Goal: Task Accomplishment & Management: Use online tool/utility

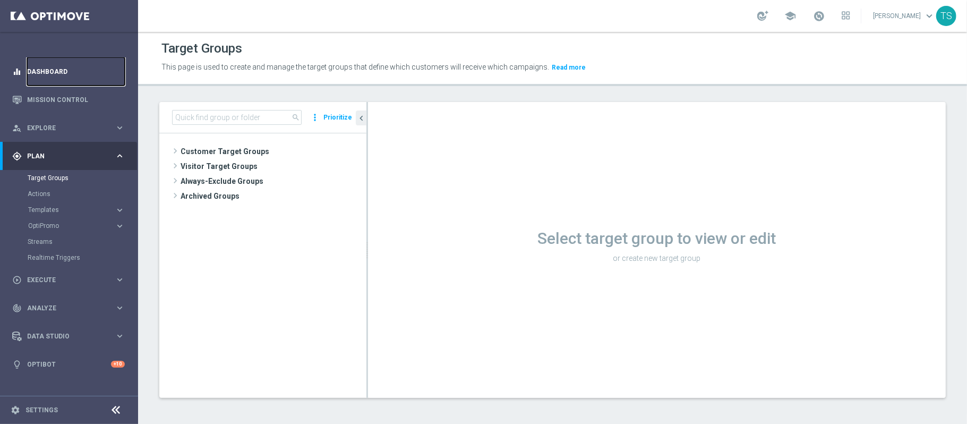
click at [55, 73] on link "Dashboard" at bounding box center [76, 71] width 98 height 28
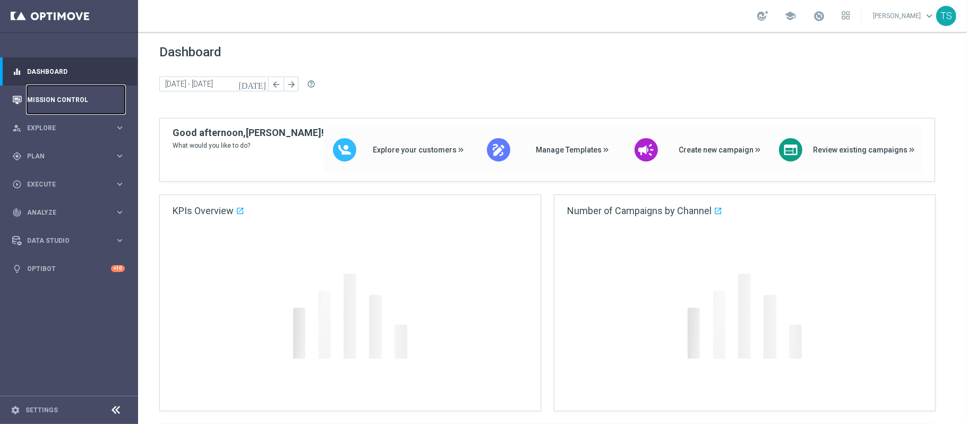
click at [79, 92] on link "Mission Control" at bounding box center [76, 99] width 98 height 28
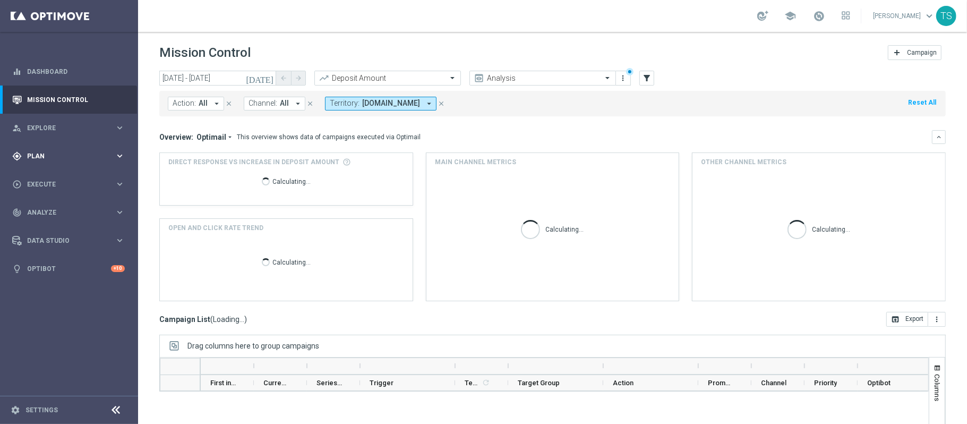
click at [100, 151] on div "gps_fixed Plan" at bounding box center [63, 156] width 102 height 10
click at [48, 211] on span "Templates" at bounding box center [66, 210] width 76 height 6
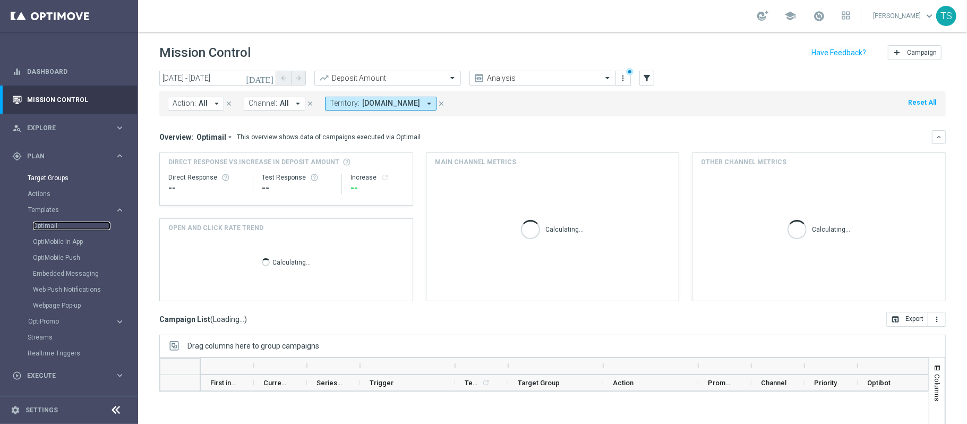
click at [54, 225] on link "Optimail" at bounding box center [72, 225] width 78 height 8
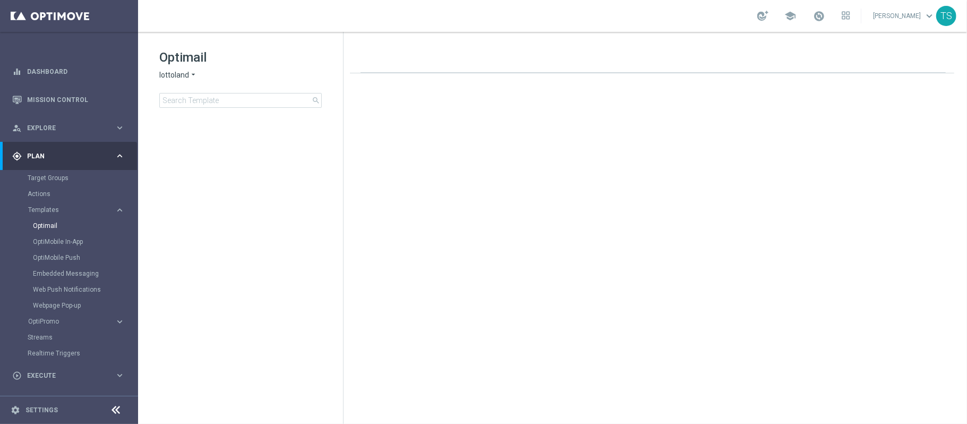
click at [183, 74] on span "lottoland" at bounding box center [174, 75] width 30 height 10
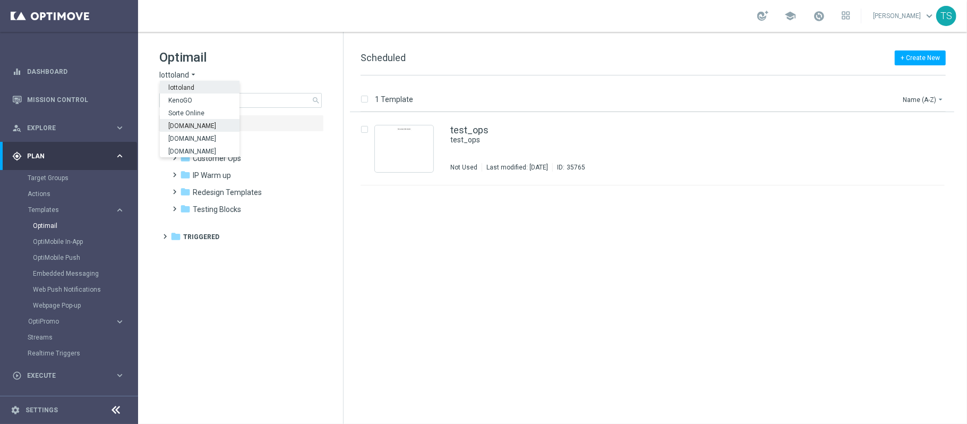
click at [0, 0] on span "[DOMAIN_NAME]" at bounding box center [0, 0] width 0 height 0
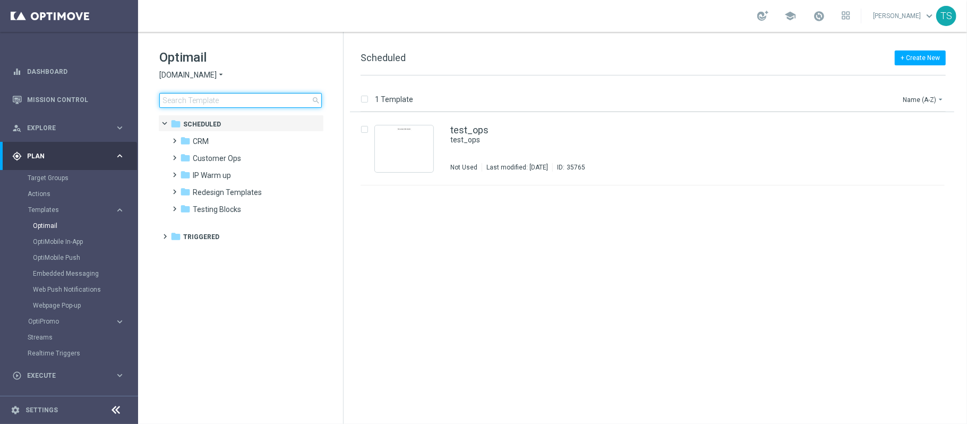
click at [259, 98] on input at bounding box center [240, 100] width 162 height 15
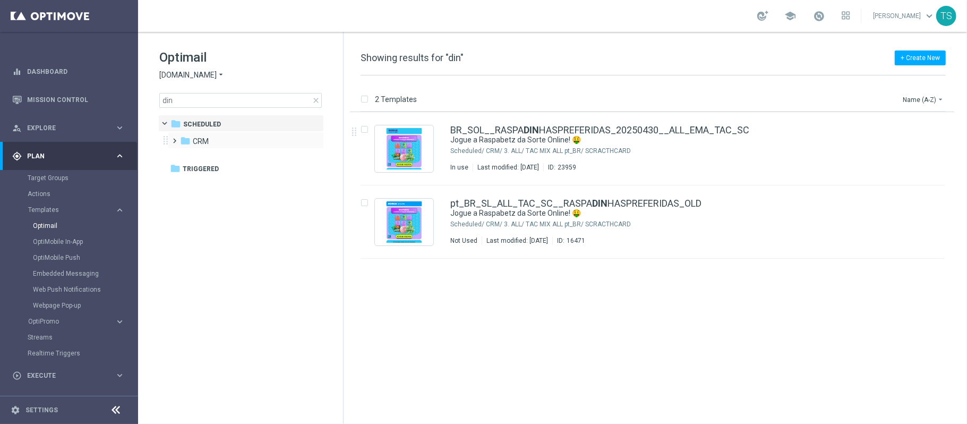
click at [171, 138] on span at bounding box center [172, 136] width 5 height 4
click at [237, 156] on div "folder 3. ALL" at bounding box center [247, 158] width 113 height 12
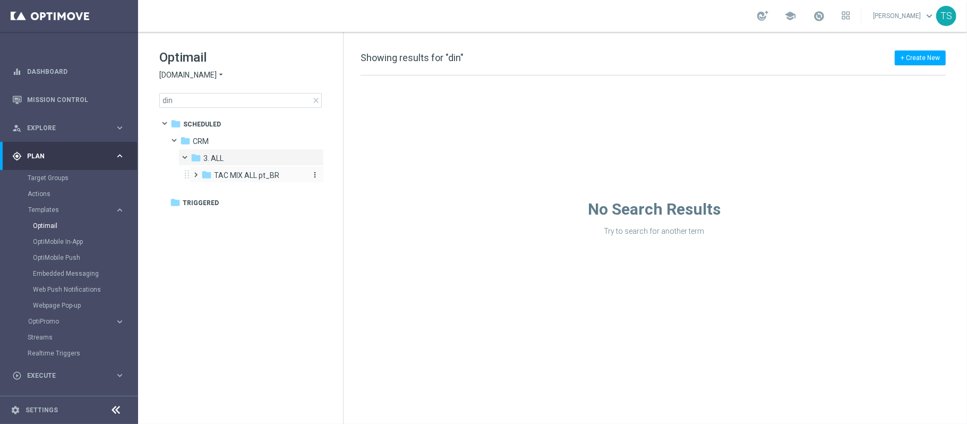
click at [258, 177] on span "TAC MIX ALL pt_BR" at bounding box center [246, 175] width 65 height 10
click at [271, 192] on span "SCRACTHCARD" at bounding box center [251, 192] width 54 height 10
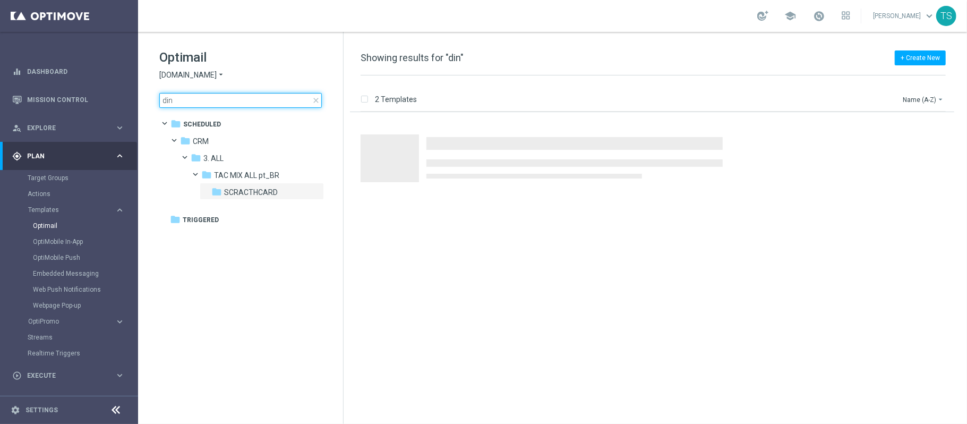
click at [232, 99] on input "din" at bounding box center [240, 100] width 162 height 15
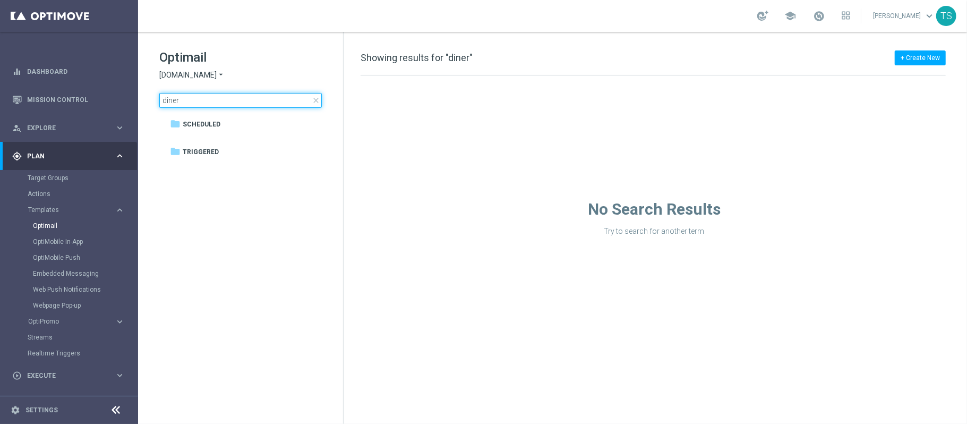
type input "diner"
click at [209, 75] on span "[DOMAIN_NAME]" at bounding box center [187, 75] width 57 height 10
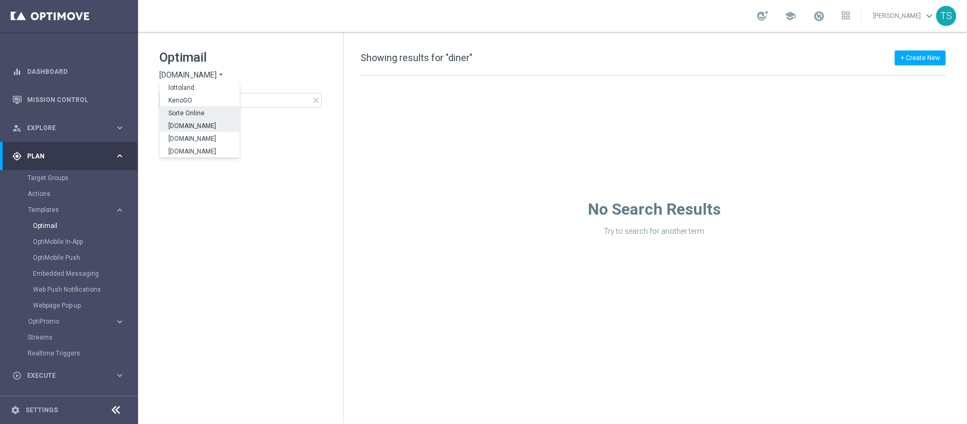
click at [219, 115] on div "Sorte Online" at bounding box center [200, 112] width 80 height 13
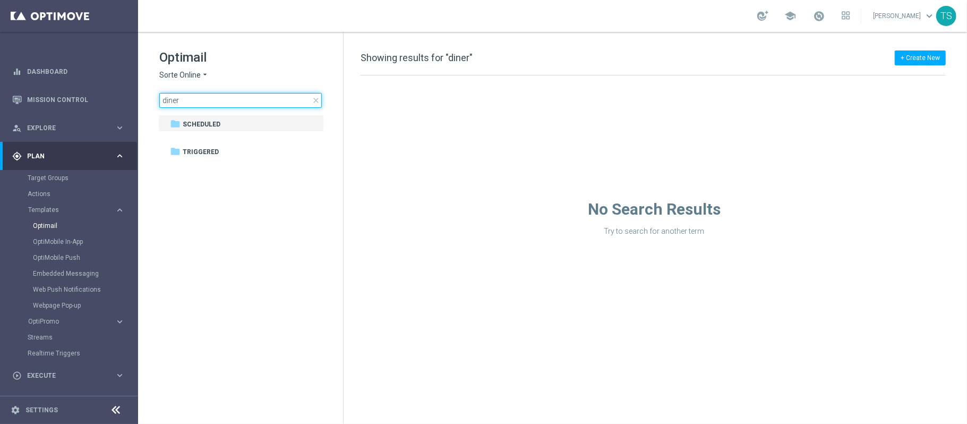
click at [248, 104] on input "diner" at bounding box center [240, 100] width 162 height 15
click at [204, 73] on icon "arrow_drop_down" at bounding box center [205, 75] width 8 height 10
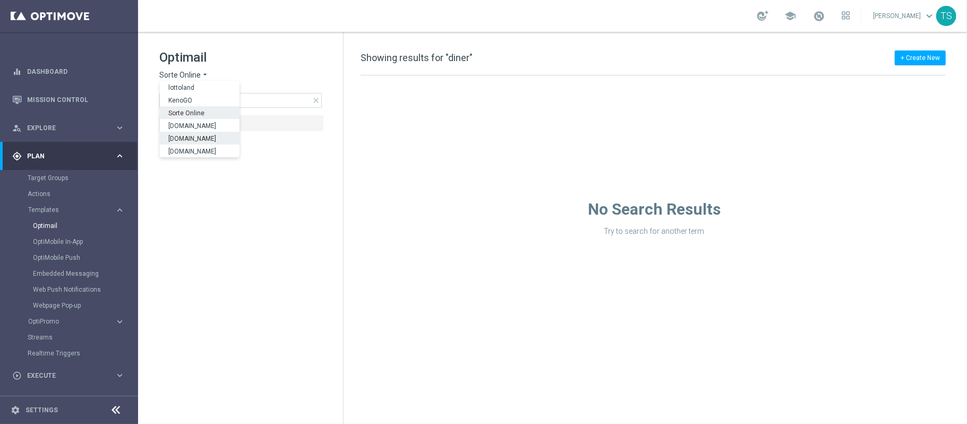
click at [0, 0] on span "[DOMAIN_NAME]" at bounding box center [0, 0] width 0 height 0
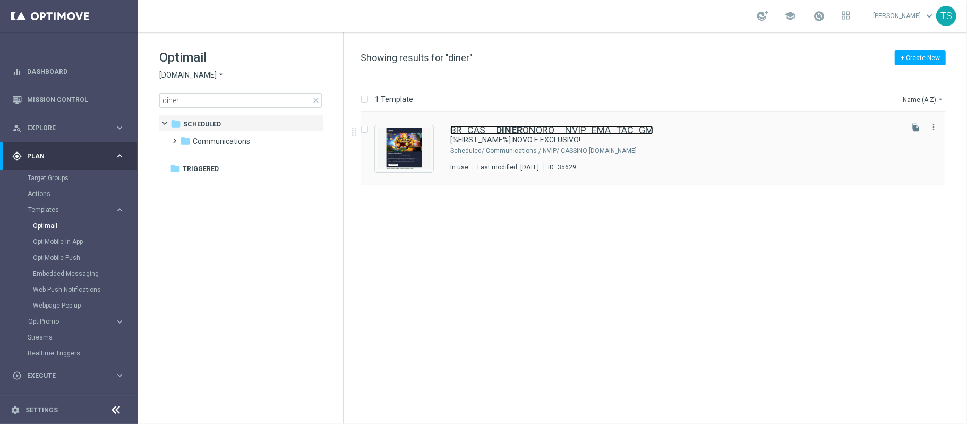
click at [496, 127] on b "DINER" at bounding box center [509, 129] width 27 height 11
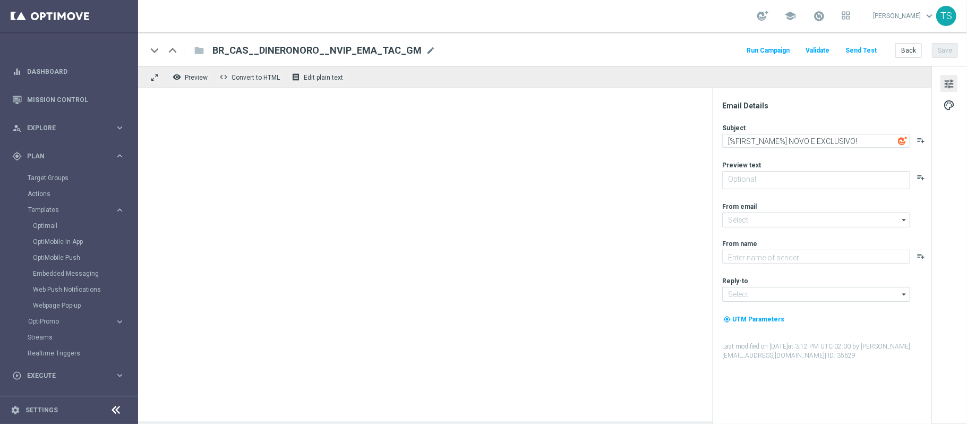
type textarea "Tente a sorte na aventura dourada Dinero N Oro Superbonus!"
type input "mail@crm.lottoland.bet.br"
type textarea "Lottoland"
type input "contato@lottoland.bet.br"
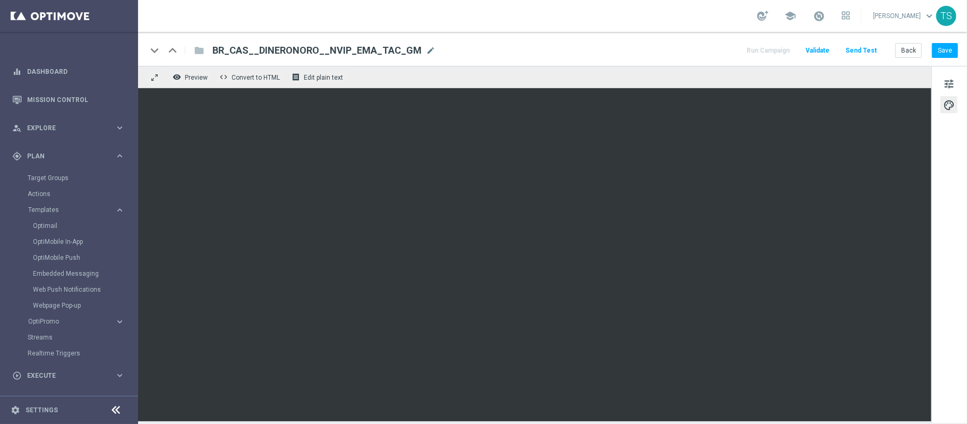
click at [652, 44] on div "keyboard_arrow_down keyboard_arrow_up folder BR_CAS__DINERONORO__NVIP_EMA_TAC_G…" at bounding box center [552, 51] width 811 height 14
click at [58, 221] on link "Optimail" at bounding box center [72, 225] width 78 height 8
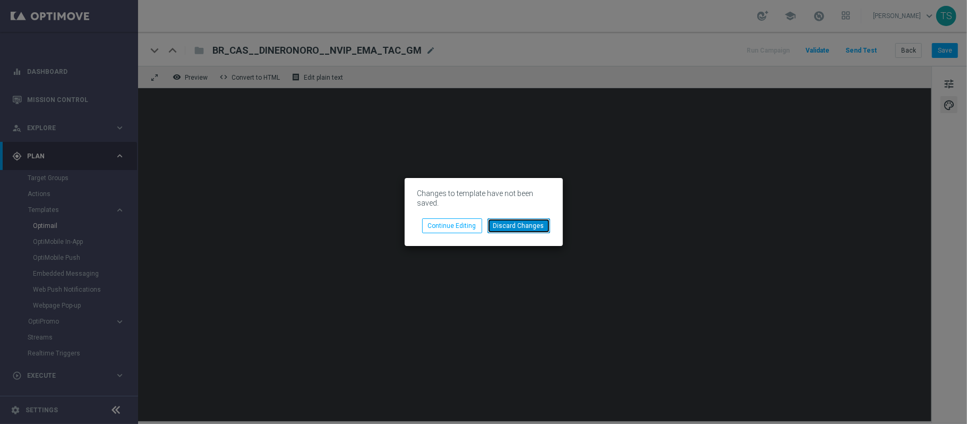
click at [510, 222] on button "Discard Changes" at bounding box center [518, 225] width 63 height 15
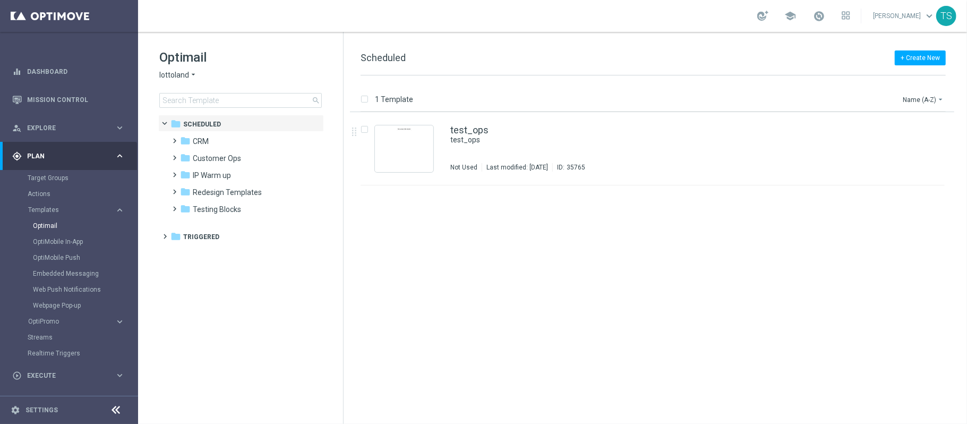
click at [189, 71] on icon "arrow_drop_down" at bounding box center [193, 75] width 8 height 10
click at [0, 0] on span "Sorte Online" at bounding box center [0, 0] width 0 height 0
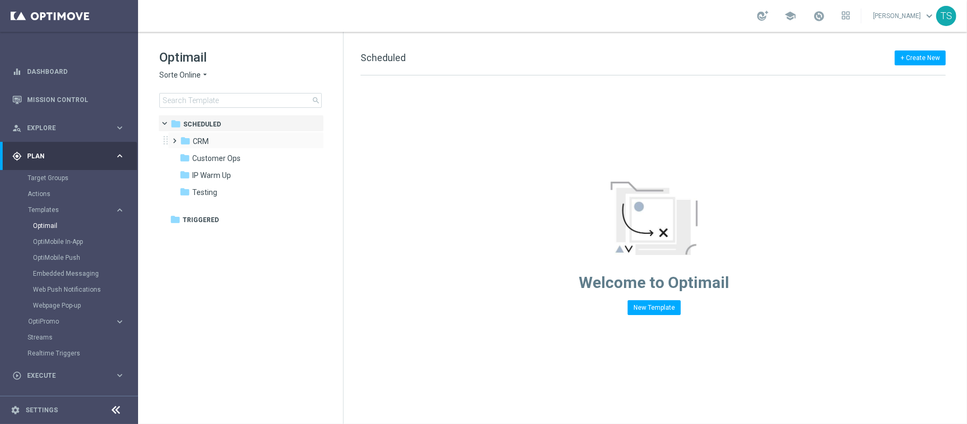
click at [175, 138] on span at bounding box center [172, 136] width 5 height 4
click at [186, 189] on span at bounding box center [183, 187] width 5 height 4
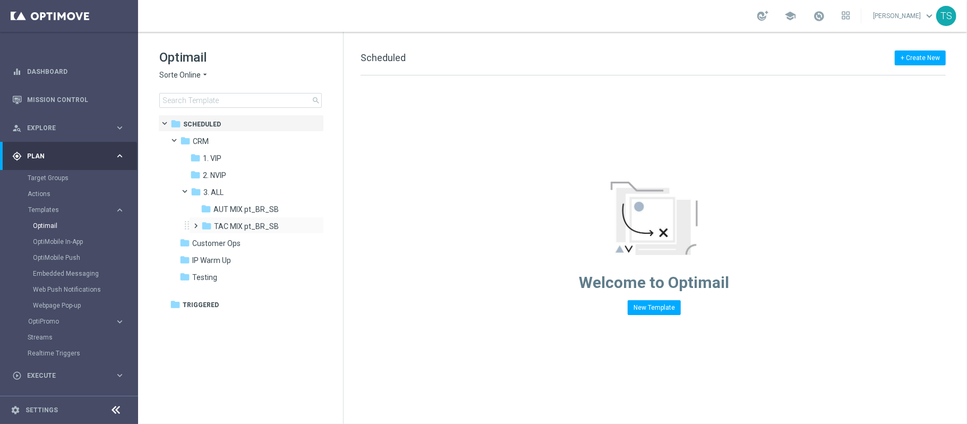
click at [194, 223] on span at bounding box center [194, 221] width 5 height 4
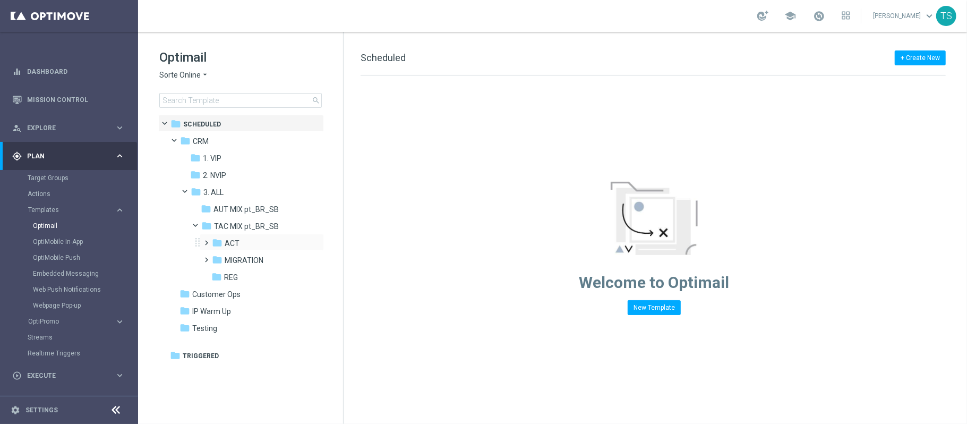
click at [207, 240] on span at bounding box center [204, 238] width 5 height 4
click at [246, 263] on span "ACT_OK" at bounding box center [249, 260] width 29 height 10
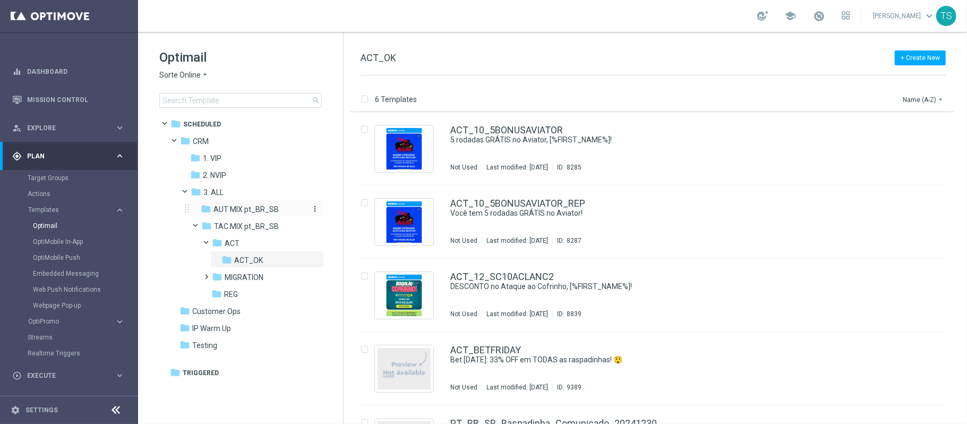
click at [260, 209] on span "AUT MIX pt_BR_SB" at bounding box center [245, 209] width 65 height 10
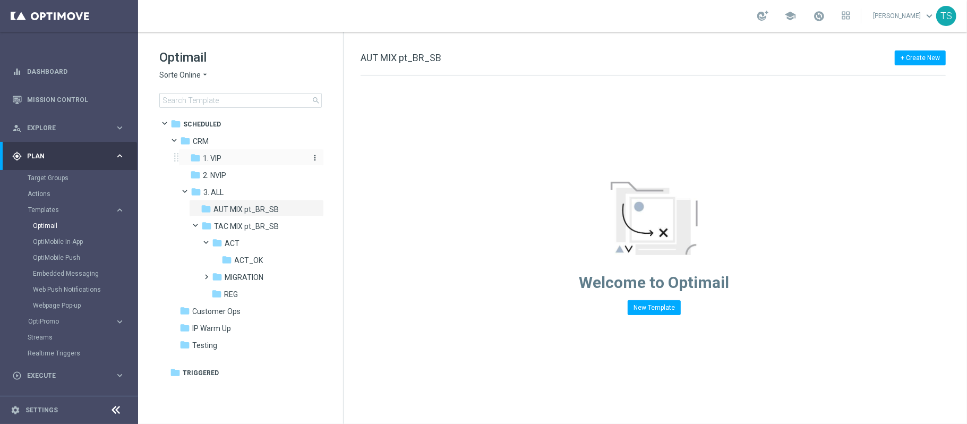
click at [240, 153] on div "folder 1. VIP" at bounding box center [246, 158] width 113 height 12
click at [233, 177] on div "folder 2. NVIP" at bounding box center [246, 175] width 113 height 12
click at [237, 164] on div "folder 1. VIP" at bounding box center [246, 158] width 113 height 12
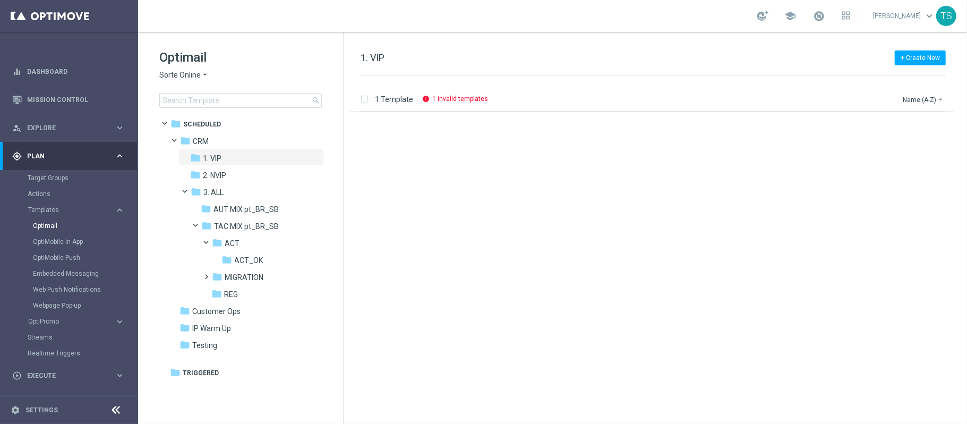
click at [178, 82] on div "Optimail Sorte Online arrow_drop_down × Sorte Online search" at bounding box center [251, 78] width 184 height 59
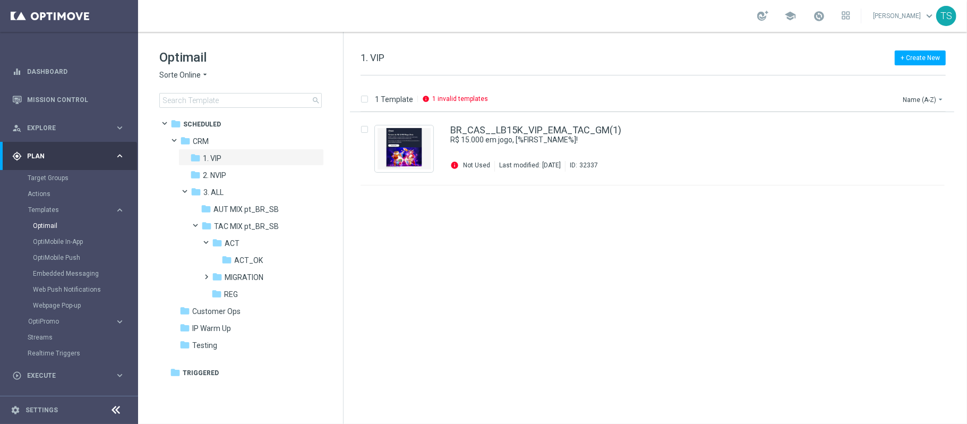
click at [187, 75] on span "Sorte Online" at bounding box center [179, 75] width 41 height 10
click at [218, 131] on div "[DOMAIN_NAME]" at bounding box center [200, 125] width 80 height 13
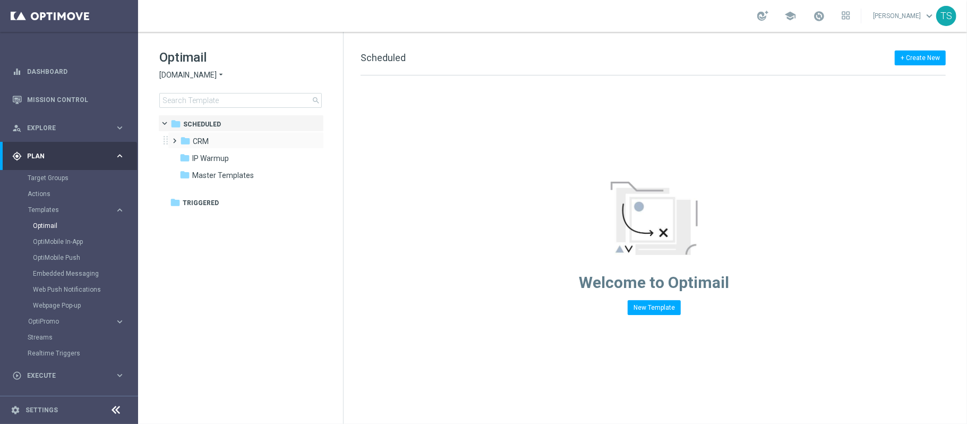
click at [175, 138] on span at bounding box center [172, 136] width 5 height 4
click at [186, 189] on span at bounding box center [183, 187] width 5 height 4
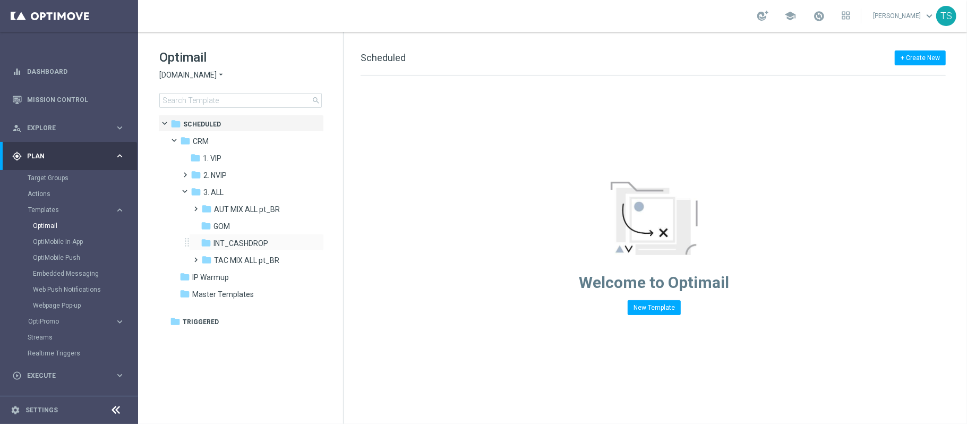
click at [193, 257] on span at bounding box center [194, 255] width 5 height 4
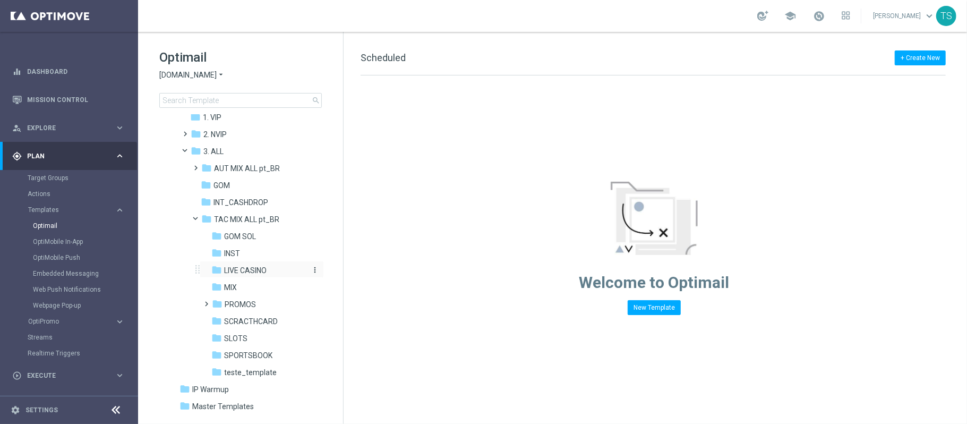
scroll to position [60, 0]
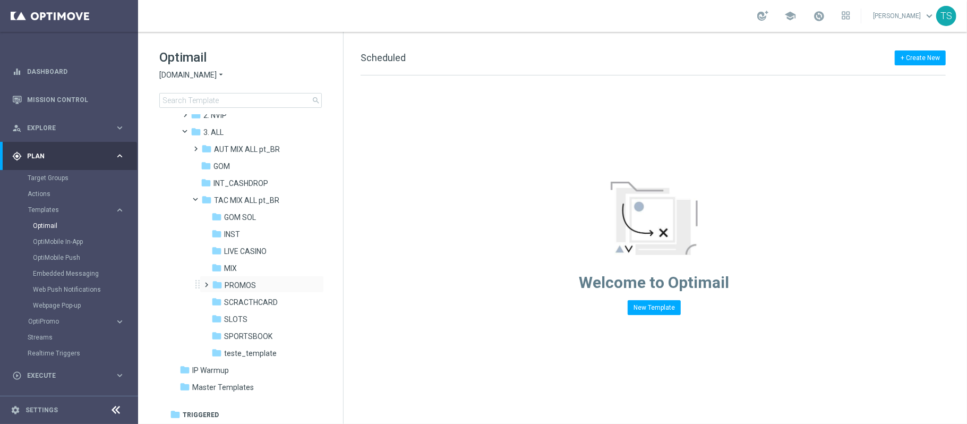
click at [207, 281] on span at bounding box center [204, 280] width 5 height 4
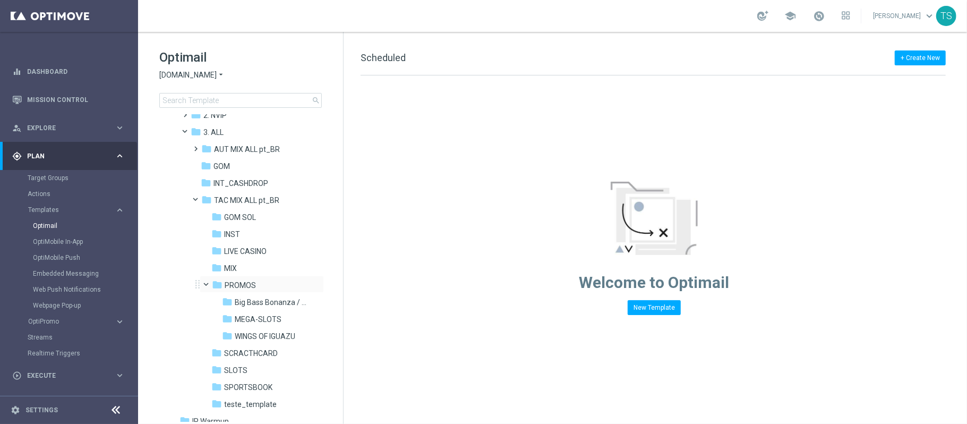
click at [209, 281] on span at bounding box center [211, 282] width 4 height 5
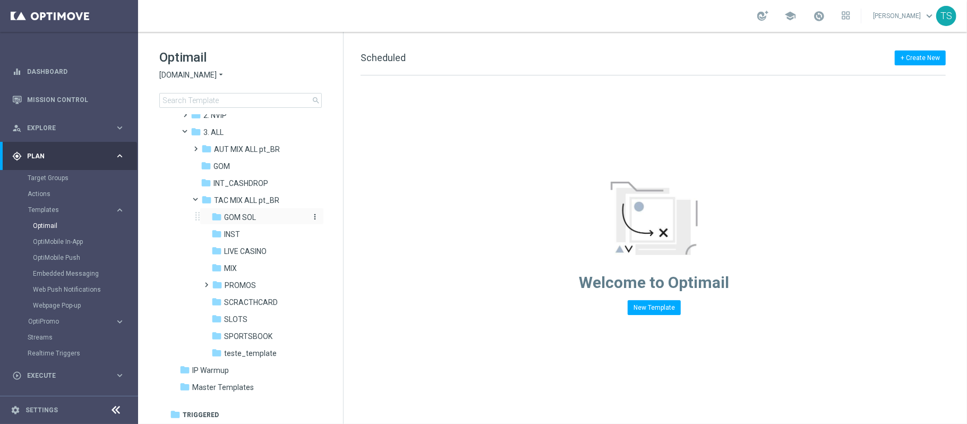
click at [249, 218] on span "GOM SOL" at bounding box center [240, 217] width 32 height 10
click at [253, 234] on div "folder INST" at bounding box center [259, 234] width 96 height 12
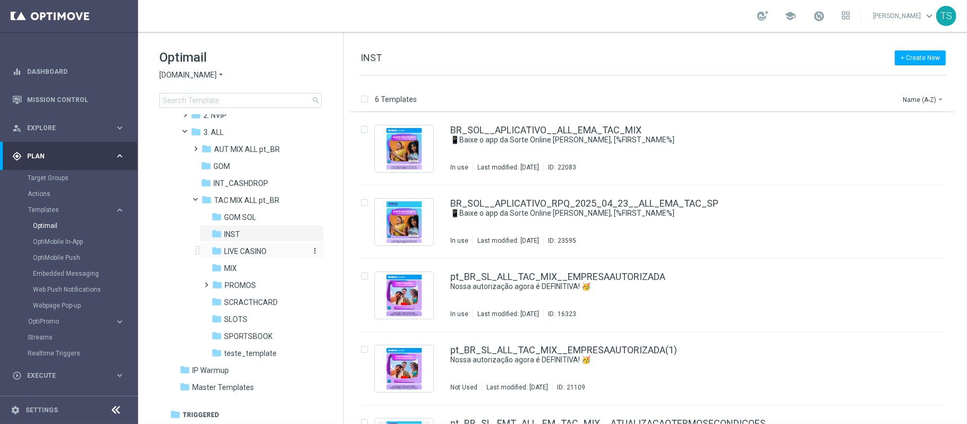
click at [248, 248] on span "LIVE CASINO" at bounding box center [245, 251] width 42 height 10
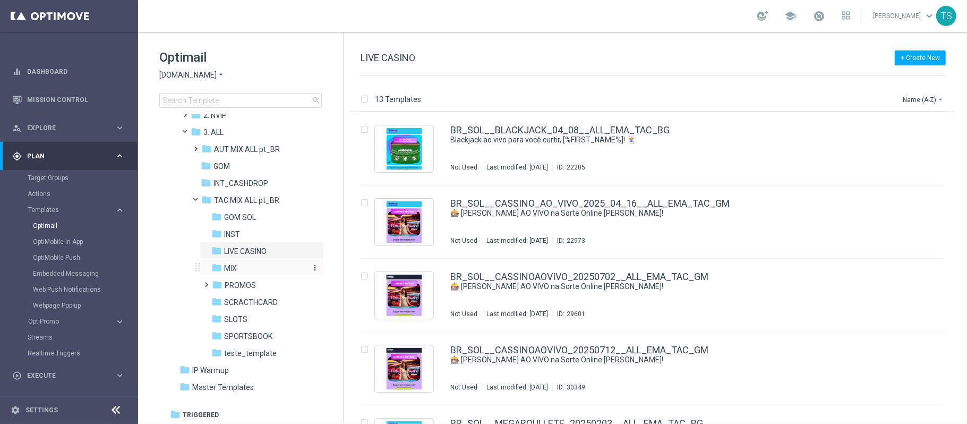
click at [251, 264] on div "folder MIX" at bounding box center [259, 268] width 96 height 12
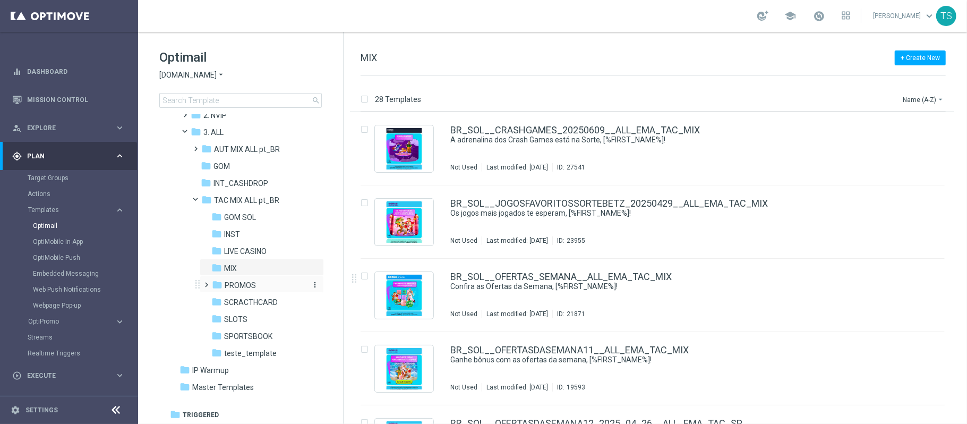
click at [246, 287] on span "PROMOS" at bounding box center [240, 285] width 31 height 10
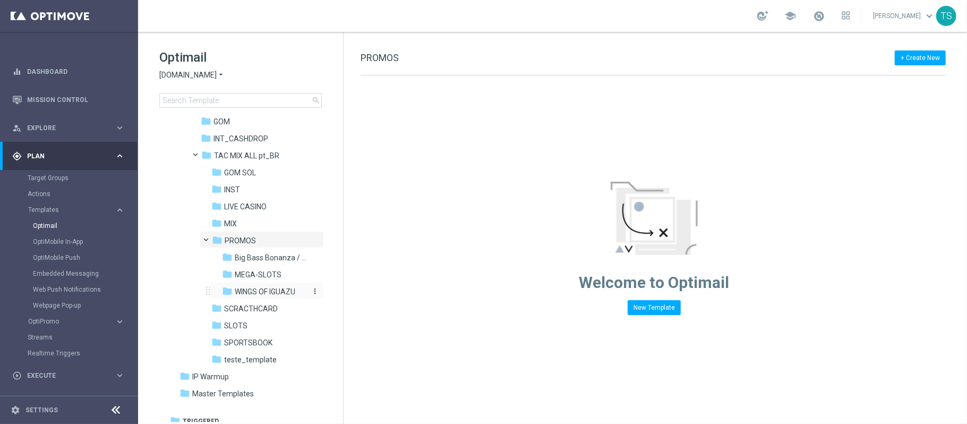
scroll to position [111, 0]
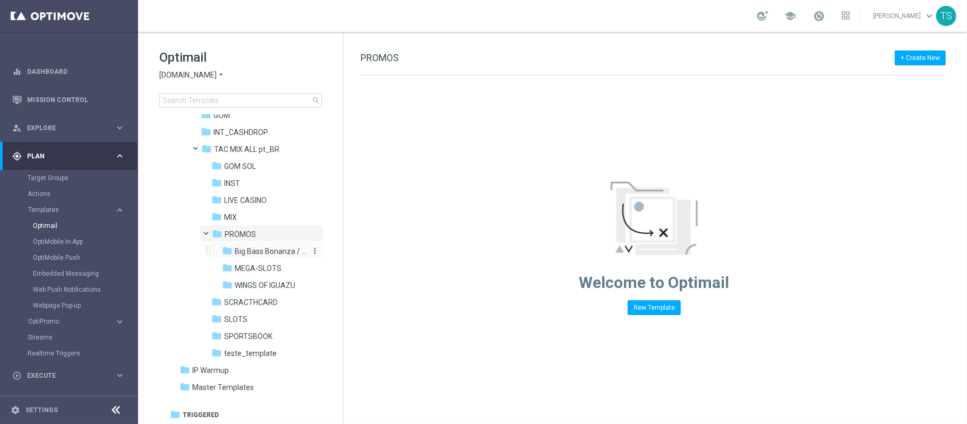
click at [264, 255] on span "Big Bass Bonanza / Fortune Rabbit" at bounding box center [271, 251] width 72 height 10
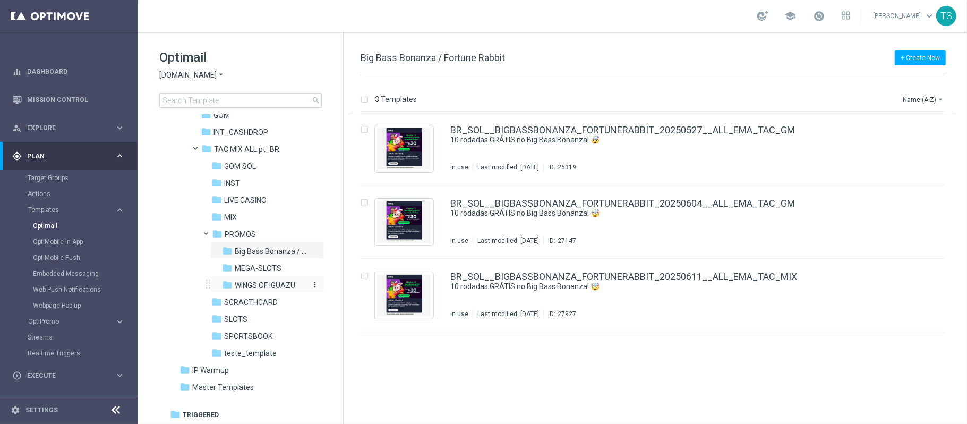
click at [262, 288] on span "WINGS OF IGUAZU" at bounding box center [265, 285] width 61 height 10
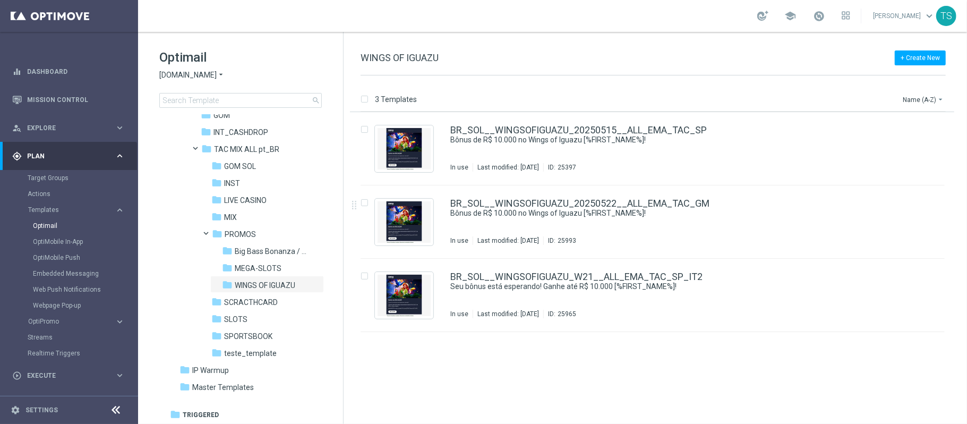
click at [211, 70] on span "[DOMAIN_NAME]" at bounding box center [187, 75] width 57 height 10
click at [204, 142] on div "[DOMAIN_NAME]" at bounding box center [200, 138] width 80 height 13
click at [251, 100] on input at bounding box center [240, 100] width 162 height 15
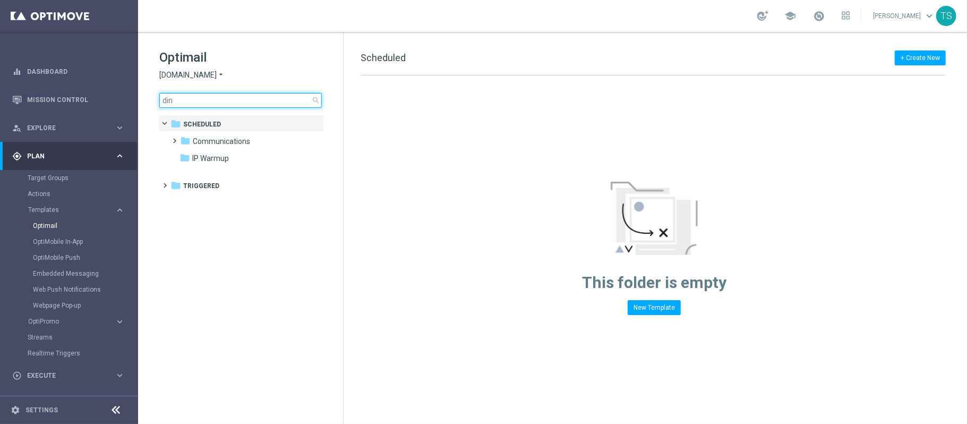
type input "dine"
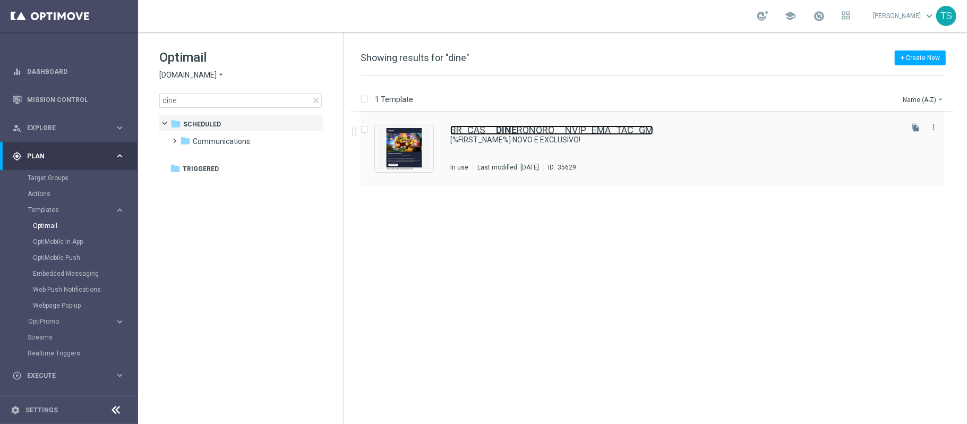
click at [529, 132] on link "BR_CAS__ DINE RONORO__NVIP_EMA_TAC_GM" at bounding box center [551, 130] width 203 height 10
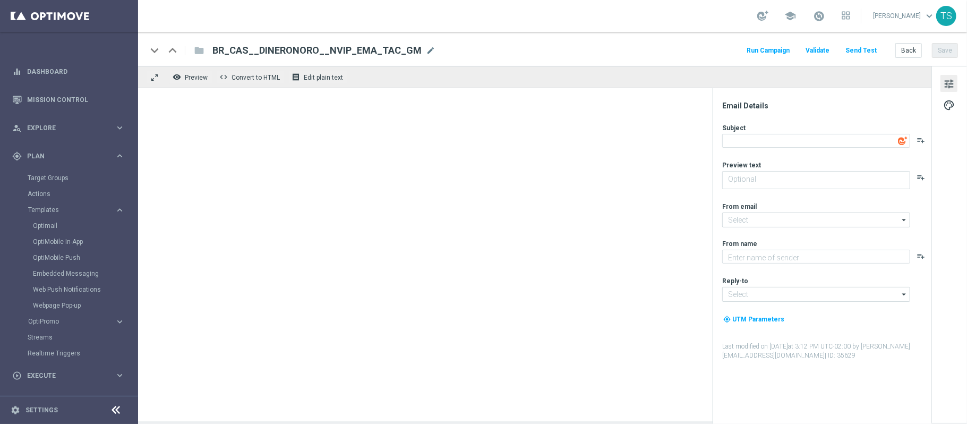
type textarea "[%FIRST_NAME%] NOVO E EXCLUSIVO!"
type textarea "Tente a sorte na aventura dourada Dinero N Oro Superbonus!"
type input "mail@crm.lottoland.bet.br"
type textarea "Lottoland"
type input "contato@lottoland.bet.br"
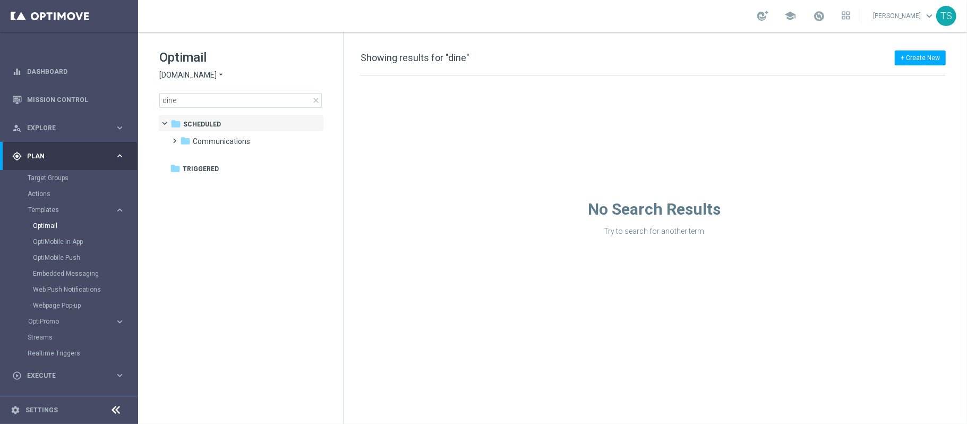
click at [187, 76] on span "[DOMAIN_NAME]" at bounding box center [187, 75] width 57 height 10
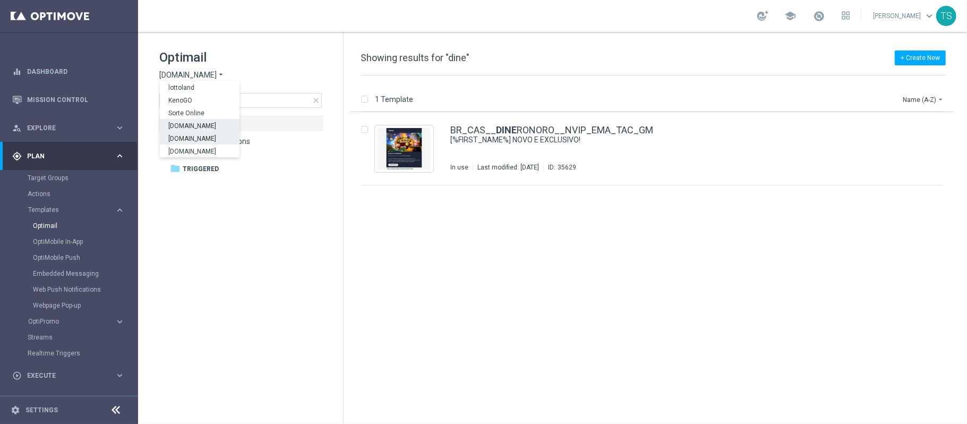
click at [0, 0] on span "[DOMAIN_NAME]" at bounding box center [0, 0] width 0 height 0
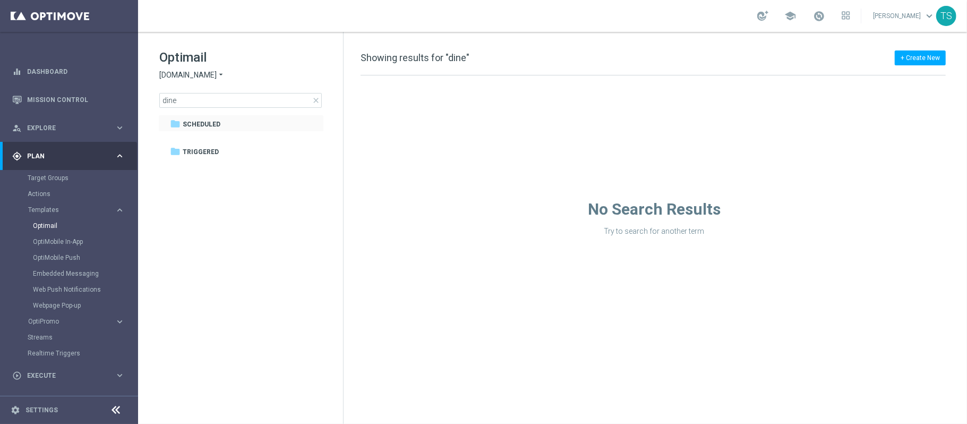
click at [169, 125] on tree-node-expander at bounding box center [165, 123] width 9 height 10
click at [271, 125] on div "folder Scheduled" at bounding box center [235, 124] width 131 height 12
click at [254, 99] on input "dine" at bounding box center [240, 100] width 162 height 15
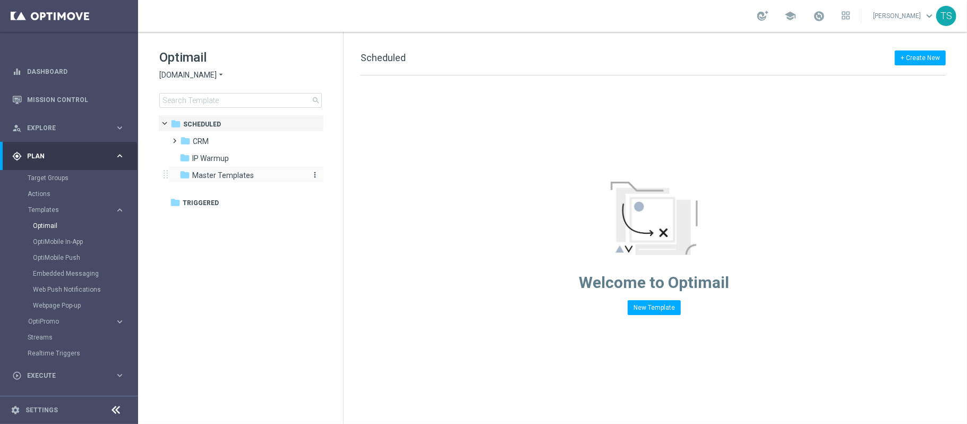
click at [223, 175] on span "Master Templates" at bounding box center [223, 175] width 62 height 10
click at [218, 145] on div "folder CRM" at bounding box center [241, 141] width 122 height 12
click at [234, 187] on div "folder 3. ALL" at bounding box center [247, 192] width 113 height 12
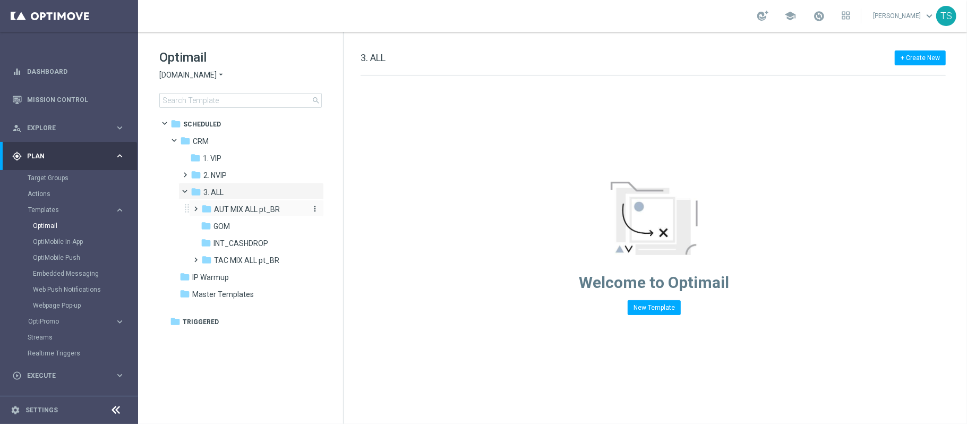
click at [247, 209] on span "AUT MIX ALL pt_BR" at bounding box center [247, 209] width 66 height 10
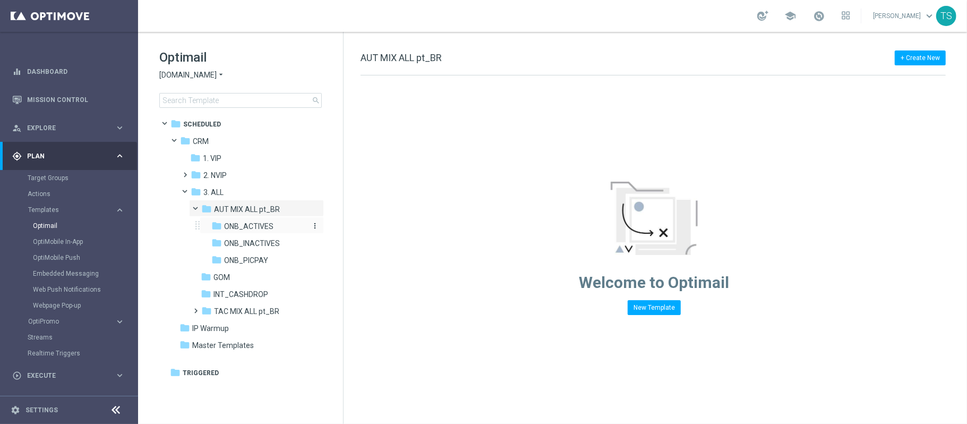
click at [254, 230] on span "ONB_ACTIVES" at bounding box center [248, 226] width 49 height 10
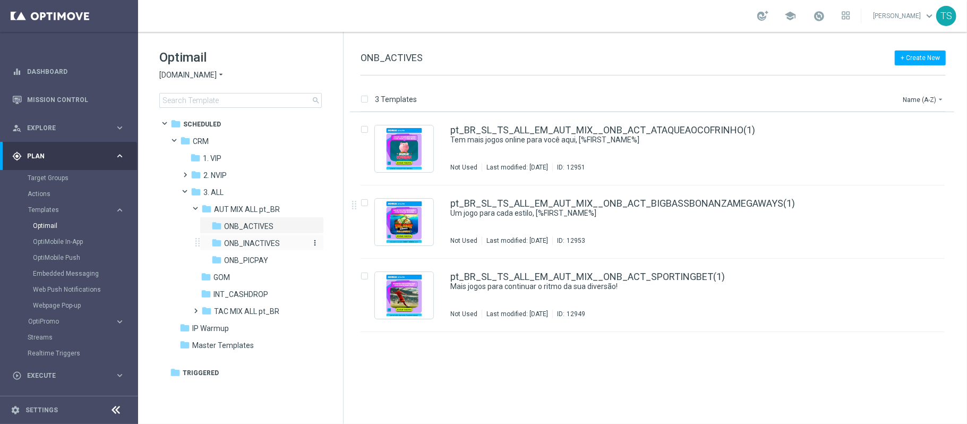
click at [288, 240] on div "folder ONB_INACTIVES" at bounding box center [259, 243] width 96 height 12
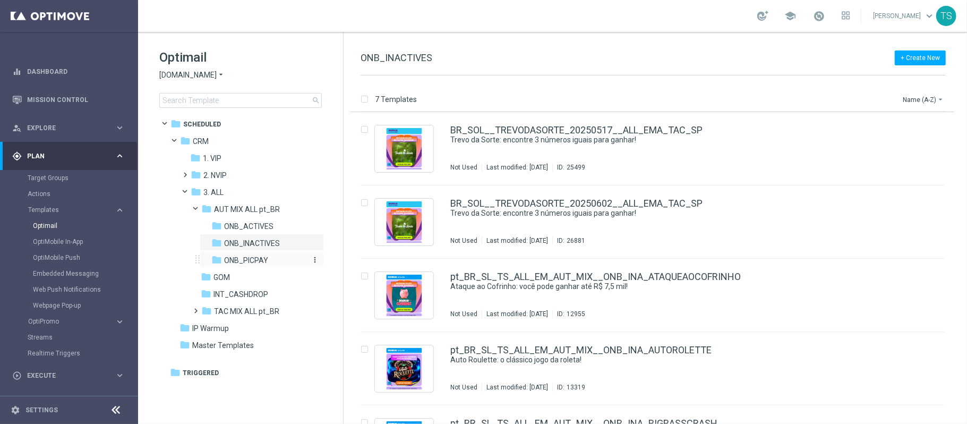
click at [254, 260] on span "ONB_PICPAY" at bounding box center [246, 260] width 44 height 10
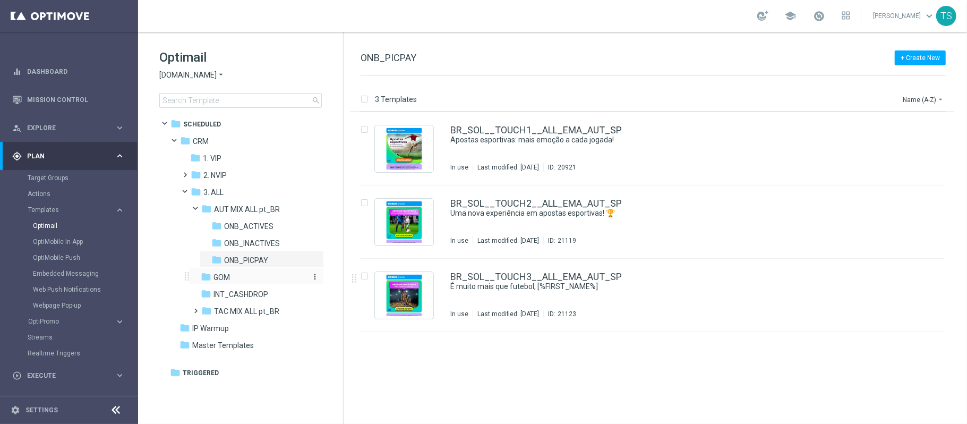
click at [253, 277] on div "folder GOM" at bounding box center [253, 277] width 105 height 12
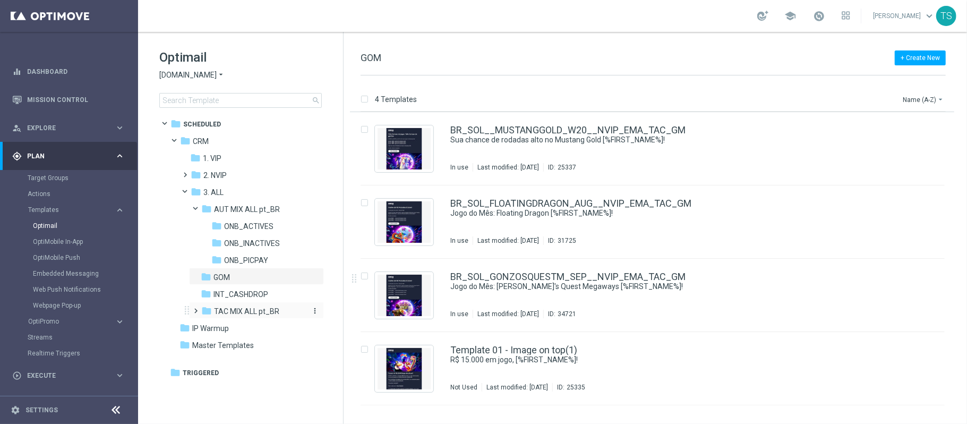
click at [258, 306] on div "folder TAC MIX ALL pt_BR" at bounding box center [253, 311] width 104 height 12
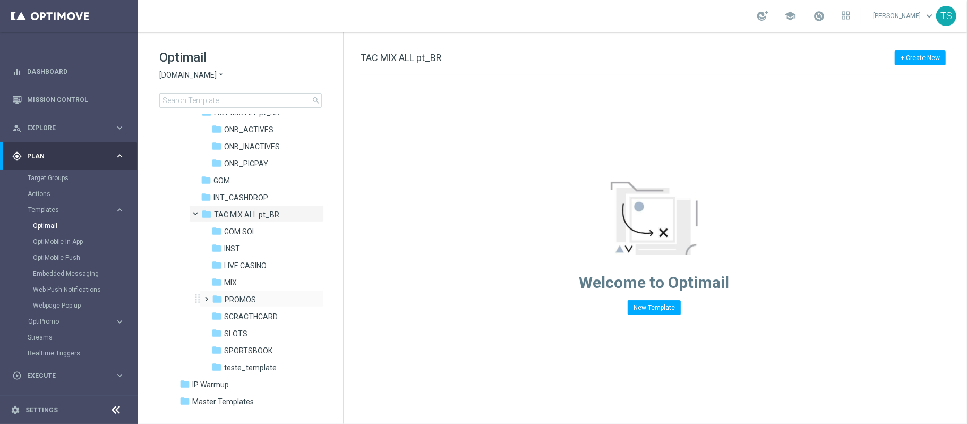
scroll to position [111, 0]
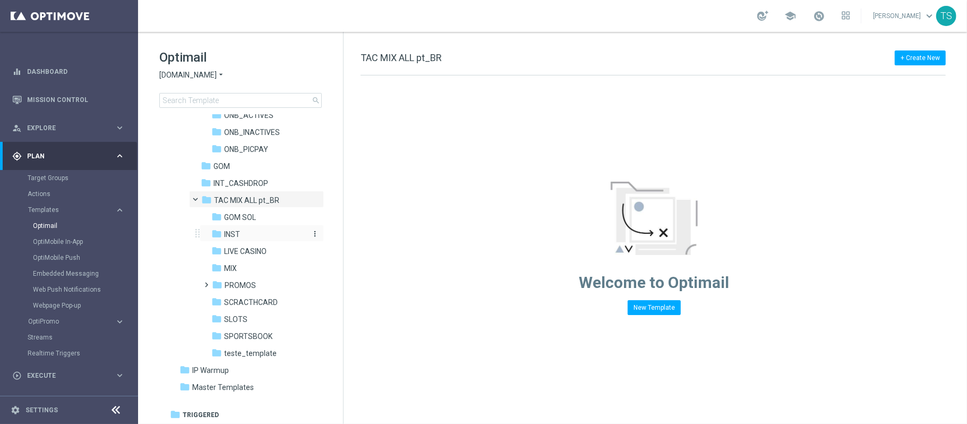
click at [245, 237] on div "folder INST" at bounding box center [259, 234] width 96 height 12
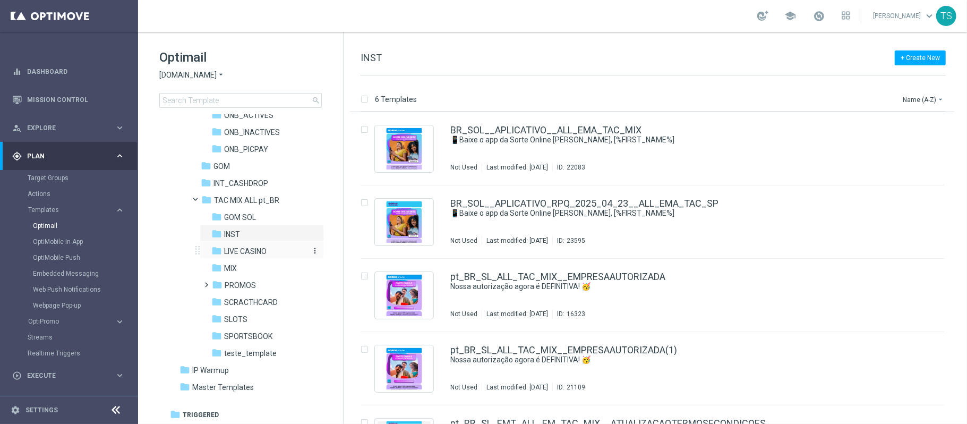
click at [252, 251] on span "LIVE CASINO" at bounding box center [245, 251] width 42 height 10
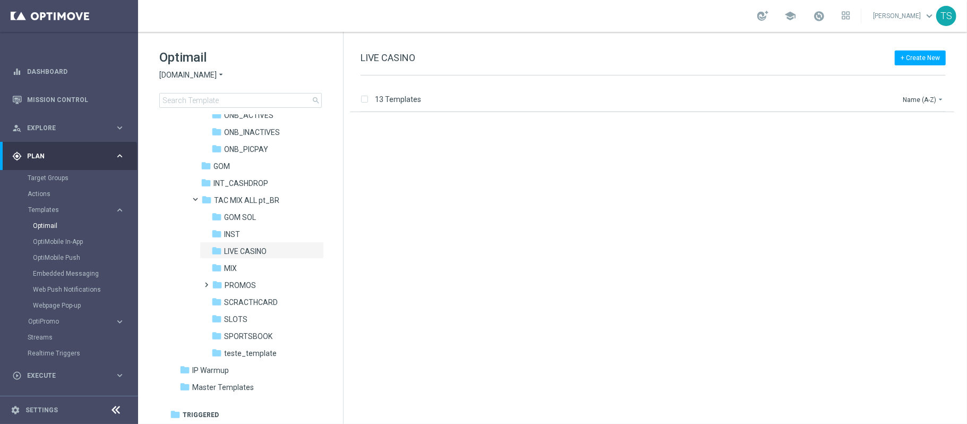
scroll to position [640, 0]
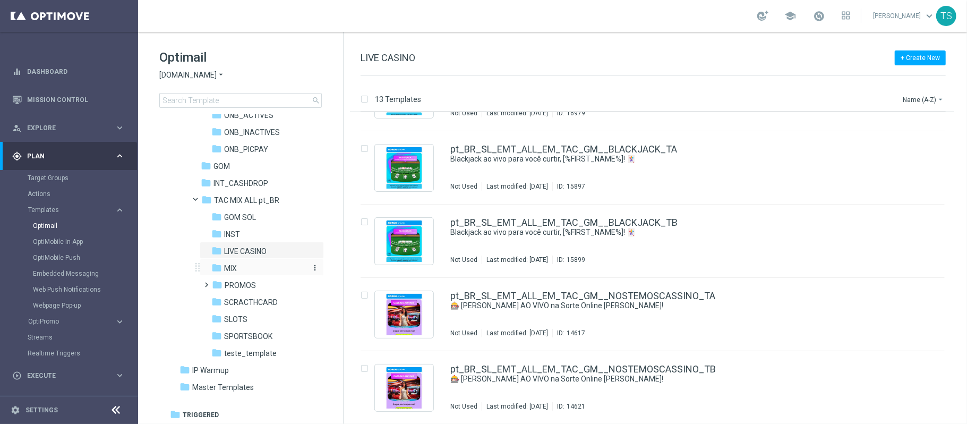
click at [255, 270] on div "folder MIX" at bounding box center [259, 268] width 96 height 12
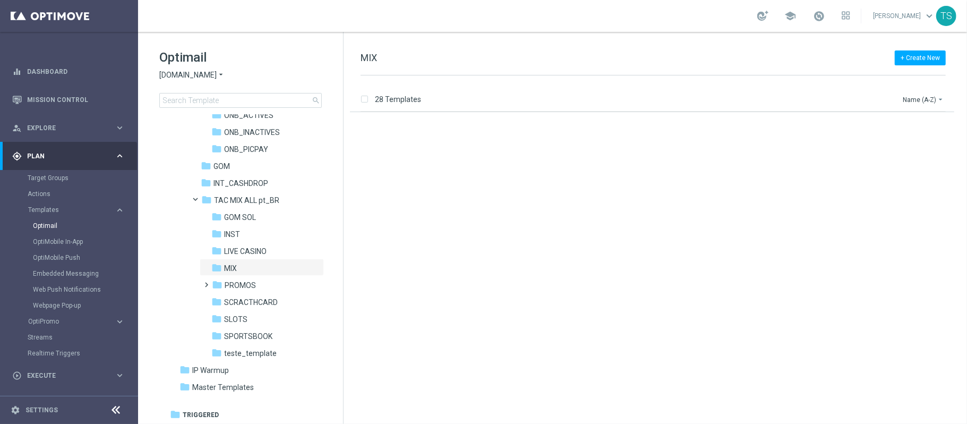
scroll to position [1740, 0]
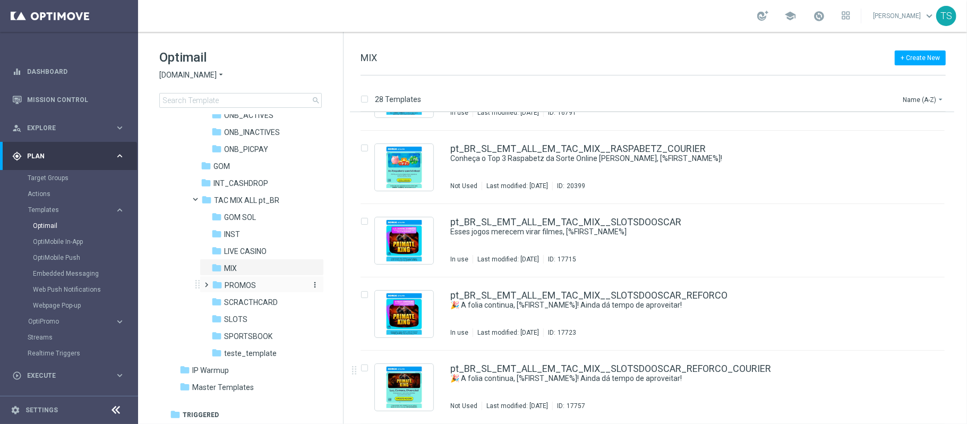
click at [254, 283] on span "PROMOS" at bounding box center [240, 285] width 31 height 10
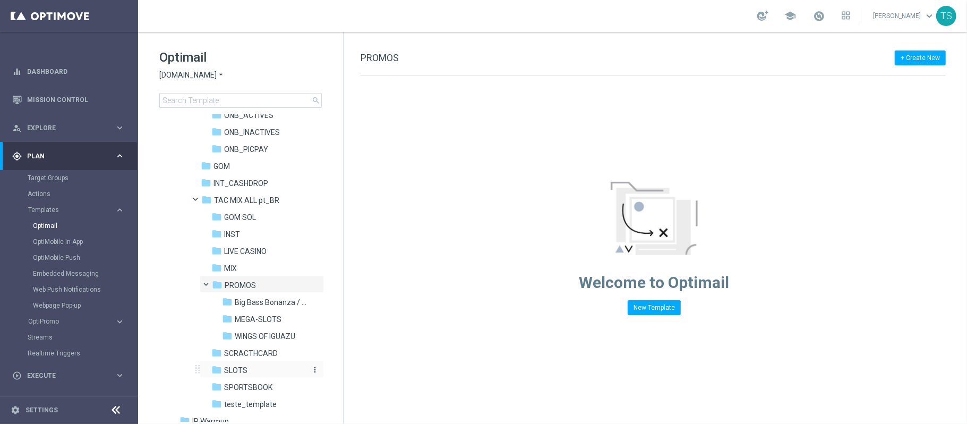
click at [235, 367] on span "SLOTS" at bounding box center [235, 370] width 23 height 10
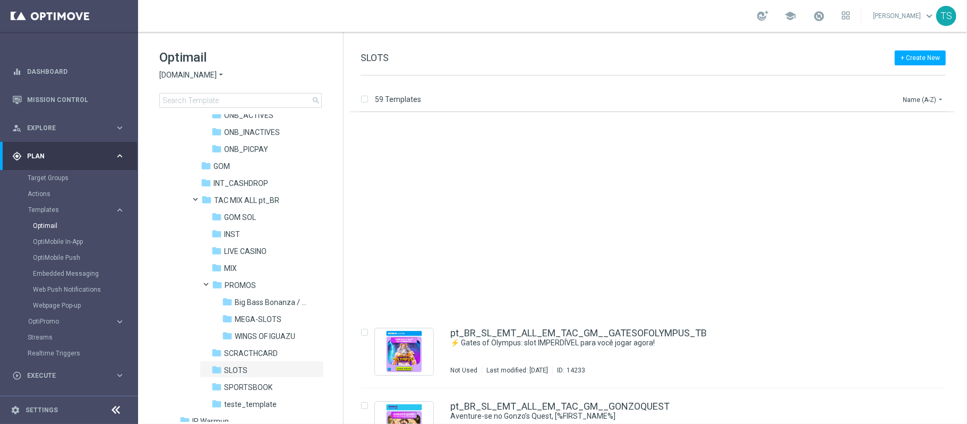
scroll to position [4010, 0]
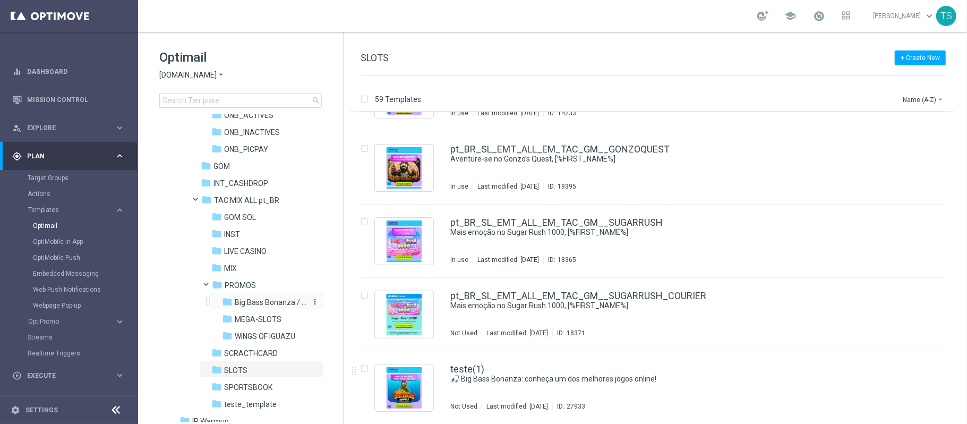
click at [277, 302] on span "Big Bass Bonanza / Fortune Rabbit" at bounding box center [271, 302] width 72 height 10
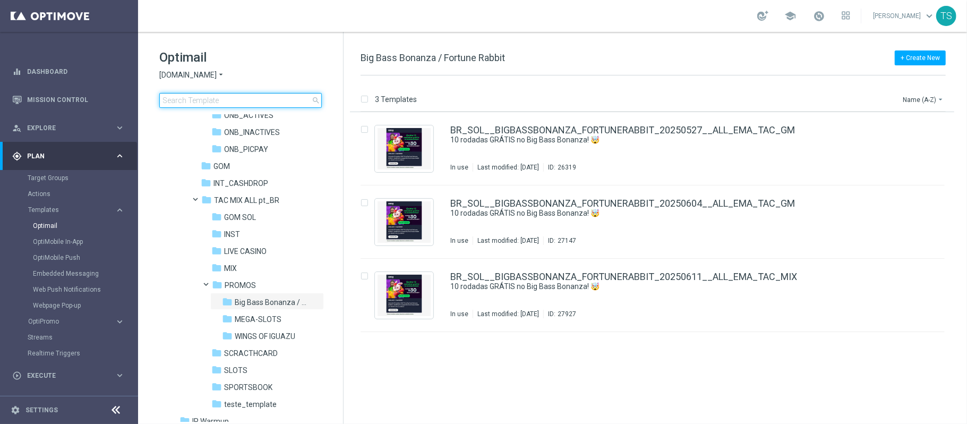
click at [296, 94] on input at bounding box center [240, 100] width 162 height 15
click at [296, 94] on input "wolf" at bounding box center [240, 100] width 162 height 15
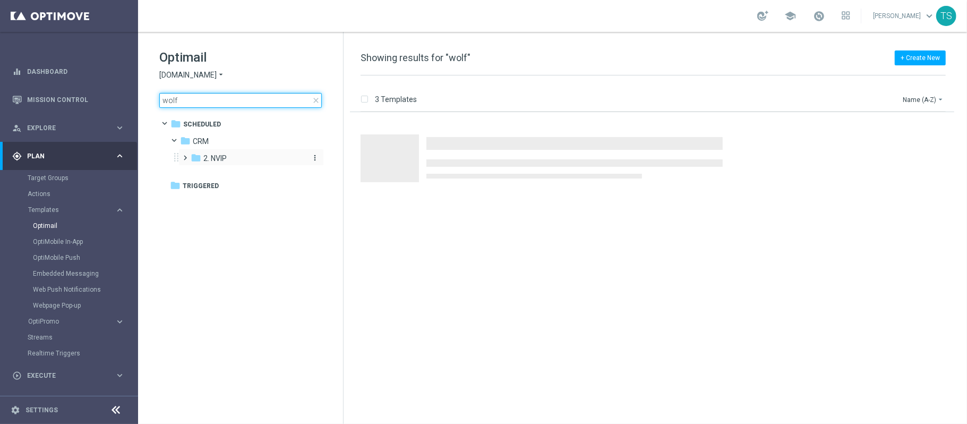
type input "wolf"
click at [251, 158] on div "folder 2. NVIP" at bounding box center [247, 158] width 113 height 12
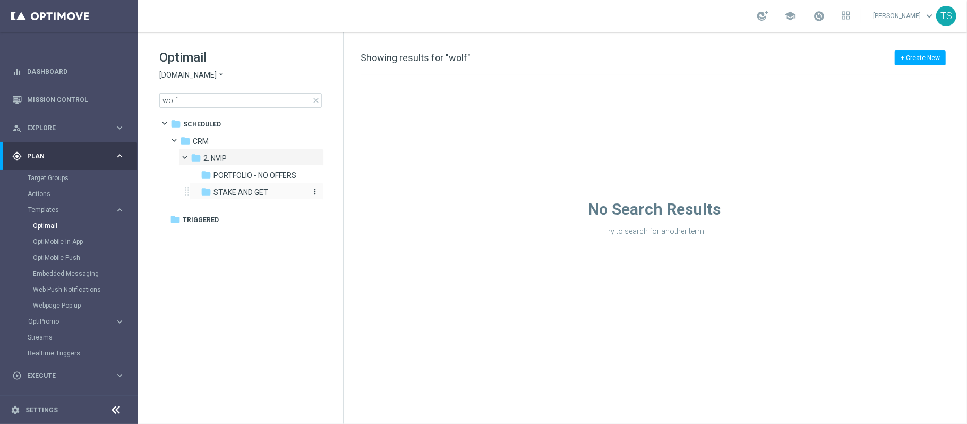
click at [278, 194] on div "folder STAKE AND GET" at bounding box center [253, 192] width 105 height 12
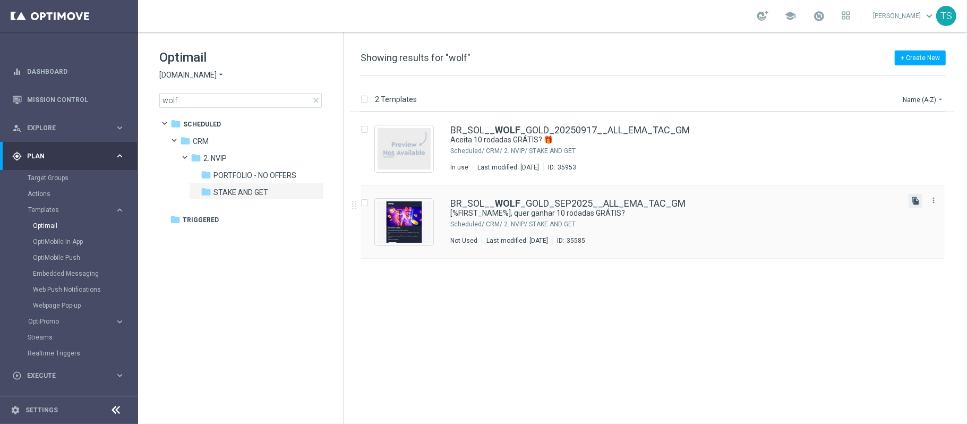
click at [914, 204] on icon "file_copy" at bounding box center [915, 200] width 8 height 8
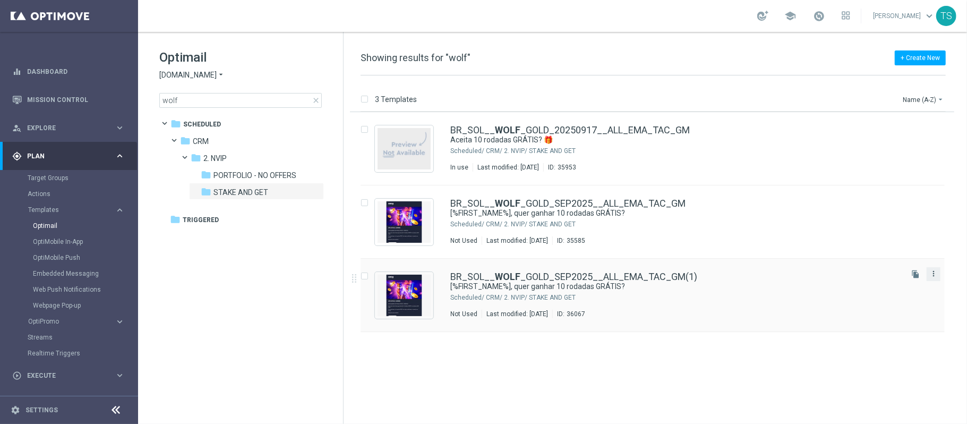
click at [935, 277] on icon "more_vert" at bounding box center [933, 273] width 8 height 8
click at [890, 298] on div "Copy To" at bounding box center [891, 299] width 64 height 7
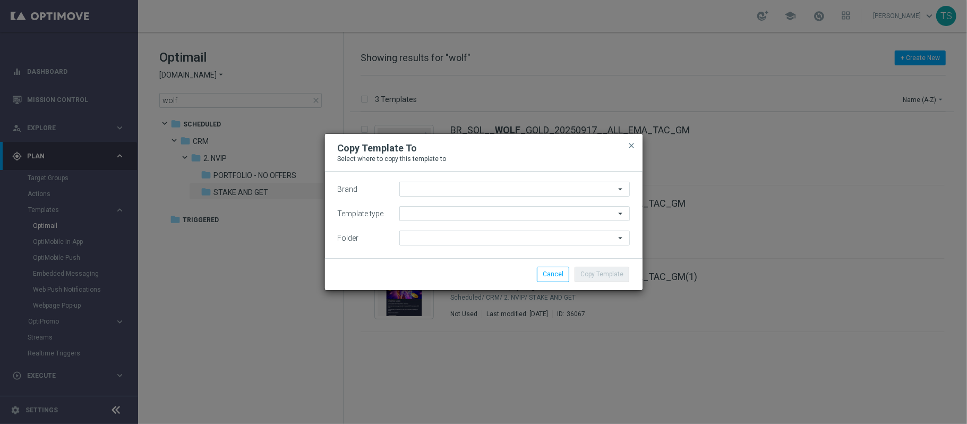
type input "[DOMAIN_NAME]"
type input "Scheduled"
type input "STAKE AND GET"
click at [629, 147] on span "close" at bounding box center [632, 145] width 8 height 8
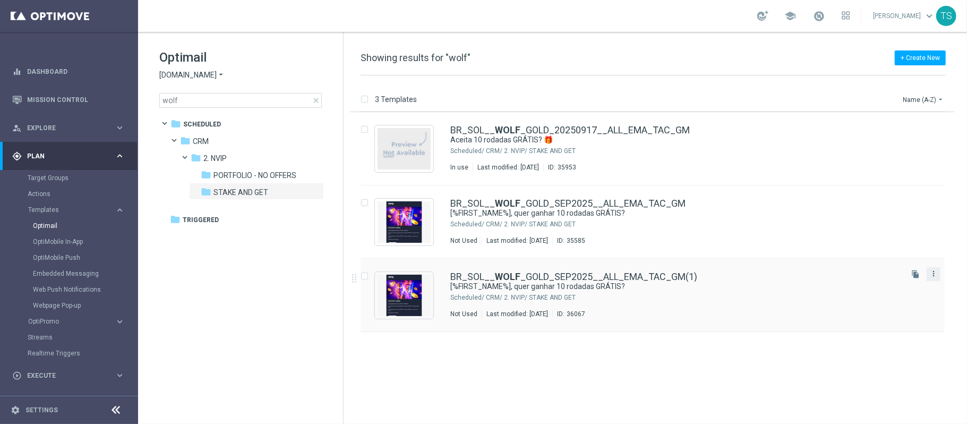
click at [937, 272] on icon "more_vert" at bounding box center [933, 273] width 8 height 8
click at [875, 289] on div "send Move" at bounding box center [885, 285] width 85 height 15
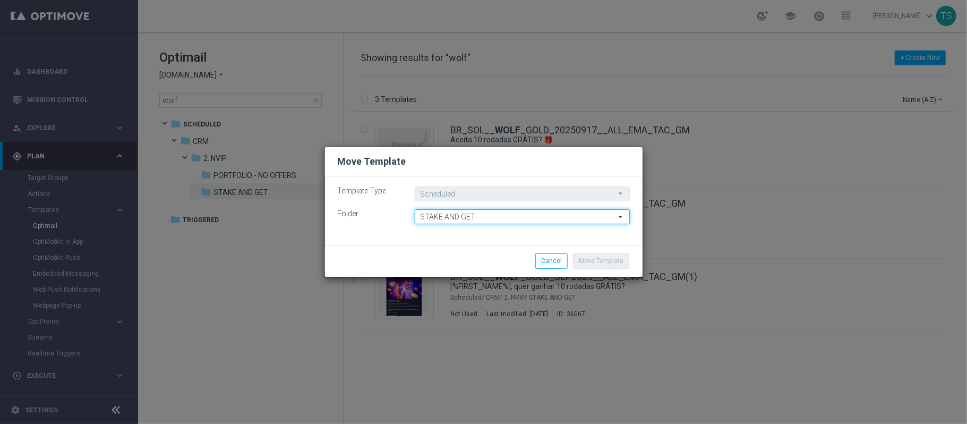
click at [495, 217] on input "STAKE AND GET" at bounding box center [522, 216] width 215 height 15
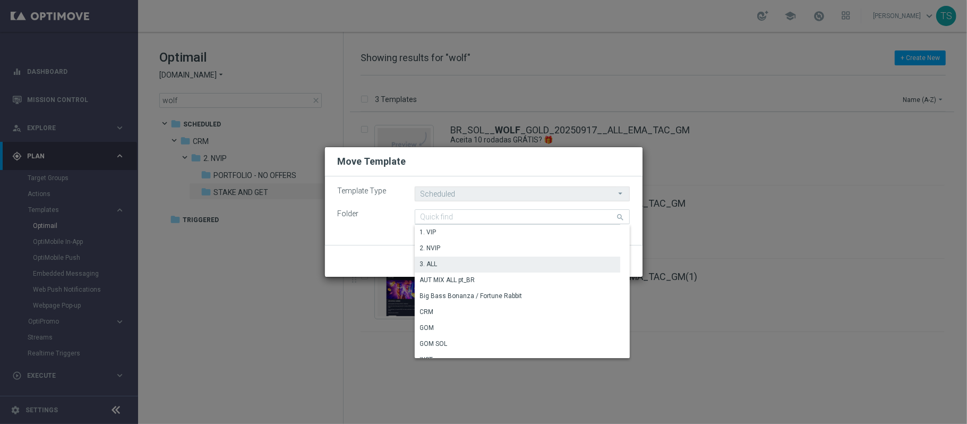
click at [425, 266] on div "3. ALL" at bounding box center [429, 264] width 18 height 10
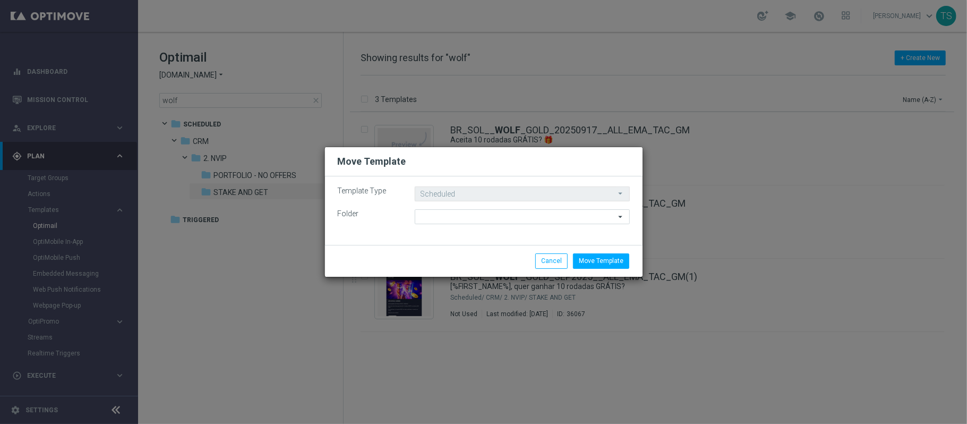
type input "3. ALL"
click at [616, 261] on button "Move Template" at bounding box center [601, 260] width 56 height 15
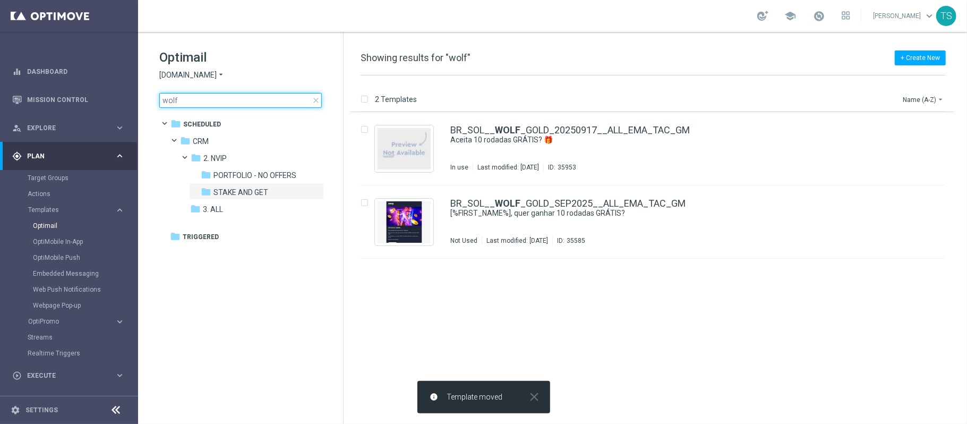
click at [231, 100] on input "wolf" at bounding box center [240, 100] width 162 height 15
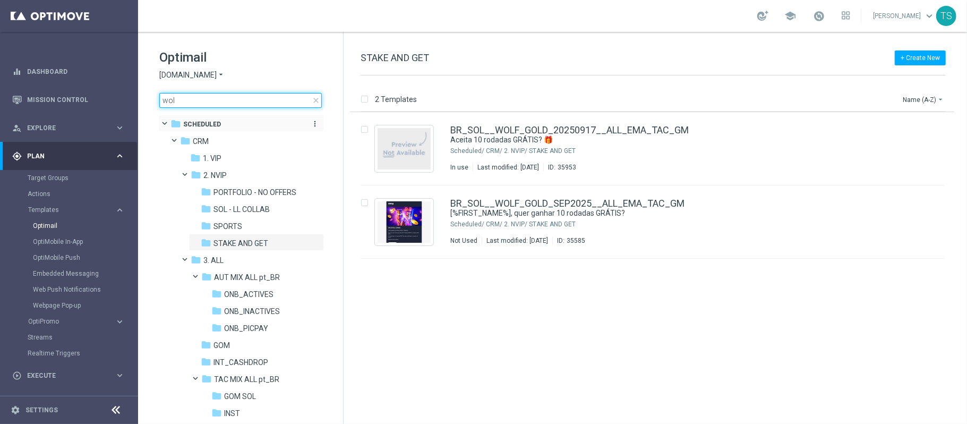
type input "wolf"
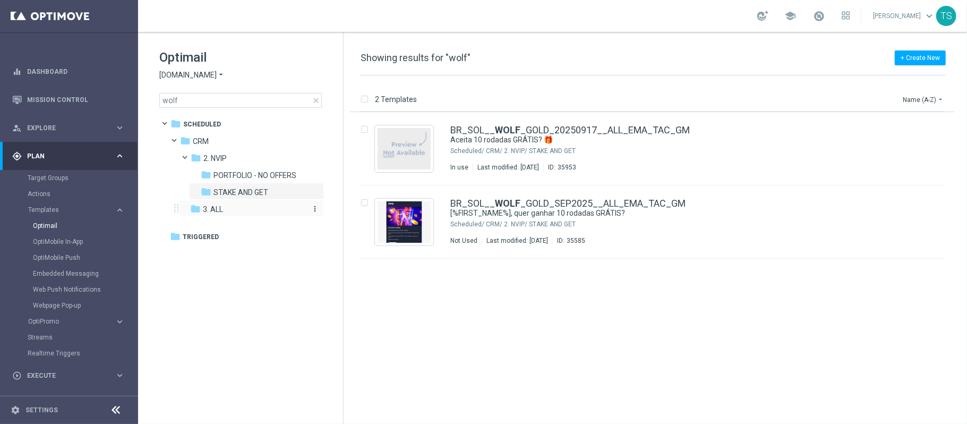
click at [226, 207] on div "folder 3. ALL" at bounding box center [246, 209] width 113 height 12
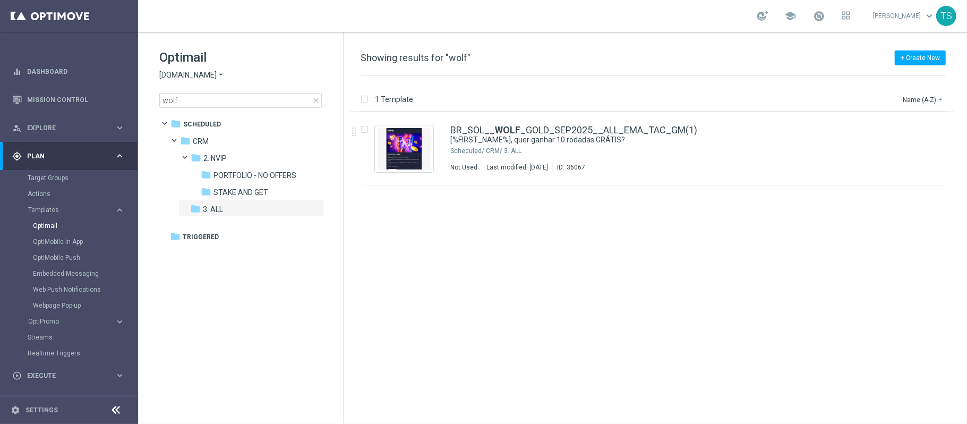
drag, startPoint x: 693, startPoint y: 131, endPoint x: 776, endPoint y: 3, distance: 152.3
click at [693, 131] on div "BR_SOL__ WOLF _GOLD_SEP2025__ALL_EMA_TAC_GM(1)" at bounding box center [675, 130] width 450 height 10
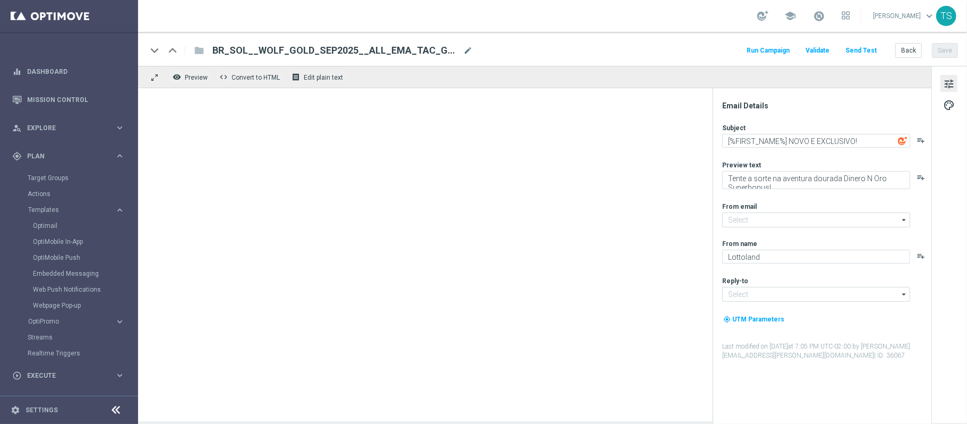
type textarea "[%FIRST_NAME%], quer ganhar 10 rodadas GRÁTIS?"
type textarea "Jogue Wolf Gold! Aposte apenas R$ 10 nos slots selecionados para garantir o bôn…"
type input "contato@email.sorteonline.bet.br"
type textarea "Sorte Online Betz"
type input "suporte@sorteonline.bet.br"
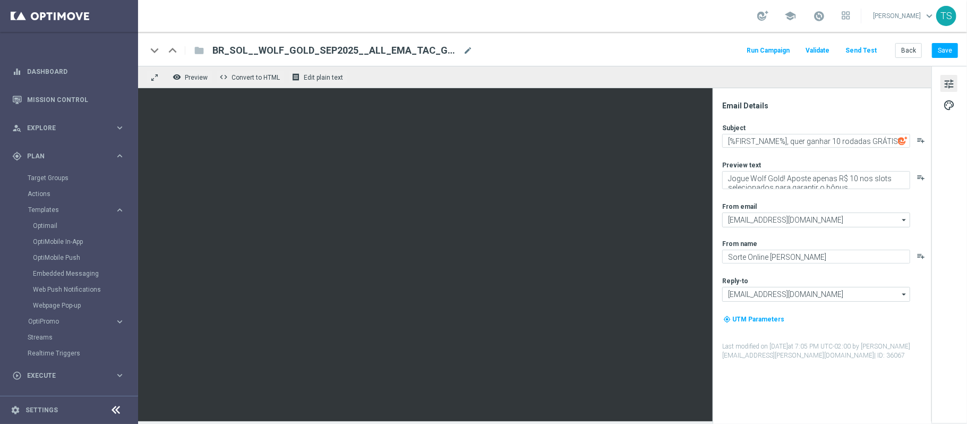
click at [342, 50] on span "BR_SOL__WOLF_GOLD_SEP2025__ALL_EMA_TAC_GM(1)" at bounding box center [335, 50] width 246 height 13
click at [342, 50] on input "BR_SOL__WOLF_GOLD_SEP2025__ALL_EMA_TAC_GM(1)" at bounding box center [343, 51] width 263 height 14
paste input "DINERONORO_20250918__ALL_EMA_TAC_GM"
type input "BR_SOL__DINERONORO_20250918__ALL_EMA_TAC_GM"
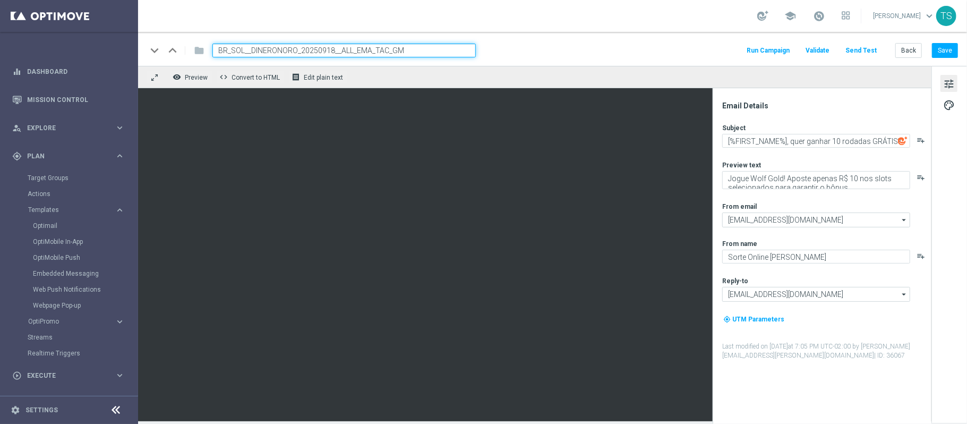
click at [574, 30] on section "school Thomas Silva keyboard_arrow_down TS keyboard_arrow_down keyboard_arrow_u…" at bounding box center [552, 212] width 829 height 424
click at [626, 62] on div "keyboard_arrow_down keyboard_arrow_up folder BR_SOL__DINERONORO_20250918__ALL_E…" at bounding box center [552, 49] width 829 height 34
click at [560, 53] on div "keyboard_arrow_down keyboard_arrow_up folder BR_SOL__DINERONORO_20250918__ALL_E…" at bounding box center [552, 51] width 811 height 14
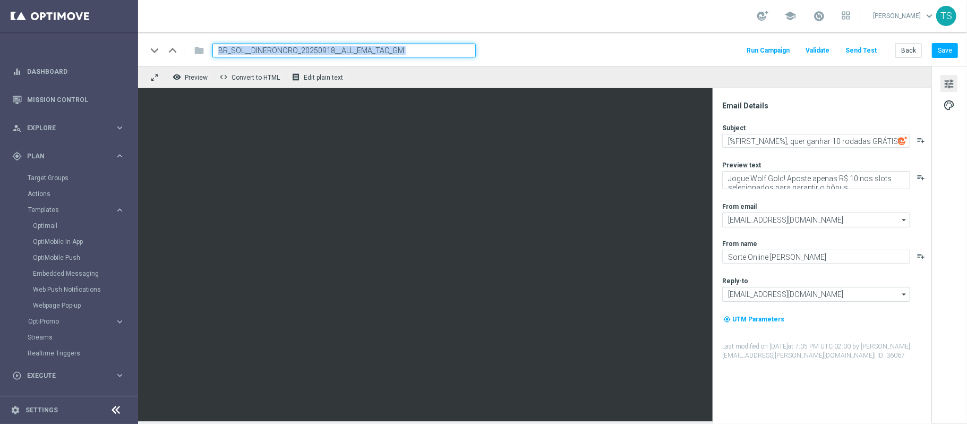
click at [437, 50] on input "BR_SOL__DINERONORO_20250918__ALL_EMA_TAC_GM" at bounding box center [343, 51] width 263 height 14
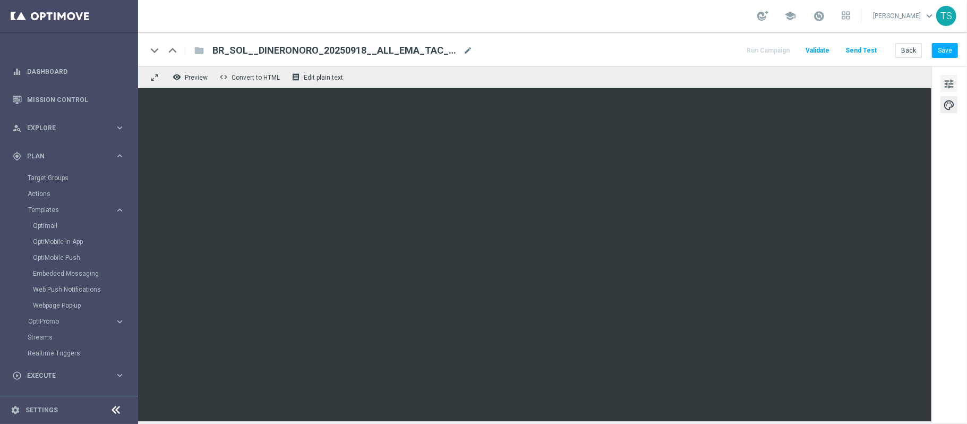
click at [953, 88] on span "tune" at bounding box center [949, 84] width 12 height 14
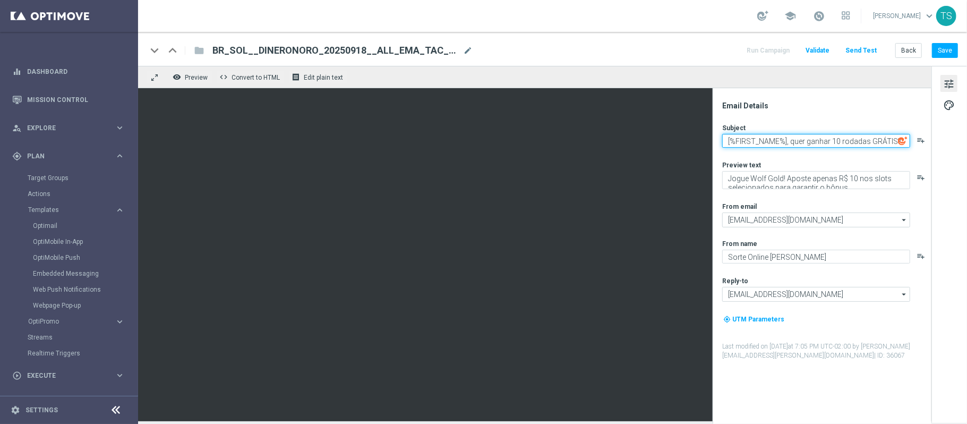
click at [822, 143] on textarea "[%FIRST_NAME%], quer ganhar 10 rodadas GRÁTIS?" at bounding box center [816, 141] width 188 height 14
click at [752, 140] on textarea "[%FIRST_NAME%], quer ganhar 10 rodadas GRÁTIS?" at bounding box center [816, 141] width 188 height 14
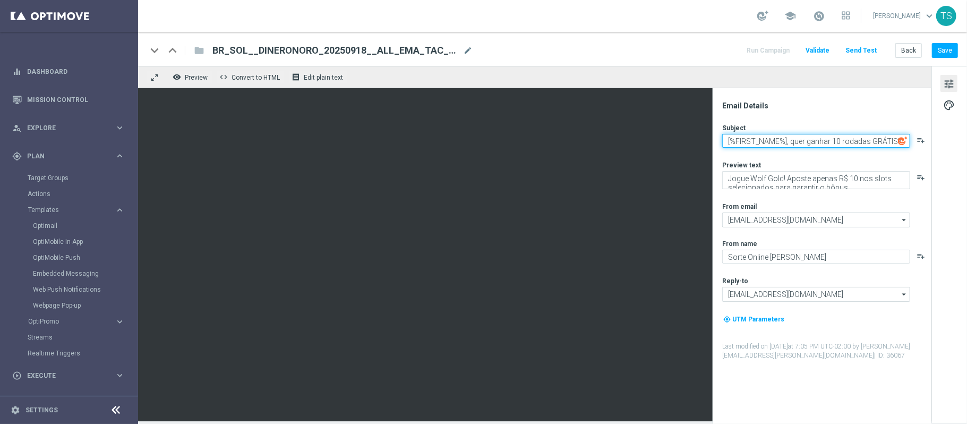
click at [752, 140] on textarea "[%FIRST_NAME%], quer ganhar 10 rodadas GRÁTIS?" at bounding box center [816, 141] width 188 height 14
paste textarea "NOVO E EXCLUSIVO!"
click at [739, 136] on textarea "NOVO E EXCLUSIVO!" at bounding box center [816, 141] width 188 height 14
click at [767, 147] on textarea "NOVO E EXCLUSIVO!" at bounding box center [816, 141] width 188 height 14
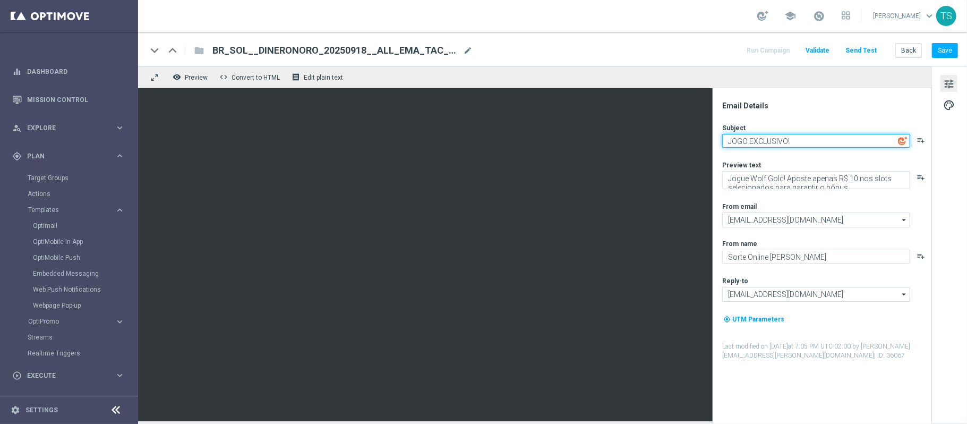
type textarea "JOGO EXCLUSIVO!"
click at [47, 125] on span "Explore" at bounding box center [71, 128] width 88 height 6
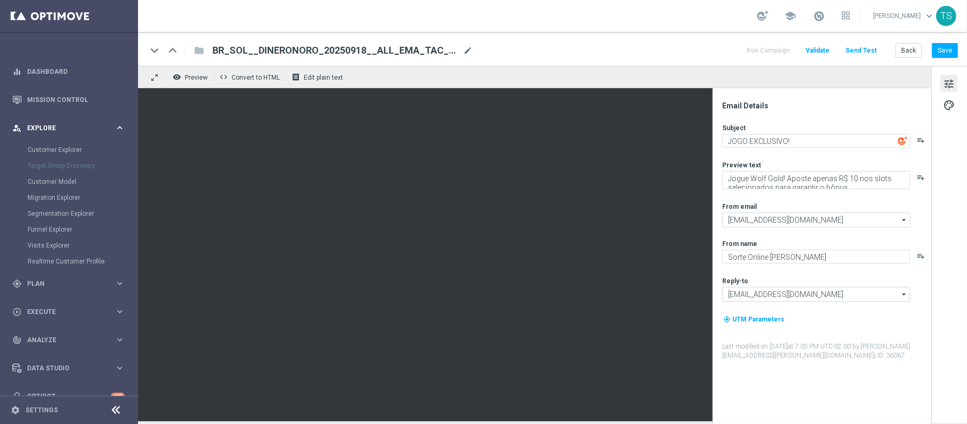
click at [47, 125] on span "Explore" at bounding box center [71, 128] width 88 height 6
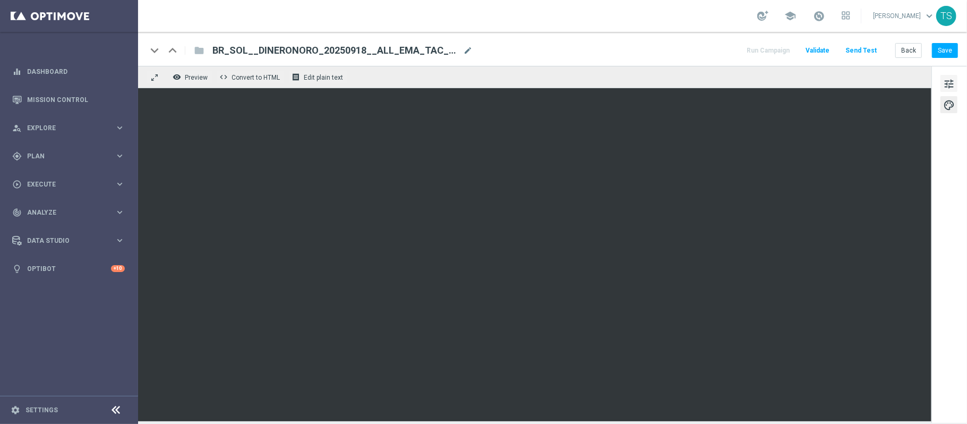
click at [946, 82] on span "tune" at bounding box center [949, 84] width 12 height 14
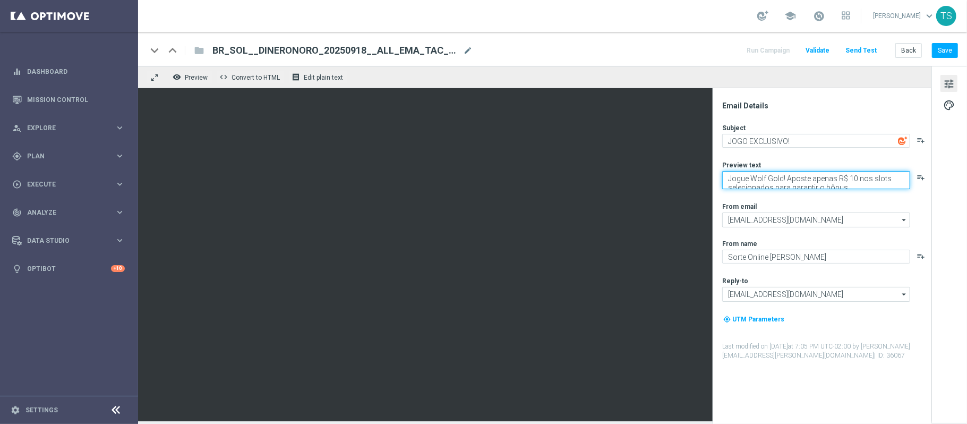
click at [806, 177] on textarea "Jogue Wolf Gold! Aposte apenas R$ 10 nos slots selecionados para garantir o bôn…" at bounding box center [816, 180] width 188 height 18
paste textarea "Embarque nessa aventura dourada com Dinero N Oro Superbonus!"
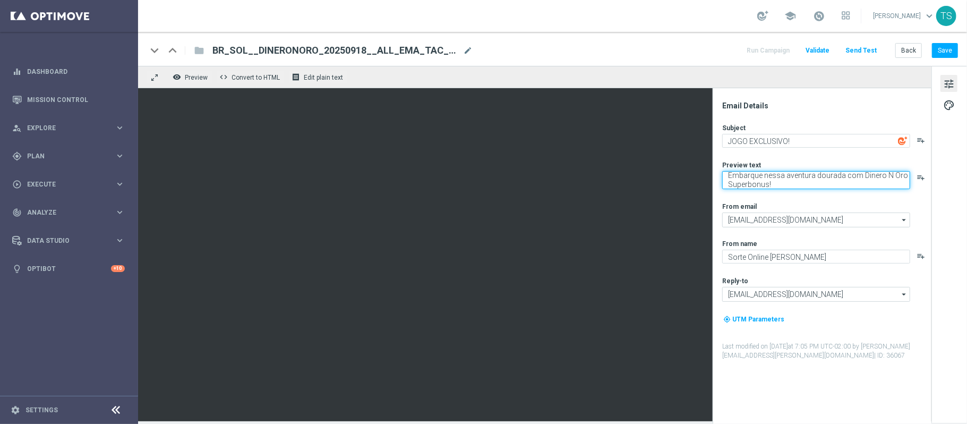
type textarea "Embarque nessa aventura dourada com Dinero N Oro Superbonus!"
click at [839, 201] on div "Subject JOGO EXCLUSIVO! playlist_add Preview text Embarque nessa aventura doura…" at bounding box center [826, 241] width 208 height 237
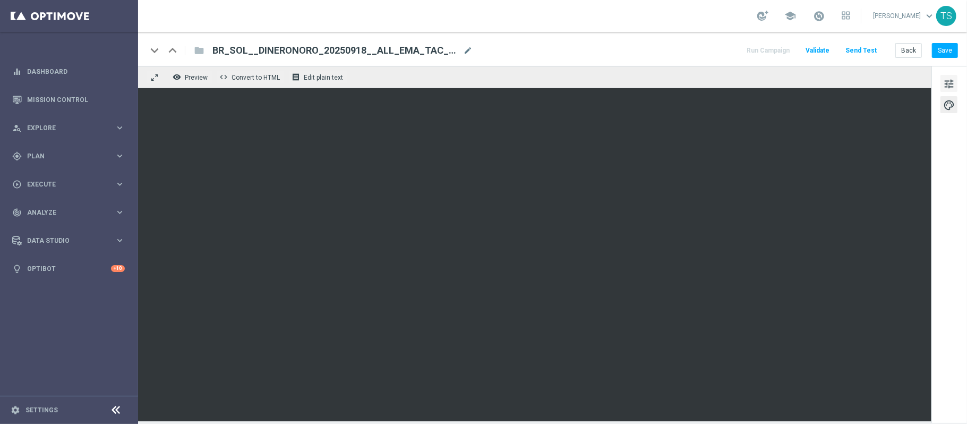
click at [948, 81] on span "tune" at bounding box center [949, 84] width 12 height 14
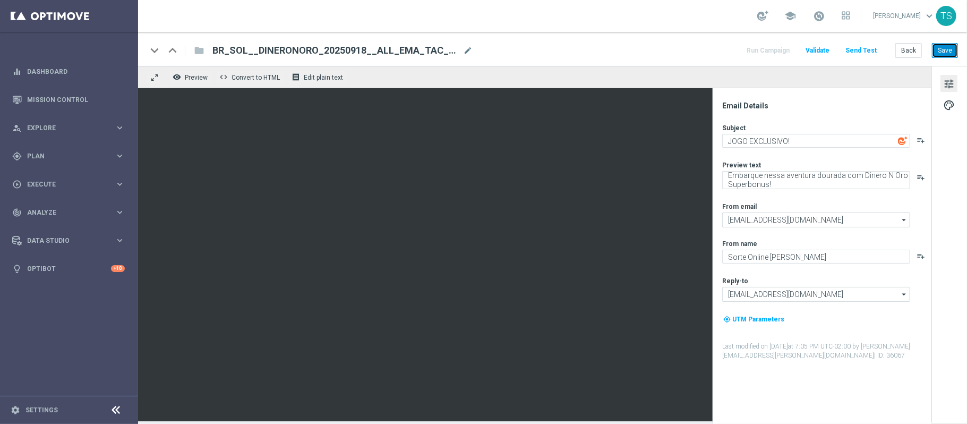
click at [946, 54] on button "Save" at bounding box center [945, 50] width 26 height 15
click at [102, 159] on div "gps_fixed Plan" at bounding box center [63, 156] width 102 height 10
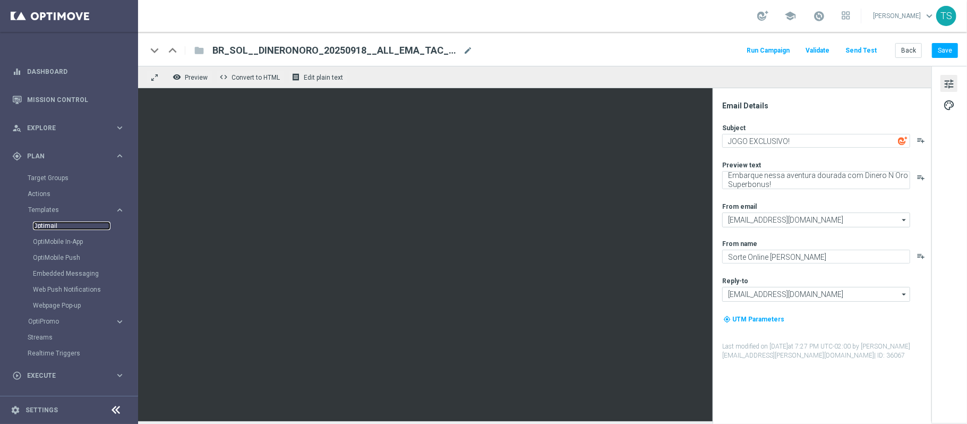
click at [49, 228] on link "Optimail" at bounding box center [72, 225] width 78 height 8
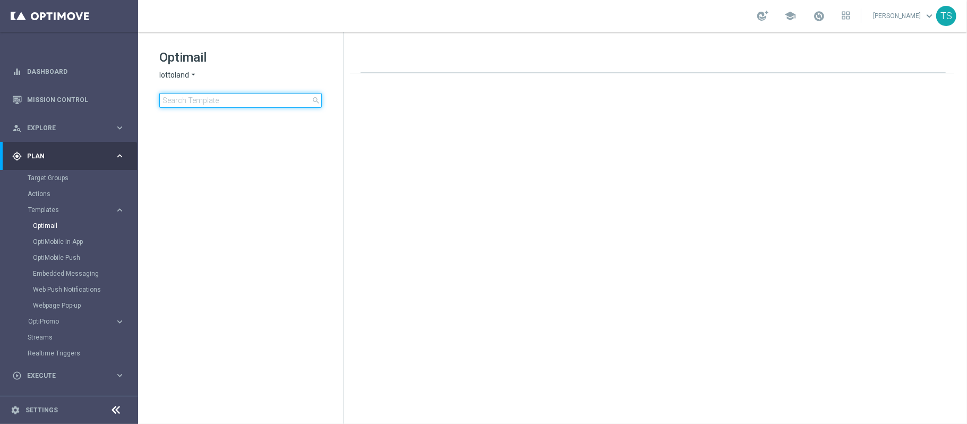
click at [245, 98] on input at bounding box center [240, 100] width 162 height 15
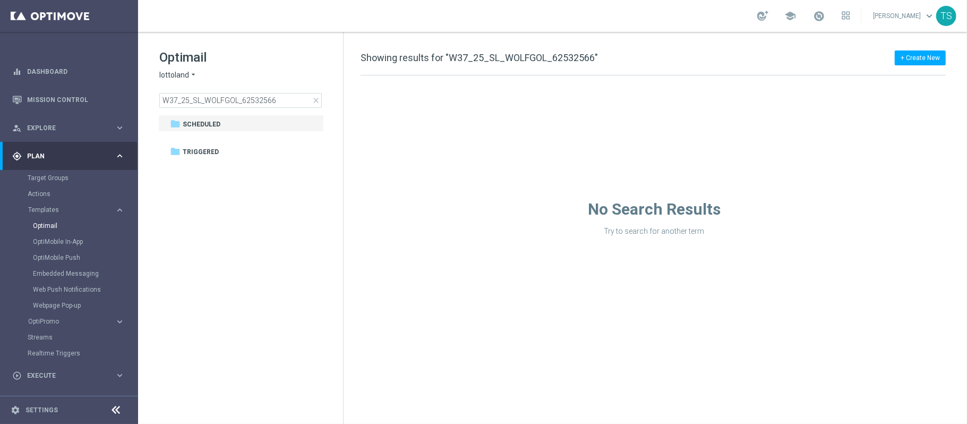
click at [173, 72] on span "lottoland" at bounding box center [174, 75] width 30 height 10
click at [200, 119] on div "[DOMAIN_NAME]" at bounding box center [200, 125] width 80 height 13
drag, startPoint x: 294, startPoint y: 97, endPoint x: 0, endPoint y: 130, distance: 295.4
click at [0, 130] on main "equalizer Dashboard Mission Control" at bounding box center [483, 212] width 967 height 424
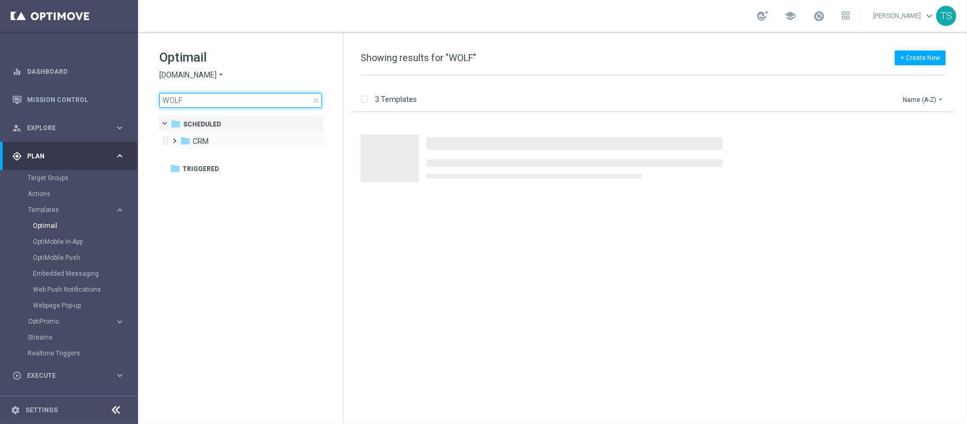
type input "WOLF"
click at [175, 138] on span at bounding box center [172, 136] width 5 height 4
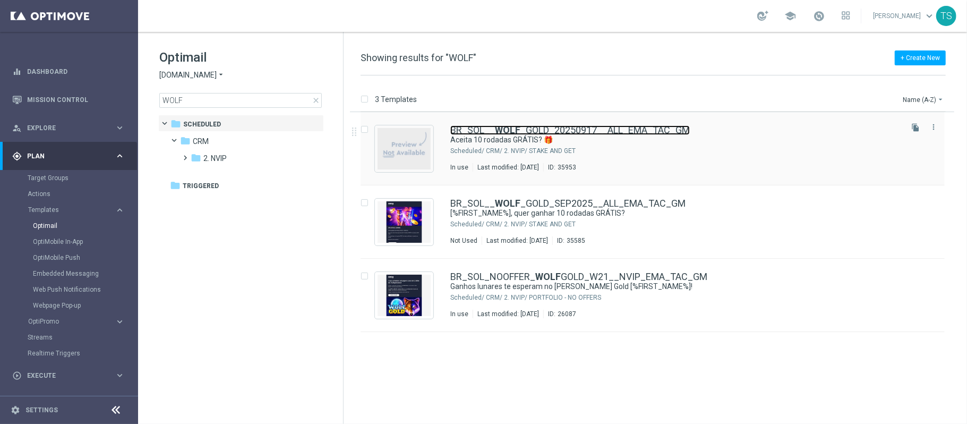
click at [599, 128] on link "BR_SOL__ WOLF _GOLD_20250917__ALL_EMA_TAC_GM" at bounding box center [569, 130] width 239 height 10
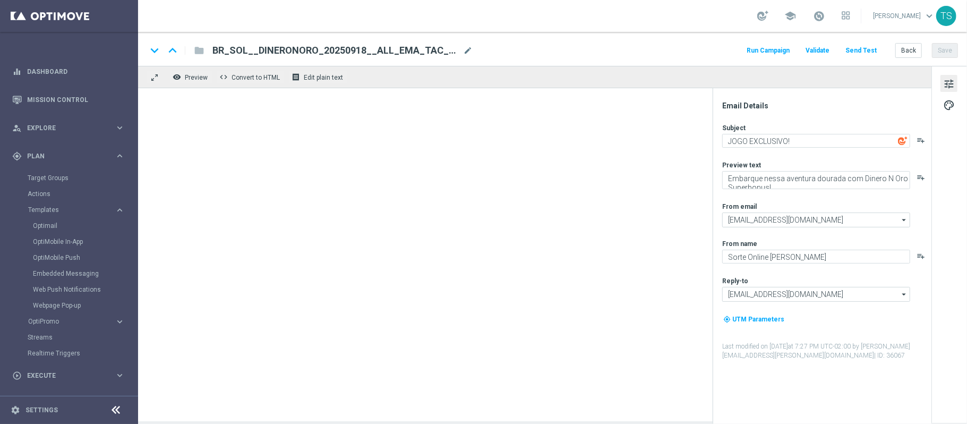
type textarea "Aceita 10 rodadas GRÁTIS? 🎁"
type textarea "Jogue Wolf Gold! Aposte apenas R$ 10 nos slots selecionados para garantir o bôn…"
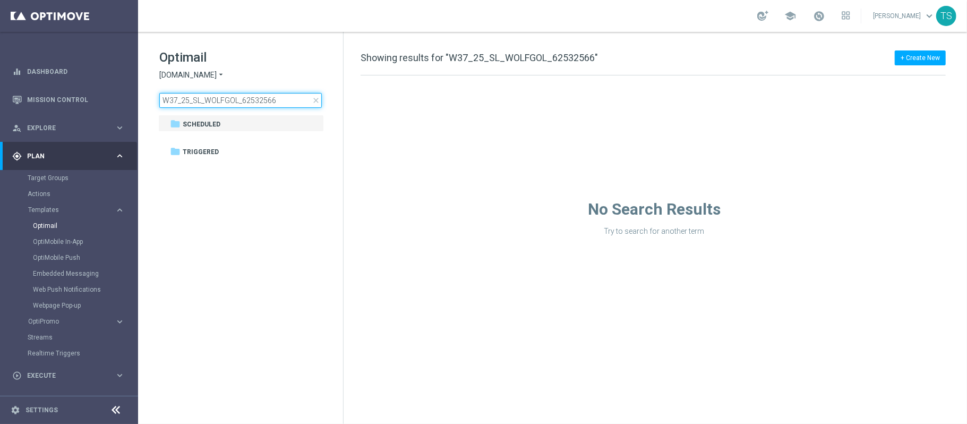
click at [203, 96] on input "W37_25_SL_WOLFGOL_62532566" at bounding box center [240, 100] width 162 height 15
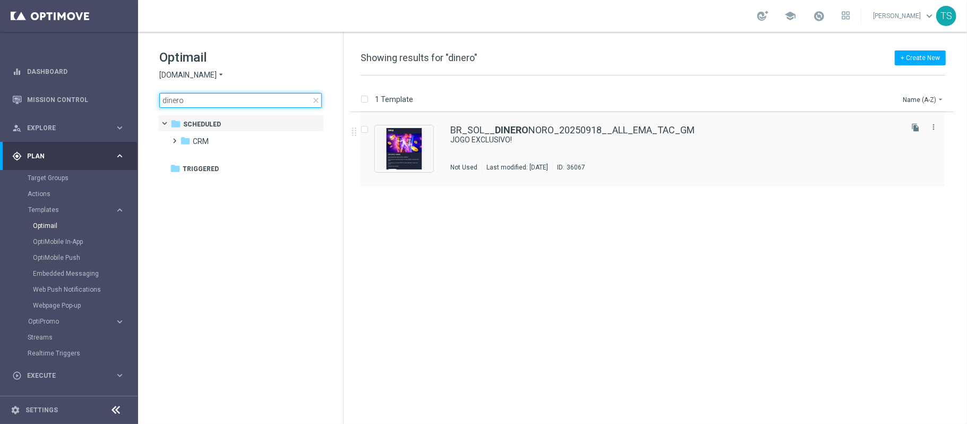
type input "dinero"
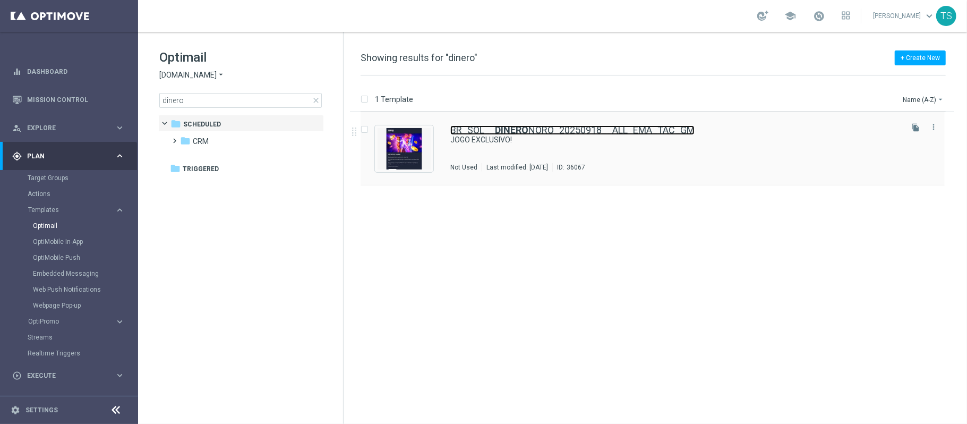
click at [561, 125] on link "BR_SOL__ DINERO NORO_20250918__ALL_EMA_TAC_GM" at bounding box center [572, 130] width 244 height 10
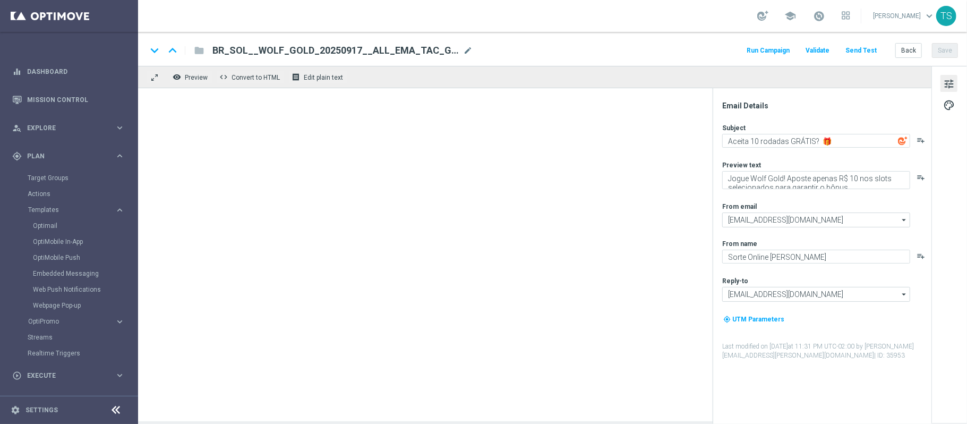
type textarea "JOGO EXCLUSIVO!"
type textarea "Embarque nessa aventura dourada com Dinero N Oro Superbonus!"
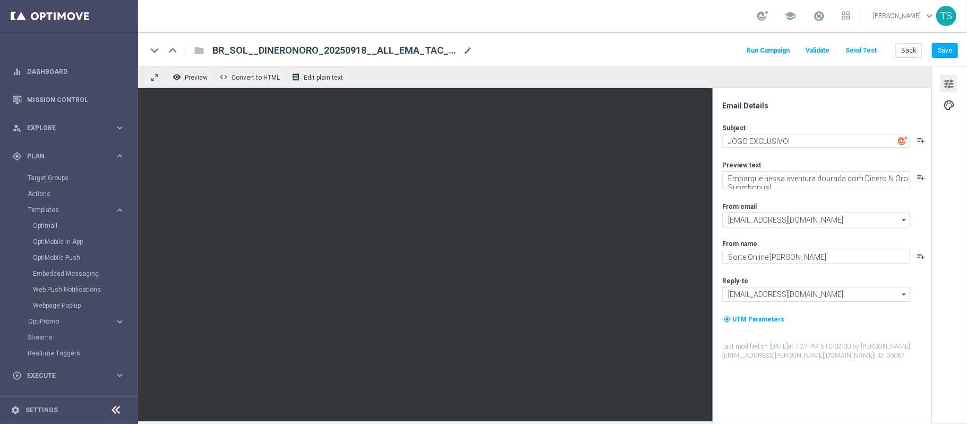
click at [853, 49] on button "Send Test" at bounding box center [861, 51] width 35 height 14
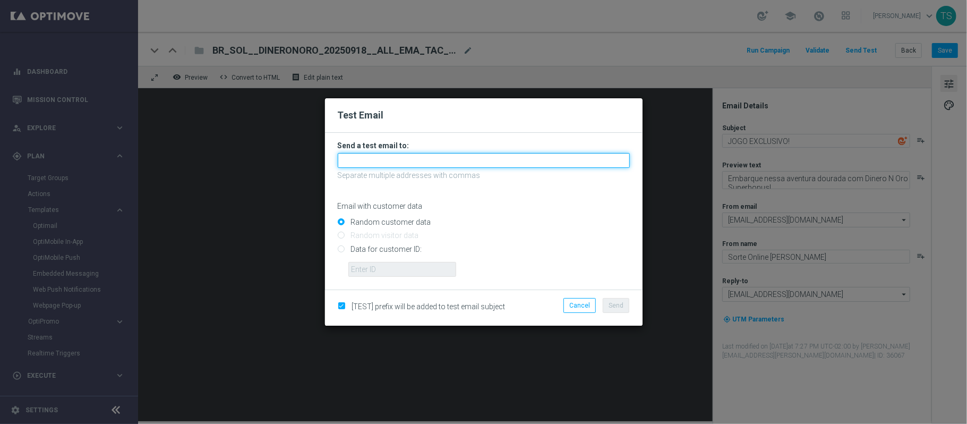
click at [449, 166] on input "text" at bounding box center [484, 160] width 292 height 15
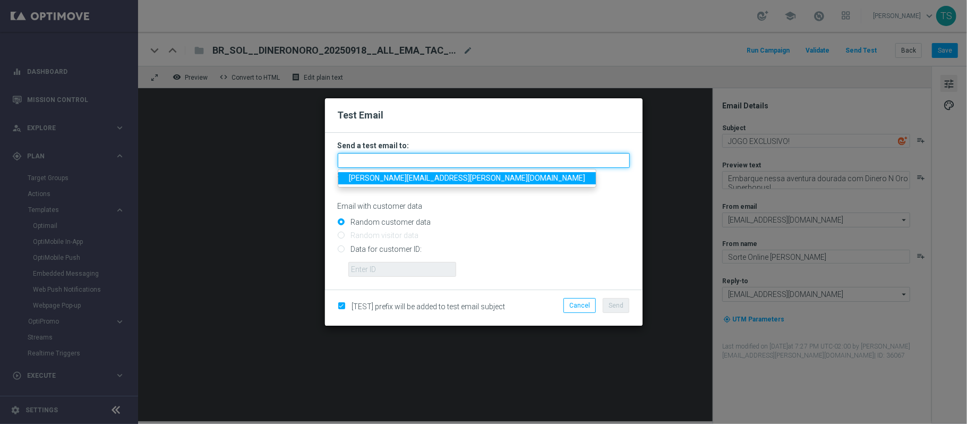
click at [449, 165] on input "text" at bounding box center [484, 160] width 292 height 15
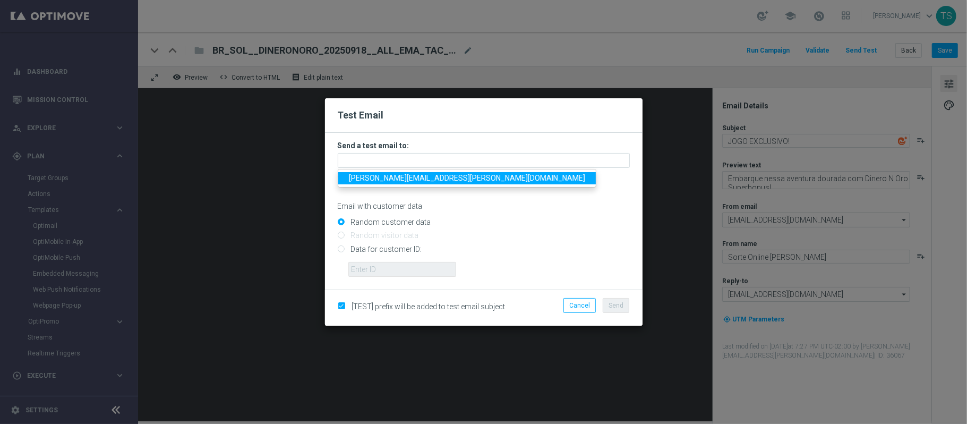
click at [444, 174] on span "thomas.silva@sorteonline.com.br" at bounding box center [467, 178] width 236 height 8
type input "thomas.silva@sorteonline.com.br"
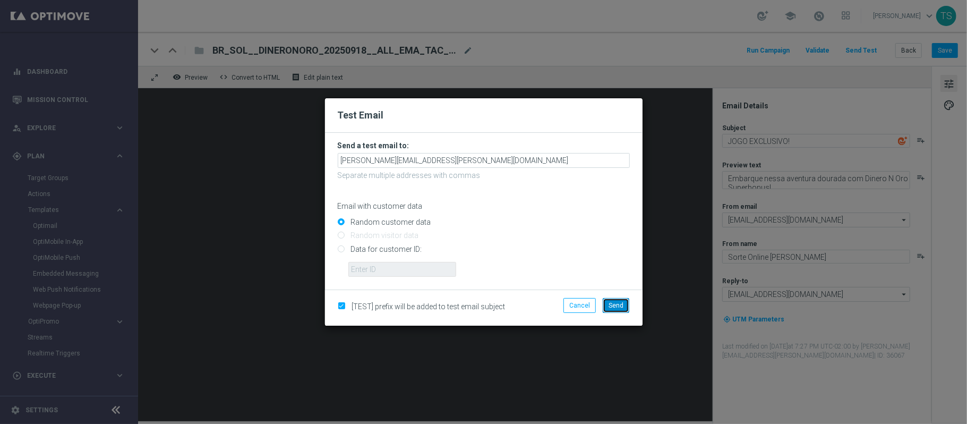
click at [618, 302] on span "Send" at bounding box center [615, 305] width 15 height 7
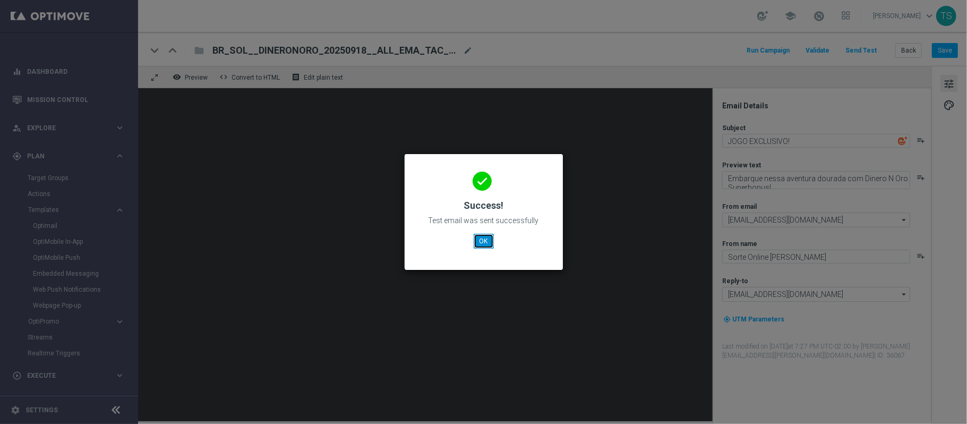
click at [480, 238] on button "OK" at bounding box center [484, 241] width 20 height 15
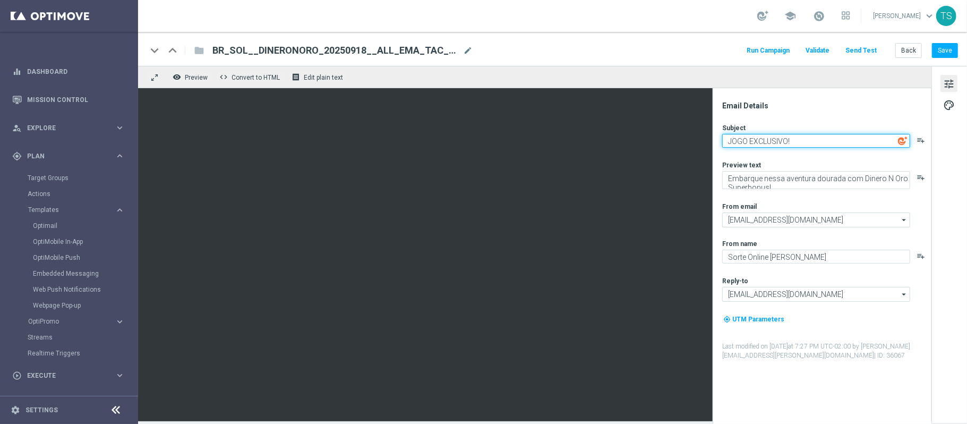
click at [812, 143] on textarea "JOGO EXCLUSIVO!" at bounding box center [816, 141] width 188 height 14
paste textarea "⚡"
type textarea "JOGO EXCLUSIVO ⚡"
click at [824, 113] on div "Email Details Subject JOGO EXCLUSIVO ⚡ playlist_add Preview text Embarque nessa…" at bounding box center [824, 262] width 211 height 323
click at [939, 56] on button "Save" at bounding box center [945, 50] width 26 height 15
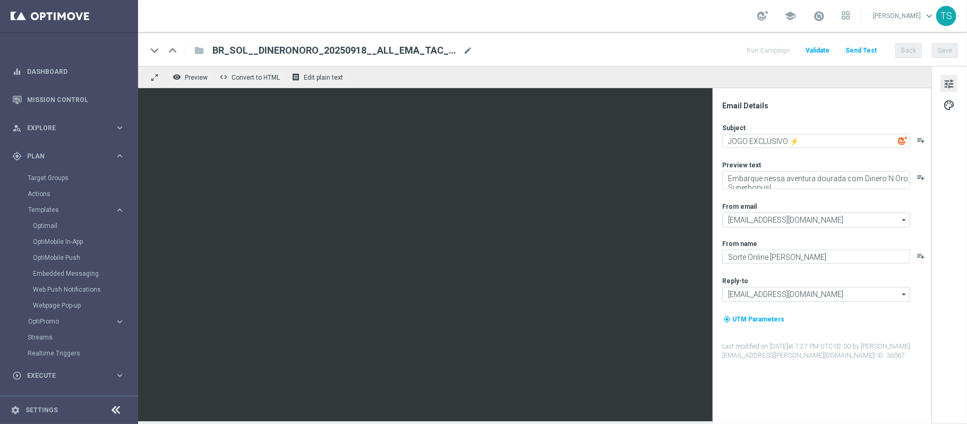
click at [858, 47] on button "Send Test" at bounding box center [861, 51] width 35 height 14
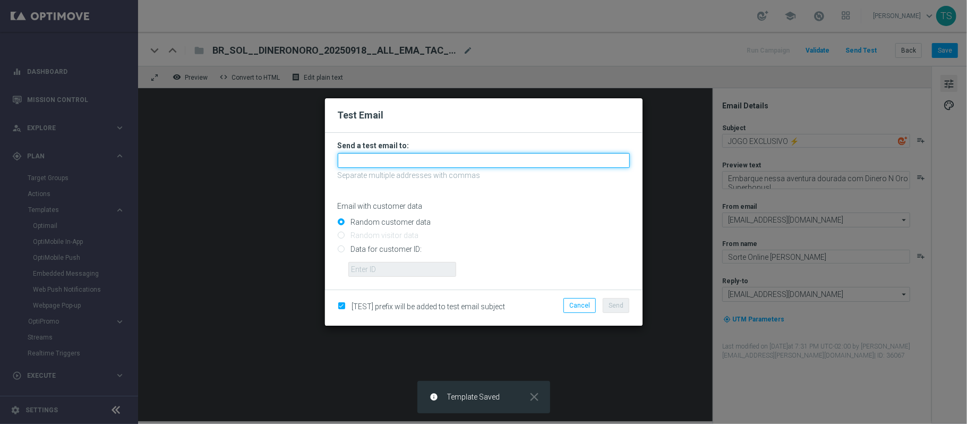
click at [467, 153] on input "text" at bounding box center [484, 160] width 292 height 15
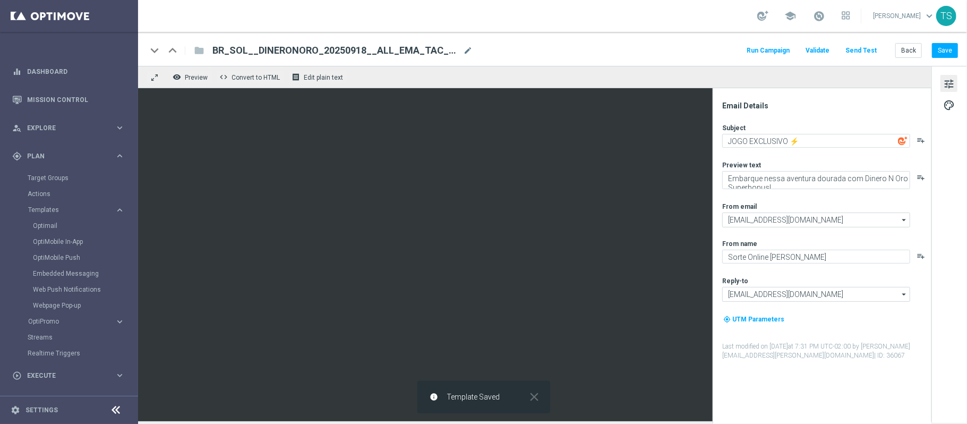
click at [871, 53] on button "Send Test" at bounding box center [861, 51] width 35 height 14
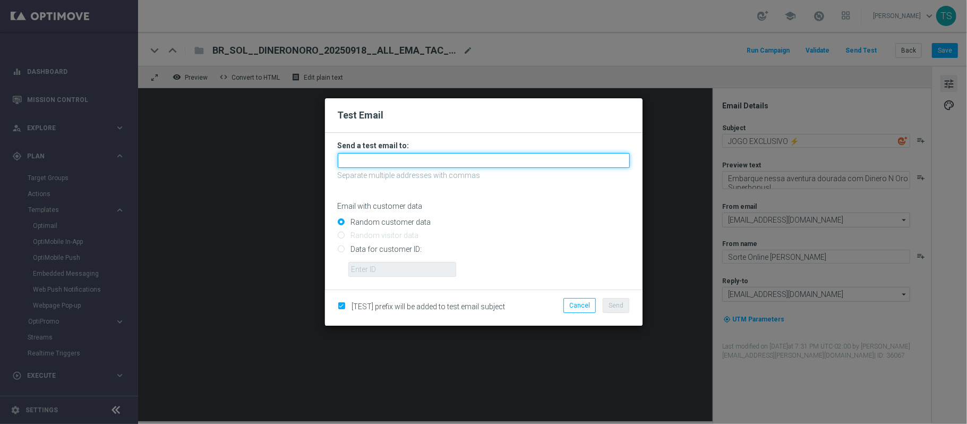
click at [444, 162] on input "text" at bounding box center [484, 160] width 292 height 15
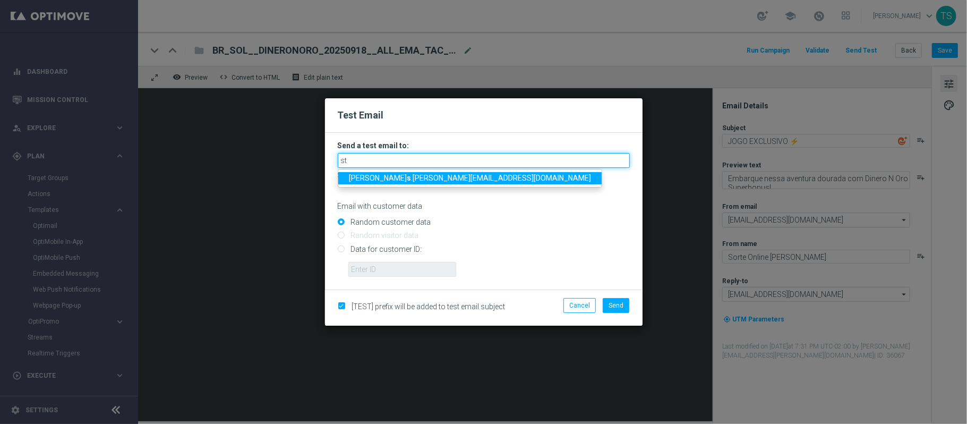
type input "ste"
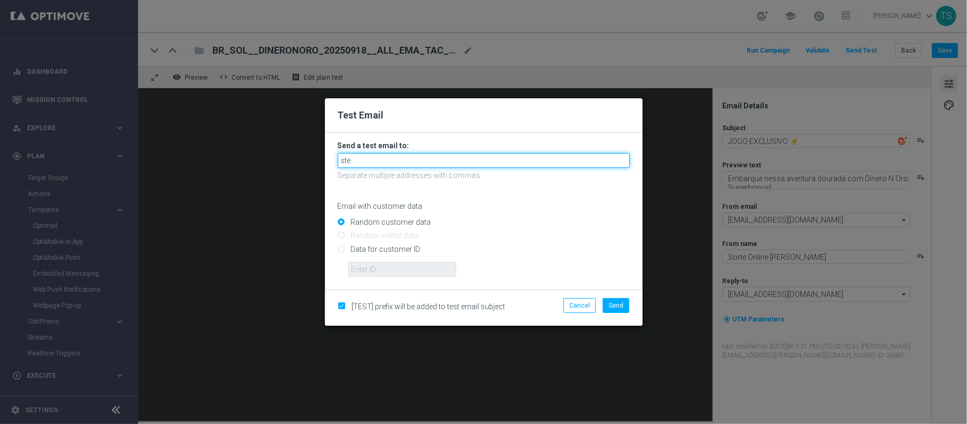
drag, startPoint x: 435, startPoint y: 164, endPoint x: 249, endPoint y: 164, distance: 186.3
click at [285, 164] on modal-container "Test Email Send a test email to: ste Separate multiple addresses with commas Em…" at bounding box center [483, 212] width 967 height 424
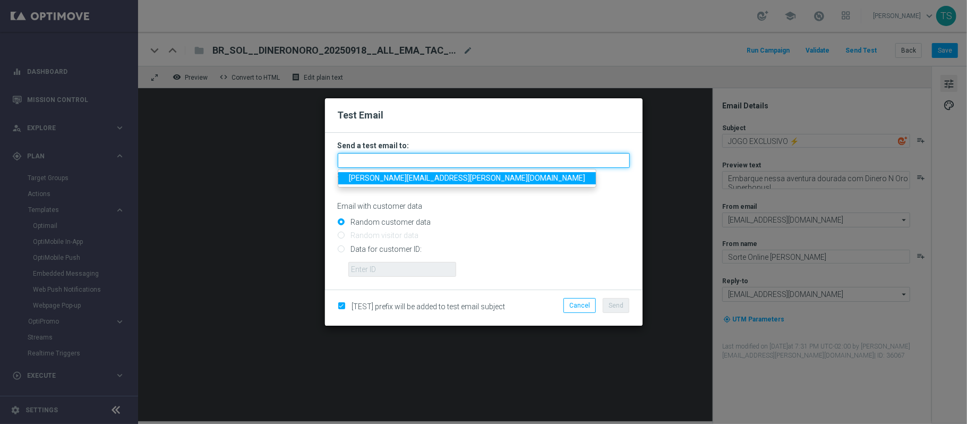
paste input "stephani.goncalves@sorteonline.com.br"
paste input "jose.guimaraes@sorteonline.com.br"
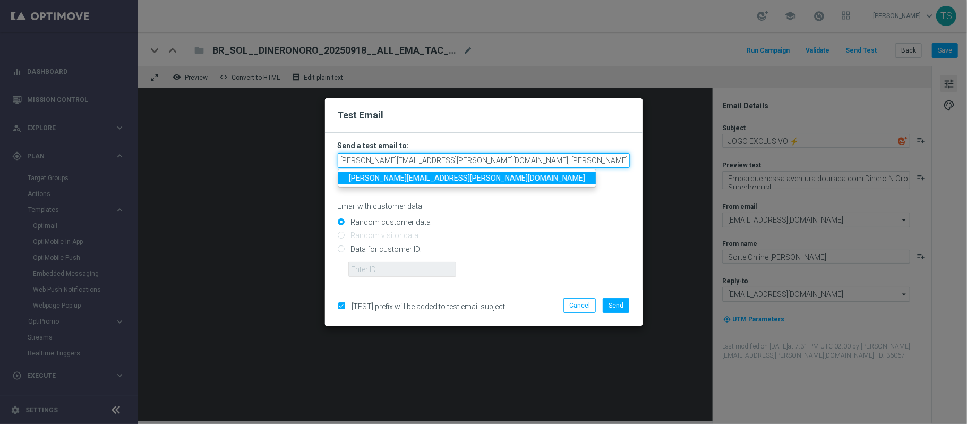
paste input "wagner.lopes@sorteonline.com.br"
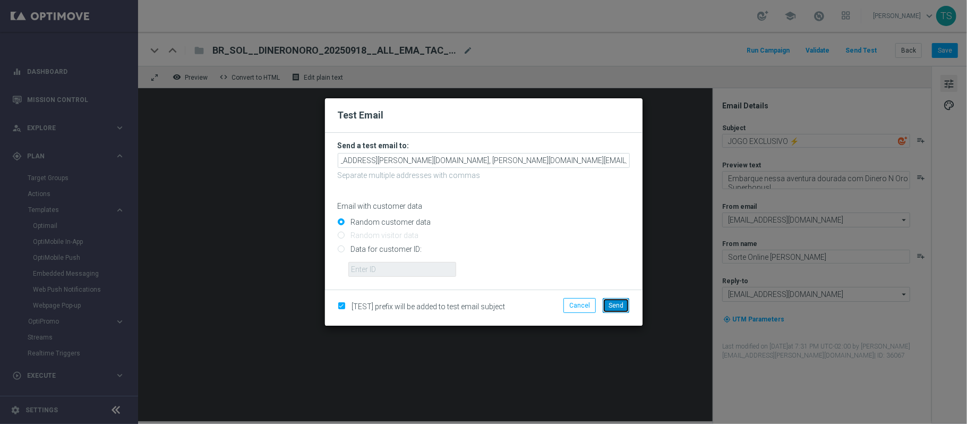
click at [618, 307] on span "Send" at bounding box center [615, 305] width 15 height 7
type input "stephani.goncalves@sorteonline.com.br,jose.guimaraes@sorteonline.com.br,wagner.…"
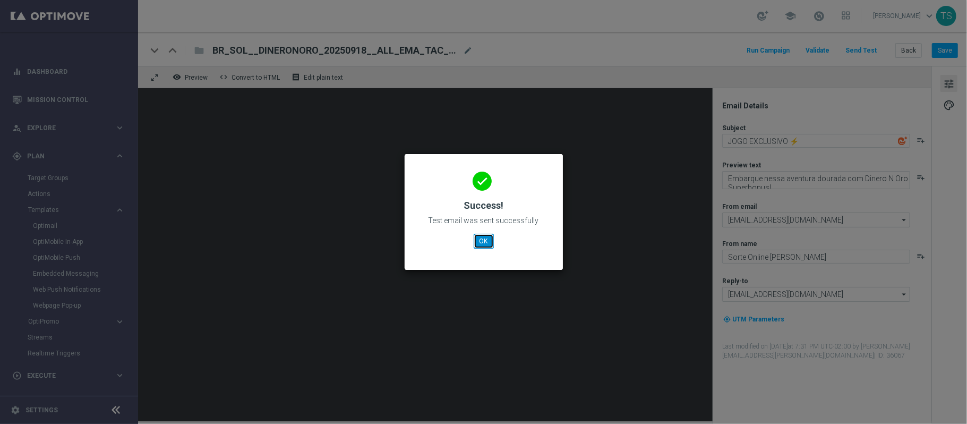
click at [485, 242] on button "OK" at bounding box center [484, 241] width 20 height 15
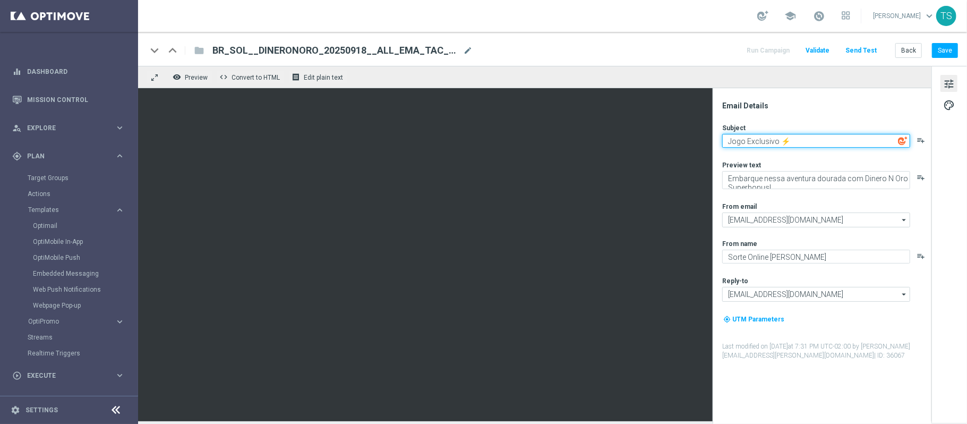
type textarea "Jogo Exclusivo ⚡"
click at [839, 97] on div "Email Details Subject Jogo Exclusivo ⚡ playlist_add Preview text Embarque nessa…" at bounding box center [821, 256] width 219 height 336
click at [954, 51] on button "Save" at bounding box center [945, 50] width 26 height 15
click at [62, 179] on link "Target Groups" at bounding box center [69, 178] width 83 height 8
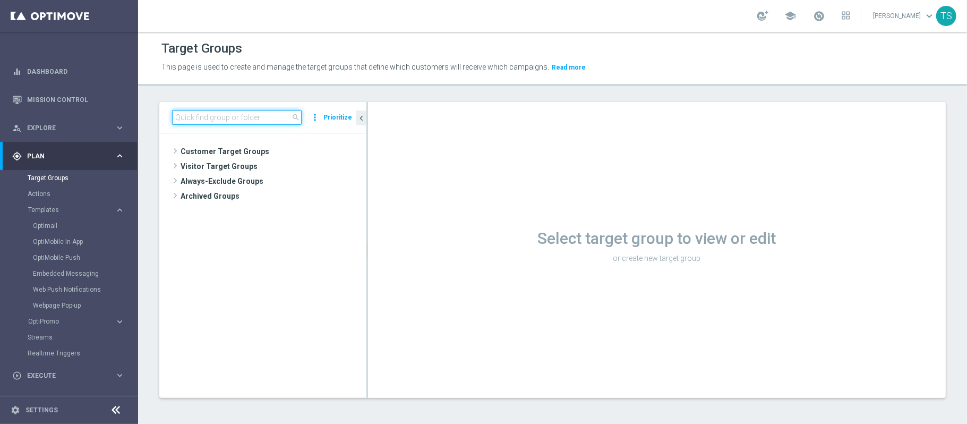
click at [213, 113] on input at bounding box center [237, 117] width 130 height 15
type input "SOL_BR"
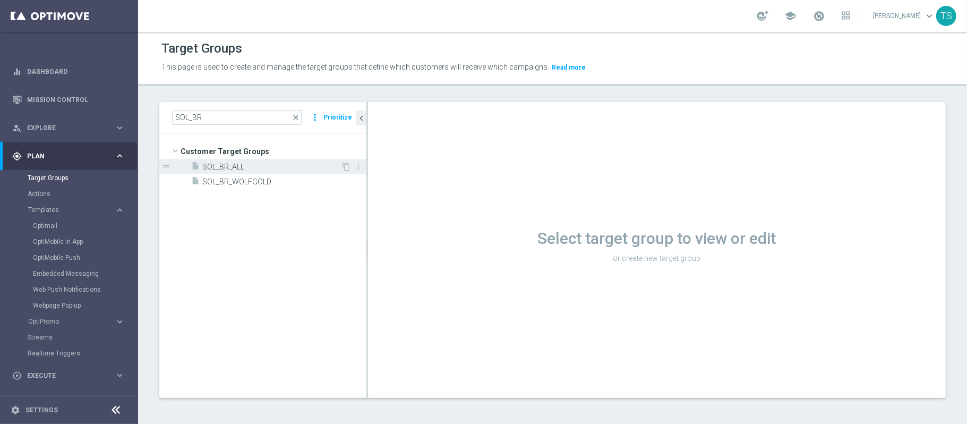
click at [243, 162] on span "SOL_BR_ALL" at bounding box center [271, 166] width 139 height 9
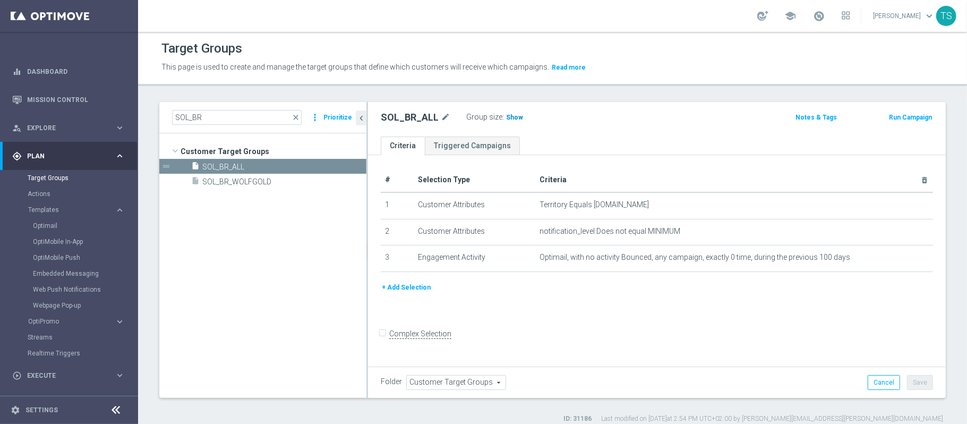
click at [506, 116] on span "Show" at bounding box center [514, 117] width 17 height 7
click at [398, 287] on button "+ Add Selection" at bounding box center [406, 287] width 51 height 12
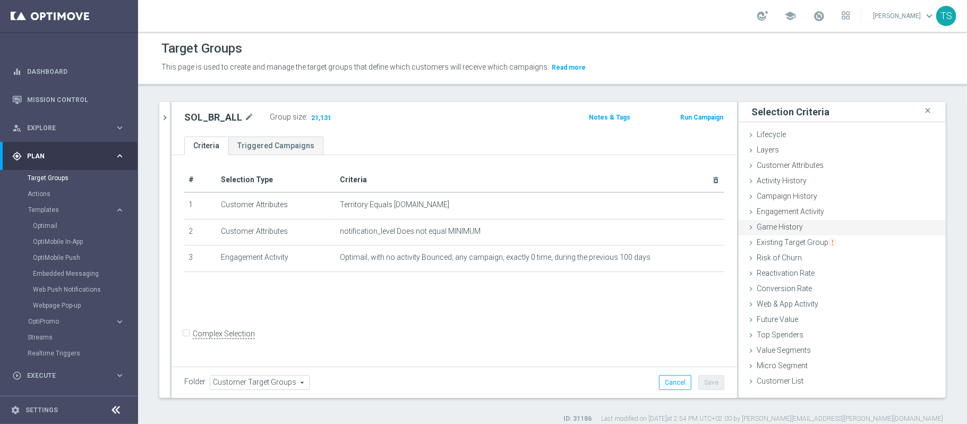
click at [803, 224] on div "Game History done" at bounding box center [841, 228] width 207 height 16
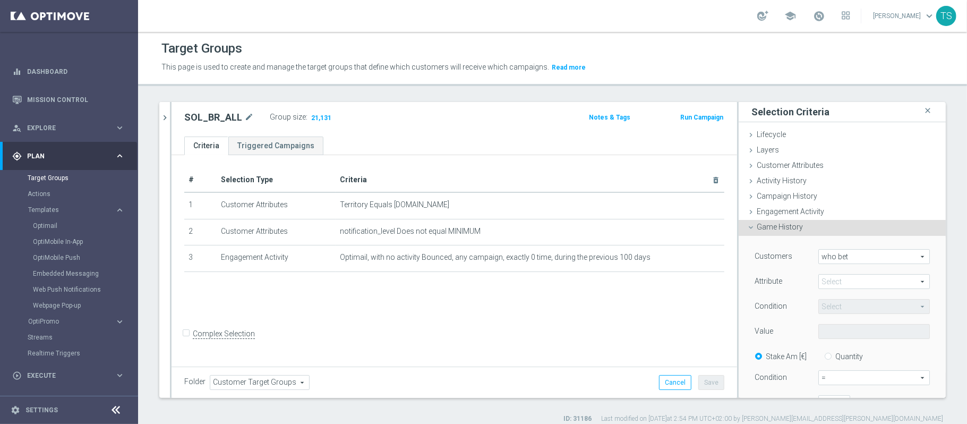
click at [854, 255] on span "who bet" at bounding box center [874, 257] width 110 height 14
click at [848, 283] on span at bounding box center [874, 281] width 110 height 14
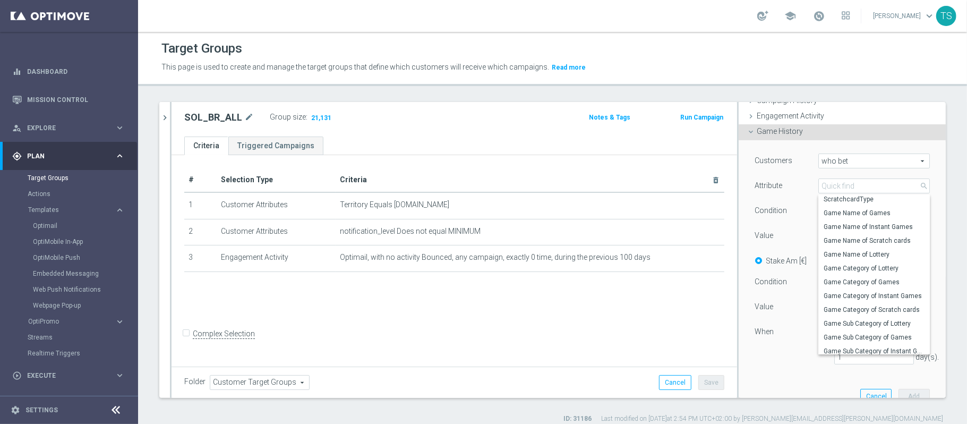
scroll to position [71, 0]
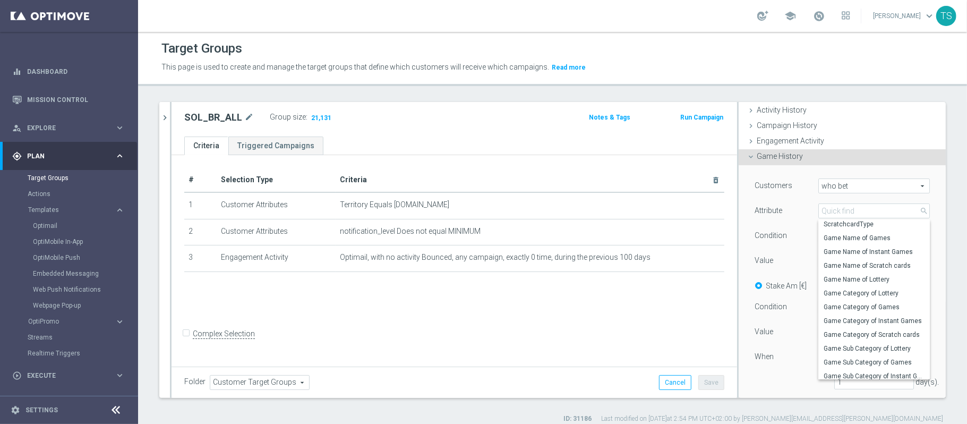
click at [835, 190] on span "who bet" at bounding box center [874, 186] width 110 height 14
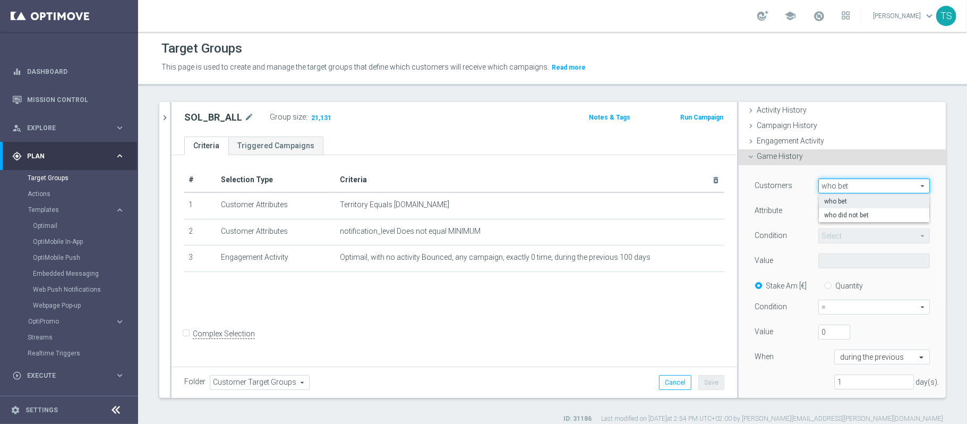
click at [833, 184] on span "who bet" at bounding box center [874, 186] width 110 height 14
click at [809, 155] on div "Game History done" at bounding box center [841, 157] width 207 height 16
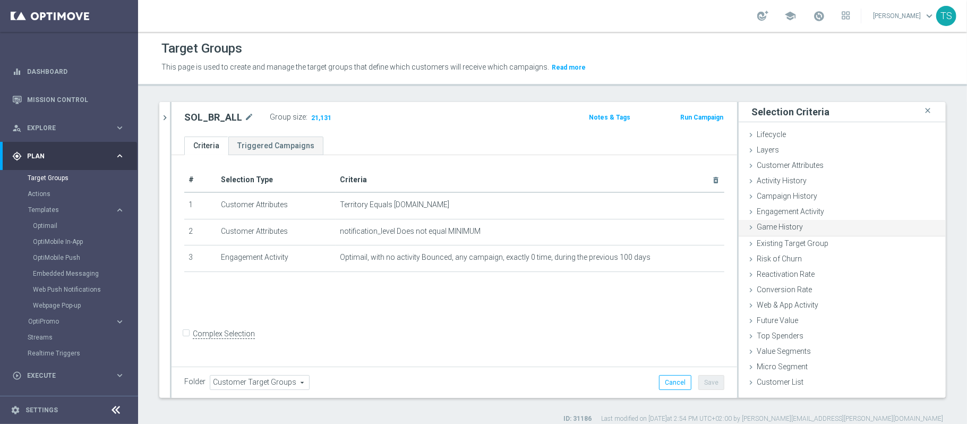
scroll to position [0, 0]
click at [794, 185] on span "Activity History" at bounding box center [782, 180] width 50 height 8
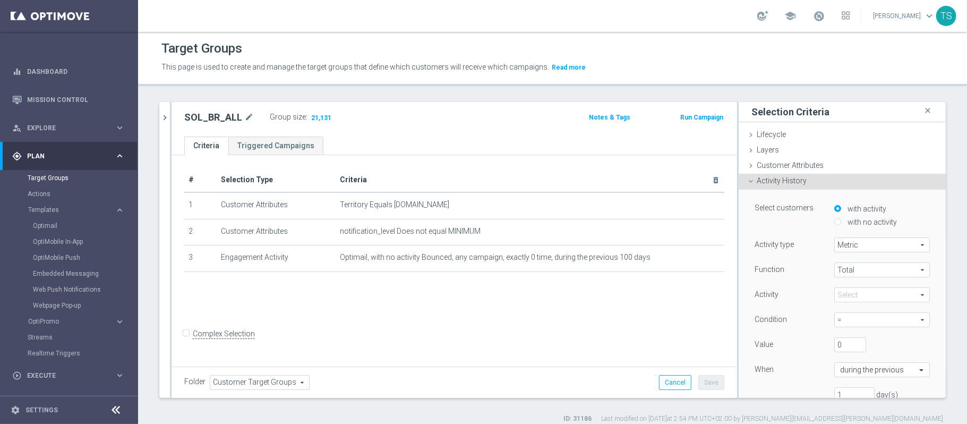
click at [849, 245] on span "Metric" at bounding box center [882, 245] width 94 height 14
click at [922, 228] on div "Select customers with activity with no activity Activity type Metric Metric arr…" at bounding box center [841, 320] width 207 height 261
click at [875, 270] on span "Total" at bounding box center [882, 270] width 94 height 14
click at [869, 290] on span at bounding box center [882, 295] width 94 height 14
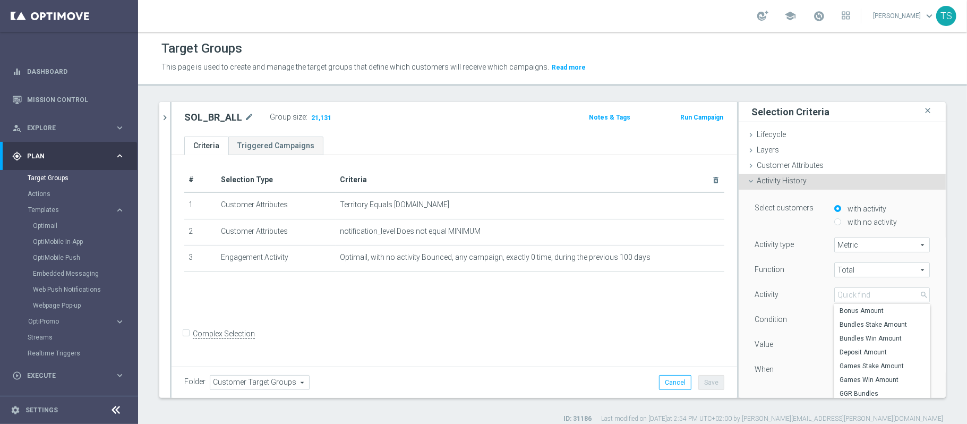
click at [873, 351] on span "Deposit Amount" at bounding box center [881, 352] width 85 height 8
type input "Deposit Amount"
click at [866, 325] on span "=" at bounding box center [882, 320] width 94 height 14
click at [850, 365] on span ">" at bounding box center [881, 363] width 85 height 8
type input ">"
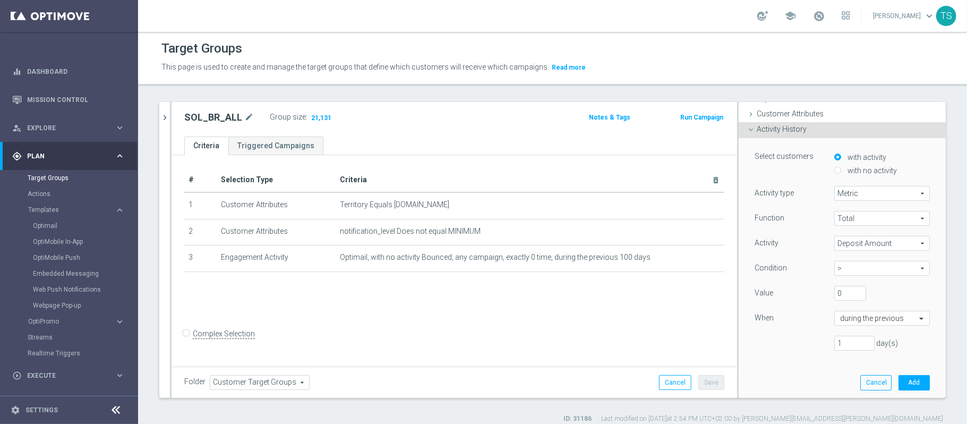
scroll to position [71, 0]
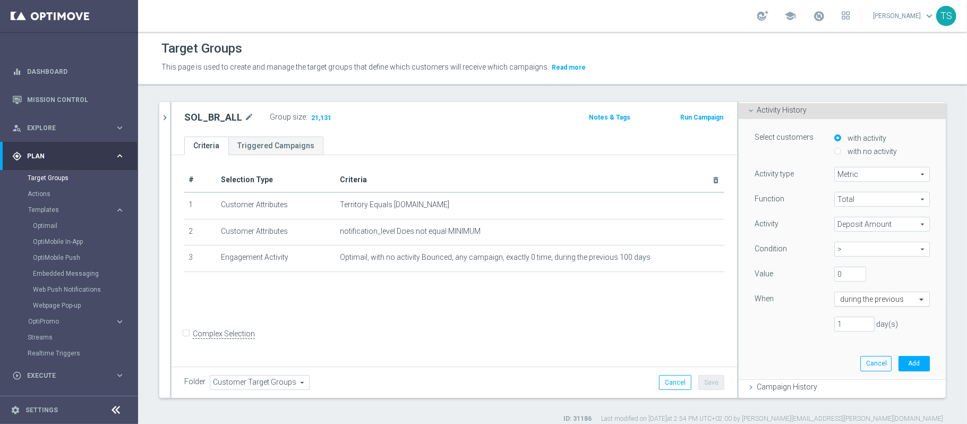
click at [865, 304] on input "text" at bounding box center [871, 300] width 63 height 10
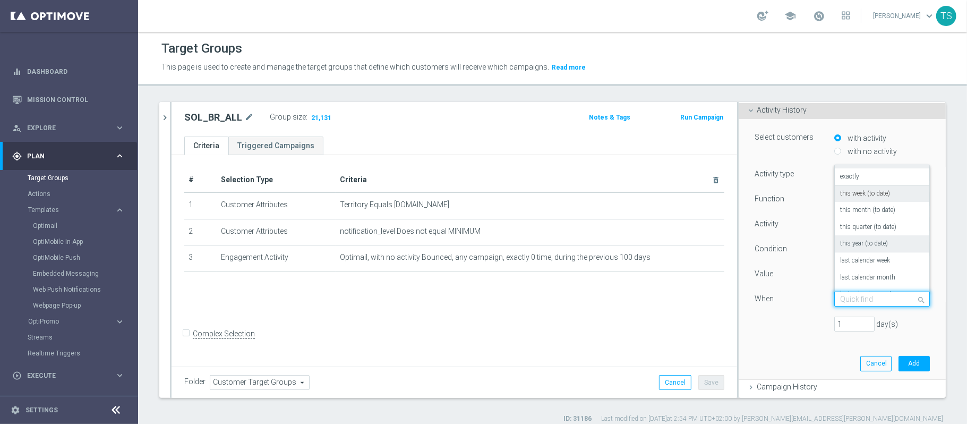
scroll to position [11, 0]
click at [865, 240] on div "this year (to date)" at bounding box center [882, 245] width 84 height 17
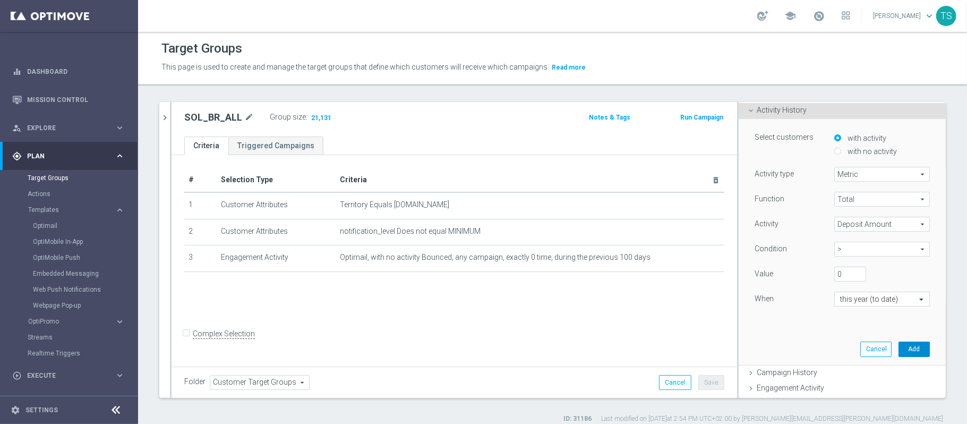
click at [900, 353] on button "Add" at bounding box center [913, 348] width 31 height 15
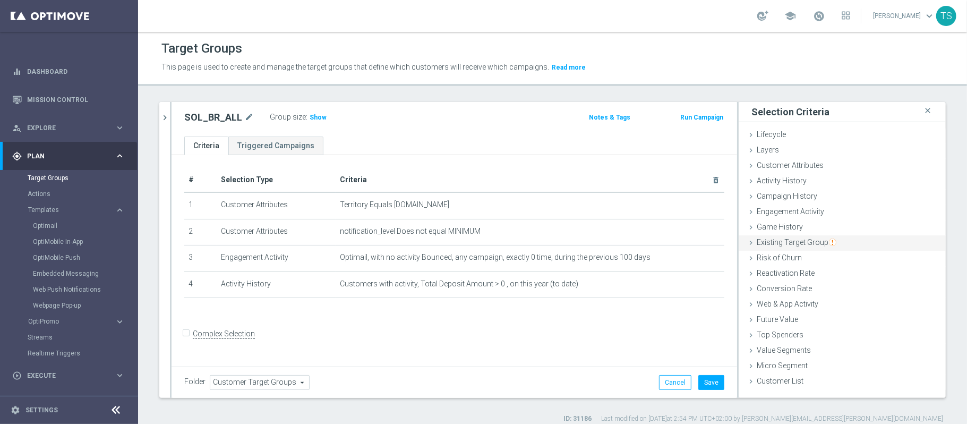
scroll to position [0, 0]
click at [310, 114] on span "Show" at bounding box center [318, 117] width 17 height 7
click at [245, 117] on icon "mode_edit" at bounding box center [249, 117] width 10 height 13
click at [253, 123] on input "SOL_BR_ALL" at bounding box center [255, 118] width 143 height 15
type input "SOL_BR_AL"
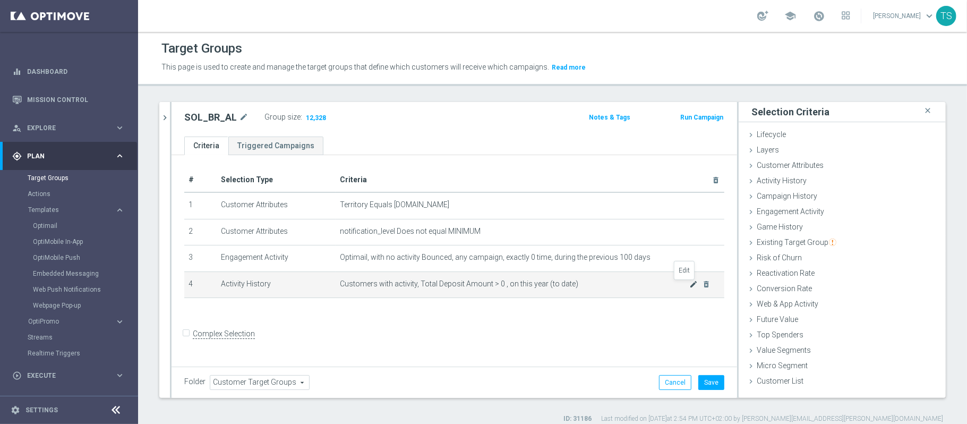
click at [690, 288] on icon "mode_edit" at bounding box center [694, 284] width 8 height 8
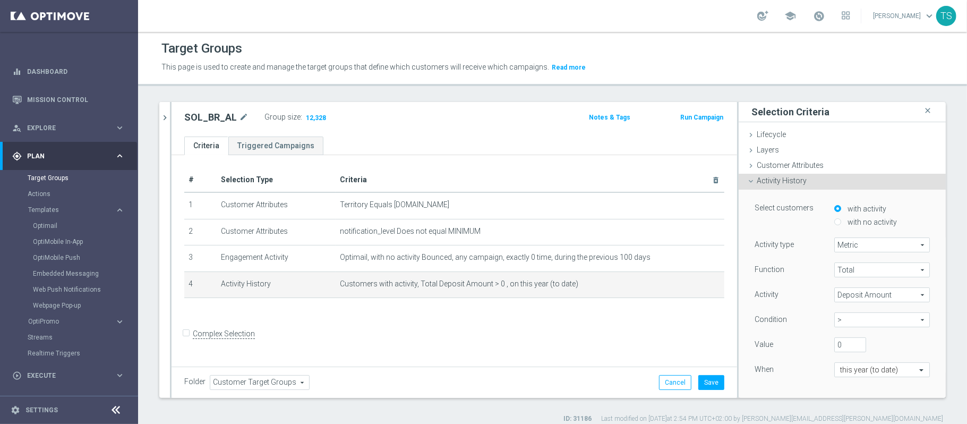
click at [890, 316] on span ">" at bounding box center [882, 320] width 94 height 14
click at [861, 396] on label "<" at bounding box center [882, 391] width 96 height 14
type input "<"
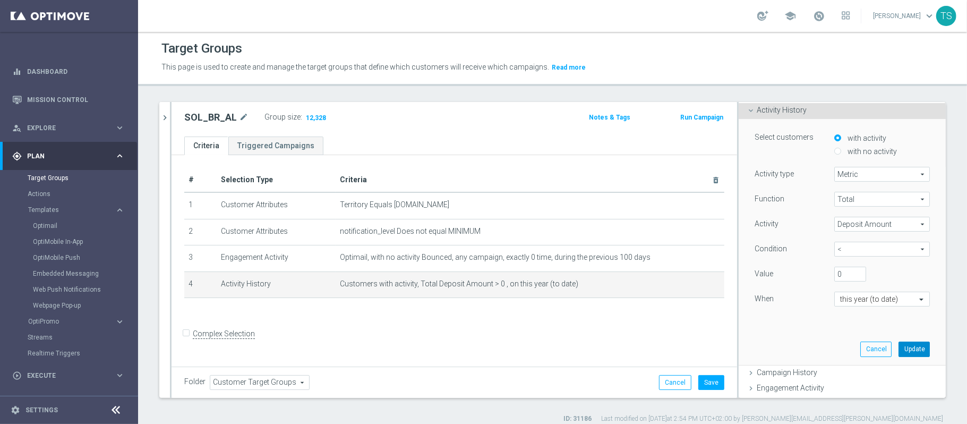
click at [899, 345] on button "Update" at bounding box center [913, 348] width 31 height 15
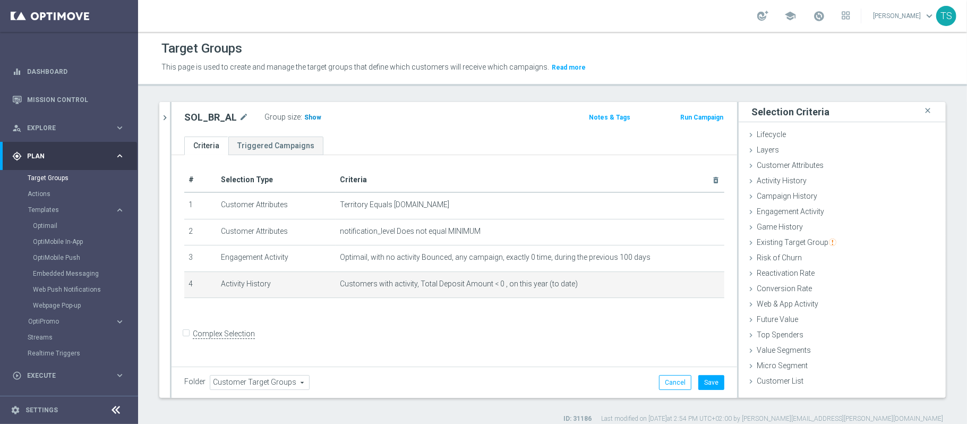
click at [308, 119] on span "Show" at bounding box center [312, 117] width 17 height 7
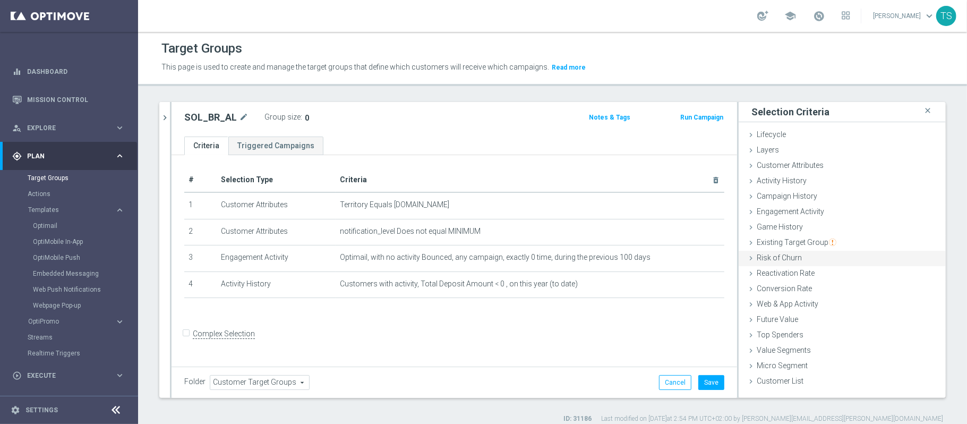
scroll to position [10, 0]
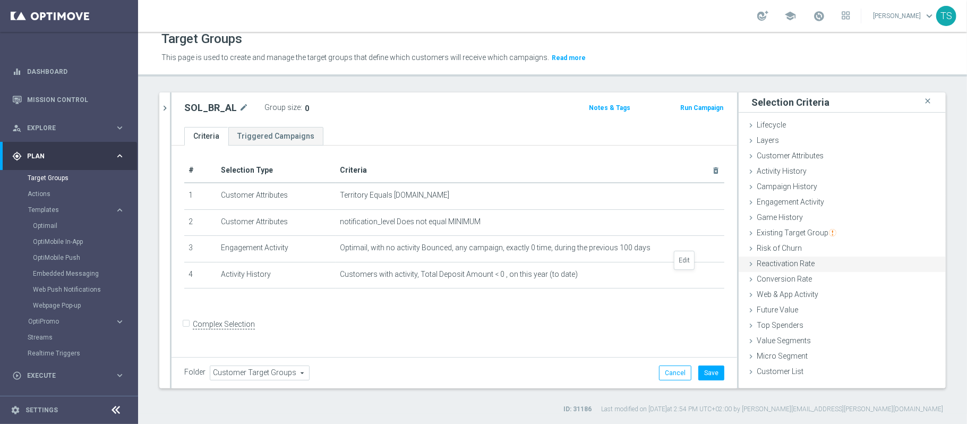
click at [0, 0] on icon "mode_edit" at bounding box center [0, 0] width 0 height 0
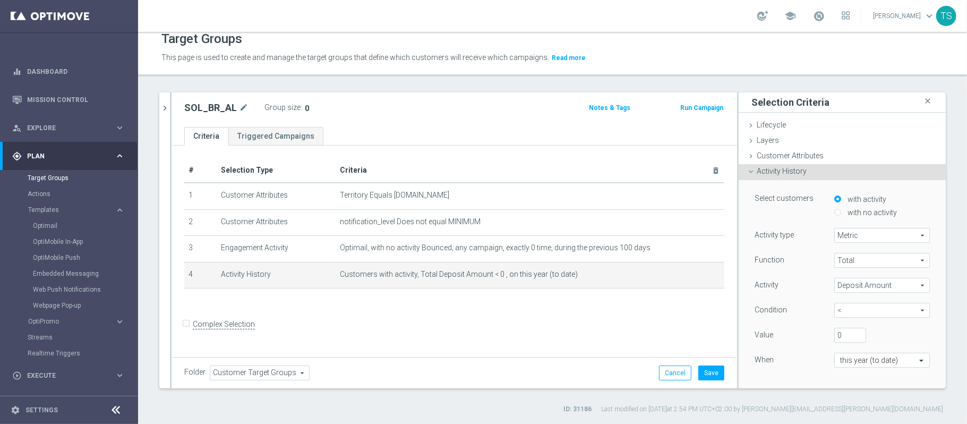
click at [846, 323] on div "Function Total Total arrow_drop_down search Activity Deposit Amount Deposit Amo…" at bounding box center [841, 320] width 175 height 134
click at [852, 311] on span "<" at bounding box center [882, 310] width 94 height 14
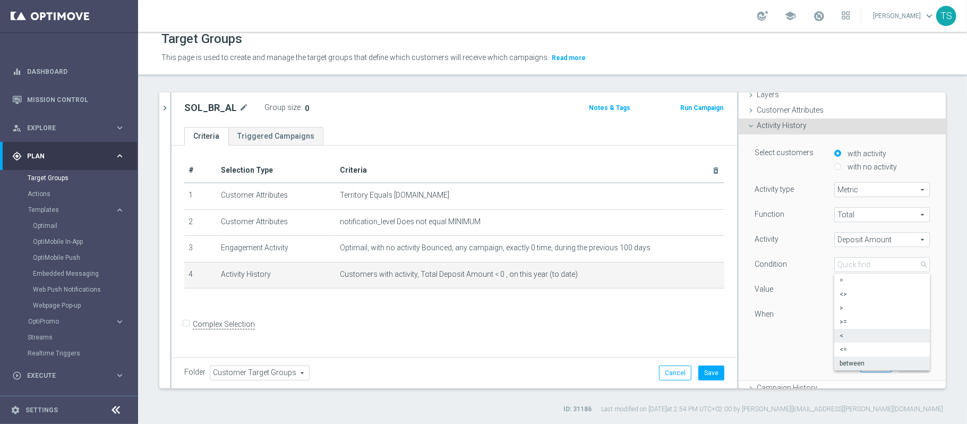
scroll to position [71, 0]
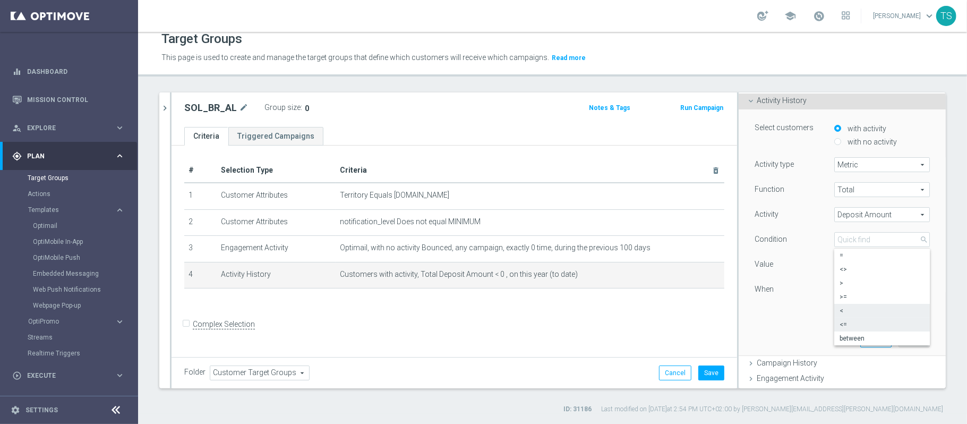
click at [863, 326] on span "<=" at bounding box center [881, 324] width 85 height 8
type input "<="
click at [898, 340] on button "Update" at bounding box center [913, 339] width 31 height 15
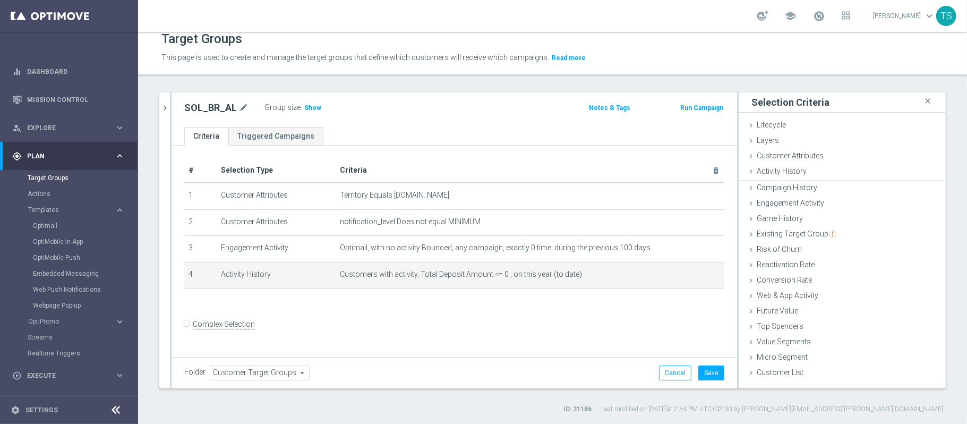
scroll to position [0, 0]
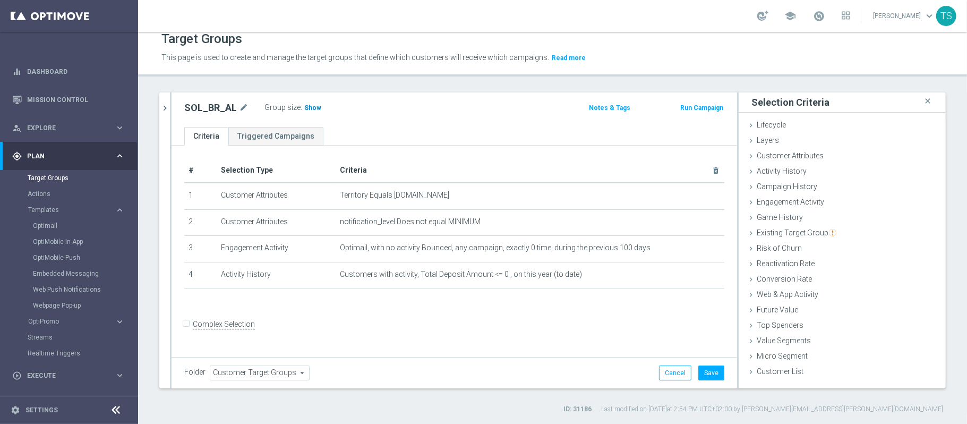
click at [306, 105] on span "Show" at bounding box center [312, 107] width 17 height 7
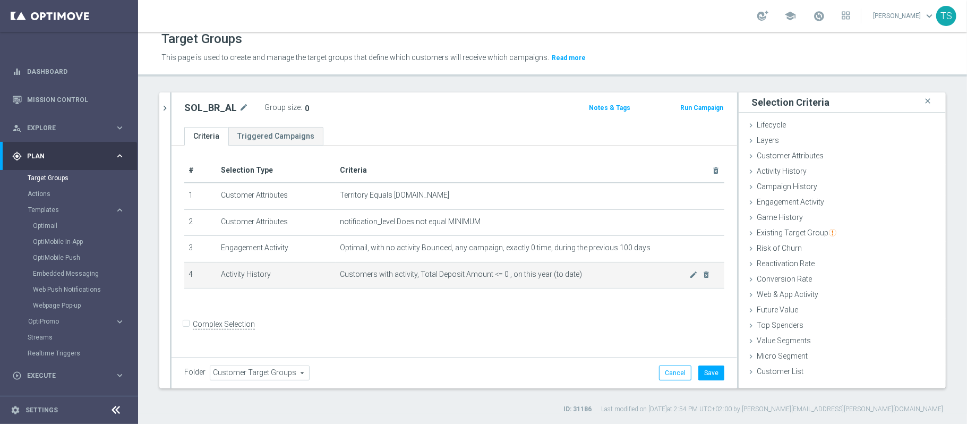
click at [678, 279] on span "Customers with activity, Total Deposit Amount <= 0 , on this year (to date)" at bounding box center [515, 274] width 350 height 9
click at [690, 277] on icon "mode_edit" at bounding box center [694, 274] width 8 height 8
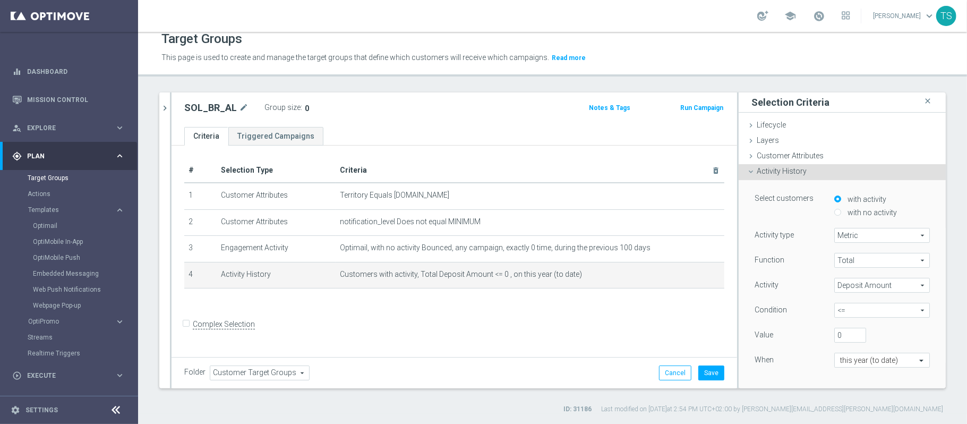
click at [846, 289] on span "Deposit Amount" at bounding box center [882, 285] width 94 height 14
click at [920, 276] on div "Select customers with activity with no activity Activity type Metric Metric arr…" at bounding box center [841, 303] width 207 height 246
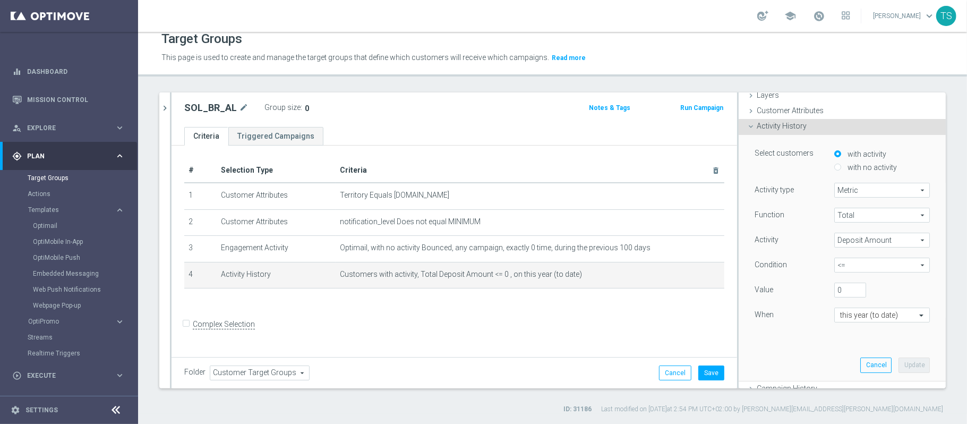
scroll to position [71, 0]
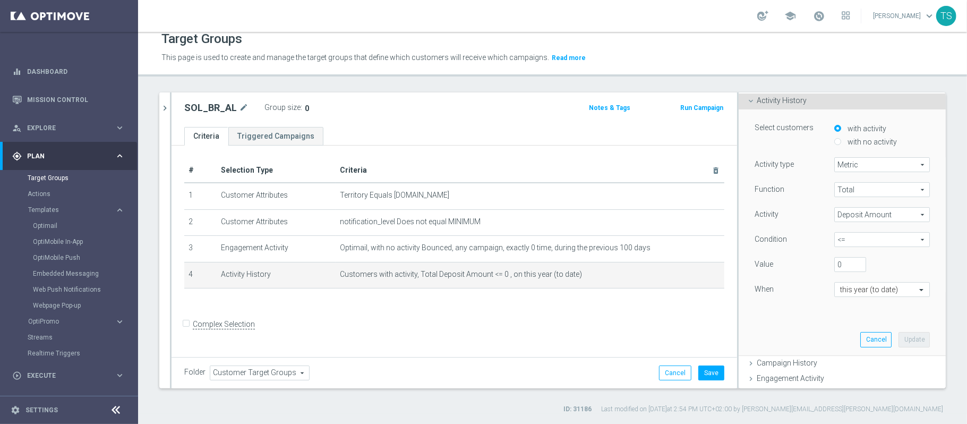
click at [835, 239] on span "<=" at bounding box center [882, 240] width 94 height 14
click at [839, 257] on span "=" at bounding box center [881, 255] width 85 height 8
type input "="
click at [898, 338] on button "Update" at bounding box center [913, 339] width 31 height 15
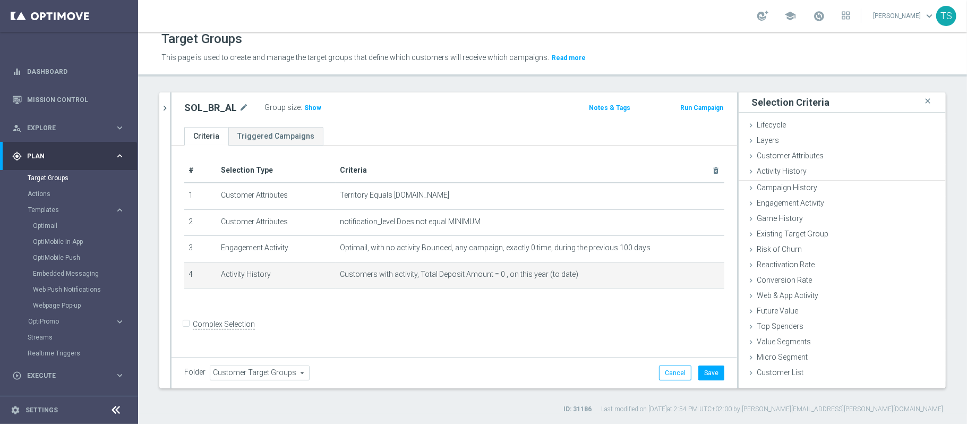
scroll to position [0, 0]
click at [690, 278] on icon "mode_edit" at bounding box center [694, 274] width 8 height 8
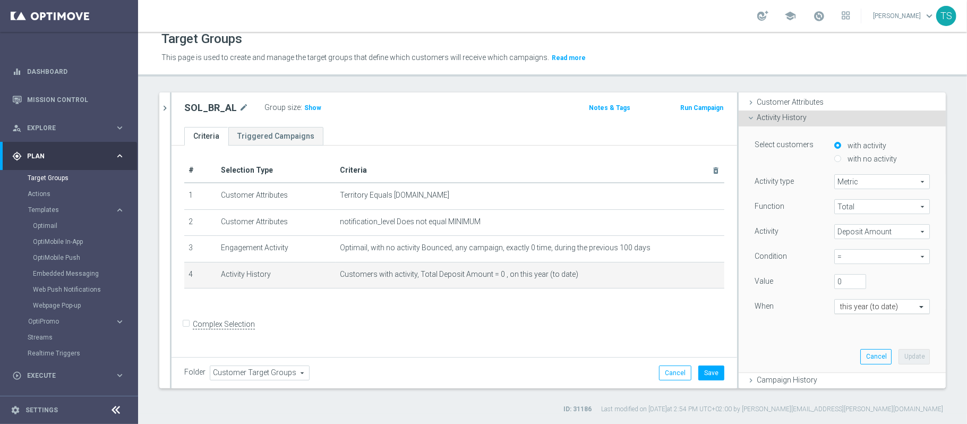
scroll to position [71, 0]
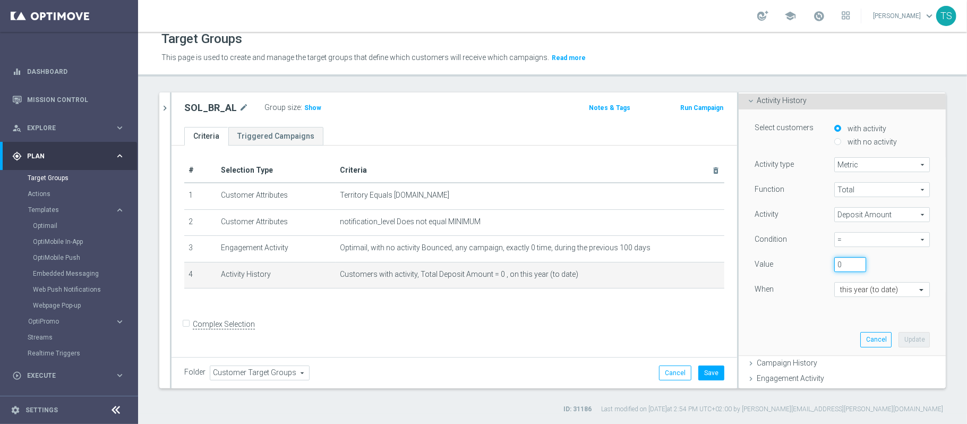
click at [720, 266] on as-split "SOL_BR close more_vert Prioritize Customer Target Groups library_add create_new…" at bounding box center [552, 240] width 786 height 296
type input "1"
click at [870, 239] on span "=" at bounding box center [882, 240] width 94 height 14
click at [854, 294] on span ">=" at bounding box center [881, 297] width 85 height 8
type input ">="
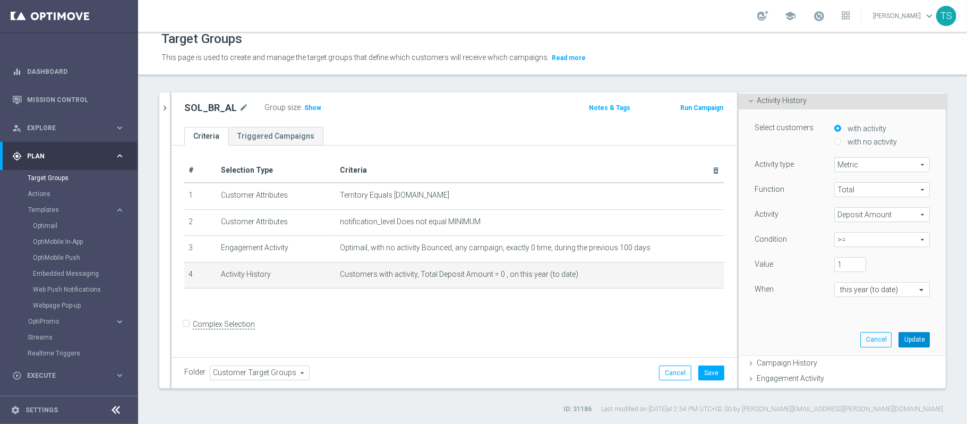
click at [898, 340] on button "Update" at bounding box center [913, 339] width 31 height 15
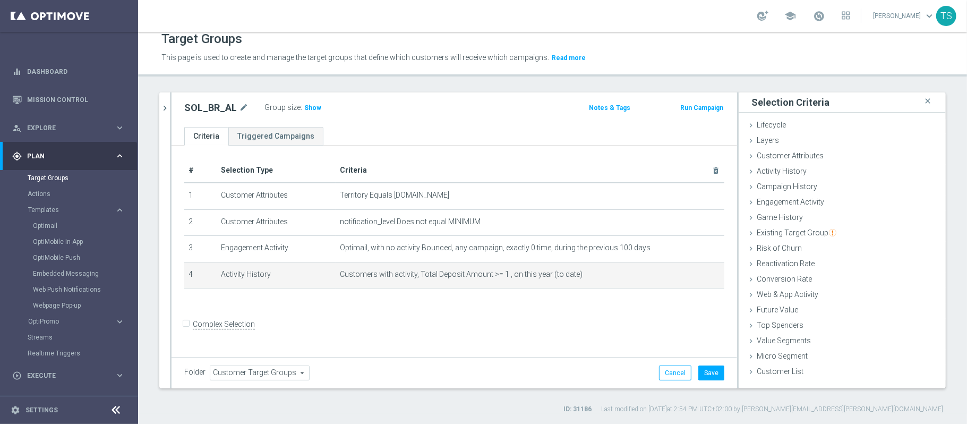
scroll to position [0, 0]
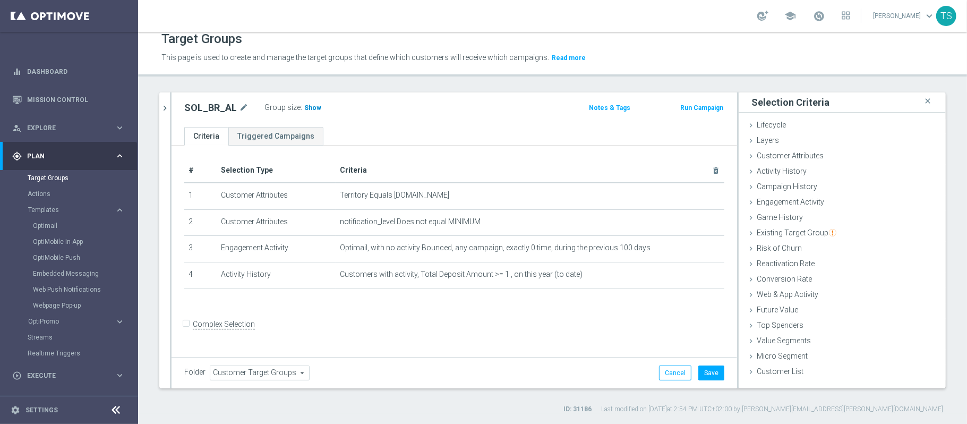
click at [310, 109] on span "Show" at bounding box center [312, 107] width 17 height 7
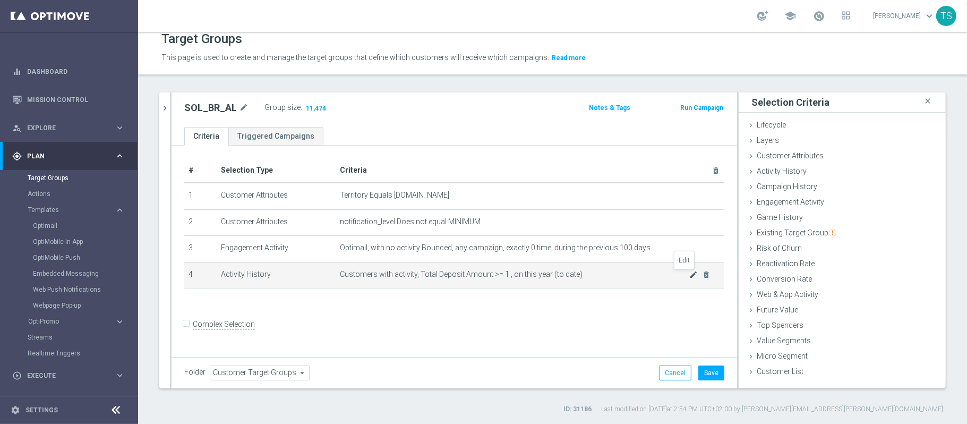
click at [690, 275] on icon "mode_edit" at bounding box center [694, 274] width 8 height 8
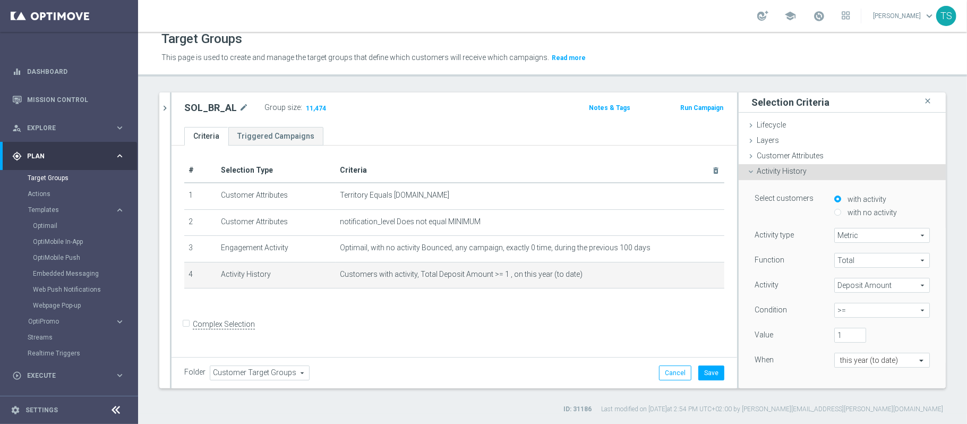
click at [853, 309] on span ">=" at bounding box center [882, 310] width 94 height 14
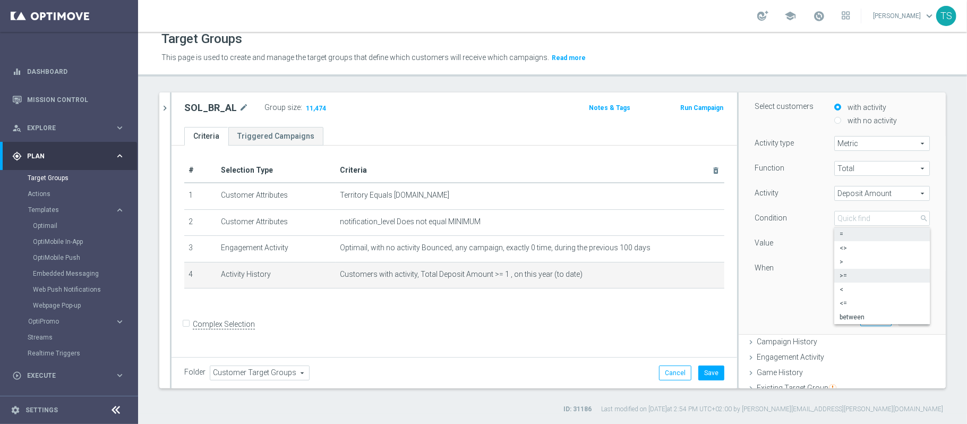
scroll to position [71, 0]
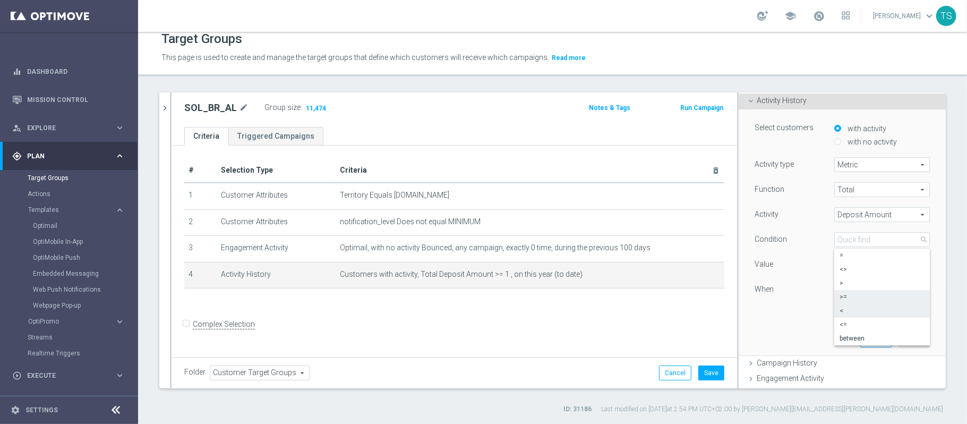
click at [847, 315] on span "<" at bounding box center [881, 310] width 85 height 8
type input "<"
click at [898, 340] on button "Update" at bounding box center [913, 339] width 31 height 15
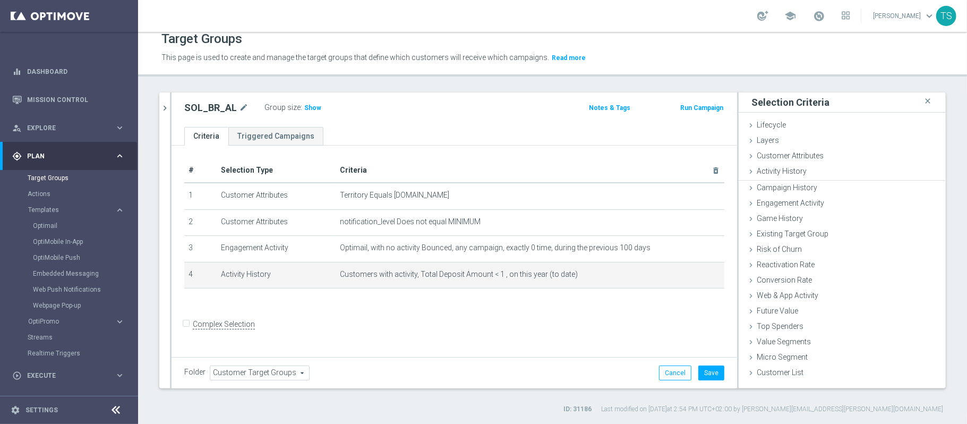
scroll to position [0, 0]
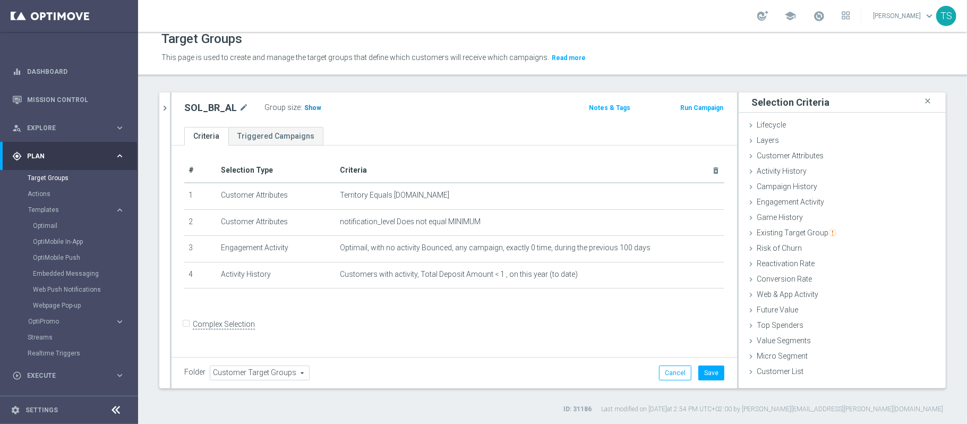
click at [311, 108] on span "Show" at bounding box center [312, 107] width 17 height 7
click at [783, 121] on div "Lifecycle done" at bounding box center [841, 126] width 207 height 16
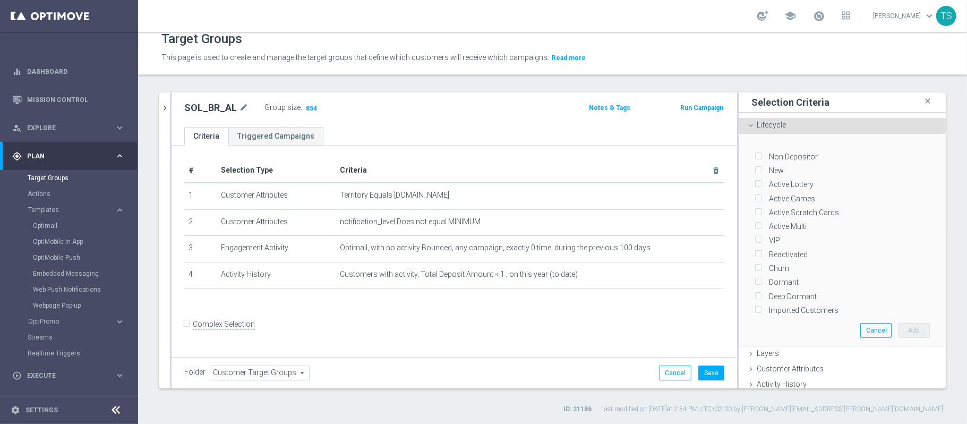
click at [785, 153] on label "Non Depositor" at bounding box center [791, 157] width 53 height 10
click at [761, 153] on input "Non Depositor" at bounding box center [757, 156] width 7 height 7
checkbox input "true"
click at [898, 325] on button "Add" at bounding box center [913, 330] width 31 height 15
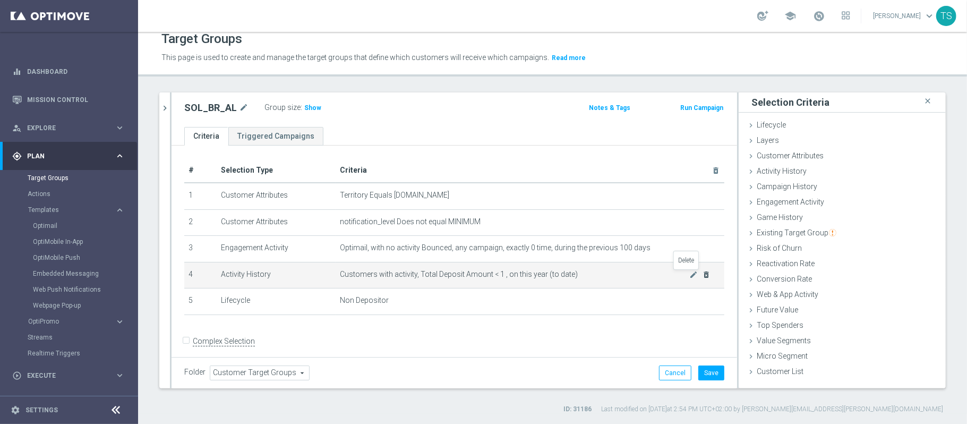
click at [702, 277] on icon "delete_forever" at bounding box center [706, 274] width 8 height 8
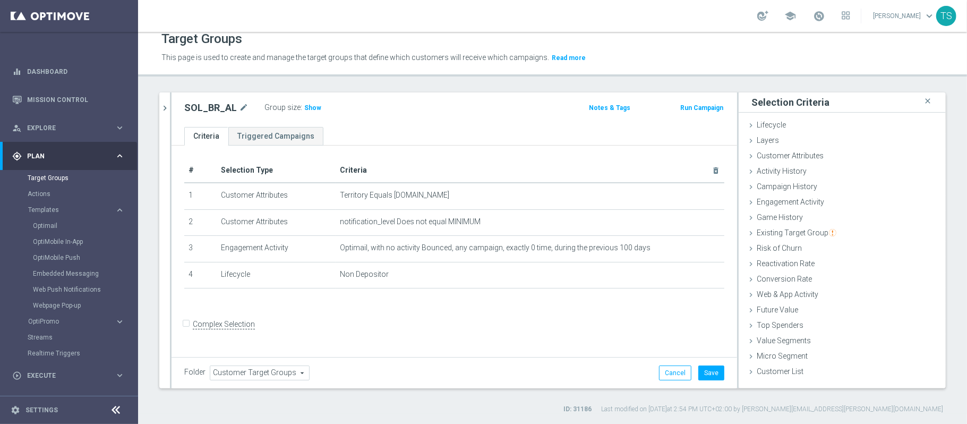
click at [319, 110] on div "Group size : Show" at bounding box center [317, 106] width 106 height 13
click at [315, 104] on span "Show" at bounding box center [312, 107] width 17 height 7
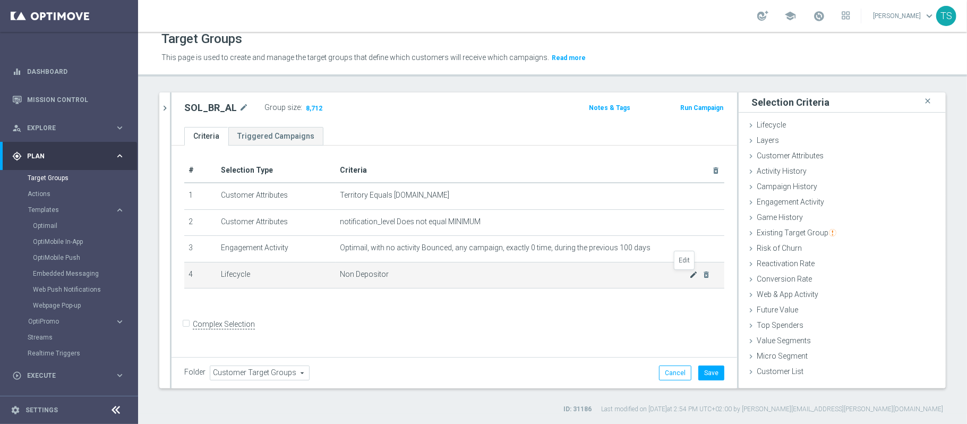
click at [690, 276] on icon "mode_edit" at bounding box center [694, 274] width 8 height 8
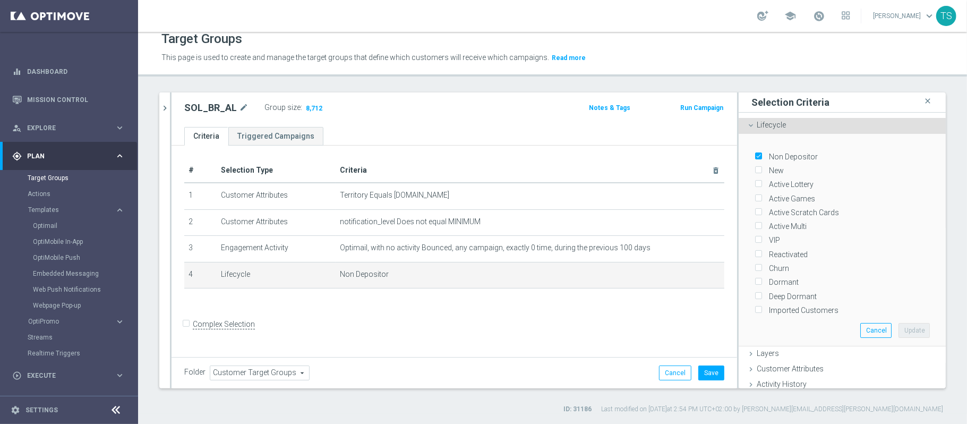
click at [765, 169] on label "New" at bounding box center [774, 171] width 19 height 10
click at [754, 169] on input "New" at bounding box center [757, 170] width 7 height 7
checkbox input "true"
click at [898, 326] on button "Update" at bounding box center [913, 330] width 31 height 15
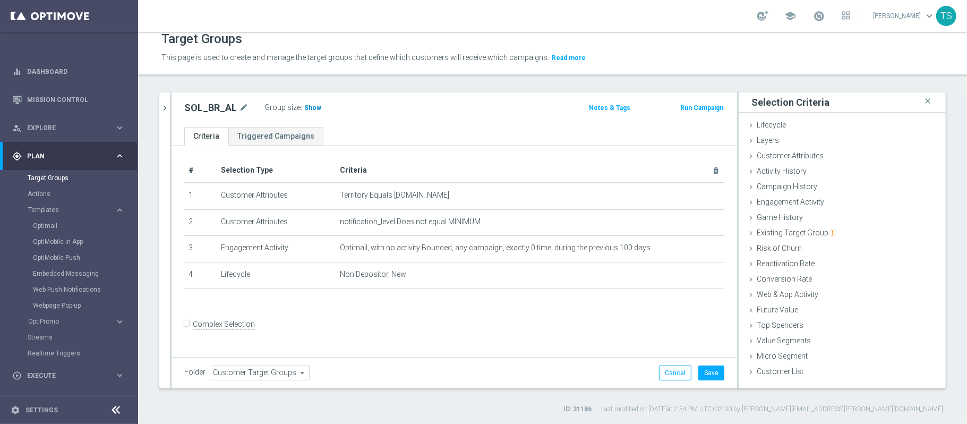
click at [311, 106] on span "Show" at bounding box center [312, 107] width 17 height 7
click at [774, 128] on span "Lifecycle" at bounding box center [771, 125] width 29 height 8
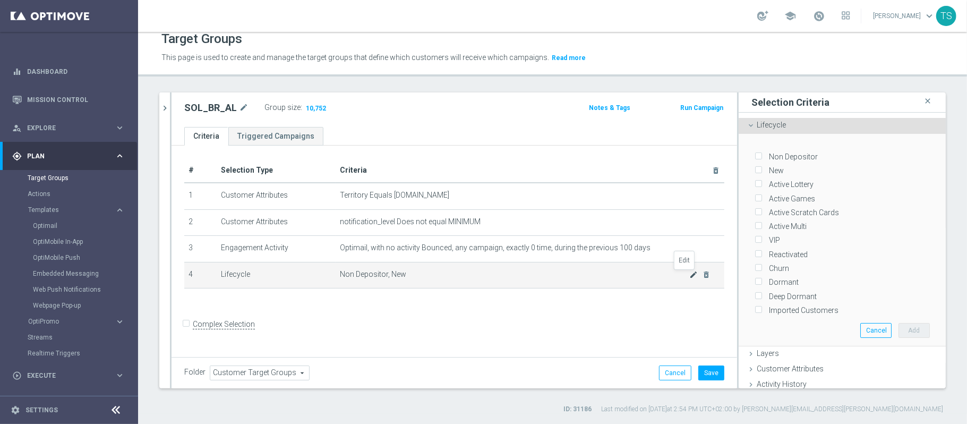
click at [690, 278] on icon "mode_edit" at bounding box center [694, 274] width 8 height 8
click at [754, 170] on input "New" at bounding box center [757, 170] width 7 height 7
checkbox input "false"
click at [698, 371] on button "Save" at bounding box center [711, 372] width 26 height 15
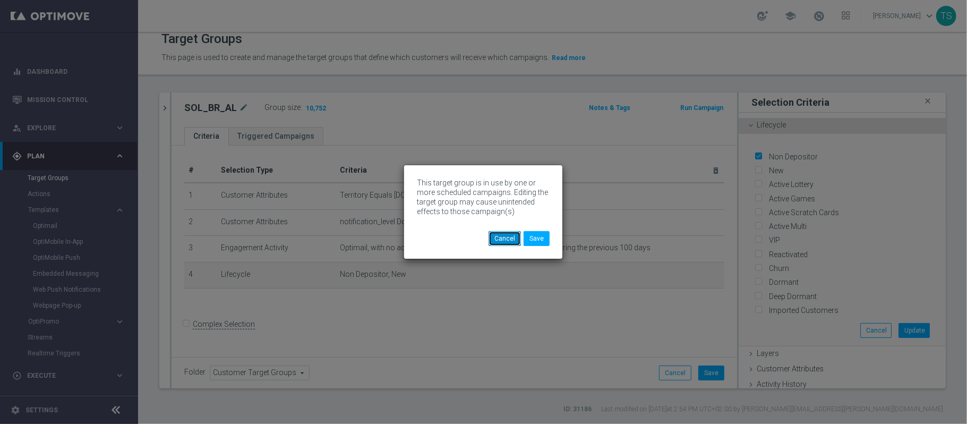
click at [510, 242] on button "Cancel" at bounding box center [504, 238] width 32 height 15
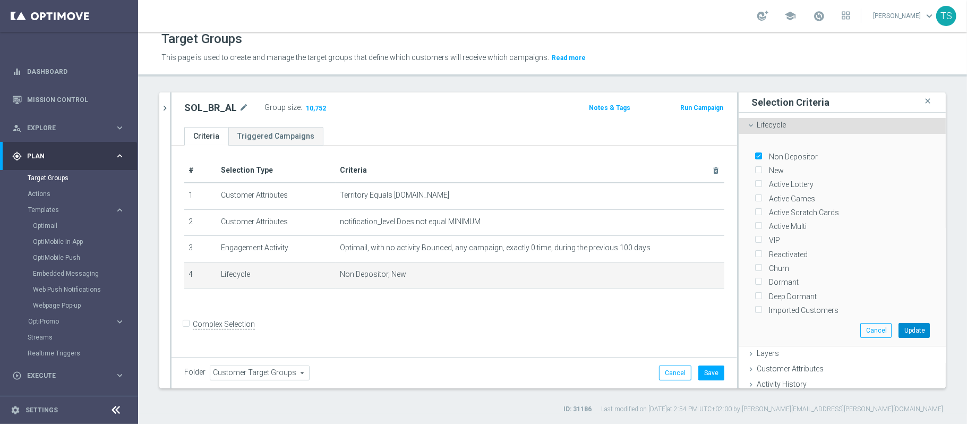
click at [898, 323] on button "Update" at bounding box center [913, 330] width 31 height 15
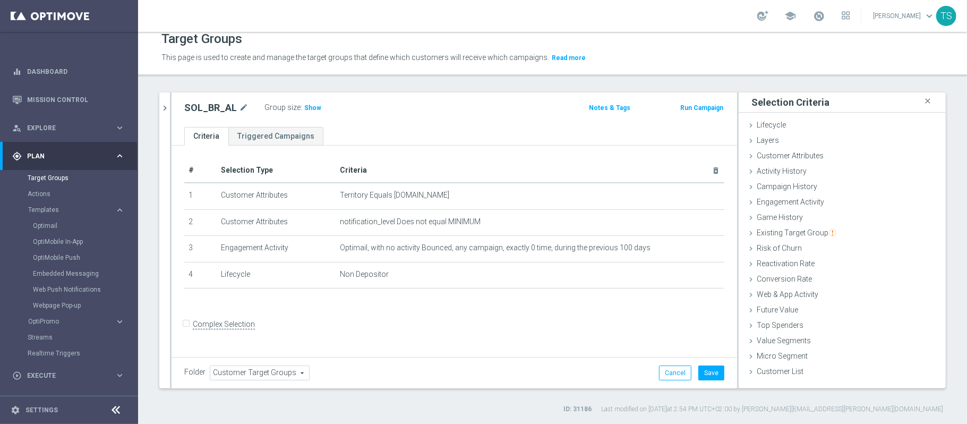
drag, startPoint x: 468, startPoint y: 359, endPoint x: 477, endPoint y: 343, distance: 18.1
click at [469, 359] on div "Folder Customer Target Groups Customer Target Groups arrow_drop_down search Can…" at bounding box center [453, 372] width 565 height 31
click at [485, 331] on form "Complex Selection Invalid Expression" at bounding box center [454, 334] width 540 height 39
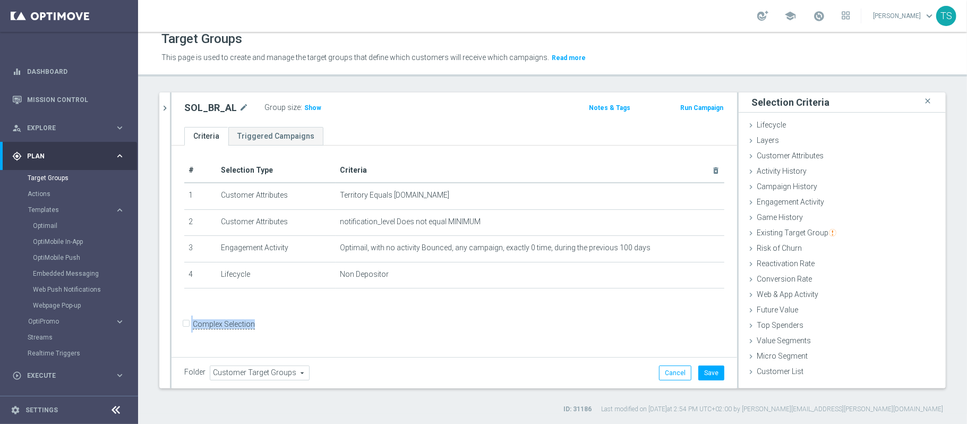
click at [485, 331] on form "Complex Selection Invalid Expression" at bounding box center [454, 334] width 540 height 39
click at [484, 306] on div "+ Add Selection" at bounding box center [454, 302] width 556 height 8
click at [161, 108] on icon "chevron_right" at bounding box center [165, 108] width 10 height 10
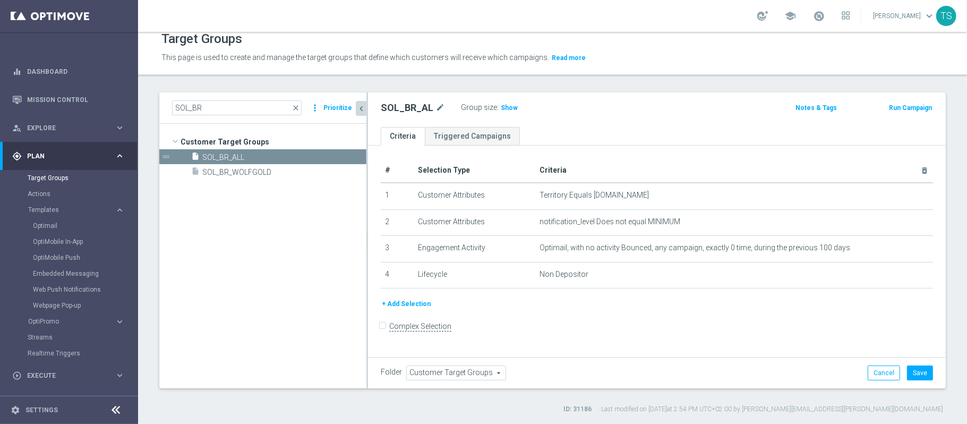
click at [359, 113] on icon "chevron_left" at bounding box center [361, 109] width 10 height 10
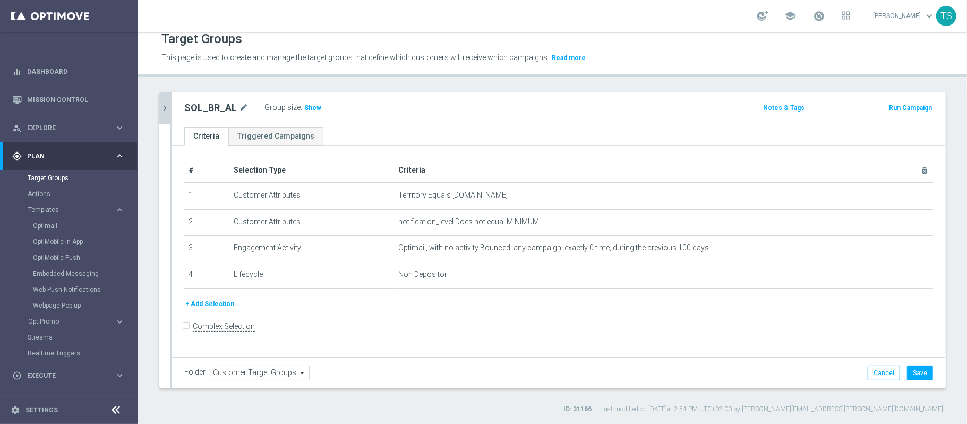
click at [199, 302] on button "+ Add Selection" at bounding box center [209, 304] width 51 height 12
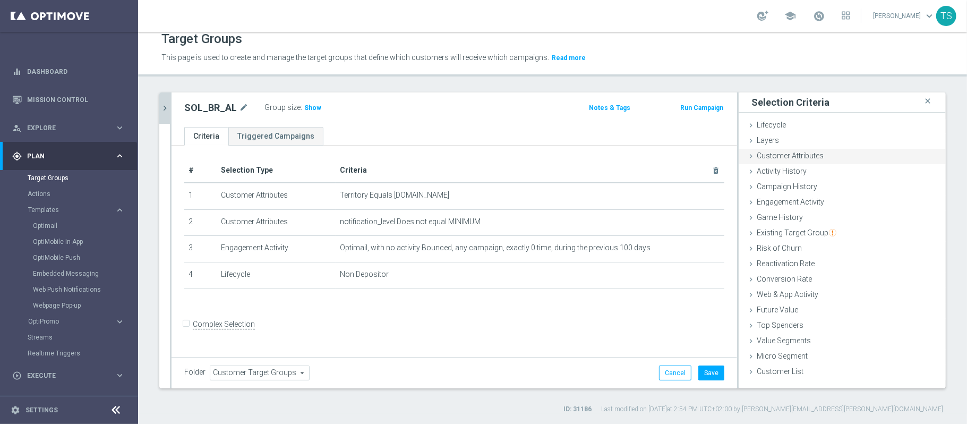
click at [762, 158] on span "Customer Attributes" at bounding box center [790, 155] width 67 height 8
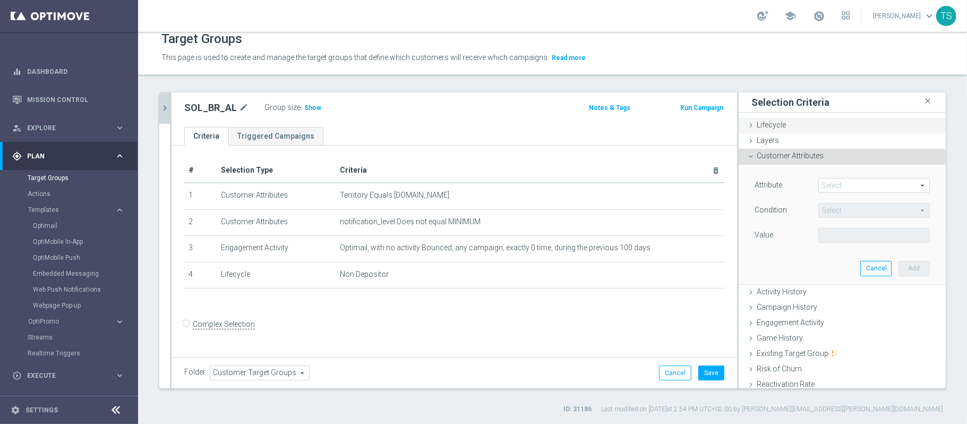
click at [765, 132] on div "Lifecycle done selection updated" at bounding box center [841, 126] width 207 height 16
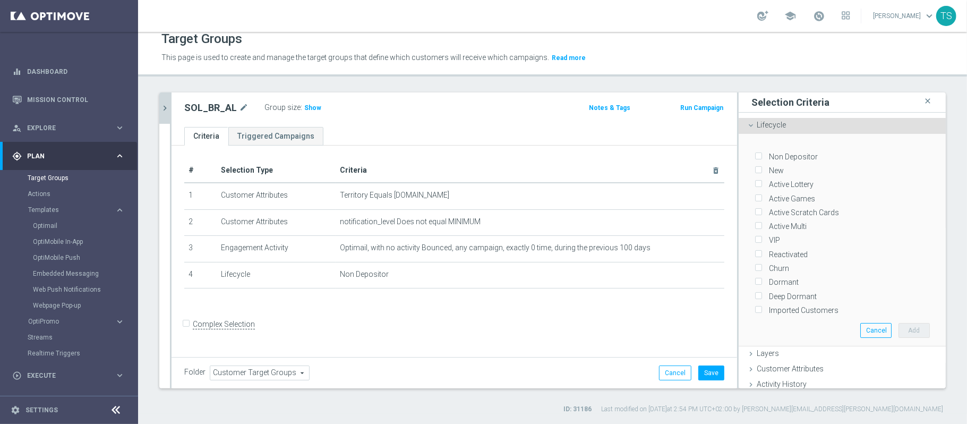
click at [765, 168] on label "New" at bounding box center [774, 171] width 19 height 10
click at [761, 168] on input "New" at bounding box center [757, 170] width 7 height 7
checkbox input "true"
click at [898, 328] on button "Add" at bounding box center [913, 330] width 31 height 15
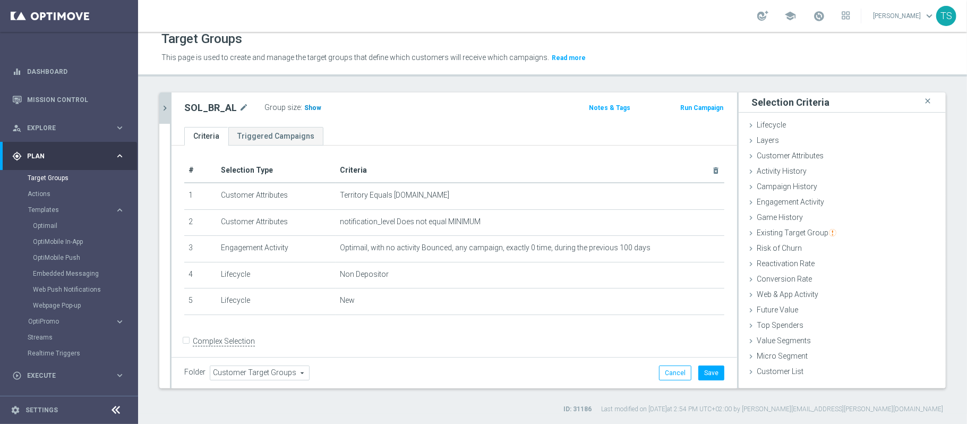
click at [315, 109] on span "Show" at bounding box center [312, 107] width 17 height 7
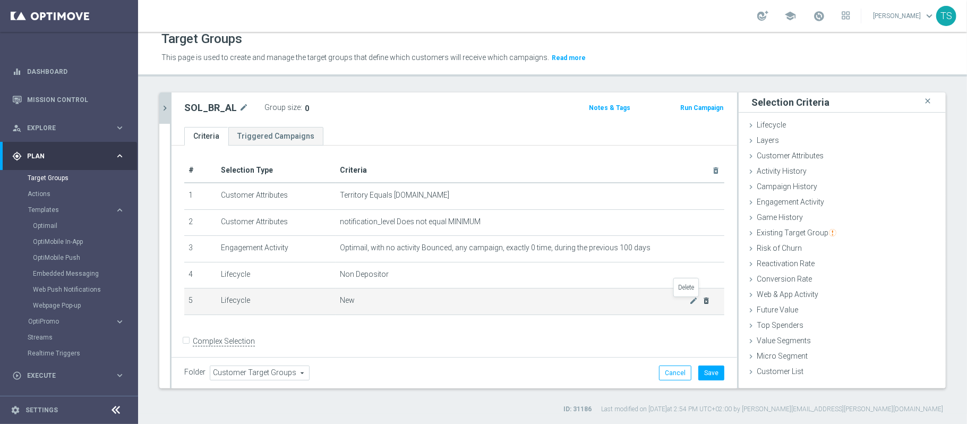
click at [702, 302] on icon "delete_forever" at bounding box center [706, 300] width 8 height 8
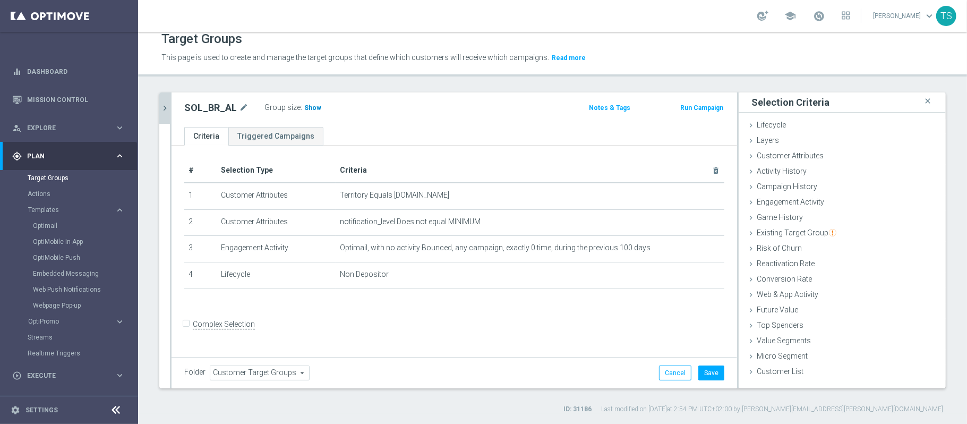
click at [305, 107] on span "Show" at bounding box center [312, 107] width 17 height 7
click at [770, 126] on span "Lifecycle" at bounding box center [771, 125] width 29 height 8
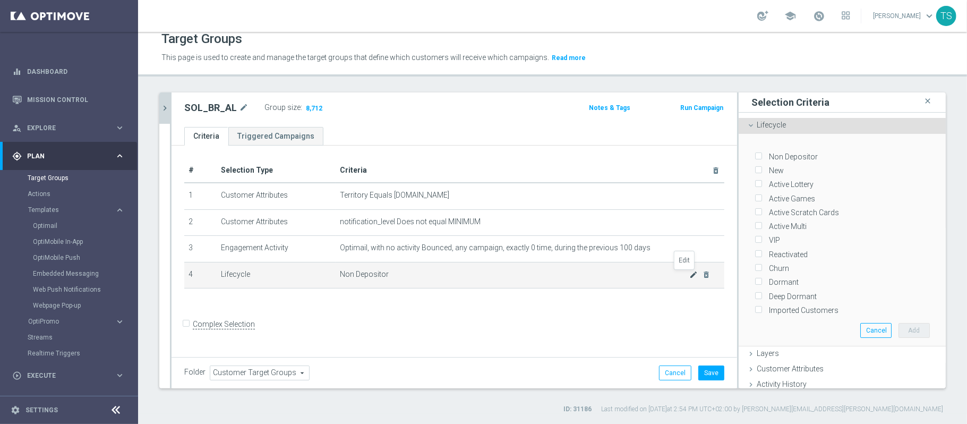
click at [690, 273] on icon "mode_edit" at bounding box center [694, 274] width 8 height 8
click at [754, 158] on input "Non Depositor" at bounding box center [757, 156] width 7 height 7
checkbox input "false"
click at [765, 194] on label "Active Games" at bounding box center [790, 199] width 50 height 10
click at [754, 195] on input "Active Games" at bounding box center [757, 198] width 7 height 7
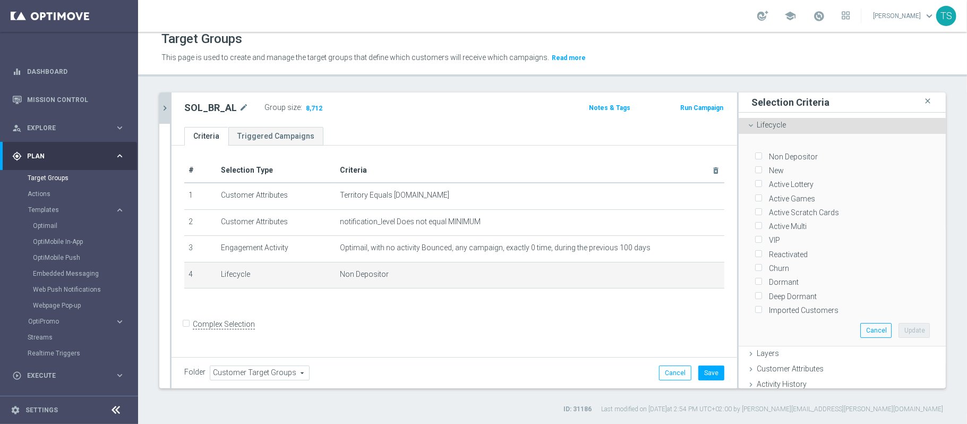
checkbox input "true"
click at [898, 325] on button "Update" at bounding box center [913, 330] width 31 height 15
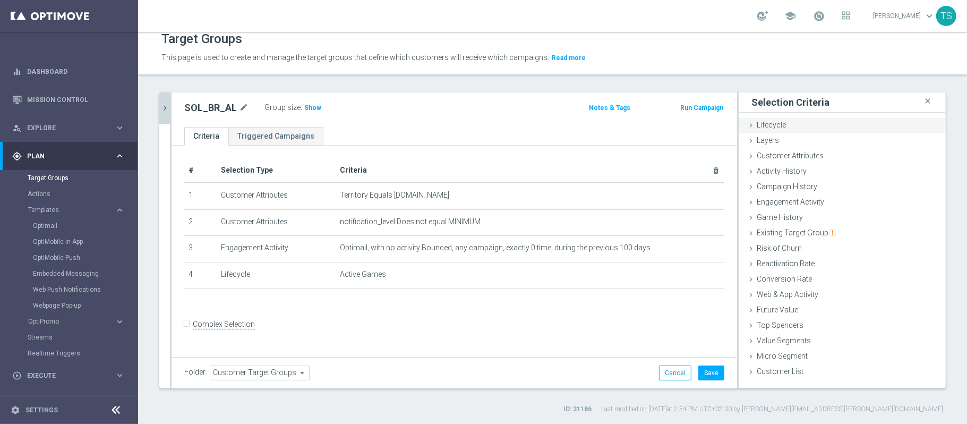
click at [769, 126] on span "Lifecycle" at bounding box center [771, 125] width 29 height 8
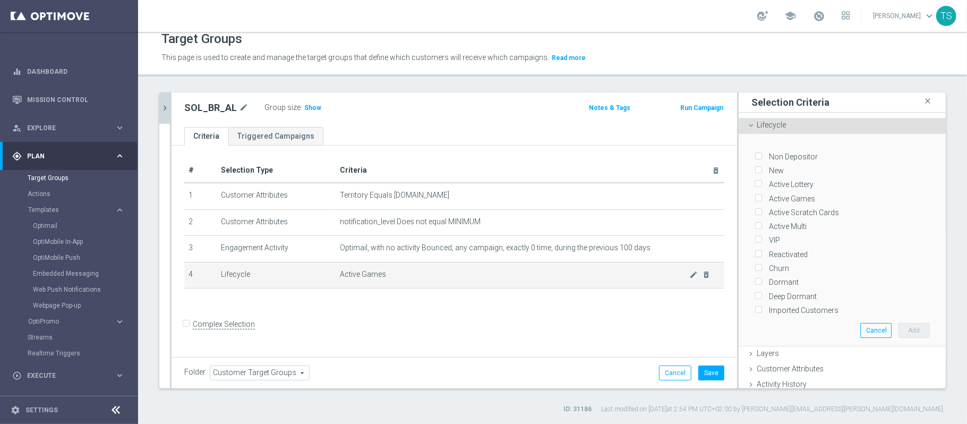
click at [548, 279] on span "Active Games" at bounding box center [515, 274] width 350 height 9
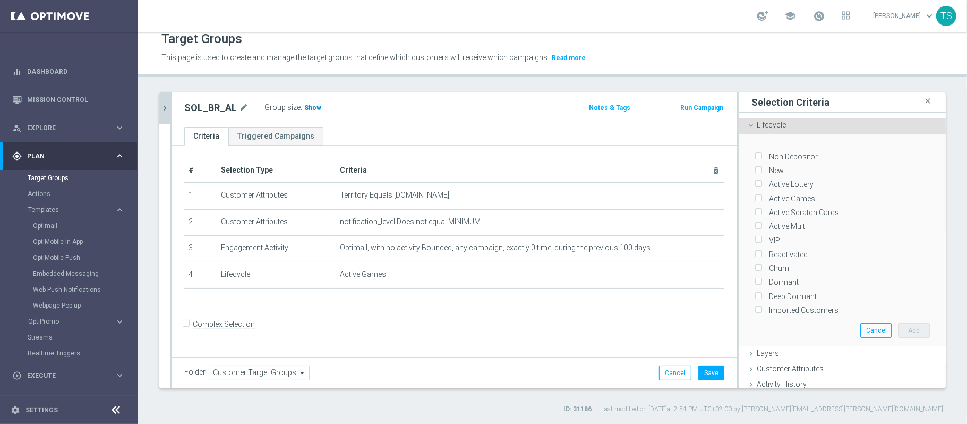
click at [311, 106] on span "Show" at bounding box center [312, 107] width 17 height 7
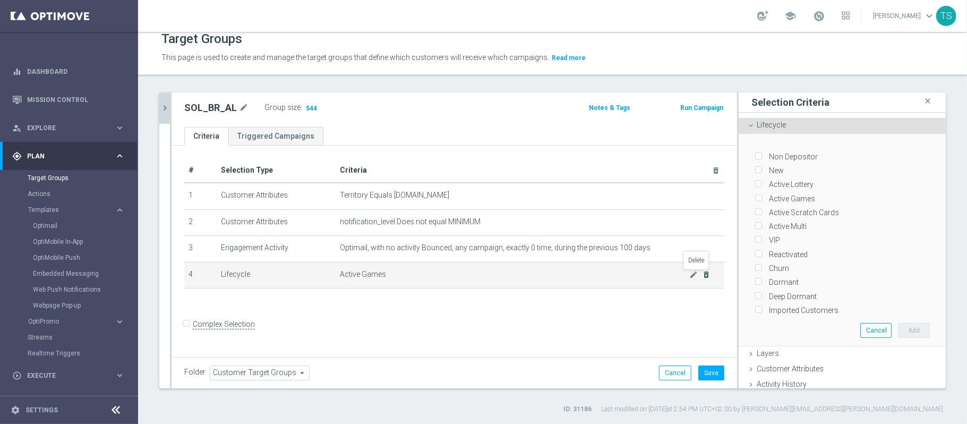
click at [702, 274] on icon "delete_forever" at bounding box center [706, 274] width 8 height 8
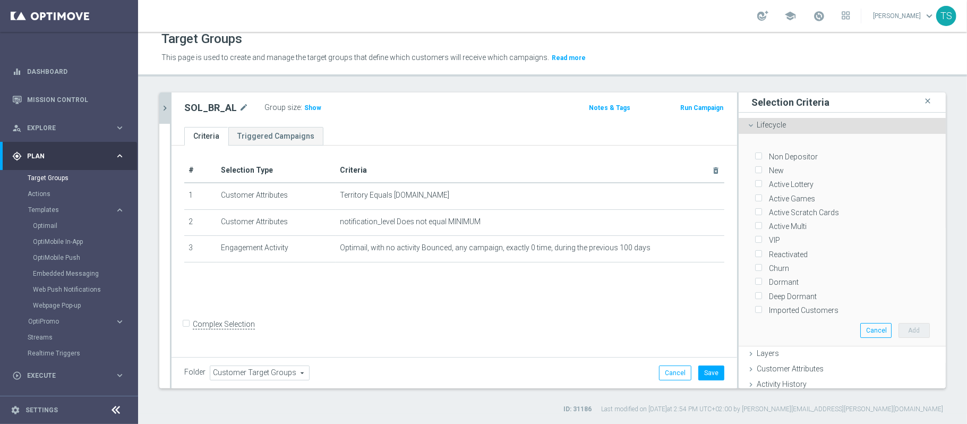
click at [803, 130] on div "Lifecycle done selection updated" at bounding box center [841, 126] width 207 height 16
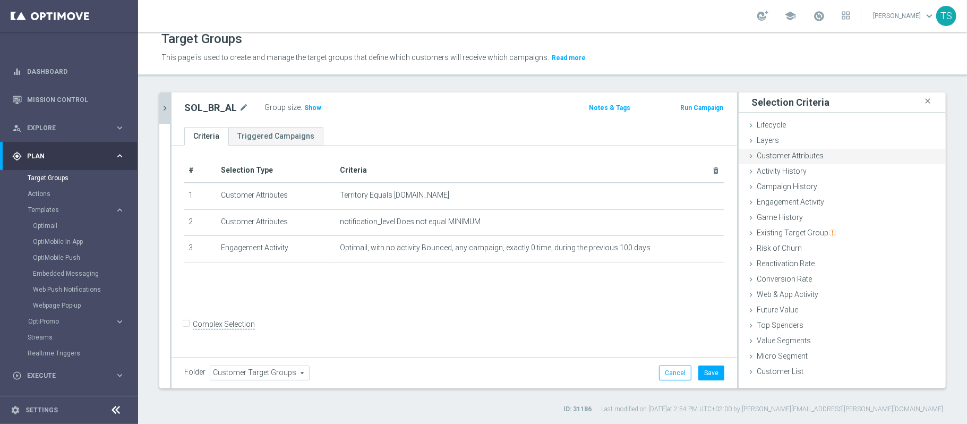
click at [793, 157] on span "Customer Attributes" at bounding box center [790, 155] width 67 height 8
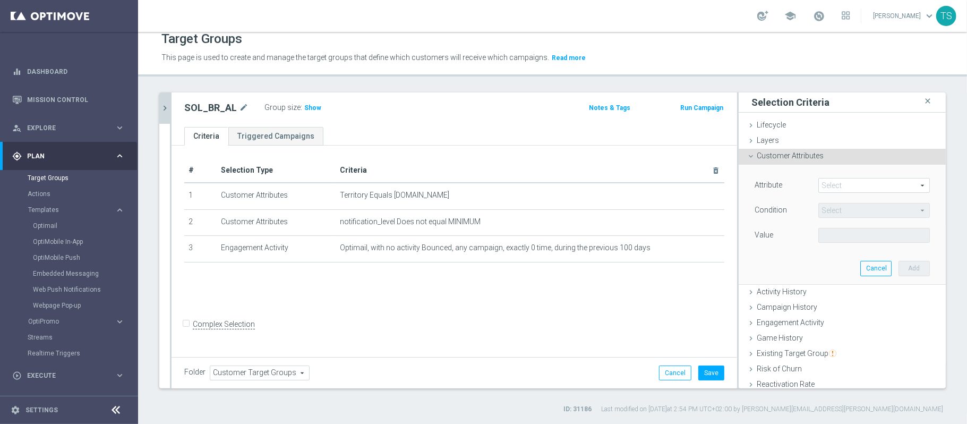
click at [795, 155] on span "Customer Attributes" at bounding box center [790, 155] width 67 height 8
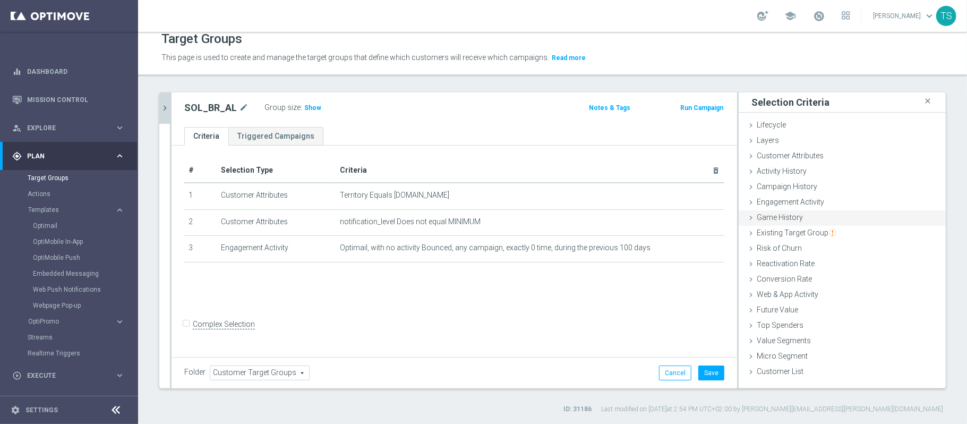
click at [783, 217] on span "Game History" at bounding box center [780, 217] width 46 height 8
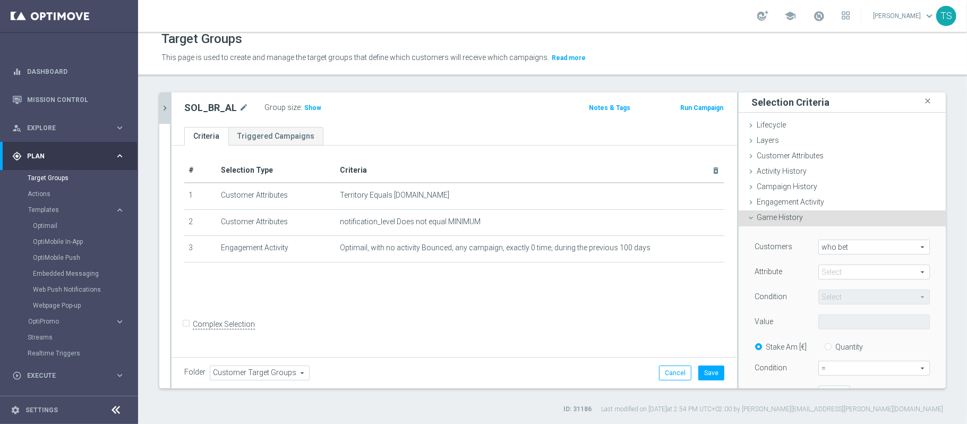
click at [839, 272] on span at bounding box center [874, 272] width 110 height 14
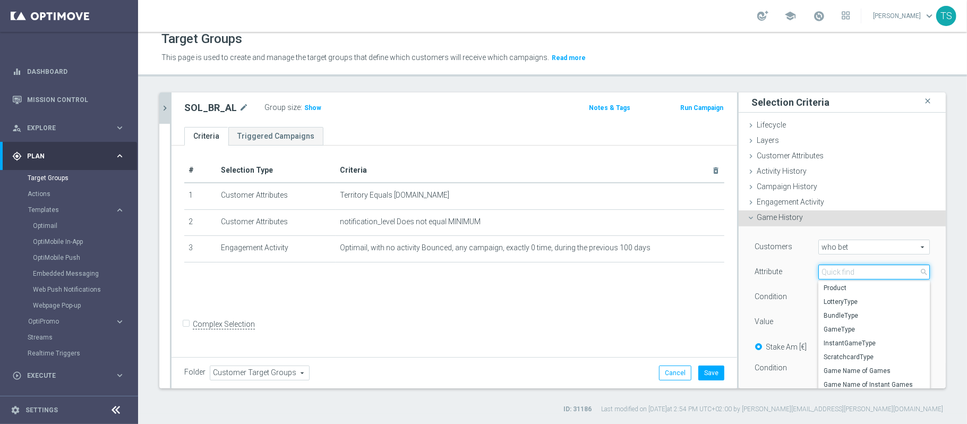
click at [839, 273] on input "search" at bounding box center [873, 271] width 111 height 15
type input "game"
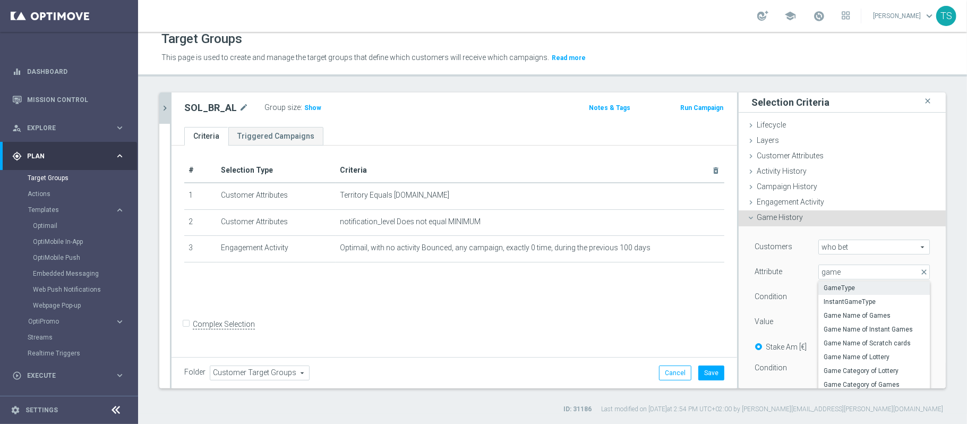
click at [837, 288] on span "GameType" at bounding box center [873, 287] width 101 height 8
type input "GameType"
type input "Equals"
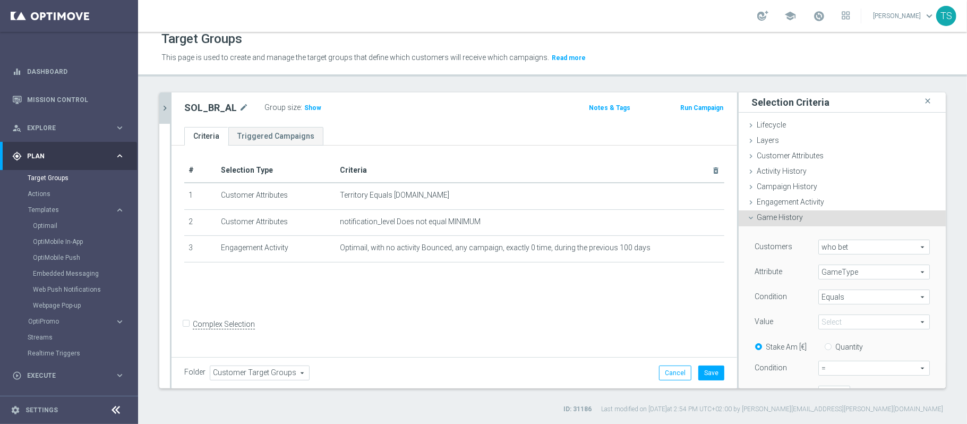
click at [853, 296] on span "Equals" at bounding box center [874, 297] width 110 height 14
click at [769, 312] on div "Customers who bet who bet arrow_drop_down search Attribute GameType GameType ar…" at bounding box center [841, 348] width 175 height 219
click at [831, 320] on span at bounding box center [874, 322] width 110 height 14
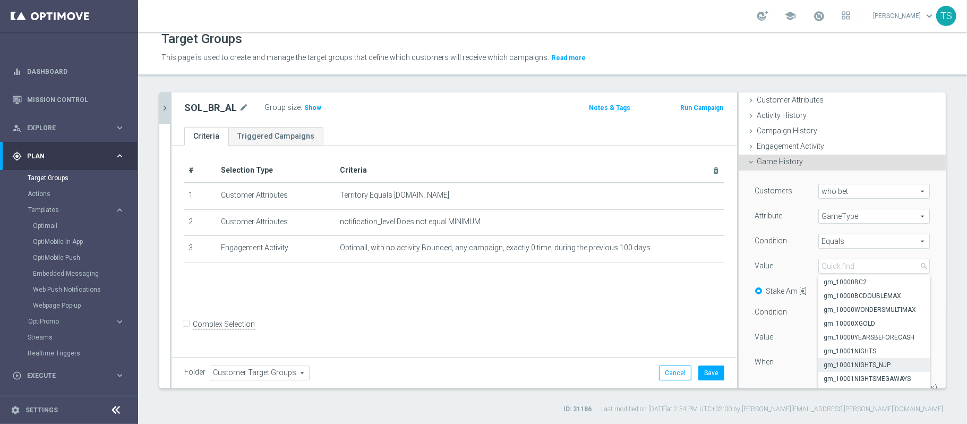
scroll to position [141, 0]
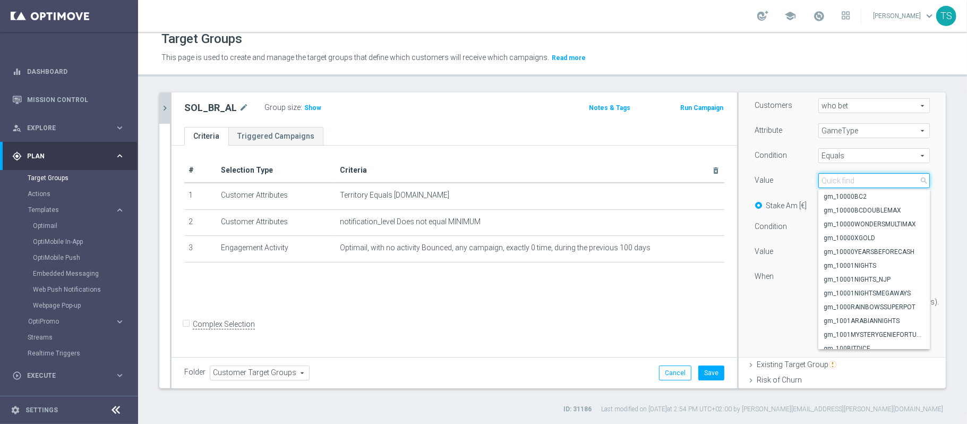
click at [848, 179] on input "search" at bounding box center [873, 180] width 111 height 15
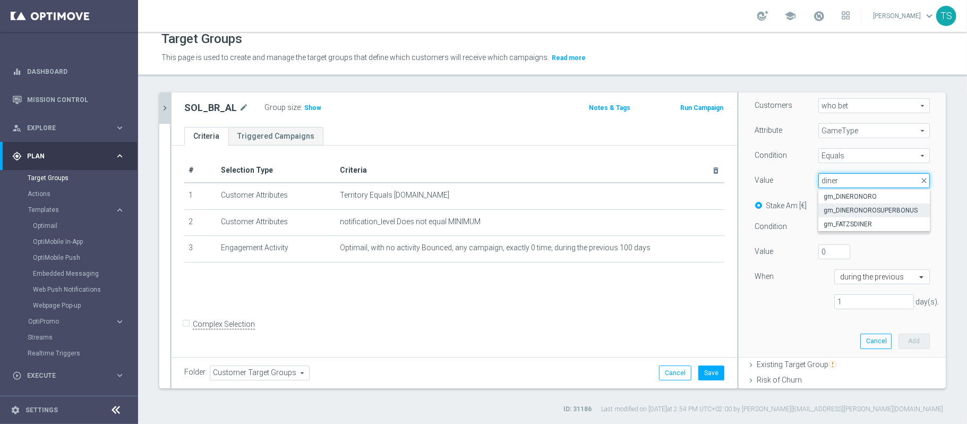
type input "diner"
click at [875, 211] on span "gm_DINERONOROSUPERBONUS" at bounding box center [873, 210] width 101 height 8
type input "gm_DINERONOROSUPERBONUS"
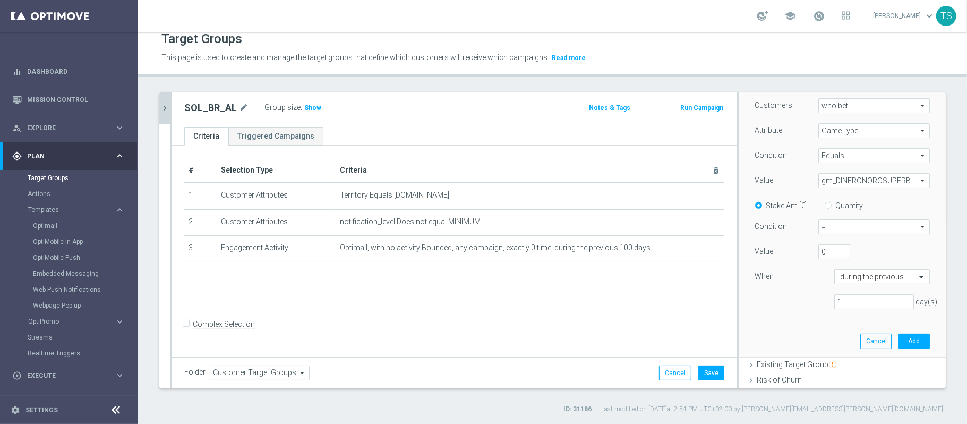
drag, startPoint x: 856, startPoint y: 310, endPoint x: 838, endPoint y: 302, distance: 19.9
click at [836, 305] on div "Customers who bet who bet arrow_drop_down search Attribute GameType GameType ar…" at bounding box center [841, 207] width 175 height 219
click at [746, 319] on div "Customers who bet who bet arrow_drop_down search Attribute GameType GameType ar…" at bounding box center [841, 220] width 191 height 271
type input "1"
type input "200"
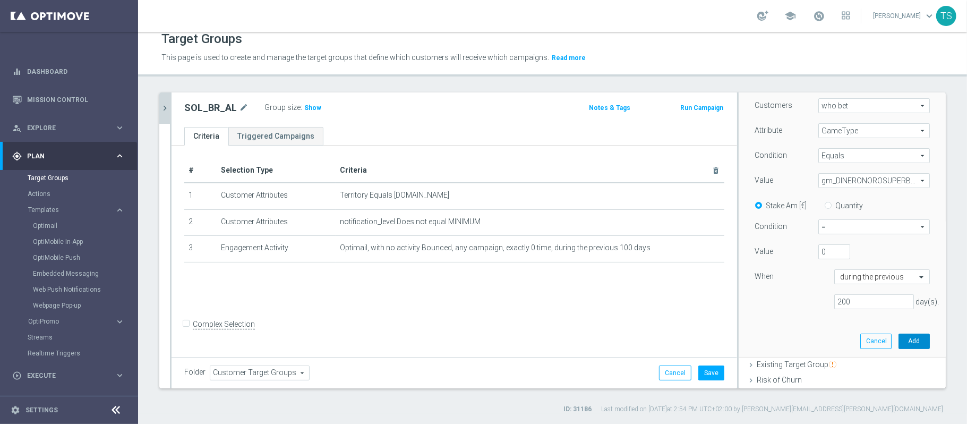
click at [898, 345] on button "Add" at bounding box center [913, 340] width 31 height 15
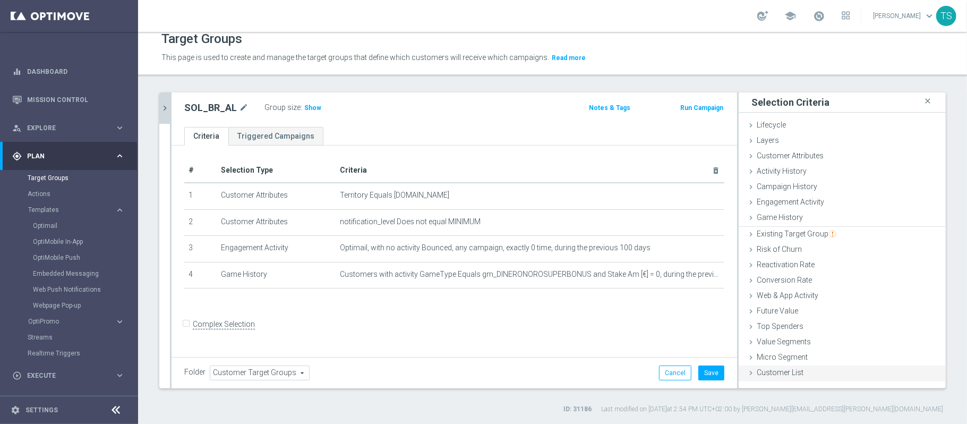
scroll to position [0, 0]
click at [311, 107] on span "Show" at bounding box center [312, 107] width 17 height 7
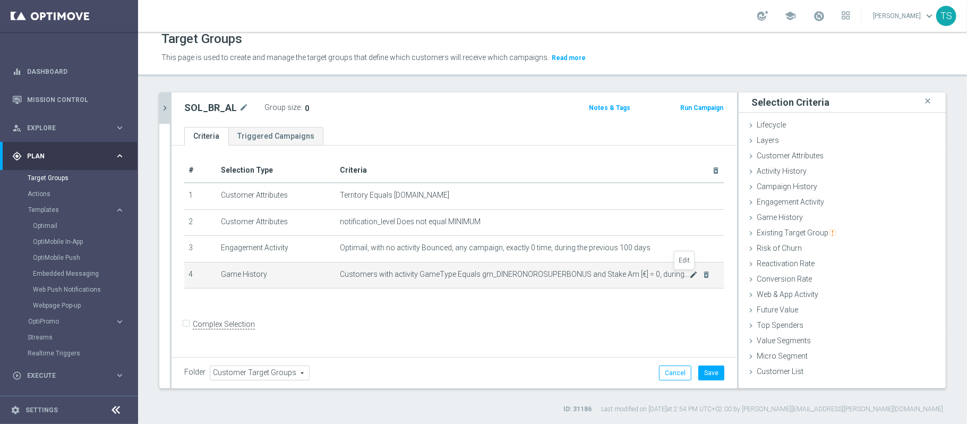
click at [690, 277] on icon "mode_edit" at bounding box center [694, 274] width 8 height 8
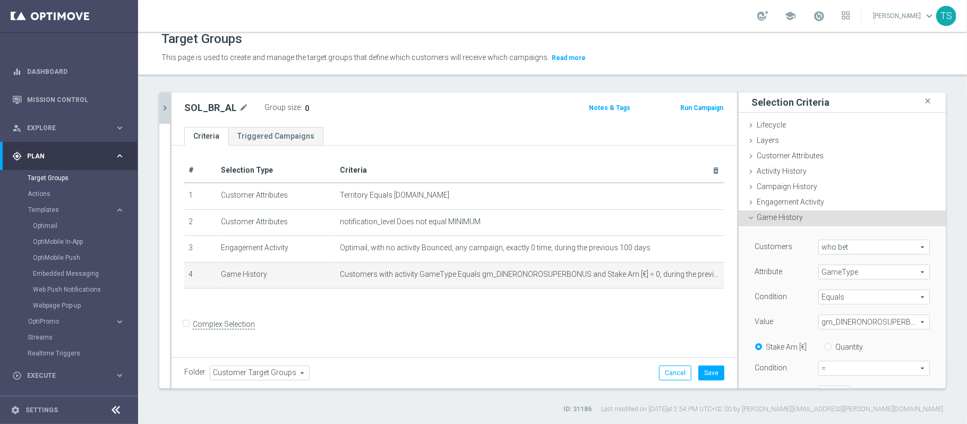
click at [860, 324] on span "gm_DINERONOROSUPERBONUS" at bounding box center [874, 322] width 110 height 14
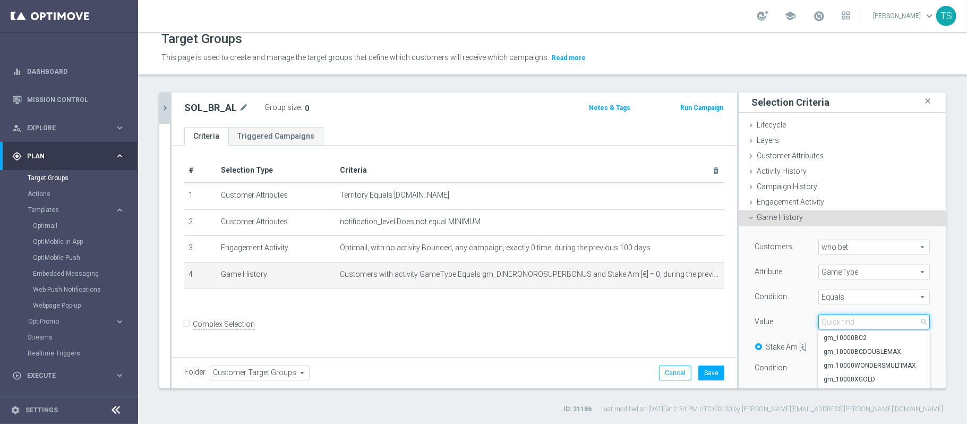
click at [852, 319] on input "search" at bounding box center [873, 321] width 111 height 15
type input "diner"
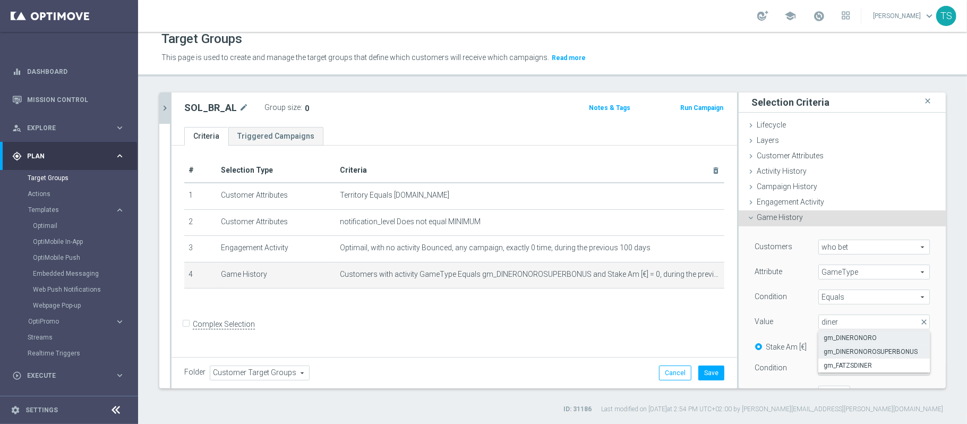
click at [858, 339] on span "gm_DINERONORO" at bounding box center [873, 337] width 101 height 8
type input "gm_DINERONORO"
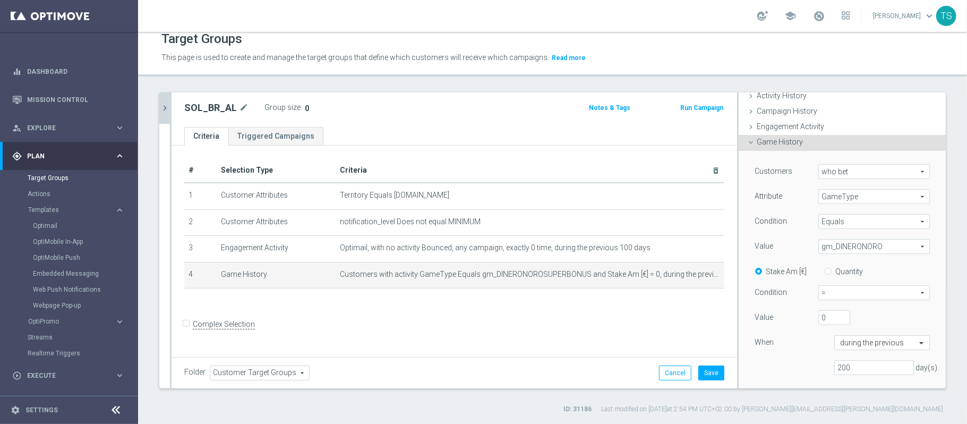
scroll to position [141, 0]
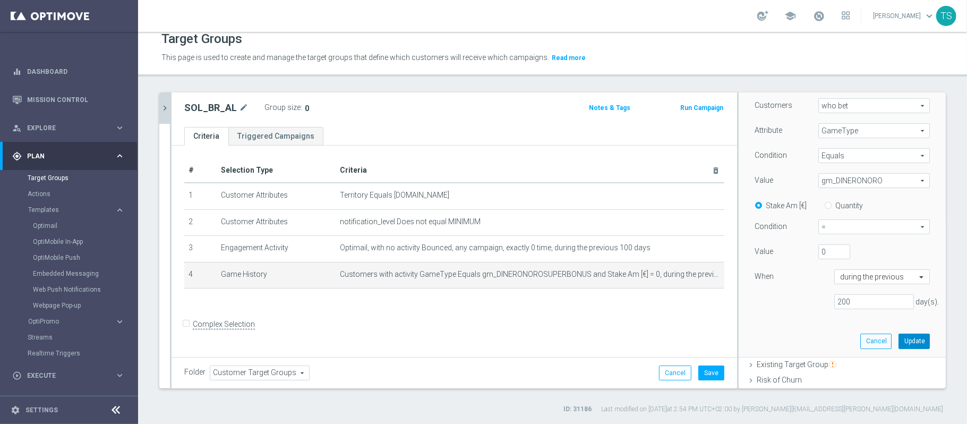
click at [898, 342] on button "Update" at bounding box center [913, 340] width 31 height 15
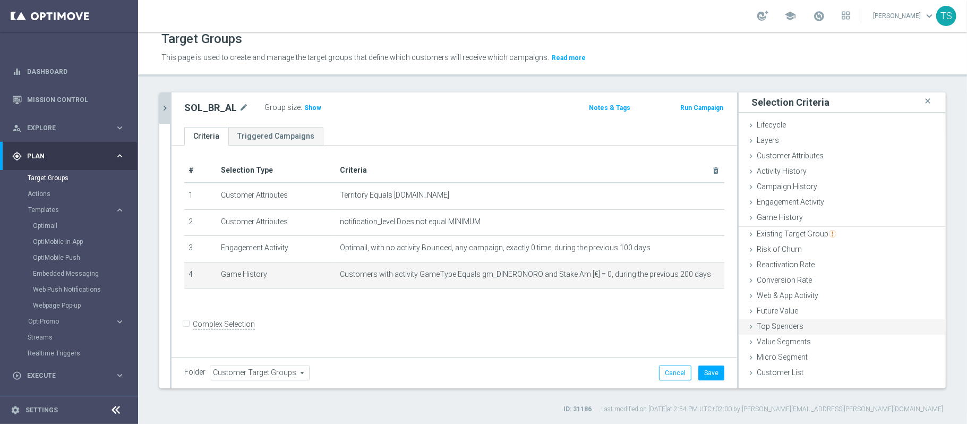
scroll to position [0, 0]
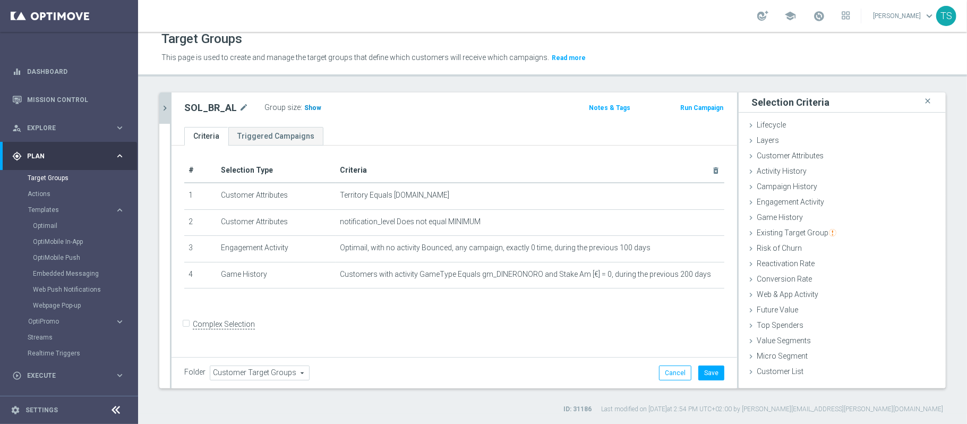
click at [311, 113] on h3 "Show" at bounding box center [312, 108] width 19 height 12
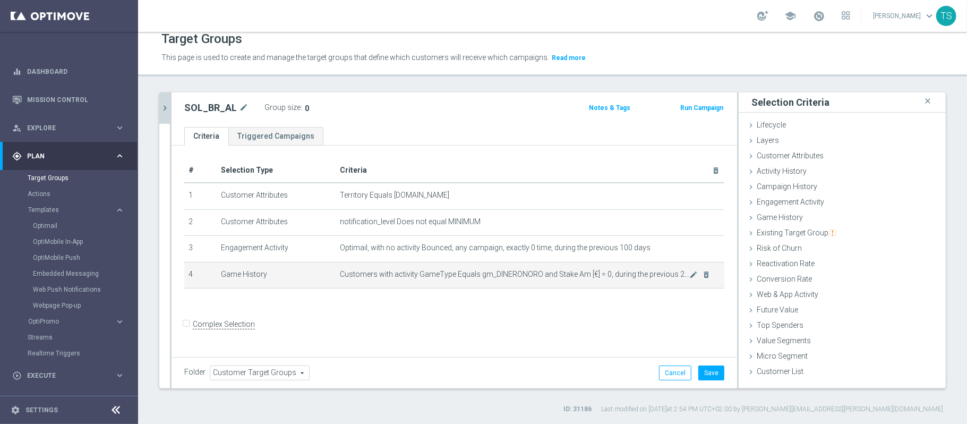
click at [566, 274] on span "Customers with activity GameType Equals gm_DINERONORO and Stake Am [€] = 0, dur…" at bounding box center [515, 274] width 350 height 9
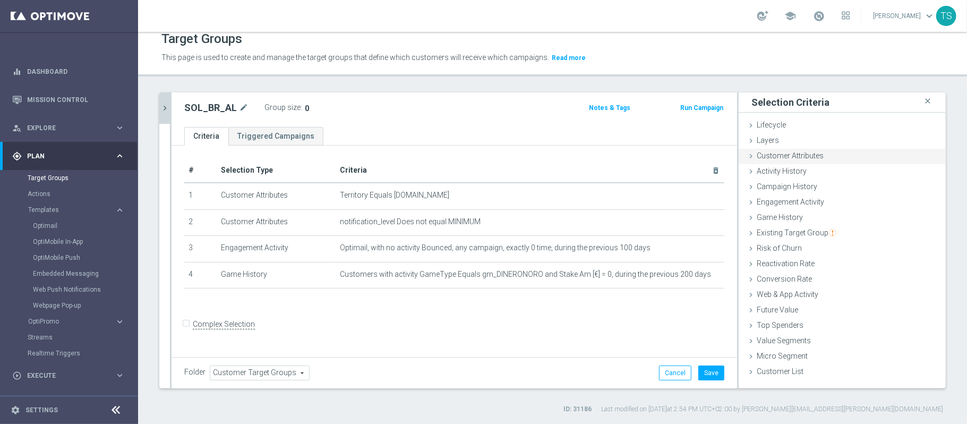
click at [793, 156] on span "Customer Attributes" at bounding box center [790, 155] width 67 height 8
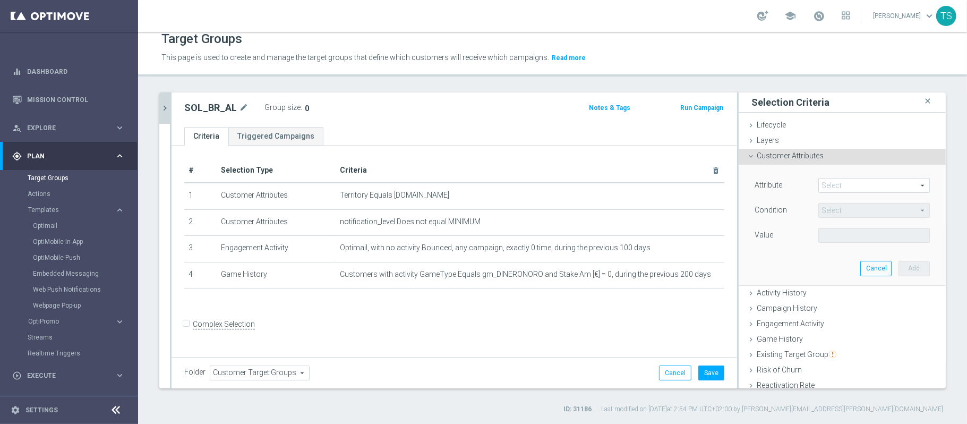
click at [793, 156] on span "Customer Attributes" at bounding box center [790, 155] width 67 height 8
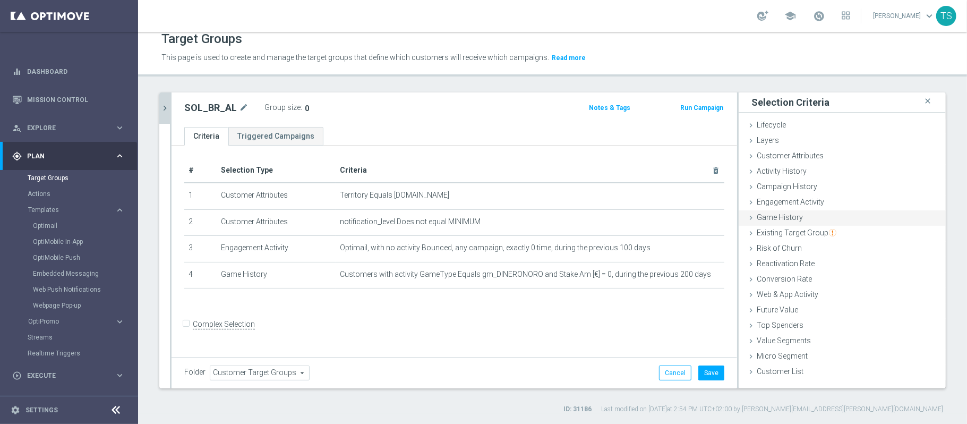
click at [779, 221] on span "Game History" at bounding box center [780, 217] width 46 height 8
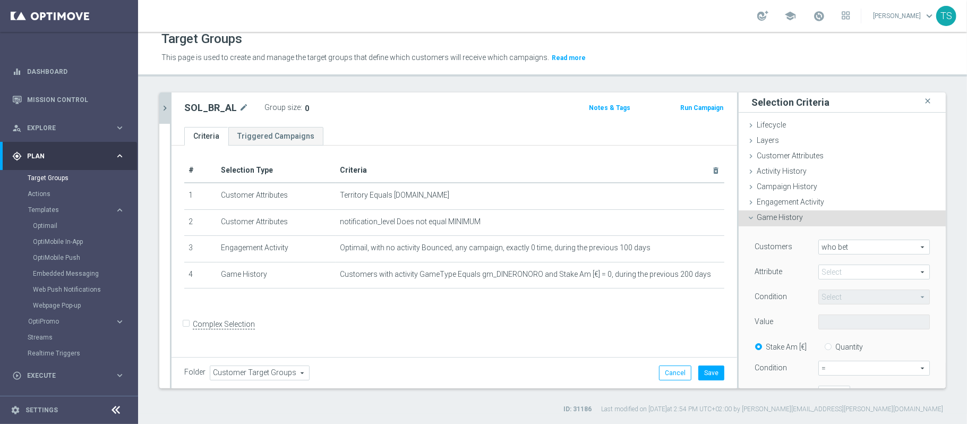
click at [844, 248] on span "who bet" at bounding box center [874, 247] width 110 height 14
click at [842, 247] on span "who bet" at bounding box center [874, 247] width 110 height 14
click at [835, 271] on span at bounding box center [874, 272] width 110 height 14
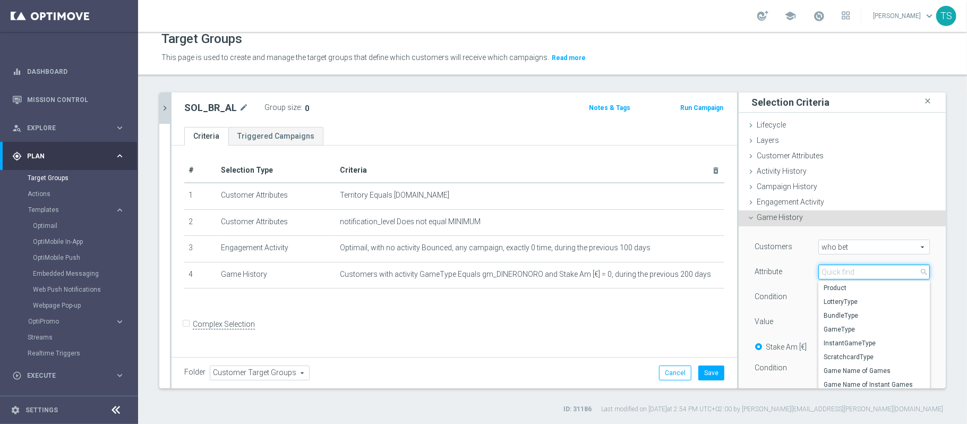
click at [846, 278] on input "search" at bounding box center [873, 271] width 111 height 15
type input "game"
click at [878, 317] on span "Game Name of Games" at bounding box center [873, 315] width 101 height 8
type input "Game Name of Games"
type input "Equals"
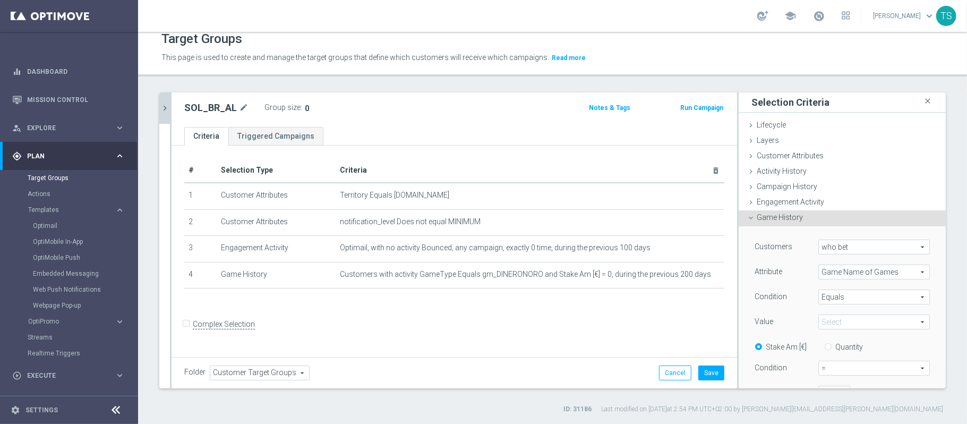
click at [841, 317] on span at bounding box center [874, 322] width 110 height 14
click at [844, 325] on input "search" at bounding box center [873, 321] width 111 height 15
type input "diner"
click at [854, 350] on span "DineroNOroSuperbonus" at bounding box center [873, 351] width 101 height 8
type input "DineroNOroSuperbonus"
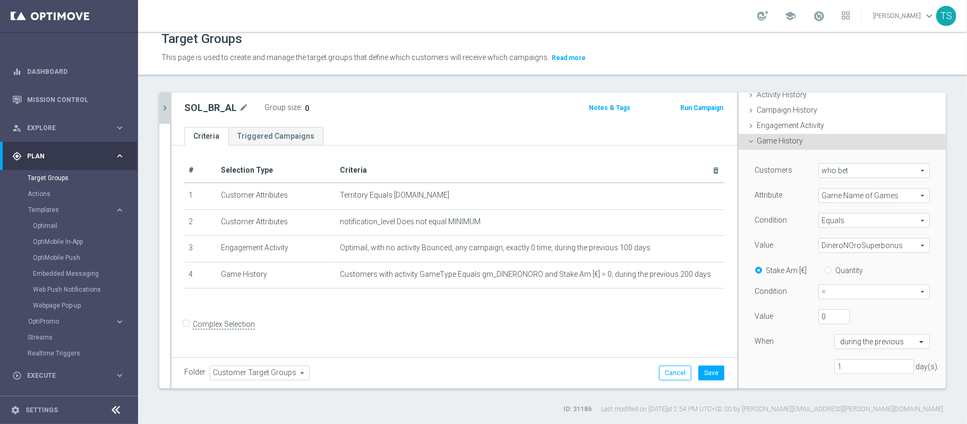
scroll to position [212, 0]
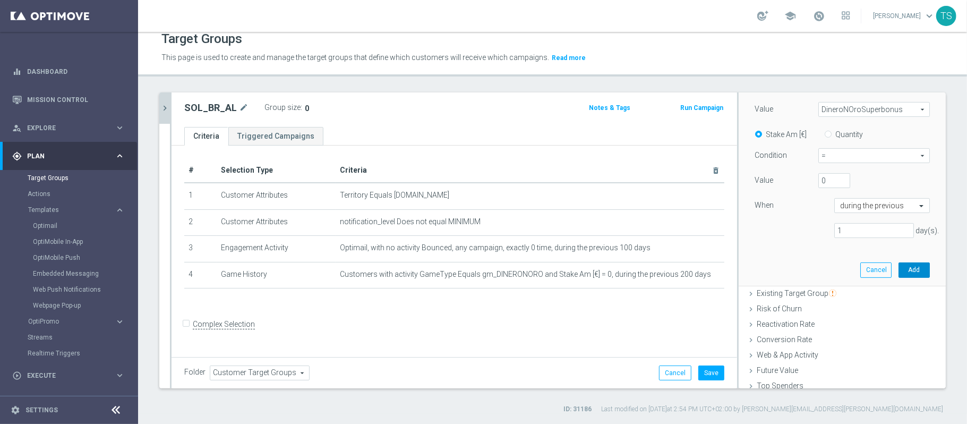
click at [898, 268] on button "Add" at bounding box center [913, 269] width 31 height 15
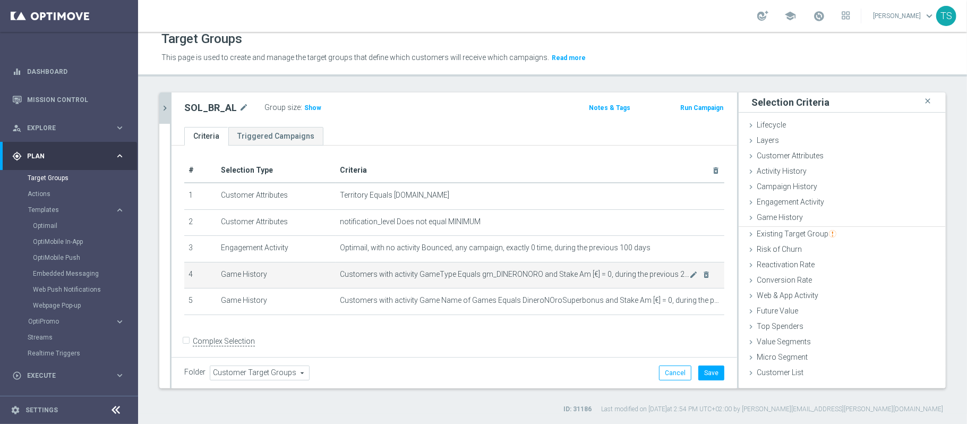
scroll to position [0, 0]
click at [702, 274] on icon "delete_forever" at bounding box center [706, 274] width 8 height 8
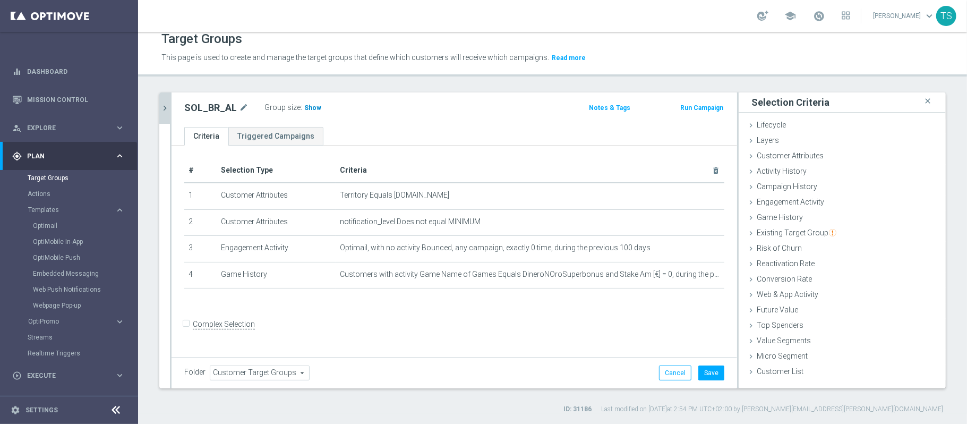
click at [304, 109] on span "Show" at bounding box center [312, 107] width 17 height 7
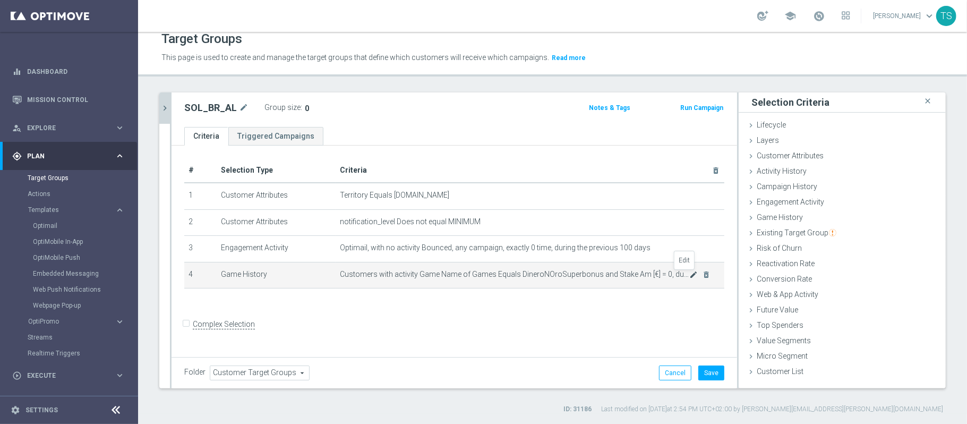
click at [690, 277] on icon "mode_edit" at bounding box center [694, 274] width 8 height 8
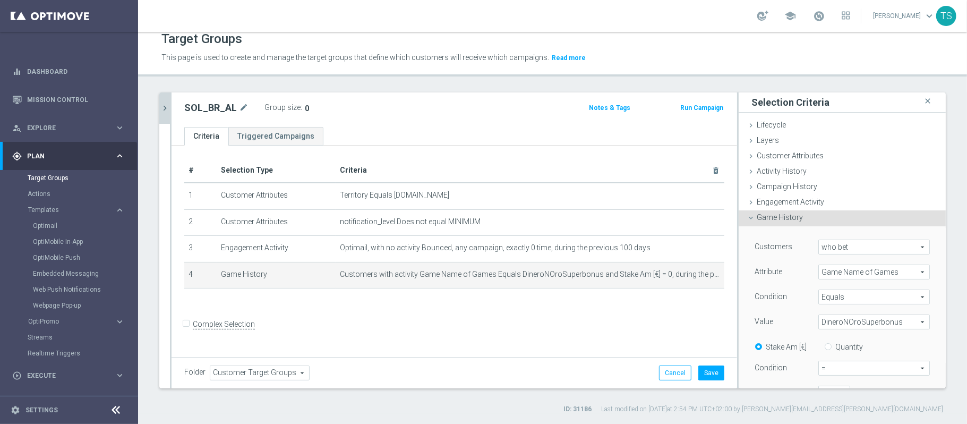
scroll to position [71, 0]
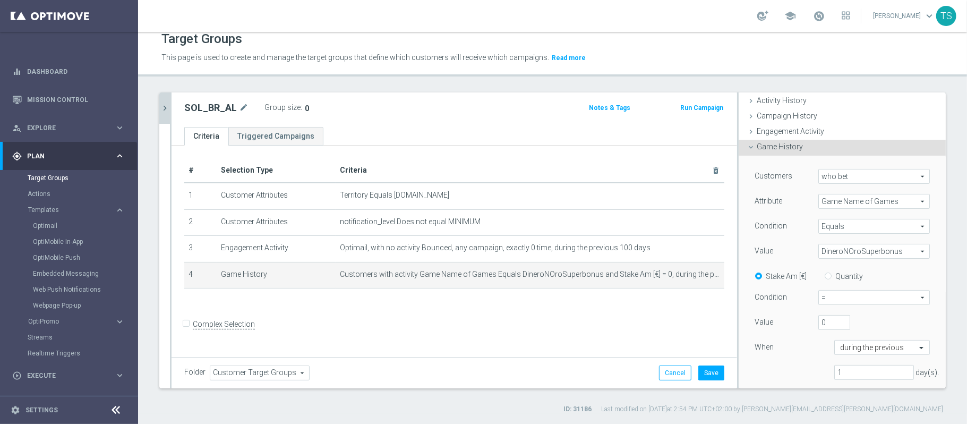
click at [882, 253] on span "DineroNOroSuperbonus" at bounding box center [874, 251] width 110 height 14
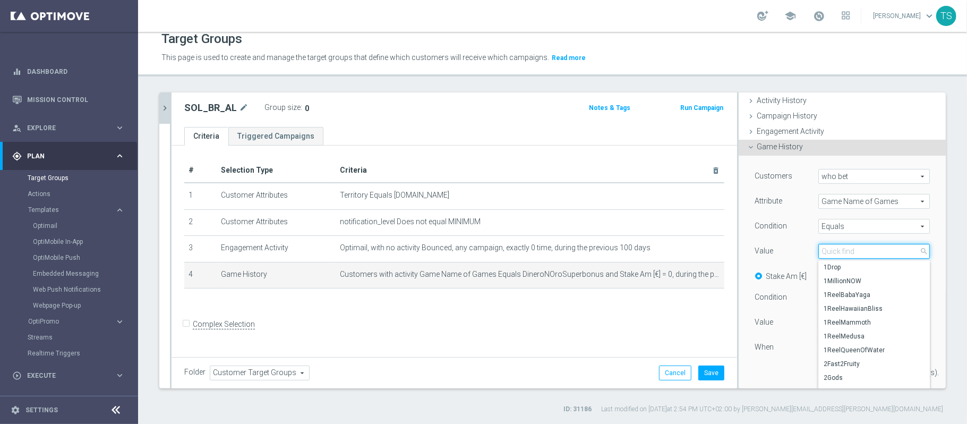
click at [843, 251] on input "search" at bounding box center [873, 251] width 111 height 15
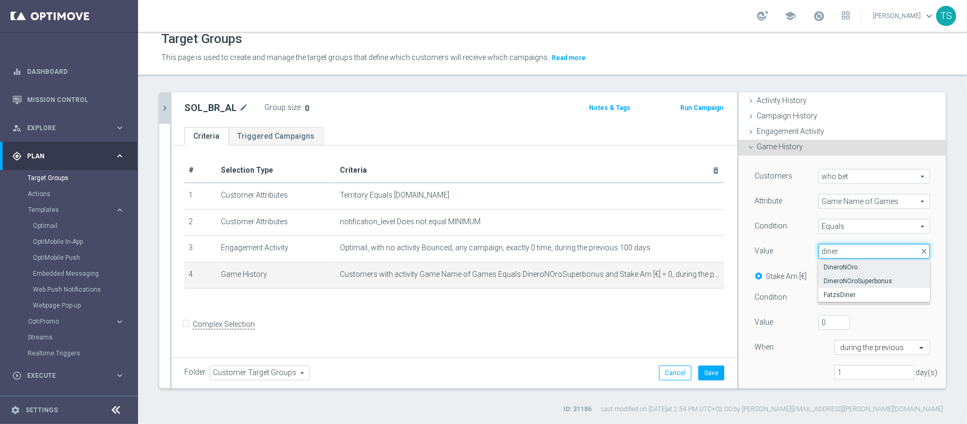
type input "diner"
click at [842, 264] on span "DineroNOro" at bounding box center [873, 267] width 101 height 8
type input "DineroNOro"
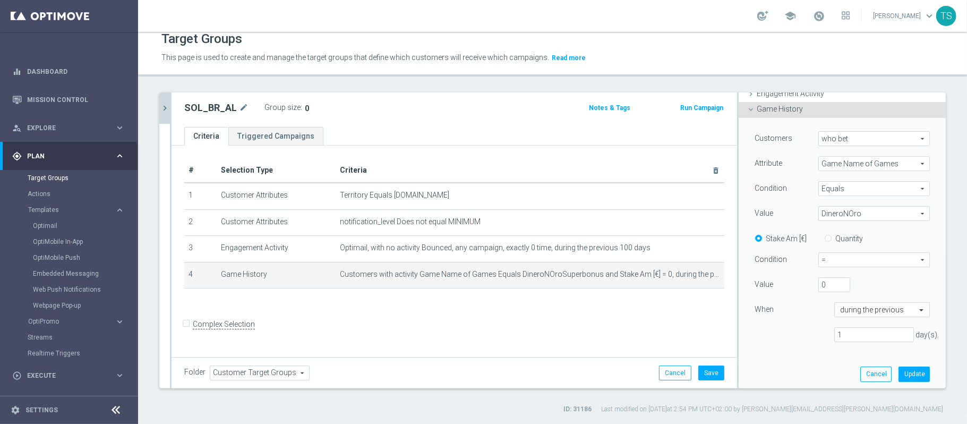
scroll to position [141, 0]
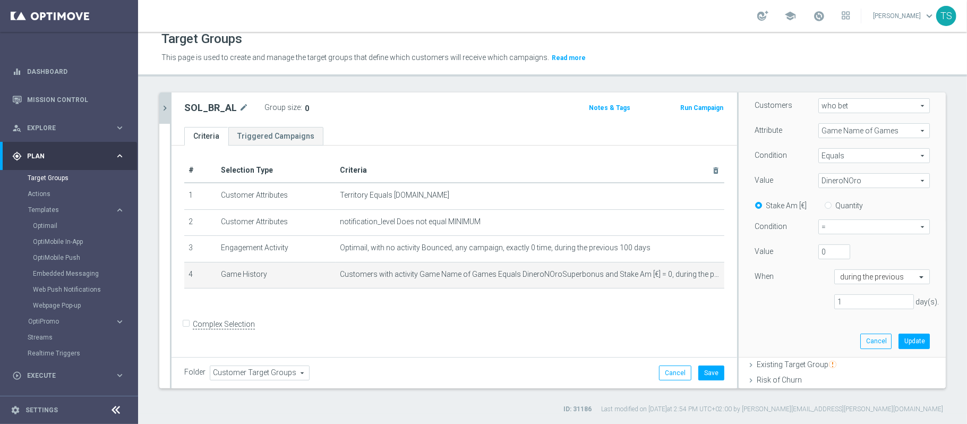
click at [846, 187] on span "DineroNOro" at bounding box center [874, 181] width 110 height 14
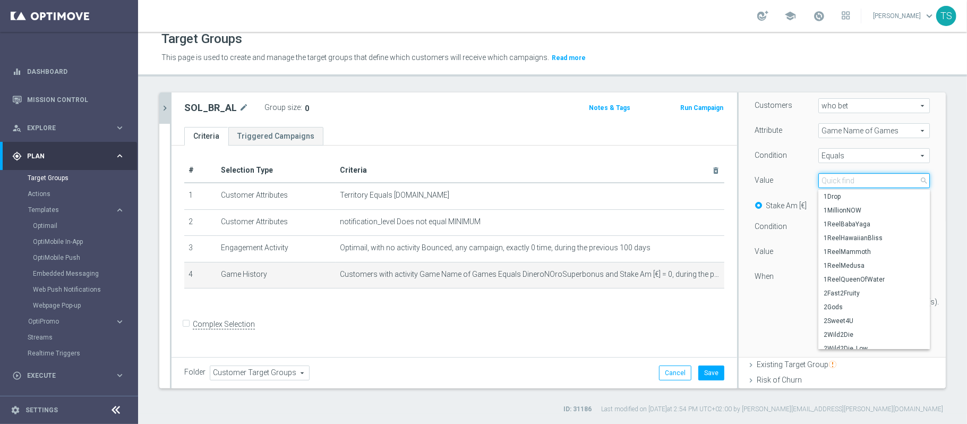
click at [847, 179] on input "search" at bounding box center [873, 180] width 111 height 15
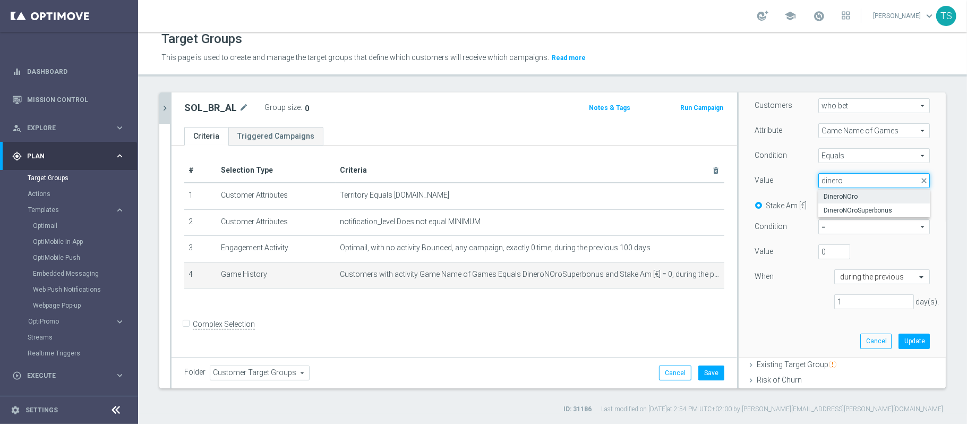
type input "dinero"
click at [862, 191] on label "DineroNOro" at bounding box center [873, 197] width 111 height 14
click at [861, 188] on div "Value DineroNOro DineroNOro arrow_drop_down search" at bounding box center [841, 181] width 191 height 17
click at [852, 178] on span "DineroNOro" at bounding box center [874, 181] width 110 height 14
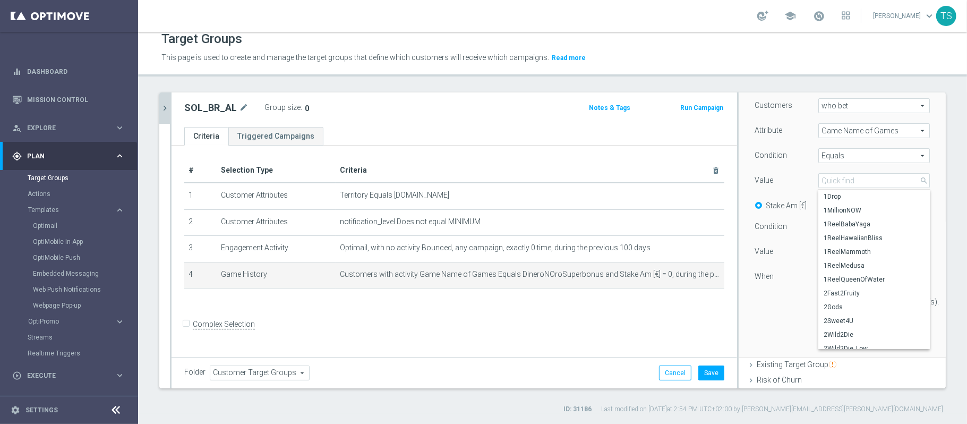
click at [860, 188] on div "Value DineroNOro DineroNOro arrow_drop_down search 1Drop 1MillionNOW 1ReelBabaY…" at bounding box center [841, 181] width 191 height 17
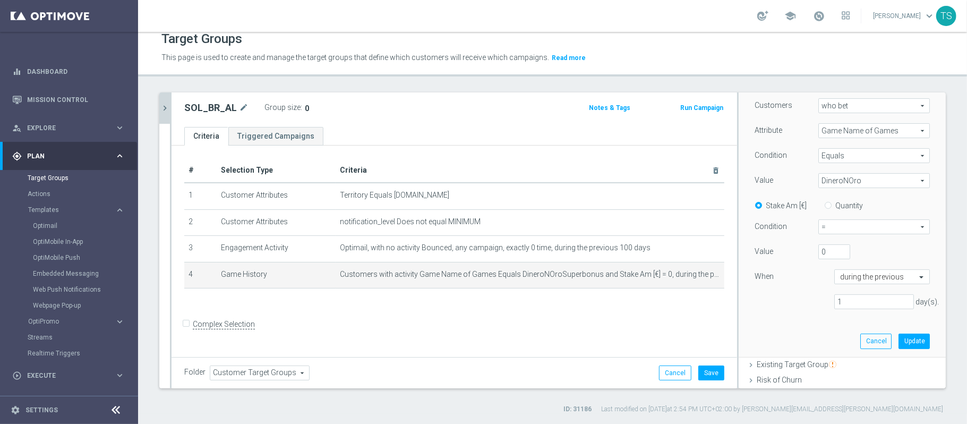
click at [856, 177] on span "DineroNOro" at bounding box center [874, 181] width 110 height 14
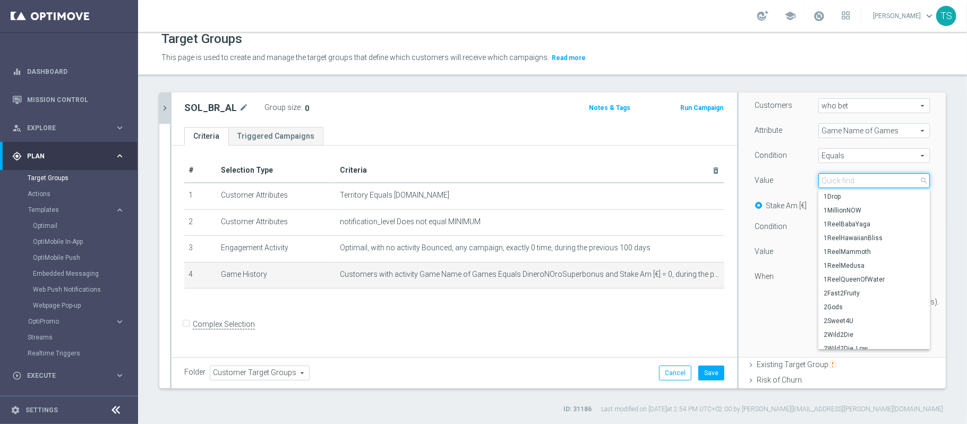
drag, startPoint x: 856, startPoint y: 177, endPoint x: 903, endPoint y: 169, distance: 47.9
click at [903, 169] on div "Customers who bet who bet arrow_drop_down search Attribute Game Name of Games G…" at bounding box center [841, 207] width 175 height 219
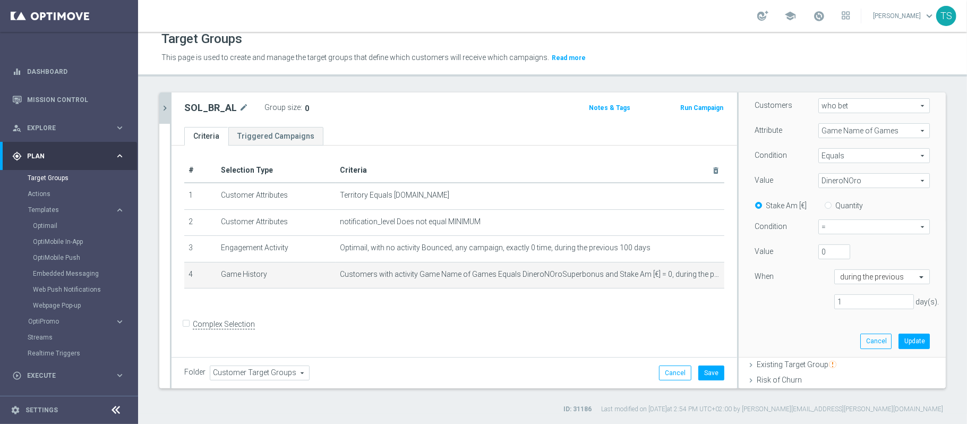
click at [875, 179] on span "DineroNOro" at bounding box center [874, 181] width 110 height 14
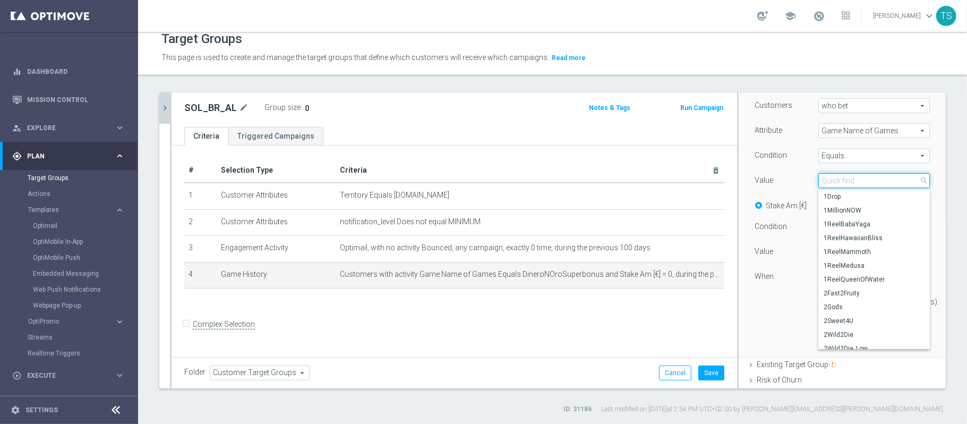
click at [852, 182] on input "search" at bounding box center [873, 180] width 111 height 15
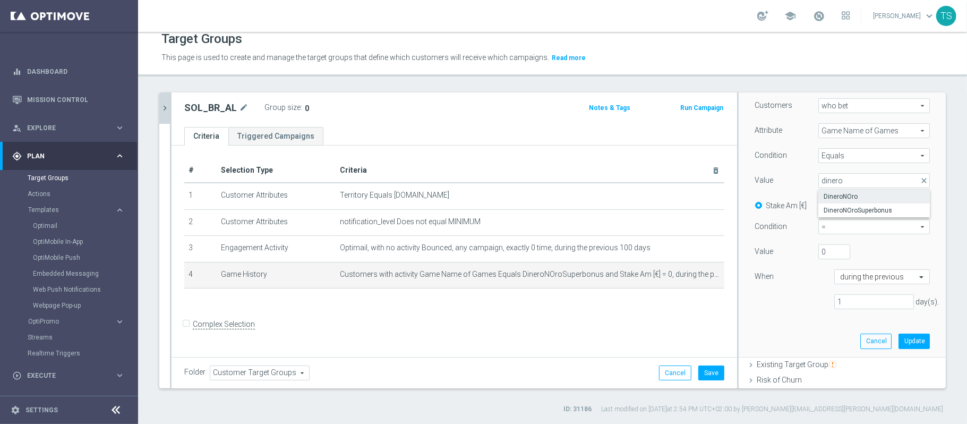
click at [854, 217] on div "Customers who bet who bet arrow_drop_down search Attribute Game Name of Games G…" at bounding box center [841, 207] width 175 height 219
click at [846, 179] on span "DineroNOro" at bounding box center [874, 181] width 110 height 14
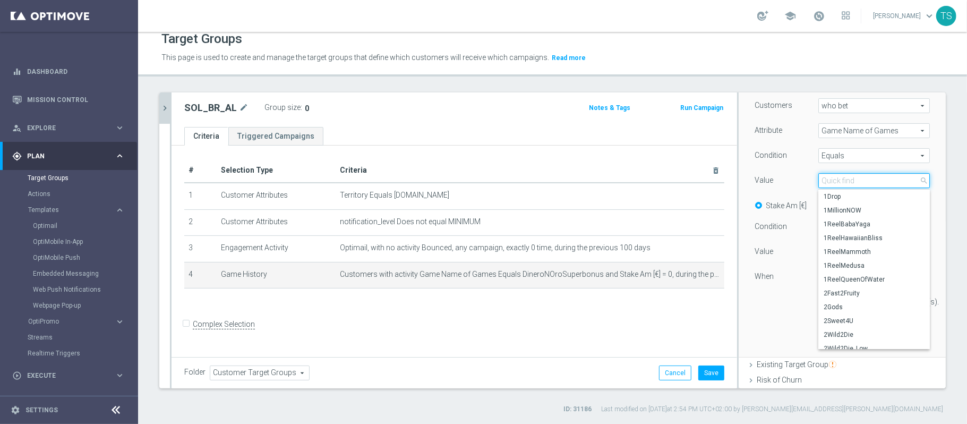
click at [847, 185] on input "search" at bounding box center [873, 180] width 111 height 15
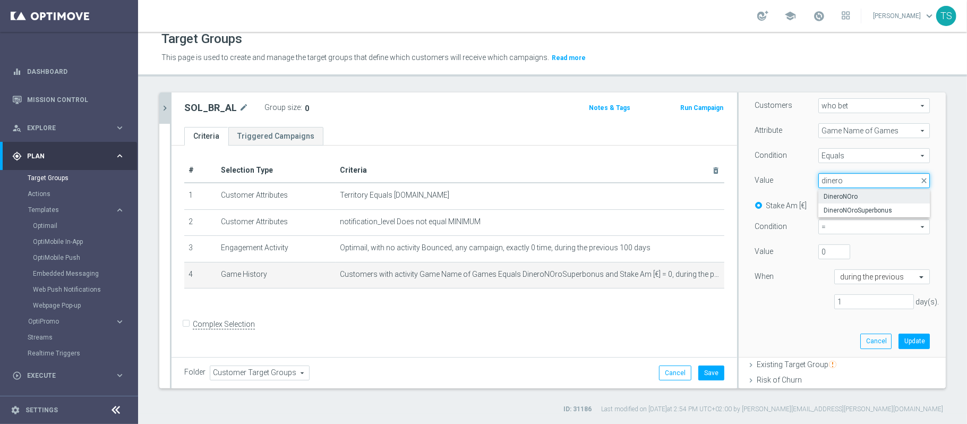
type input "dineron"
click at [849, 203] on label "DineroNOroSuperbonus" at bounding box center [873, 210] width 111 height 14
type input "DineroNOroSuperbonus"
click at [850, 227] on span "=" at bounding box center [874, 227] width 110 height 14
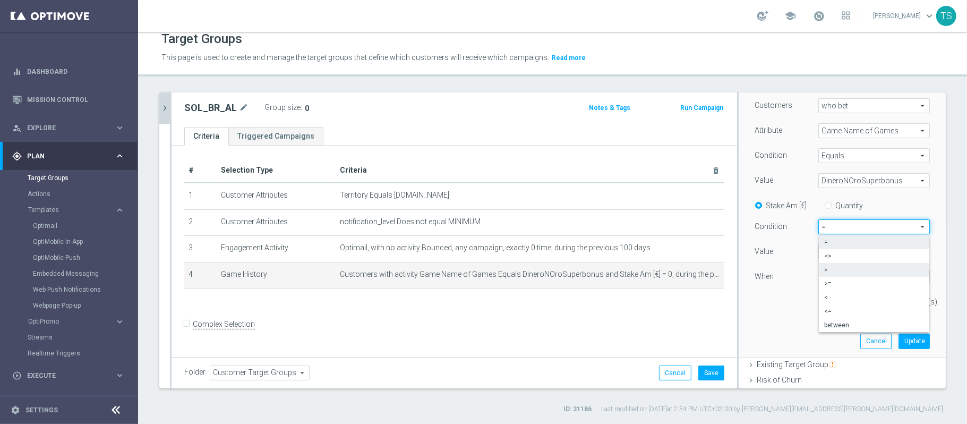
click at [830, 270] on span ">" at bounding box center [874, 269] width 100 height 8
type input ">"
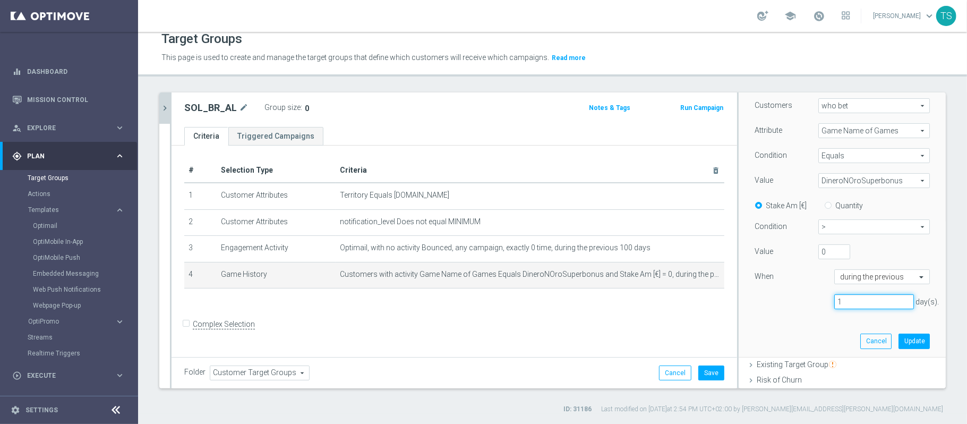
drag, startPoint x: 864, startPoint y: 299, endPoint x: 688, endPoint y: 302, distance: 176.3
click at [697, 302] on as-split "SOL_BR close more_vert Prioritize Customer Target Groups library_add create_new…" at bounding box center [552, 240] width 786 height 296
type input "200"
click at [769, 323] on div "Customers who bet who bet arrow_drop_down search Attribute Game Name of Games G…" at bounding box center [841, 220] width 191 height 271
click at [898, 341] on button "Update" at bounding box center [913, 340] width 31 height 15
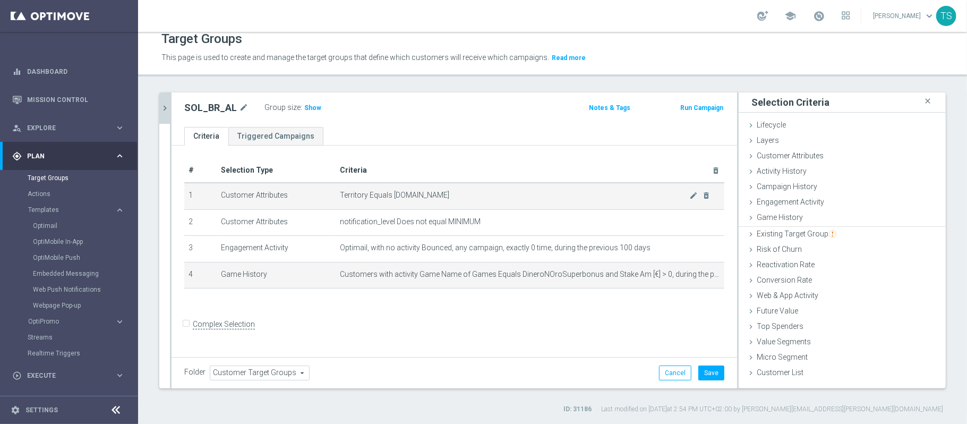
scroll to position [0, 0]
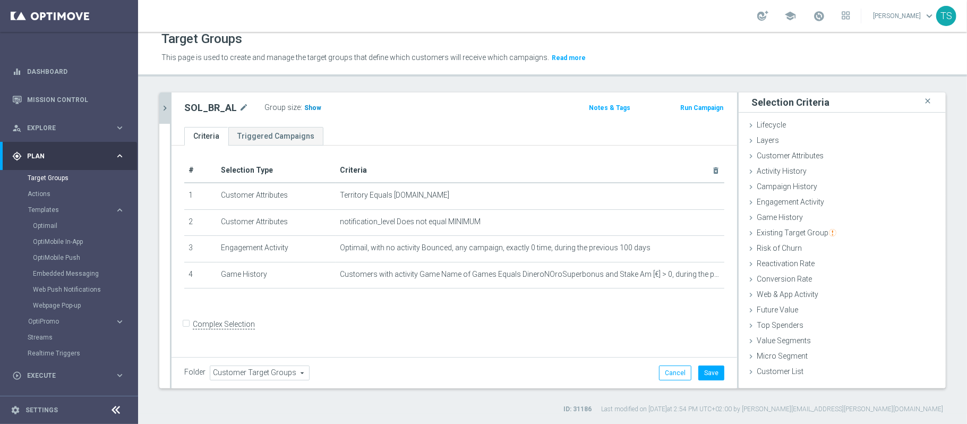
click at [313, 104] on span "Show" at bounding box center [312, 107] width 17 height 7
click at [786, 221] on span "Game History" at bounding box center [780, 217] width 46 height 8
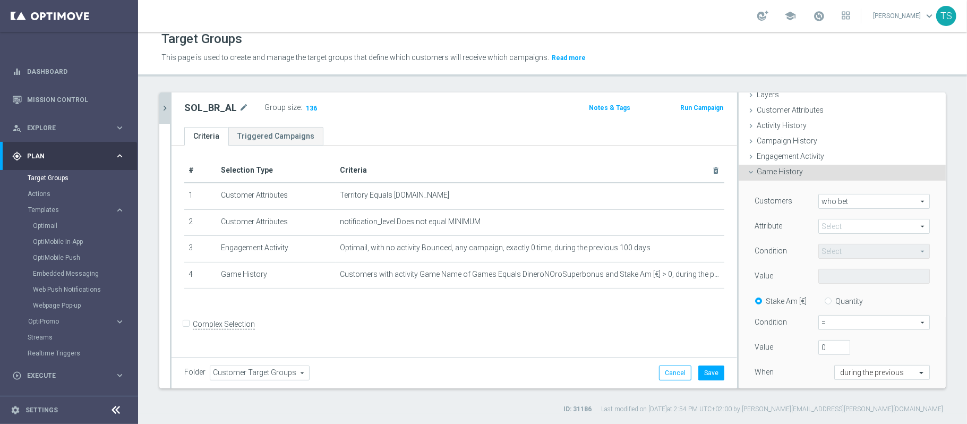
scroll to position [71, 0]
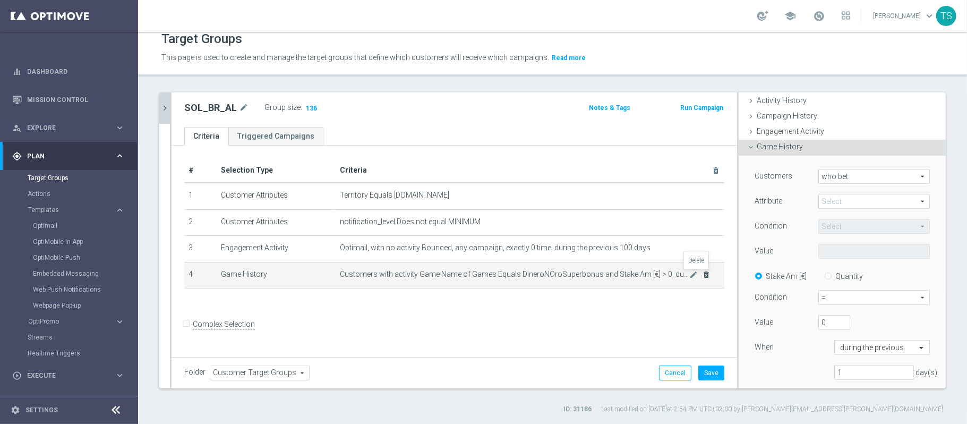
click at [702, 279] on icon "delete_forever" at bounding box center [706, 274] width 8 height 8
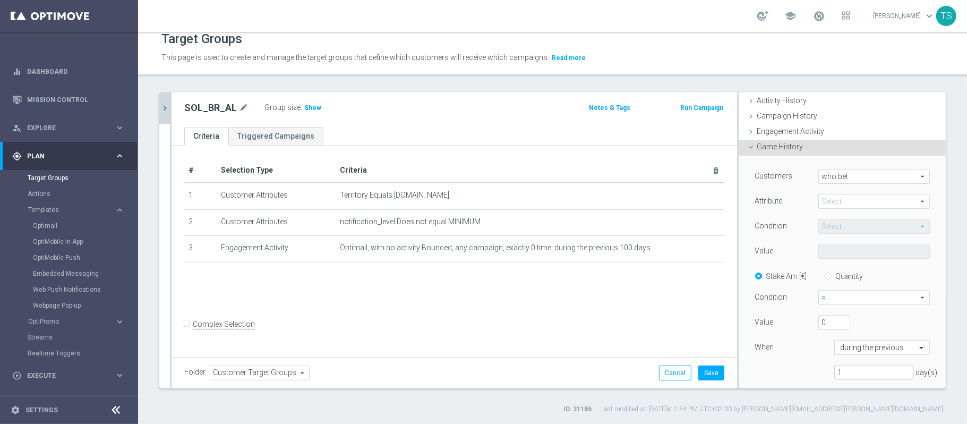
click at [827, 202] on span at bounding box center [874, 201] width 110 height 14
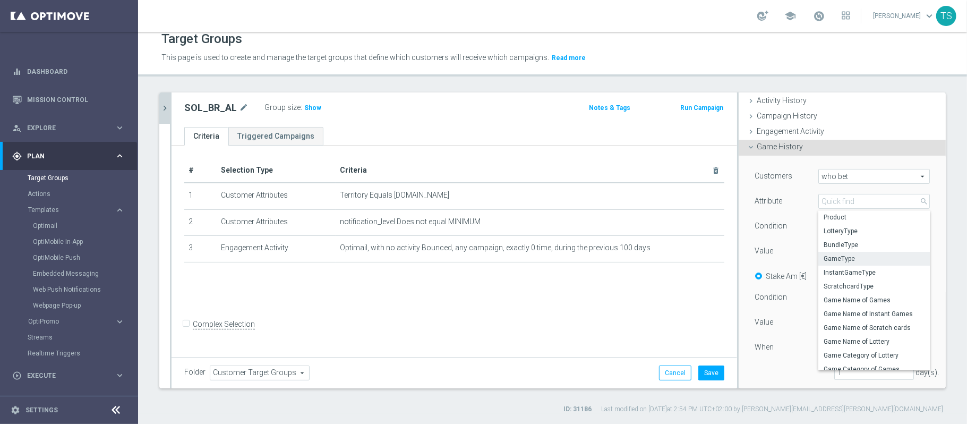
click at [866, 255] on span "GameType" at bounding box center [873, 258] width 101 height 8
type input "GameType"
type input "Equals"
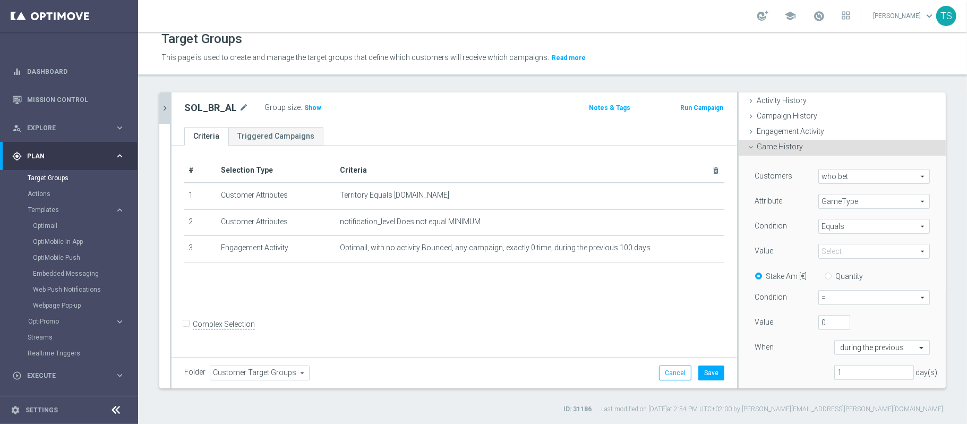
click at [840, 251] on span at bounding box center [874, 251] width 110 height 14
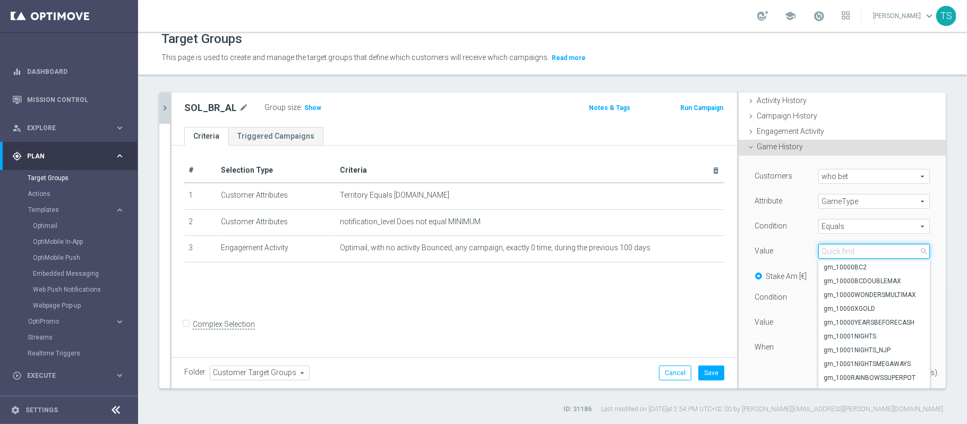
click at [840, 252] on input "search" at bounding box center [873, 251] width 111 height 15
type input "diner"
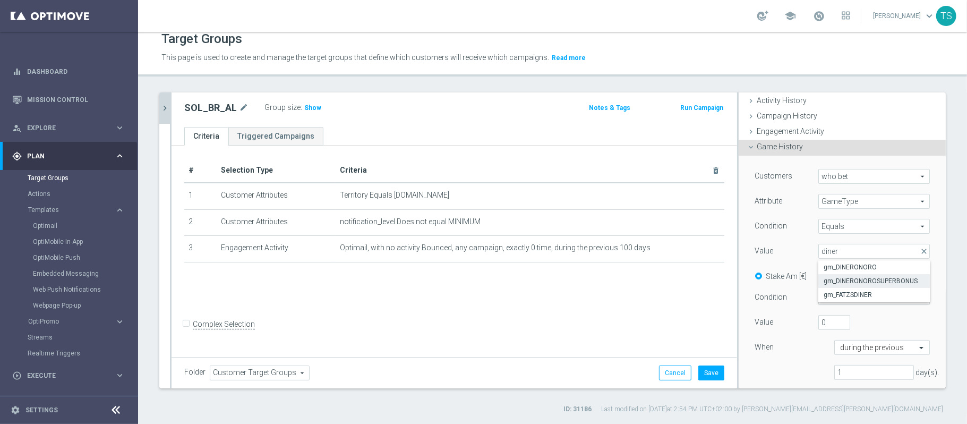
click at [865, 281] on span "gm_DINERONOROSUPERBONUS" at bounding box center [873, 281] width 101 height 8
type input "gm_DINERONOROSUPERBONUS"
click at [831, 302] on span "=" at bounding box center [874, 297] width 110 height 14
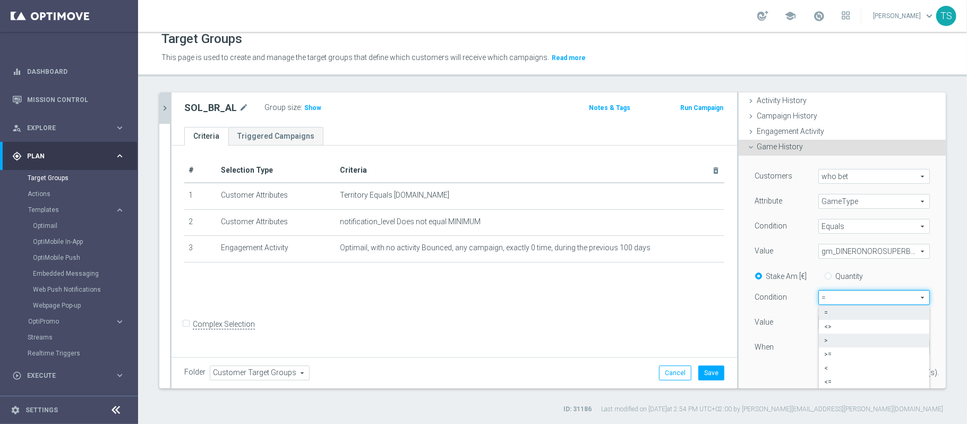
click at [844, 340] on span ">" at bounding box center [874, 340] width 100 height 8
type input ">"
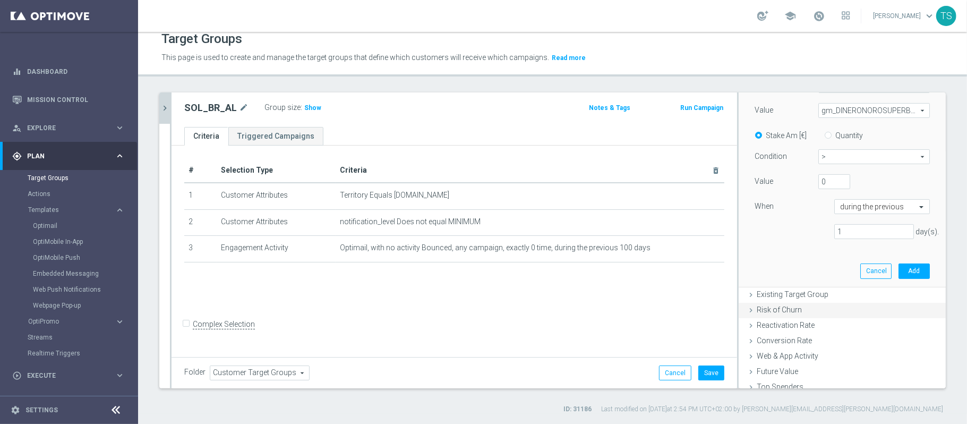
scroll to position [212, 0]
drag, startPoint x: 793, startPoint y: 232, endPoint x: 740, endPoint y: 231, distance: 53.1
click at [746, 233] on div "1 day(s)." at bounding box center [841, 230] width 191 height 15
type input "200"
click at [901, 264] on button "Add" at bounding box center [913, 269] width 31 height 15
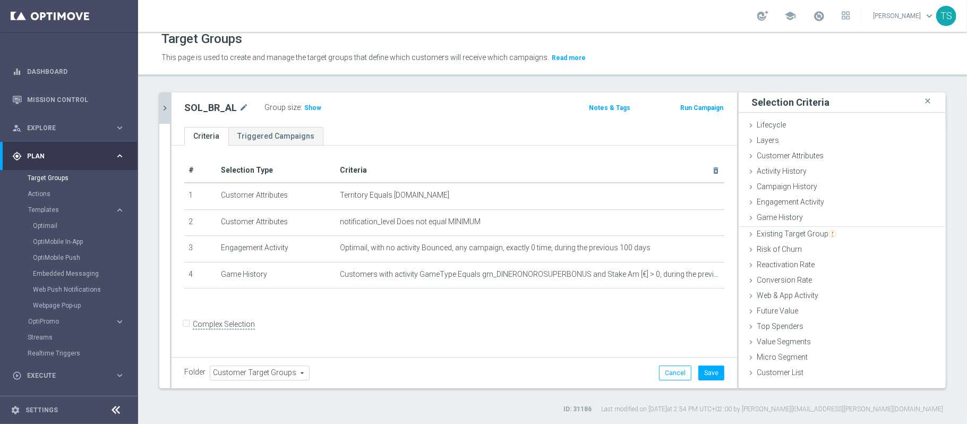
scroll to position [0, 0]
click at [308, 106] on span "Show" at bounding box center [312, 107] width 17 height 7
click at [784, 216] on span "Game History" at bounding box center [780, 217] width 46 height 8
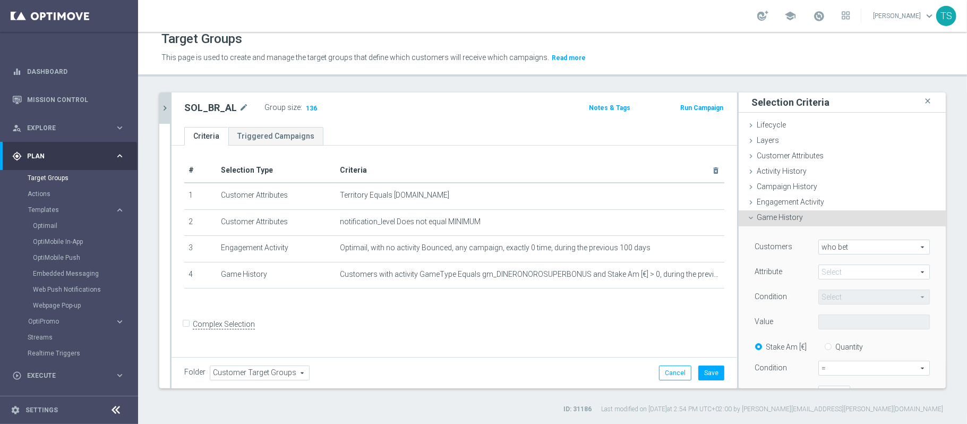
click at [844, 267] on span at bounding box center [874, 272] width 110 height 14
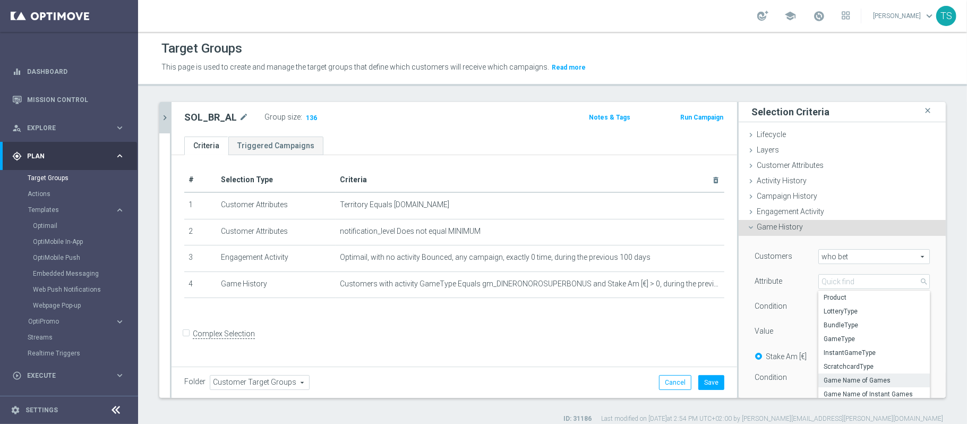
click at [863, 380] on span "Game Name of Games" at bounding box center [873, 380] width 101 height 8
type input "Game Name of Games"
type input "Equals"
click at [864, 309] on span "Equals" at bounding box center [874, 306] width 110 height 14
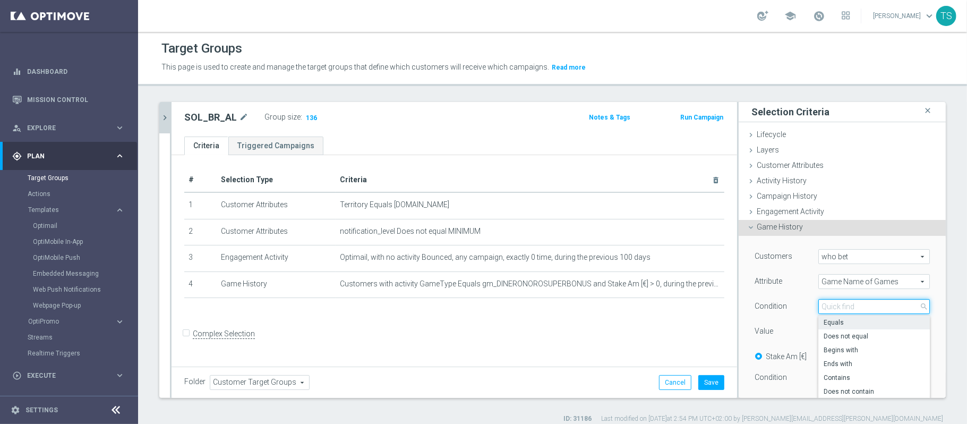
click at [863, 306] on input "search" at bounding box center [873, 306] width 111 height 15
click at [841, 321] on span "Equals" at bounding box center [873, 322] width 101 height 8
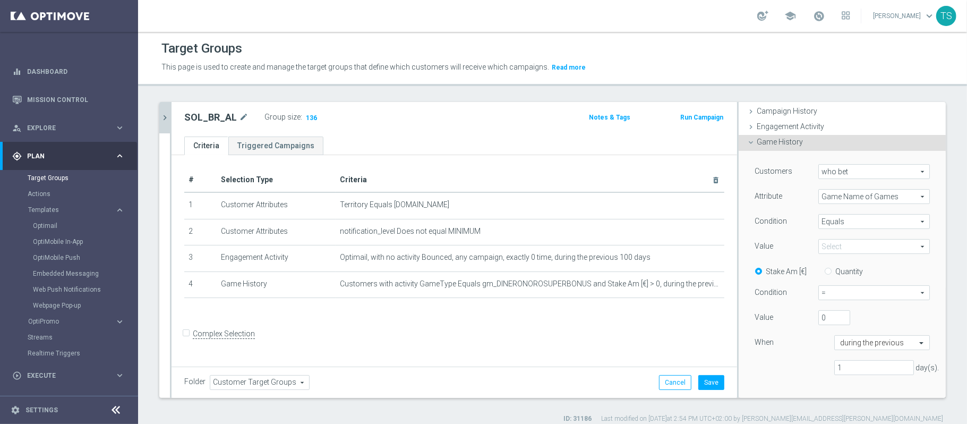
scroll to position [141, 0]
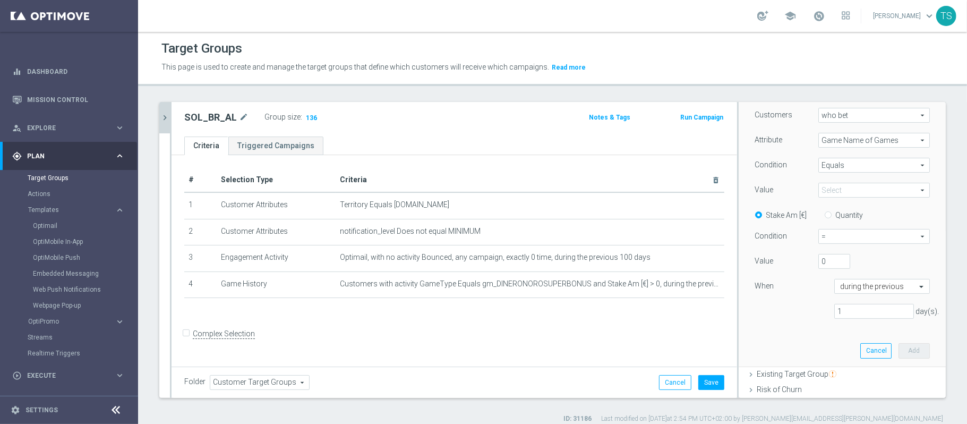
click at [830, 192] on span at bounding box center [874, 190] width 110 height 14
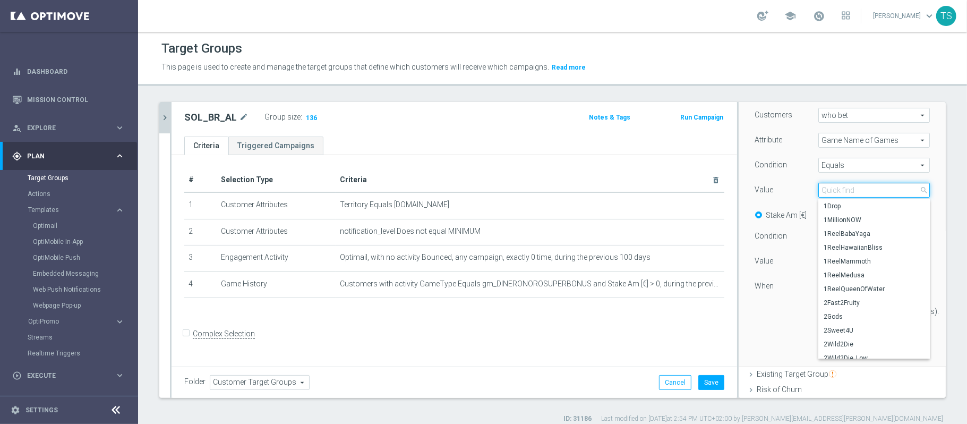
click at [842, 186] on input "search" at bounding box center [873, 190] width 111 height 15
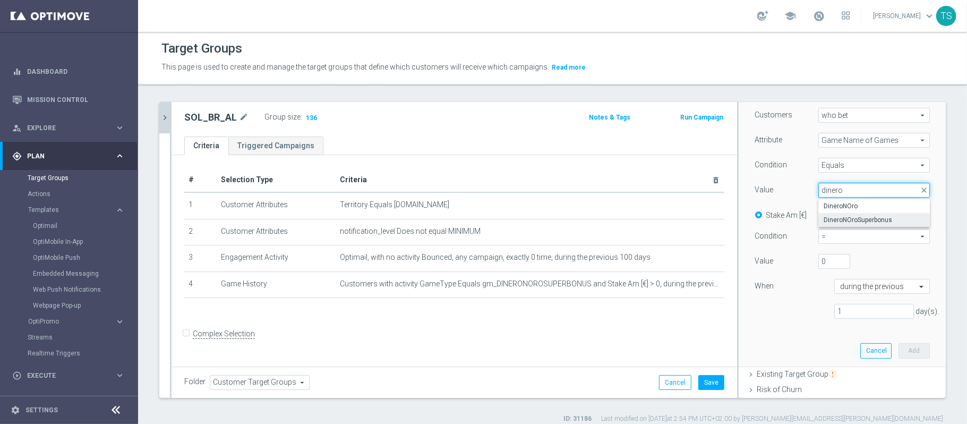
type input "dinero"
click at [865, 219] on span "DineroNOroSuperbonus" at bounding box center [873, 220] width 101 height 8
type input "DineroNOroSuperbonus"
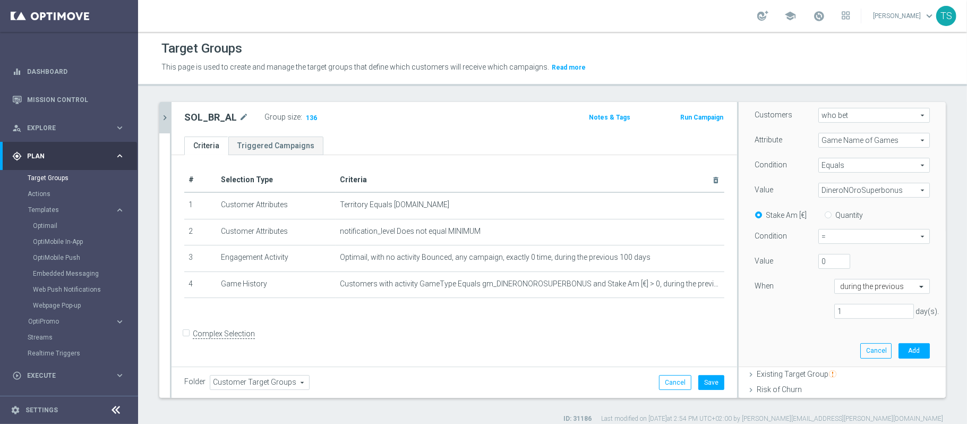
click at [823, 239] on span "=" at bounding box center [874, 236] width 110 height 14
click at [843, 279] on span ">" at bounding box center [874, 279] width 100 height 8
type input ">"
drag, startPoint x: 690, startPoint y: 319, endPoint x: 848, endPoint y: 319, distance: 157.7
click at [758, 320] on as-split "SOL_BR close more_vert Prioritize Customer Target Groups library_add create_new…" at bounding box center [552, 250] width 786 height 296
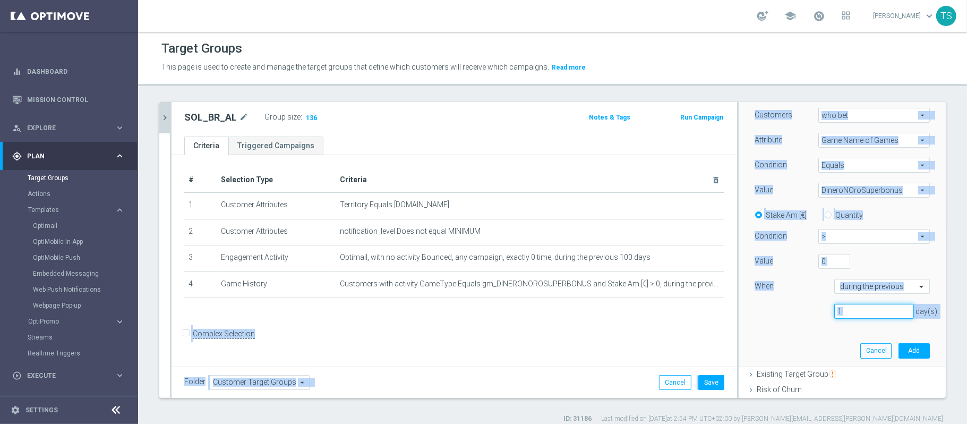
click at [863, 308] on input "1" at bounding box center [874, 311] width 80 height 15
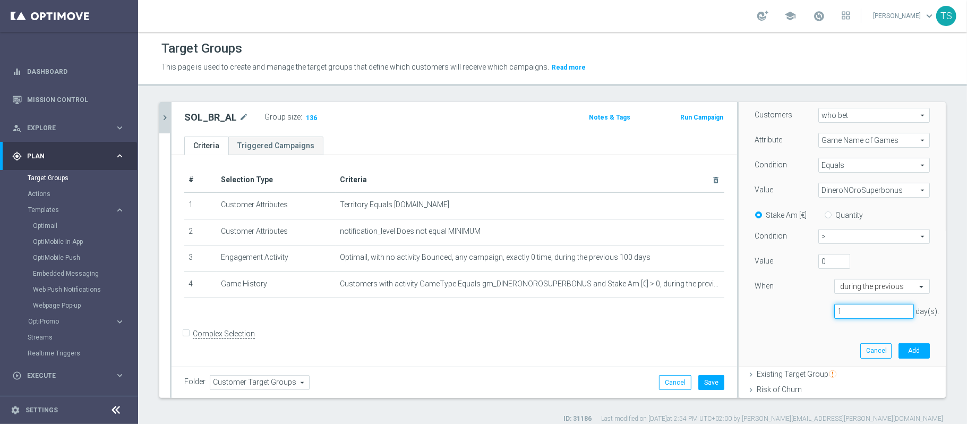
click at [863, 308] on input "1" at bounding box center [874, 311] width 80 height 15
type input "200"
click at [898, 344] on button "Add" at bounding box center [913, 350] width 31 height 15
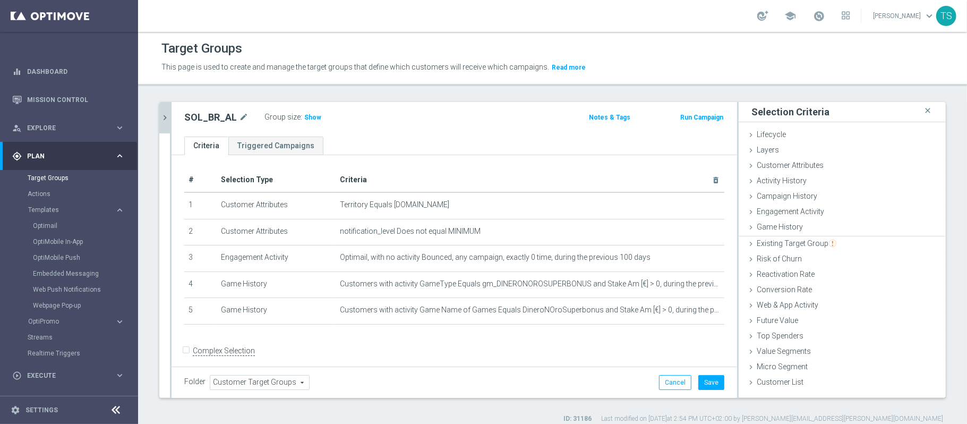
scroll to position [0, 0]
click at [309, 116] on span "Show" at bounding box center [312, 117] width 17 height 7
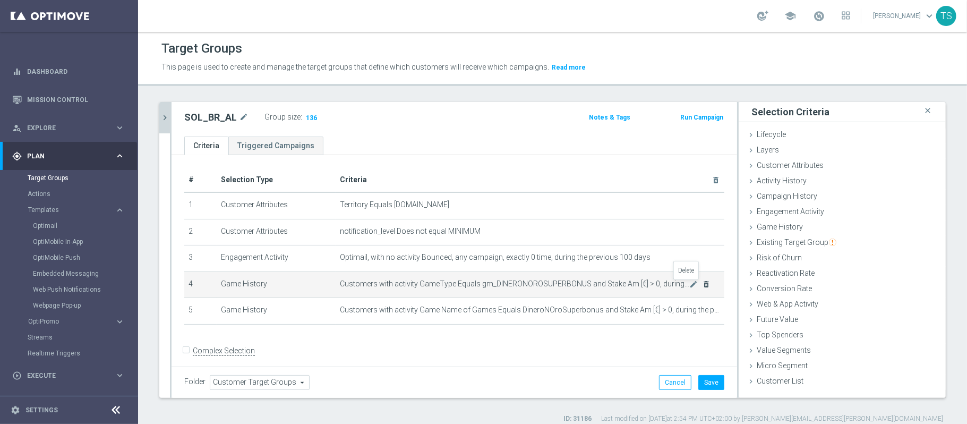
click at [702, 286] on icon "delete_forever" at bounding box center [706, 284] width 8 height 8
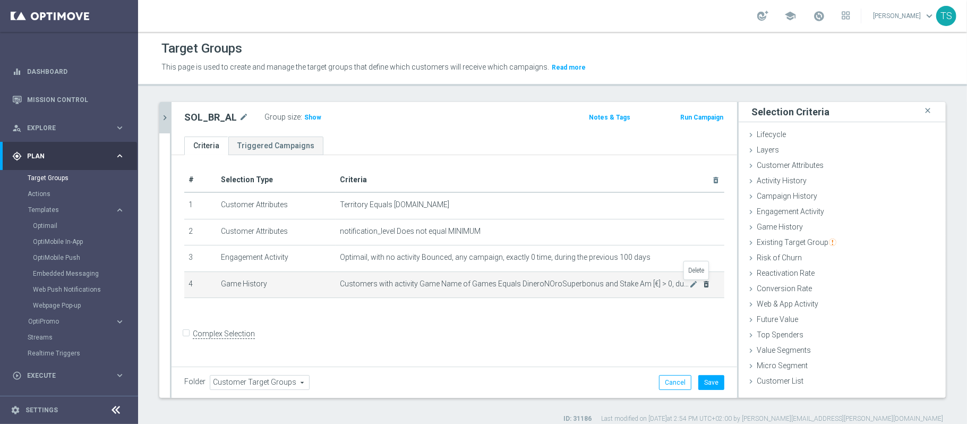
click at [702, 283] on icon "delete_forever" at bounding box center [706, 284] width 8 height 8
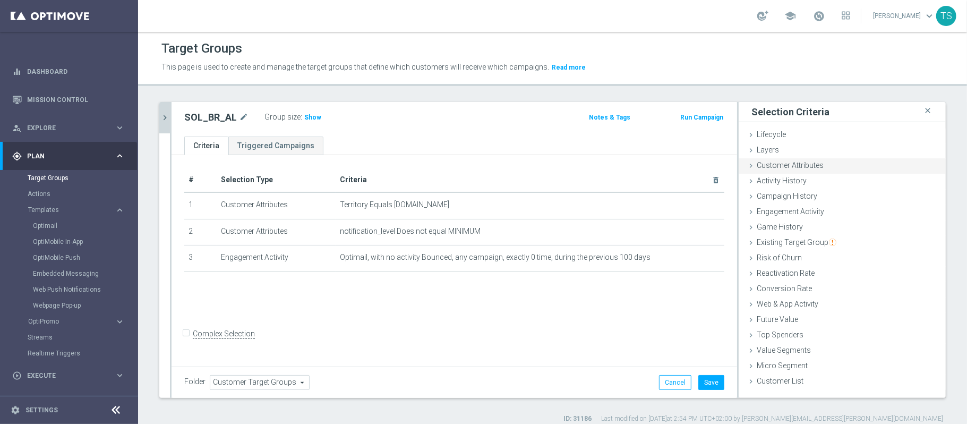
click at [810, 164] on span "Customer Attributes" at bounding box center [790, 165] width 67 height 8
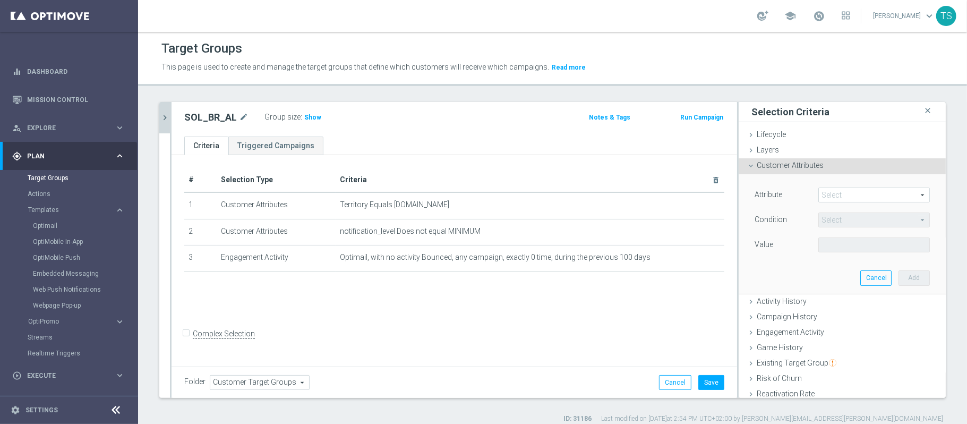
click at [822, 194] on span at bounding box center [874, 195] width 110 height 14
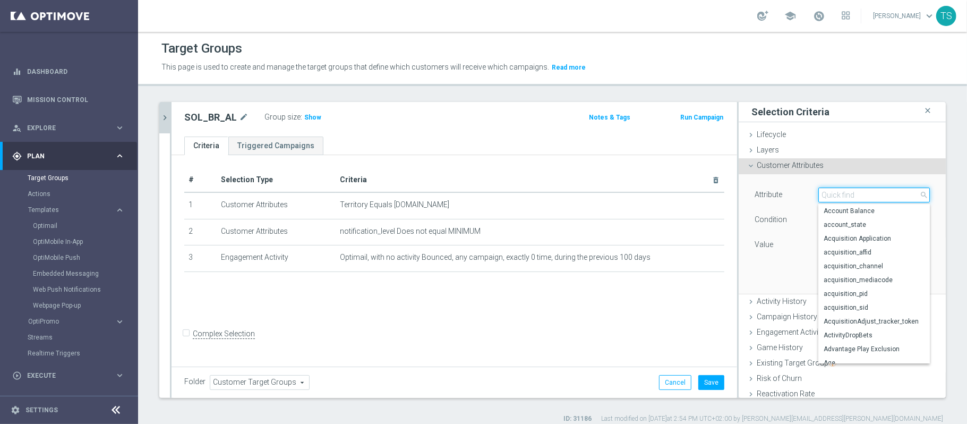
click at [841, 193] on input "search" at bounding box center [873, 194] width 111 height 15
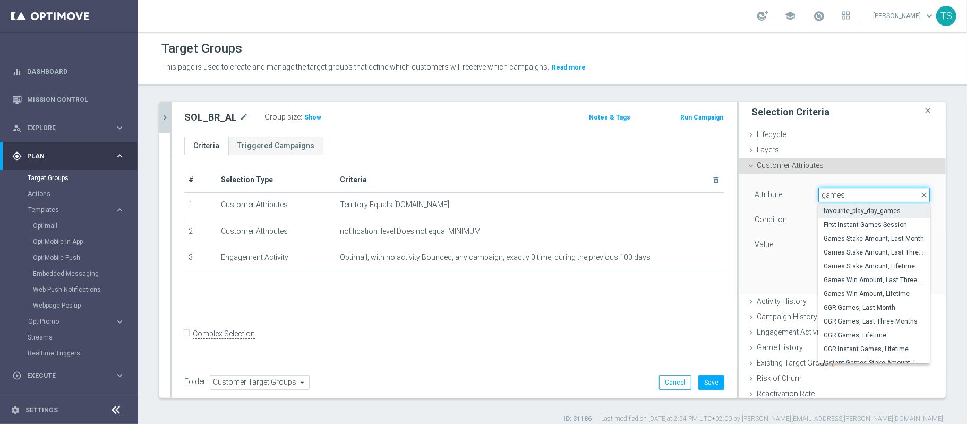
type input "games"
click at [857, 216] on label "favourite_play_day_games" at bounding box center [873, 211] width 111 height 14
type input "favourite_play_day_games"
type input "Equals"
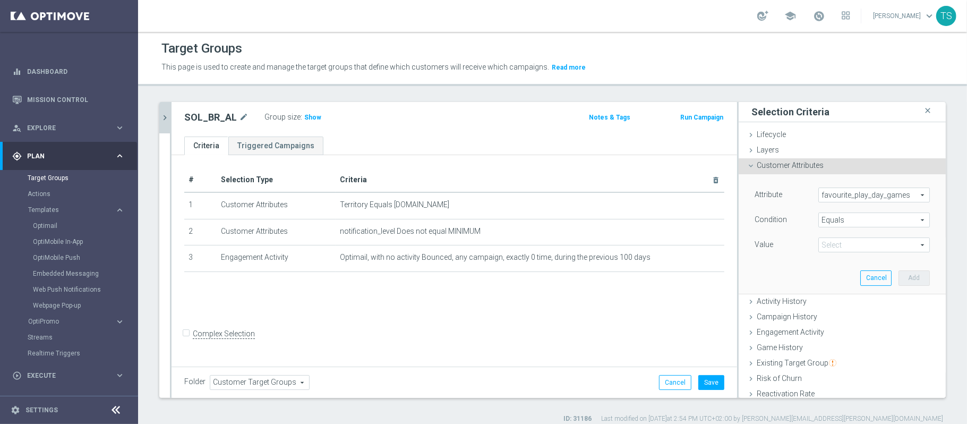
click at [828, 239] on span at bounding box center [874, 245] width 110 height 14
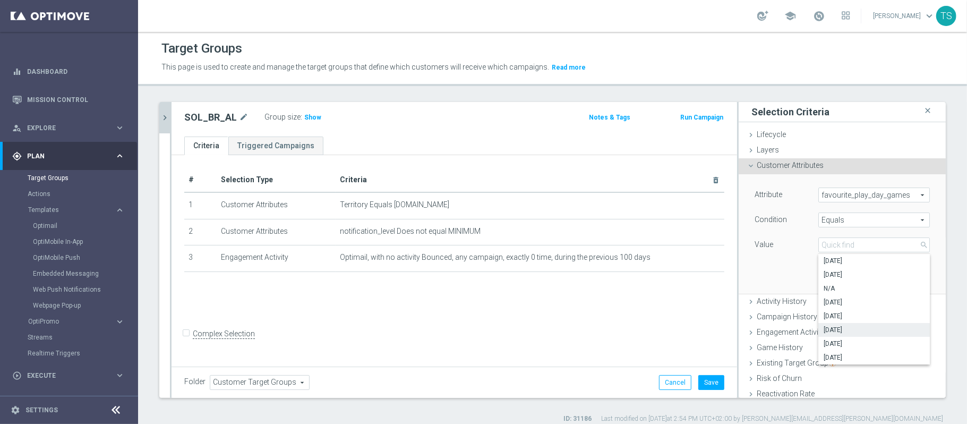
click at [840, 330] on span "[DATE]" at bounding box center [873, 329] width 101 height 8
type input "[DATE]"
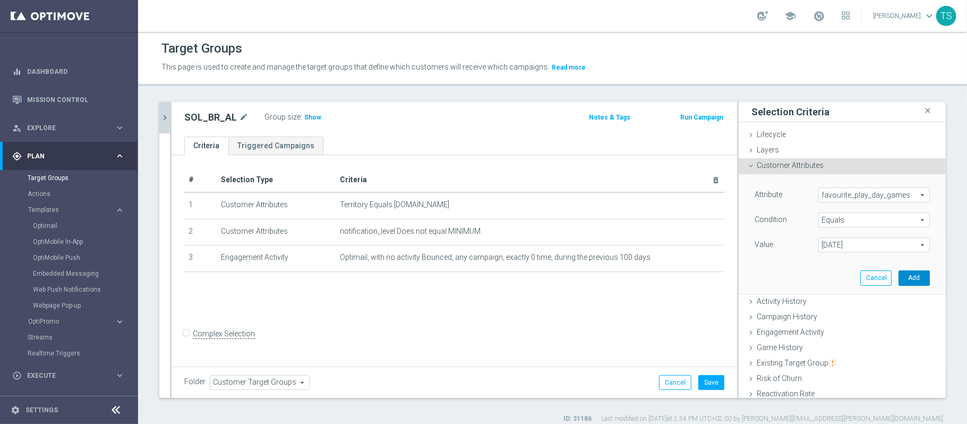
click at [901, 280] on button "Add" at bounding box center [913, 277] width 31 height 15
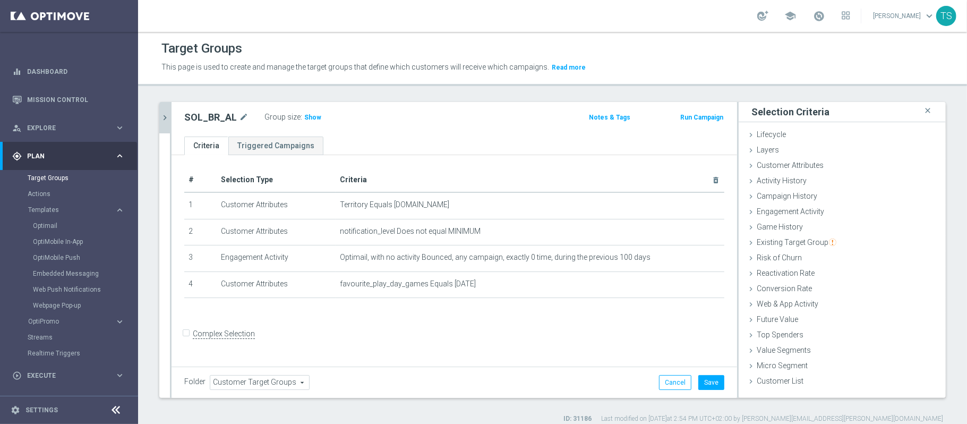
click at [309, 110] on div "Group size : Show" at bounding box center [317, 116] width 106 height 13
click at [309, 118] on span "Show" at bounding box center [312, 117] width 17 height 7
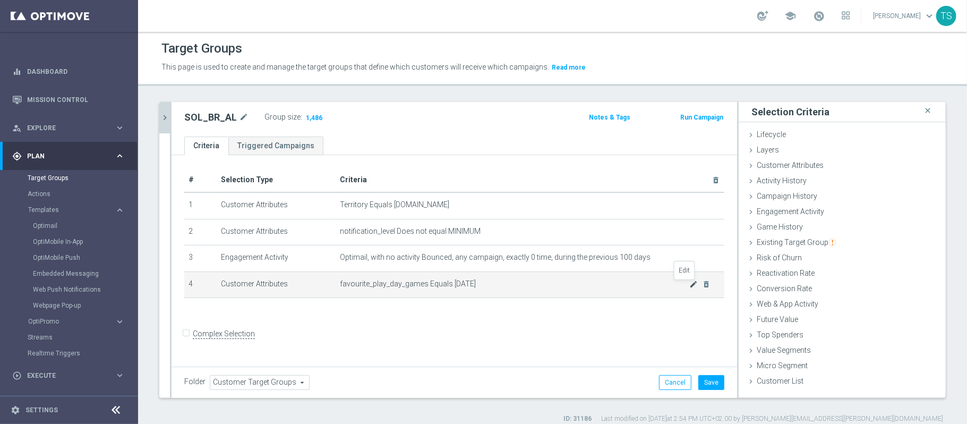
click at [690, 288] on icon "mode_edit" at bounding box center [694, 284] width 8 height 8
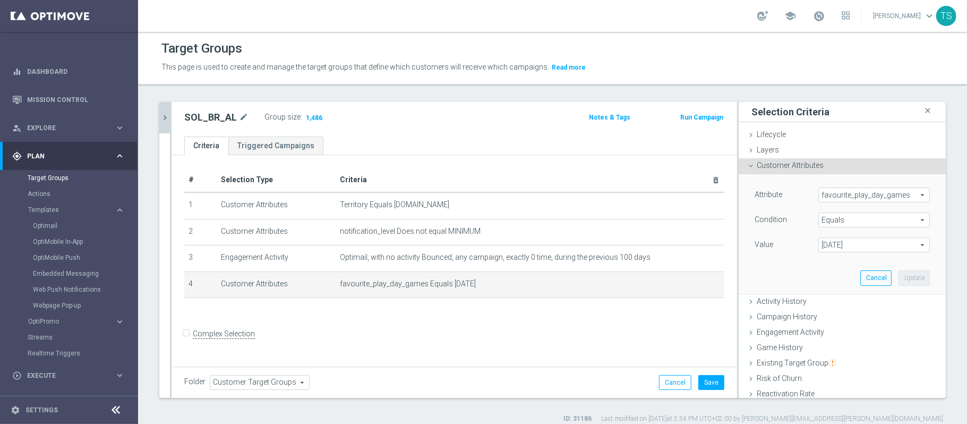
click at [849, 197] on span "favourite_play_day_games" at bounding box center [874, 195] width 110 height 14
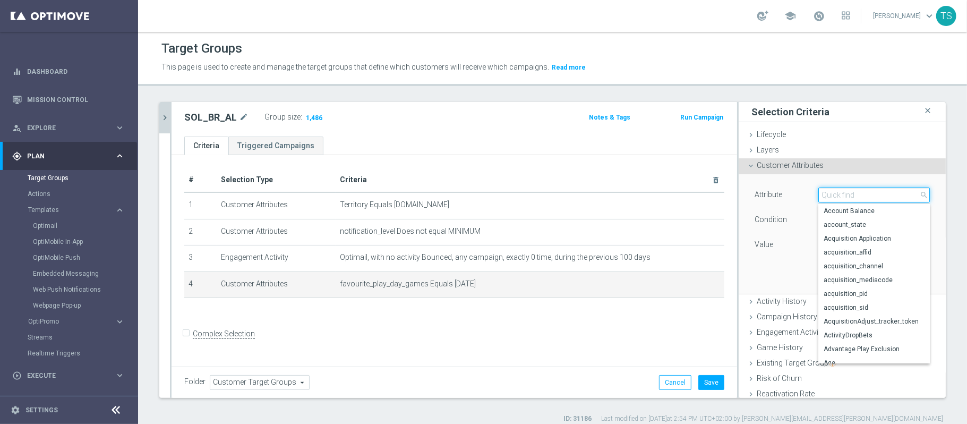
click at [853, 192] on input "search" at bounding box center [873, 194] width 111 height 15
type input "games"
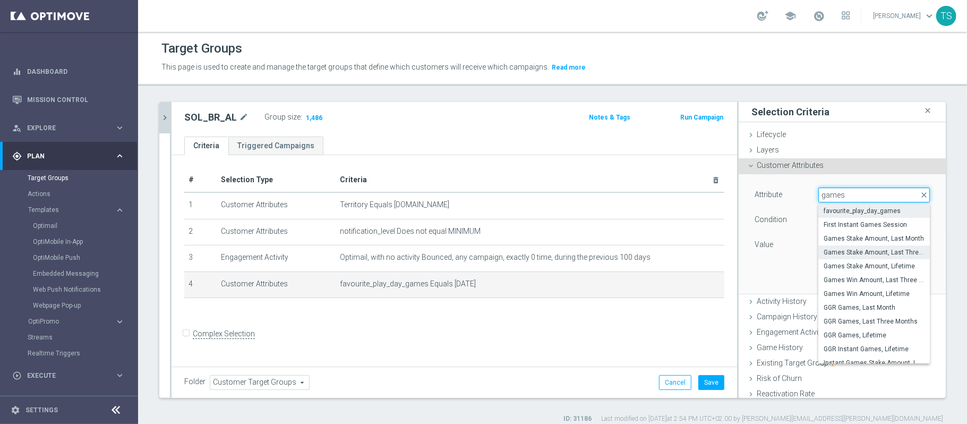
scroll to position [68, 0]
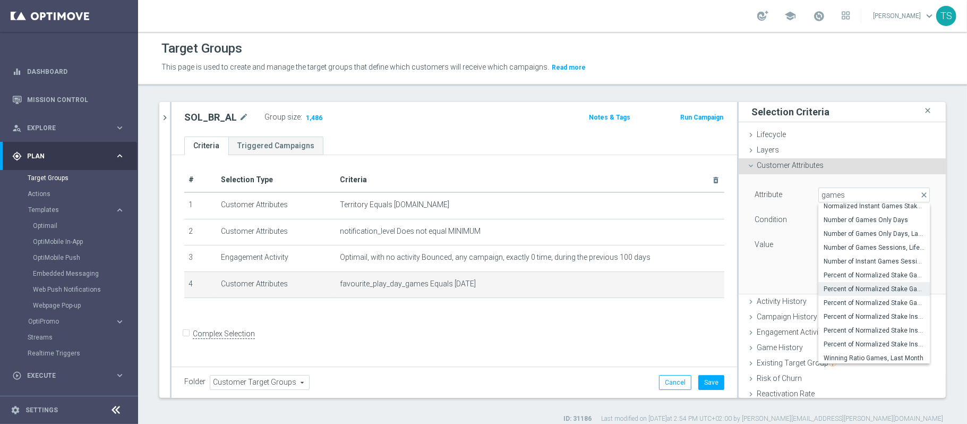
scroll to position [232, 0]
drag, startPoint x: 774, startPoint y: 195, endPoint x: 733, endPoint y: 196, distance: 41.4
click at [746, 196] on div "Attribute favourite_play_day_games favourite_play_day_games arrow_drop_down gam…" at bounding box center [841, 195] width 191 height 17
type input "games"
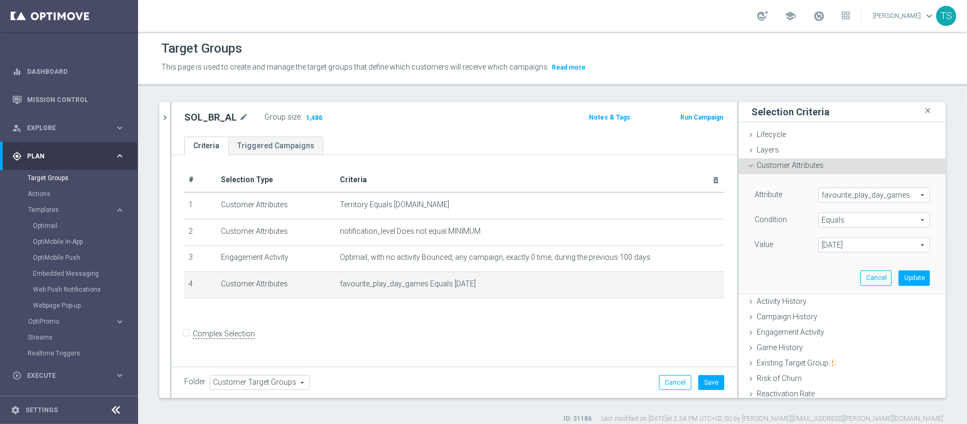
click at [872, 198] on span "favourite_play_day_games" at bounding box center [874, 195] width 110 height 14
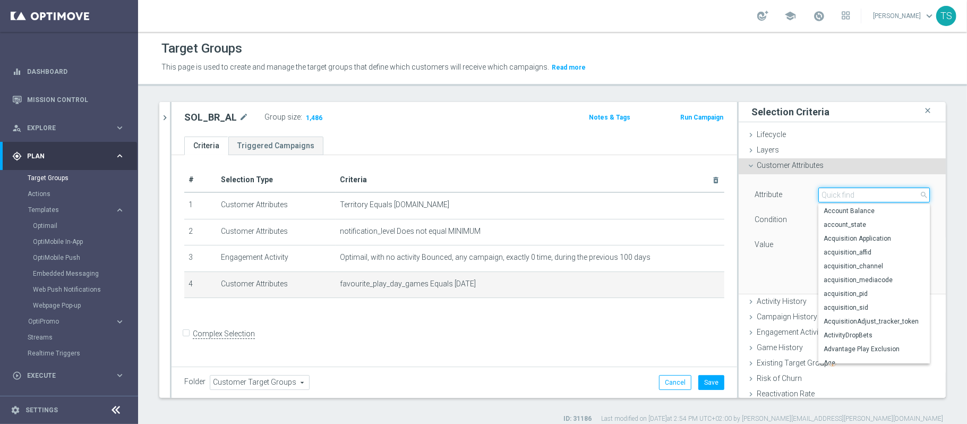
click at [854, 200] on input "search" at bounding box center [873, 194] width 111 height 15
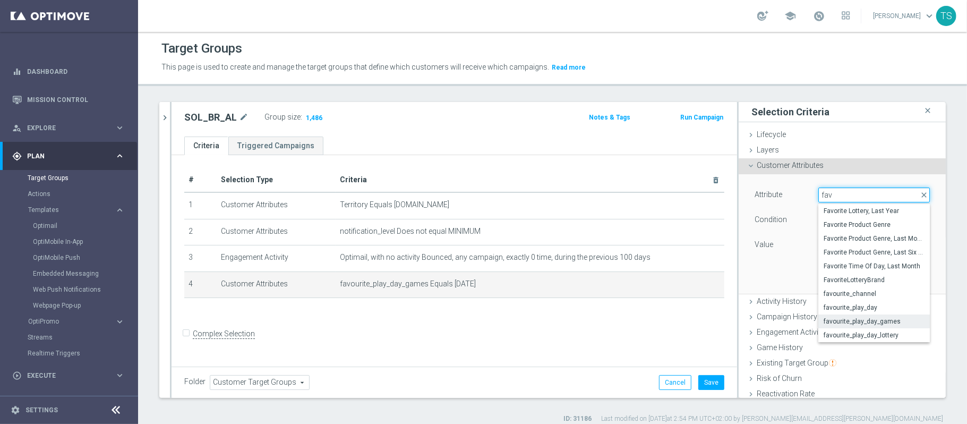
type input "fav"
click at [878, 228] on span "Favorite Product Genre" at bounding box center [873, 224] width 101 height 8
type input "Favorite Product Genre"
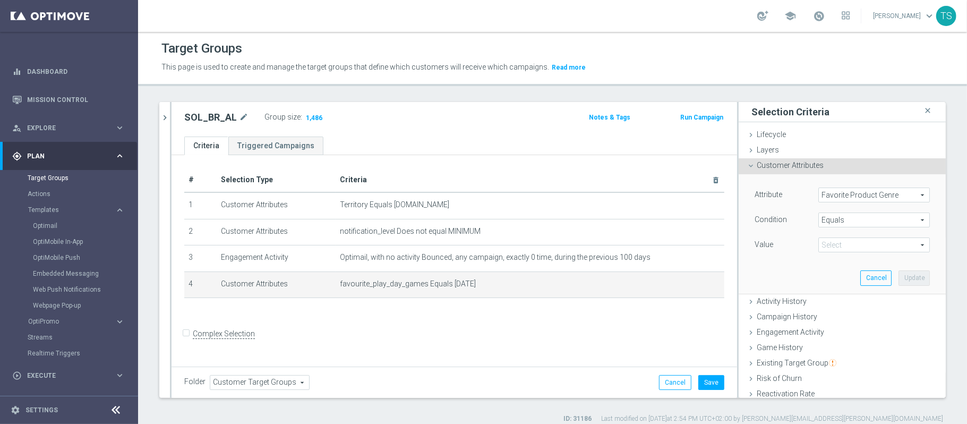
click at [838, 245] on span "[DATE]" at bounding box center [874, 245] width 110 height 14
click at [830, 272] on span "Games" at bounding box center [873, 274] width 101 height 8
type input "Games"
click at [898, 279] on button "Update" at bounding box center [913, 277] width 31 height 15
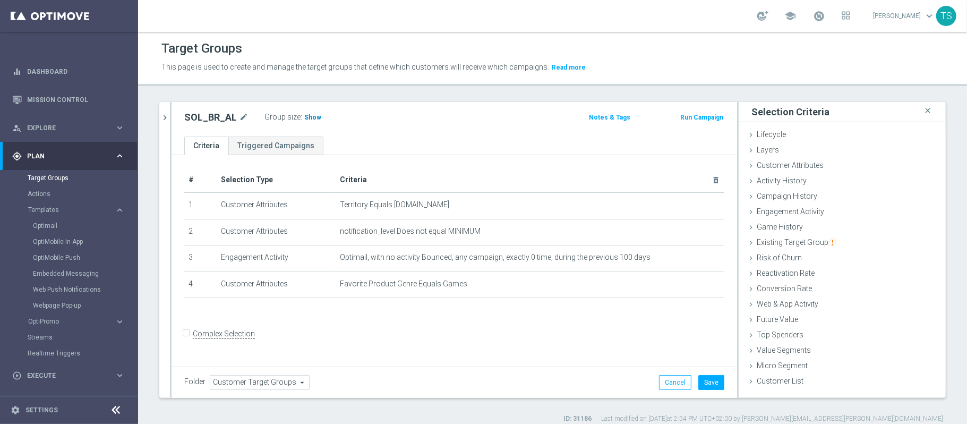
click at [304, 117] on span "Show" at bounding box center [312, 117] width 17 height 7
click at [162, 115] on icon "chevron_right" at bounding box center [165, 118] width 10 height 10
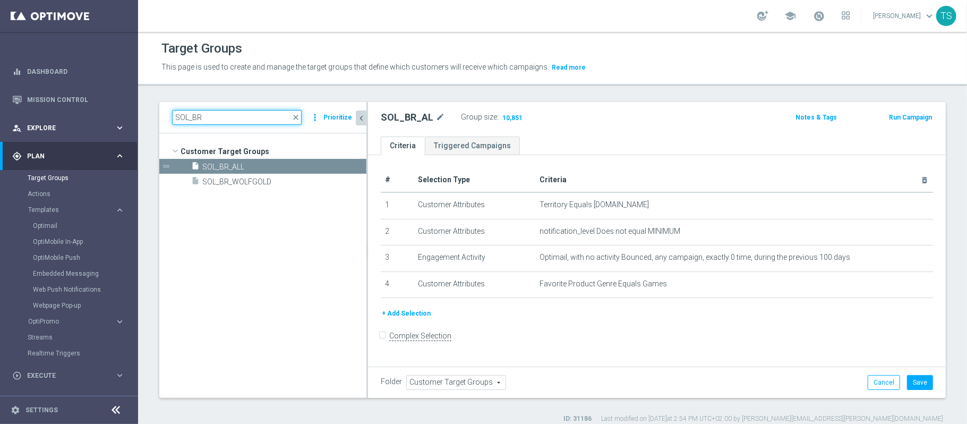
drag, startPoint x: 271, startPoint y: 117, endPoint x: 27, endPoint y: 124, distance: 244.3
click at [27, 124] on main "equalizer Dashboard Mission Control" at bounding box center [483, 212] width 967 height 424
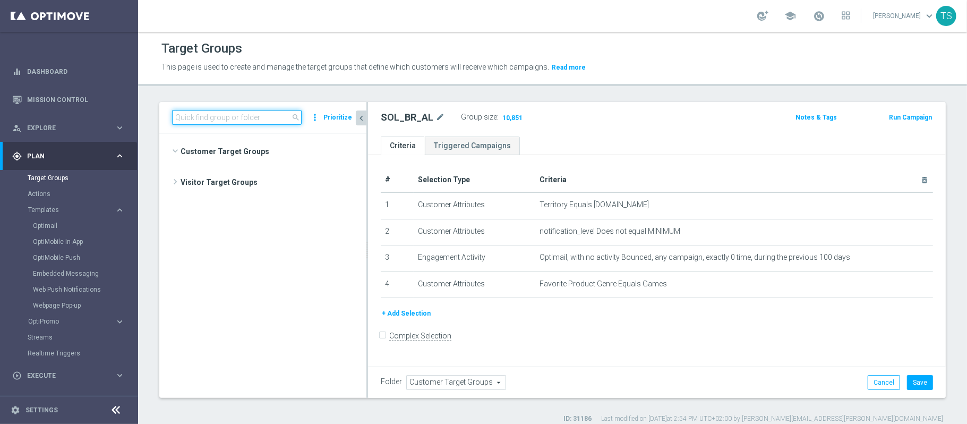
scroll to position [46785, 0]
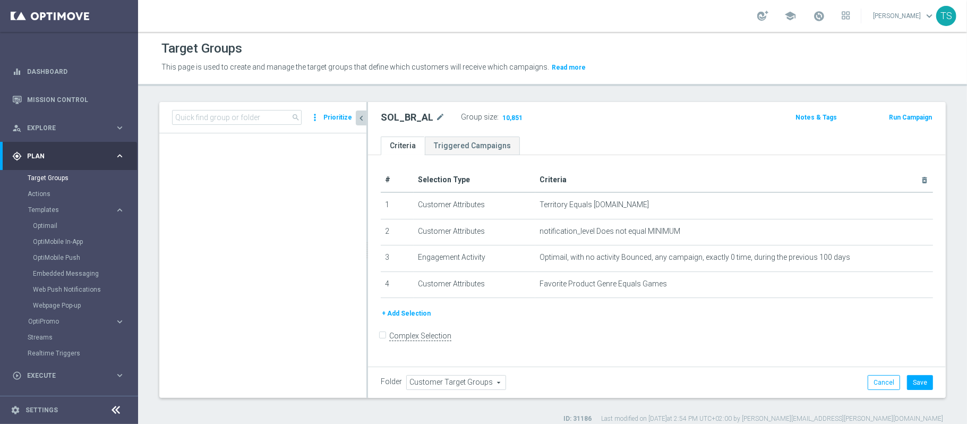
click at [338, 94] on div "Target Groups This page is used to create and manage the target groups that def…" at bounding box center [552, 228] width 829 height 392
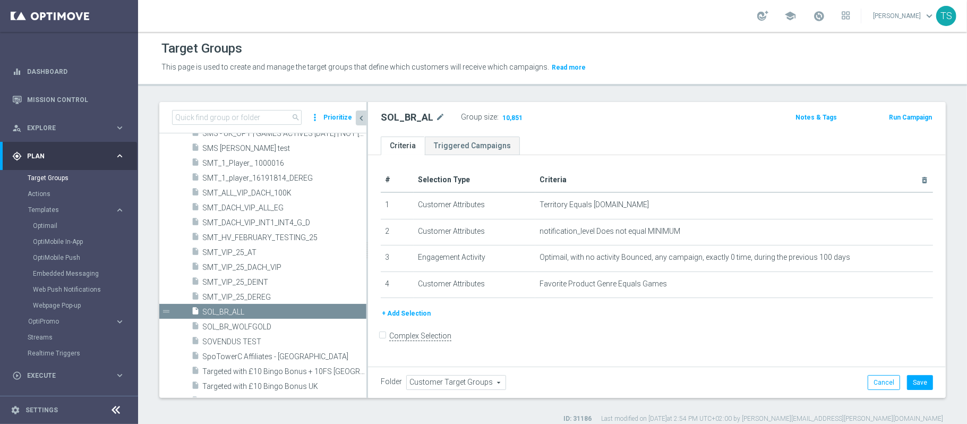
click at [883, 373] on div "Folder Customer Target Groups Customer Target Groups arrow_drop_down search Can…" at bounding box center [657, 381] width 578 height 31
click at [876, 377] on button "Cancel" at bounding box center [883, 382] width 32 height 15
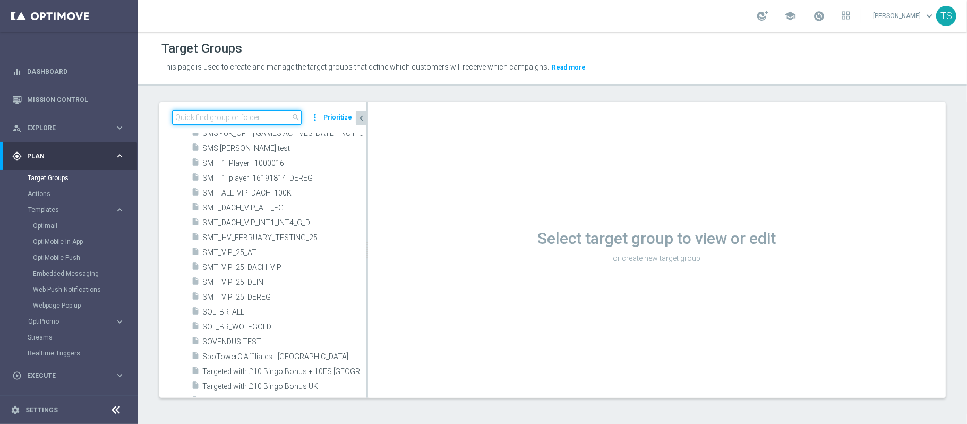
click at [257, 116] on input at bounding box center [237, 117] width 130 height 15
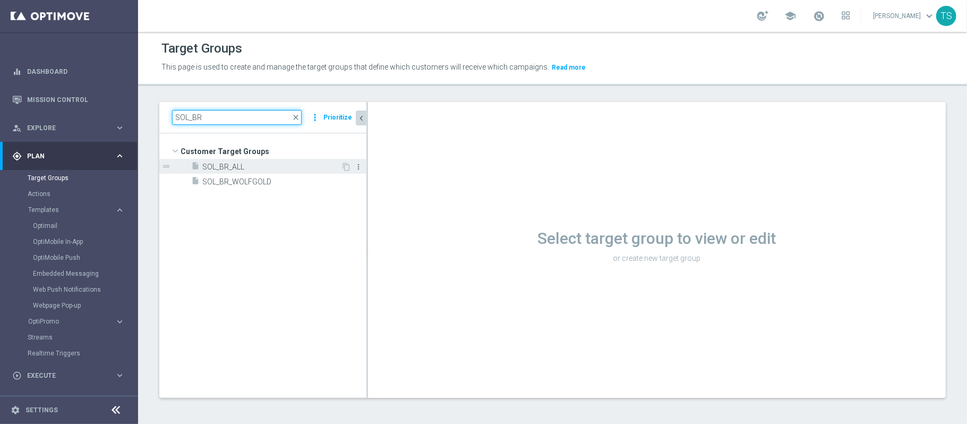
type input "SOL_BR"
click at [359, 166] on icon "more_vert" at bounding box center [358, 166] width 8 height 8
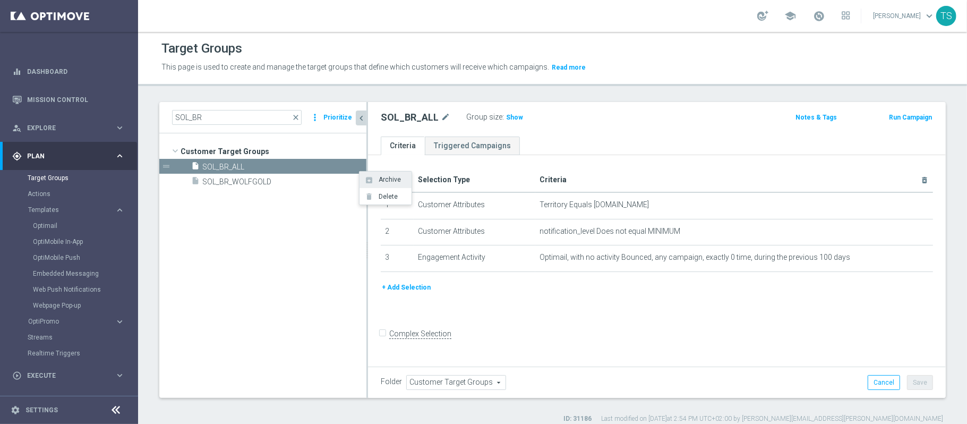
click at [396, 181] on span "Archive" at bounding box center [388, 179] width 26 height 7
type input "Archived Groups"
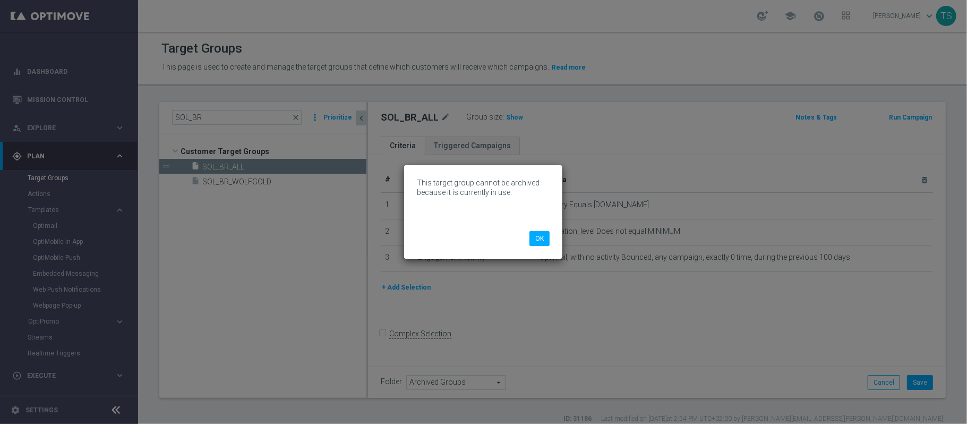
drag, startPoint x: 308, startPoint y: 246, endPoint x: 319, endPoint y: 236, distance: 14.6
click at [309, 246] on div "This target group cannot be archived because it is currently in use. OK" at bounding box center [483, 212] width 967 height 424
click at [538, 236] on button "OK" at bounding box center [539, 238] width 20 height 15
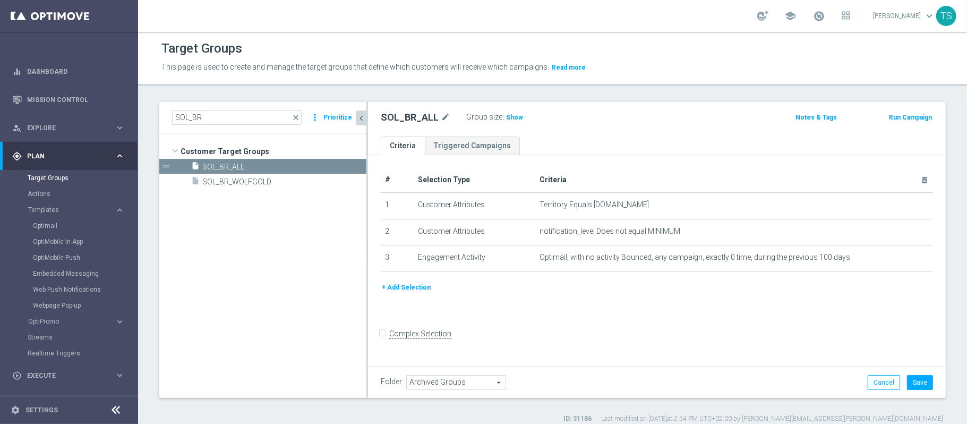
click at [456, 379] on span "Archived Groups" at bounding box center [456, 382] width 99 height 14
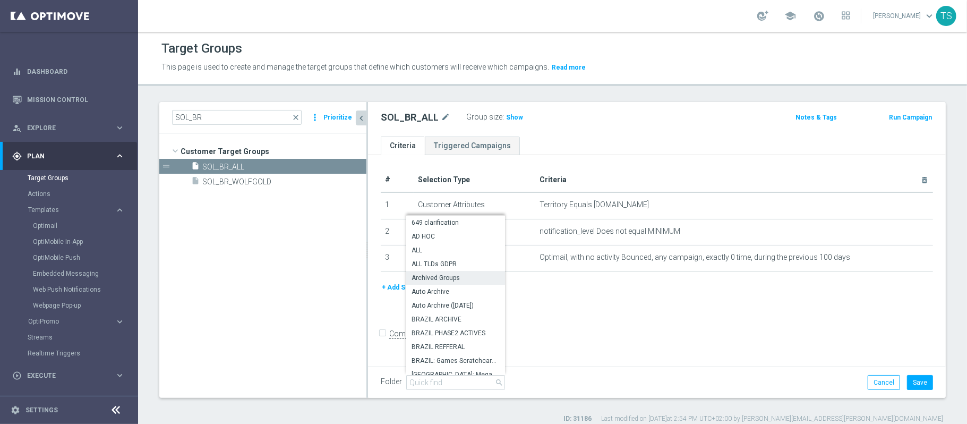
scroll to position [272, 0]
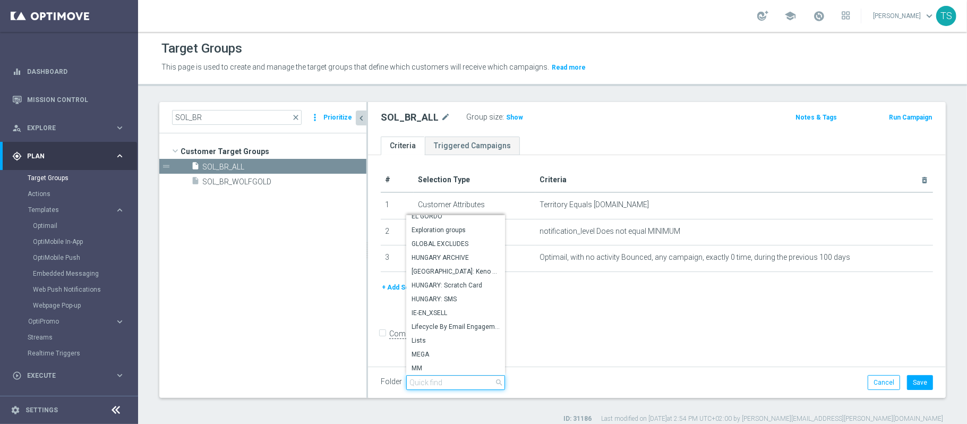
click at [453, 379] on input "search" at bounding box center [455, 382] width 99 height 15
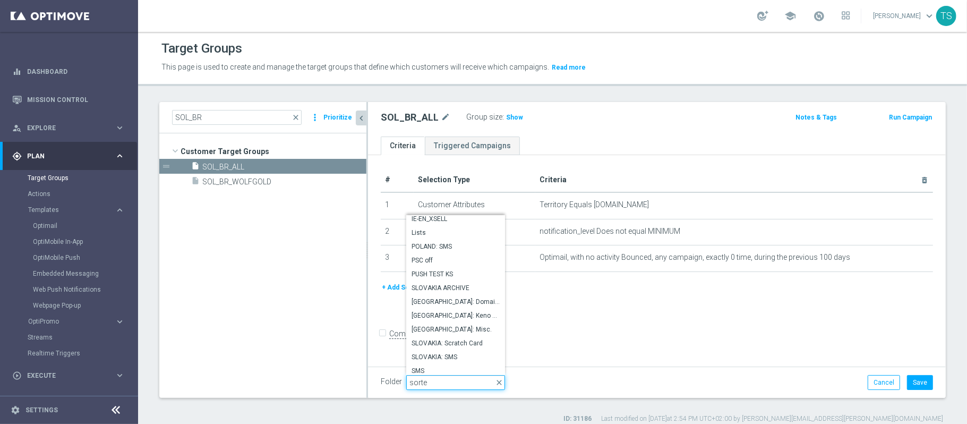
scroll to position [0, 0]
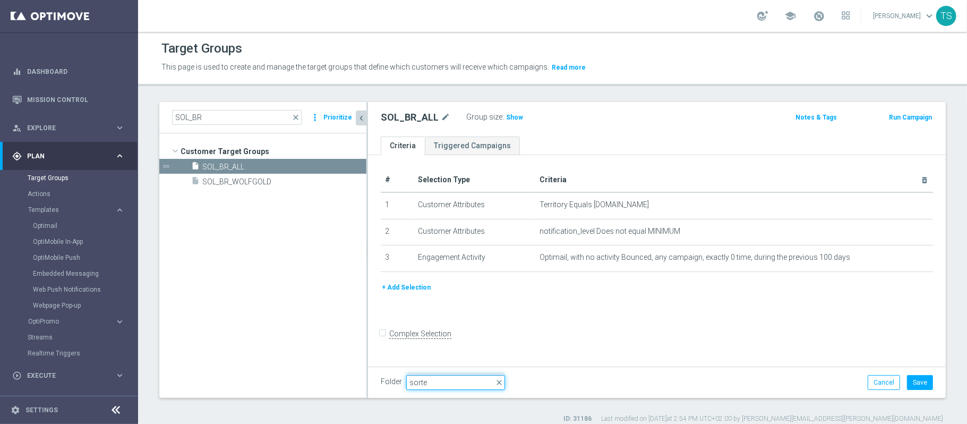
drag, startPoint x: 455, startPoint y: 383, endPoint x: 300, endPoint y: 385, distance: 154.5
click at [302, 385] on as-split "SOL_BR close more_vert Prioritize Customer Target Groups library_add create_new…" at bounding box center [552, 250] width 786 height 296
type input "sorte"
click at [456, 383] on span "Archived Groups" at bounding box center [456, 382] width 99 height 14
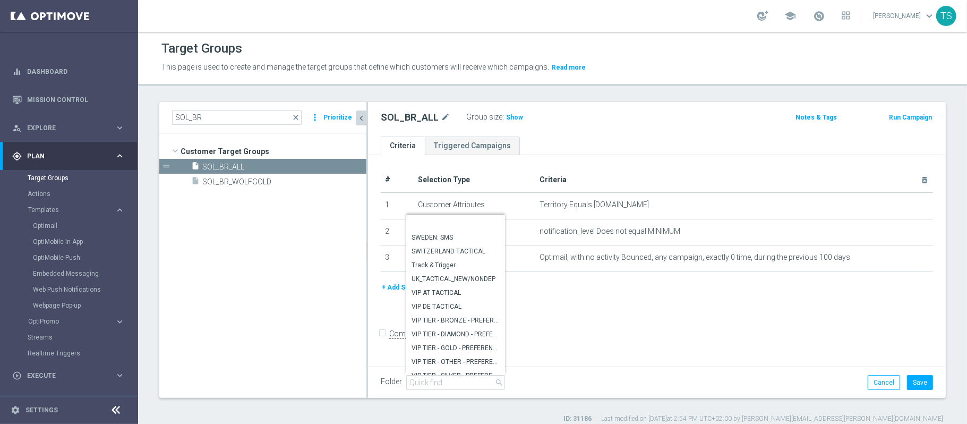
scroll to position [655, 0]
click at [565, 379] on div "Folder Archived Groups Archived Groups arrow_drop_down search [GEOGRAPHIC_DATA]…" at bounding box center [657, 382] width 552 height 15
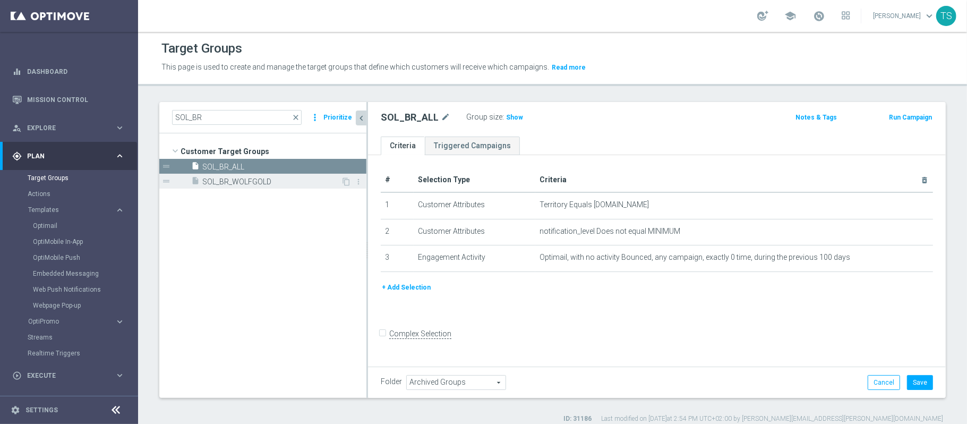
click at [262, 178] on span "SOL_BR_WOLFGOLD" at bounding box center [271, 181] width 139 height 9
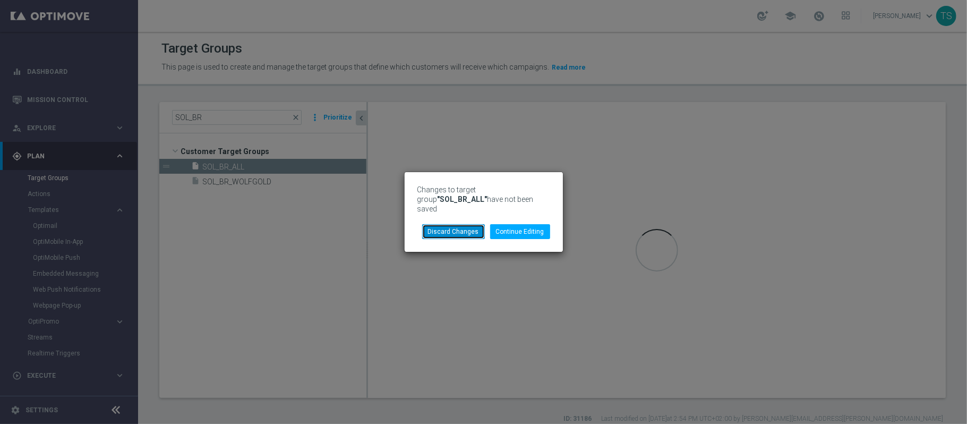
click at [440, 226] on button "Discard Changes" at bounding box center [453, 231] width 63 height 15
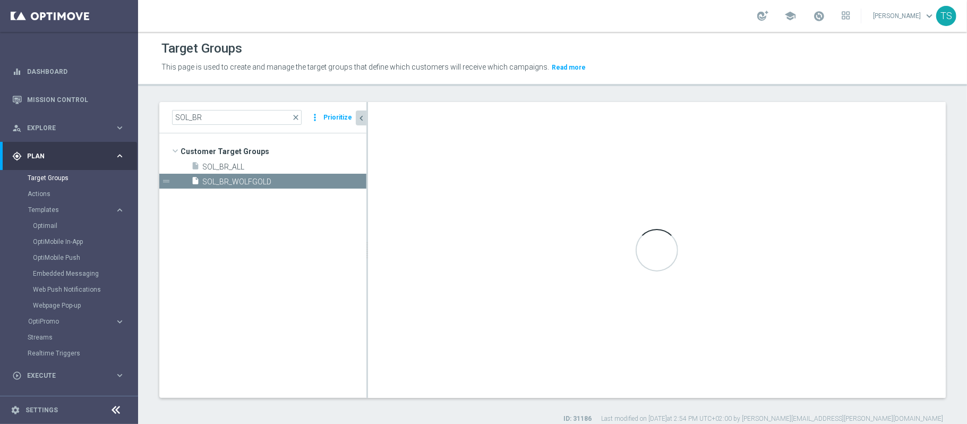
type input "Customer Target Groups"
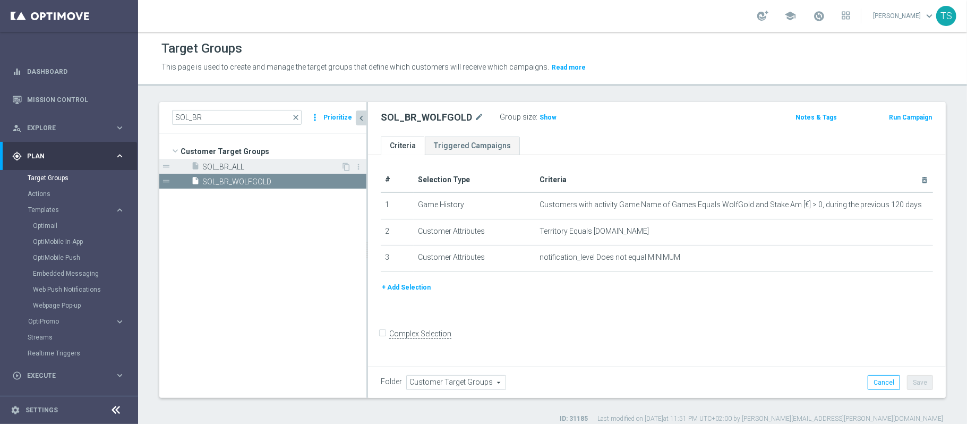
click at [309, 166] on span "SOL_BR_ALL" at bounding box center [271, 166] width 139 height 9
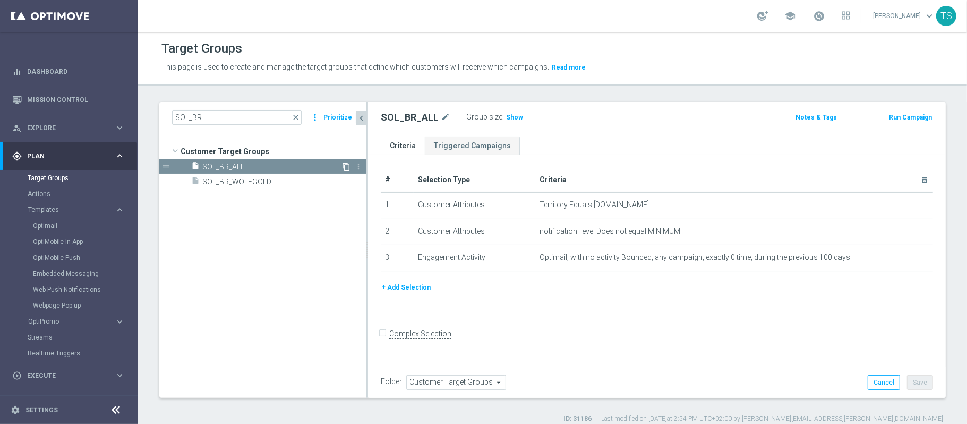
click at [345, 168] on icon "content_copy" at bounding box center [346, 166] width 8 height 8
click at [281, 170] on span "Copy of SOL_BR_ALL" at bounding box center [271, 166] width 139 height 9
click at [423, 118] on h2 "Copy of SOL_BR_ALL" at bounding box center [428, 117] width 94 height 13
click at [417, 116] on h2 "Copy of SOL_BR_ALL" at bounding box center [428, 117] width 94 height 13
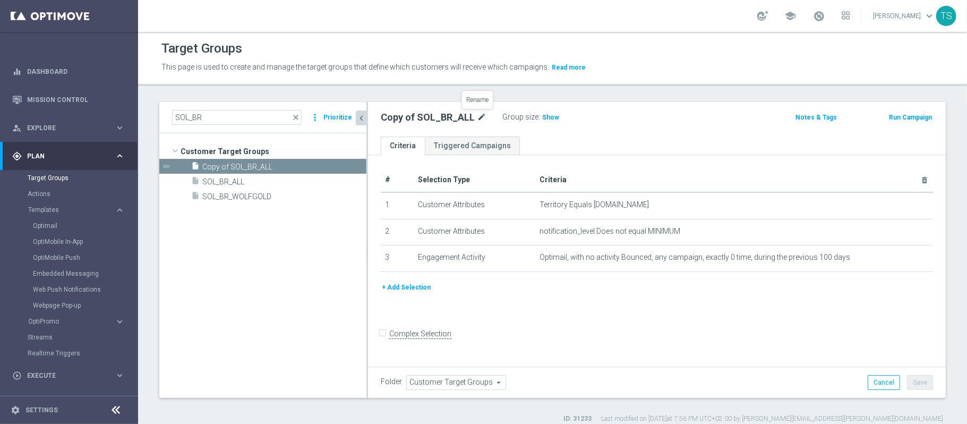
click at [479, 115] on icon "mode_edit" at bounding box center [482, 117] width 10 height 13
drag, startPoint x: 423, startPoint y: 120, endPoint x: 415, endPoint y: 111, distance: 11.3
click at [422, 119] on input "Copy of SOL_BR_ALL" at bounding box center [452, 118] width 143 height 15
click at [413, 111] on input "Copy of SOL_BR_ALL" at bounding box center [452, 118] width 143 height 15
type input "SOL_BR_"
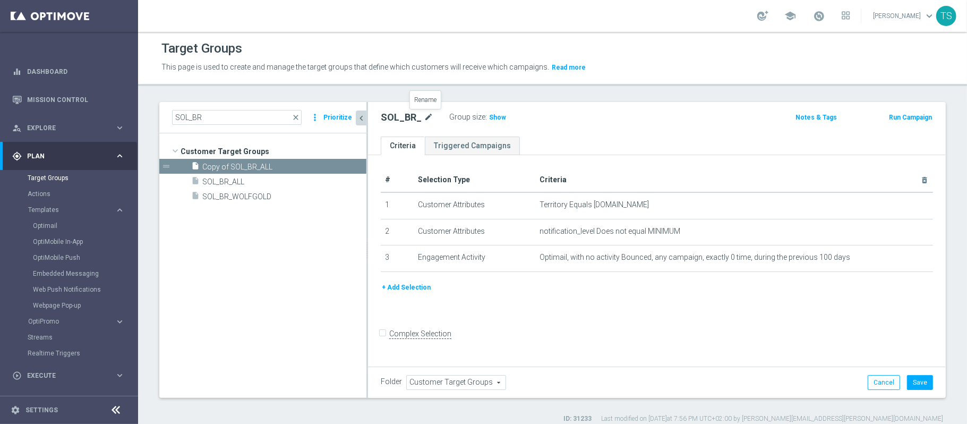
click at [424, 121] on icon "mode_edit" at bounding box center [429, 117] width 10 height 13
click at [424, 121] on input "SOL_BR_" at bounding box center [452, 118] width 143 height 15
click at [420, 117] on input "SOL_BR_ALL_GAMES" at bounding box center [452, 118] width 143 height 15
click at [423, 115] on input "SOL_BR_ALL_GAMES" at bounding box center [452, 118] width 143 height 15
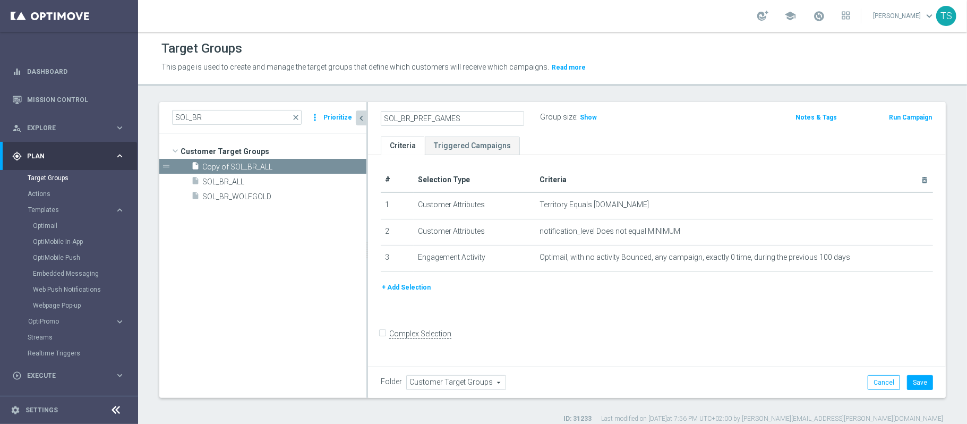
type input "SOL_BR_PREF_GAMES"
click at [555, 115] on span "Show" at bounding box center [558, 117] width 17 height 7
click at [413, 283] on button "+ Add Selection" at bounding box center [406, 287] width 51 height 12
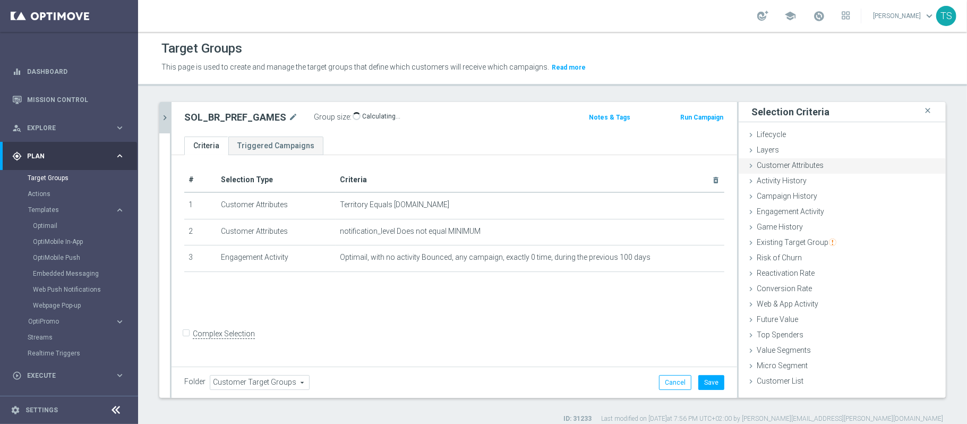
click at [774, 162] on span "Customer Attributes" at bounding box center [790, 165] width 67 height 8
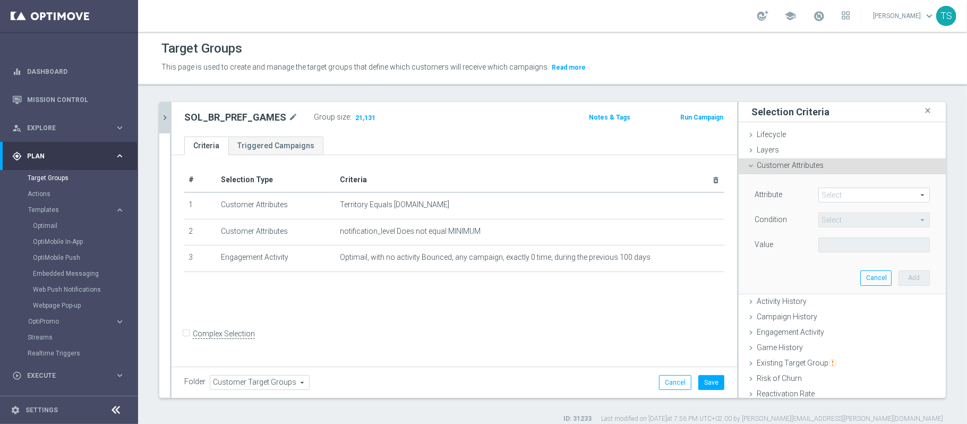
click at [834, 192] on span at bounding box center [874, 195] width 110 height 14
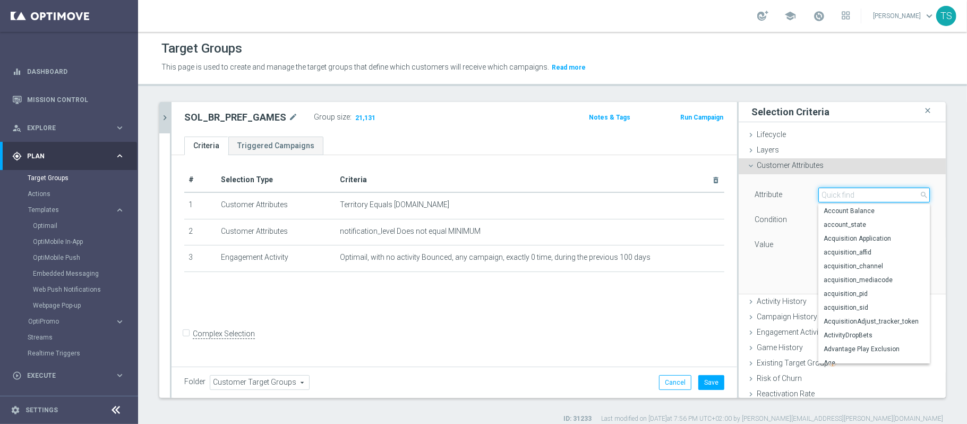
click at [836, 193] on input "search" at bounding box center [873, 194] width 111 height 15
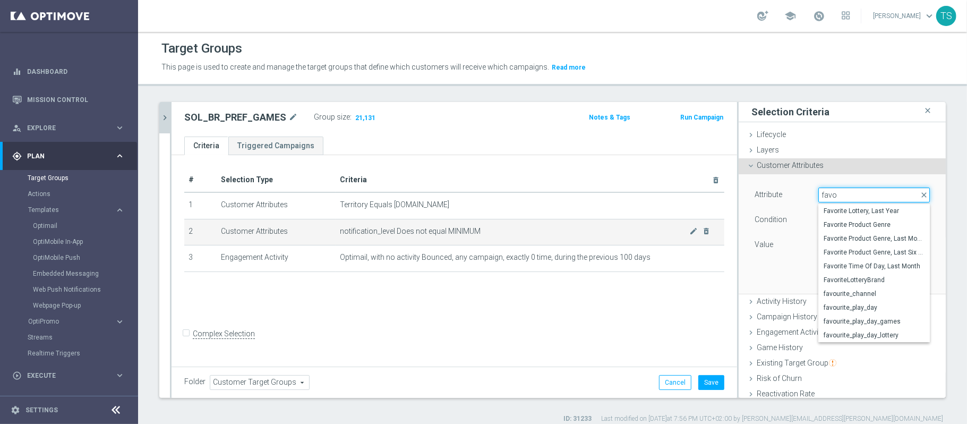
drag, startPoint x: 855, startPoint y: 193, endPoint x: 638, endPoint y: 232, distance: 220.6
click at [638, 232] on as-split "SOL_BR close more_vert Prioritize Customer Target Groups library_add create_new…" at bounding box center [552, 250] width 786 height 296
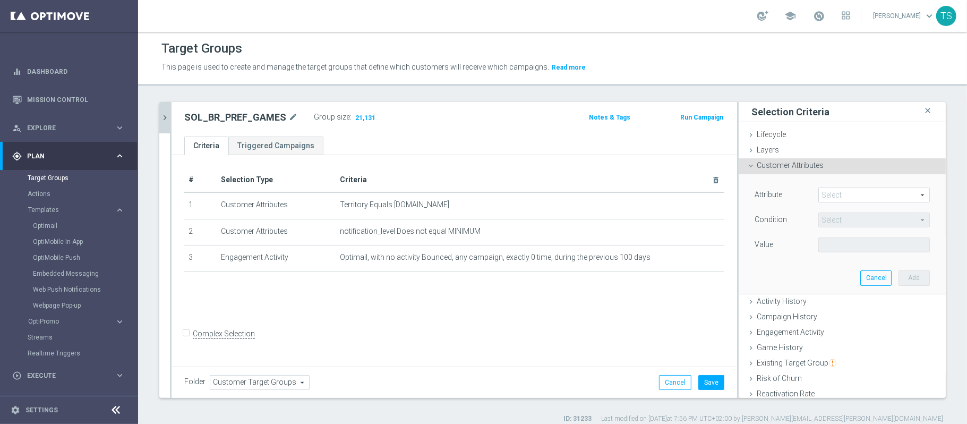
click at [830, 195] on span at bounding box center [874, 195] width 110 height 14
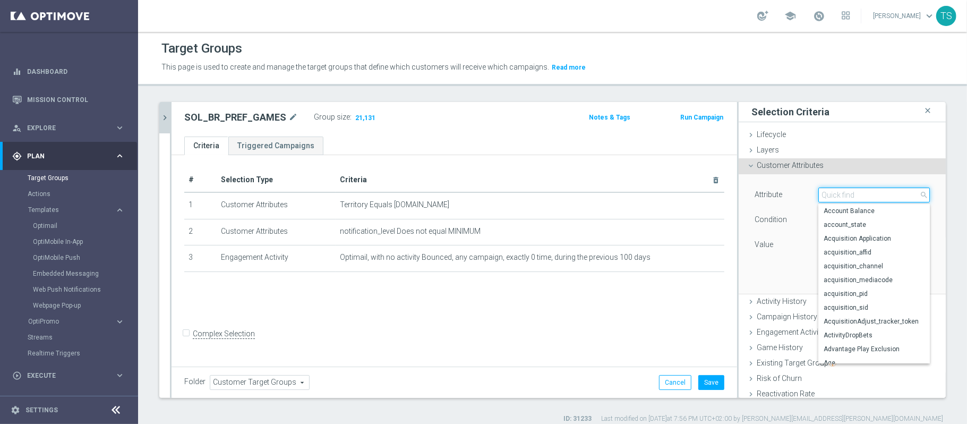
click at [844, 197] on input "search" at bounding box center [873, 194] width 111 height 15
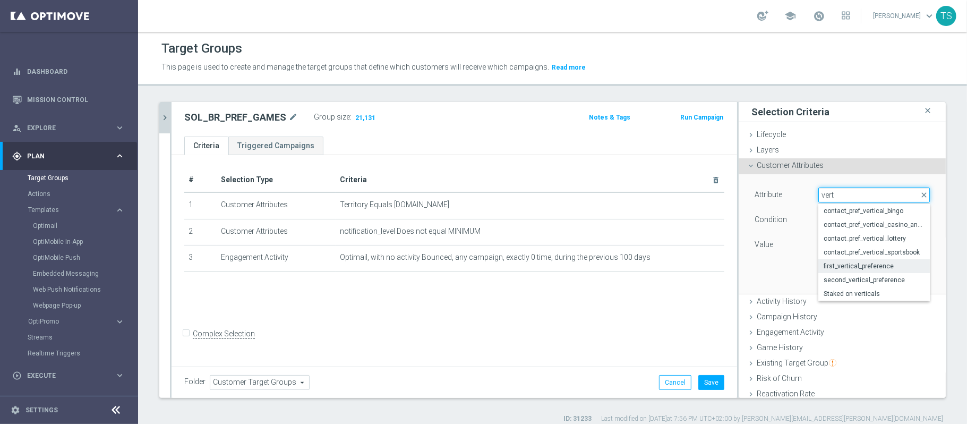
type input "vert"
click at [867, 267] on span "first_vertical_preference" at bounding box center [873, 266] width 101 height 8
type input "first_vertical_preference"
type input "Equals"
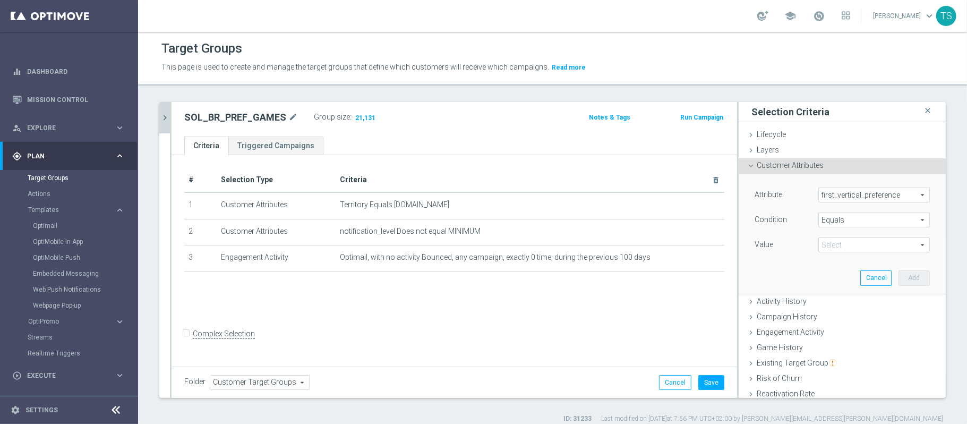
click at [850, 247] on span at bounding box center [874, 245] width 110 height 14
click at [842, 260] on span "Games" at bounding box center [873, 260] width 101 height 8
type input "Games"
click at [898, 276] on button "Add" at bounding box center [913, 277] width 31 height 15
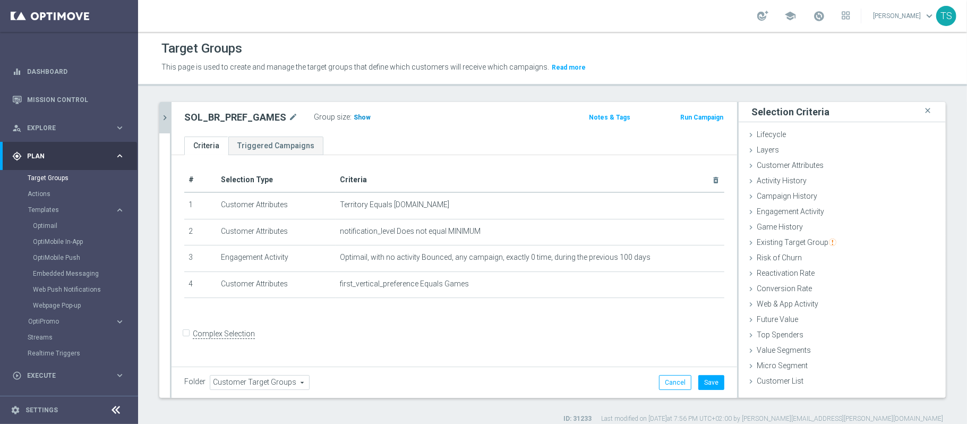
click at [357, 120] on span "Show" at bounding box center [362, 117] width 17 height 7
click at [705, 381] on button "Save" at bounding box center [711, 382] width 26 height 15
click at [161, 117] on icon "chevron_right" at bounding box center [165, 118] width 10 height 10
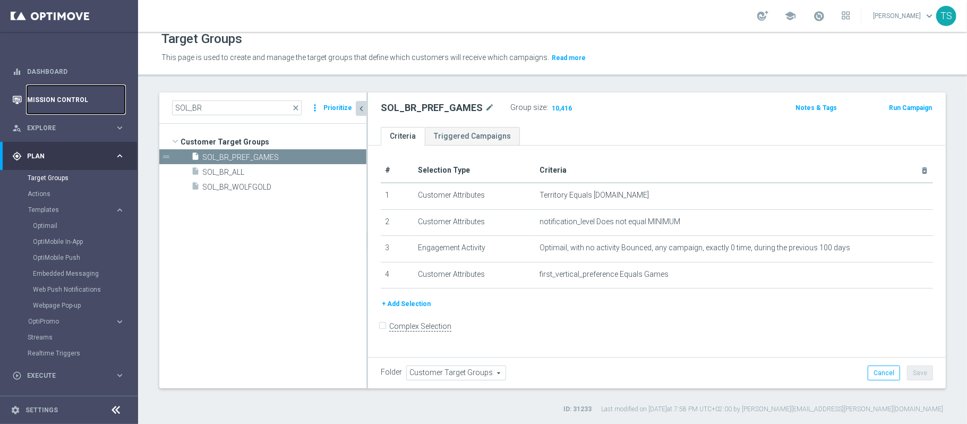
click at [81, 98] on link "Mission Control" at bounding box center [76, 99] width 98 height 28
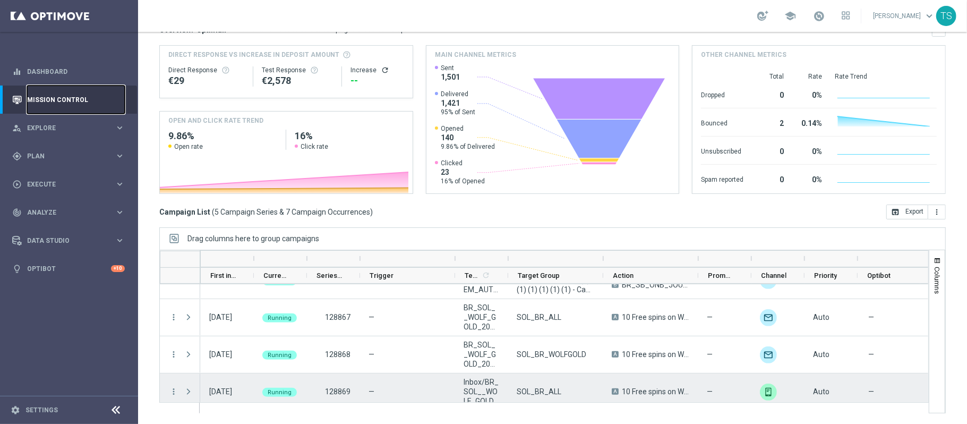
scroll to position [68, 0]
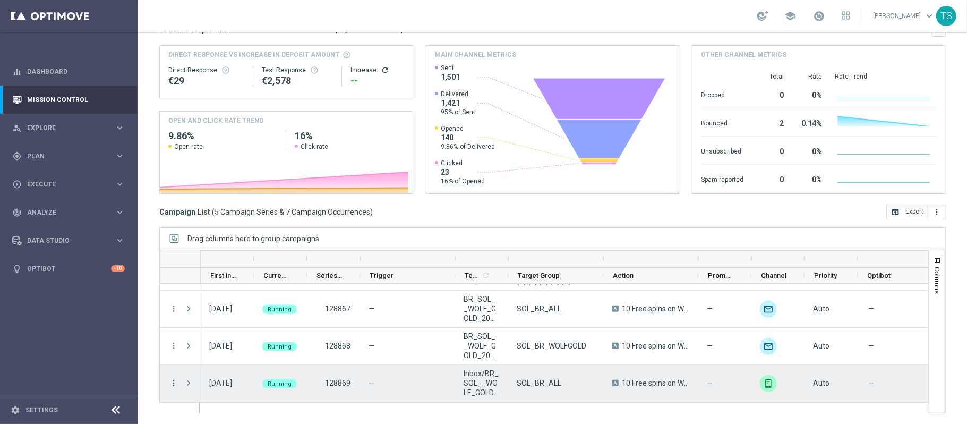
click at [172, 381] on icon "more_vert" at bounding box center [174, 383] width 10 height 10
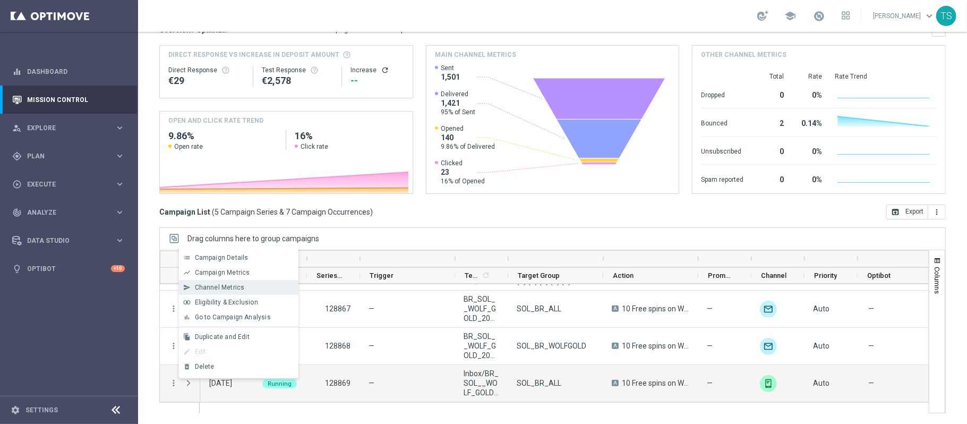
click at [230, 289] on span "Channel Metrics" at bounding box center [220, 286] width 50 height 7
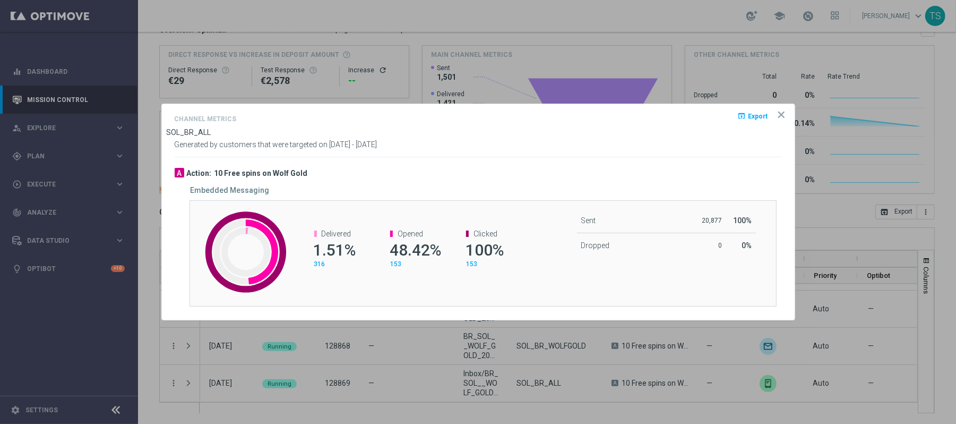
click at [779, 117] on icon "icon" at bounding box center [781, 114] width 5 height 5
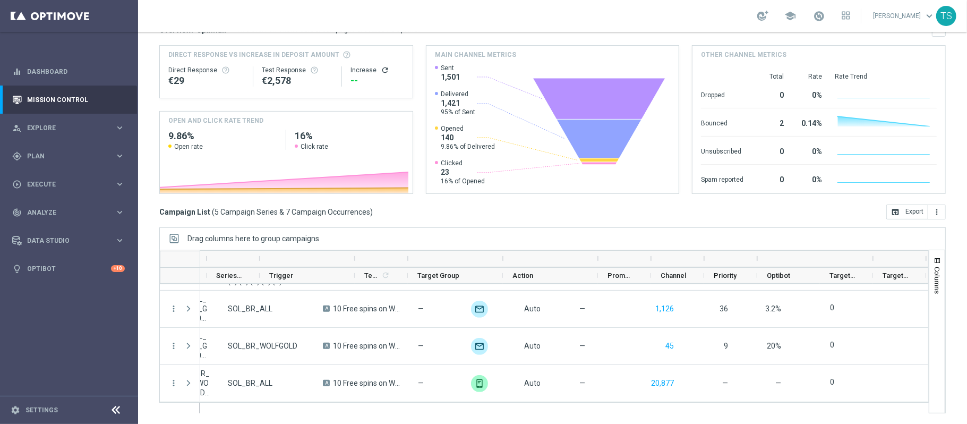
scroll to position [0, 0]
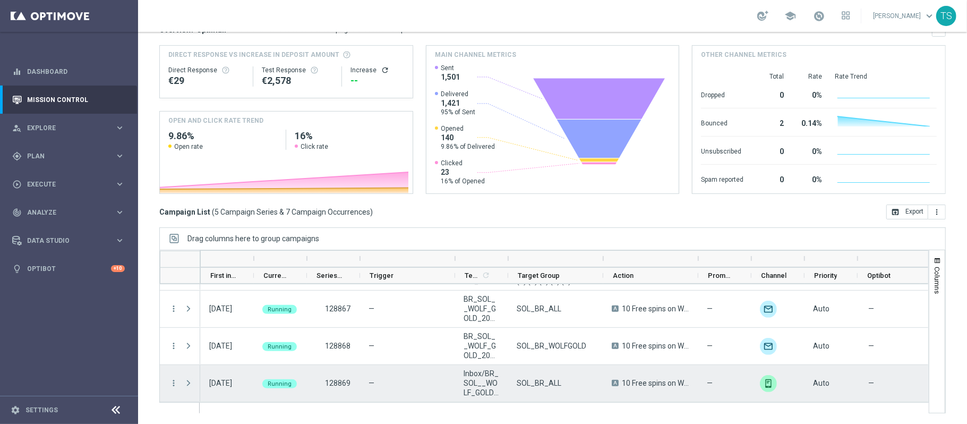
click at [192, 379] on span "Press SPACE to select this row." at bounding box center [189, 383] width 10 height 8
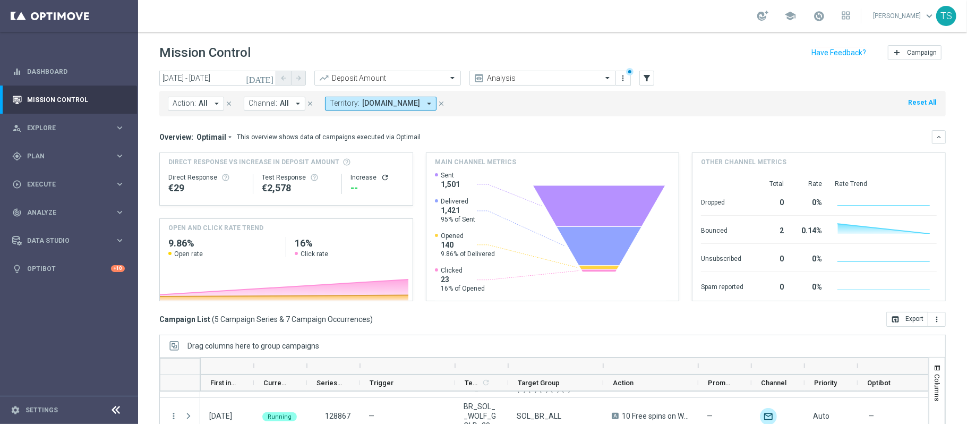
click at [269, 81] on icon "[DATE]" at bounding box center [260, 78] width 29 height 10
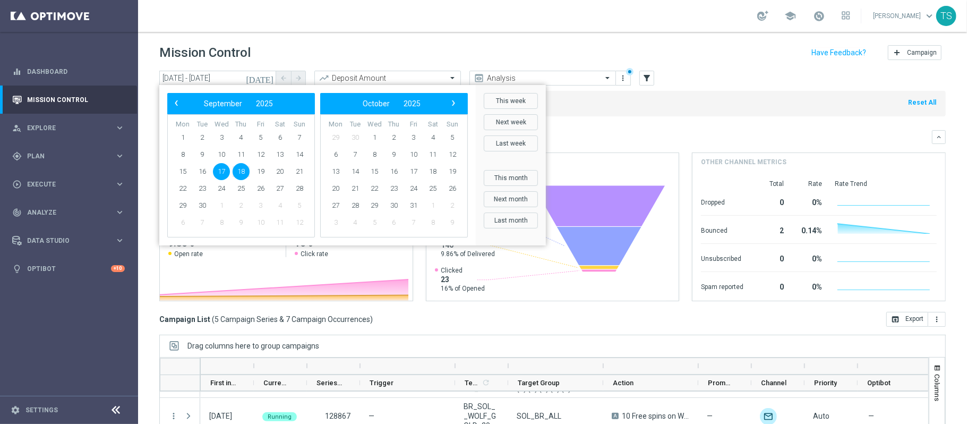
click at [222, 168] on span "17" at bounding box center [221, 171] width 17 height 17
type input "[DATE] - [DATE]"
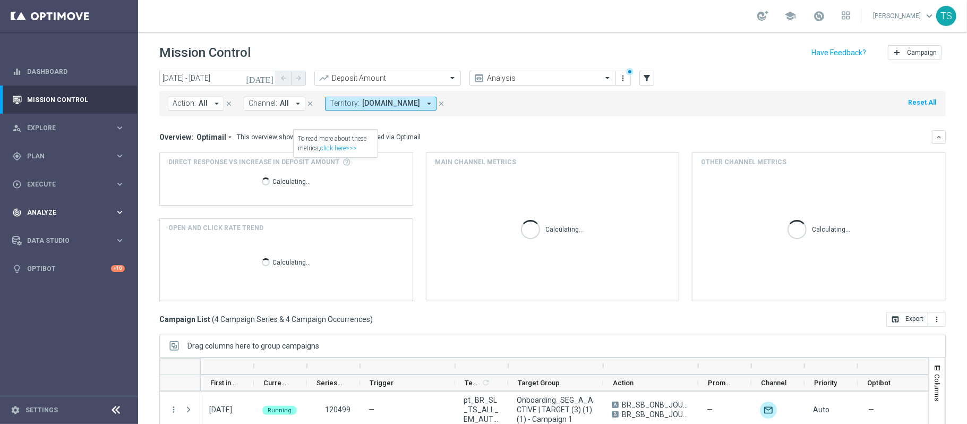
click at [73, 214] on span "Analyze" at bounding box center [71, 212] width 88 height 6
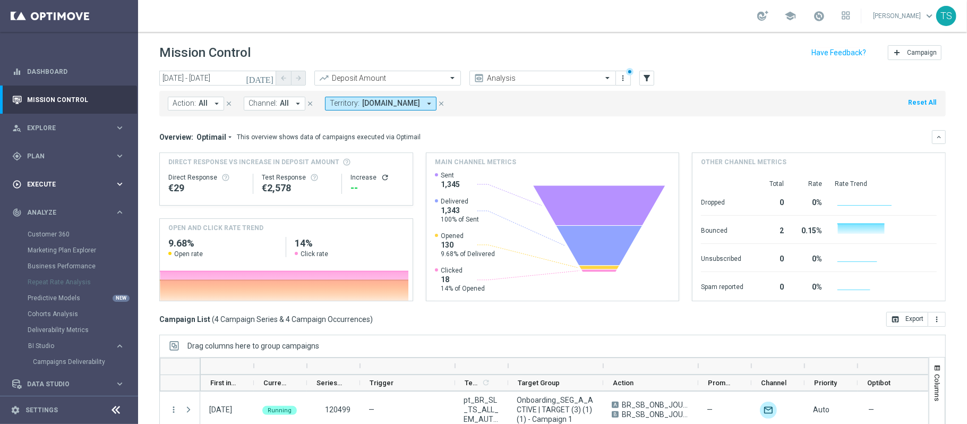
click at [79, 185] on span "Execute" at bounding box center [71, 184] width 88 height 6
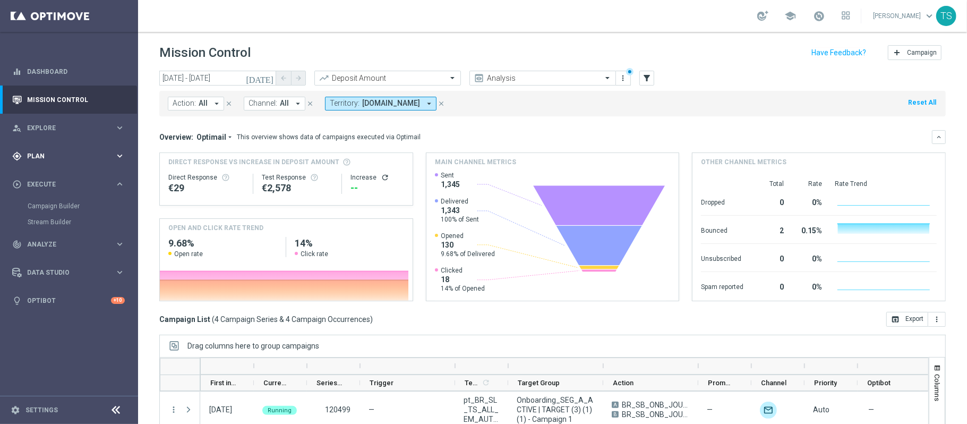
click at [74, 159] on div "gps_fixed Plan" at bounding box center [63, 156] width 102 height 10
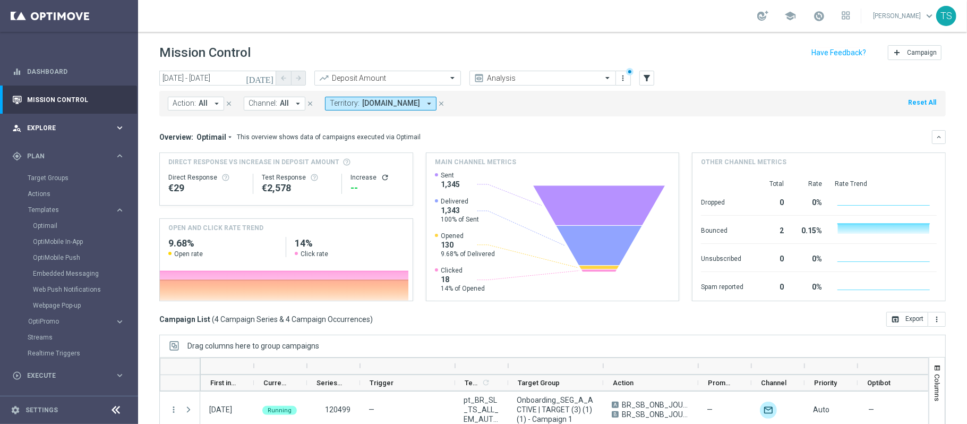
click at [96, 128] on span "Explore" at bounding box center [71, 128] width 88 height 6
click at [91, 126] on span "Explore" at bounding box center [71, 128] width 88 height 6
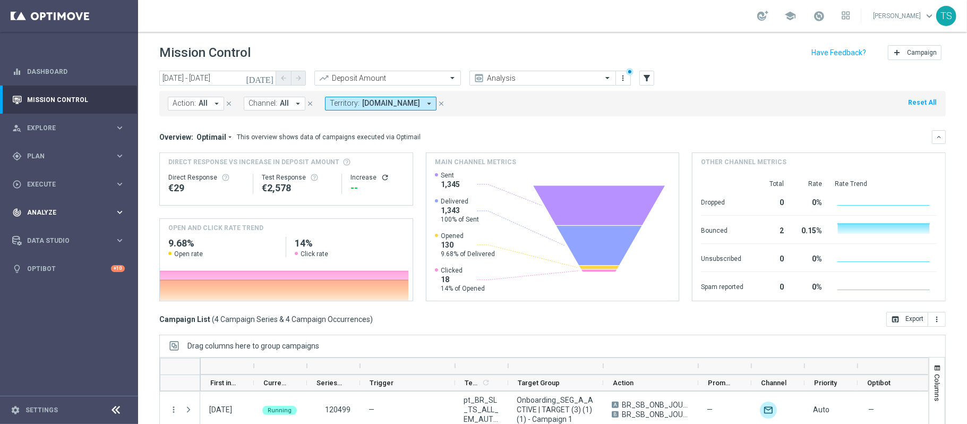
click at [61, 198] on div "track_changes Analyze keyboard_arrow_right" at bounding box center [68, 212] width 137 height 28
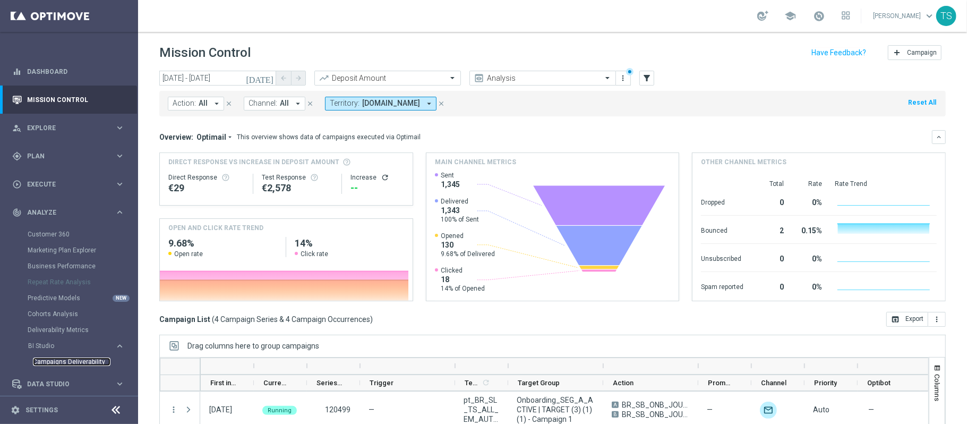
click at [75, 362] on link "Campaigns Deliverability" at bounding box center [72, 361] width 78 height 8
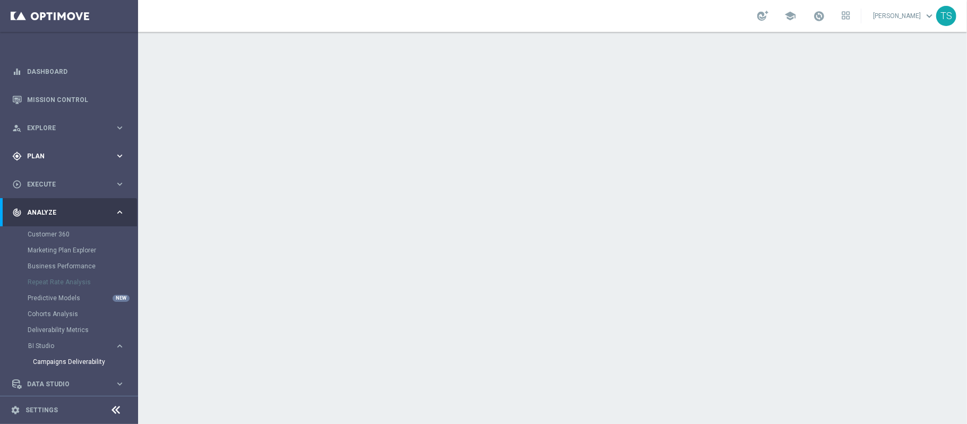
click at [44, 162] on div "gps_fixed Plan keyboard_arrow_right" at bounding box center [68, 156] width 137 height 28
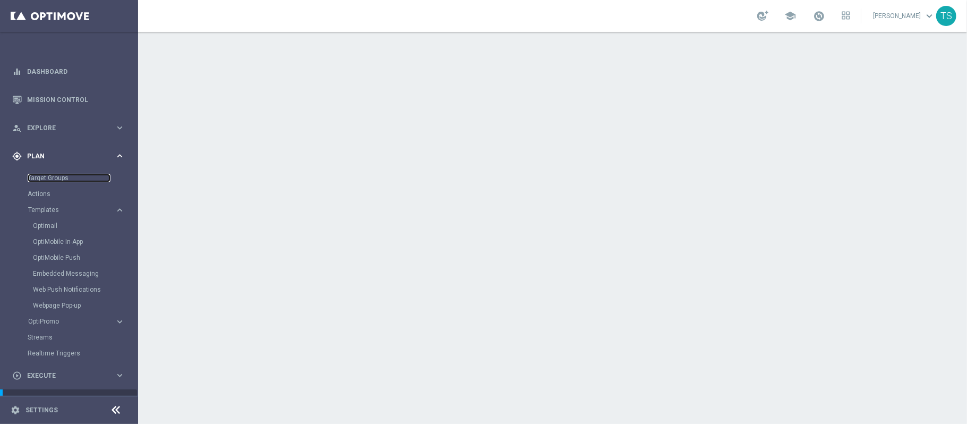
drag, startPoint x: 54, startPoint y: 181, endPoint x: 105, endPoint y: 168, distance: 52.5
click at [54, 181] on link "Target Groups" at bounding box center [69, 178] width 83 height 8
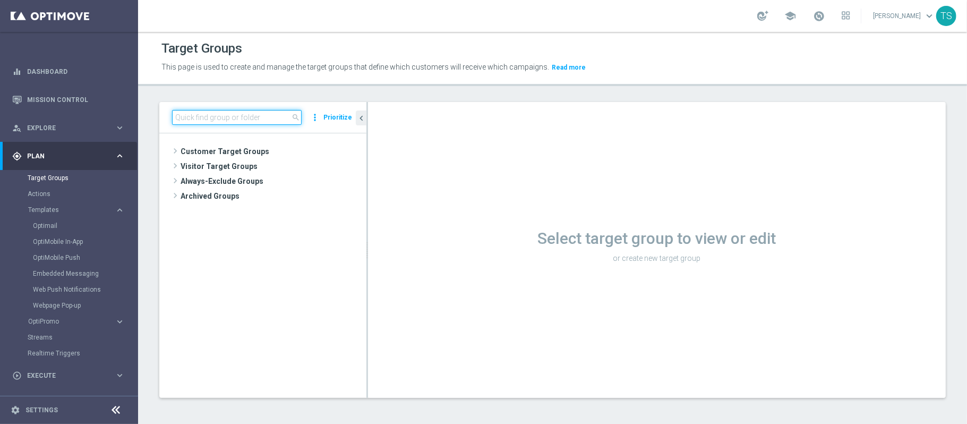
click at [238, 120] on input at bounding box center [237, 117] width 130 height 15
paste input "pt_BR_SL_TGT_ALL_EM_TAC__GEN_AND_NOT_SPORTSBOOK"
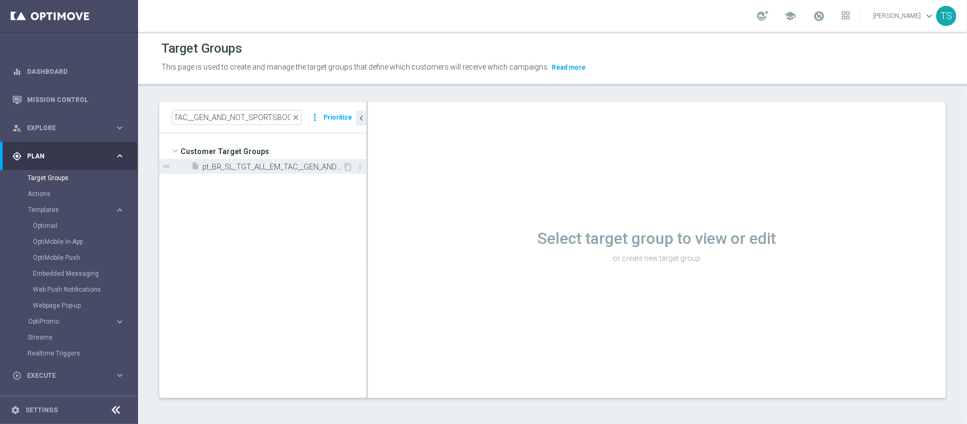
click at [271, 166] on span "pt_BR_SL_TGT_ALL_EM_TAC__GEN_AND_NOT_SPORTSBOOK" at bounding box center [272, 166] width 140 height 9
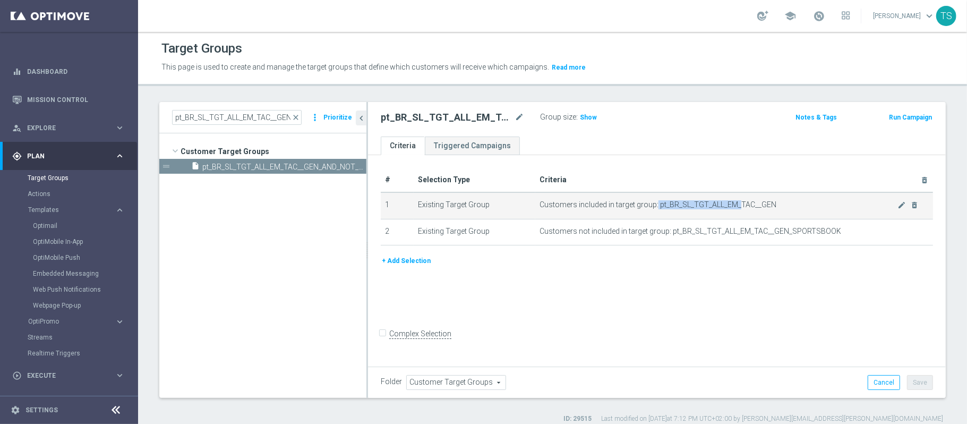
drag, startPoint x: 661, startPoint y: 207, endPoint x: 746, endPoint y: 202, distance: 85.6
click at [744, 202] on span "Customers included in target group: pt_BR_SL_TGT_ALL_EM_TAC__GEN" at bounding box center [718, 204] width 358 height 9
click at [746, 202] on span "Customers included in target group: pt_BR_SL_TGT_ALL_EM_TAC__GEN" at bounding box center [718, 204] width 358 height 9
drag, startPoint x: 769, startPoint y: 203, endPoint x: 655, endPoint y: 204, distance: 113.6
click at [655, 204] on span "Customers included in target group: pt_BR_SL_TGT_ALL_EM_TAC__GEN" at bounding box center [718, 204] width 358 height 9
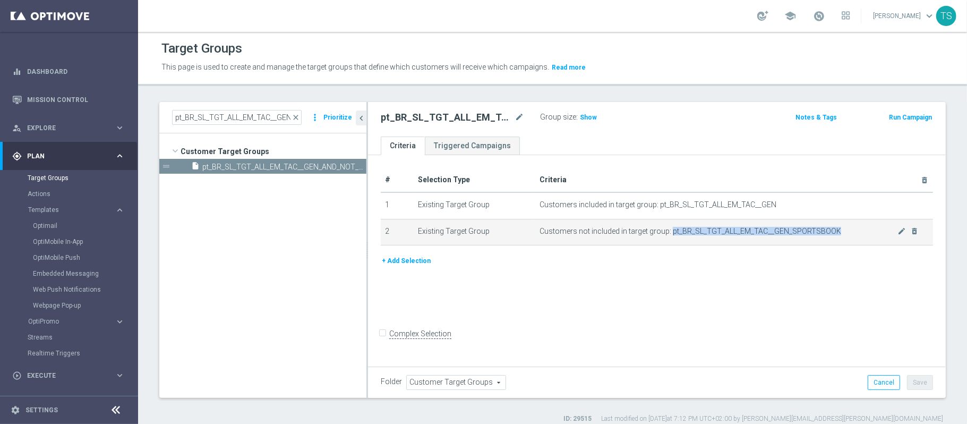
drag, startPoint x: 667, startPoint y: 230, endPoint x: 835, endPoint y: 232, distance: 167.2
click at [835, 232] on span "Customers not included in target group: pt_BR_SL_TGT_ALL_EM_TAC__GEN_SPORTSBOOK" at bounding box center [718, 231] width 358 height 9
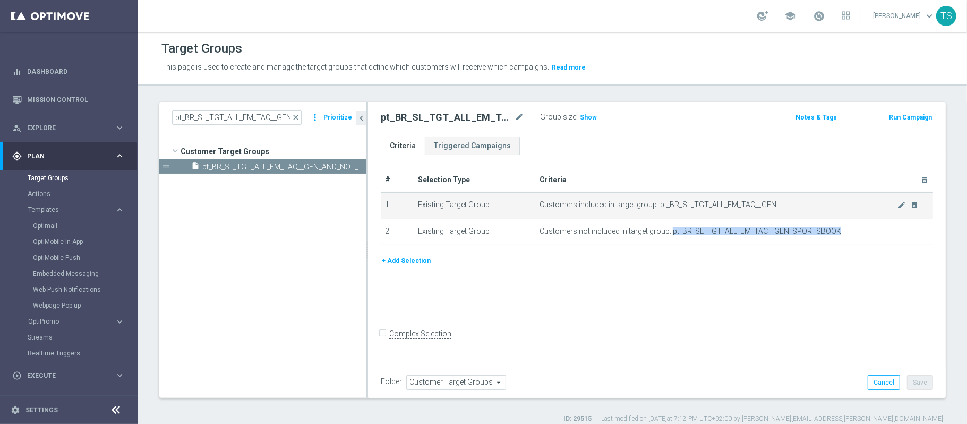
copy span "pt_BR_SL_TGT_ALL_EM_TAC__GEN_SPORTSBOOK"
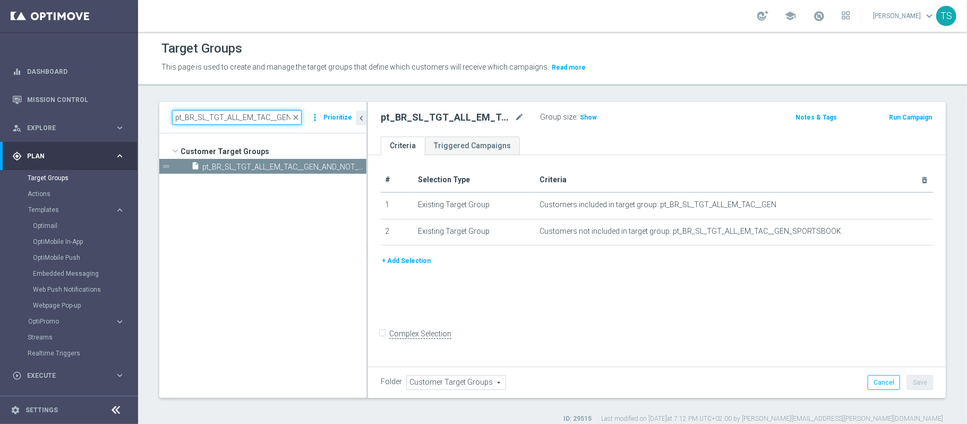
click at [217, 110] on input "pt_BR_SL_TGT_ALL_EM_TAC__GEN_AND_NOT_SPORTSBOOK" at bounding box center [237, 117] width 130 height 15
click at [219, 111] on input "pt_BR_SL_TGT_ALL_EM_TAC__GEN_AND_NOT_SPORTSBOOK" at bounding box center [237, 117] width 130 height 15
paste input
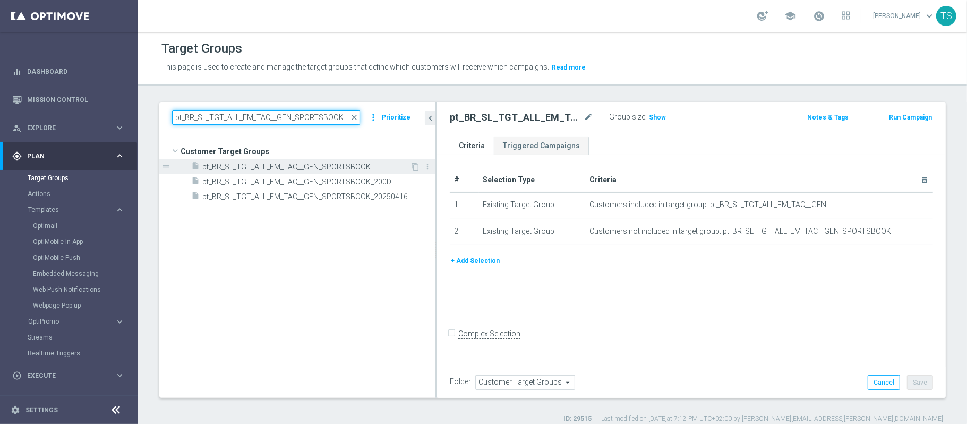
drag, startPoint x: 366, startPoint y: 166, endPoint x: 435, endPoint y: 173, distance: 69.4
click at [435, 173] on div at bounding box center [436, 250] width 2 height 296
type input "pt_BR_SL_TGT_ALL_EM_TAC__GEN_SPORTSBOOK"
click at [325, 164] on span "pt_BR_SL_TGT_ALL_EM_TAC__GEN_SPORTSBOOK" at bounding box center [306, 166] width 208 height 9
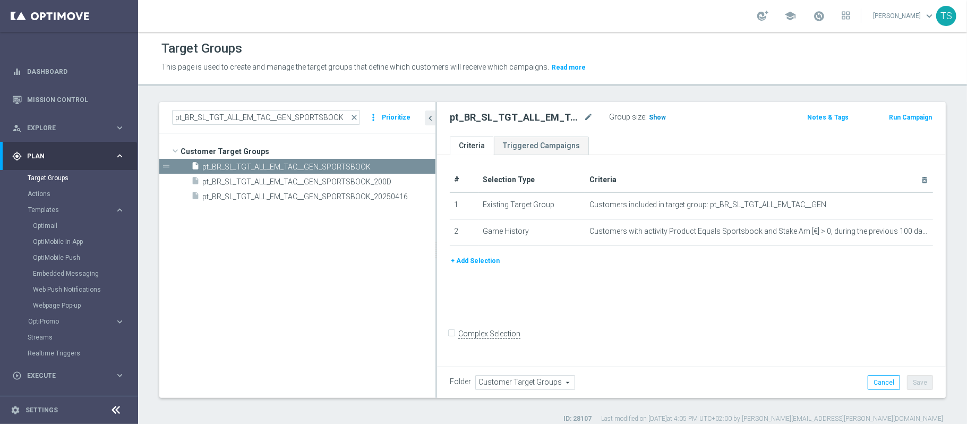
click at [658, 121] on span "Show" at bounding box center [657, 117] width 17 height 7
click at [336, 179] on span "pt_BR_SL_TGT_ALL_EM_TAC__GEN_SPORTSBOOK_200D" at bounding box center [306, 181] width 208 height 9
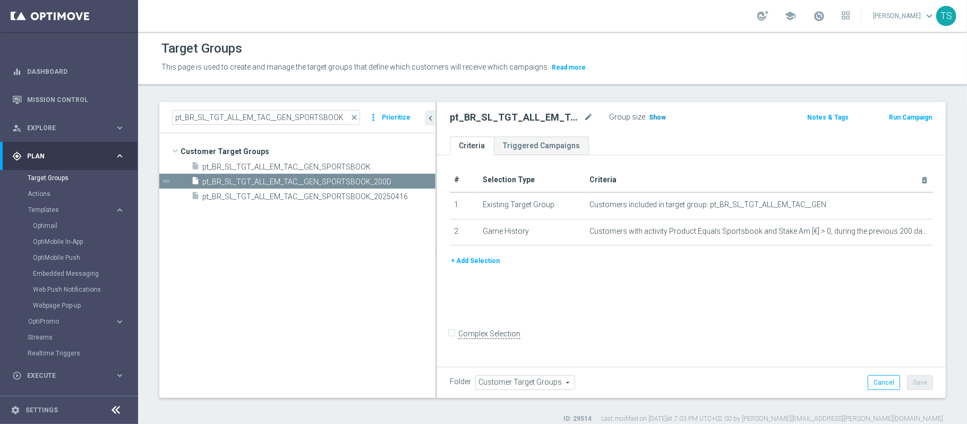
click at [655, 122] on h3 "Show" at bounding box center [657, 117] width 19 height 12
click at [339, 166] on span "pt_BR_SL_TGT_ALL_EM_TAC__GEN_SPORTSBOOK" at bounding box center [306, 166] width 208 height 9
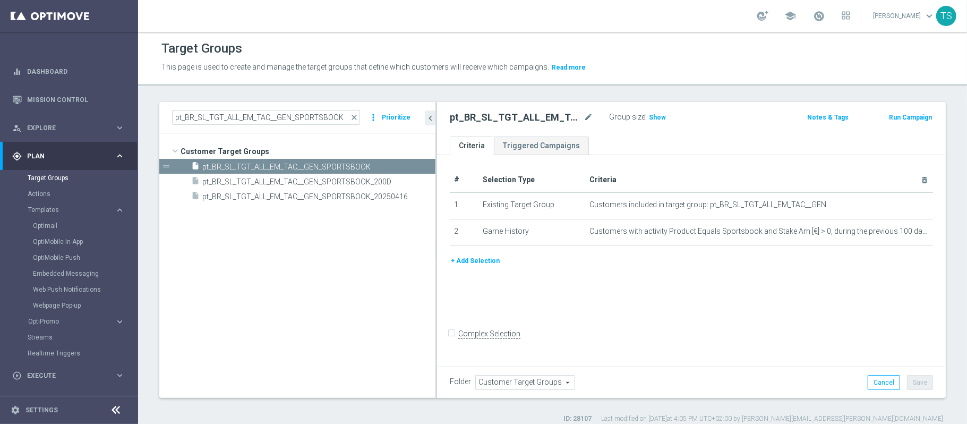
drag, startPoint x: 342, startPoint y: 197, endPoint x: 342, endPoint y: 215, distance: 17.5
click at [342, 197] on span "pt_BR_SL_TGT_ALL_EM_TAC__GEN_SPORTSBOOK_20250416" at bounding box center [318, 196] width 233 height 9
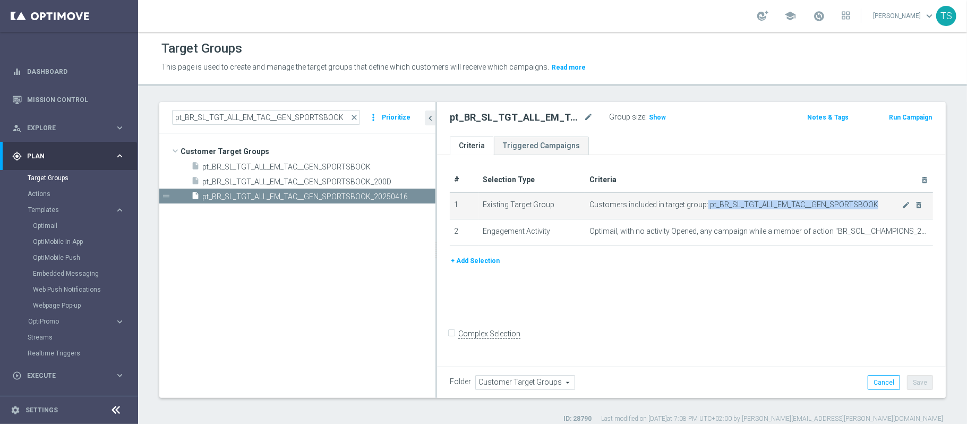
drag, startPoint x: 702, startPoint y: 202, endPoint x: 880, endPoint y: 217, distance: 178.5
click at [884, 204] on span "Customers included in target group: pt_BR_SL_TGT_ALL_EM_TAC__GEN_SPORTSBOOK" at bounding box center [745, 204] width 312 height 9
click at [332, 168] on span "pt_BR_SL_TGT_ALL_EM_TAC__GEN_SPORTSBOOK" at bounding box center [306, 166] width 208 height 9
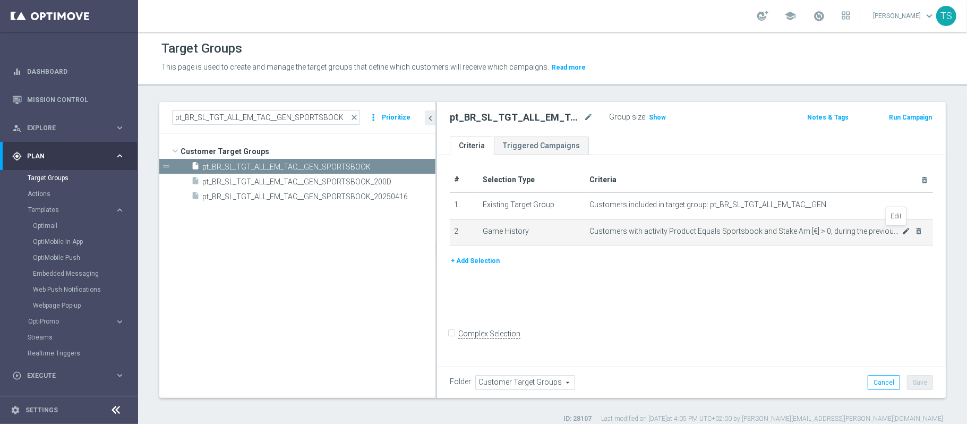
click at [901, 234] on icon "mode_edit" at bounding box center [905, 231] width 8 height 8
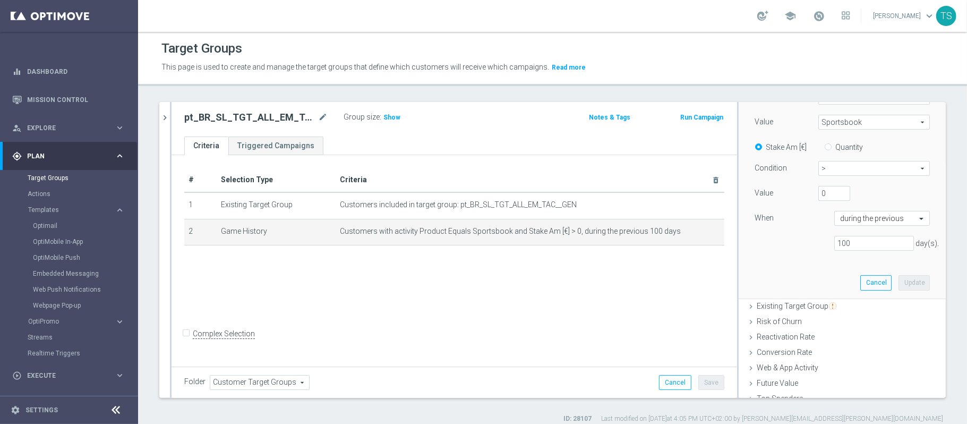
scroll to position [194, 0]
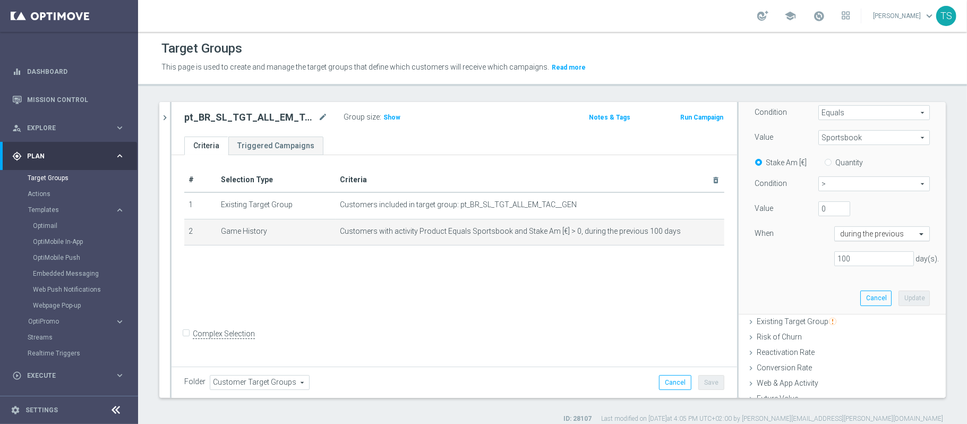
click at [867, 240] on div "during the previous" at bounding box center [882, 233] width 96 height 15
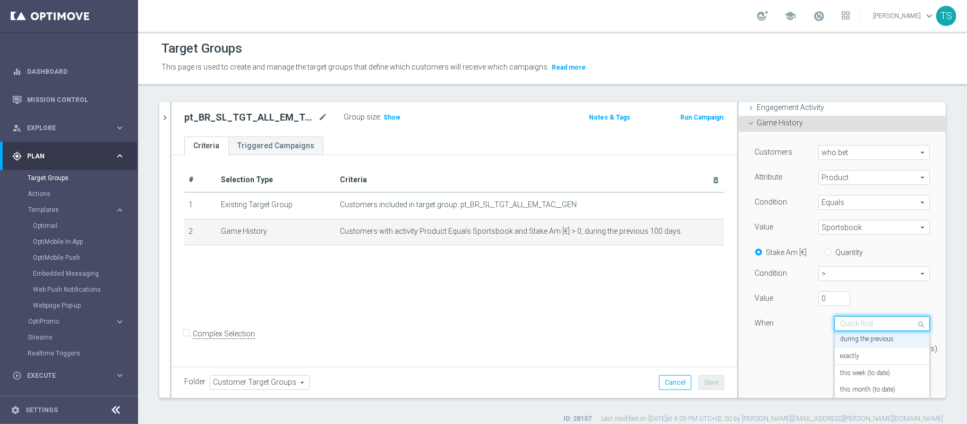
scroll to position [123, 0]
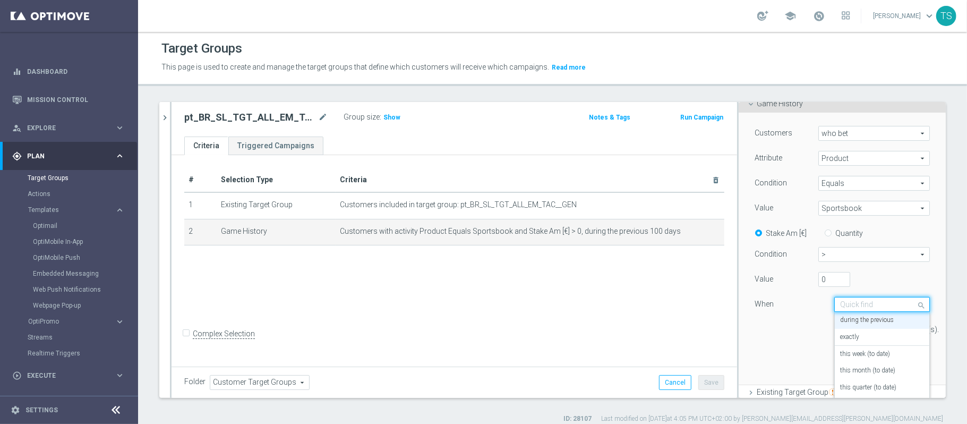
click at [784, 336] on div "100 day(s)." at bounding box center [841, 329] width 191 height 15
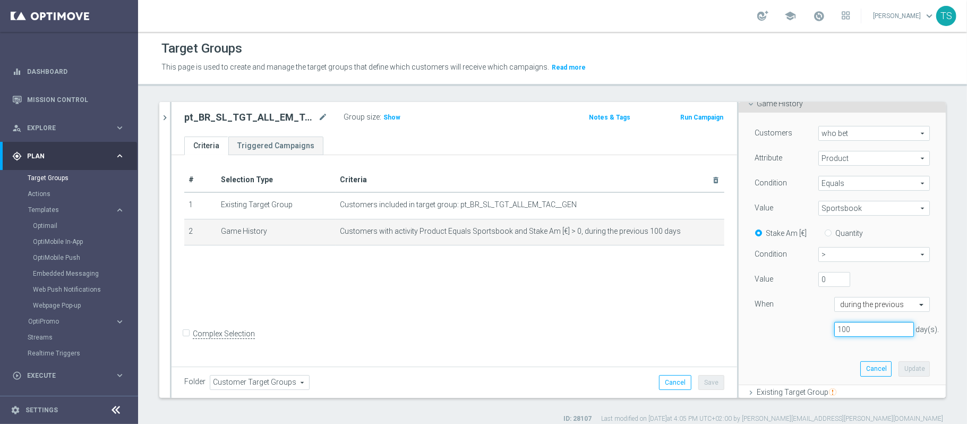
drag, startPoint x: 848, startPoint y: 332, endPoint x: 708, endPoint y: 332, distance: 140.2
click at [746, 332] on div "100 day(s)." at bounding box center [841, 329] width 191 height 15
type input "360"
click at [903, 376] on button "Update" at bounding box center [913, 368] width 31 height 15
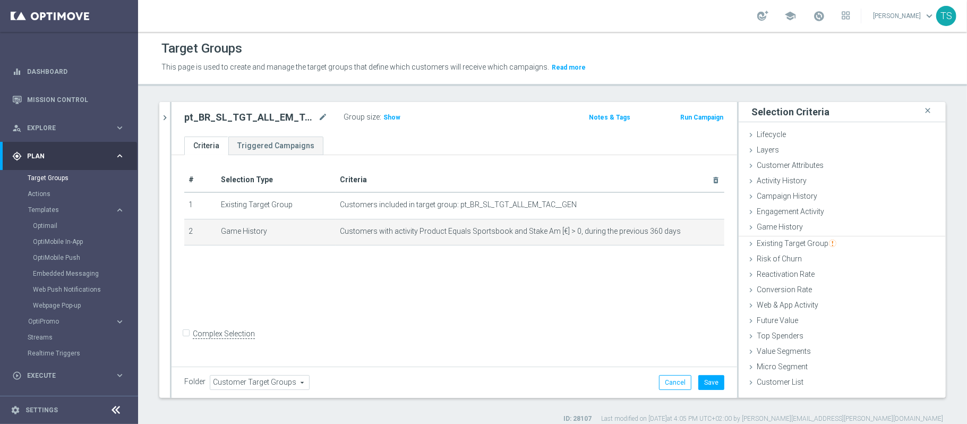
scroll to position [0, 0]
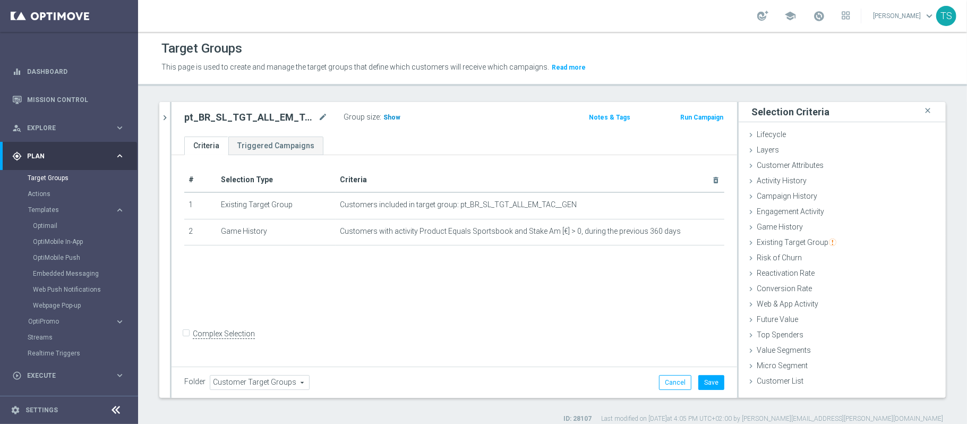
click at [389, 121] on span "Show" at bounding box center [391, 117] width 17 height 7
click at [166, 118] on icon "chevron_right" at bounding box center [165, 118] width 10 height 10
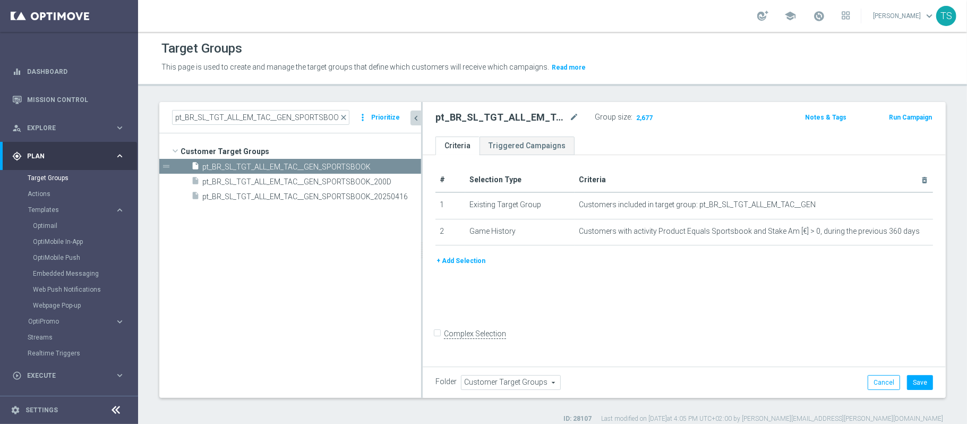
drag, startPoint x: 366, startPoint y: 150, endPoint x: 421, endPoint y: 147, distance: 54.8
click at [421, 147] on div at bounding box center [422, 250] width 2 height 296
click at [290, 118] on input "pt_BR_SL_TGT_ALL_EM_TAC__GEN_SPORTSBOOK" at bounding box center [260, 117] width 177 height 15
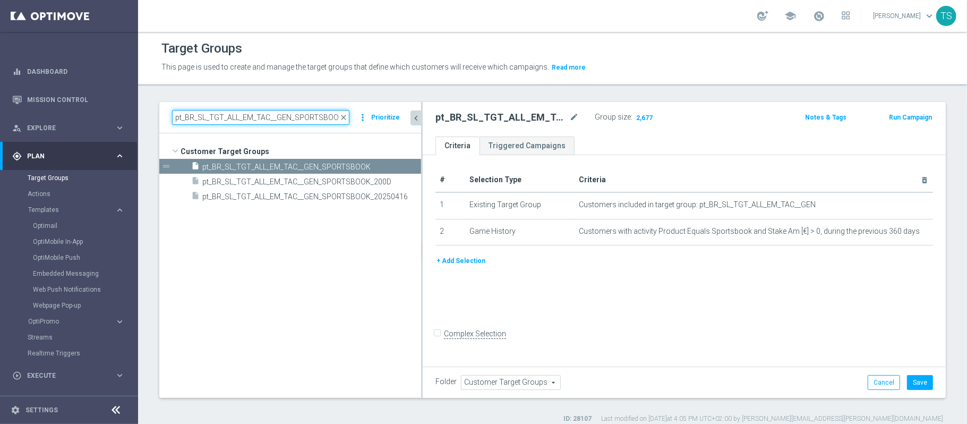
paste input "AND_NOT_"
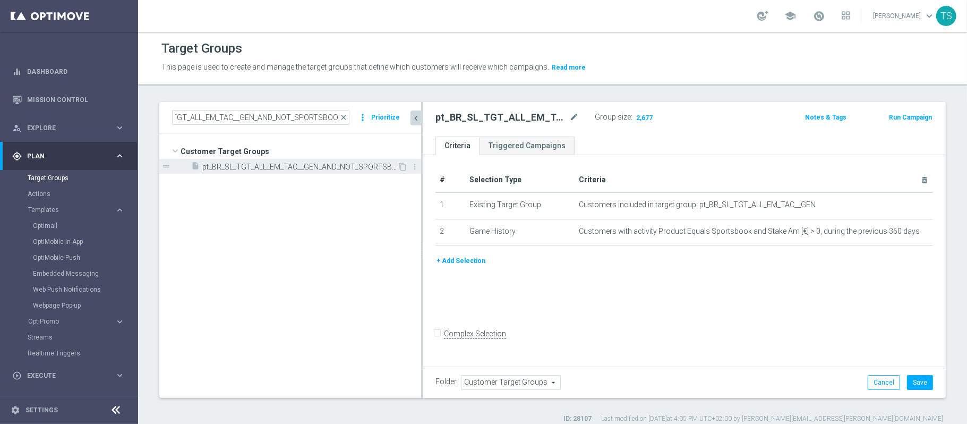
click at [364, 169] on span "pt_BR_SL_TGT_ALL_EM_TAC__GEN_AND_NOT_SPORTSBOOK" at bounding box center [299, 166] width 195 height 9
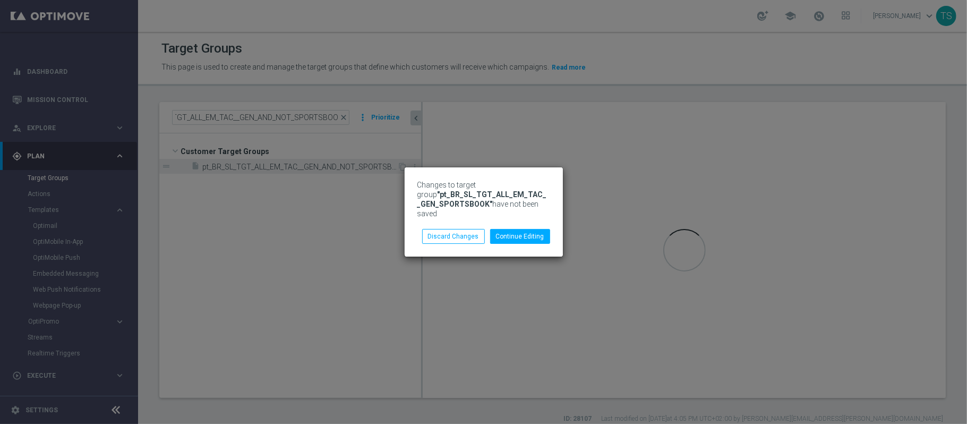
scroll to position [0, 0]
click at [464, 237] on button "Discard Changes" at bounding box center [453, 236] width 63 height 15
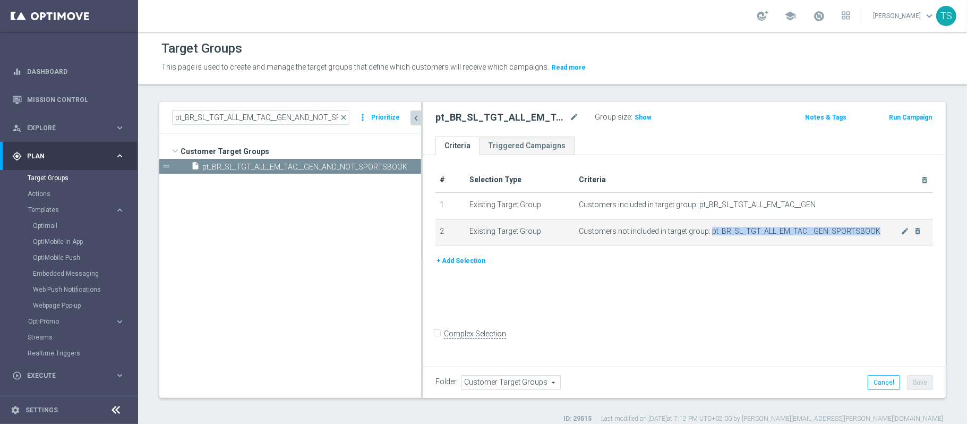
drag, startPoint x: 706, startPoint y: 230, endPoint x: 872, endPoint y: 228, distance: 165.7
click at [872, 228] on span "Customers not included in target group: pt_BR_SL_TGT_ALL_EM_TAC__GEN_SPORTSBOOK" at bounding box center [740, 231] width 322 height 9
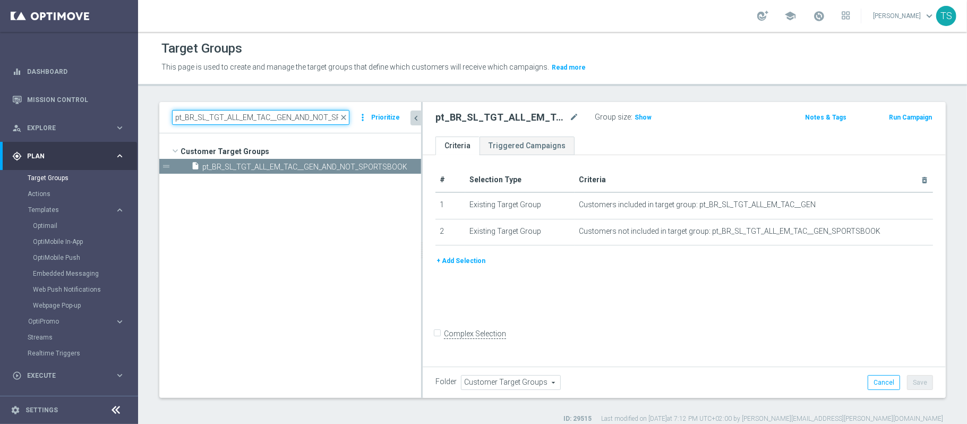
click at [296, 117] on input "pt_BR_SL_TGT_ALL_EM_TAC__GEN_AND_NOT_SPORTSBOOK" at bounding box center [260, 117] width 177 height 15
paste input
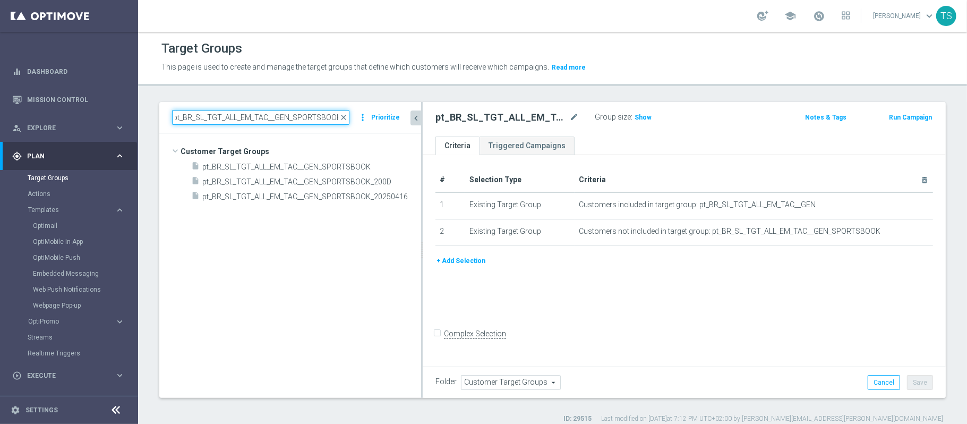
click at [305, 119] on input "pt_BR_SL_TGT_ALL_EM_TAC__GEN_SPORTSBOOK" at bounding box center [260, 117] width 177 height 15
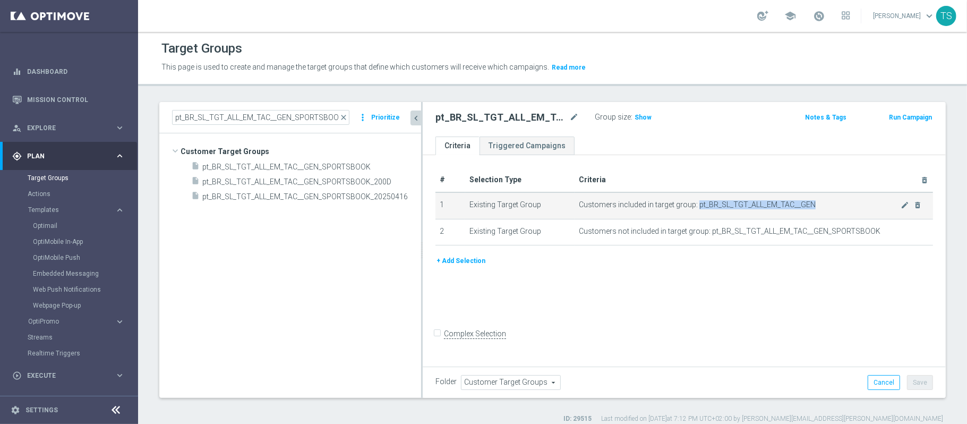
drag, startPoint x: 694, startPoint y: 202, endPoint x: 824, endPoint y: 206, distance: 130.1
click at [824, 206] on span "Customers included in target group: pt_BR_SL_TGT_ALL_EM_TAC__GEN" at bounding box center [740, 204] width 322 height 9
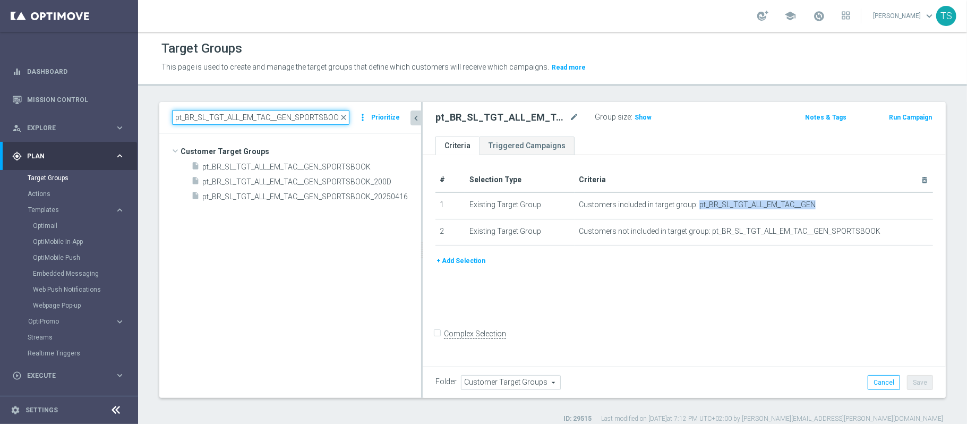
click at [279, 119] on input "pt_BR_SL_TGT_ALL_EM_TAC__GEN_SPORTSBOOK" at bounding box center [260, 117] width 177 height 15
paste input
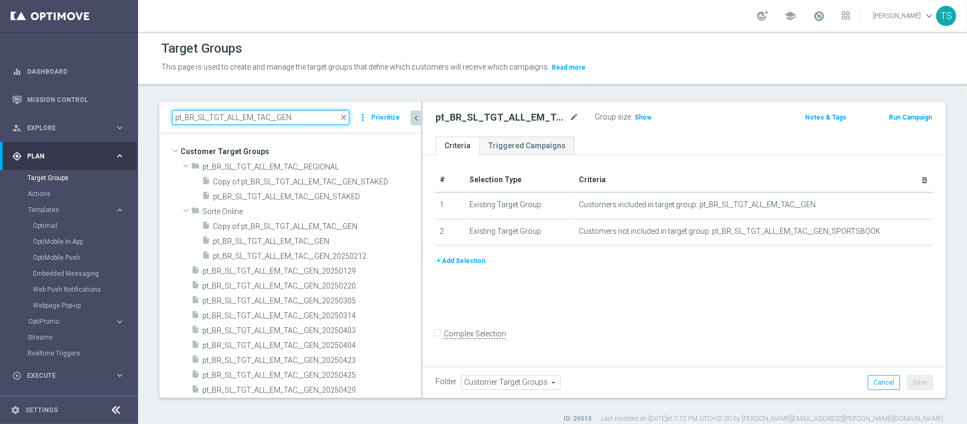
type input "pt_BR_SL_TGT_ALL_EM_TAC__GEN"
click at [303, 121] on input "pt_BR_SL_TGT_ALL_EM_TAC__GEN" at bounding box center [260, 117] width 177 height 15
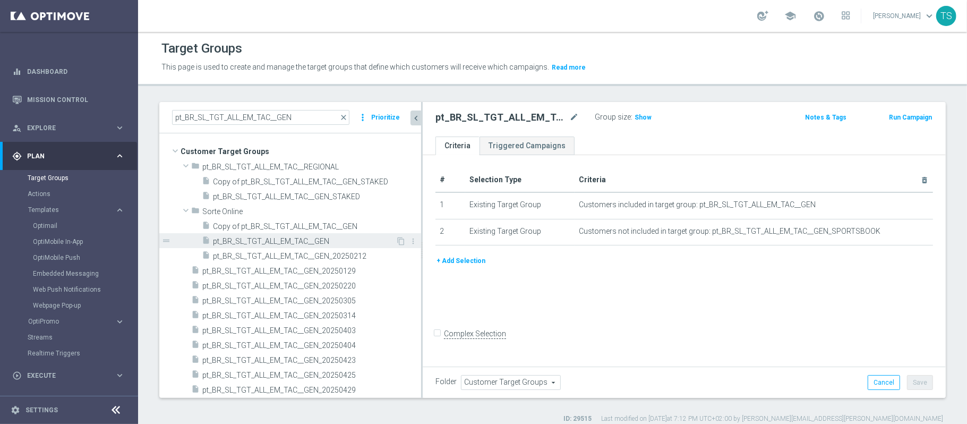
click at [308, 243] on span "pt_BR_SL_TGT_ALL_EM_TAC__GEN" at bounding box center [304, 241] width 183 height 9
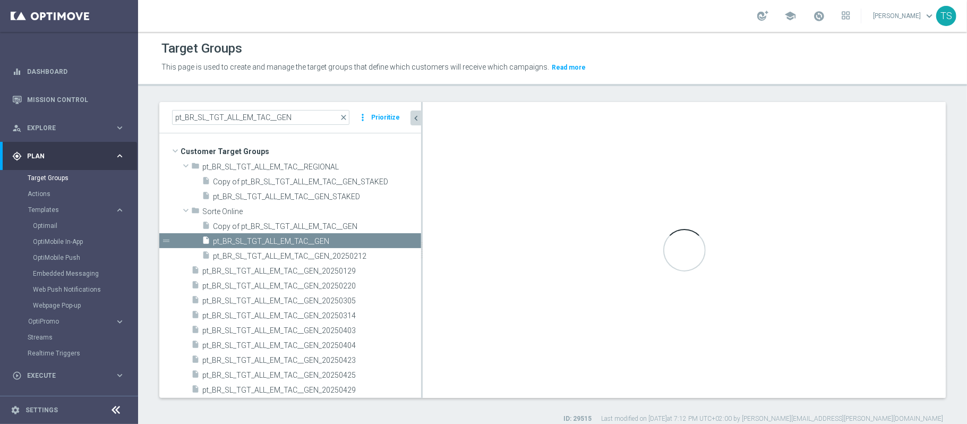
type input "Sorte Online"
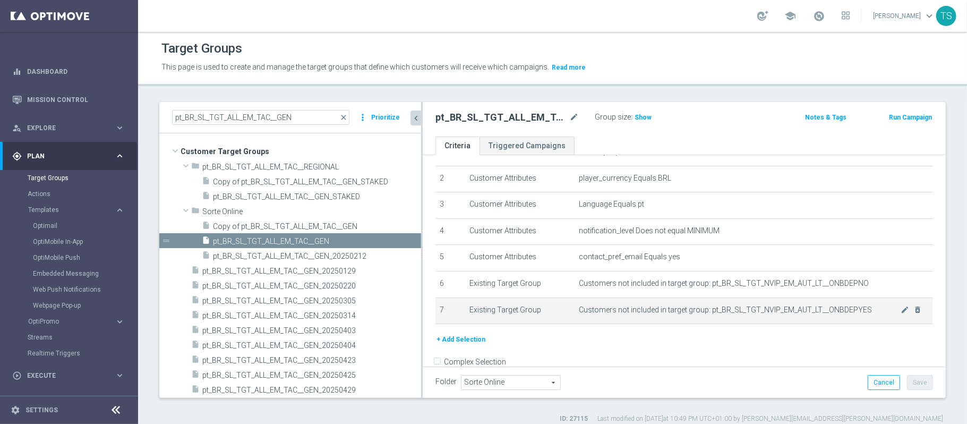
scroll to position [75, 0]
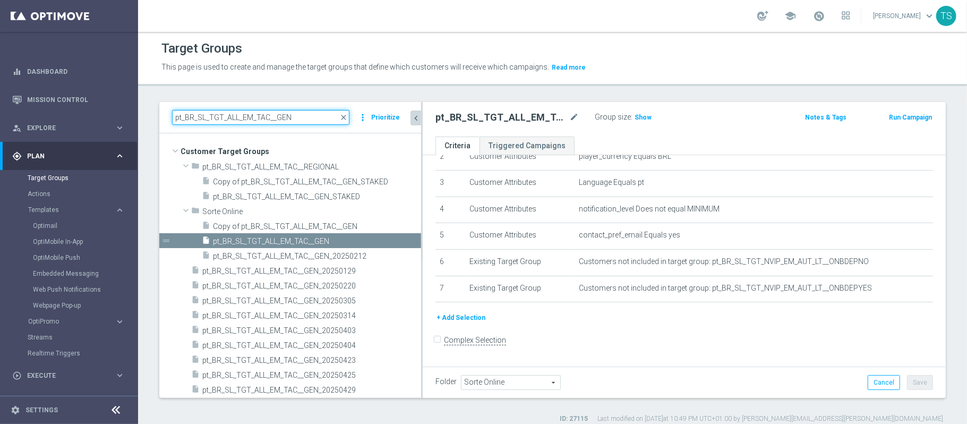
click at [310, 111] on input "pt_BR_SL_TGT_ALL_EM_TAC__GEN" at bounding box center [260, 117] width 177 height 15
paste input "_AND_NOT_SPORTSBOOK"
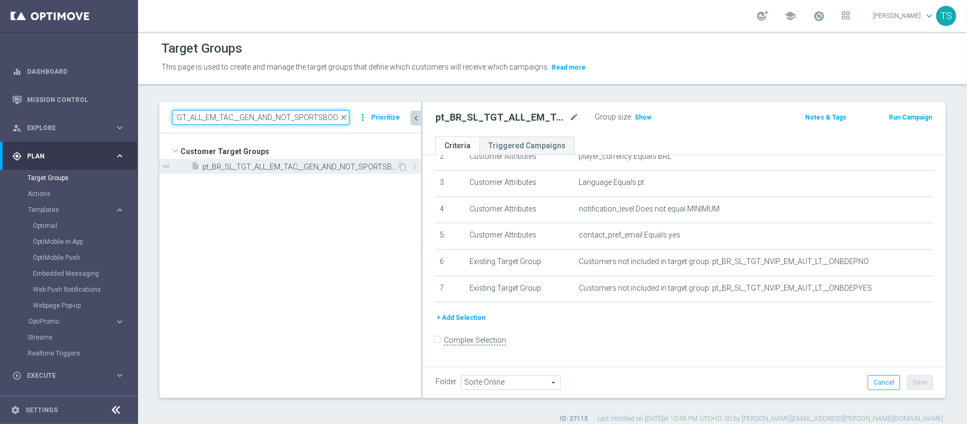
type input "pt_BR_SL_TGT_ALL_EM_TAC__GEN_AND_NOT_SPORTSBOOK"
click at [323, 164] on span "pt_BR_SL_TGT_ALL_EM_TAC__GEN_AND_NOT_SPORTSBOOK" at bounding box center [299, 166] width 195 height 9
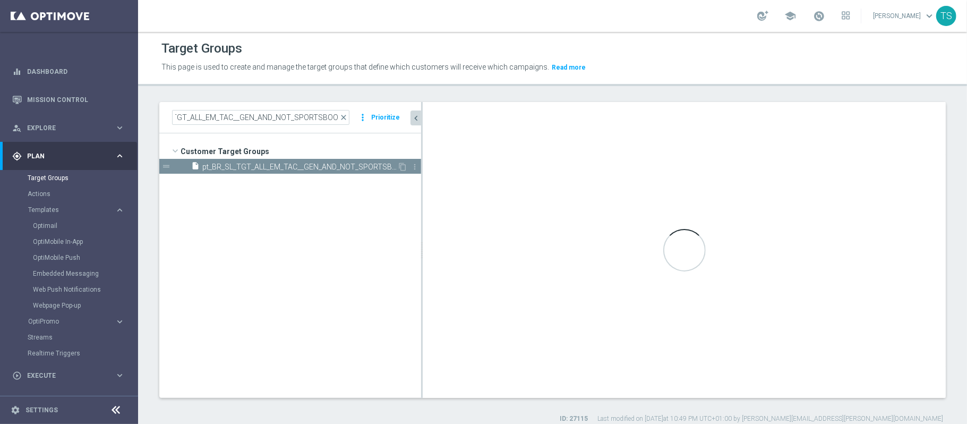
scroll to position [0, 0]
type input "Customer Target Groups"
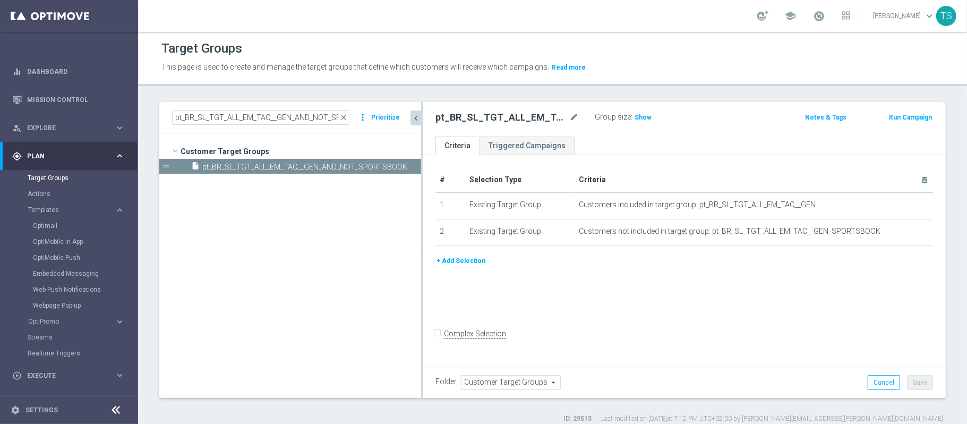
drag, startPoint x: 636, startPoint y: 118, endPoint x: 534, endPoint y: 119, distance: 102.5
click at [636, 118] on span "Show" at bounding box center [642, 117] width 17 height 7
click at [283, 115] on input "pt_BR_SL_TGT_ALL_EM_TAC__GEN_AND_NOT_SPORTSBOOK" at bounding box center [260, 117] width 177 height 15
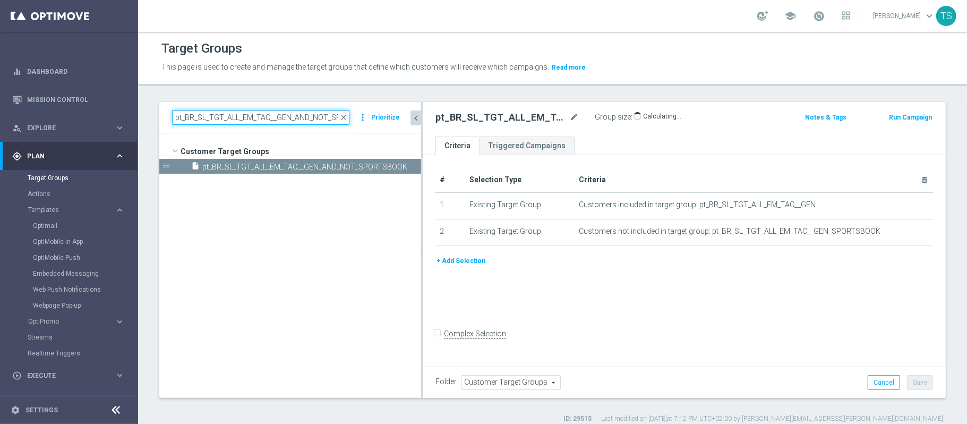
paste input
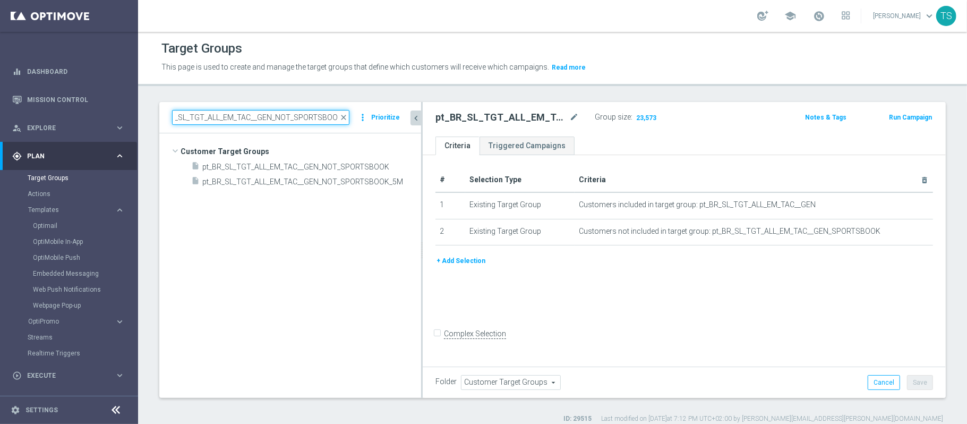
click at [300, 119] on input "pt_BR_SL_TGT_ALL_EM_TAC__GEN_NOT_SPORTSBOOK" at bounding box center [260, 117] width 177 height 15
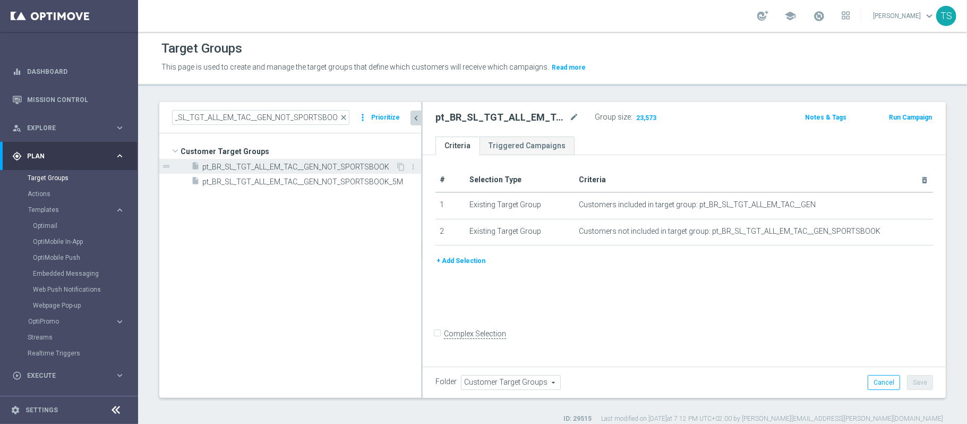
click at [328, 162] on span "pt_BR_SL_TGT_ALL_EM_TAC__GEN_NOT_SPORTSBOOK" at bounding box center [298, 166] width 193 height 9
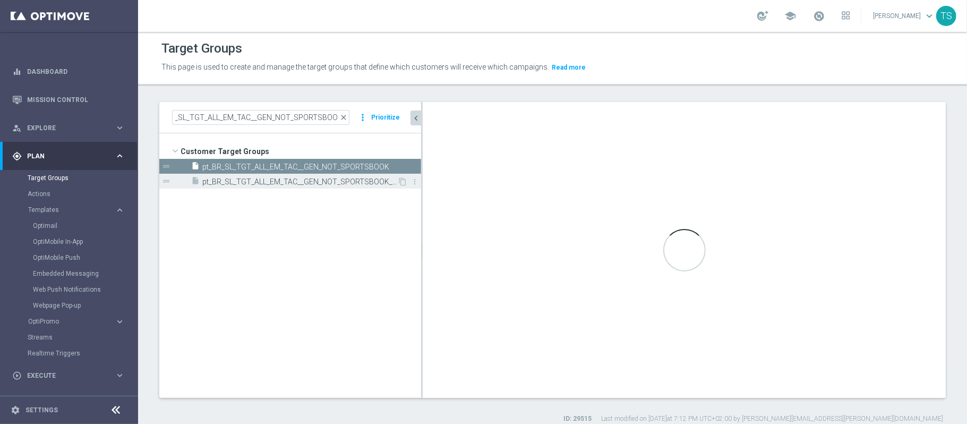
scroll to position [0, 0]
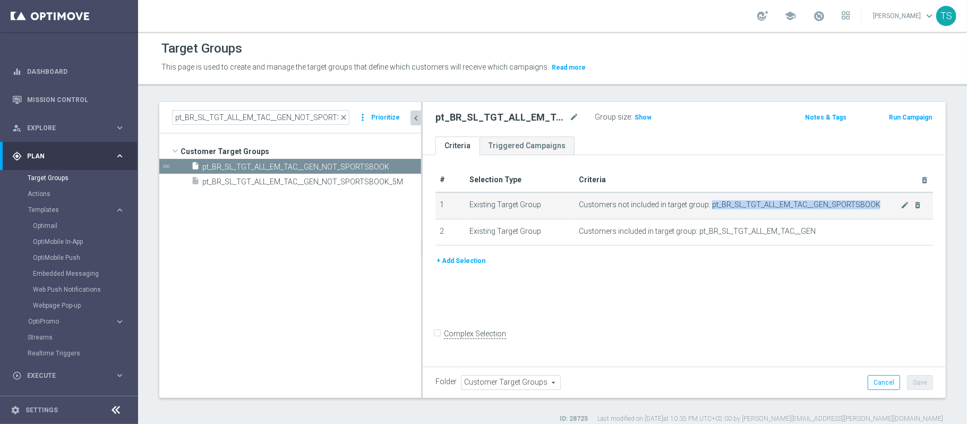
drag, startPoint x: 706, startPoint y: 202, endPoint x: 871, endPoint y: 204, distance: 165.1
click at [871, 204] on span "Customers not included in target group: pt_BR_SL_TGT_ALL_EM_TAC__GEN_SPORTSBOOK" at bounding box center [740, 204] width 322 height 9
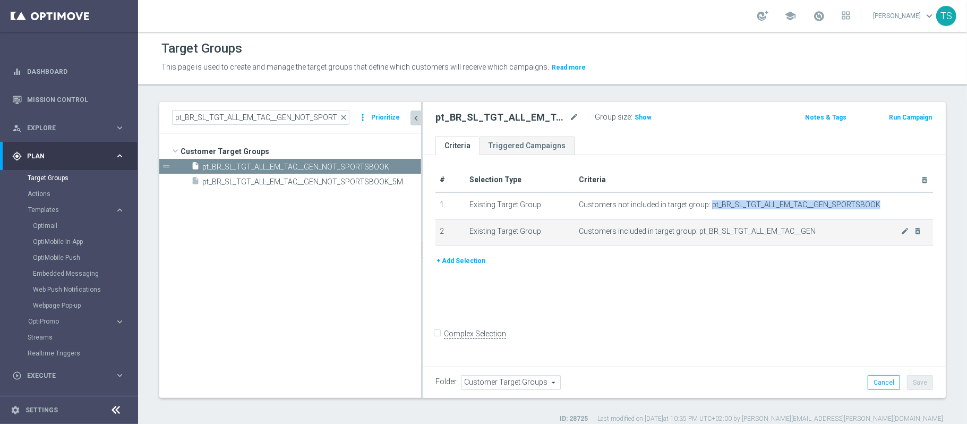
copy span "pt_BR_SL_TGT_ALL_EM_TAC__GEN_SPORTSBOOK"
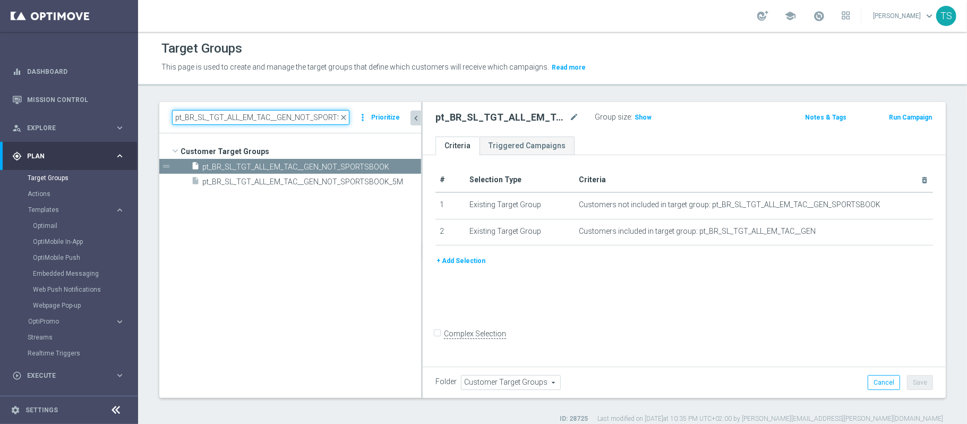
click at [251, 117] on input "pt_BR_SL_TGT_ALL_EM_TAC__GEN_NOT_SPORTSBOOK" at bounding box center [260, 117] width 177 height 15
paste input
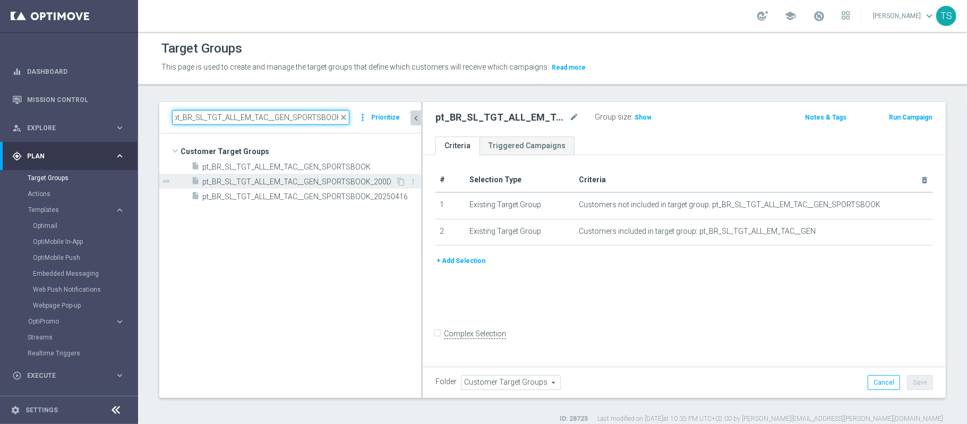
type input "pt_BR_SL_TGT_ALL_EM_TAC__GEN_SPORTSBOOK"
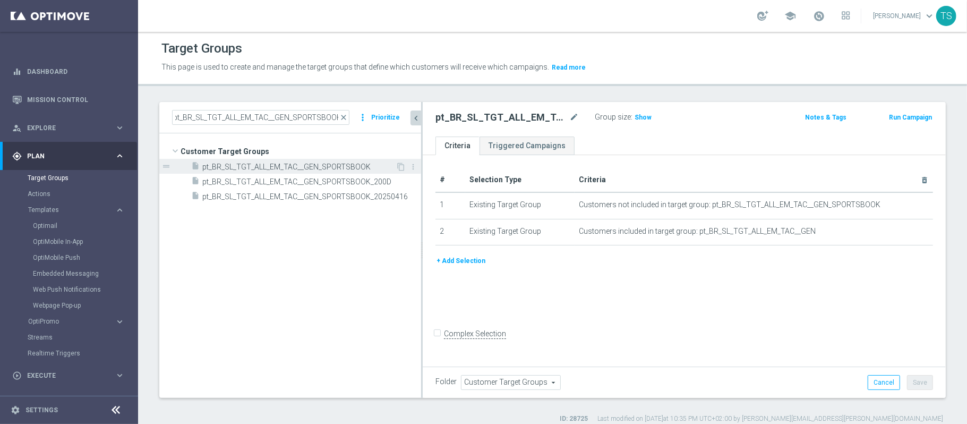
click at [338, 168] on span "pt_BR_SL_TGT_ALL_EM_TAC__GEN_SPORTSBOOK" at bounding box center [298, 166] width 193 height 9
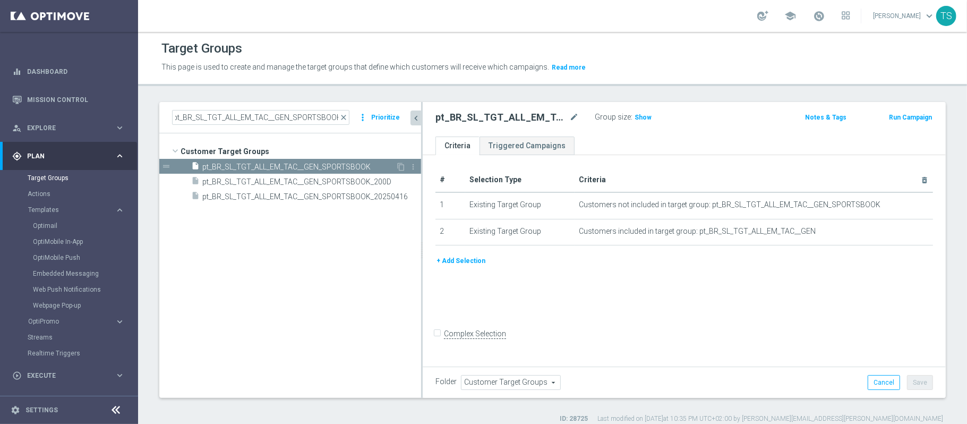
scroll to position [0, 0]
click at [645, 116] on span "Show" at bounding box center [642, 117] width 17 height 7
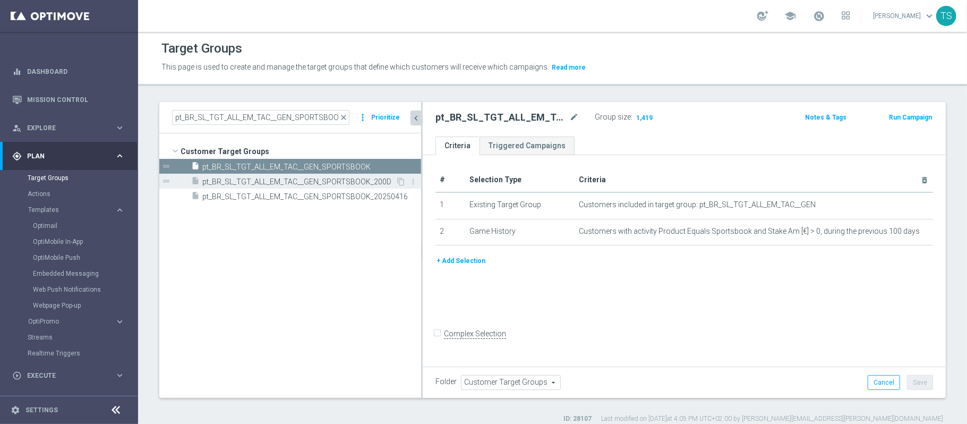
click at [359, 182] on span "pt_BR_SL_TGT_ALL_EM_TAC__GEN_SPORTSBOOK_200D" at bounding box center [298, 181] width 193 height 9
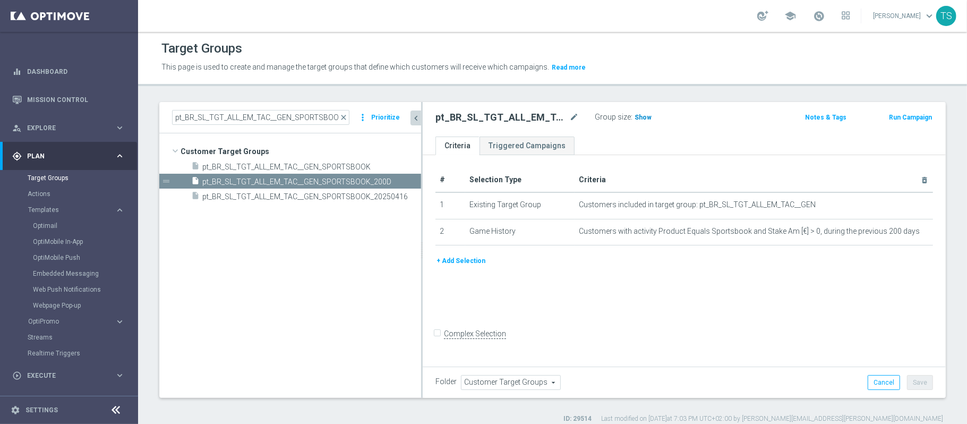
click at [635, 120] on span "Show" at bounding box center [642, 117] width 17 height 7
click at [303, 116] on input "pt_BR_SL_TGT_ALL_EM_TAC__GEN_SPORTSBOOK" at bounding box center [260, 117] width 177 height 15
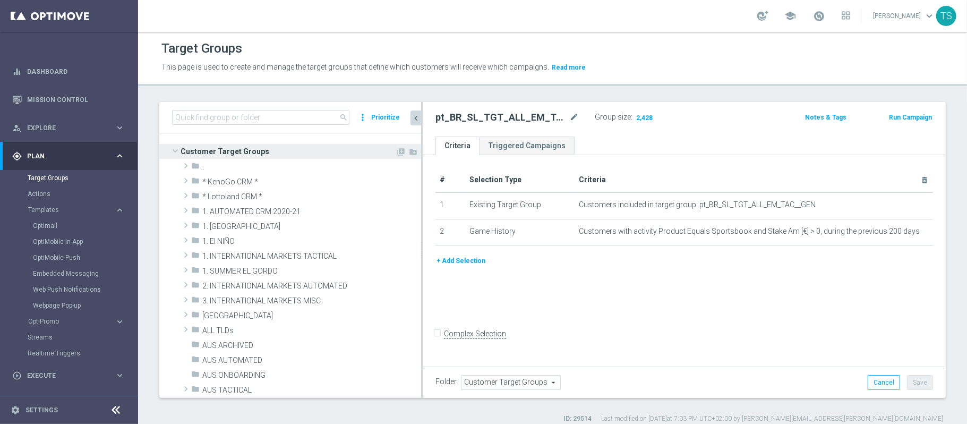
click at [175, 149] on span at bounding box center [175, 150] width 13 height 11
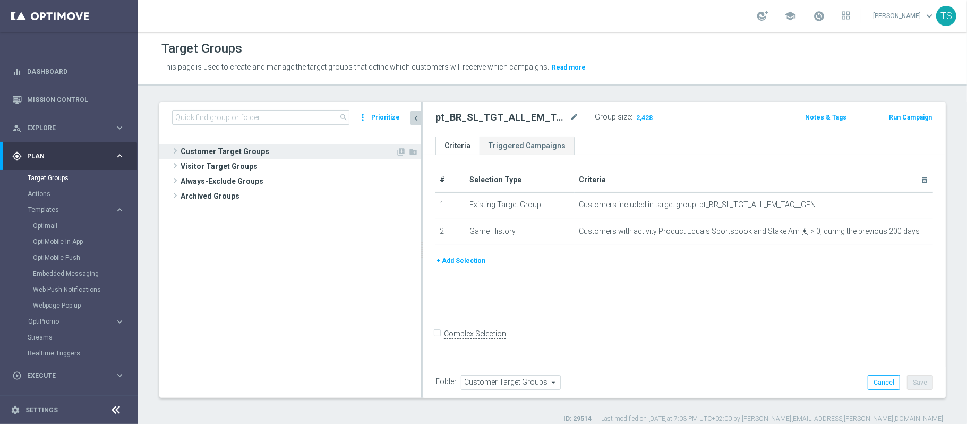
click at [175, 153] on span at bounding box center [175, 150] width 11 height 13
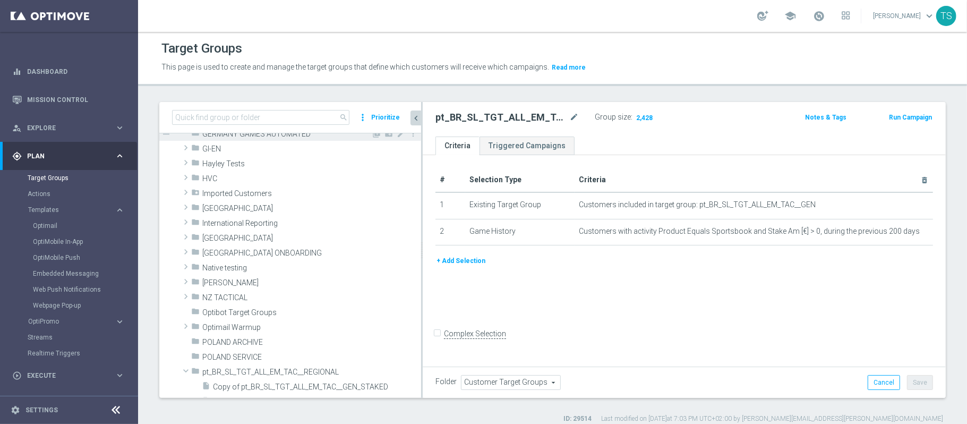
scroll to position [495, 0]
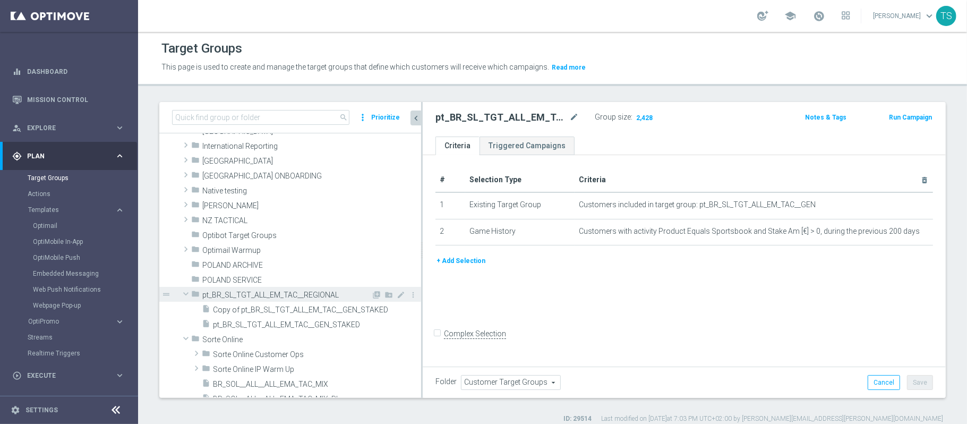
click at [185, 292] on span at bounding box center [185, 293] width 13 height 11
click at [240, 296] on span "pt_BR_SL_TGT_ALL_EM_TAC__REGIONAL" at bounding box center [286, 294] width 169 height 9
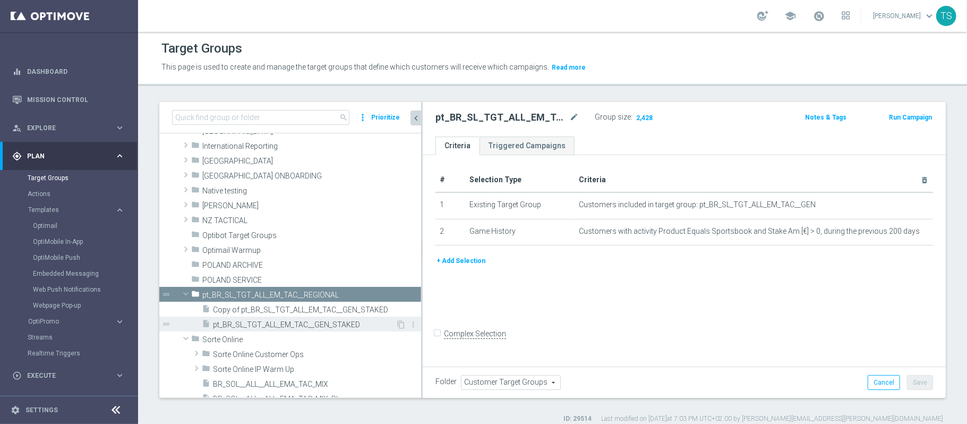
drag, startPoint x: 295, startPoint y: 323, endPoint x: 304, endPoint y: 330, distance: 10.6
click at [294, 323] on span "pt_BR_SL_TGT_ALL_EM_TAC__GEN_STAKED" at bounding box center [304, 324] width 183 height 9
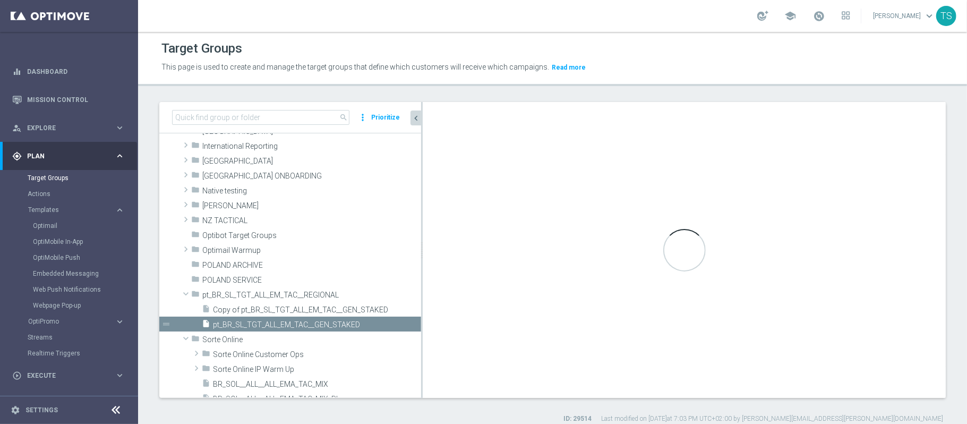
type input "pt_BR_SL_TGT_ALL_EM_TAC__REGIONAL"
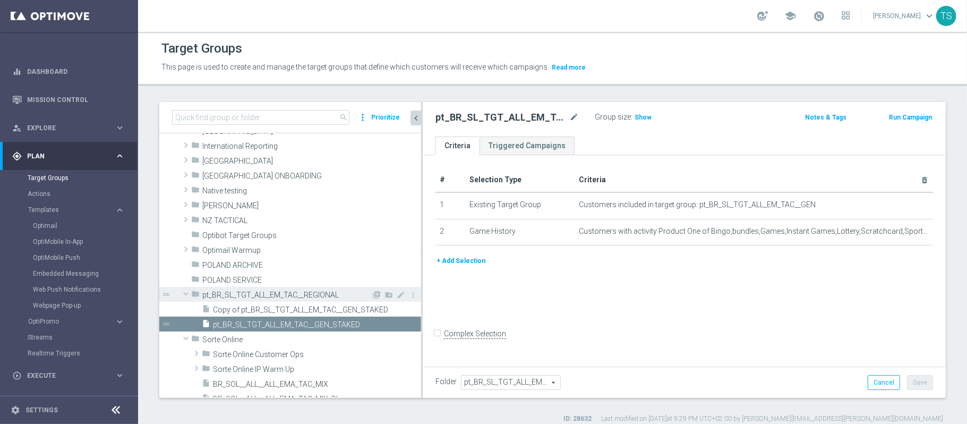
click at [185, 293] on span at bounding box center [185, 293] width 13 height 11
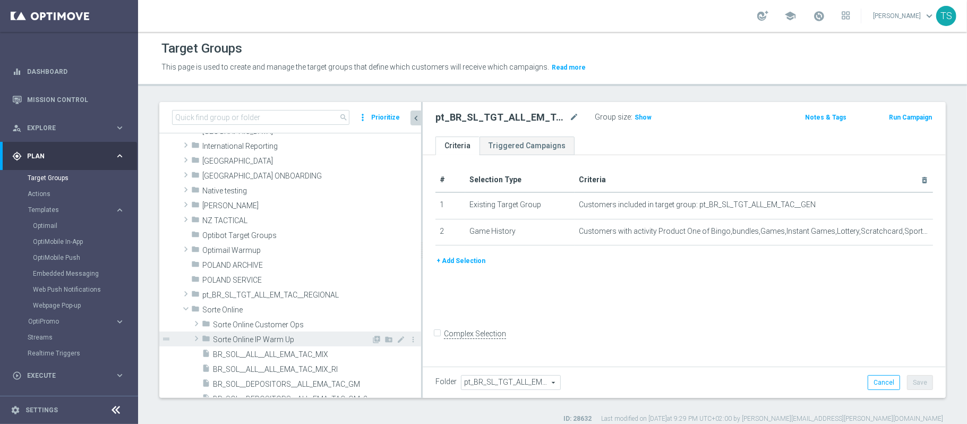
click at [193, 336] on span at bounding box center [196, 338] width 11 height 13
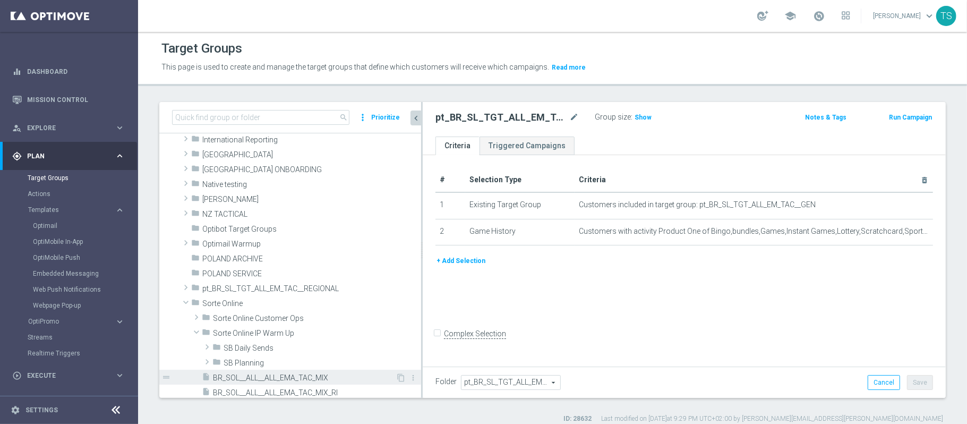
scroll to position [566, 0]
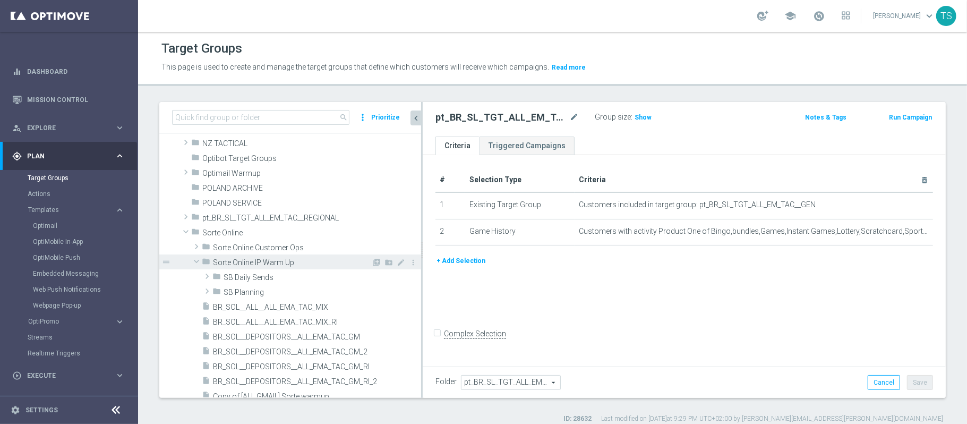
click at [196, 260] on span at bounding box center [196, 261] width 13 height 11
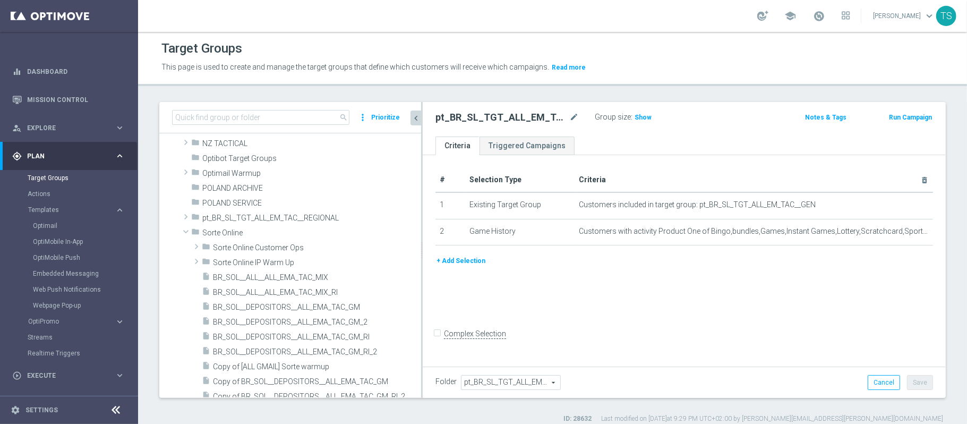
click at [291, 130] on div "search more_vert Prioritize" at bounding box center [290, 117] width 262 height 31
click at [289, 116] on input at bounding box center [260, 117] width 177 height 15
click at [285, 116] on input at bounding box center [260, 117] width 177 height 15
paste input "pt_BR_SL_TGT_ALL_EM_TAC__GEN"
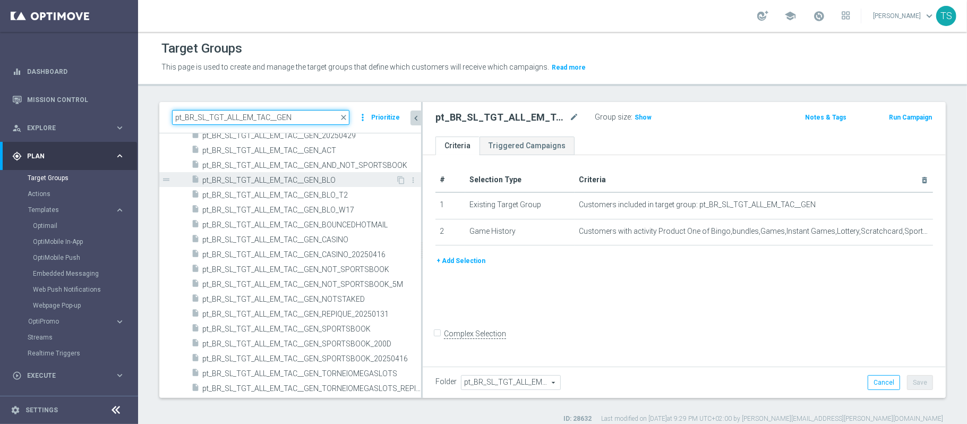
scroll to position [0, 0]
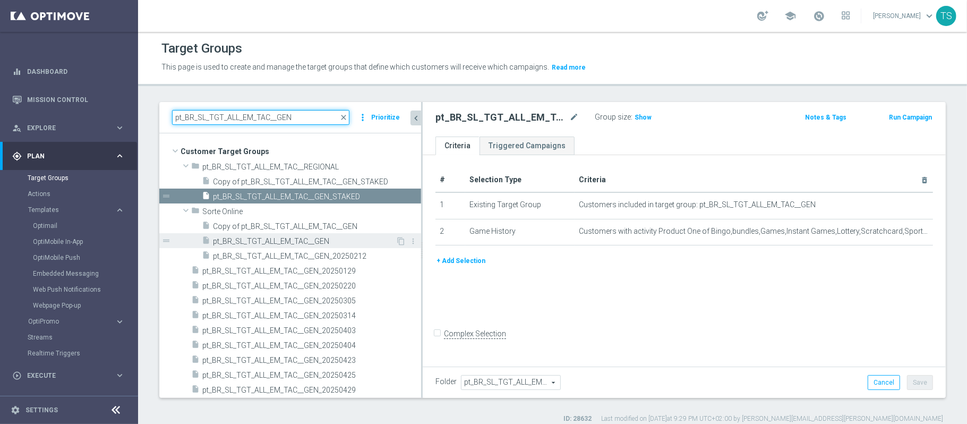
type input "pt_BR_SL_TGT_ALL_EM_TAC__GEN"
click at [306, 238] on span "pt_BR_SL_TGT_ALL_EM_TAC__GEN" at bounding box center [304, 241] width 183 height 9
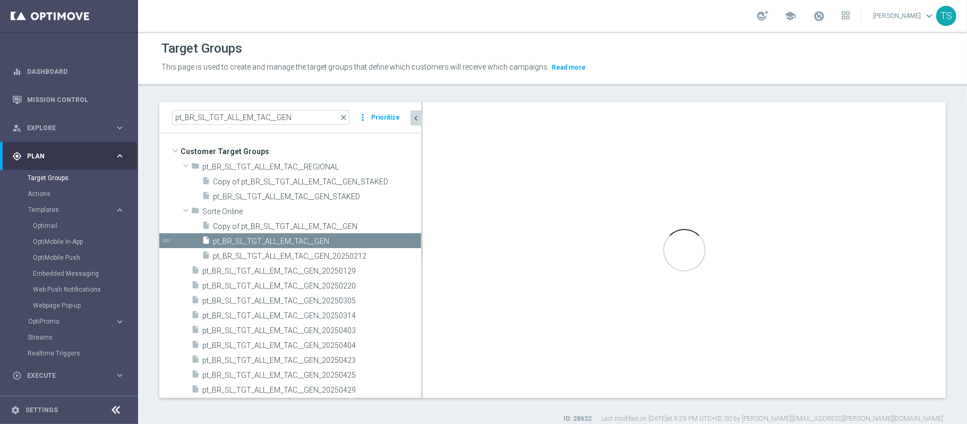
type input "Sorte Online"
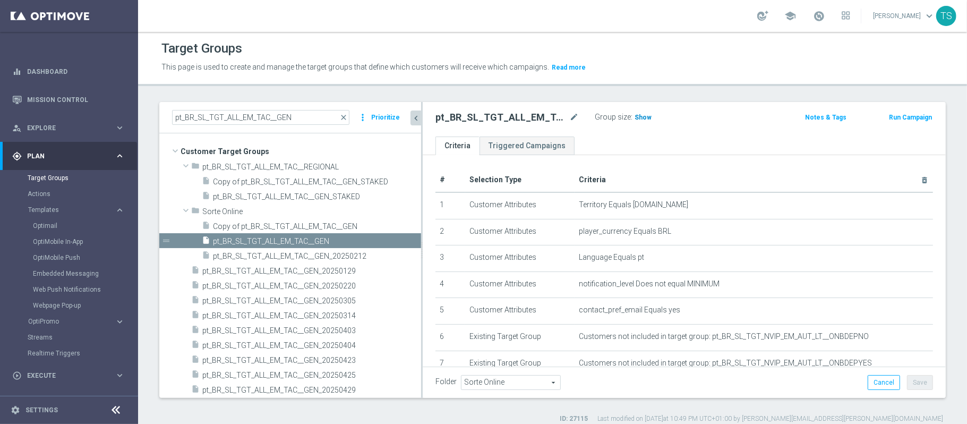
click at [642, 118] on span "Show" at bounding box center [642, 117] width 17 height 7
click at [287, 114] on input "pt_BR_SL_TGT_ALL_EM_TAC__GEN" at bounding box center [260, 117] width 177 height 15
paste input "_SPORTSBOOK"
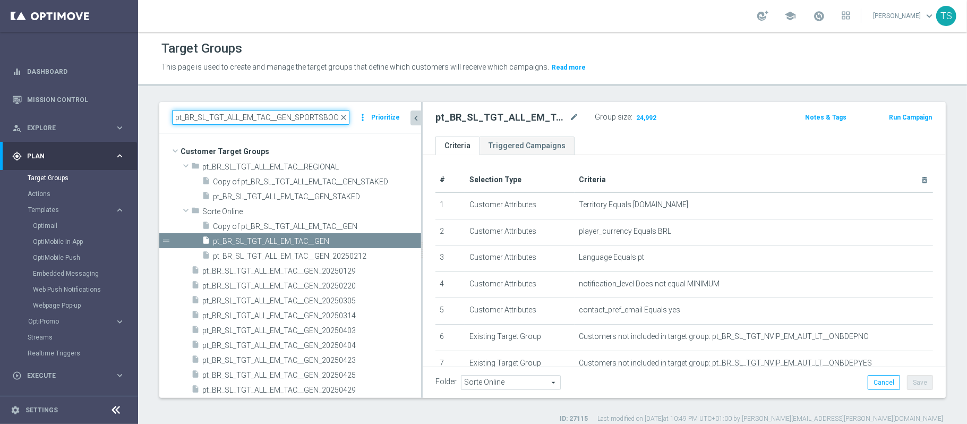
scroll to position [0, 2]
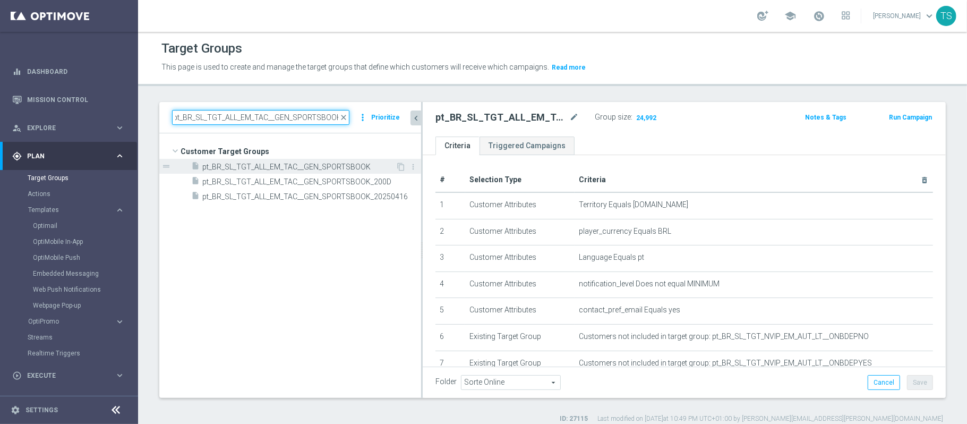
type input "pt_BR_SL_TGT_ALL_EM_TAC__GEN_SPORTSBOOK"
click at [325, 166] on span "pt_BR_SL_TGT_ALL_EM_TAC__GEN_SPORTSBOOK" at bounding box center [298, 166] width 193 height 9
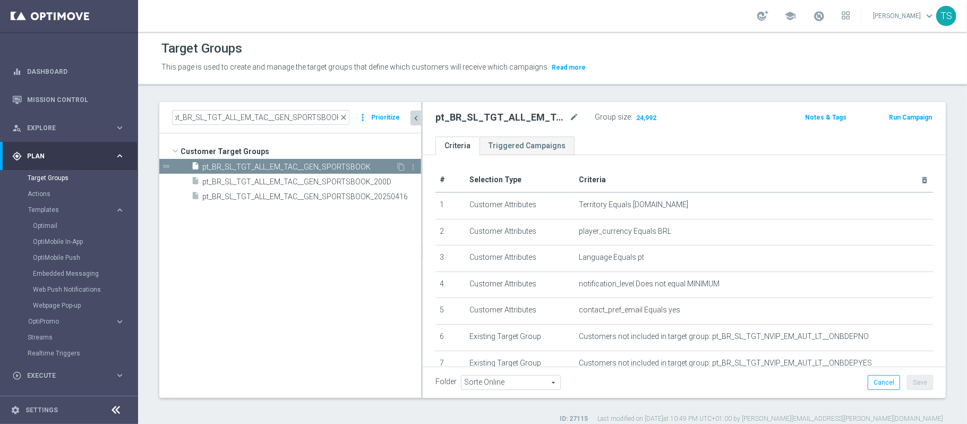
scroll to position [0, 0]
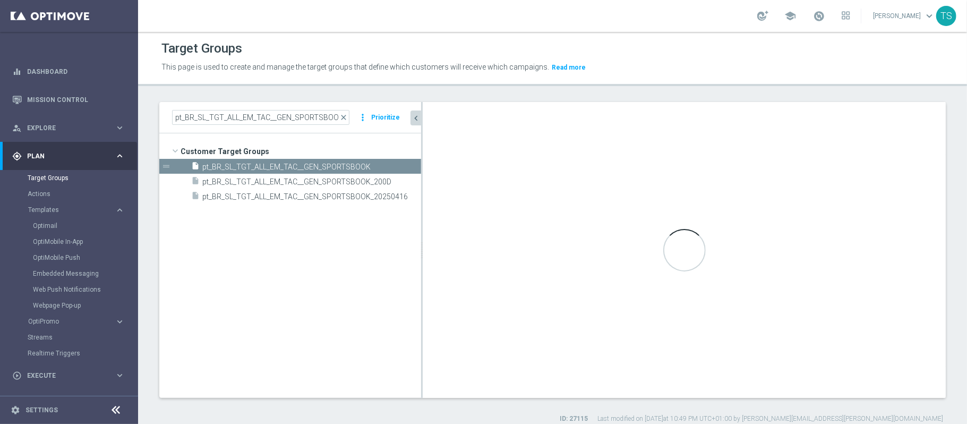
type input "Customer Target Groups"
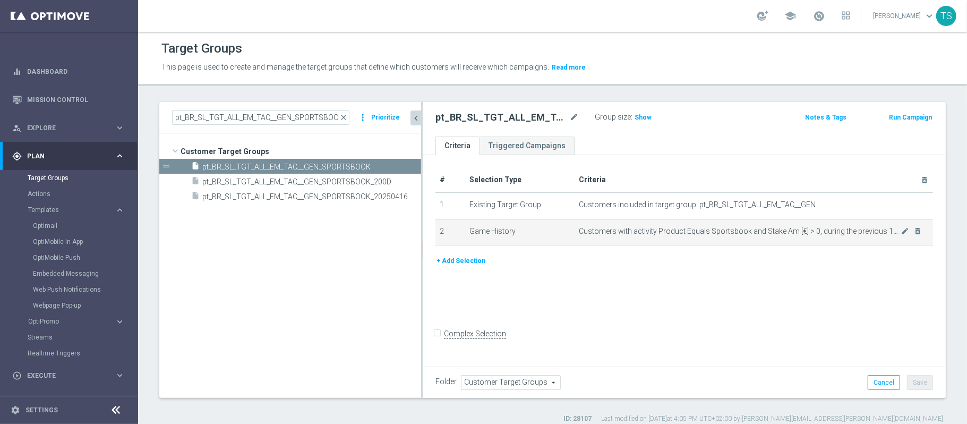
click at [890, 231] on span "Customers with activity Product Equals Sportsbook and Stake Am [€] > 0, during …" at bounding box center [740, 231] width 322 height 9
click at [900, 231] on icon "mode_edit" at bounding box center [904, 231] width 8 height 8
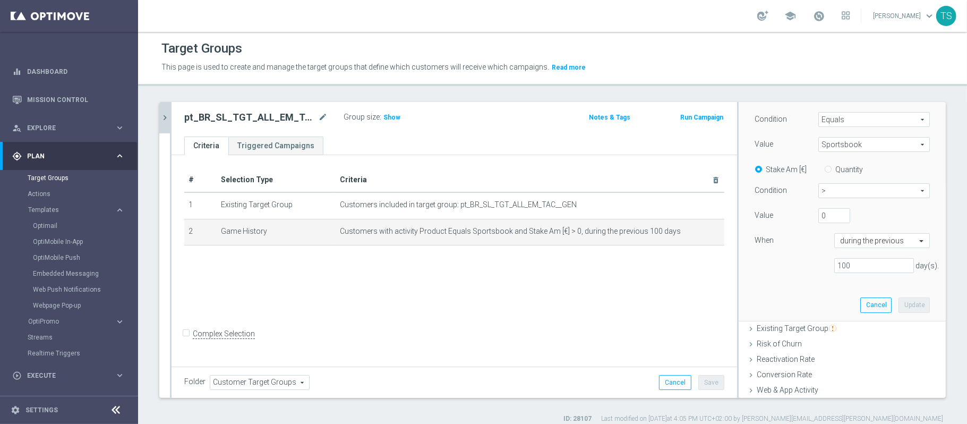
scroll to position [212, 0]
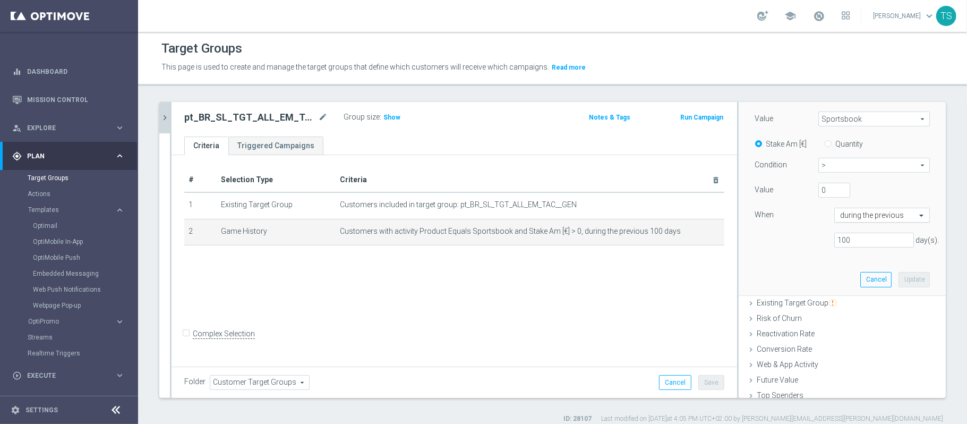
click at [879, 211] on div "during the previous" at bounding box center [875, 215] width 81 height 8
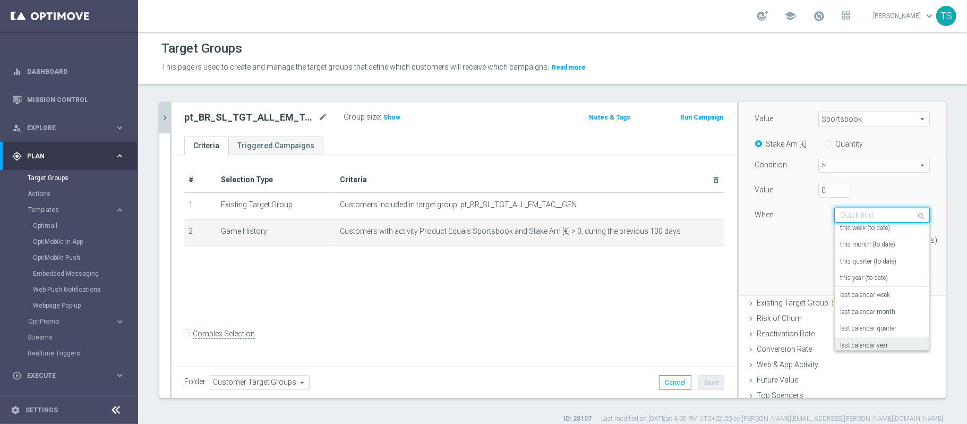
scroll to position [0, 0]
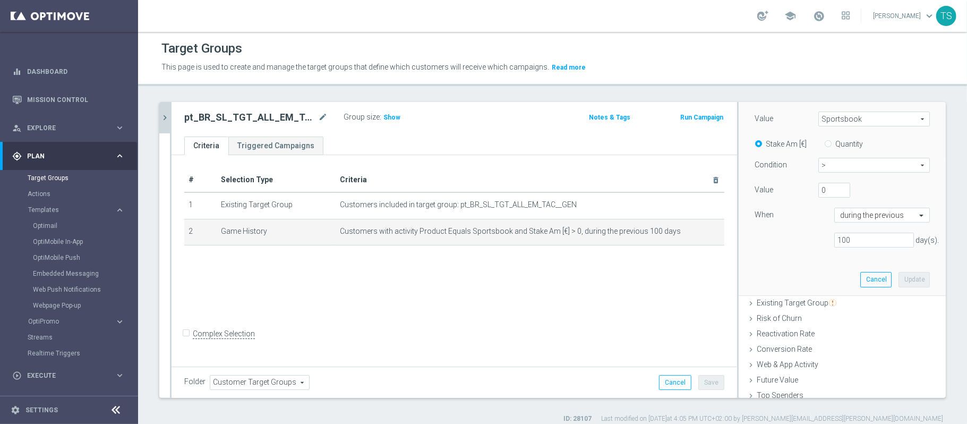
click at [772, 257] on div "Customers who bet who bet arrow_drop_down search Attribute Product Product arro…" at bounding box center [841, 158] width 191 height 271
drag, startPoint x: 225, startPoint y: 121, endPoint x: 283, endPoint y: 119, distance: 57.9
click at [225, 121] on h2 "pt_BR_SL_TGT_ALL_EM_TAC__GEN_SPORTSBOOK" at bounding box center [250, 117] width 132 height 13
click at [320, 114] on icon "mode_edit" at bounding box center [323, 117] width 10 height 13
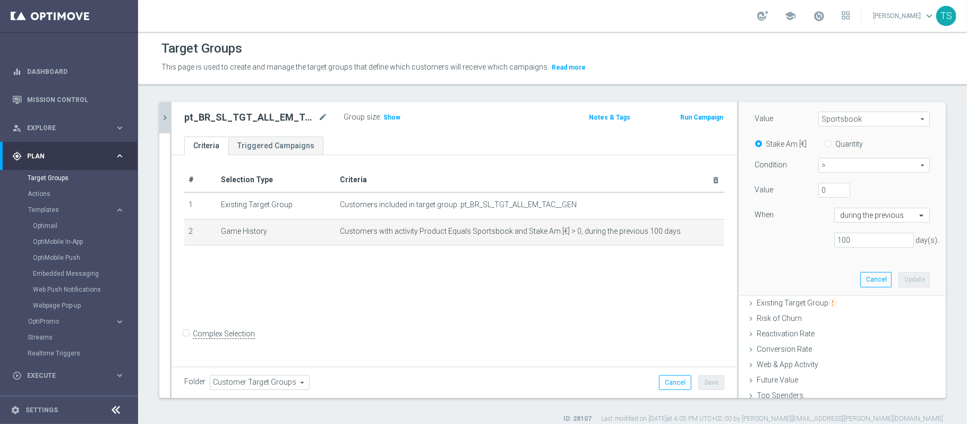
click at [165, 117] on icon "chevron_right" at bounding box center [165, 118] width 10 height 10
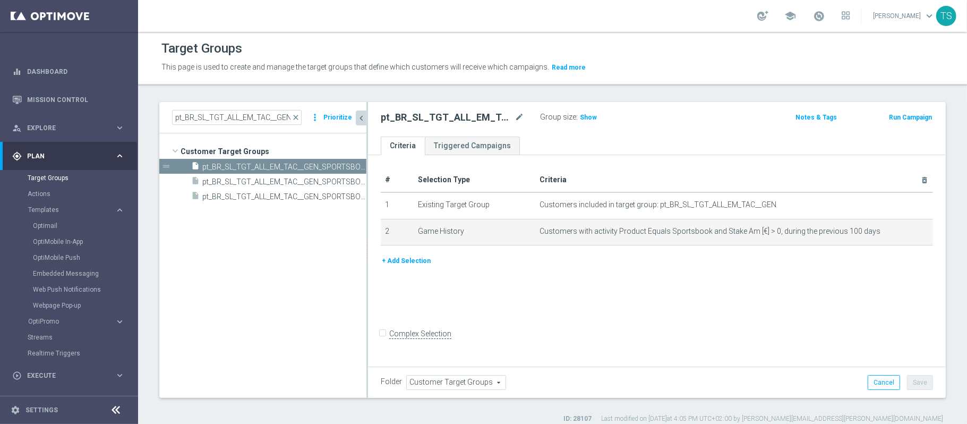
scroll to position [13, 0]
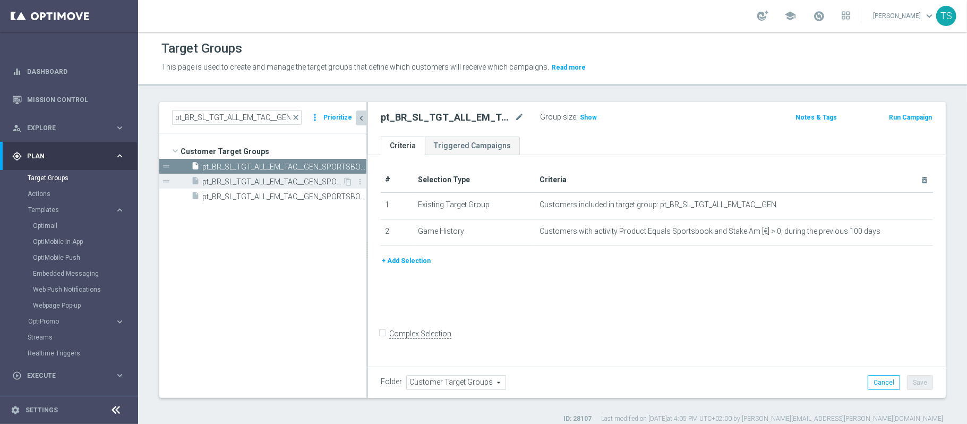
click at [312, 181] on span "pt_BR_SL_TGT_ALL_EM_TAC__GEN_SPORTSBOOK_200D" at bounding box center [272, 181] width 140 height 9
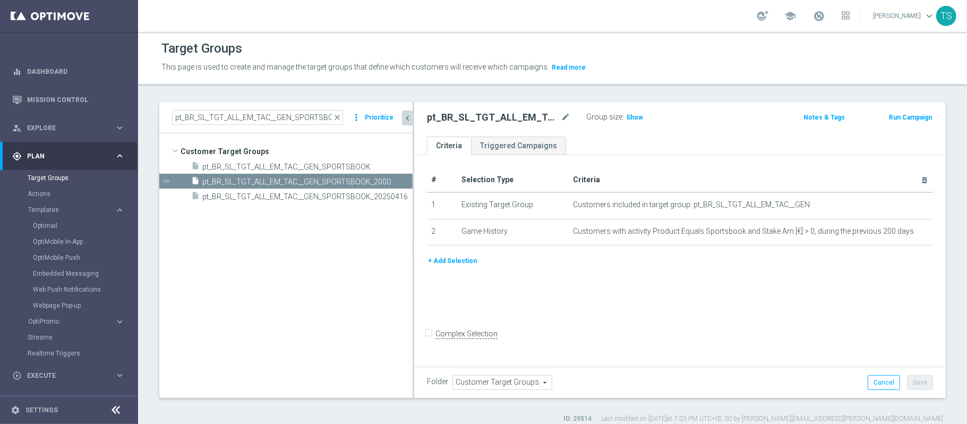
drag, startPoint x: 366, startPoint y: 135, endPoint x: 413, endPoint y: 141, distance: 46.6
click at [413, 141] on div at bounding box center [414, 250] width 2 height 296
click at [631, 119] on span "Show" at bounding box center [634, 117] width 17 height 7
click at [306, 121] on input "pt_BR_SL_TGT_ALL_EM_TAC__GEN_SPORTSBOOK" at bounding box center [257, 117] width 171 height 15
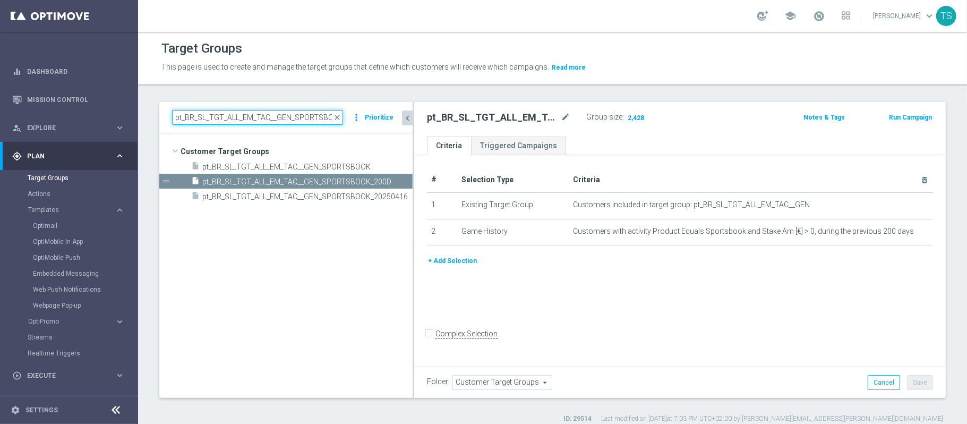
click at [306, 121] on input "pt_BR_SL_TGT_ALL_EM_TAC__GEN_SPORTSBOOK" at bounding box center [257, 117] width 171 height 15
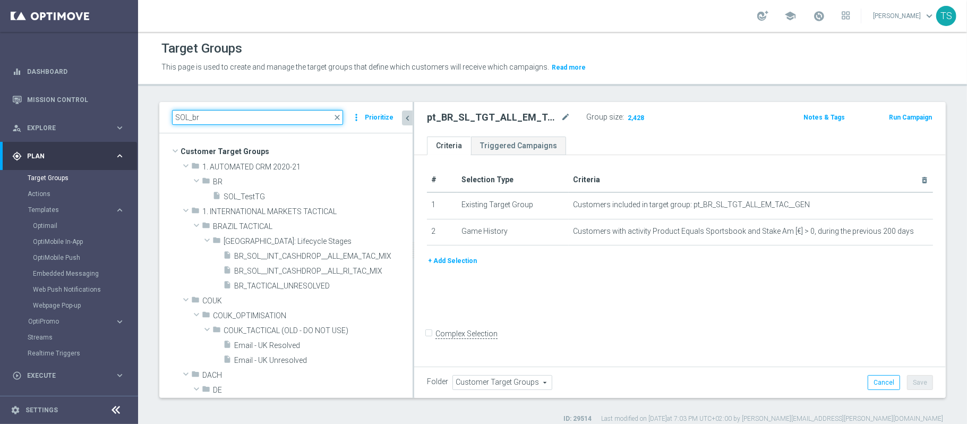
click at [306, 121] on input "SOL_br" at bounding box center [257, 117] width 171 height 15
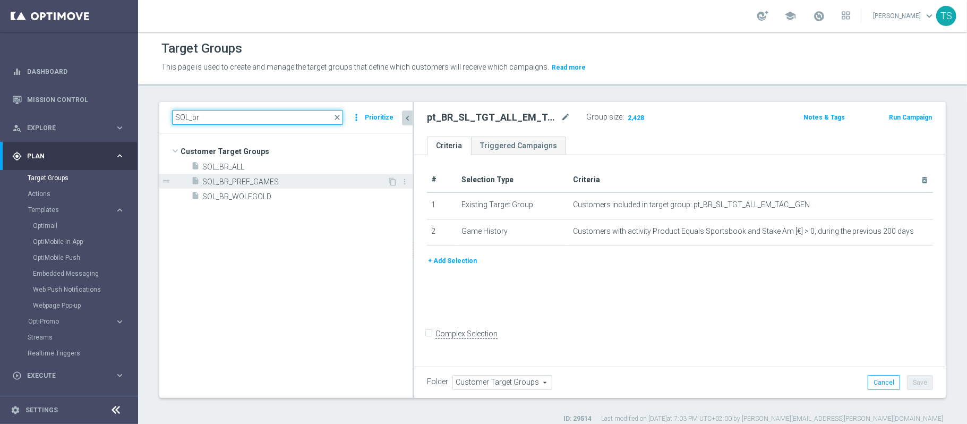
type input "SOL_br"
click at [274, 178] on span "SOL_BR_PREF_GAMES" at bounding box center [294, 181] width 185 height 9
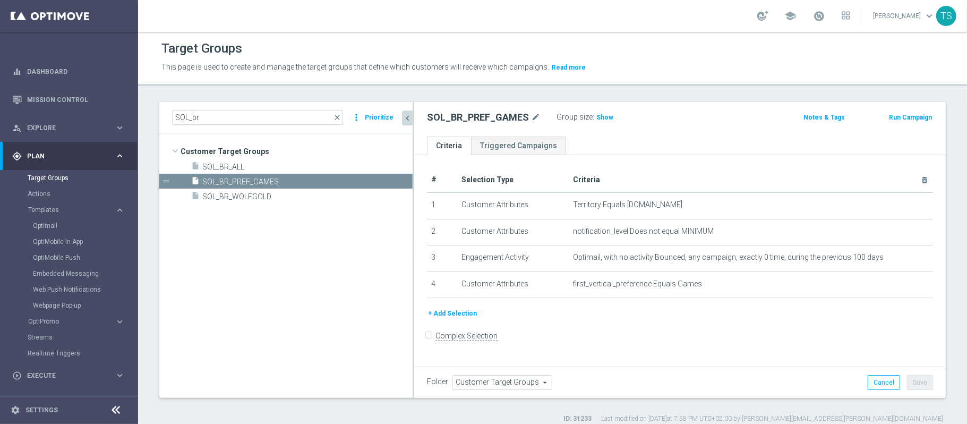
click at [472, 115] on h2 "SOL_BR_PREF_GAMES" at bounding box center [478, 117] width 102 height 13
click at [83, 153] on span "Plan" at bounding box center [71, 156] width 88 height 6
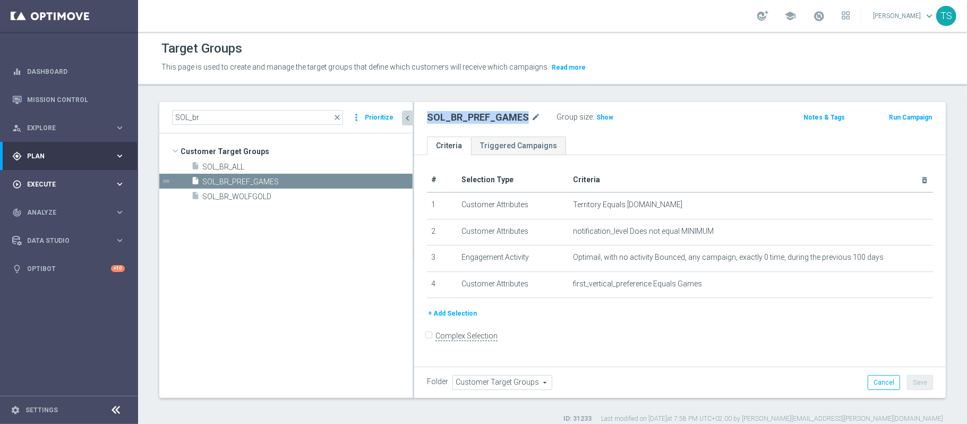
click at [79, 185] on span "Execute" at bounding box center [71, 184] width 88 height 6
click at [65, 204] on link "Campaign Builder" at bounding box center [69, 206] width 83 height 8
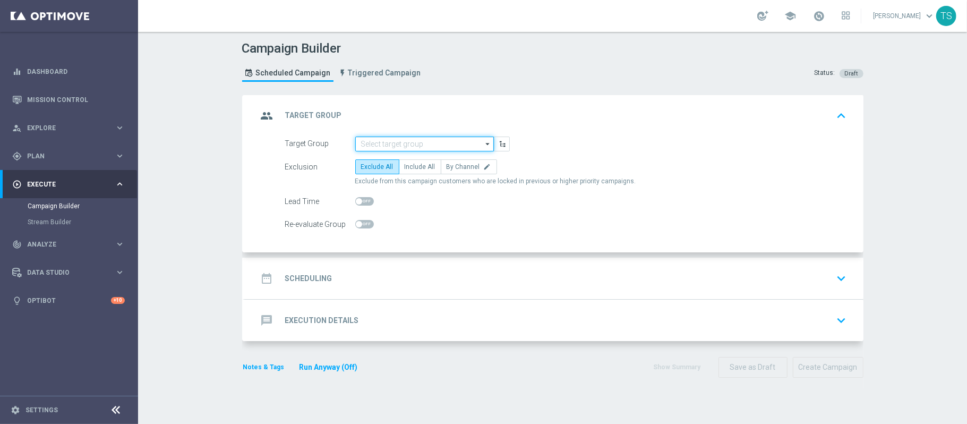
click at [419, 147] on input at bounding box center [424, 143] width 139 height 15
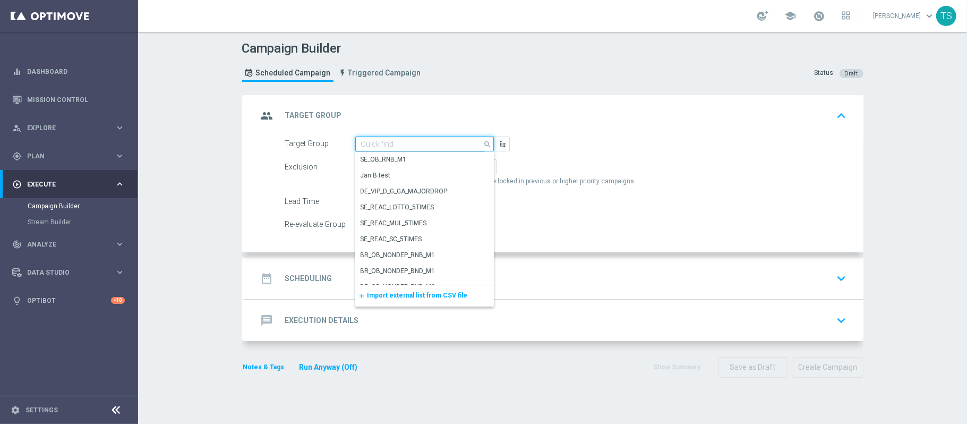
paste input "SOL_BR_PREF_GAMES"
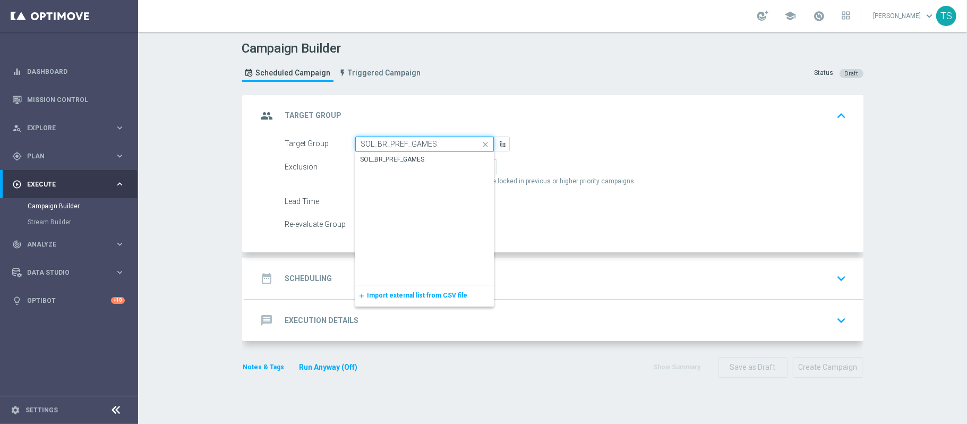
click at [432, 142] on input "SOL_BR_PREF_GAMES" at bounding box center [424, 143] width 139 height 15
click at [438, 164] on div "SOL_BR_PREF_GAMES" at bounding box center [424, 159] width 139 height 15
type input "SOL_BR_PREF_GAMES"
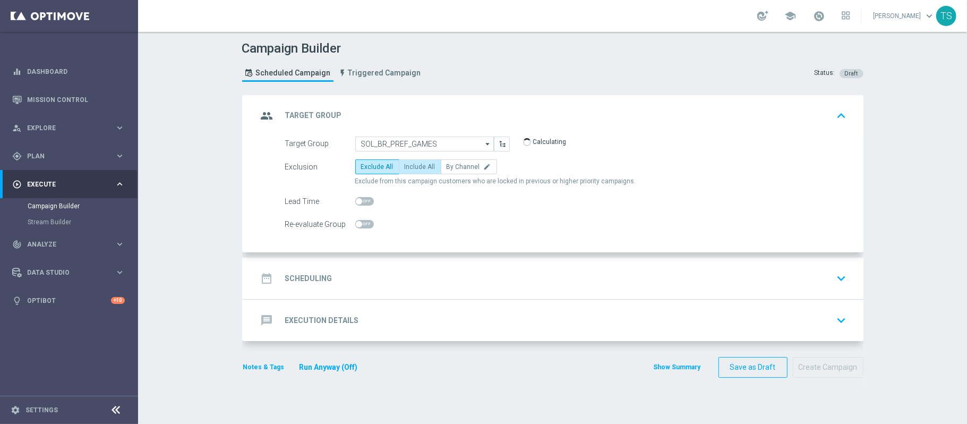
click at [421, 166] on span "Include All" at bounding box center [420, 166] width 31 height 7
click at [411, 166] on input "Include All" at bounding box center [408, 168] width 7 height 7
radio input "true"
click at [566, 272] on div "date_range Scheduling keyboard_arrow_down" at bounding box center [553, 278] width 593 height 20
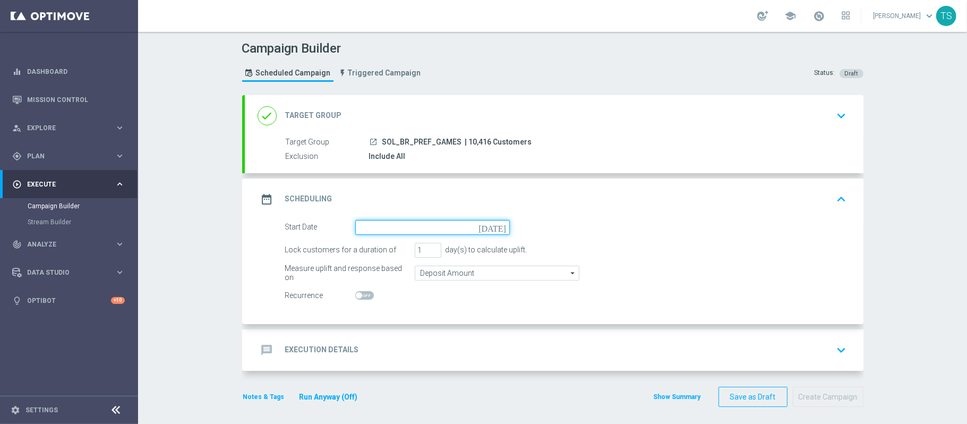
click at [464, 225] on input at bounding box center [432, 227] width 154 height 15
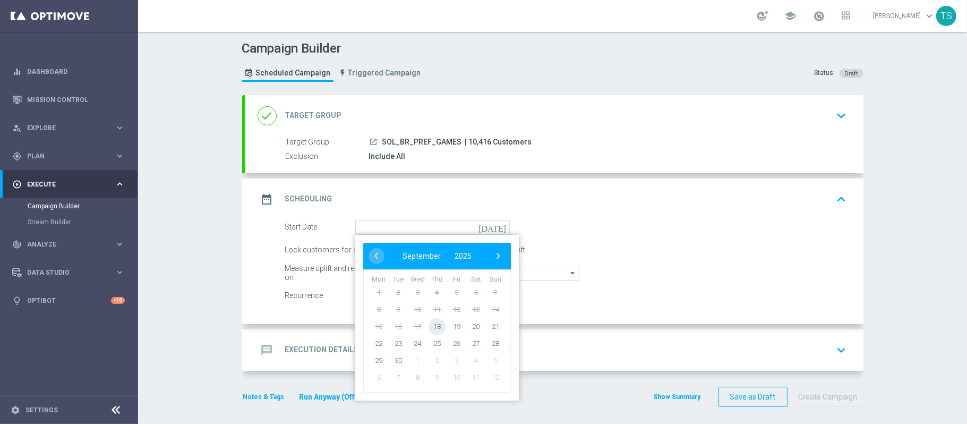
click at [430, 327] on span "18" at bounding box center [436, 325] width 17 height 17
type input "[DATE]"
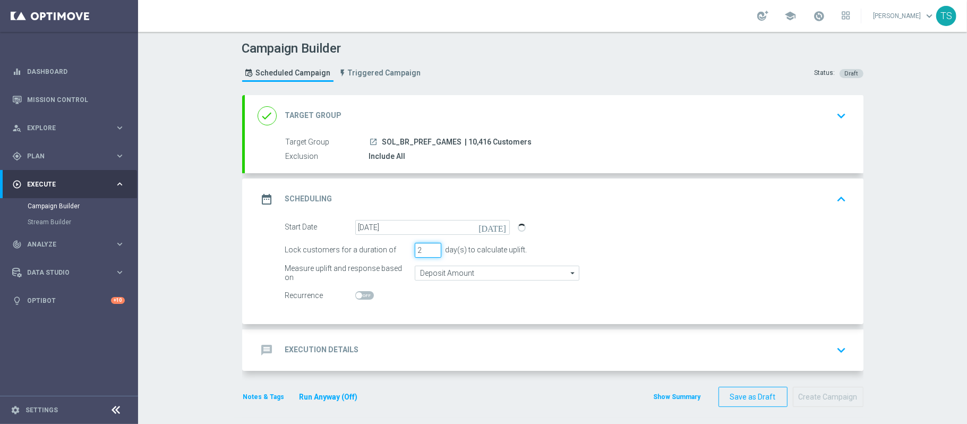
drag, startPoint x: 424, startPoint y: 249, endPoint x: 247, endPoint y: 282, distance: 179.4
click at [415, 257] on input "2" at bounding box center [428, 250] width 27 height 15
type input "3"
click at [428, 247] on input "3" at bounding box center [428, 250] width 27 height 15
click at [668, 245] on div "Lock customers for a duration of 3 day(s) to calculate uplift." at bounding box center [566, 250] width 578 height 15
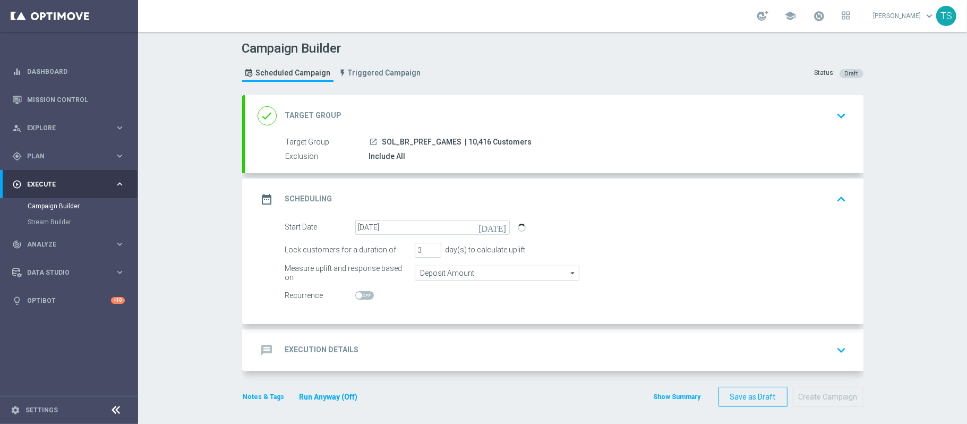
click at [398, 341] on div "message Execution Details keyboard_arrow_down" at bounding box center [553, 350] width 593 height 20
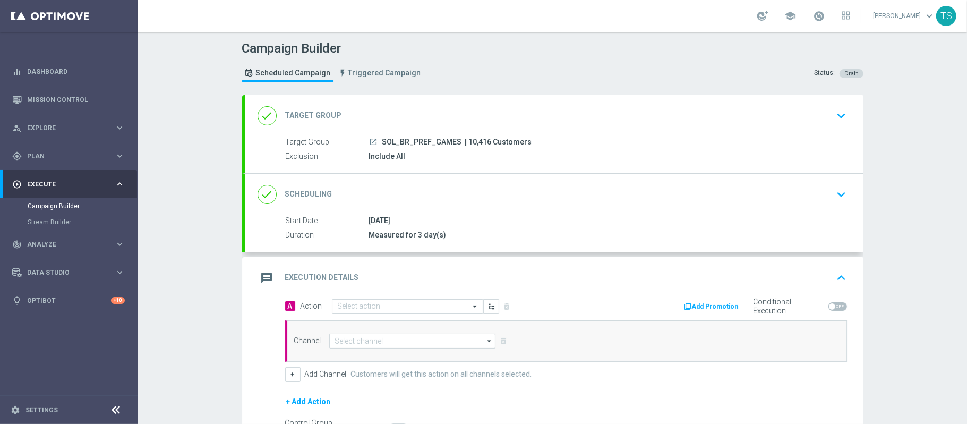
scroll to position [71, 0]
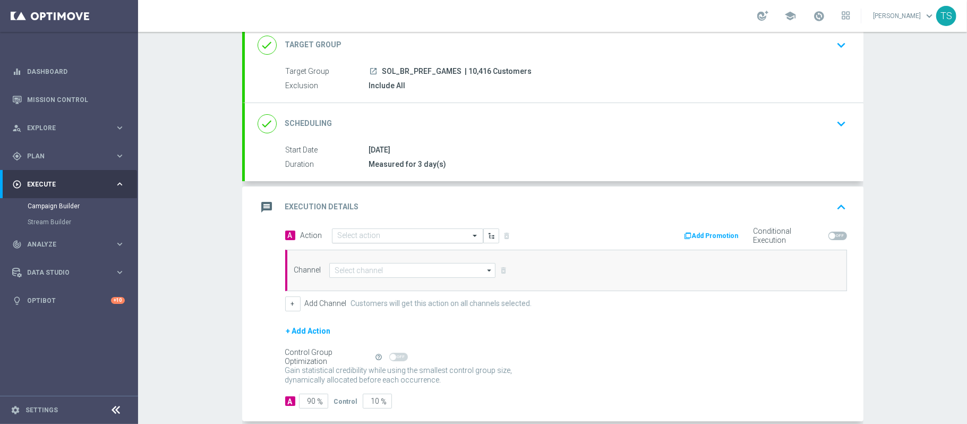
click at [449, 238] on div at bounding box center [407, 235] width 150 height 9
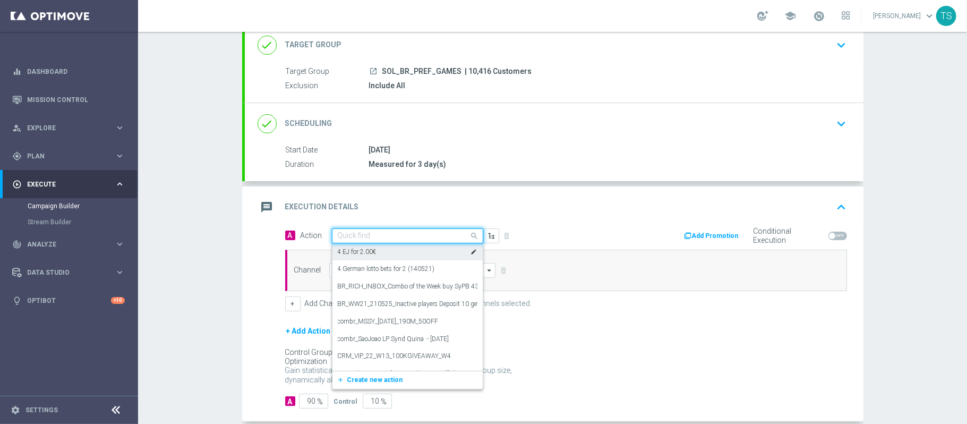
click at [361, 235] on input "text" at bounding box center [397, 235] width 118 height 9
type input "diner"
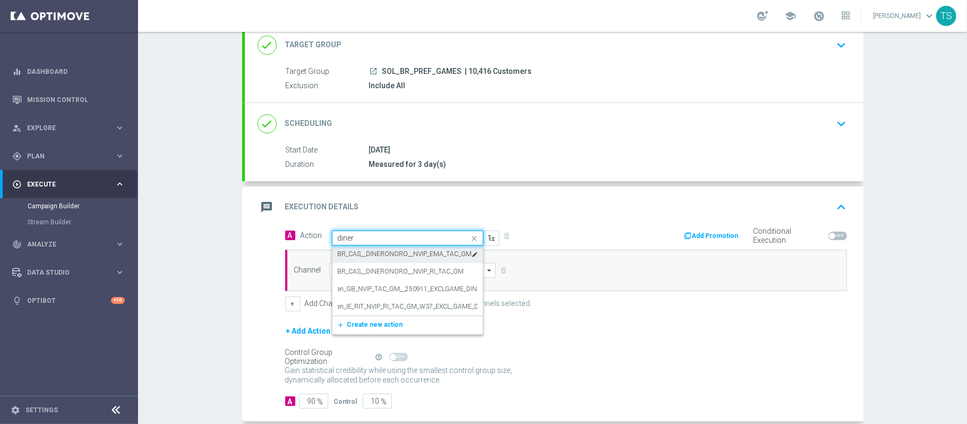
click at [417, 253] on label "BR_CAS__DINERONORO__NVIP_EMA_TAC_GM" at bounding box center [405, 254] width 134 height 9
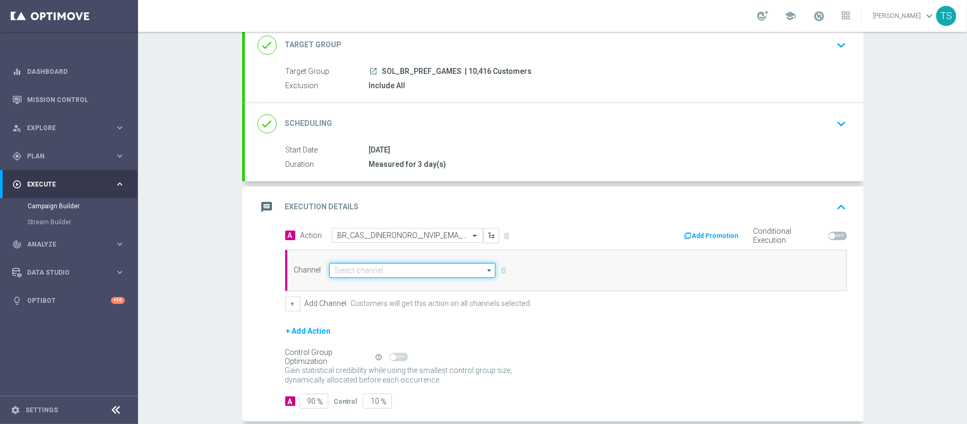
click at [410, 271] on input at bounding box center [412, 270] width 167 height 15
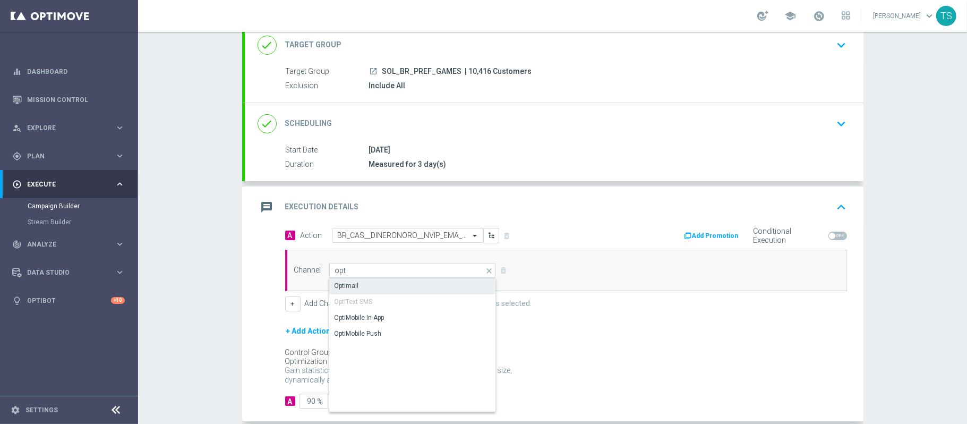
click at [372, 287] on div "Optimail" at bounding box center [412, 285] width 167 height 15
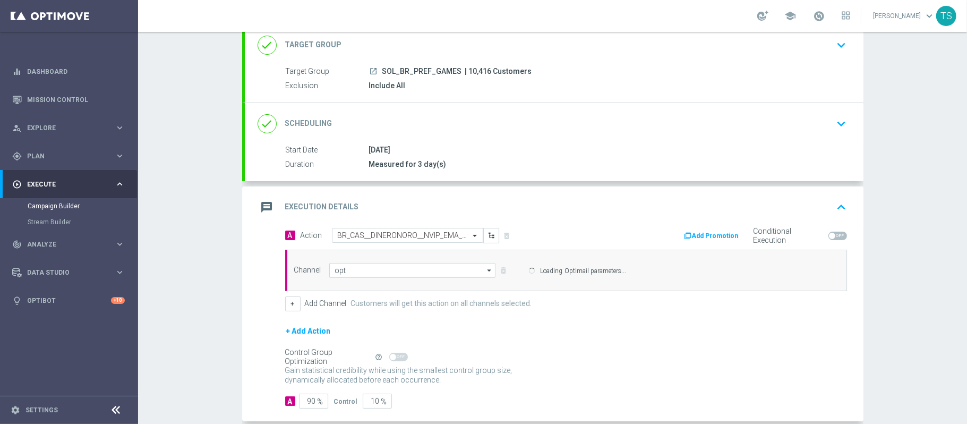
type input "Optimail"
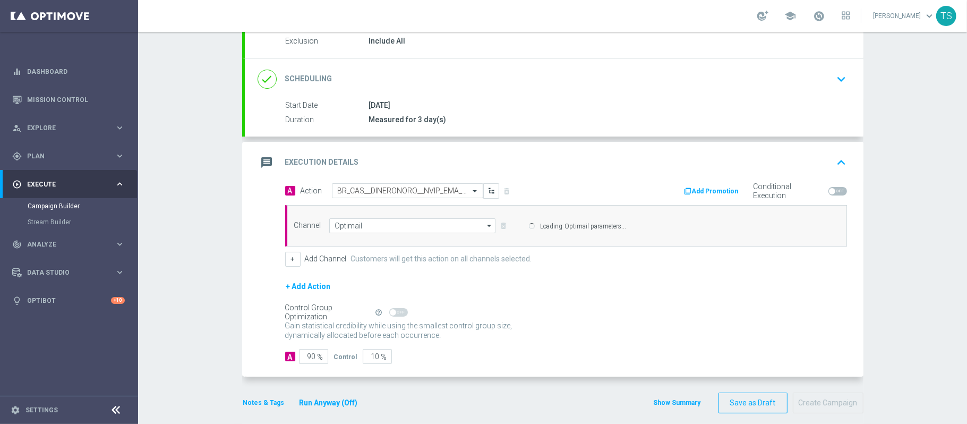
scroll to position [128, 0]
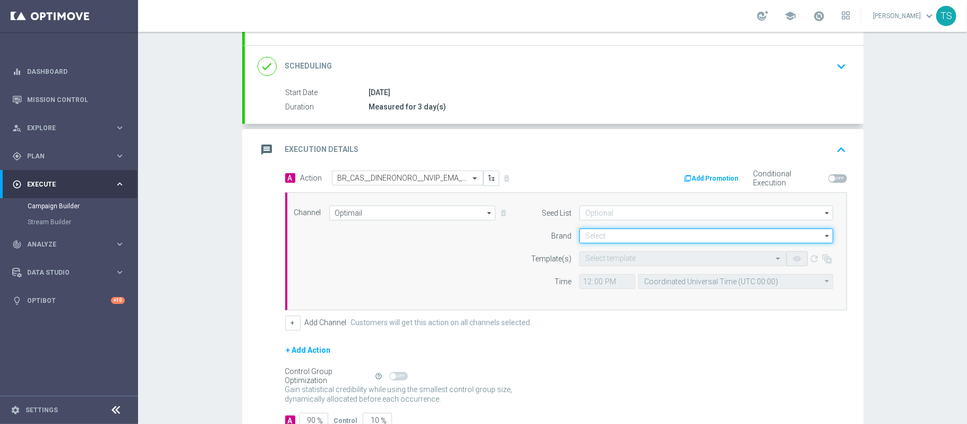
click at [598, 238] on input at bounding box center [706, 235] width 254 height 15
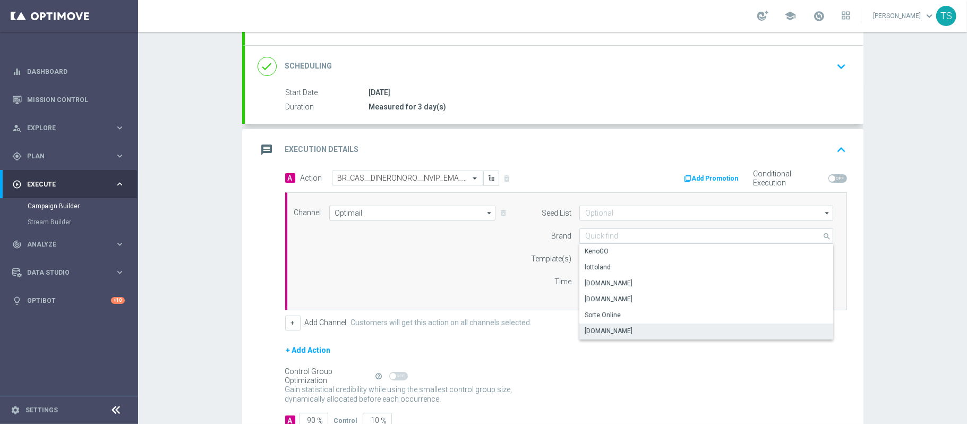
click at [618, 334] on div "[DOMAIN_NAME]" at bounding box center [609, 331] width 48 height 10
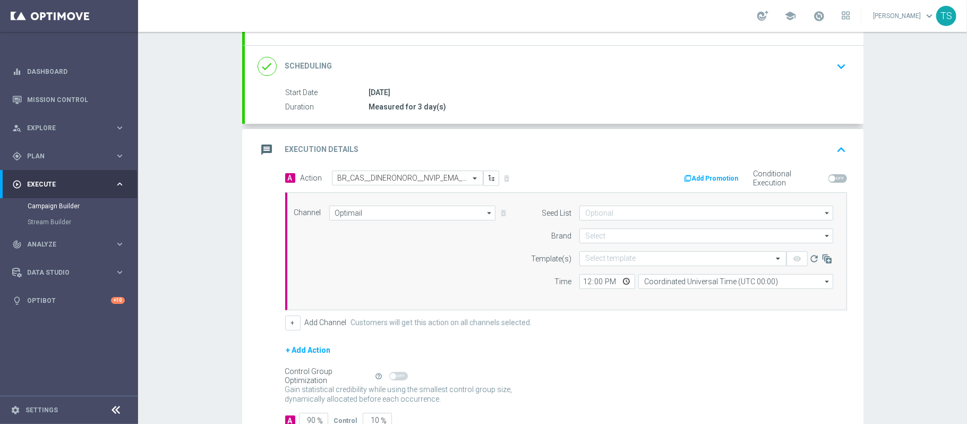
type input "[DOMAIN_NAME]"
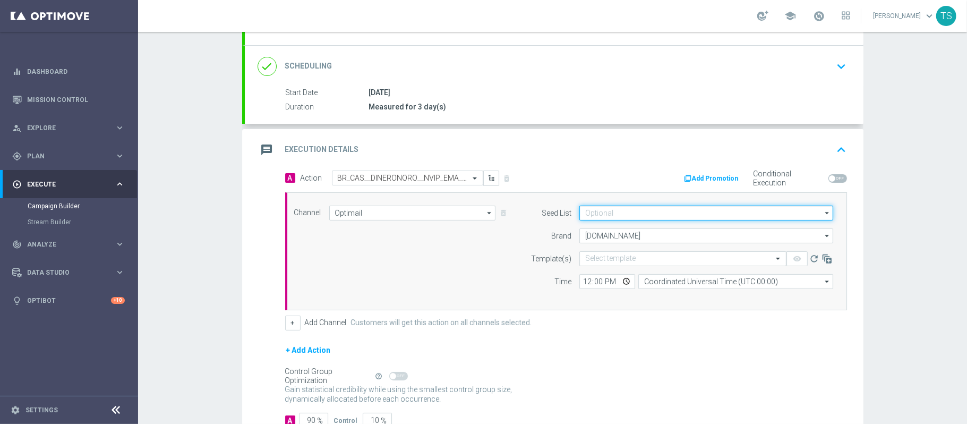
click at [609, 217] on input at bounding box center [706, 212] width 254 height 15
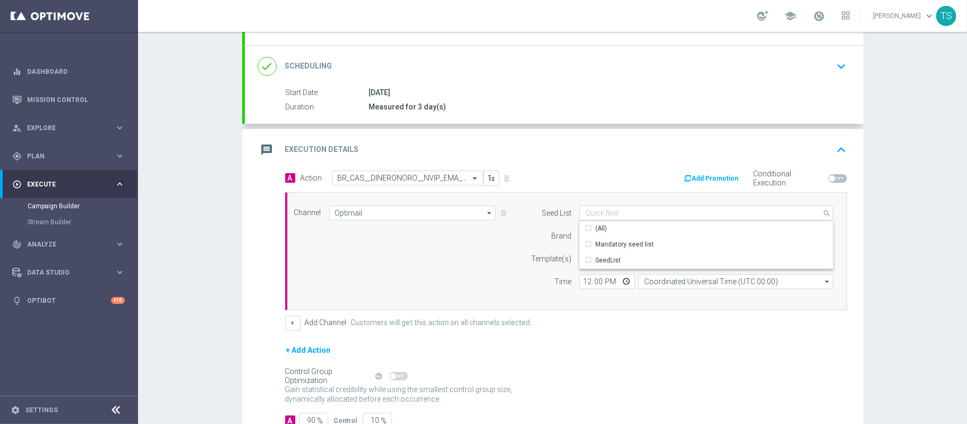
drag, startPoint x: 500, startPoint y: 238, endPoint x: 548, endPoint y: 231, distance: 48.8
click at [500, 237] on div "Channel Optimail Optimail arrow_drop_down Drag here to set row groups Drag here…" at bounding box center [563, 250] width 555 height 91
click at [602, 260] on input "text" at bounding box center [672, 258] width 174 height 9
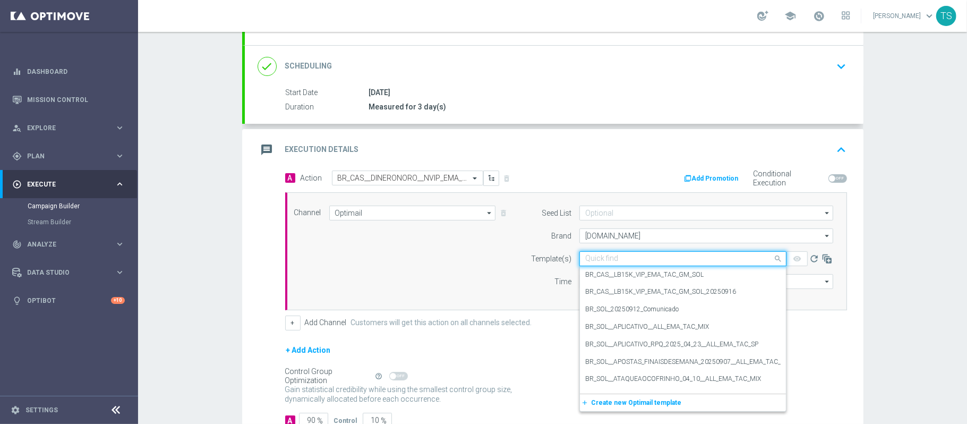
paste input "BR_SOL__DINERONORO_20250918__ALL_EMA_TAC_GM"
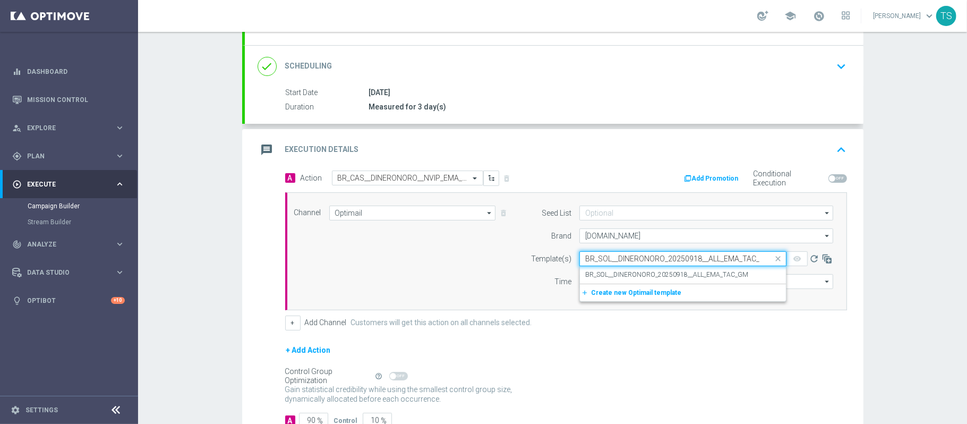
scroll to position [0, 10]
click at [646, 274] on label "BR_SOL__DINERONORO_20250918__ALL_EMA_TAC_GM" at bounding box center [666, 274] width 163 height 9
type input "BR_SOL__DINERONORO_20250918__ALL_EMA_TAC_GM"
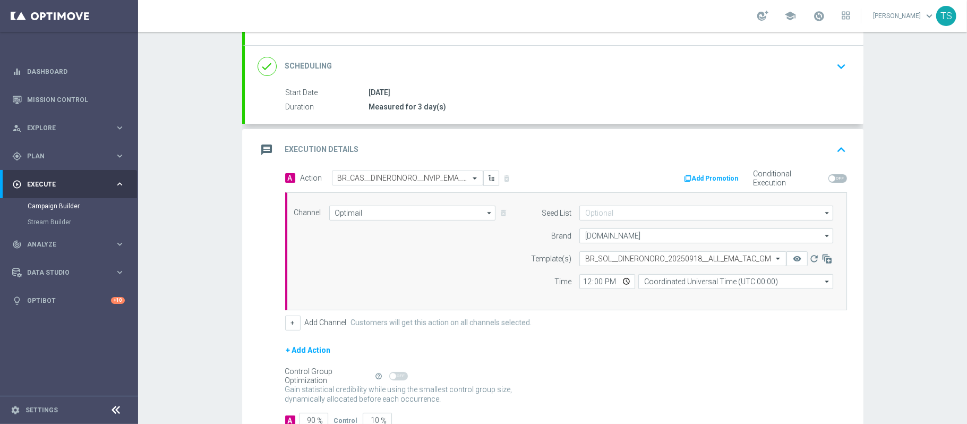
scroll to position [0, 0]
click at [618, 282] on input "12:00" at bounding box center [607, 281] width 56 height 15
click at [697, 281] on input "Coordinated Universal Time (UTC 00:00)" at bounding box center [735, 281] width 195 height 15
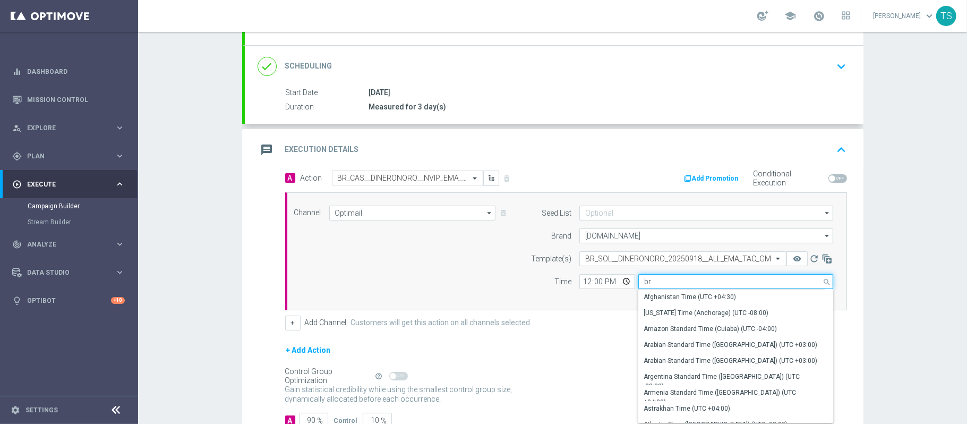
click at [669, 277] on input "br" at bounding box center [735, 281] width 195 height 15
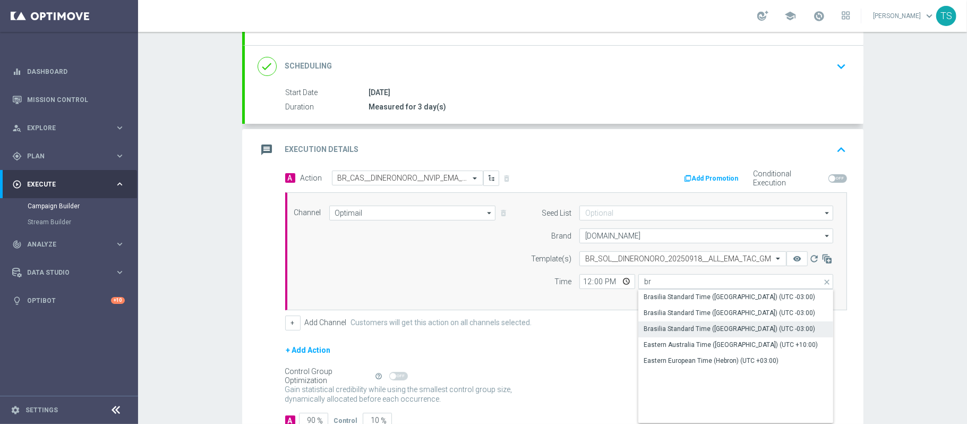
click at [773, 331] on div "Brasilia Standard Time ([GEOGRAPHIC_DATA]) (UTC -03:00)" at bounding box center [728, 329] width 171 height 10
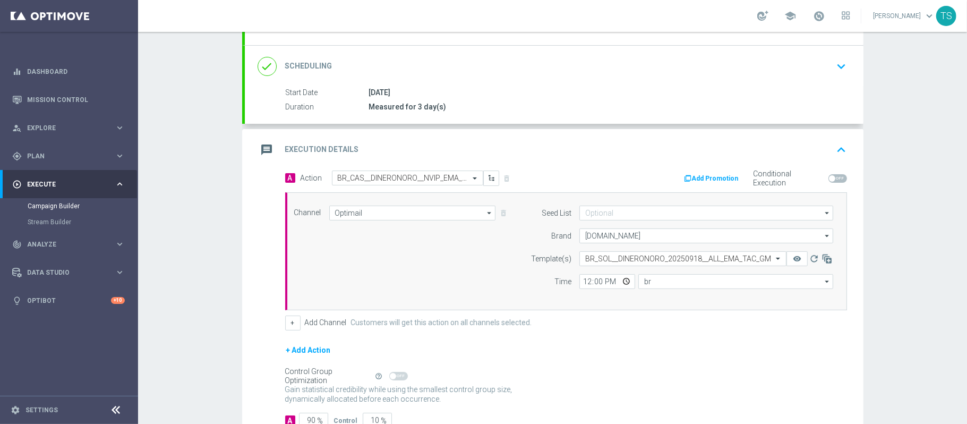
type input "Brasilia Standard Time ([GEOGRAPHIC_DATA]) (UTC -03:00)"
click at [621, 283] on input "12:00" at bounding box center [607, 281] width 56 height 15
type input "15:35"
click at [888, 211] on div "Campaign Builder Scheduled Campaign Triggered Campaign Status: Draft done Targe…" at bounding box center [552, 228] width 829 height 392
click at [879, 233] on div "Campaign Builder Scheduled Campaign Triggered Campaign Status: Draft done Targe…" at bounding box center [552, 228] width 829 height 392
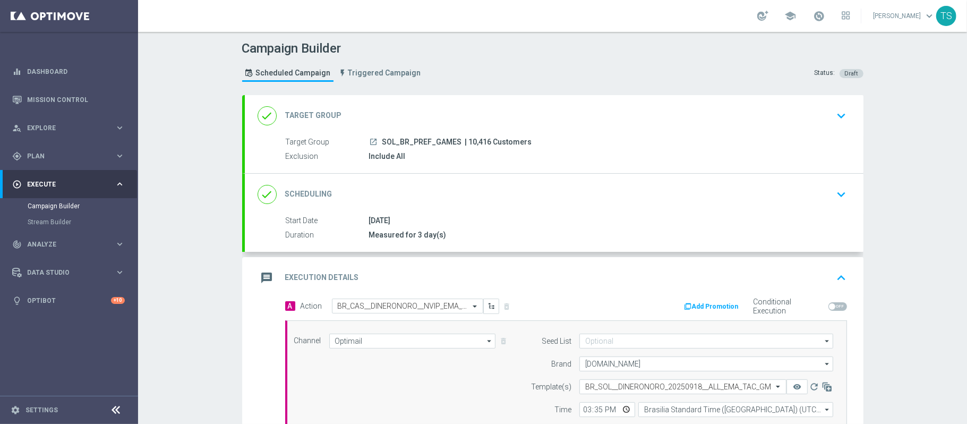
scroll to position [205, 0]
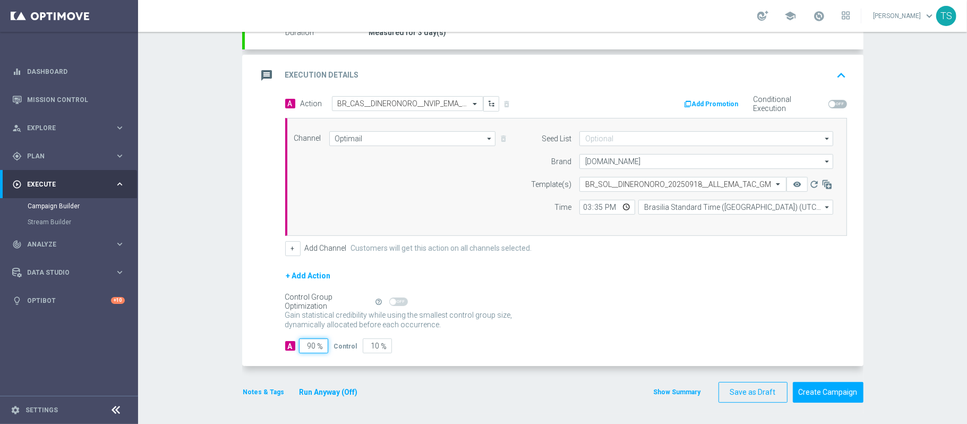
drag, startPoint x: 304, startPoint y: 344, endPoint x: 338, endPoint y: 342, distance: 34.0
click at [340, 342] on div "A 90 % Control 10 %" at bounding box center [566, 345] width 562 height 15
type input "100"
type input "0"
type input "100"
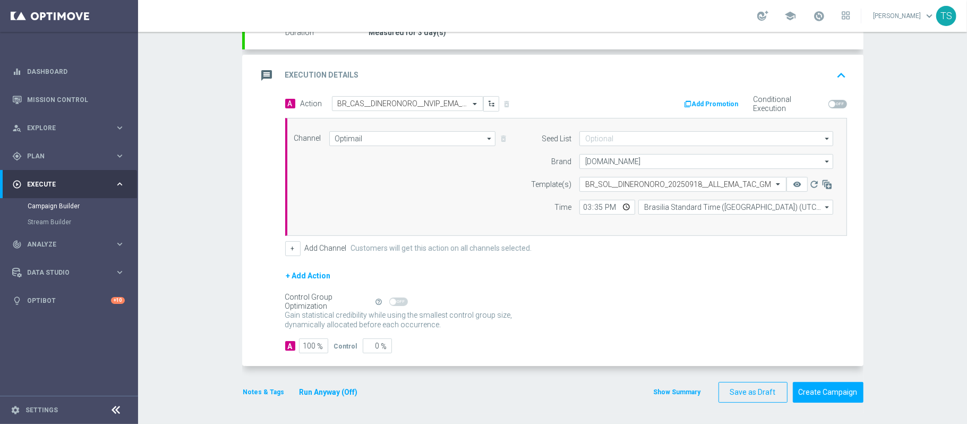
click at [753, 300] on div "Control Group Optimization Self Optimizing Campaign help_outline" at bounding box center [566, 302] width 562 height 12
click at [819, 398] on button "Create Campaign" at bounding box center [828, 392] width 71 height 21
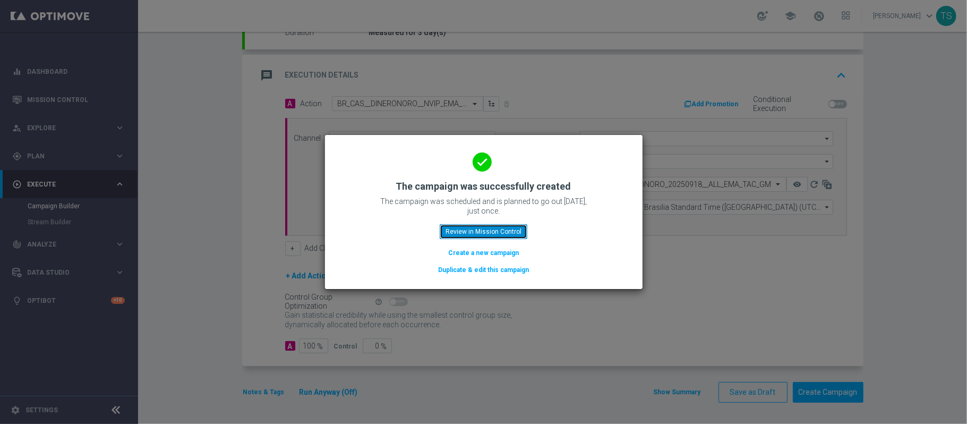
click at [503, 231] on button "Review in Mission Control" at bounding box center [484, 231] width 88 height 15
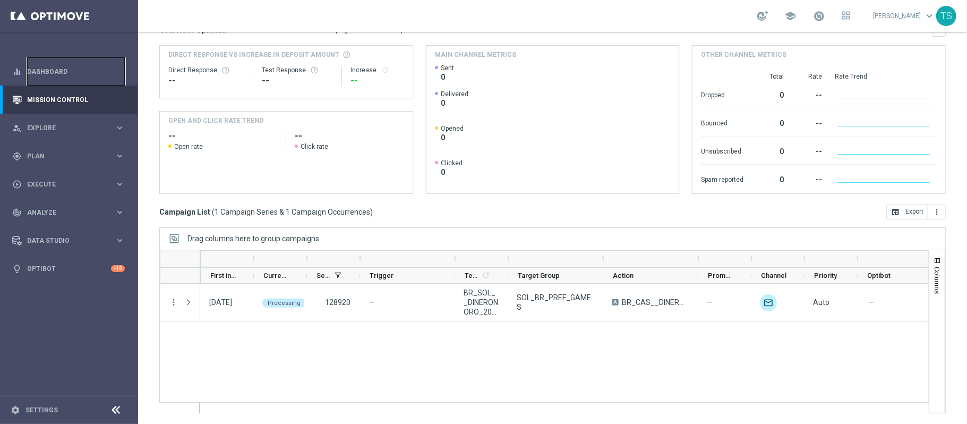
drag, startPoint x: 86, startPoint y: 71, endPoint x: 297, endPoint y: 5, distance: 221.5
click at [86, 71] on link "Dashboard" at bounding box center [76, 71] width 98 height 28
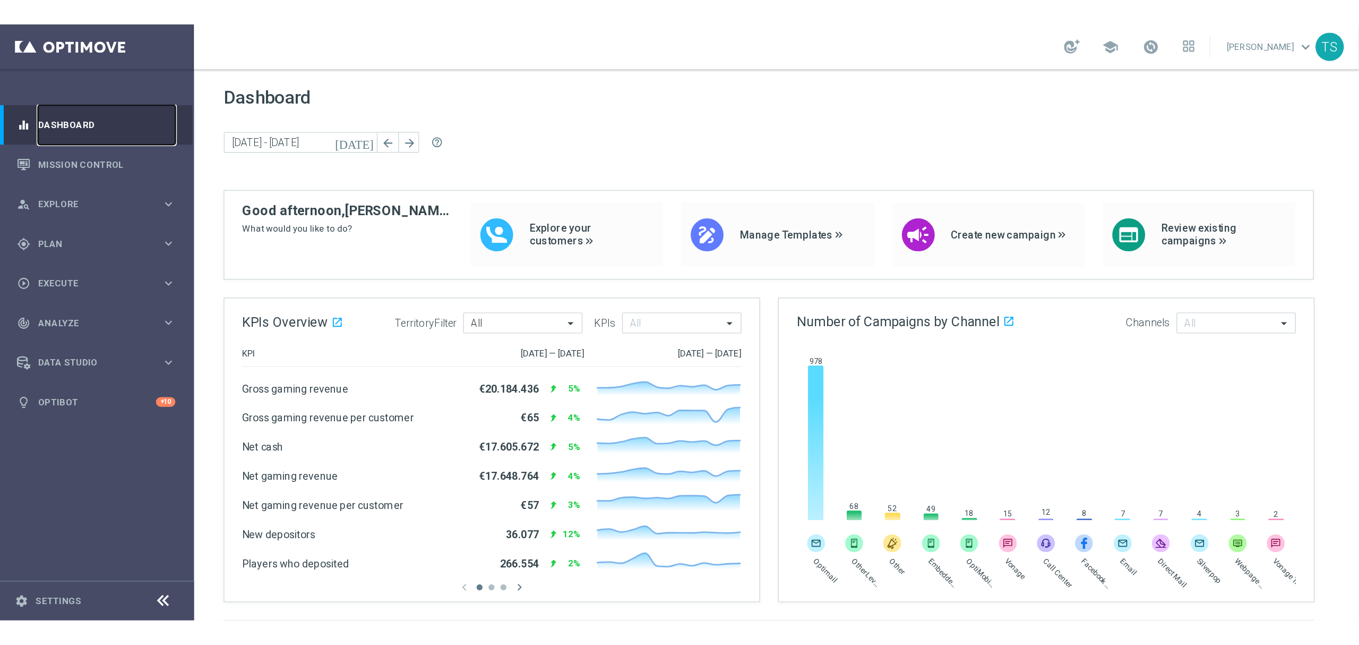
scroll to position [141, 0]
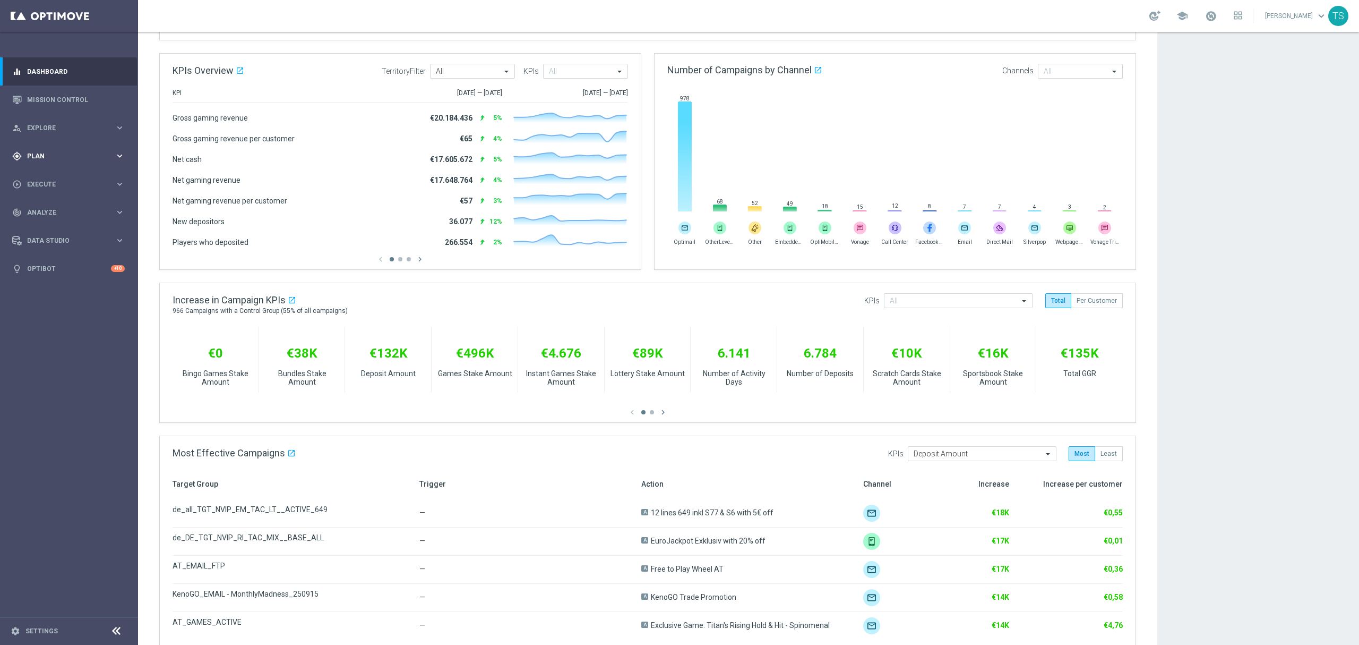
click at [75, 151] on div "gps_fixed Plan" at bounding box center [63, 156] width 102 height 10
click at [75, 174] on link "Target Groups" at bounding box center [69, 178] width 83 height 8
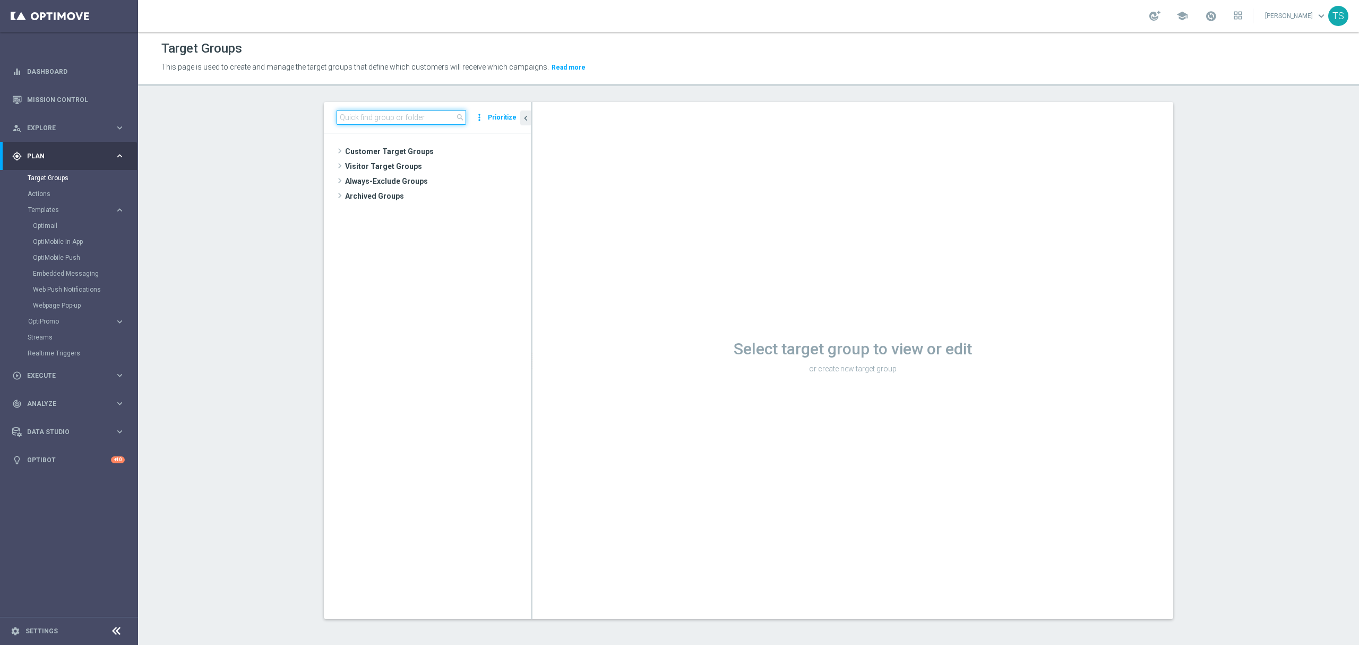
click at [388, 123] on input at bounding box center [402, 117] width 130 height 15
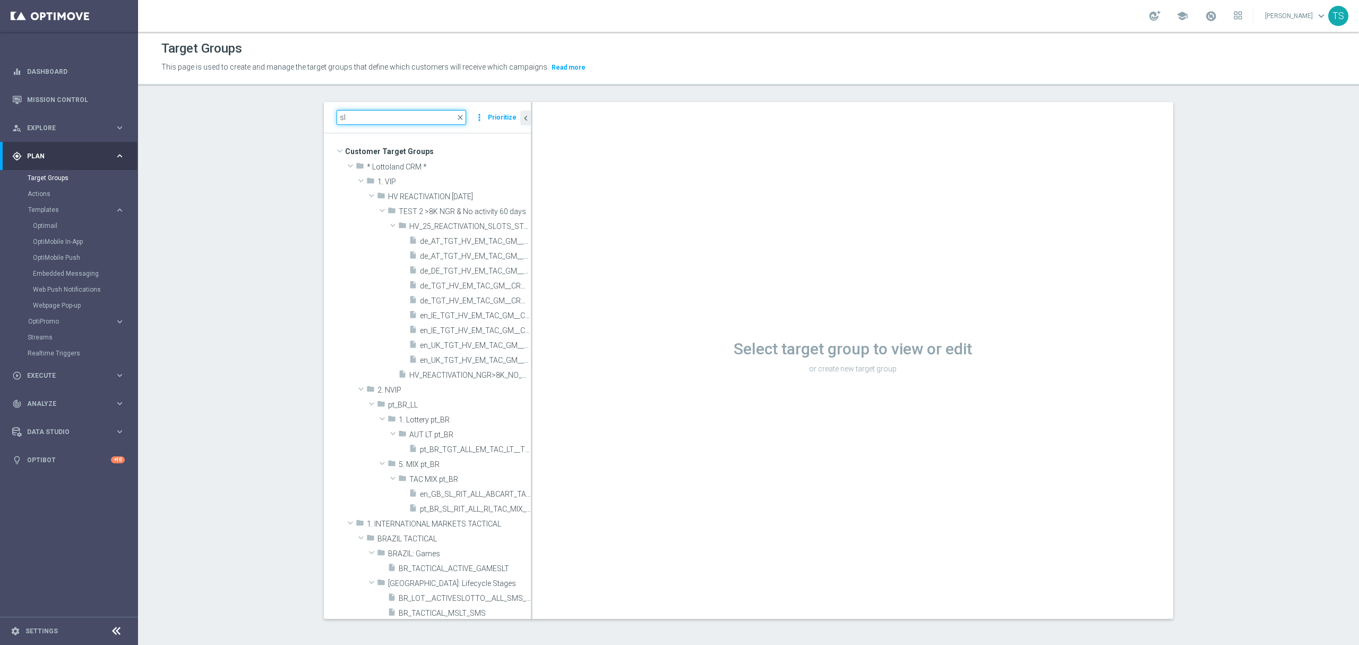
drag, startPoint x: 392, startPoint y: 117, endPoint x: -78, endPoint y: 119, distance: 469.8
click at [0, 119] on html "equalizer Dashboard Mission Control" at bounding box center [679, 322] width 1359 height 645
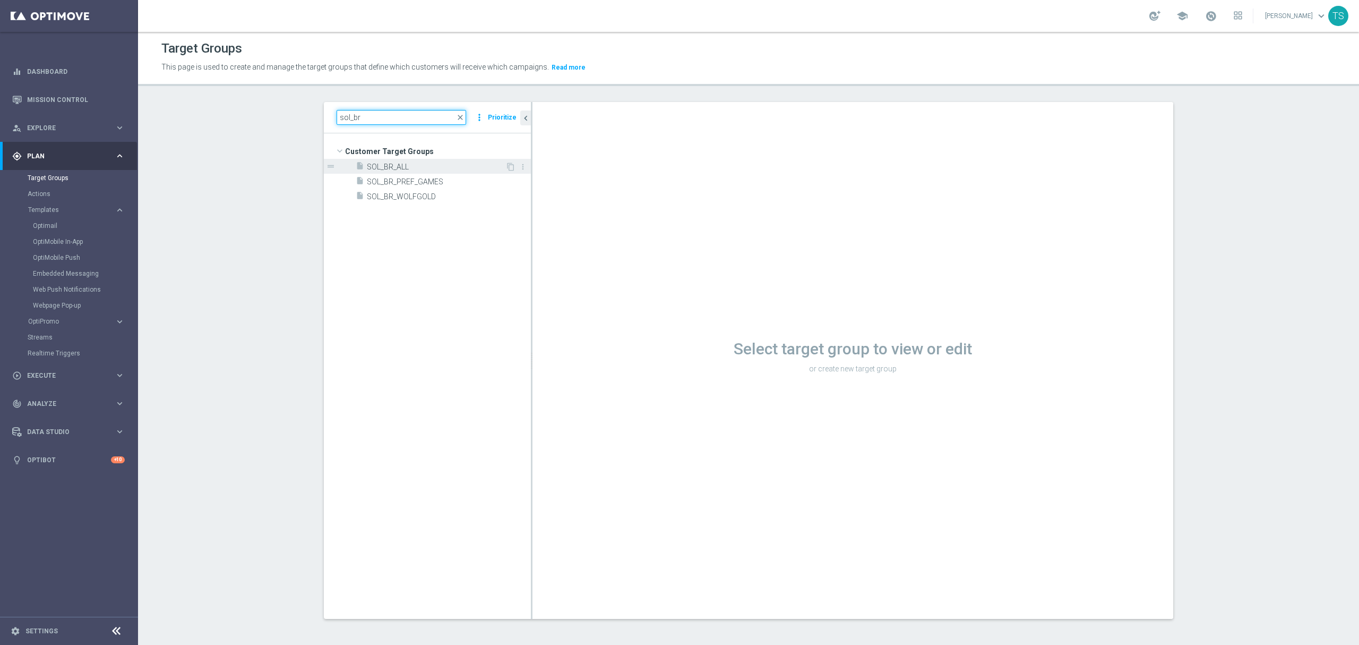
type input "sol_br"
click at [402, 164] on span "SOL_BR_ALL" at bounding box center [436, 166] width 139 height 9
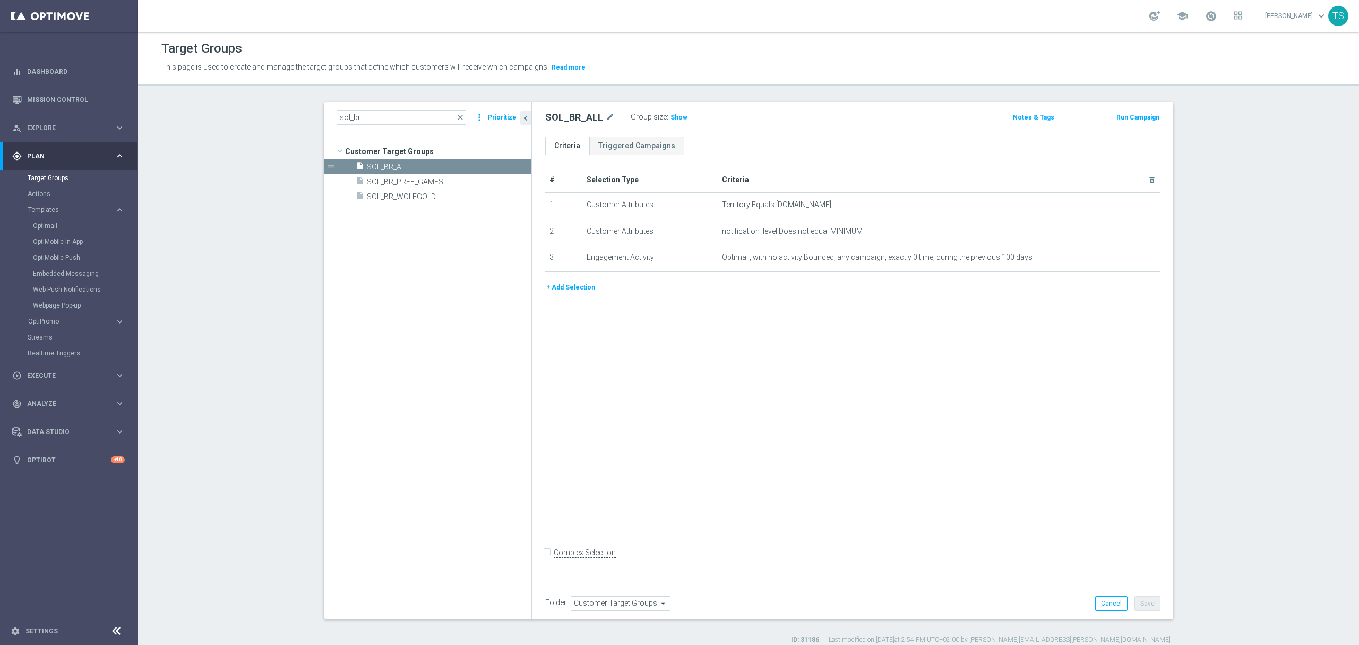
click at [568, 287] on button "+ Add Selection" at bounding box center [570, 287] width 51 height 12
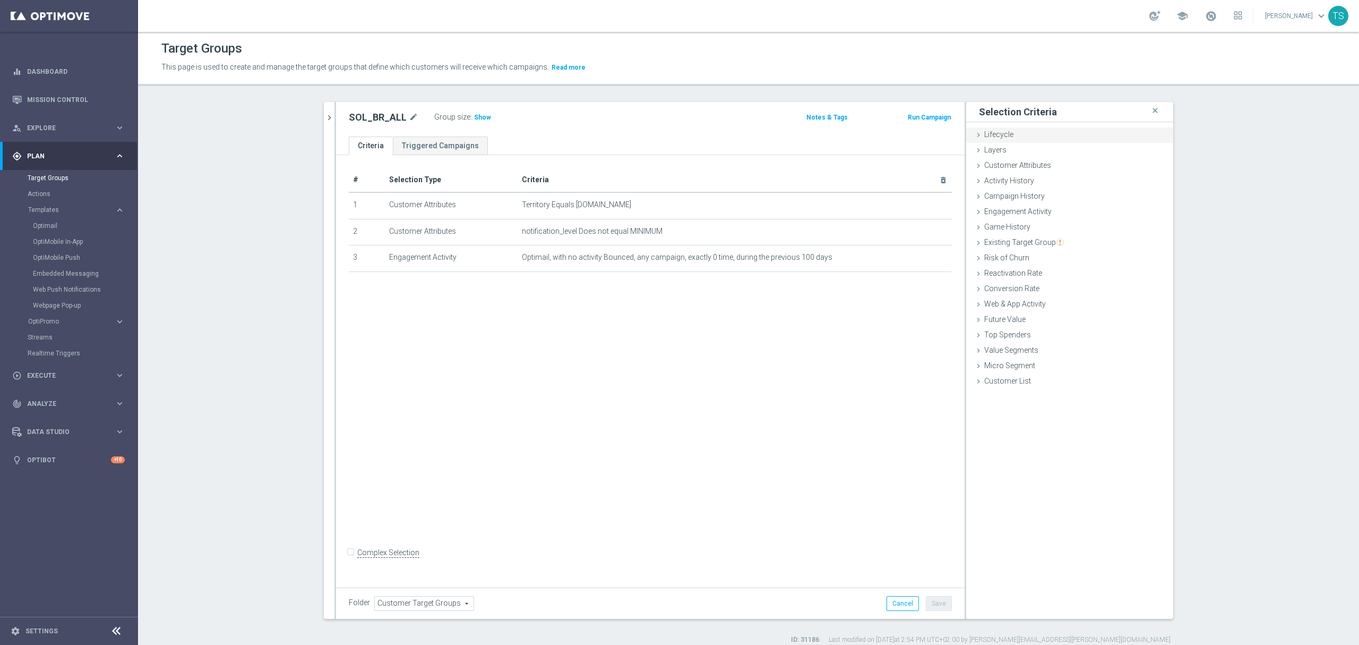
click at [966, 138] on span "Lifecycle" at bounding box center [998, 134] width 29 height 8
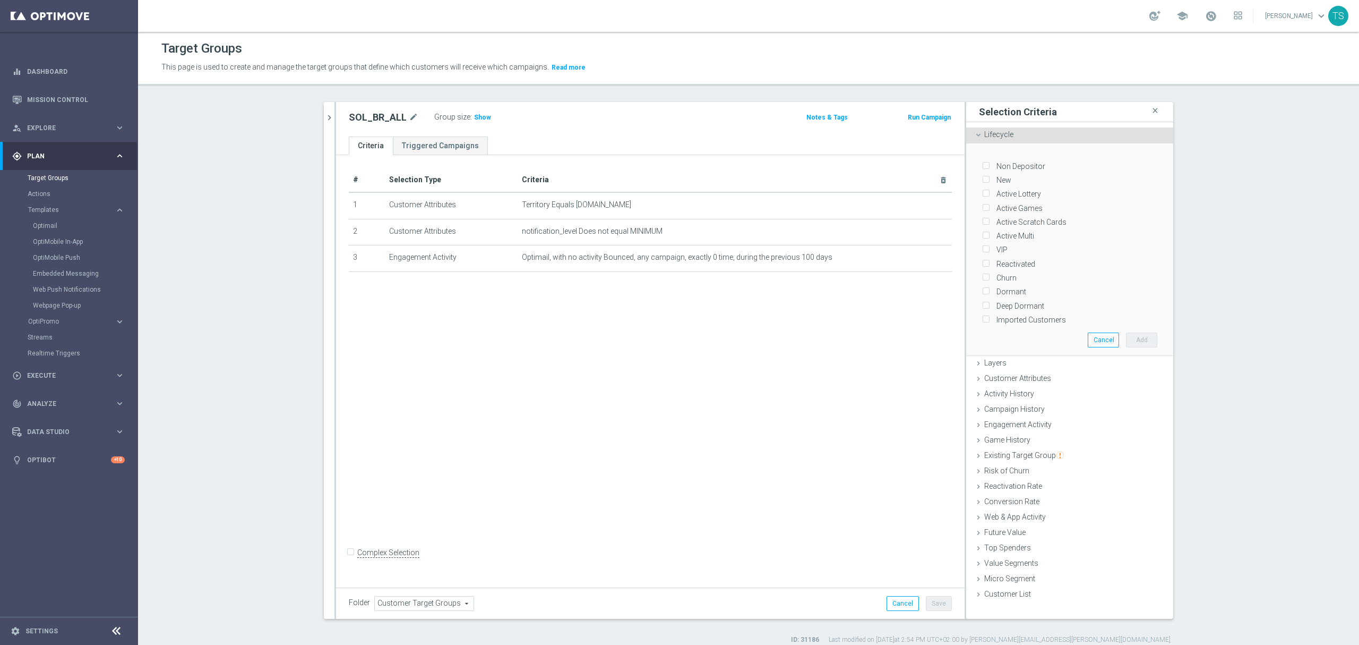
click at [966, 247] on label "VIP" at bounding box center [1000, 250] width 15 height 10
click at [966, 247] on input "VIP" at bounding box center [985, 249] width 7 height 7
checkbox input "true"
click at [966, 340] on button "Add" at bounding box center [1141, 339] width 31 height 15
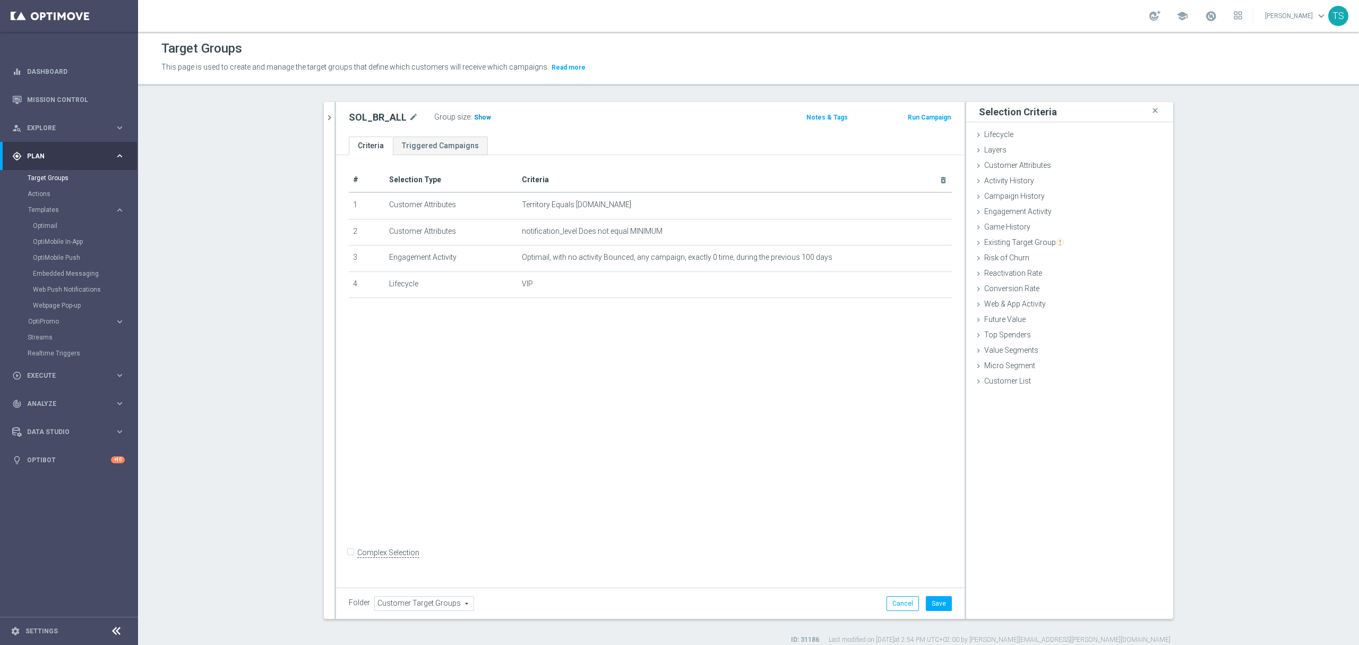
click at [474, 119] on span "Show" at bounding box center [482, 117] width 17 height 7
drag, startPoint x: 486, startPoint y: 115, endPoint x: 491, endPoint y: 120, distance: 6.8
click at [483, 124] on div "Group size : 18" at bounding box center [487, 118] width 106 height 17
drag, startPoint x: 475, startPoint y: 119, endPoint x: 466, endPoint y: 119, distance: 8.5
click at [475, 119] on span "18" at bounding box center [480, 119] width 10 height 10
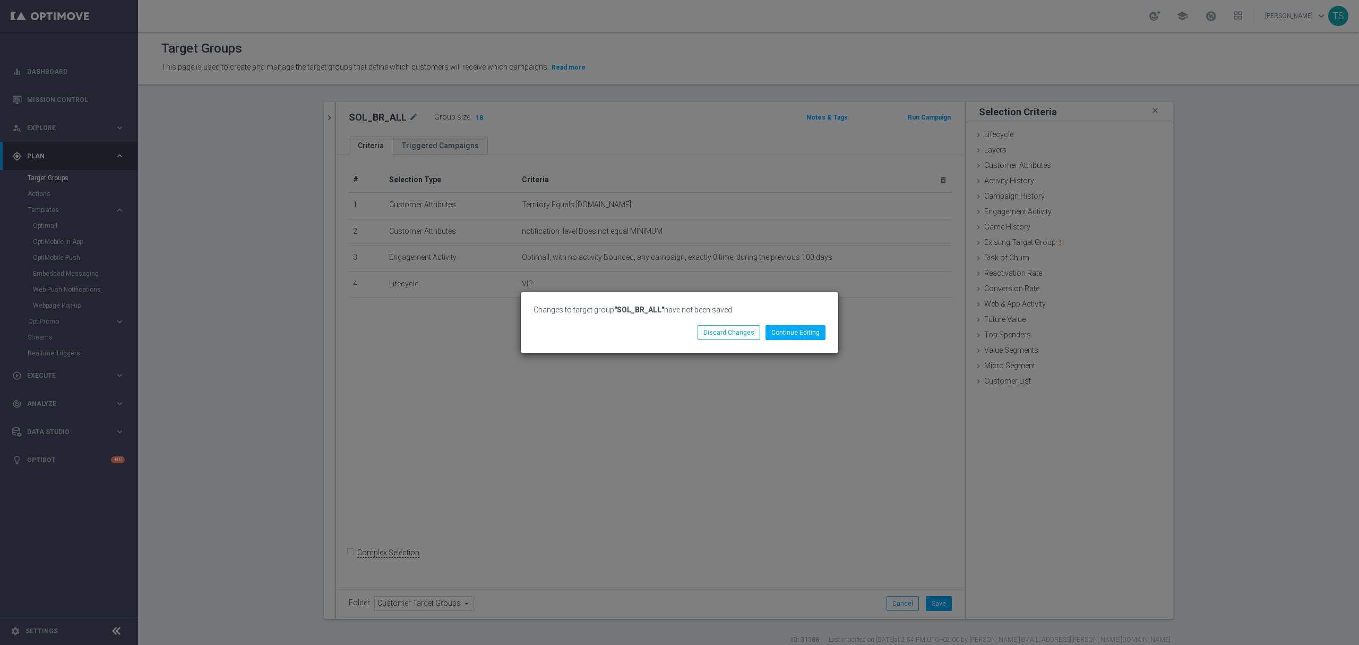
click at [710, 423] on div "Changes to target group "SOL_BR_ALL" have not been saved Continue Editing Disca…" at bounding box center [679, 322] width 1359 height 645
click at [811, 423] on div "Changes to target group "SOL_BR_ALL" have not been saved Continue Editing Disca…" at bounding box center [679, 322] width 1359 height 645
click at [795, 339] on button "Continue Editing" at bounding box center [796, 332] width 60 height 15
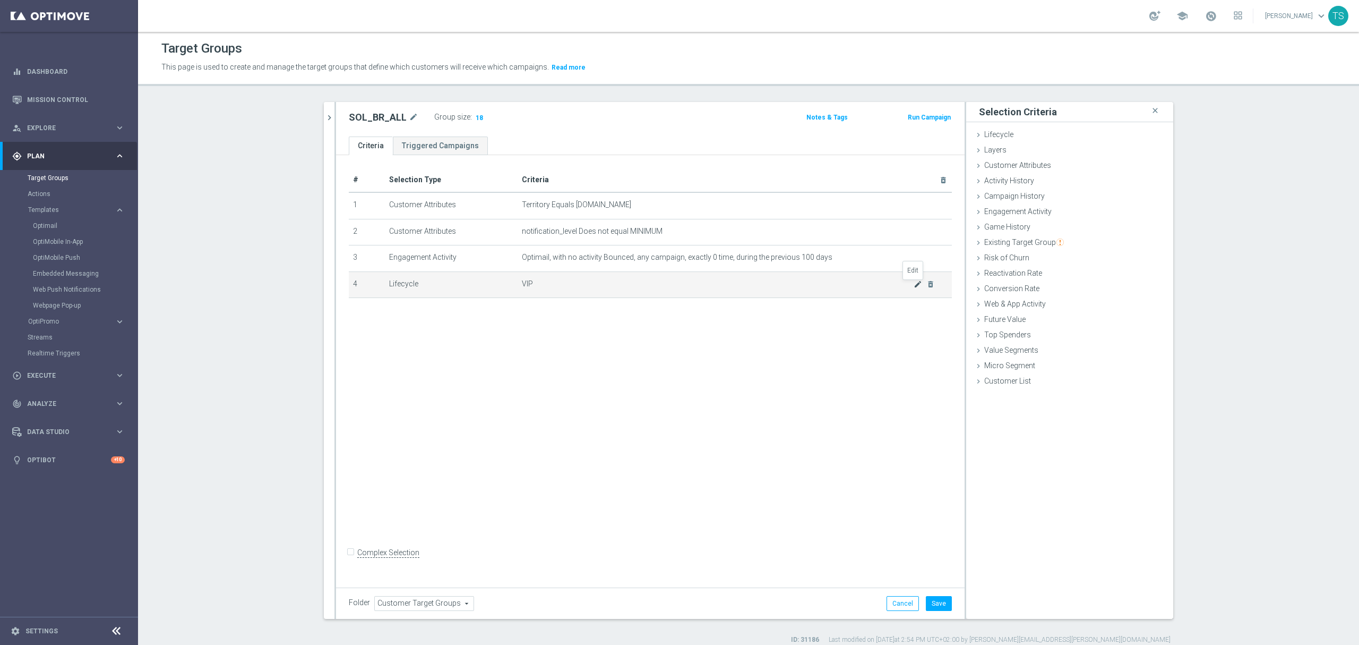
click at [914, 288] on icon "mode_edit" at bounding box center [918, 284] width 8 height 8
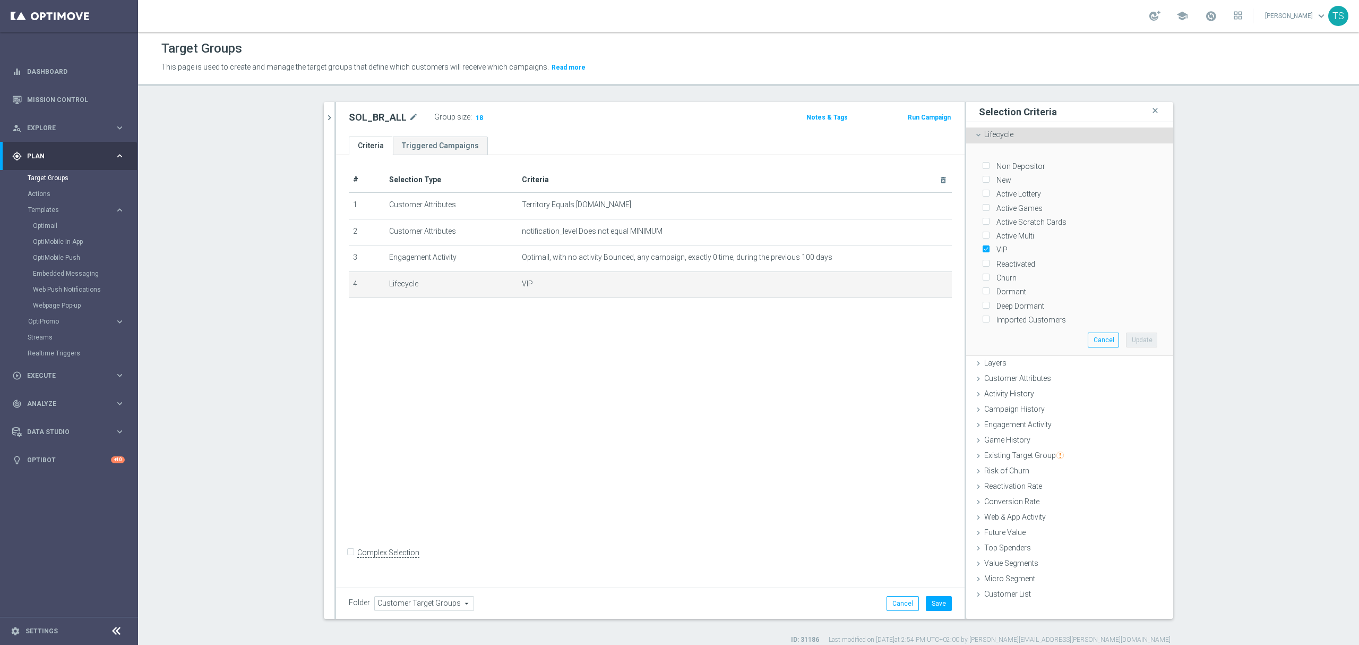
click at [966, 139] on span "Lifecycle" at bounding box center [998, 134] width 29 height 8
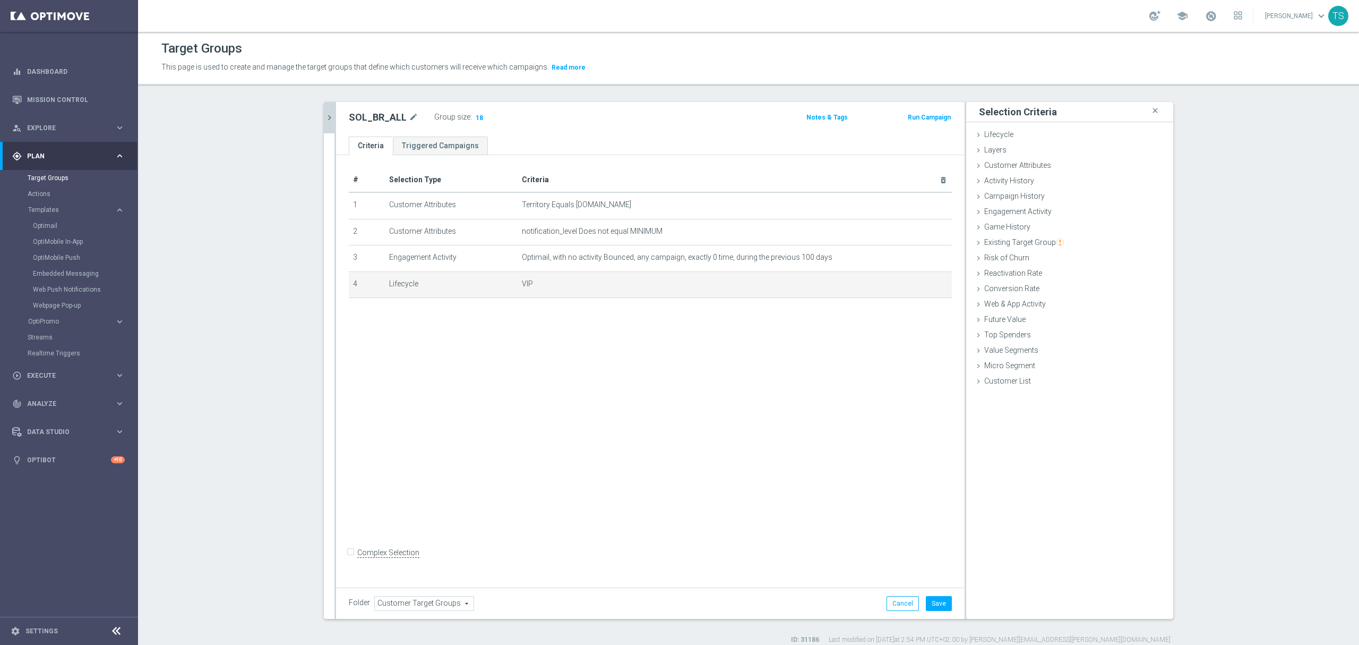
click at [324, 121] on icon "chevron_right" at bounding box center [329, 118] width 10 height 10
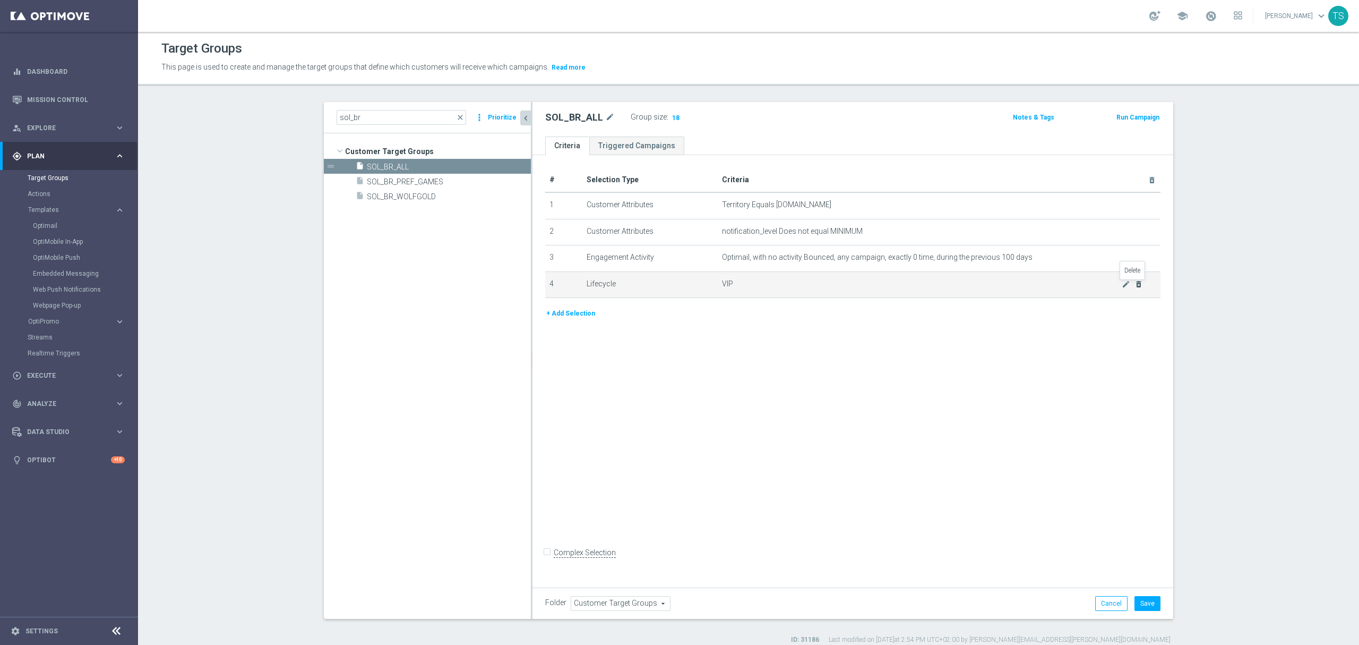
click at [966, 288] on icon "delete_forever" at bounding box center [1139, 284] width 8 height 8
click at [966, 423] on div "# Selection Type Criteria delete_forever 1 Customer Attributes Territory Equals…" at bounding box center [852, 368] width 641 height 427
click at [506, 167] on icon "content_copy" at bounding box center [510, 166] width 8 height 8
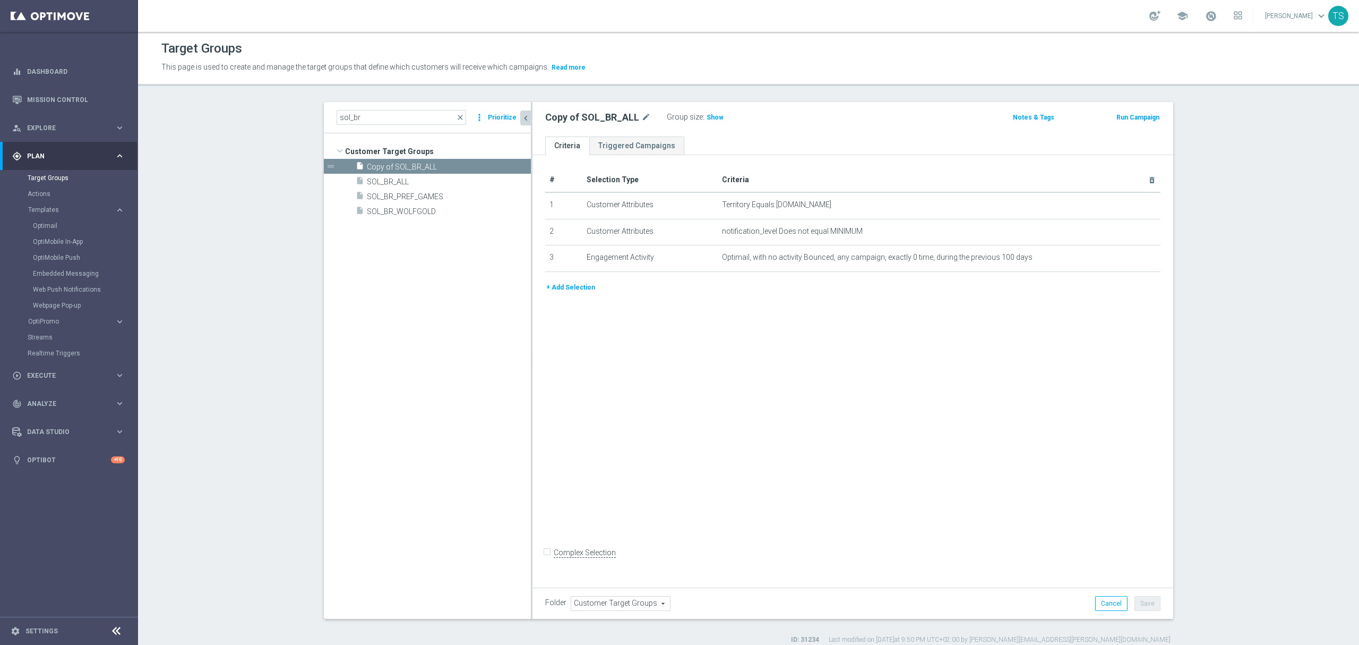
click at [572, 117] on h2 "Copy of SOL_BR_ALL" at bounding box center [592, 117] width 94 height 13
click at [641, 114] on icon "mode_edit" at bounding box center [646, 117] width 10 height 13
click at [591, 120] on input "Copy of SOL_BR_ALL" at bounding box center [616, 118] width 143 height 15
drag, startPoint x: 570, startPoint y: 118, endPoint x: 444, endPoint y: 117, distance: 126.4
click at [443, 117] on as-split "sol_br close more_vert Prioritize Customer Target Groups library_add create_new…" at bounding box center [748, 360] width 849 height 517
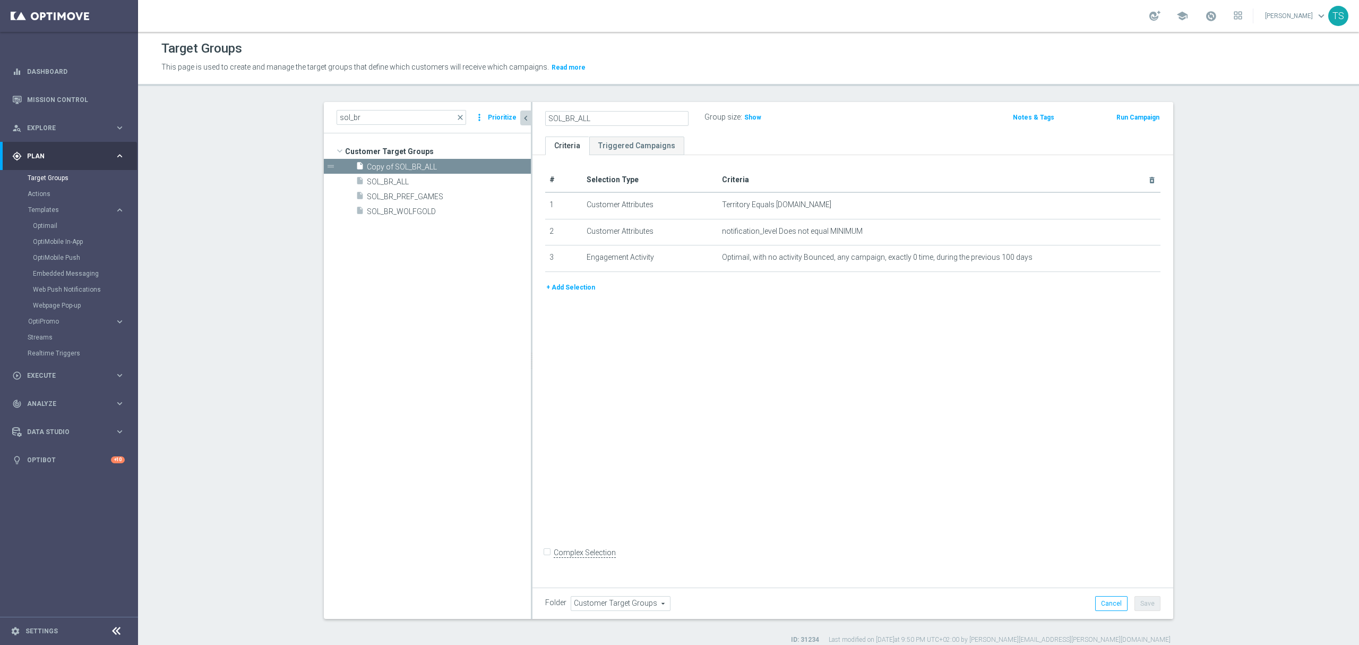
click at [608, 115] on input "SOL_BR_ALL" at bounding box center [616, 118] width 143 height 15
type input "SOL_BR_ALL_DEPOSIT"
click at [806, 145] on ul "Criteria Triggered Campaigns" at bounding box center [852, 145] width 641 height 19
click at [829, 119] on div "SOL_BR_ALL_DEPOSIT Group size : Show" at bounding box center [747, 118] width 421 height 16
click at [829, 119] on div "SOL_BR_ALL_DEPOSIT mode_edit Group size : Show" at bounding box center [747, 117] width 421 height 15
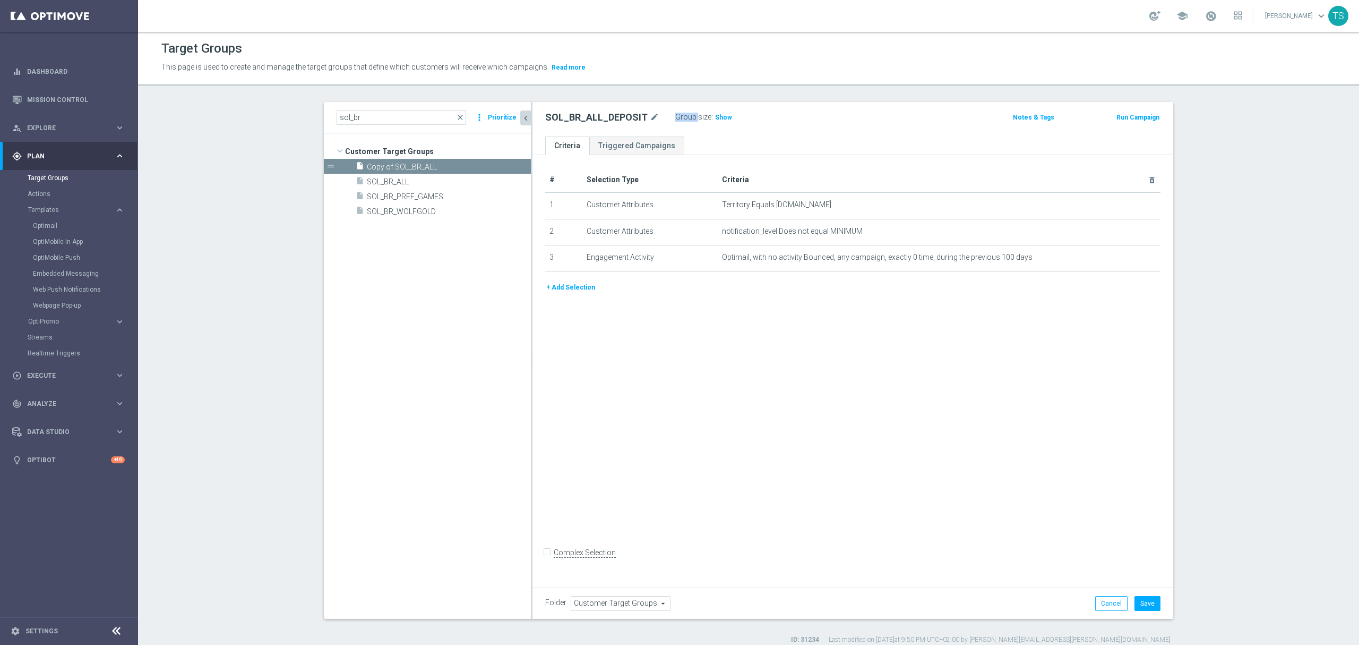
click at [565, 291] on button "+ Add Selection" at bounding box center [570, 287] width 51 height 12
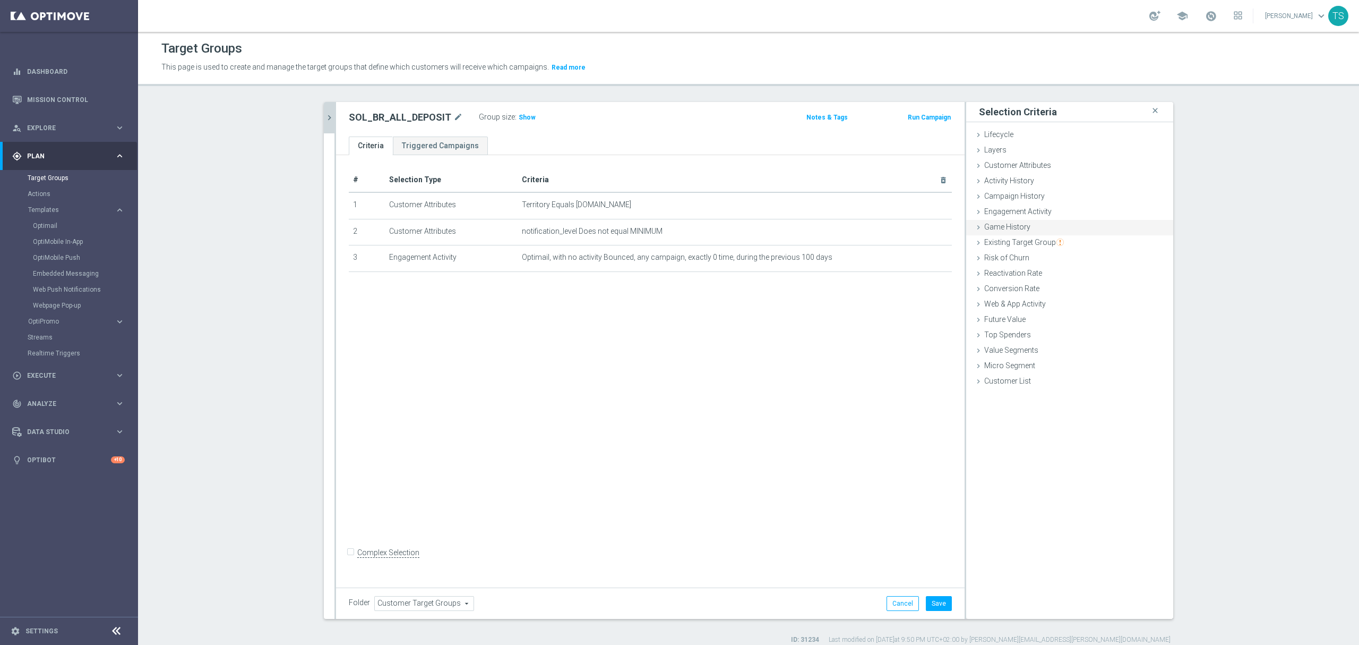
click at [966, 226] on div "Game History done" at bounding box center [1069, 228] width 207 height 16
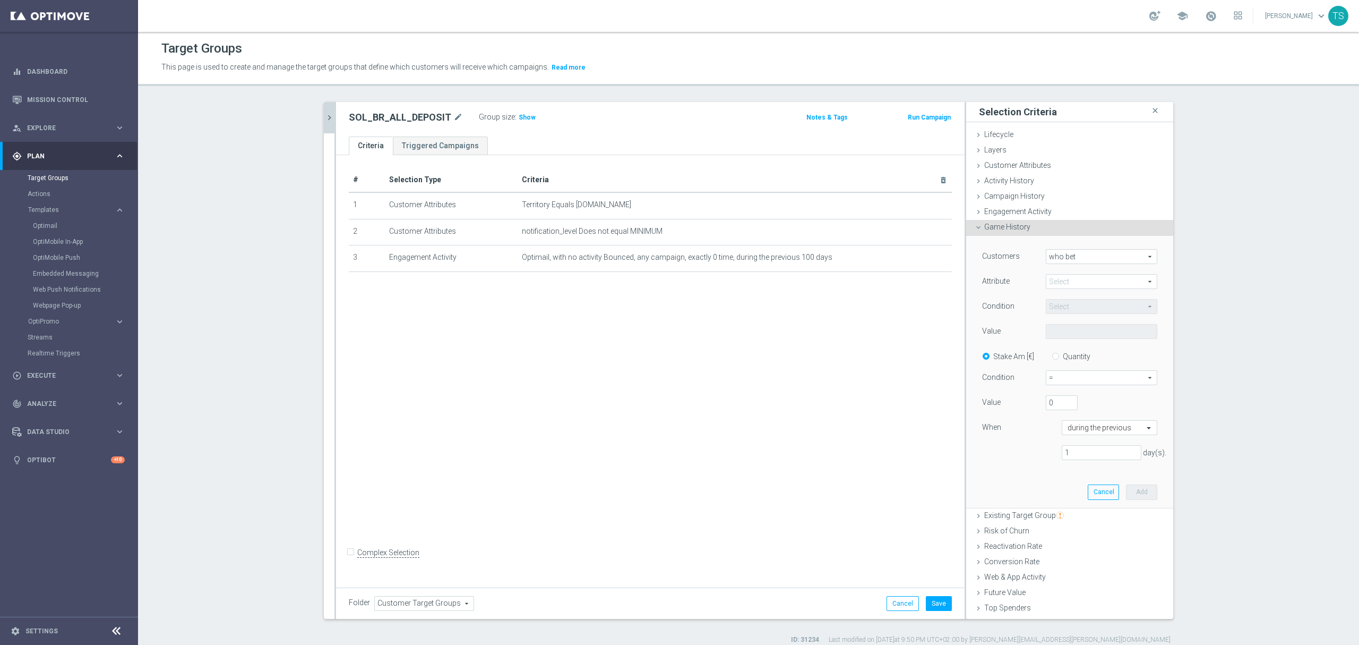
click at [966, 281] on span at bounding box center [1101, 281] width 110 height 14
click at [966, 179] on div "Activity History done" at bounding box center [1069, 182] width 207 height 16
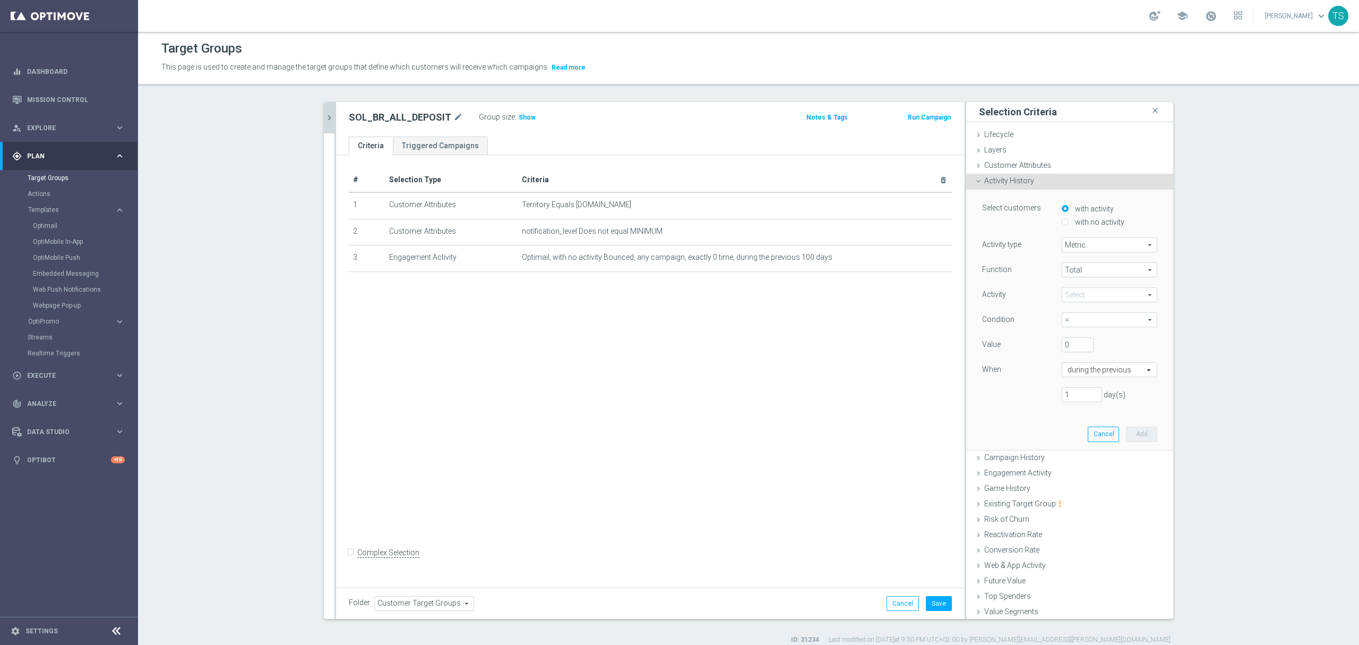
click at [966, 273] on span "Total" at bounding box center [1109, 270] width 94 height 14
click at [966, 288] on span at bounding box center [1109, 295] width 94 height 14
click at [966, 353] on span "Deposit Amount" at bounding box center [1109, 352] width 85 height 8
type input "Deposit Amount"
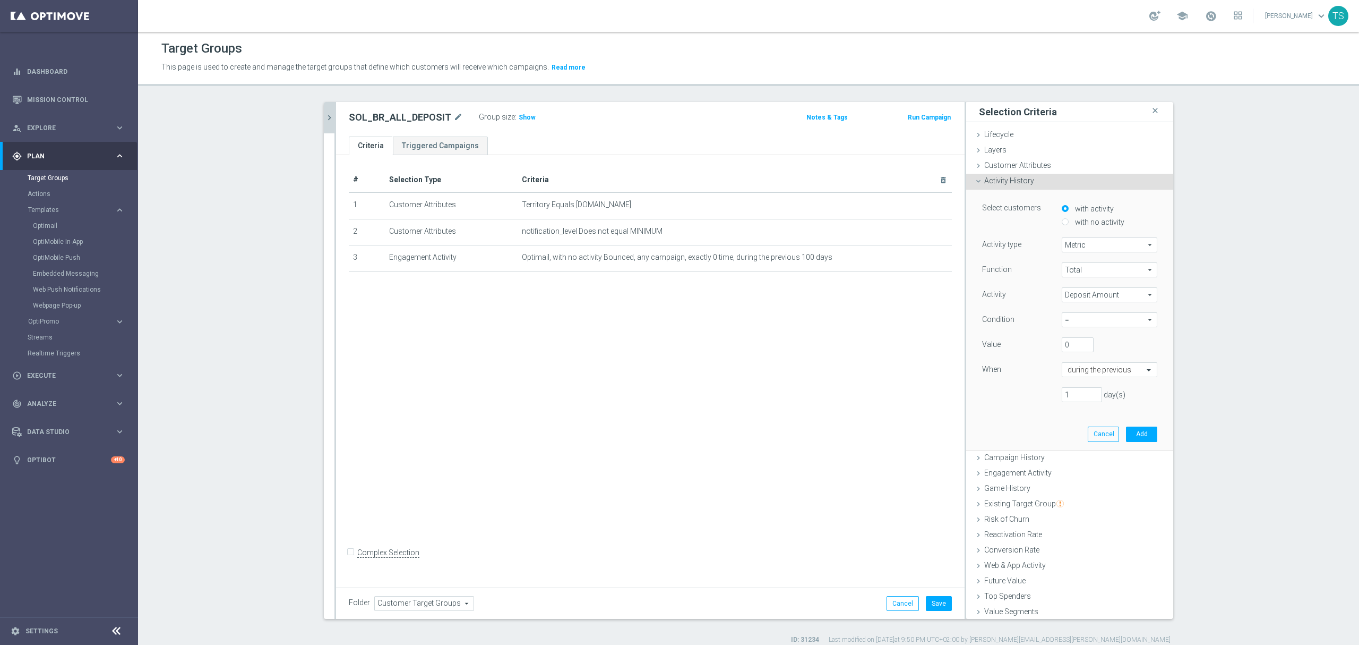
click at [966, 320] on span "=" at bounding box center [1109, 320] width 94 height 14
click at [966, 365] on span ">" at bounding box center [1109, 363] width 85 height 8
click at [966, 322] on span ">" at bounding box center [1109, 320] width 94 height 14
click at [966, 376] on span ">=" at bounding box center [1109, 377] width 85 height 8
type input ">="
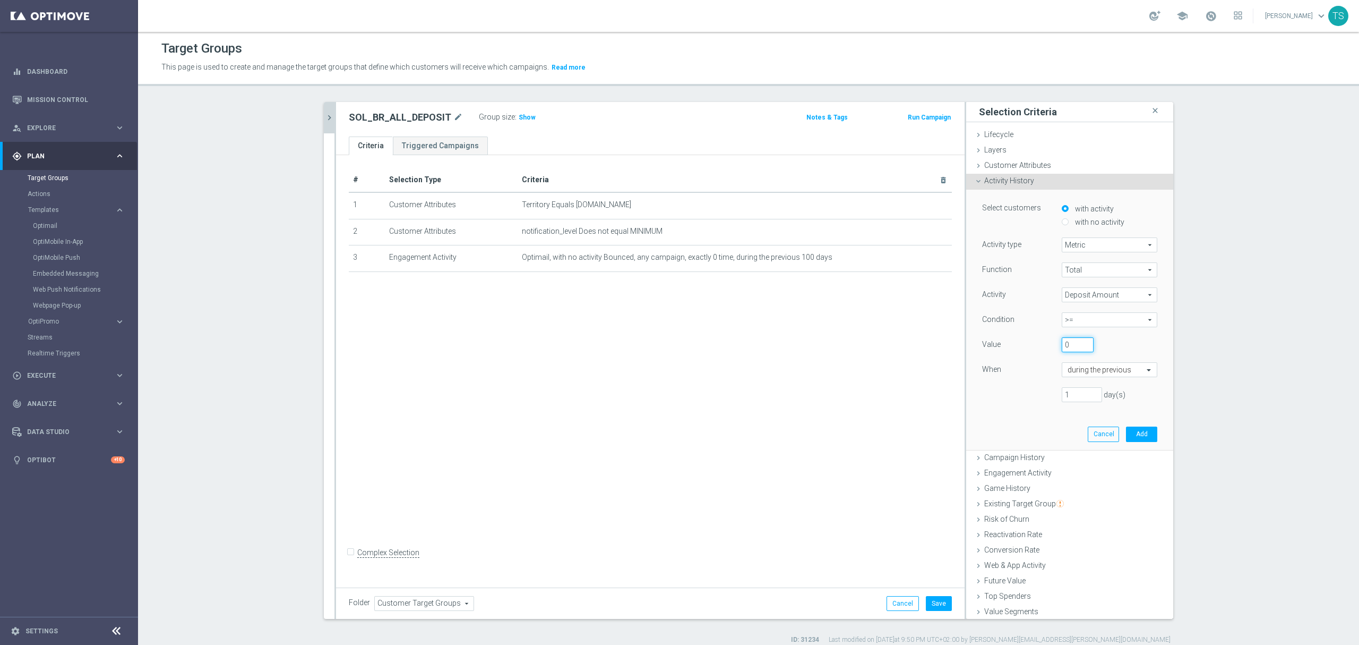
drag, startPoint x: 1060, startPoint y: 345, endPoint x: 922, endPoint y: 363, distance: 139.8
click at [966, 347] on div "0" at bounding box center [1078, 344] width 48 height 15
type input "1"
click at [966, 322] on span ">=" at bounding box center [1109, 320] width 94 height 14
click at [966, 362] on span ">" at bounding box center [1109, 363] width 85 height 8
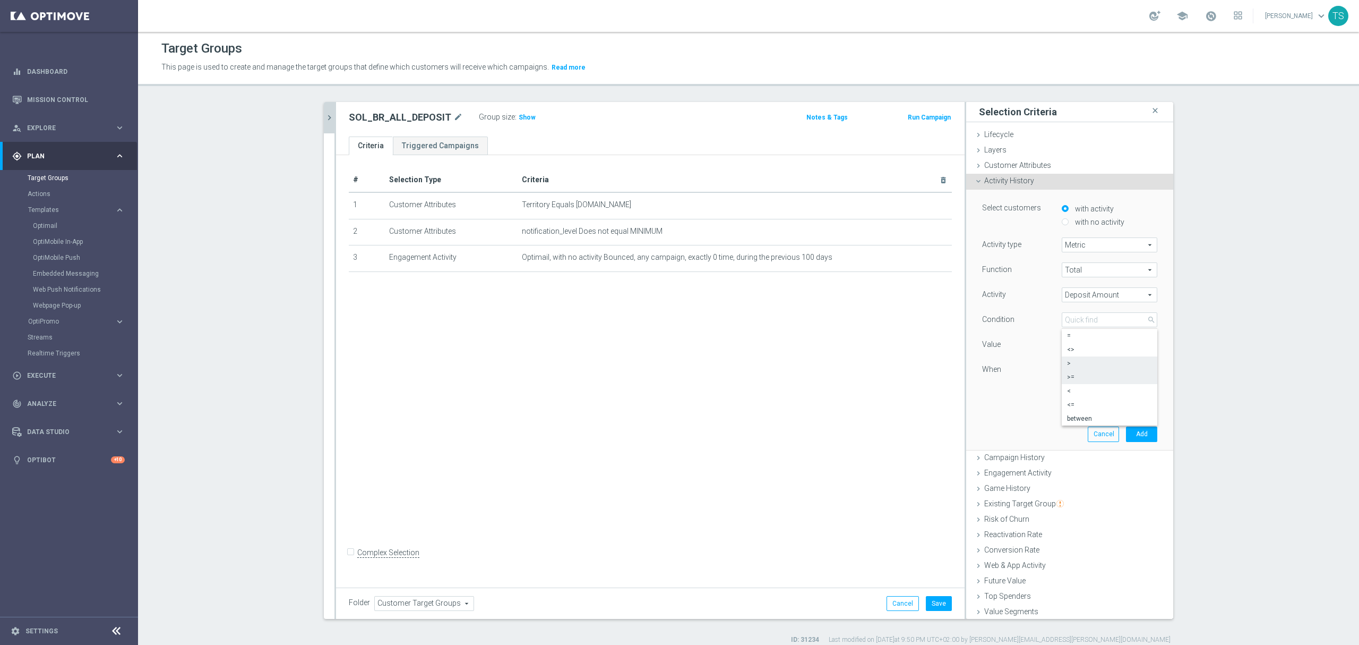
type input ">"
drag, startPoint x: 1065, startPoint y: 347, endPoint x: 985, endPoint y: 359, distance: 80.6
click at [966, 361] on div "Function Total Total arrow_drop_down search Activity Deposit Amount Deposit Amo…" at bounding box center [1069, 336] width 175 height 148
type input "0"
drag, startPoint x: 1073, startPoint y: 396, endPoint x: 871, endPoint y: 394, distance: 202.3
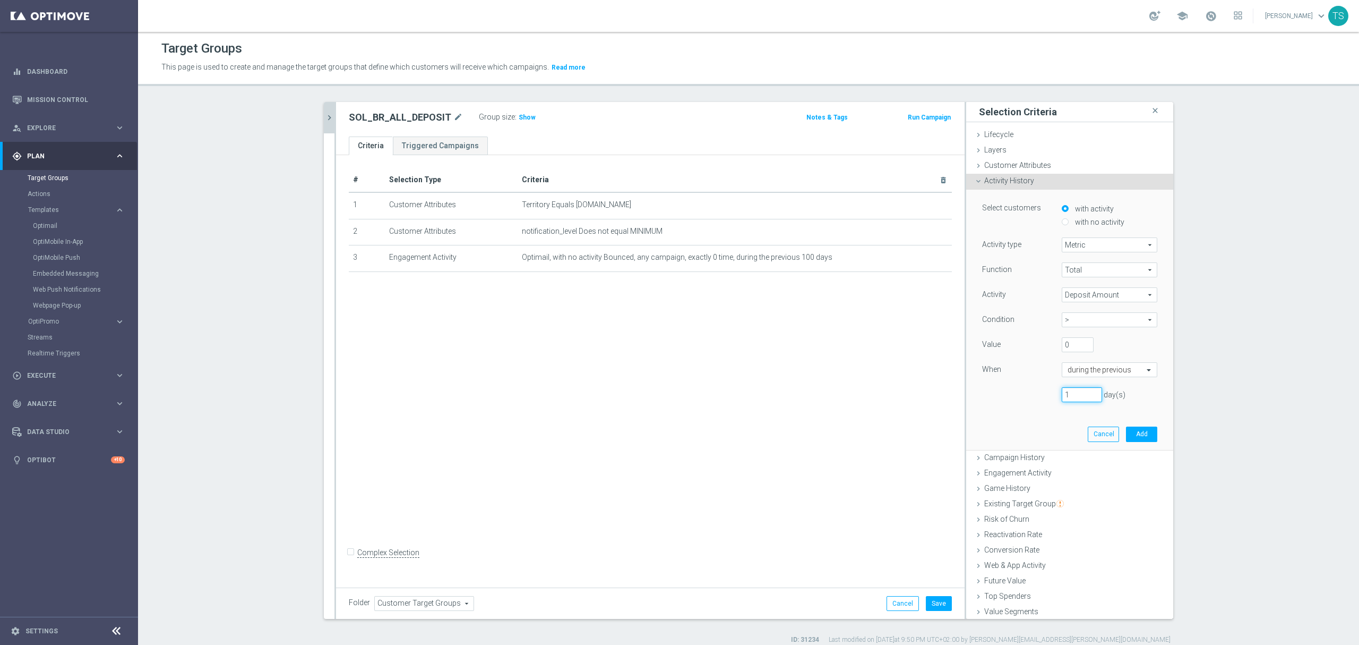
click at [879, 396] on as-split "sol_br close more_vert Prioritize Customer Target Groups library_add create_new…" at bounding box center [748, 360] width 849 height 517
click at [966, 374] on input "text" at bounding box center [1099, 370] width 63 height 10
click at [966, 423] on label "this year (to date)" at bounding box center [1092, 469] width 48 height 8
drag, startPoint x: 1118, startPoint y: 415, endPoint x: 1121, endPoint y: 420, distance: 6.2
click at [966, 415] on button "Add" at bounding box center [1141, 419] width 31 height 15
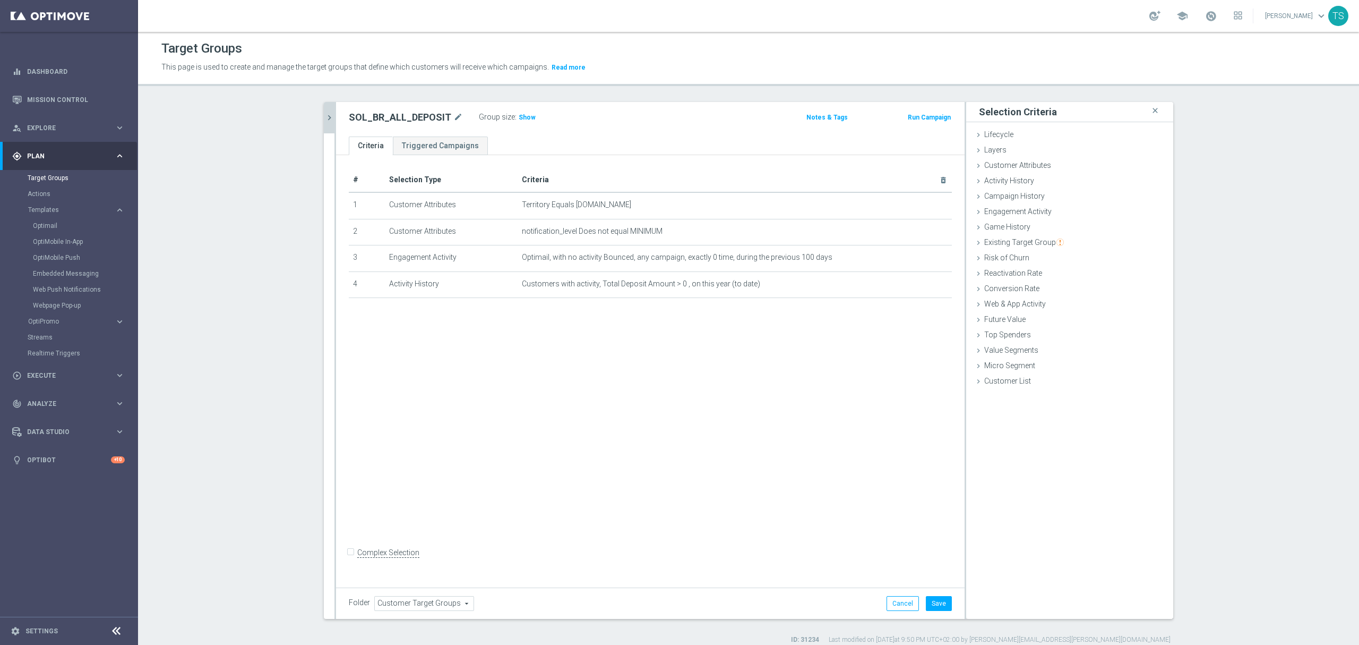
click at [512, 110] on div "Group size : Show" at bounding box center [532, 116] width 106 height 13
click at [519, 119] on span "Show" at bounding box center [527, 117] width 17 height 7
click at [914, 281] on icon "mode_edit" at bounding box center [918, 284] width 8 height 8
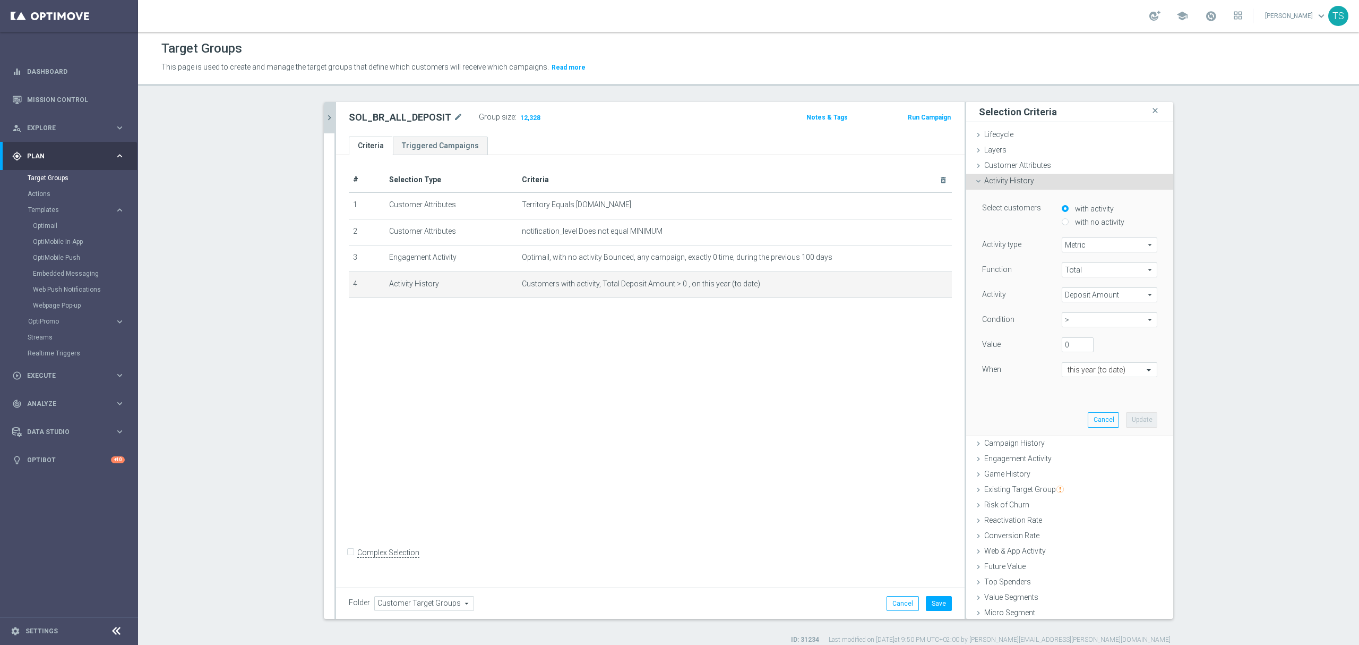
click at [966, 325] on span ">" at bounding box center [1109, 320] width 94 height 14
click at [966, 406] on span "<=" at bounding box center [1109, 404] width 85 height 8
type input "<="
click at [966, 422] on button "Update" at bounding box center [1141, 419] width 31 height 15
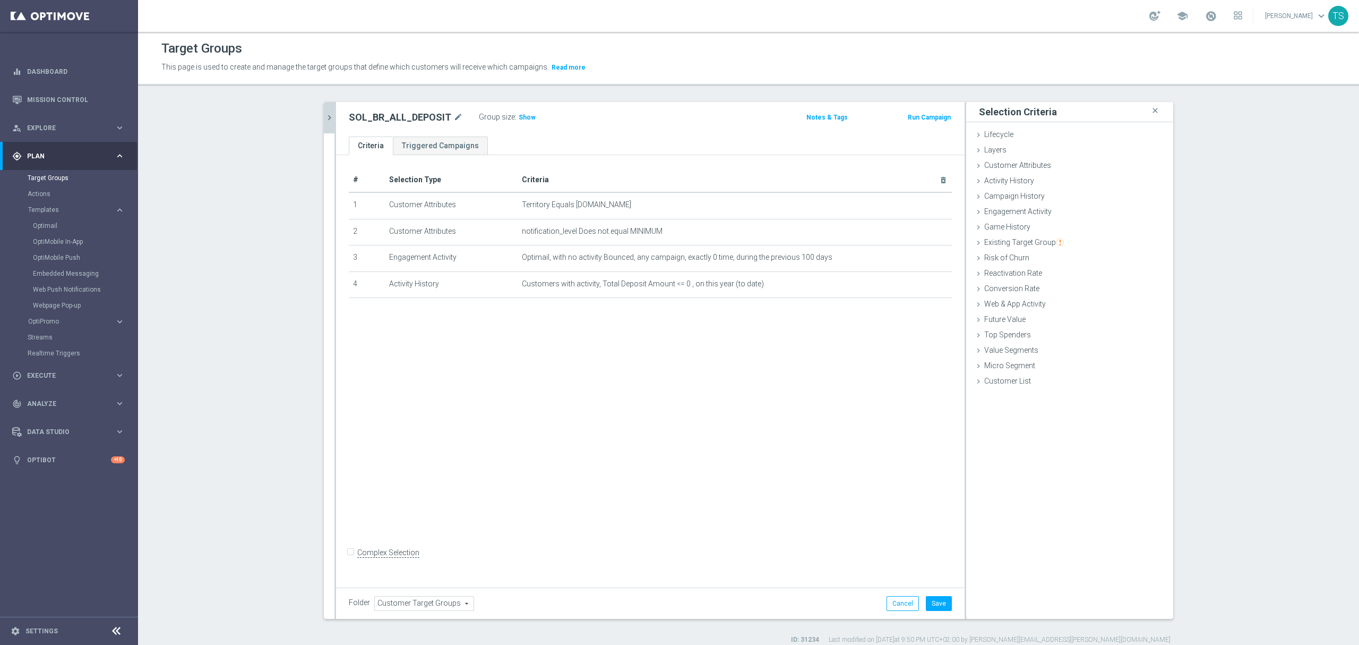
click at [500, 111] on div "Group size : Show" at bounding box center [532, 116] width 106 height 13
click at [527, 117] on div "Group size : Show" at bounding box center [532, 116] width 106 height 13
click at [519, 114] on span "Show" at bounding box center [527, 117] width 17 height 7
click at [914, 285] on icon "mode_edit" at bounding box center [918, 284] width 8 height 8
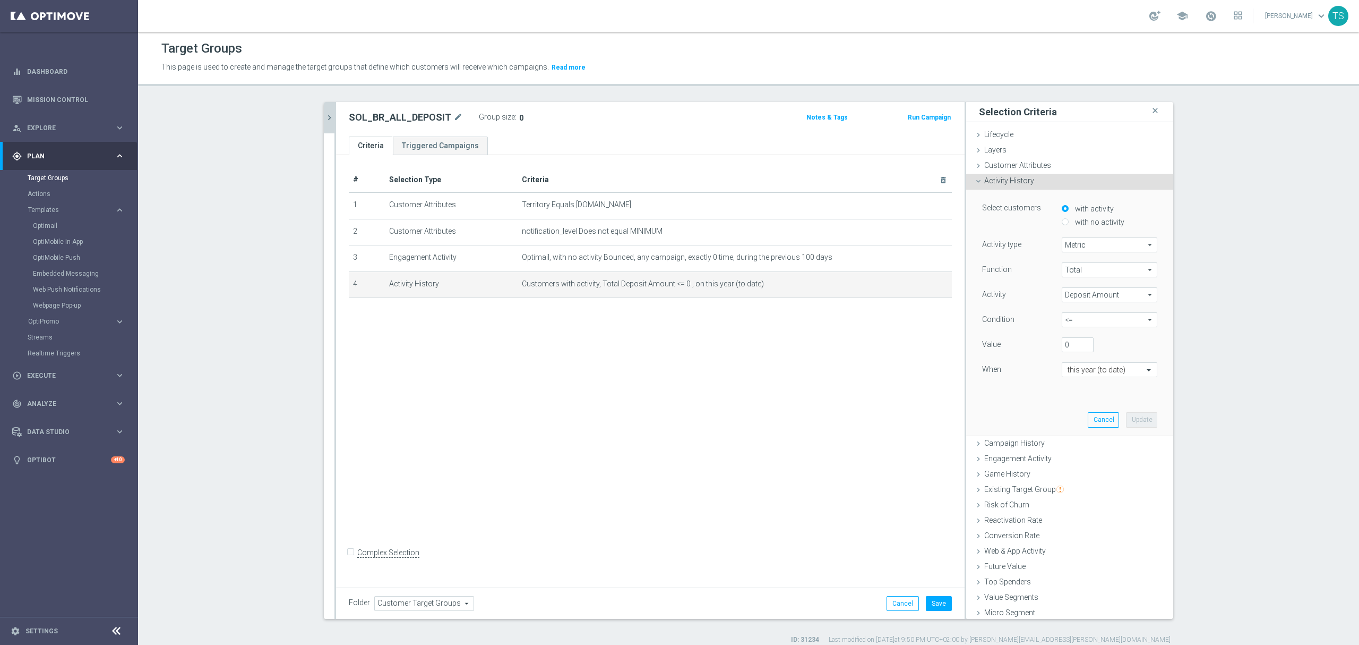
click at [324, 117] on icon "chevron_right" at bounding box center [329, 118] width 10 height 10
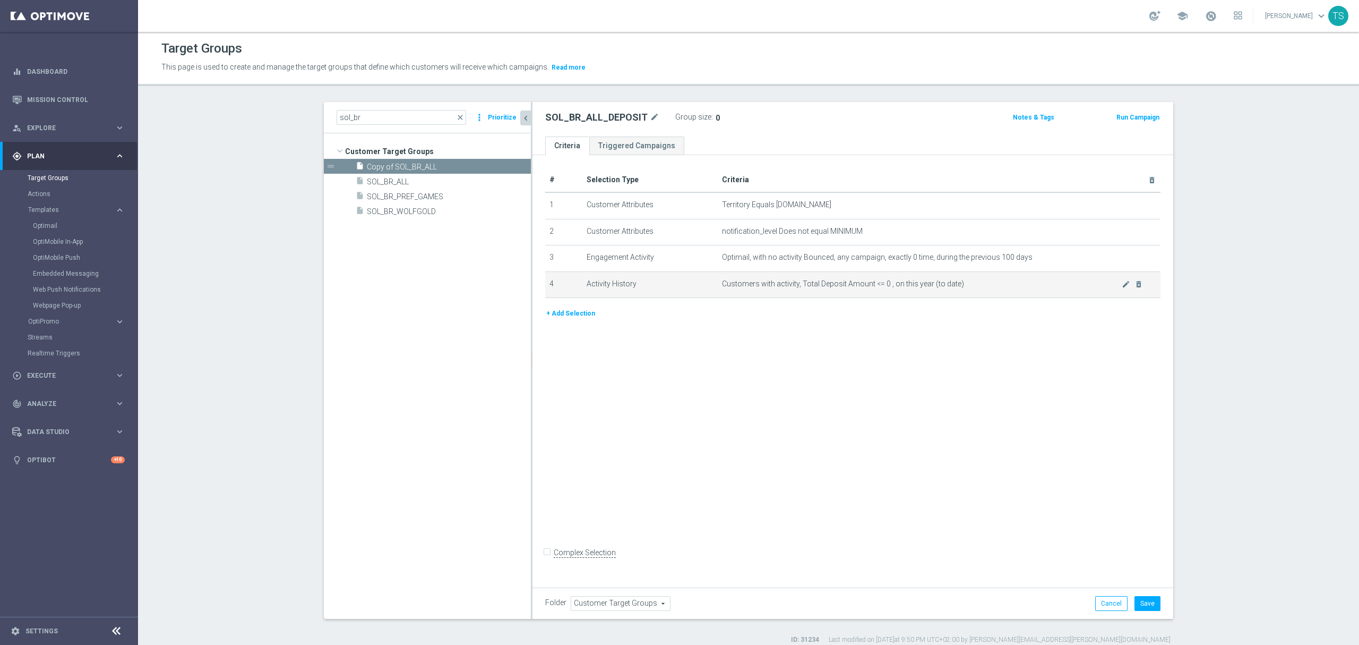
click at [966, 288] on span "Customers with activity, Total Deposit Amount <= 0 , on this year (to date)" at bounding box center [922, 283] width 400 height 9
click at [966, 287] on icon "mode_edit" at bounding box center [1126, 284] width 8 height 8
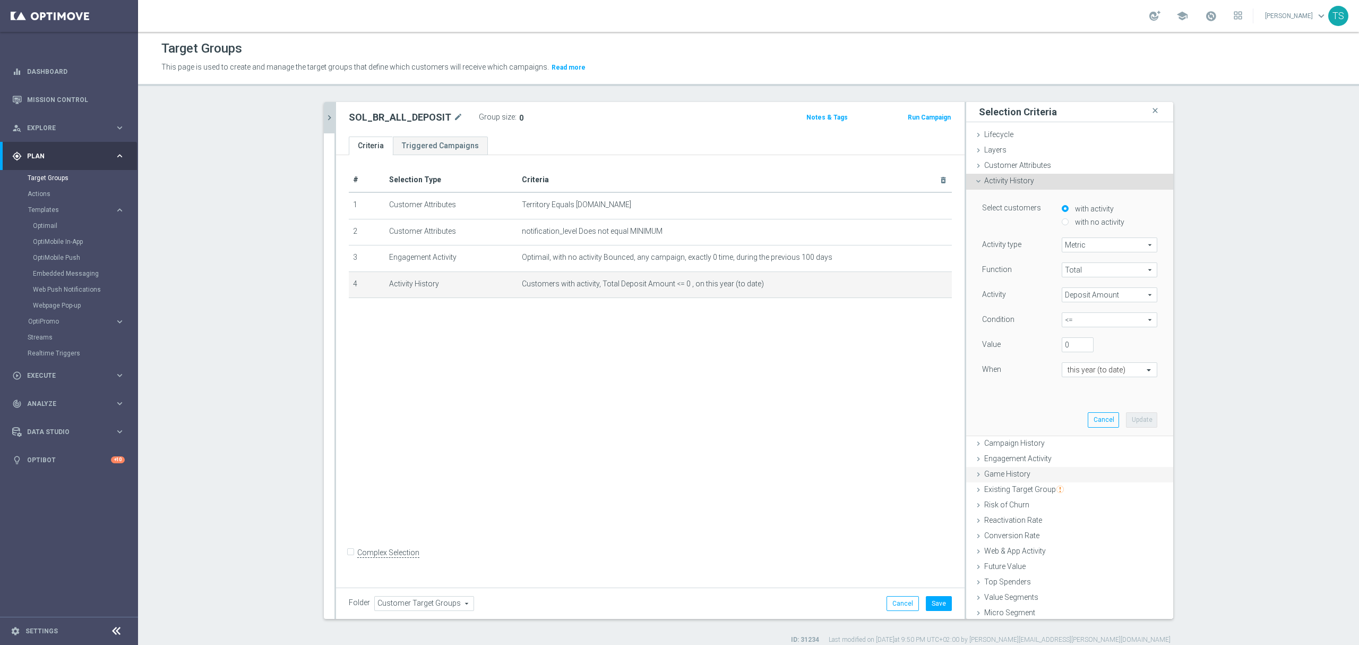
click at [966, 423] on div "Game History done" at bounding box center [1069, 475] width 207 height 16
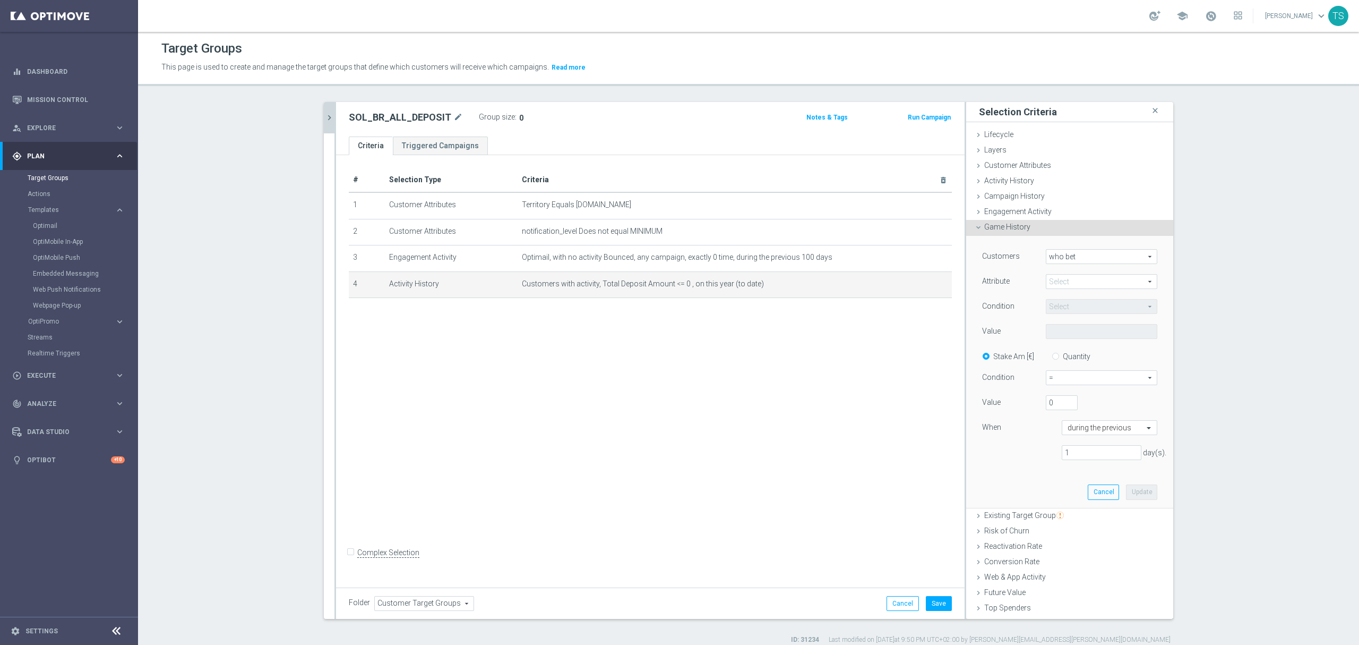
click at [966, 251] on span "who bet" at bounding box center [1101, 257] width 110 height 14
drag, startPoint x: 1079, startPoint y: 242, endPoint x: 1075, endPoint y: 263, distance: 21.7
click at [966, 242] on div "Customers who bet who bet arrow_drop_down search who bet who did not bet Attrib…" at bounding box center [1069, 371] width 191 height 271
click at [966, 285] on span at bounding box center [1101, 281] width 110 height 14
click at [966, 211] on div "Engagement Activity done" at bounding box center [1069, 212] width 207 height 16
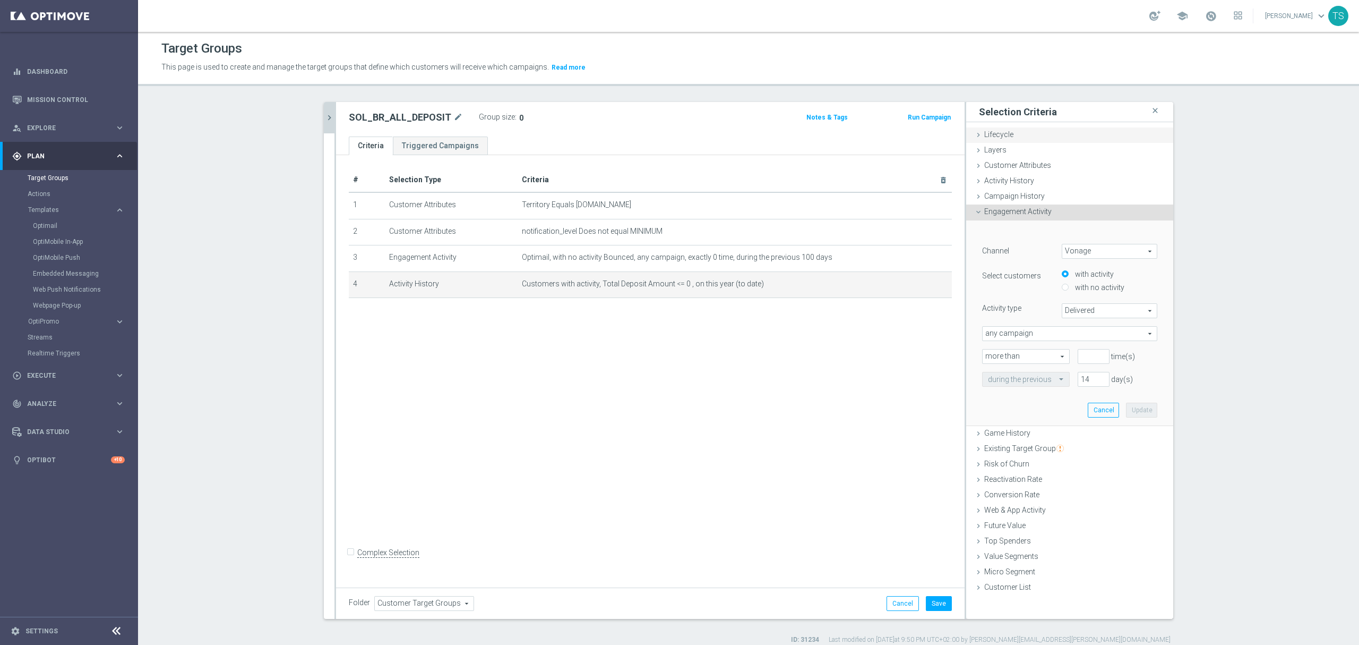
click at [966, 142] on div "Lifecycle done selection saved" at bounding box center [1069, 135] width 207 height 16
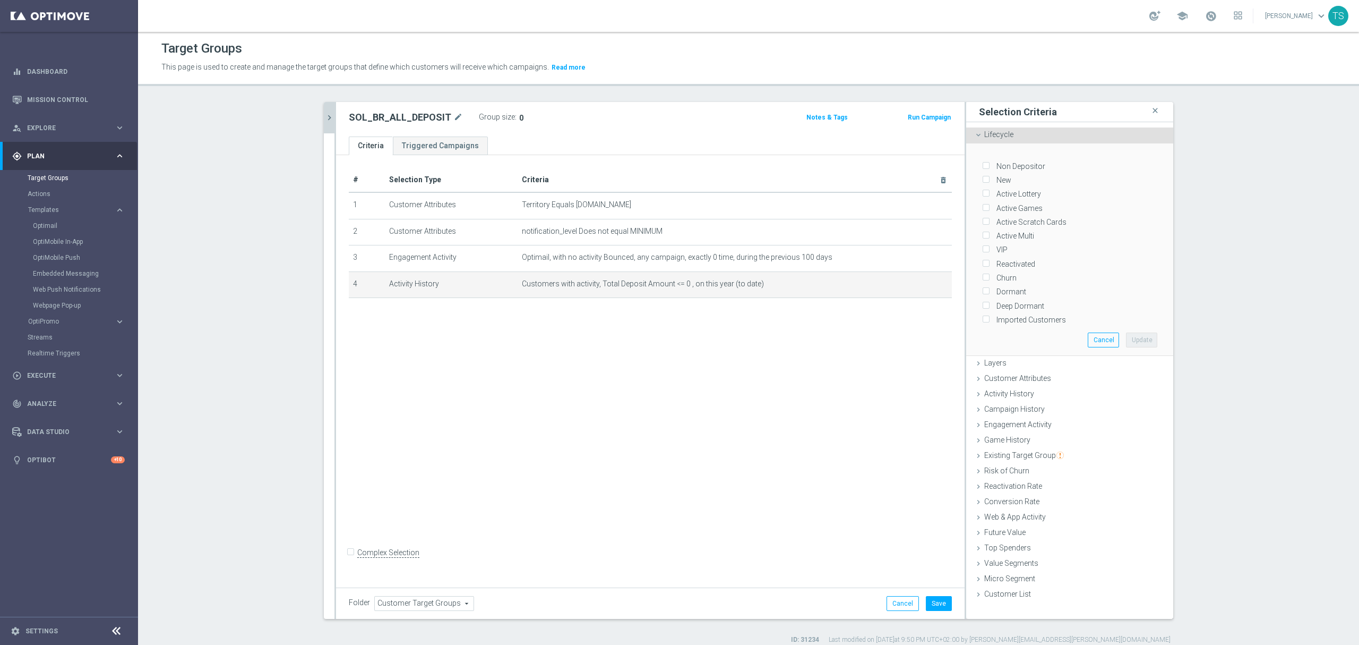
click at [966, 134] on div "Lifecycle done selection saved" at bounding box center [1069, 135] width 207 height 16
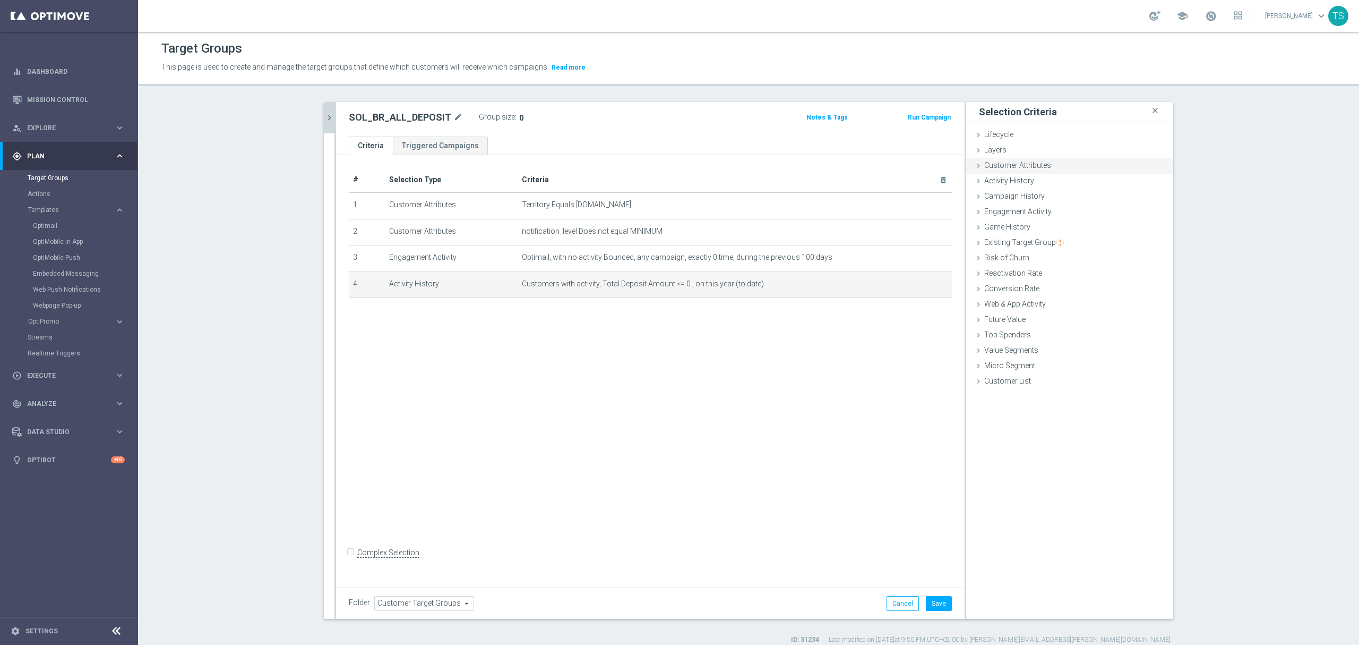
click at [966, 166] on span "Customer Attributes" at bounding box center [1017, 165] width 67 height 8
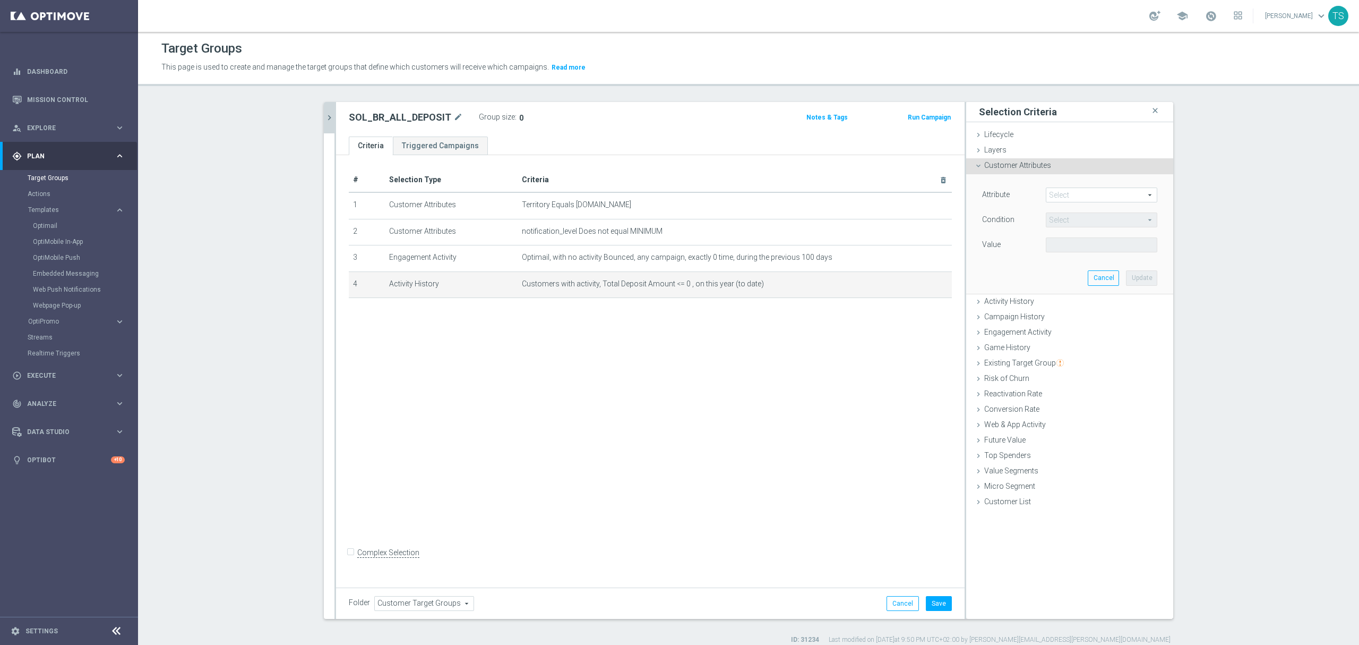
click at [966, 195] on span at bounding box center [1101, 195] width 110 height 14
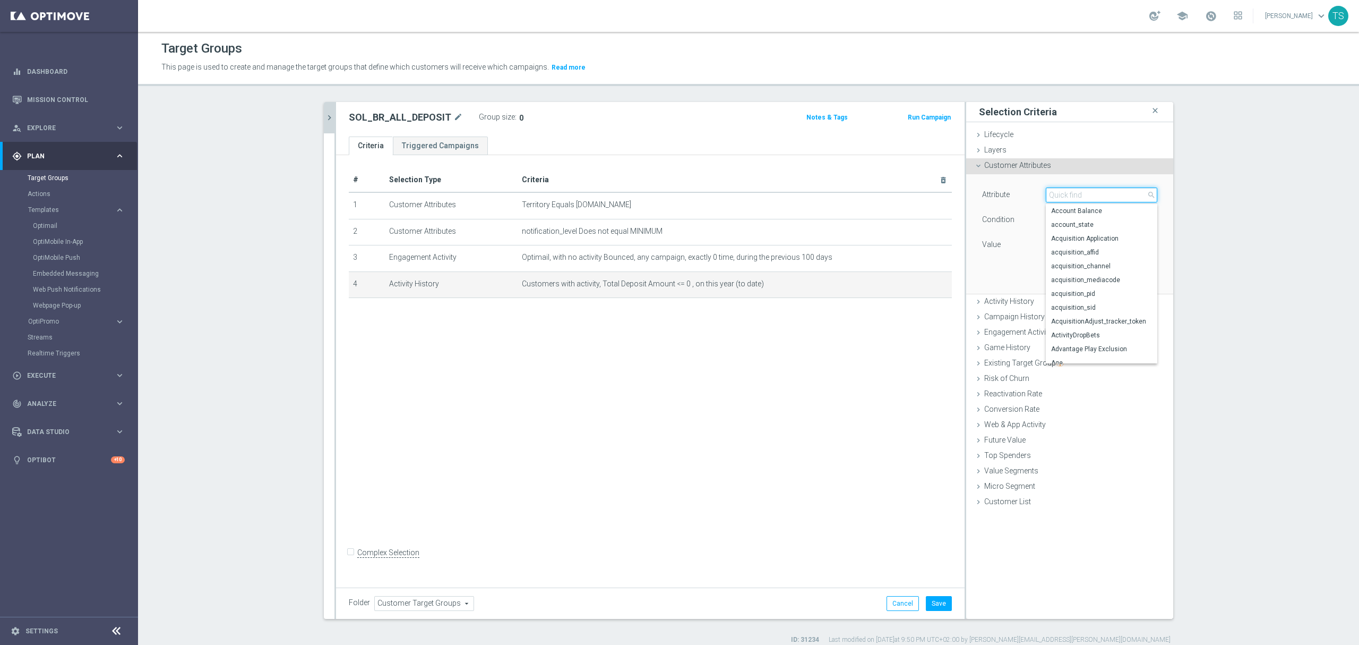
click at [966, 193] on input "search" at bounding box center [1101, 194] width 111 height 15
type input "deposit"
click at [966, 309] on span "Deposit Amount, Lifetime" at bounding box center [1101, 304] width 101 height 8
type input "Deposit Amount, Lifetime"
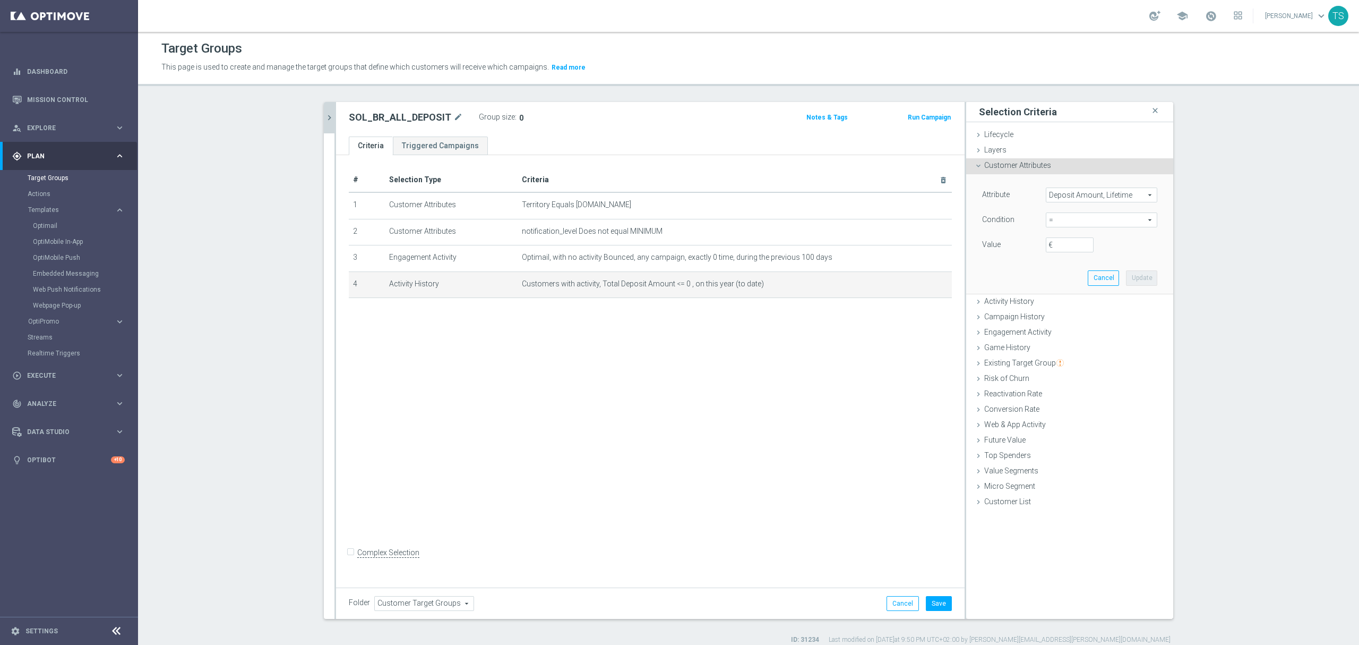
click at [966, 222] on span "=" at bounding box center [1101, 220] width 110 height 14
click at [966, 293] on span ">" at bounding box center [1101, 291] width 101 height 8
type input ">"
click at [966, 249] on input "€" at bounding box center [1070, 244] width 48 height 15
type input "0"
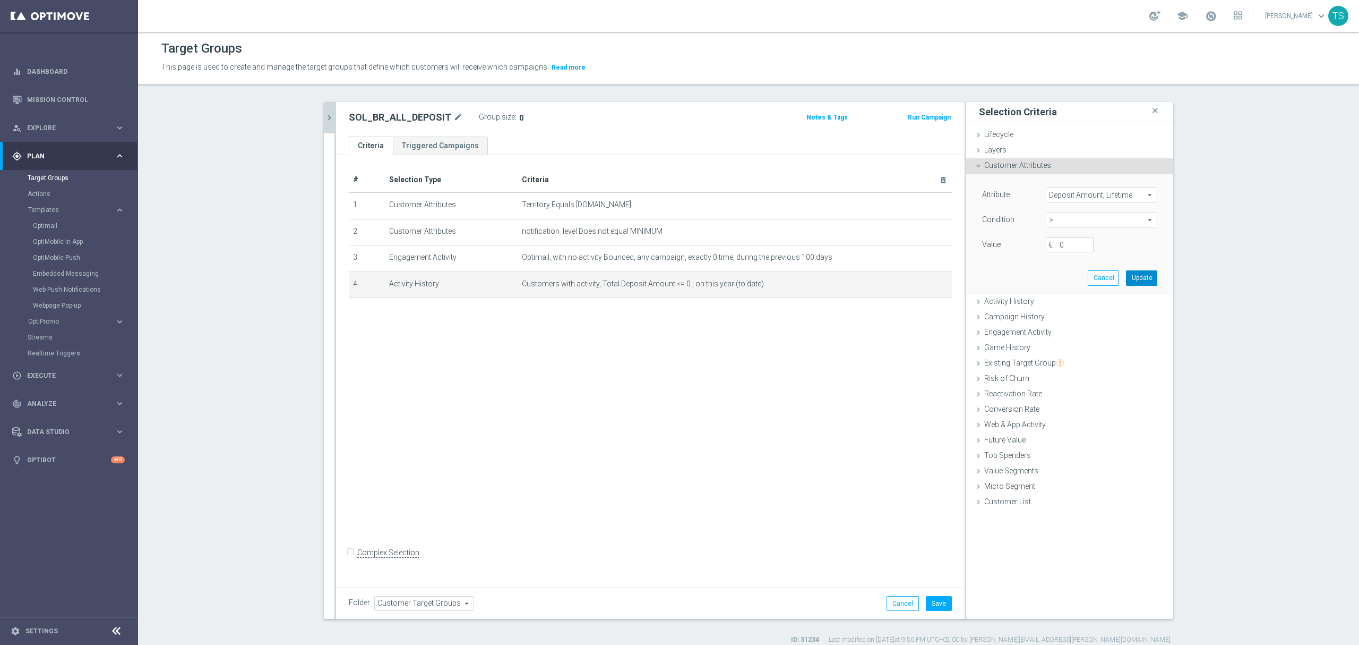
click at [966, 274] on button "Update" at bounding box center [1141, 277] width 31 height 15
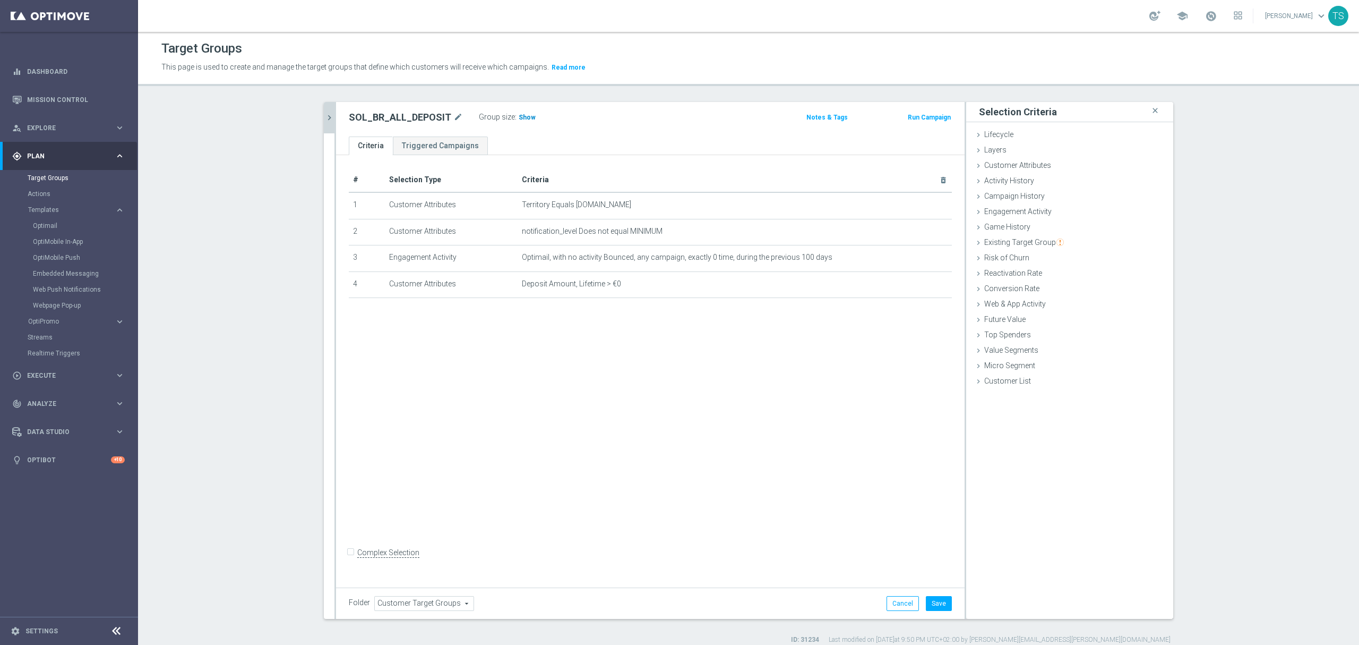
click at [519, 121] on span "Show" at bounding box center [527, 117] width 17 height 7
click at [914, 288] on icon "mode_edit" at bounding box center [918, 284] width 8 height 8
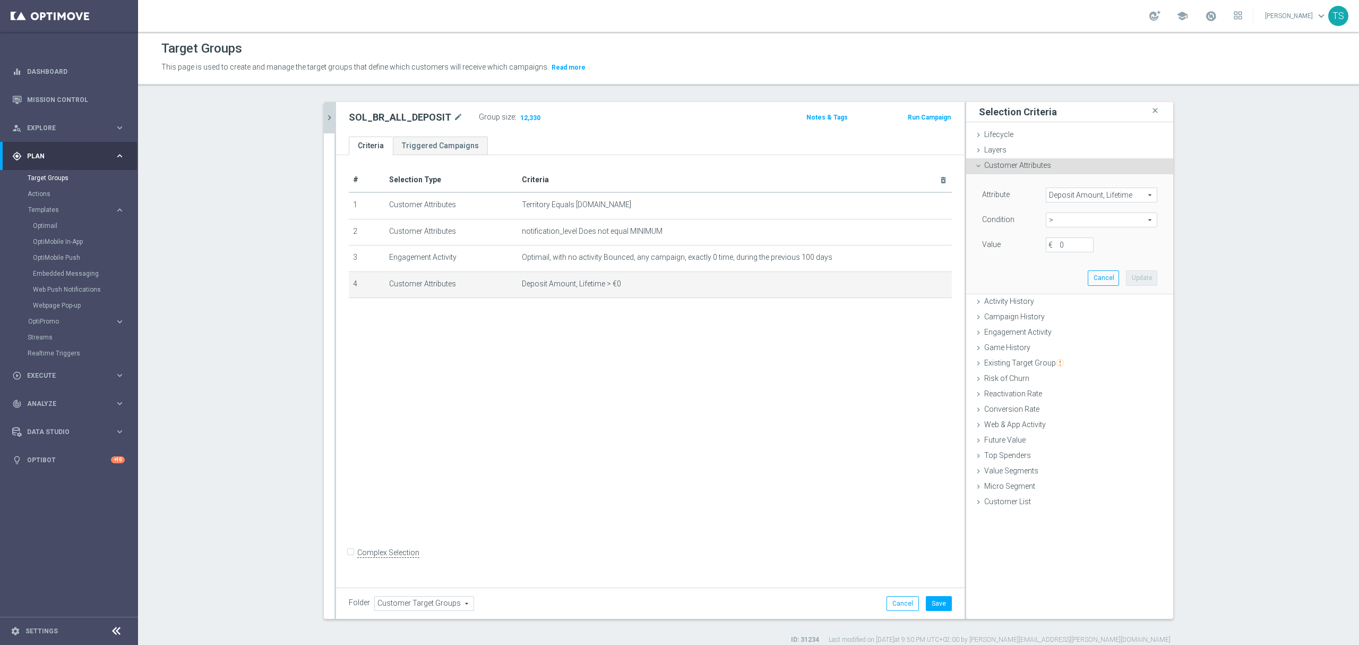
click at [966, 217] on span ">" at bounding box center [1101, 220] width 110 height 14
click at [966, 246] on span "<=" at bounding box center [1101, 249] width 101 height 8
type input "<="
click at [966, 247] on input "€" at bounding box center [1070, 244] width 48 height 15
type input "0"
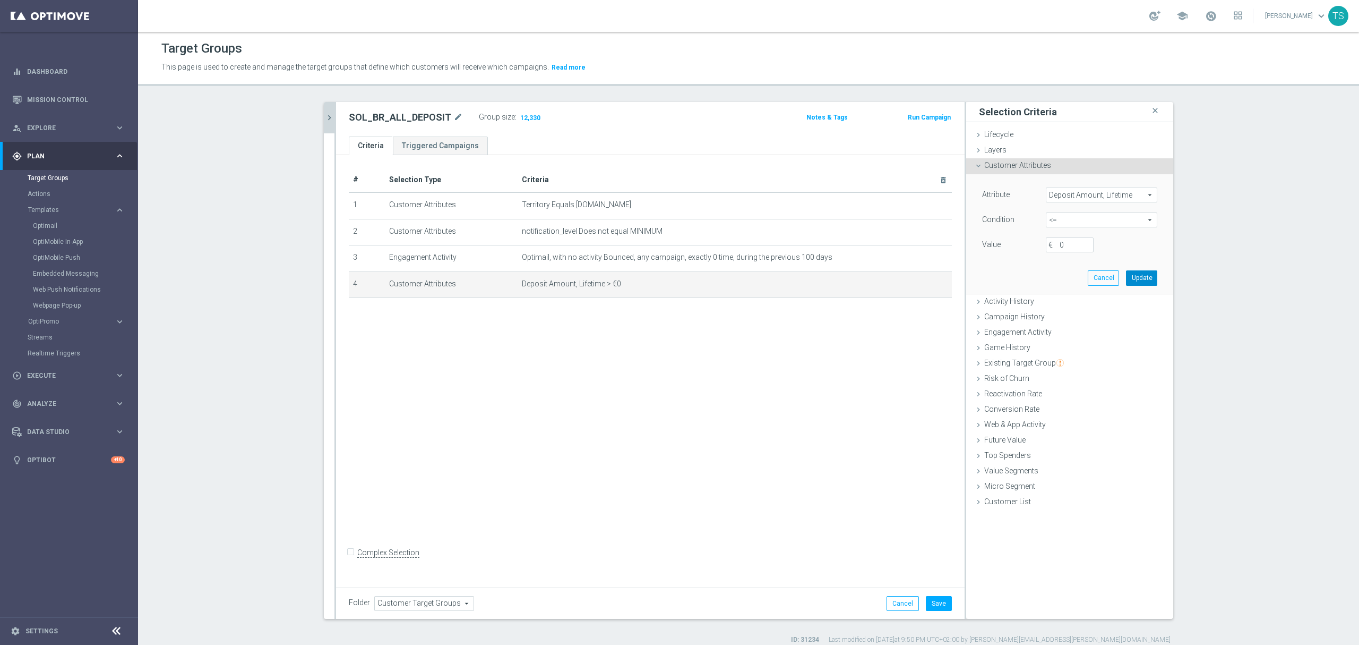
click at [966, 276] on button "Update" at bounding box center [1141, 277] width 31 height 15
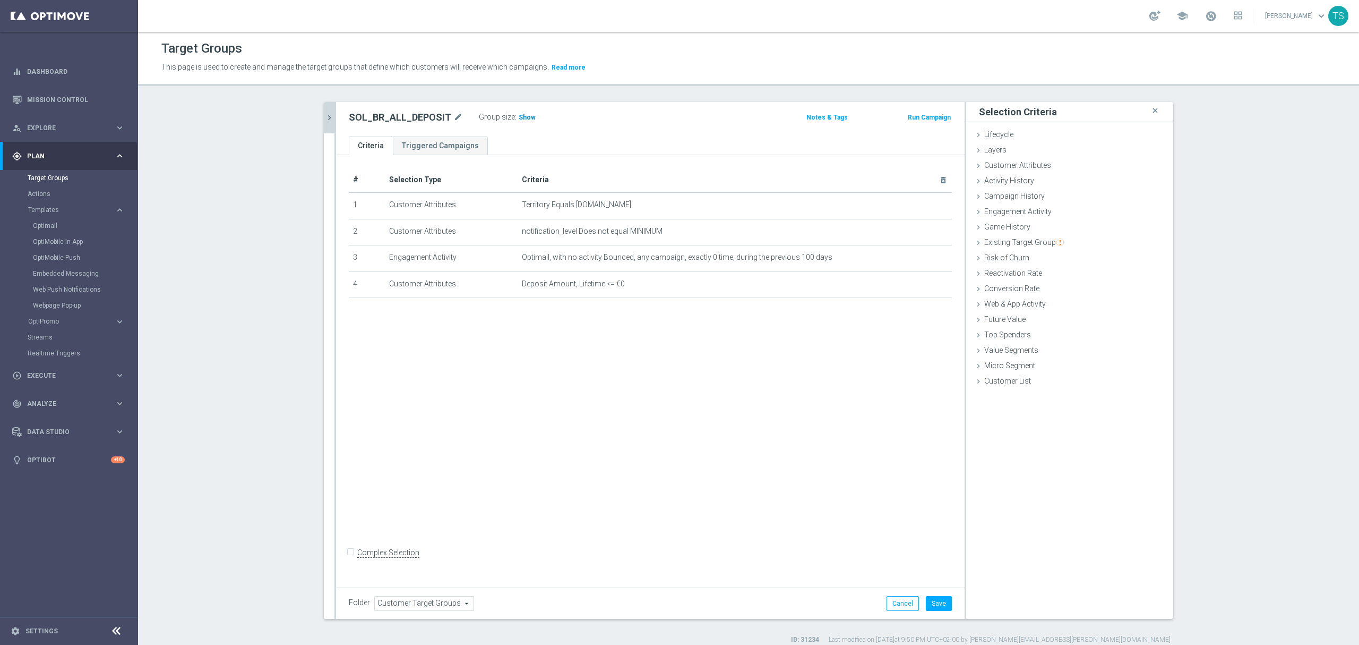
click at [523, 120] on div "Group size : Show" at bounding box center [532, 116] width 106 height 13
click at [520, 120] on span "Show" at bounding box center [527, 117] width 17 height 7
click at [669, 395] on div "# Selection Type Criteria delete_forever 1 Customer Attributes Territory Equals…" at bounding box center [650, 368] width 629 height 427
click at [453, 117] on icon "mode_edit" at bounding box center [458, 117] width 10 height 13
click at [445, 119] on input "SOL_BR_ALL_DEPOSIT" at bounding box center [420, 118] width 143 height 15
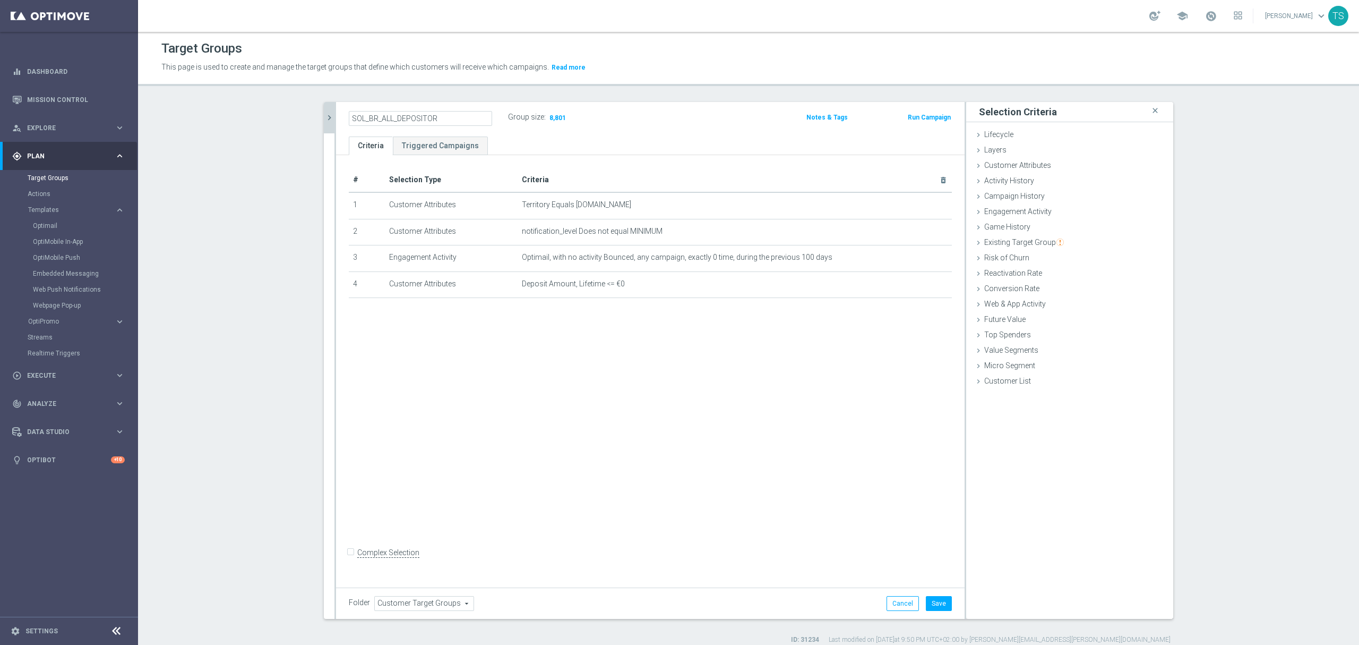
type input "SOL_BR_ALL_DEPOSITOR"
click at [612, 135] on div "SOL_BR_ALL_DEPOSITOR Group size : 8,801 Notes & Tags Run Campaign" at bounding box center [650, 119] width 629 height 35
click at [909, 291] on td "Deposit Amount, Lifetime <= €0 mode_edit delete_forever" at bounding box center [735, 284] width 434 height 27
click at [916, 285] on icon "mode_edit" at bounding box center [918, 284] width 8 height 8
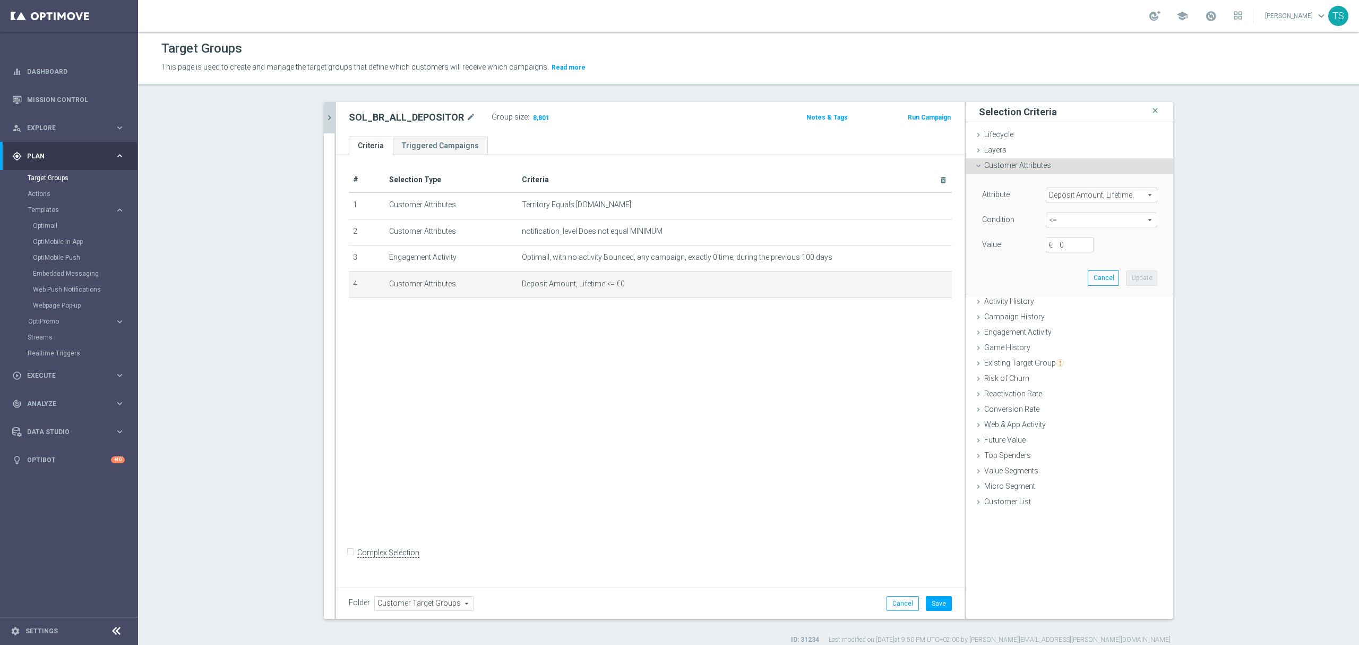
click at [966, 224] on span "<=" at bounding box center [1101, 220] width 110 height 14
click at [966, 236] on span "<" at bounding box center [1101, 235] width 101 height 8
type input "<"
click at [966, 219] on span "<" at bounding box center [1101, 220] width 110 height 14
click at [966, 287] on label ">" at bounding box center [1101, 291] width 111 height 14
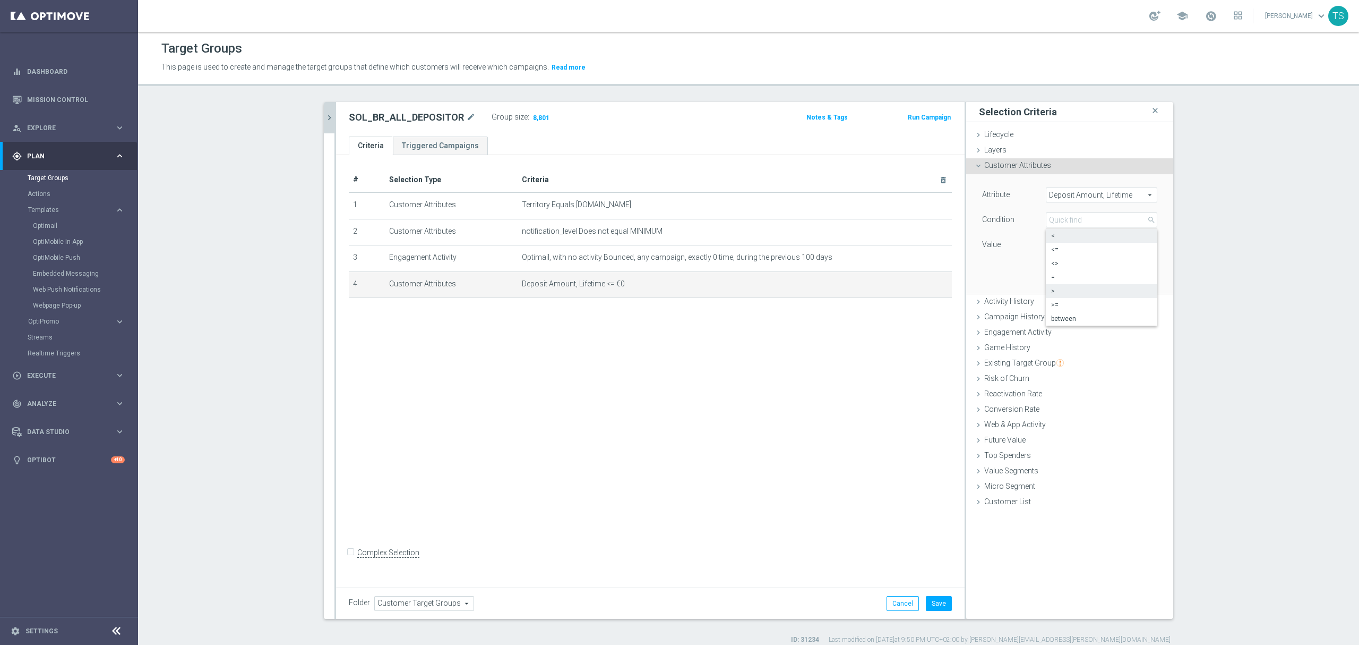
type input ">"
click at [966, 248] on input "€" at bounding box center [1070, 244] width 48 height 15
type input "0"
click at [966, 279] on button "Update" at bounding box center [1141, 277] width 31 height 15
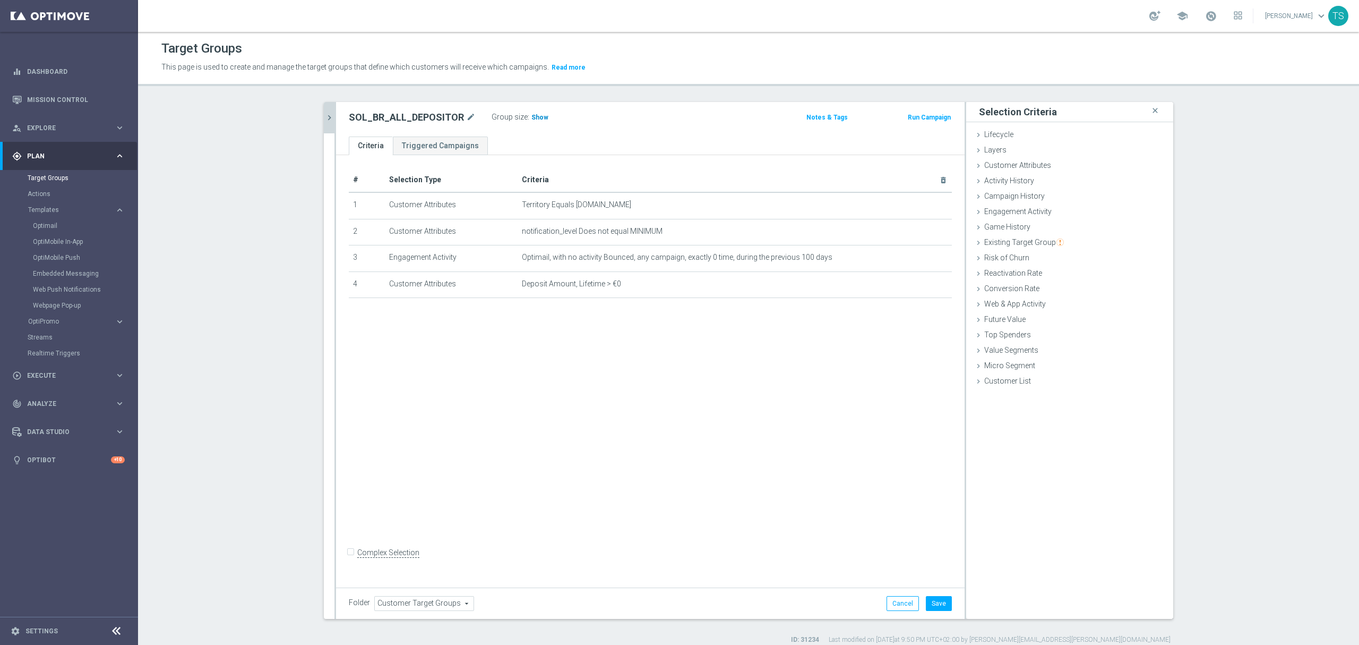
click at [531, 115] on span "Show" at bounding box center [539, 117] width 17 height 7
click at [926, 259] on icon "delete_forever" at bounding box center [930, 257] width 8 height 8
click at [535, 121] on span "Show" at bounding box center [539, 117] width 17 height 7
click at [966, 168] on span "Customer Attributes" at bounding box center [1017, 165] width 67 height 8
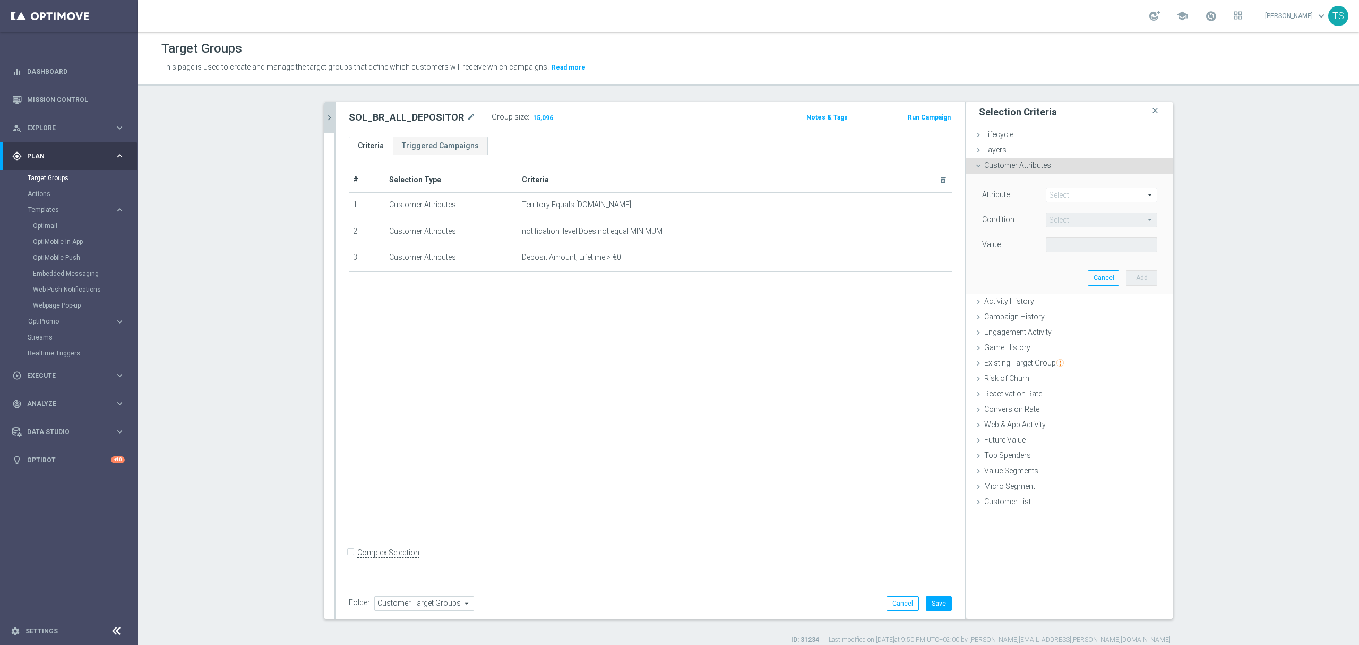
click at [966, 193] on span at bounding box center [1101, 195] width 110 height 14
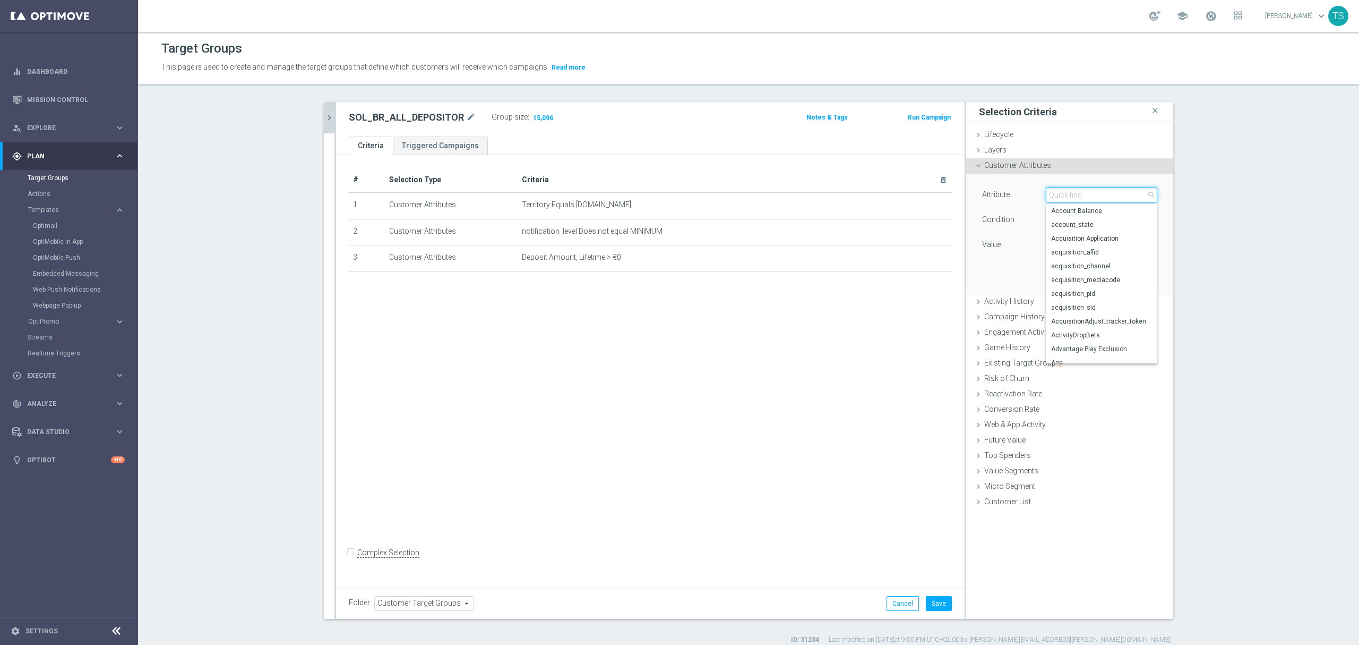
click at [966, 192] on input "search" at bounding box center [1101, 194] width 111 height 15
drag, startPoint x: 1094, startPoint y: 190, endPoint x: 899, endPoint y: 191, distance: 194.8
click at [909, 191] on as-split "sol_br close more_vert Prioritize Customer Target Groups library_add create_new…" at bounding box center [748, 360] width 849 height 517
type input "bounc"
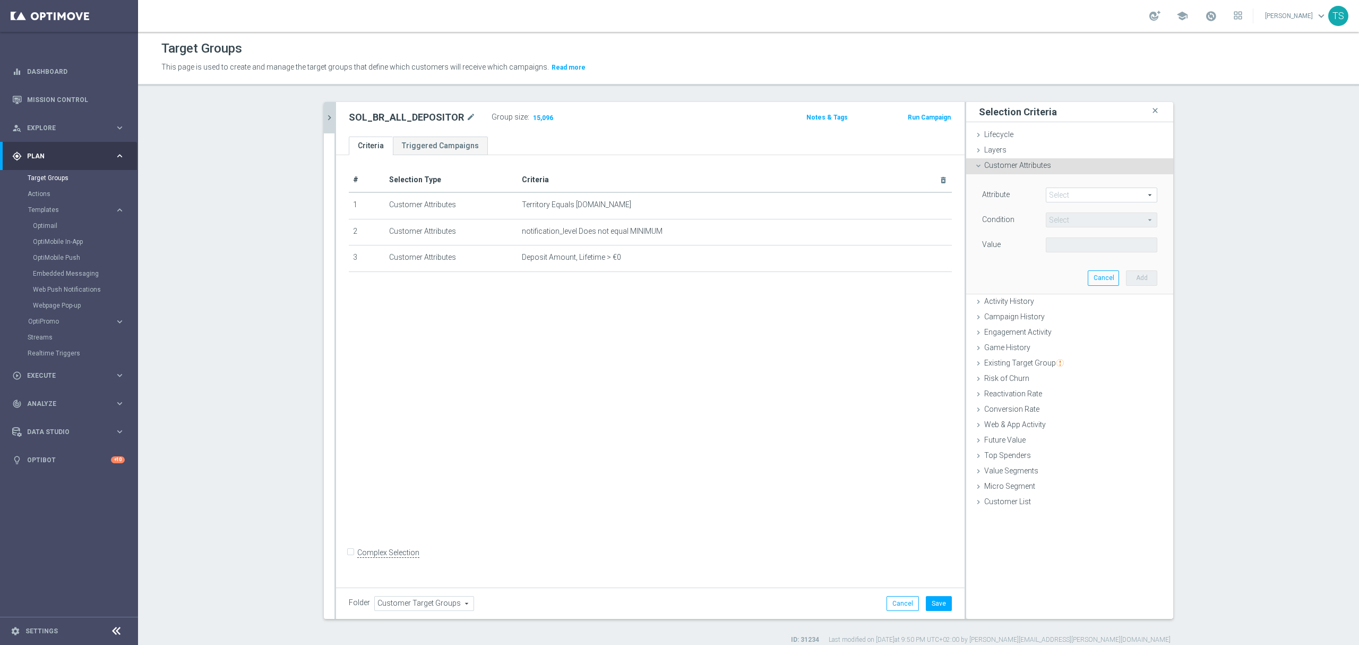
click at [966, 196] on span at bounding box center [1101, 195] width 110 height 14
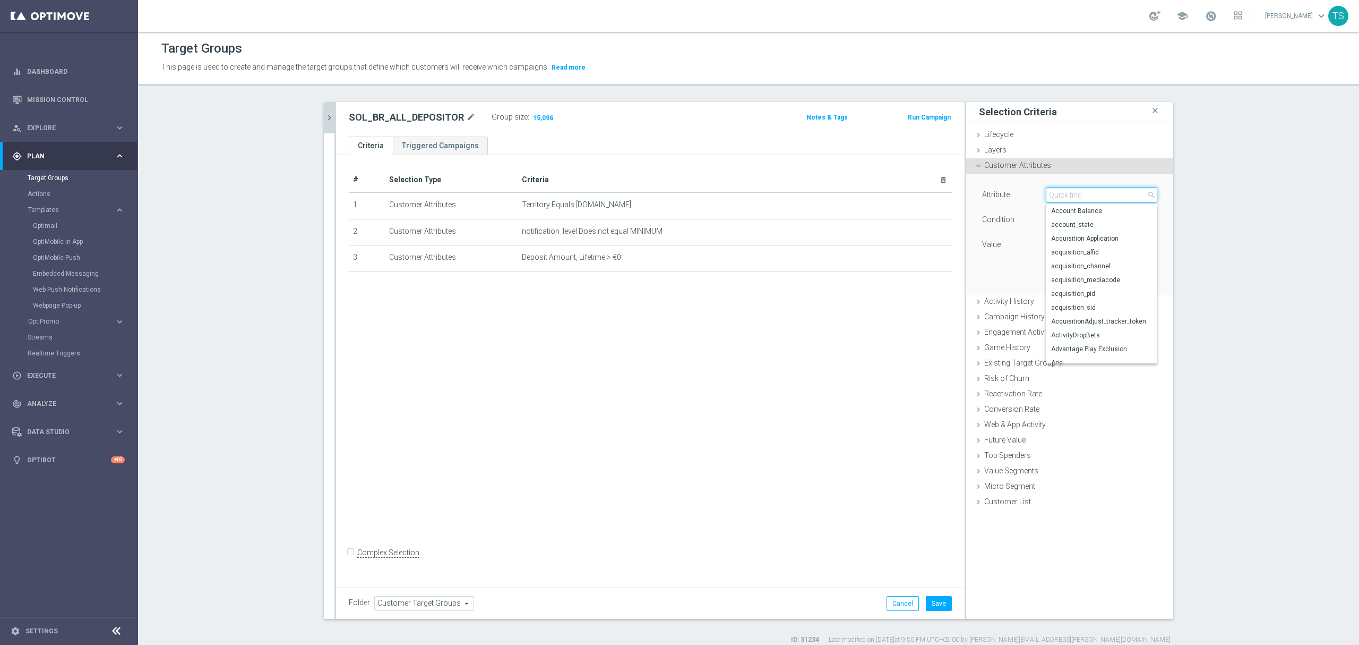
click at [966, 198] on input "search" at bounding box center [1101, 194] width 111 height 15
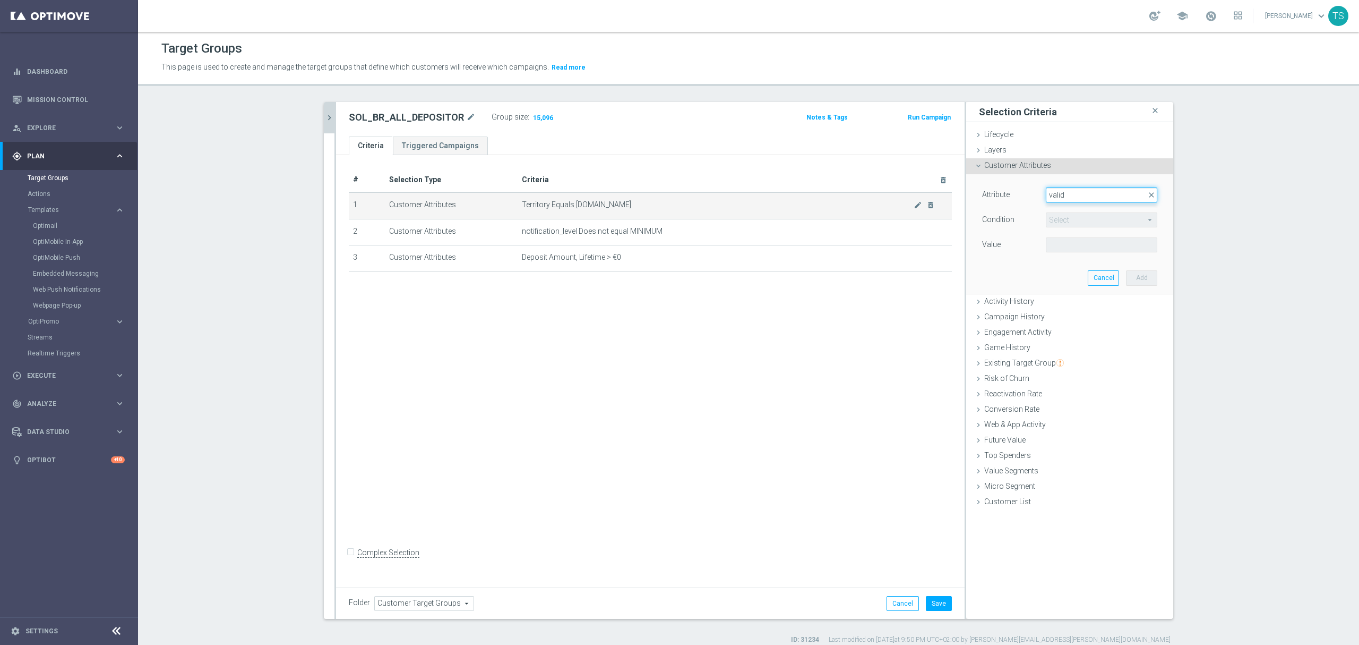
drag, startPoint x: 1073, startPoint y: 197, endPoint x: 934, endPoint y: 192, distance: 138.7
click at [934, 192] on as-split "sol_br close more_vert Prioritize Customer Target Groups library_add create_new…" at bounding box center [748, 360] width 849 height 517
click at [966, 194] on span at bounding box center [1101, 195] width 110 height 14
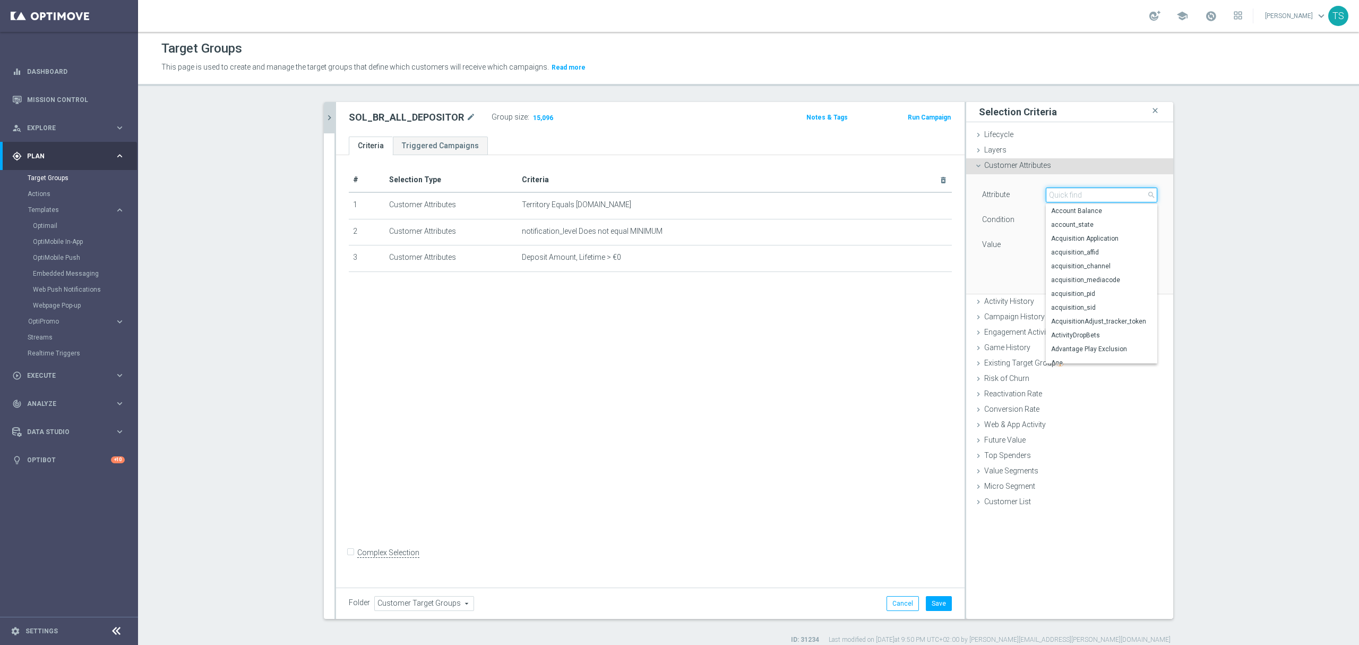
click at [966, 200] on input "search" at bounding box center [1101, 194] width 111 height 15
type input "em"
click at [966, 268] on span "number_of_consecutive_unopened_emails" at bounding box center [1101, 266] width 101 height 8
type input "number_of_consecutive_unopened_emails"
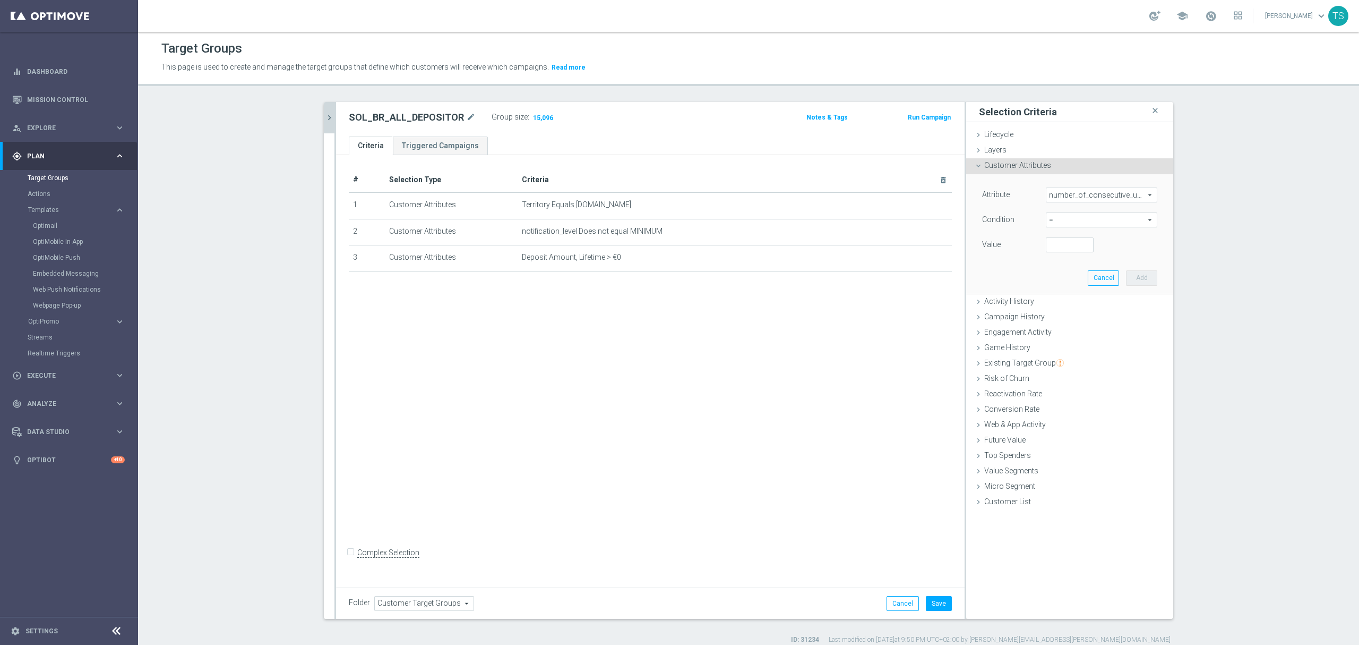
click at [966, 220] on span "=" at bounding box center [1101, 220] width 110 height 14
click at [966, 238] on span "<" at bounding box center [1101, 235] width 101 height 8
type input "<"
click at [966, 251] on input "number" at bounding box center [1070, 244] width 48 height 15
type input "10"
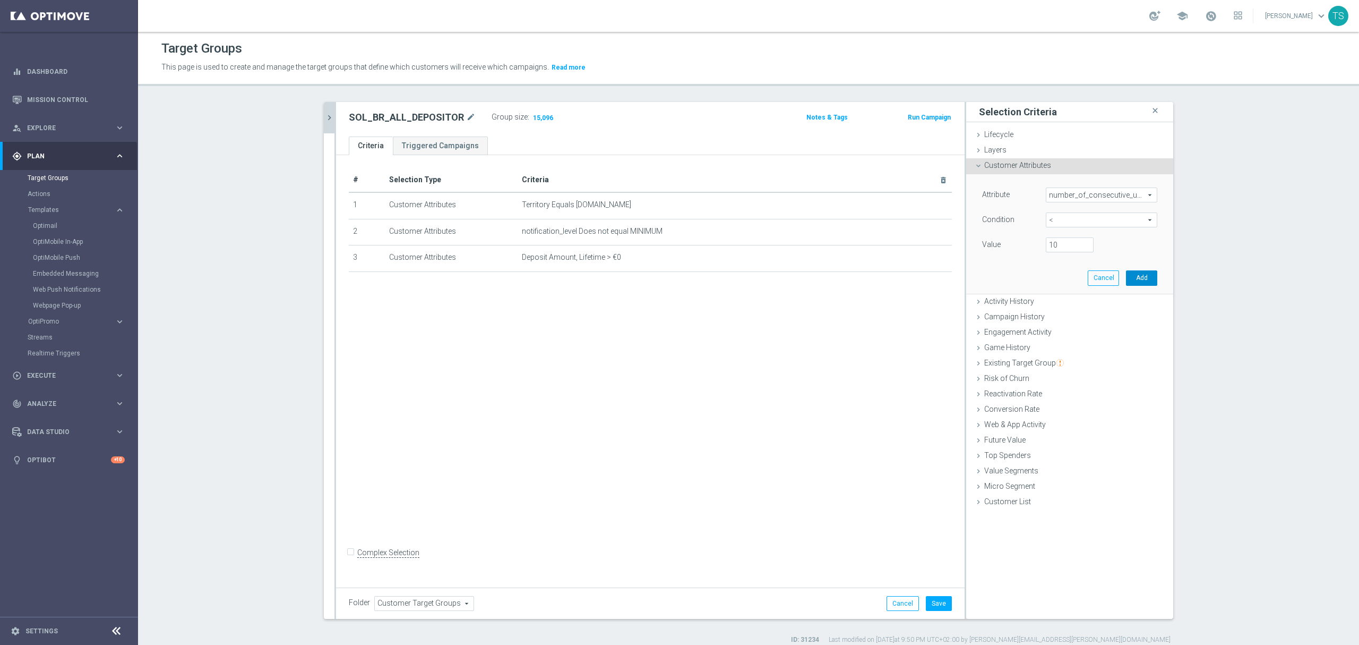
click at [966, 280] on button "Add" at bounding box center [1141, 277] width 31 height 15
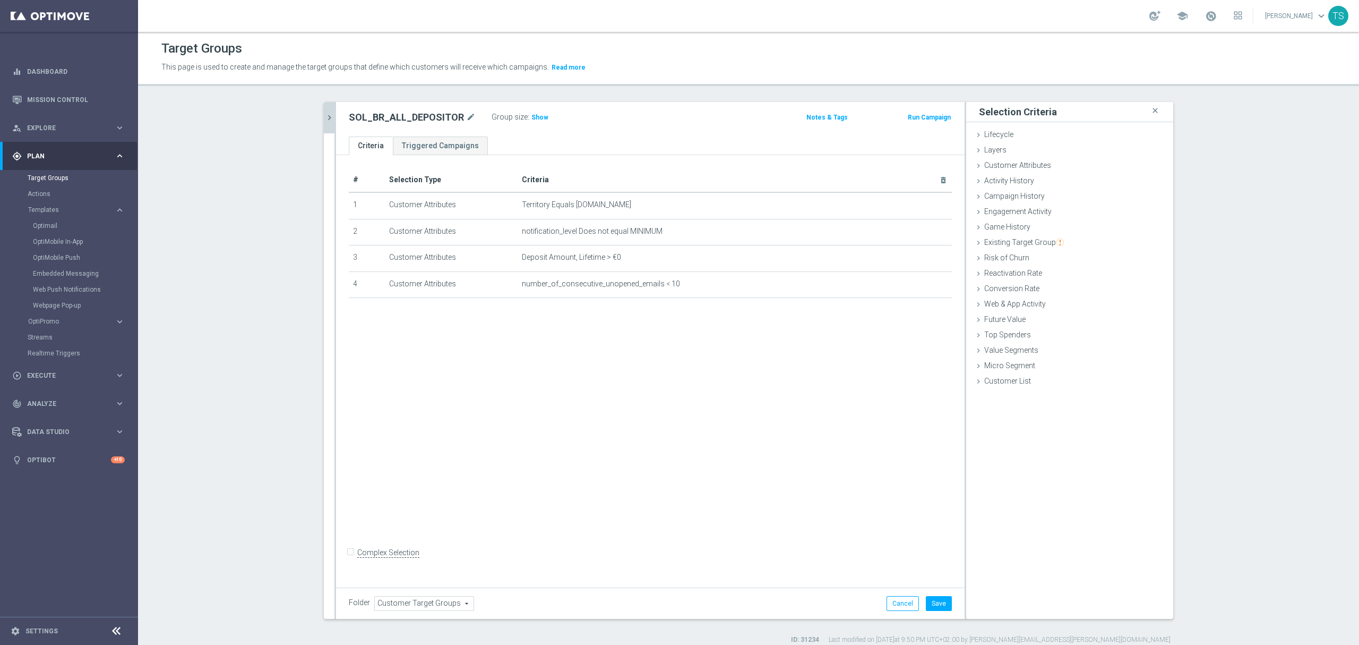
click at [538, 110] on div "Group size : Show" at bounding box center [545, 116] width 106 height 13
click at [531, 119] on span "Show" at bounding box center [539, 117] width 17 height 7
click at [914, 283] on icon "mode_edit" at bounding box center [918, 284] width 8 height 8
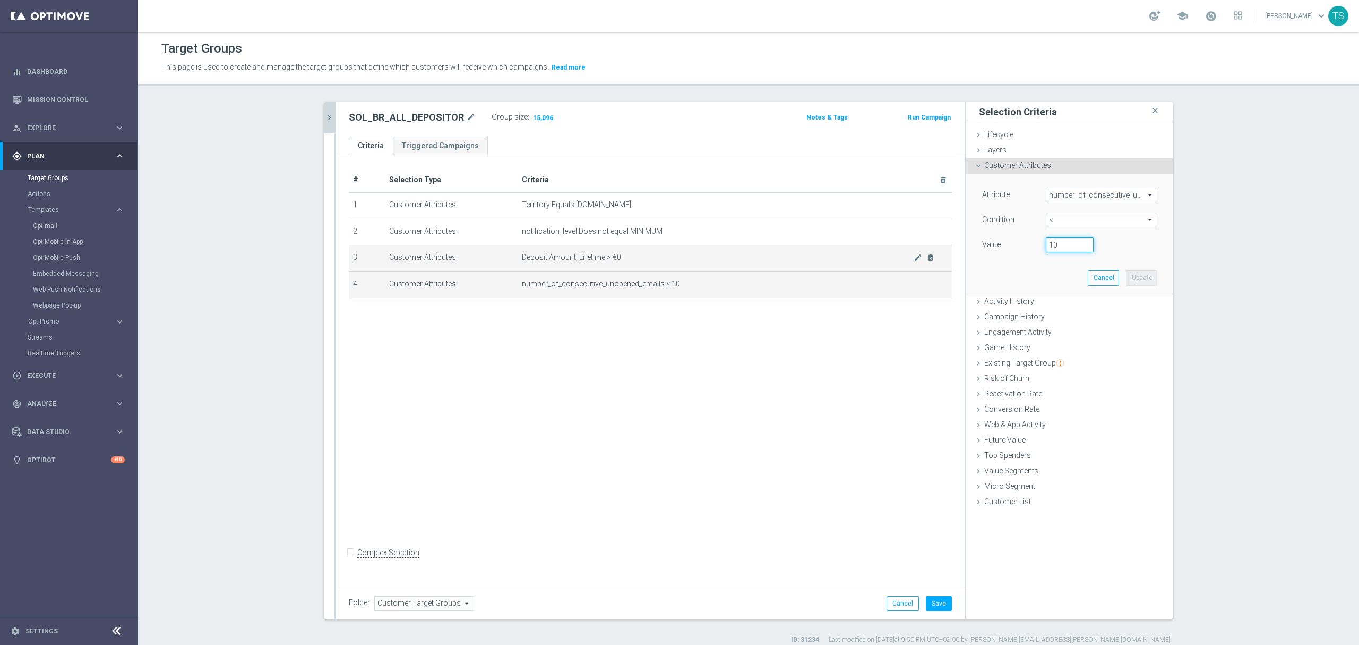
drag, startPoint x: 1071, startPoint y: 247, endPoint x: 896, endPoint y: 264, distance: 175.5
click at [966, 251] on div "Attribute number_of_consecutive_unopened_emails number_of_consecutive_unopened_…" at bounding box center [1069, 234] width 207 height 120
type input "7"
click at [966, 273] on button "Update" at bounding box center [1141, 277] width 31 height 15
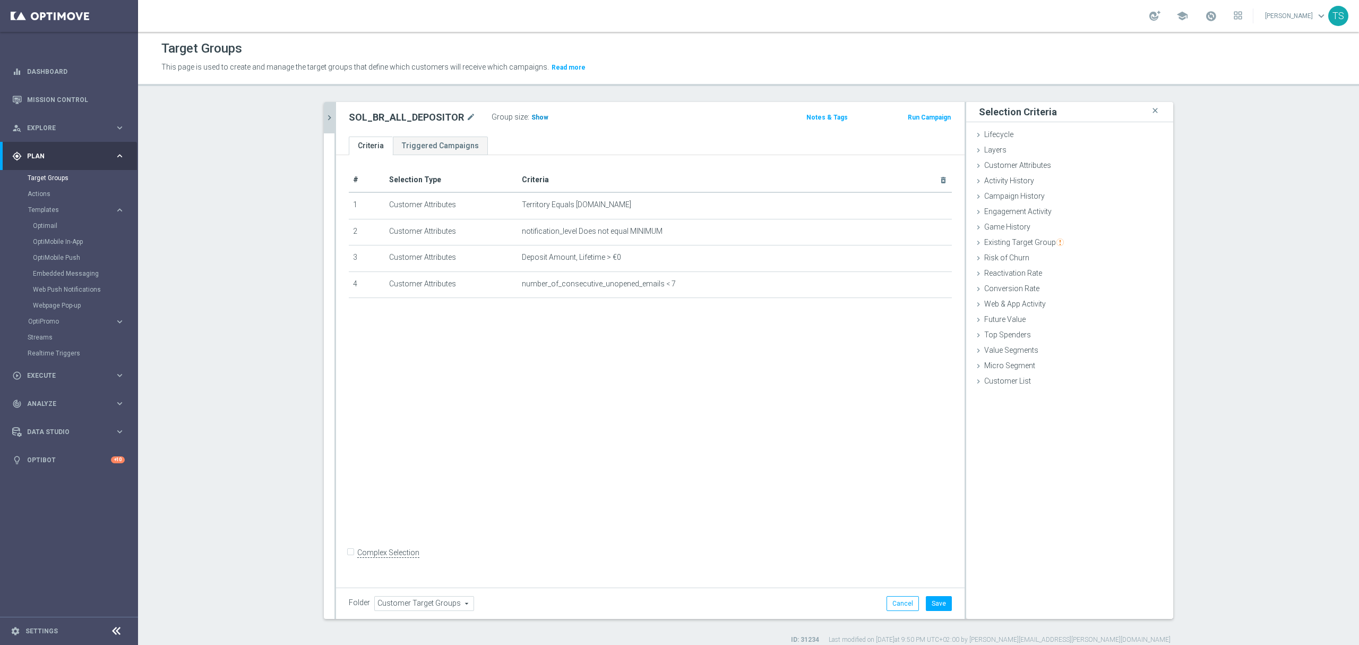
click at [531, 115] on span "Show" at bounding box center [539, 117] width 17 height 7
click at [0, 0] on icon "delete_forever" at bounding box center [0, 0] width 0 height 0
click at [531, 115] on span "Show" at bounding box center [539, 117] width 17 height 7
click at [930, 423] on button "Save" at bounding box center [939, 603] width 26 height 15
click at [326, 117] on icon "chevron_right" at bounding box center [329, 118] width 10 height 10
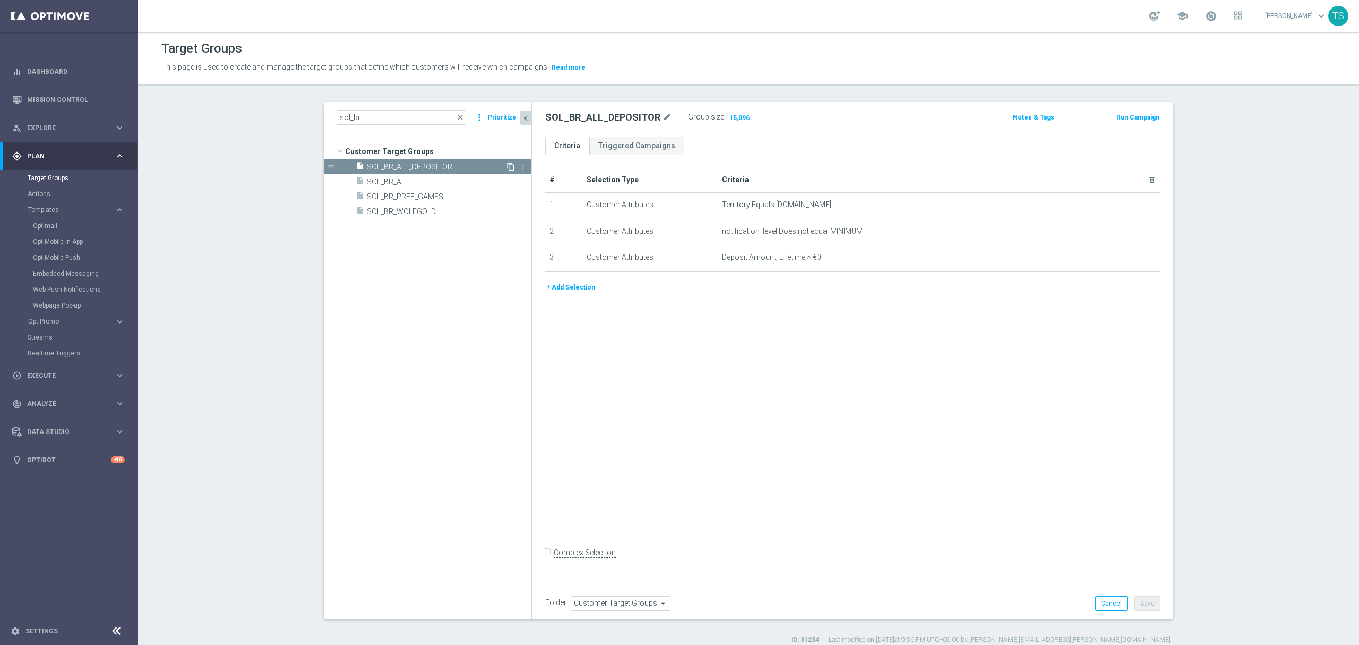
click at [506, 166] on icon "content_copy" at bounding box center [510, 166] width 8 height 8
click at [639, 117] on h2 "Copy of SOL_BR_ALL_DEPOSITOR" at bounding box center [611, 117] width 132 height 13
click at [680, 113] on icon "mode_edit" at bounding box center [684, 117] width 10 height 13
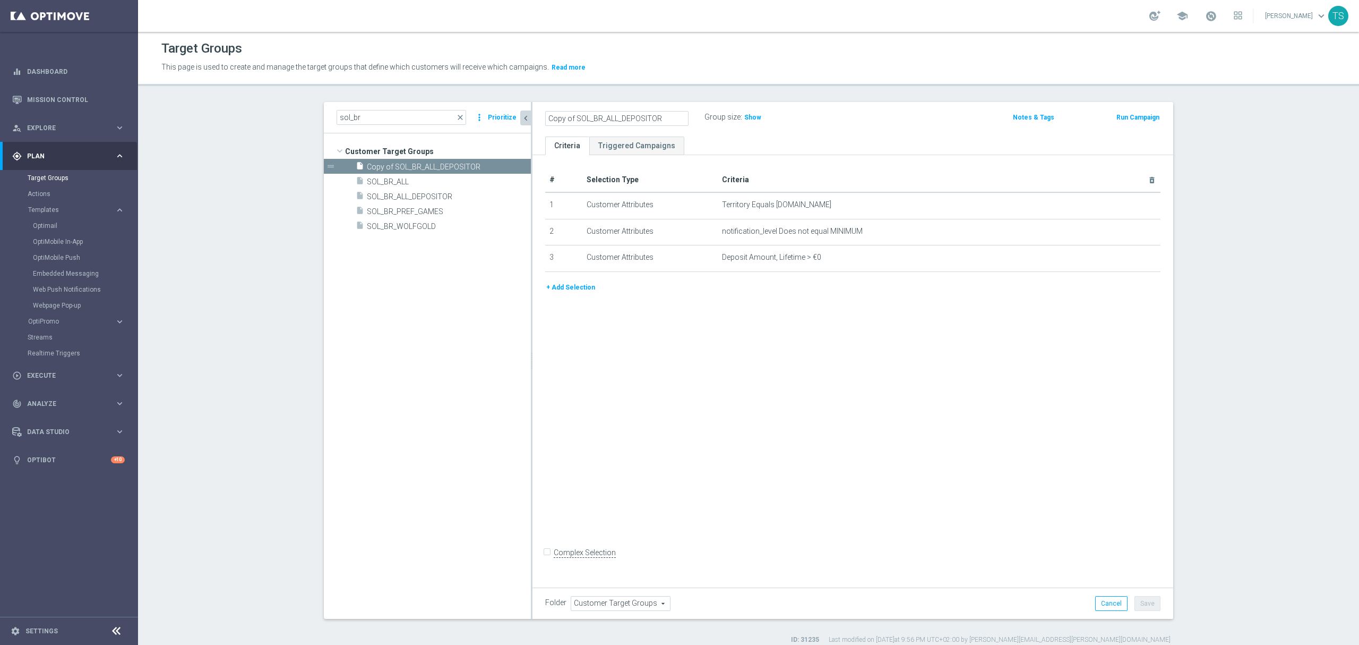
click at [588, 111] on input "Copy of SOL_BR_ALL_DEPOSITOR" at bounding box center [616, 118] width 143 height 15
drag, startPoint x: 572, startPoint y: 117, endPoint x: 419, endPoint y: 149, distance: 155.7
click at [421, 149] on as-split "sol_br close more_vert Prioritize Customer Target Groups library_add create_new…" at bounding box center [748, 360] width 849 height 517
click at [588, 117] on input "SOL_BR_ALL_DEPOSITOR" at bounding box center [616, 118] width 143 height 15
type input "SOL_BR_ALL_N_DEPOSITOR"
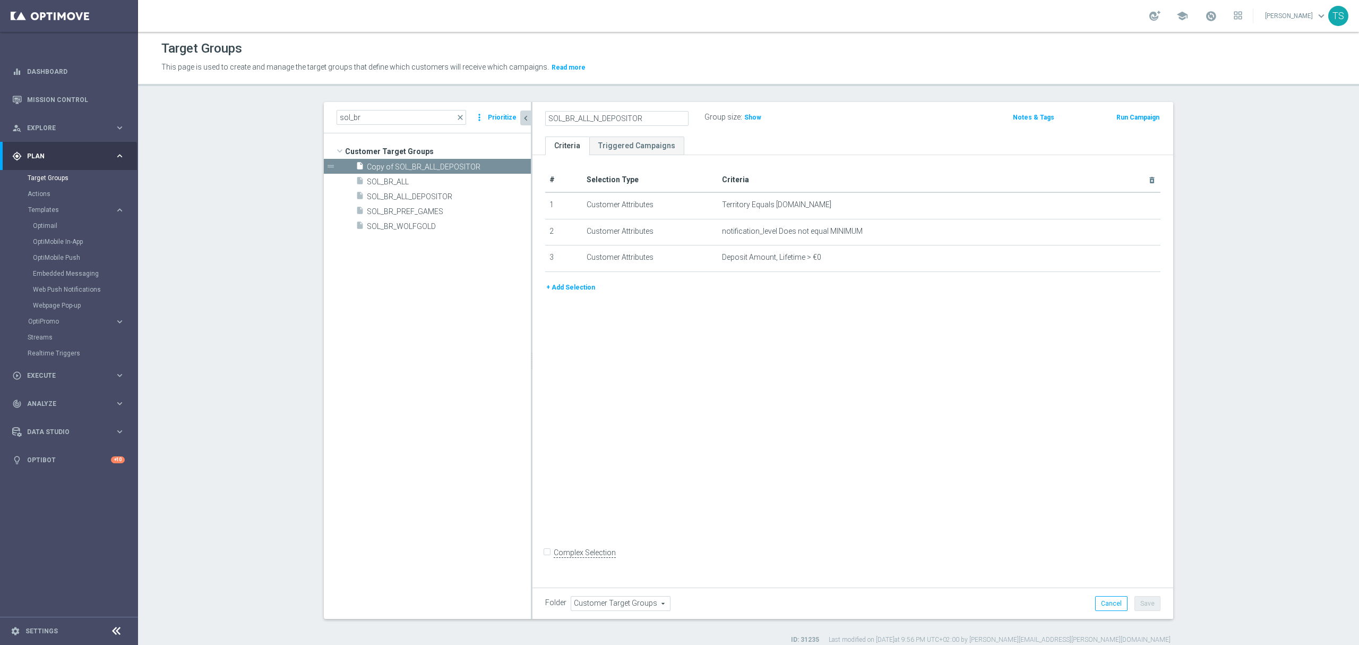
click at [871, 137] on ul "Criteria Triggered Campaigns" at bounding box center [852, 145] width 641 height 19
click at [871, 136] on ul "Criteria Triggered Campaigns" at bounding box center [852, 145] width 641 height 19
click at [966, 256] on icon "mode_edit" at bounding box center [1126, 257] width 8 height 8
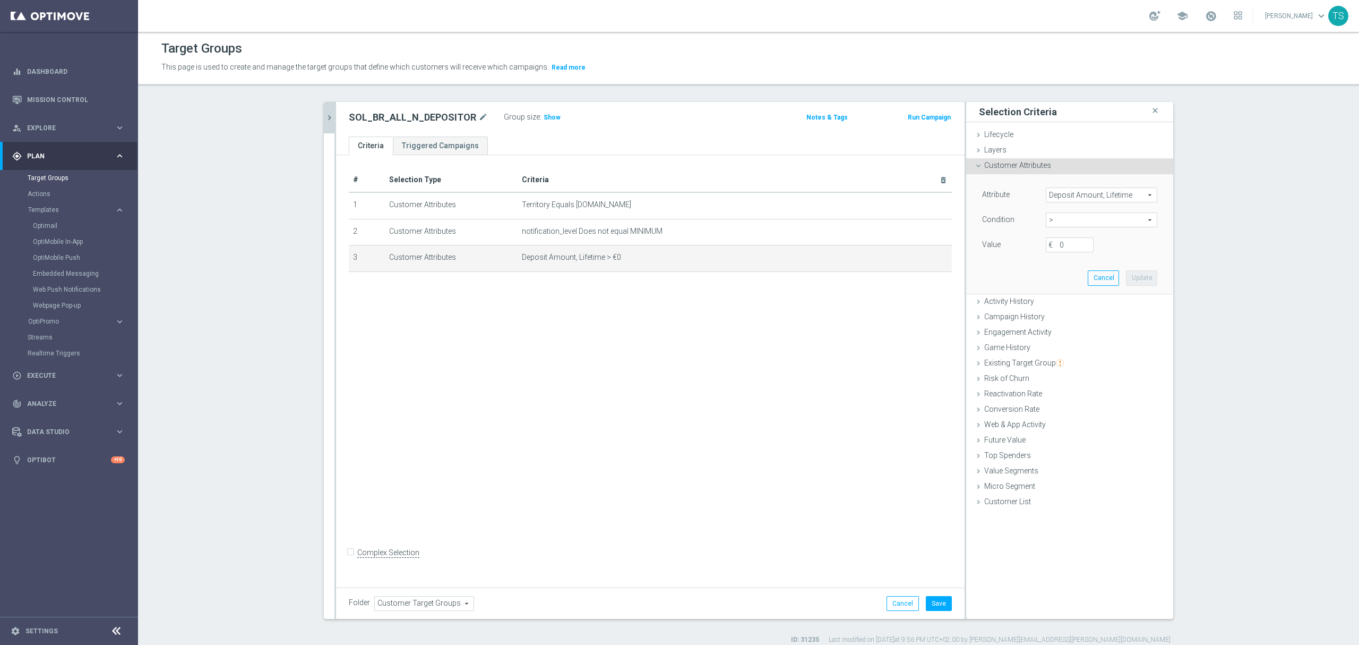
click at [966, 221] on span ">" at bounding box center [1101, 220] width 110 height 14
click at [966, 253] on span "<=" at bounding box center [1101, 249] width 101 height 8
type input "<="
click at [966, 247] on input "€" at bounding box center [1070, 244] width 48 height 15
type input "0"
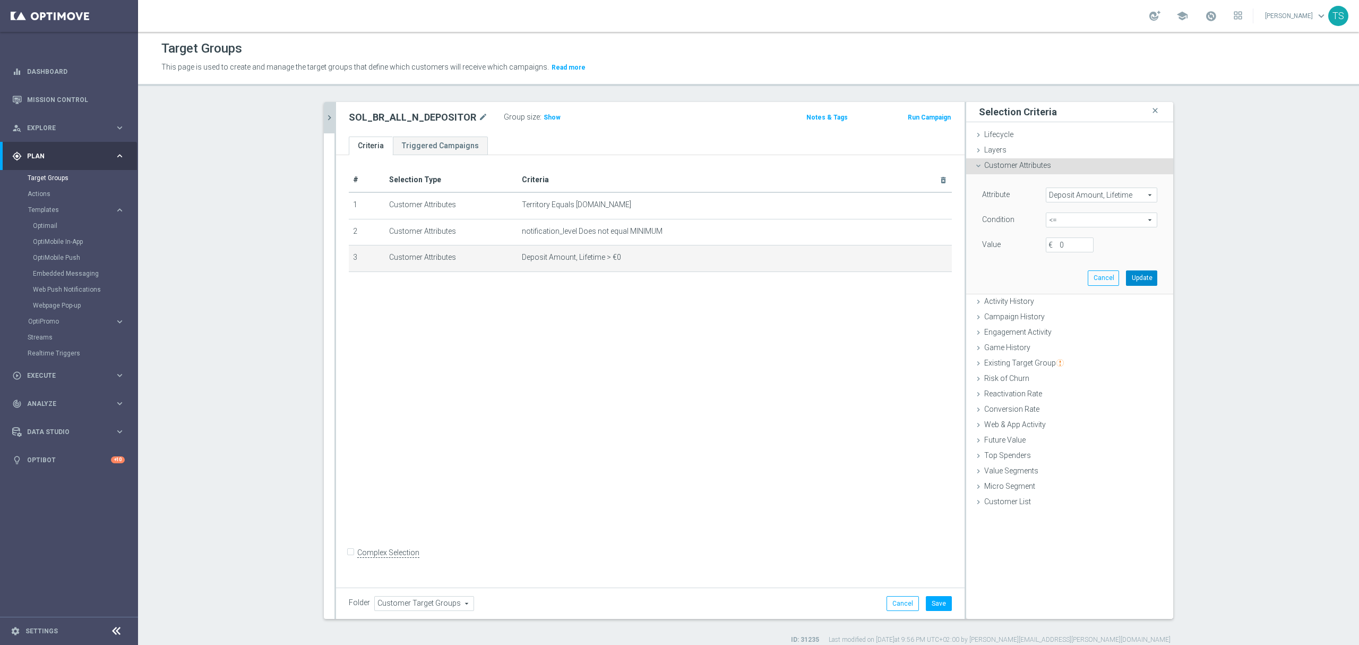
click at [966, 282] on button "Update" at bounding box center [1141, 277] width 31 height 15
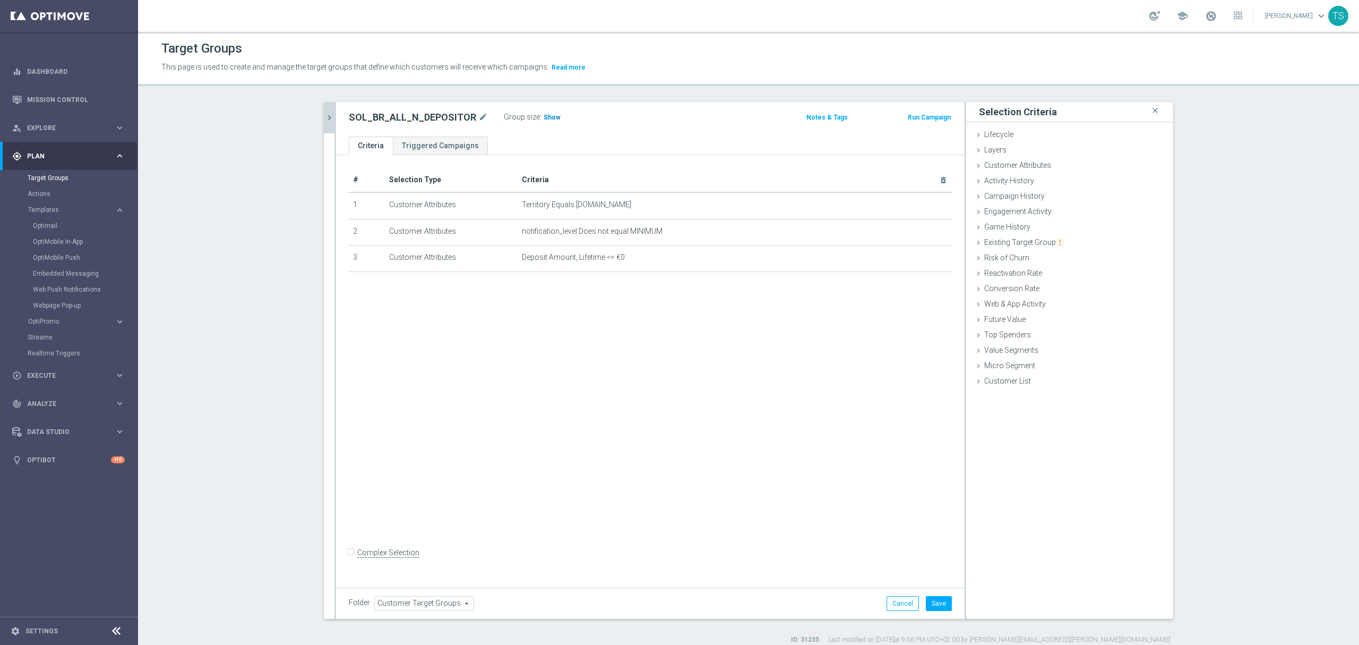
click at [544, 119] on span "Show" at bounding box center [552, 117] width 17 height 7
click at [937, 423] on button "Save" at bounding box center [939, 603] width 26 height 15
click at [328, 119] on icon "chevron_right" at bounding box center [329, 118] width 10 height 10
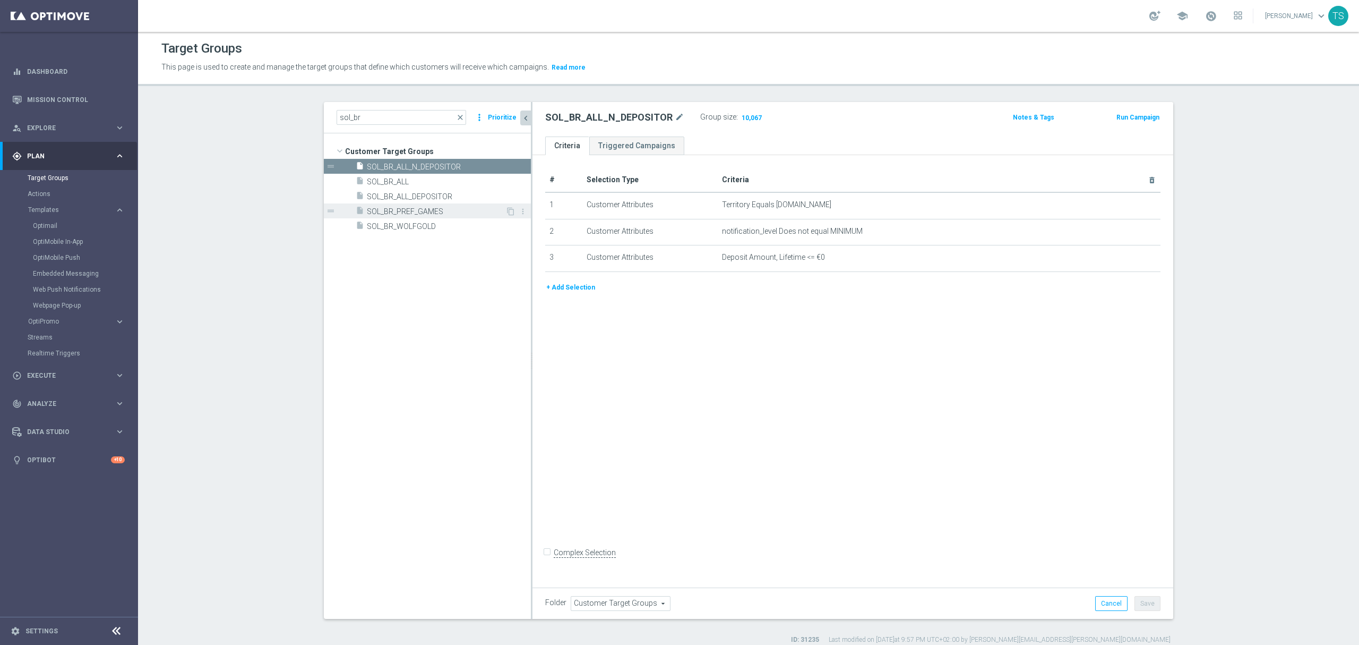
click at [482, 209] on span "SOL_BR_PREF_GAMES" at bounding box center [436, 211] width 139 height 9
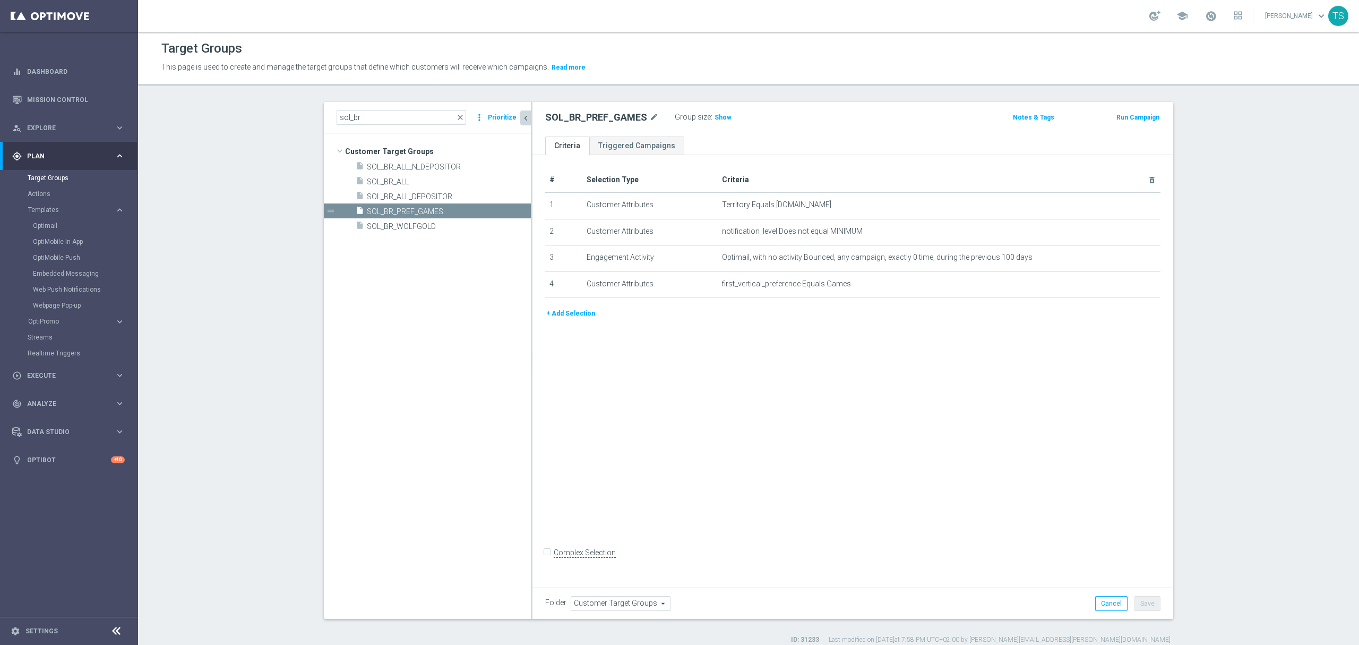
click at [565, 315] on button "+ Add Selection" at bounding box center [570, 313] width 51 height 12
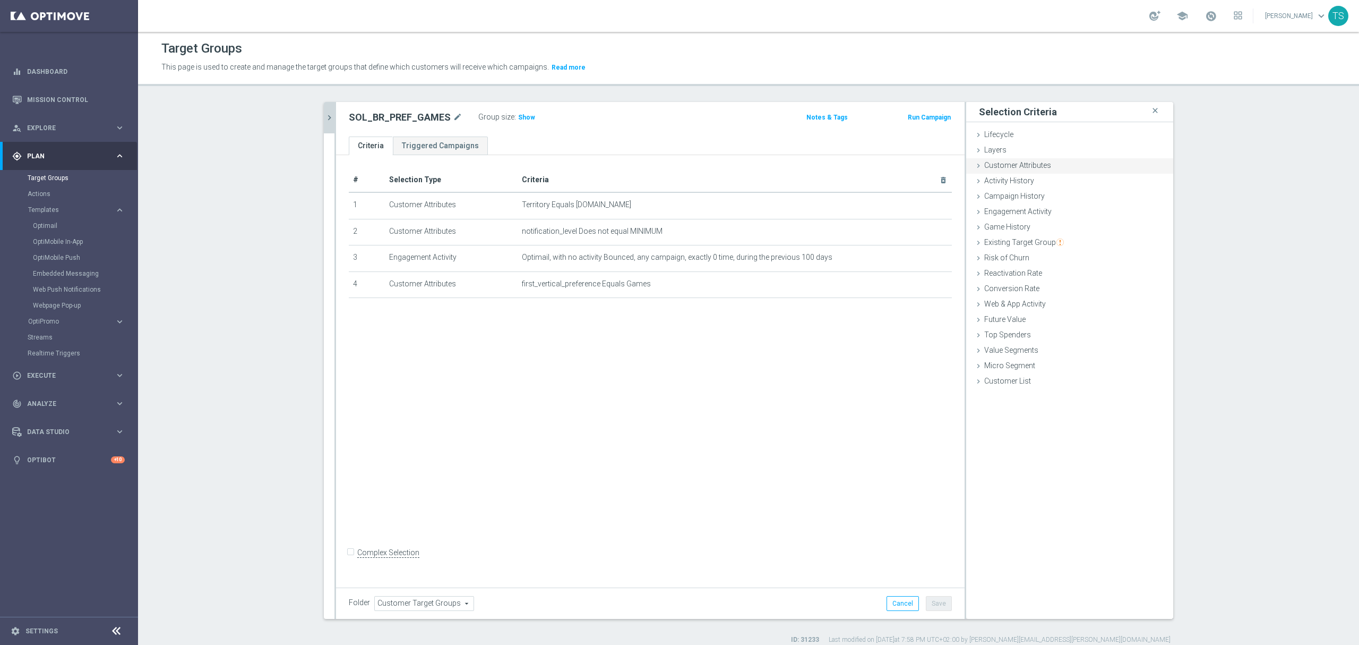
click at [966, 164] on span "Customer Attributes" at bounding box center [1017, 165] width 67 height 8
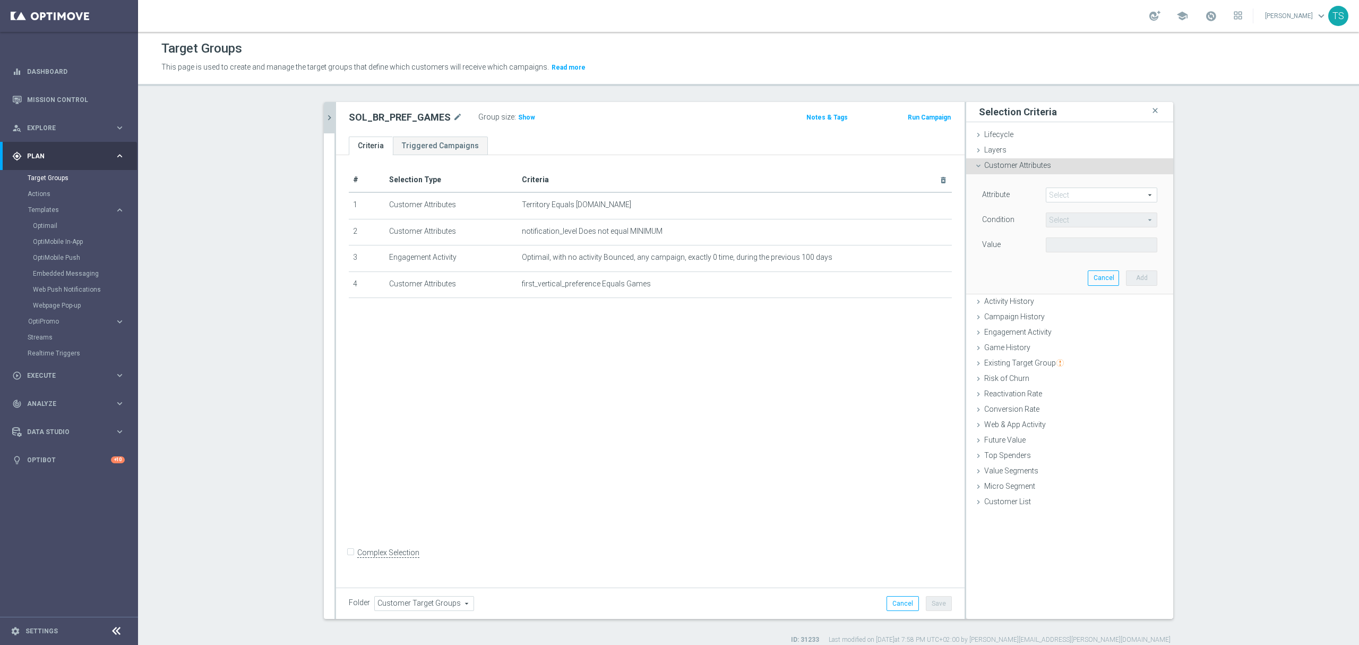
click at [966, 194] on span at bounding box center [1101, 195] width 110 height 14
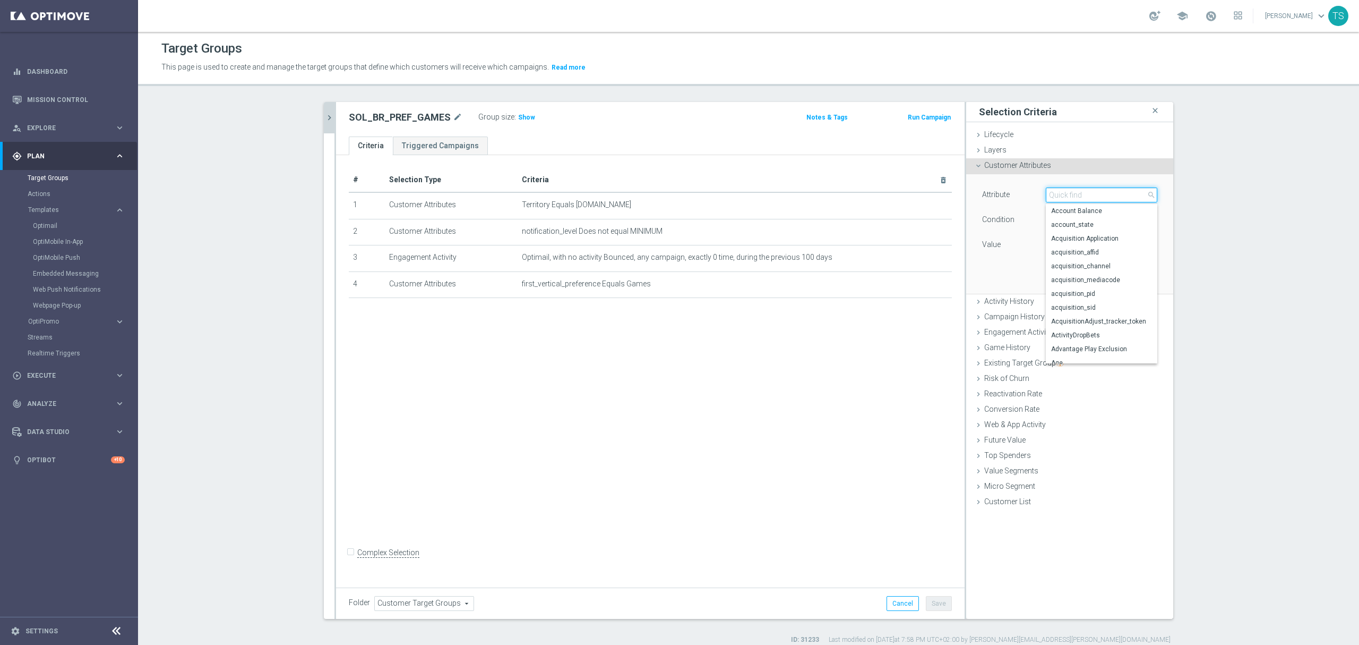
click at [966, 193] on input "search" at bounding box center [1101, 194] width 111 height 15
type input "deposit"
click at [966, 309] on span "Deposit Amount, Lifetime" at bounding box center [1101, 305] width 101 height 8
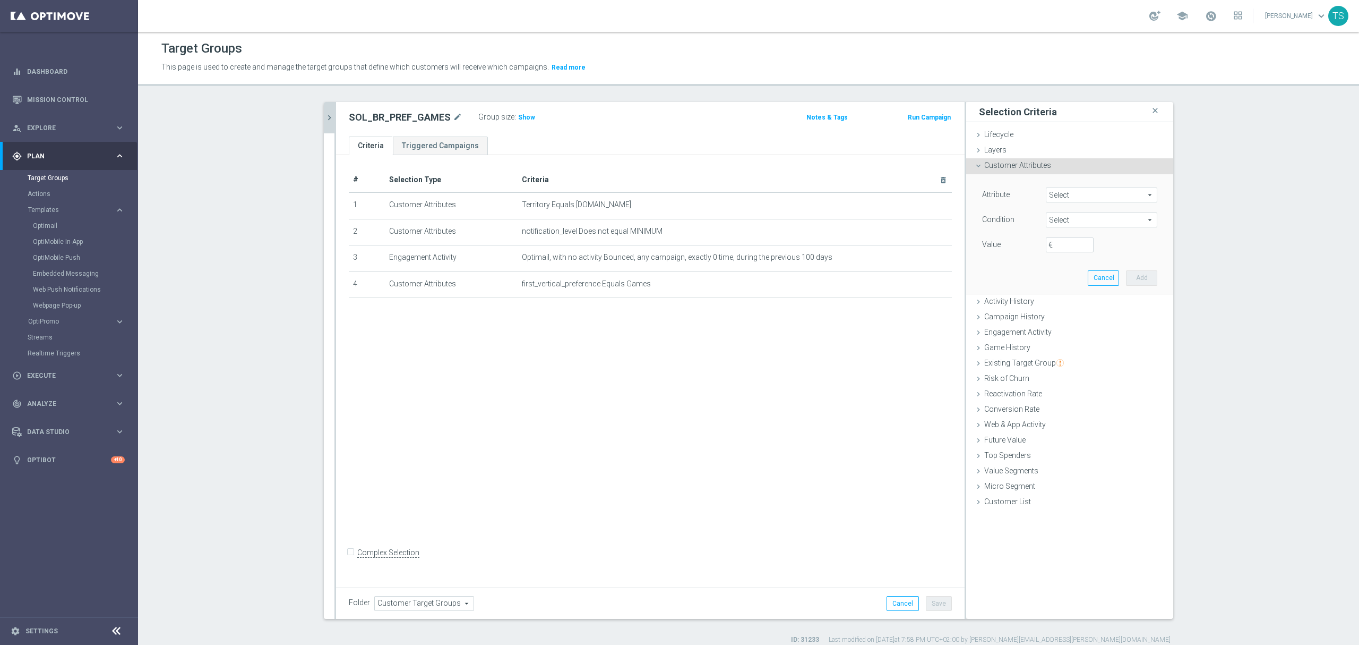
type input "Deposit Amount, Lifetime"
click at [966, 224] on span "=" at bounding box center [1101, 220] width 110 height 14
click at [966, 289] on span ">" at bounding box center [1101, 291] width 101 height 8
type input ">"
click at [966, 250] on input "€" at bounding box center [1070, 244] width 48 height 15
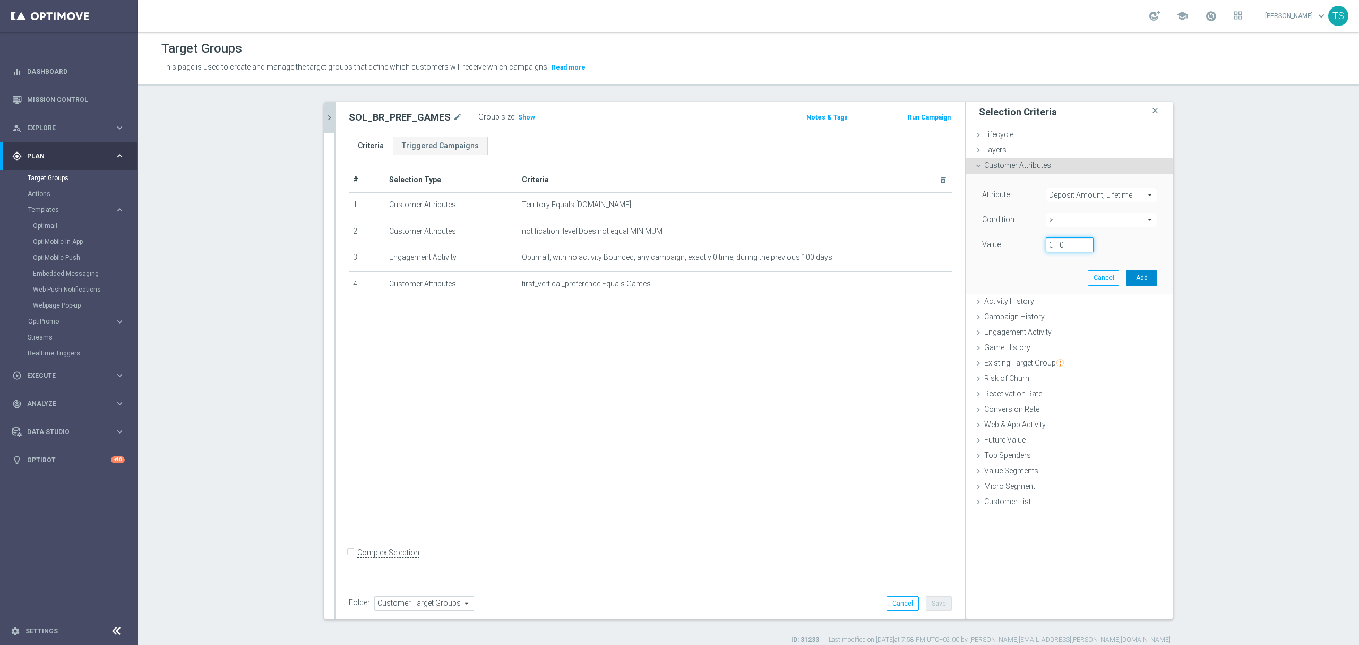
type input "0"
click at [966, 279] on button "Add" at bounding box center [1141, 277] width 31 height 15
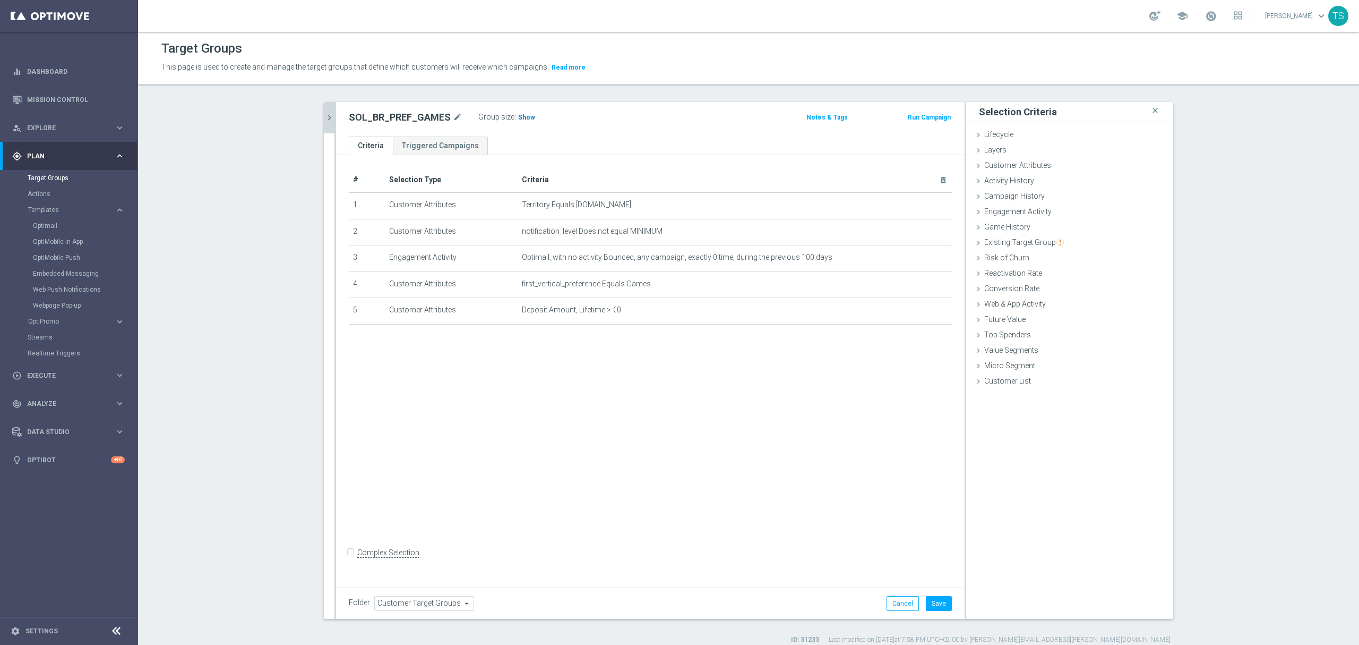
click at [518, 121] on span "Show" at bounding box center [526, 117] width 17 height 7
click at [940, 423] on button "Save" at bounding box center [939, 603] width 26 height 15
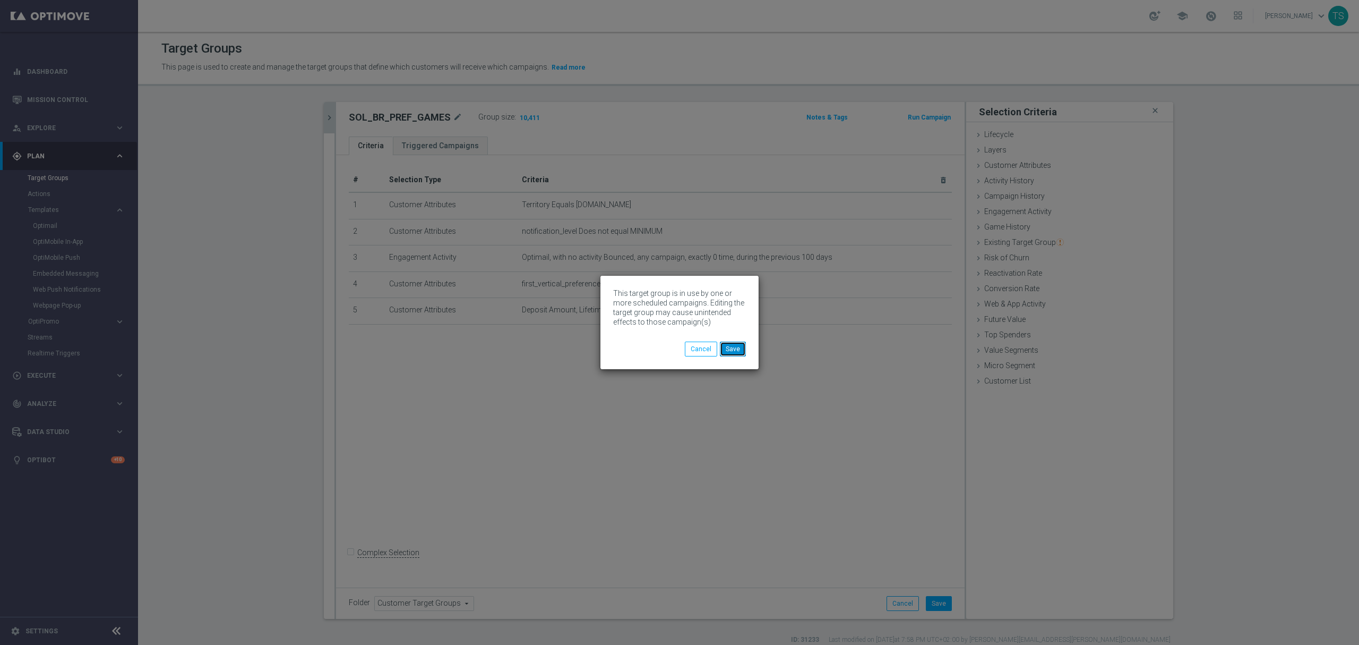
click at [737, 348] on button "Save" at bounding box center [733, 348] width 26 height 15
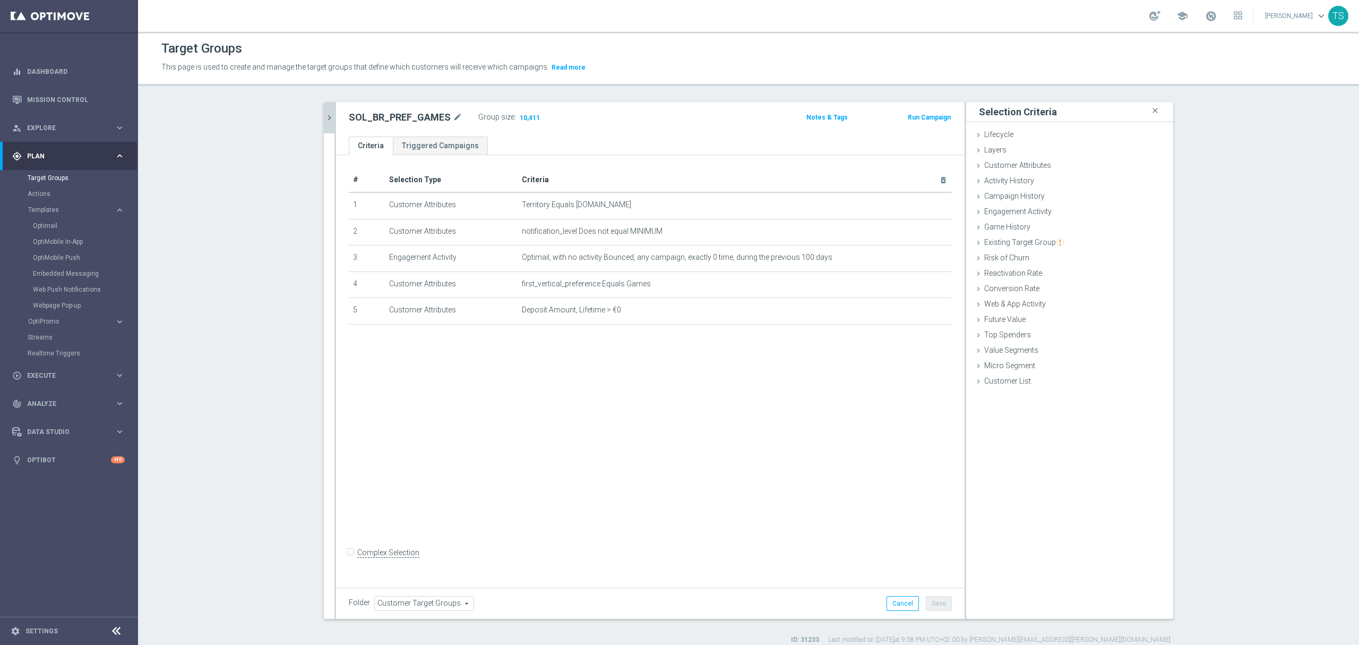
click at [324, 120] on icon "chevron_right" at bounding box center [329, 118] width 10 height 10
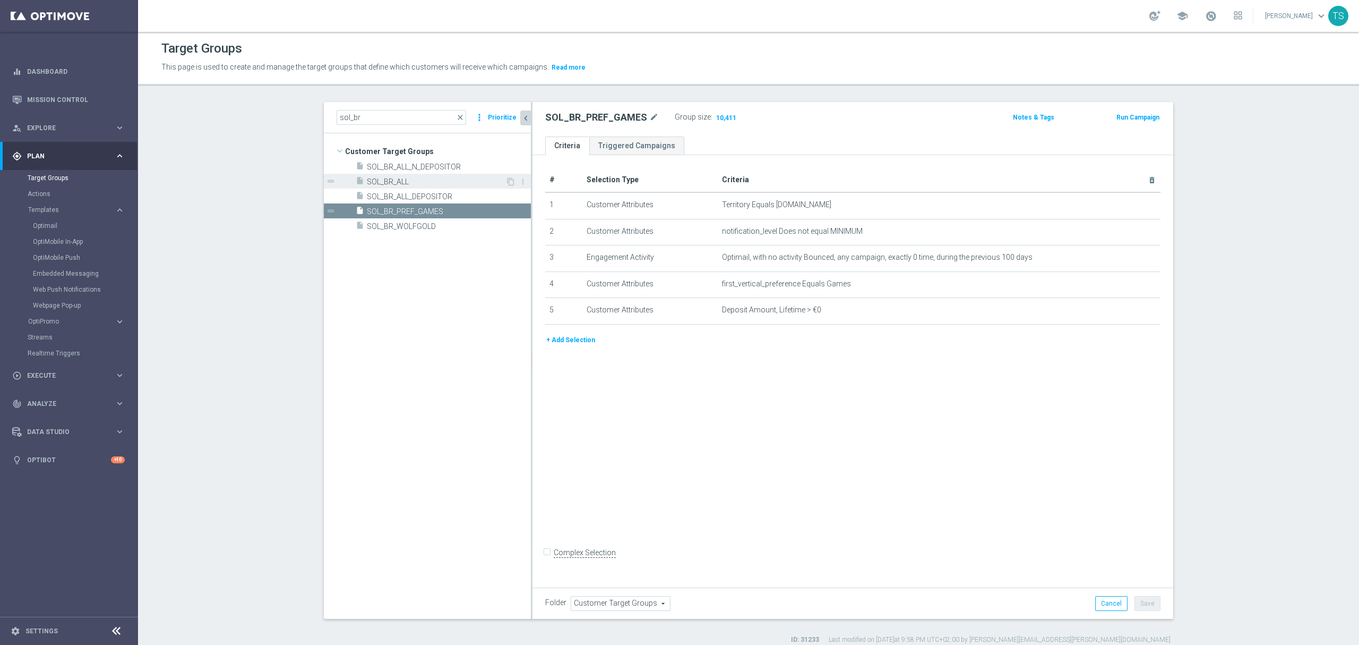
click at [392, 188] on div "insert_drive_file SOL_BR_ALL" at bounding box center [431, 181] width 150 height 15
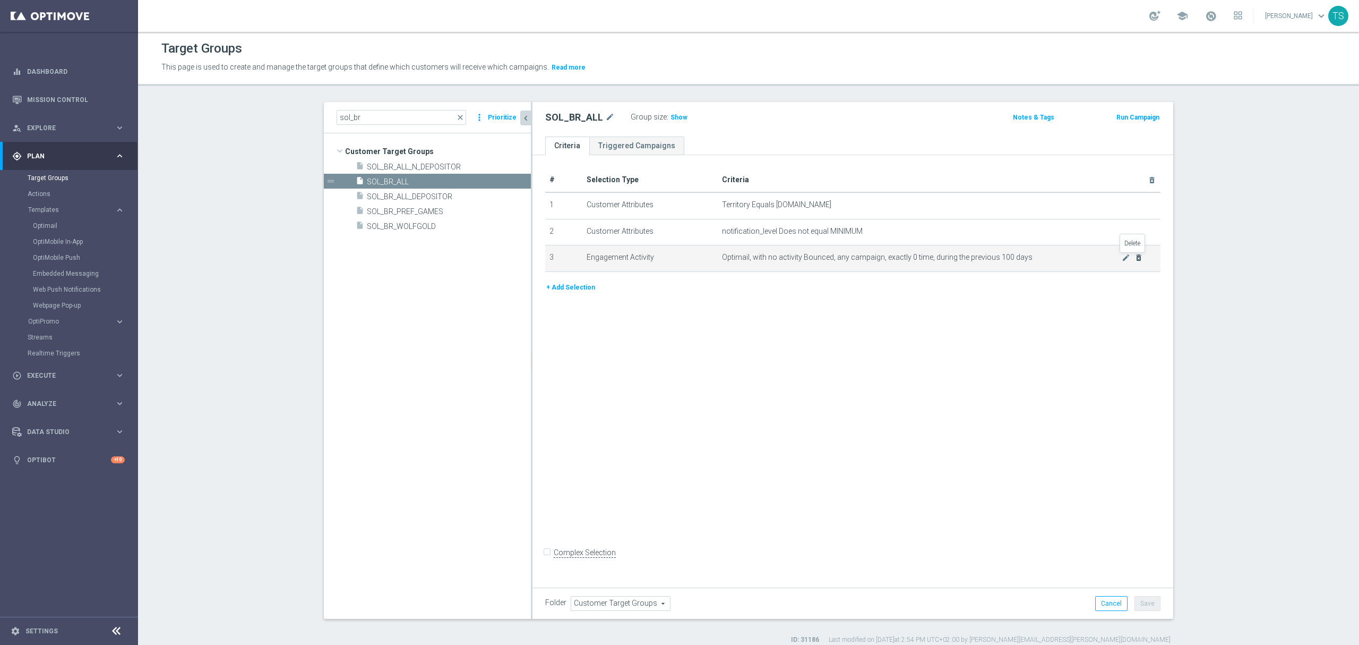
click at [966, 255] on icon "delete_forever" at bounding box center [1139, 257] width 8 height 8
click at [493, 181] on span "SOL_BR_ALL" at bounding box center [436, 181] width 139 height 9
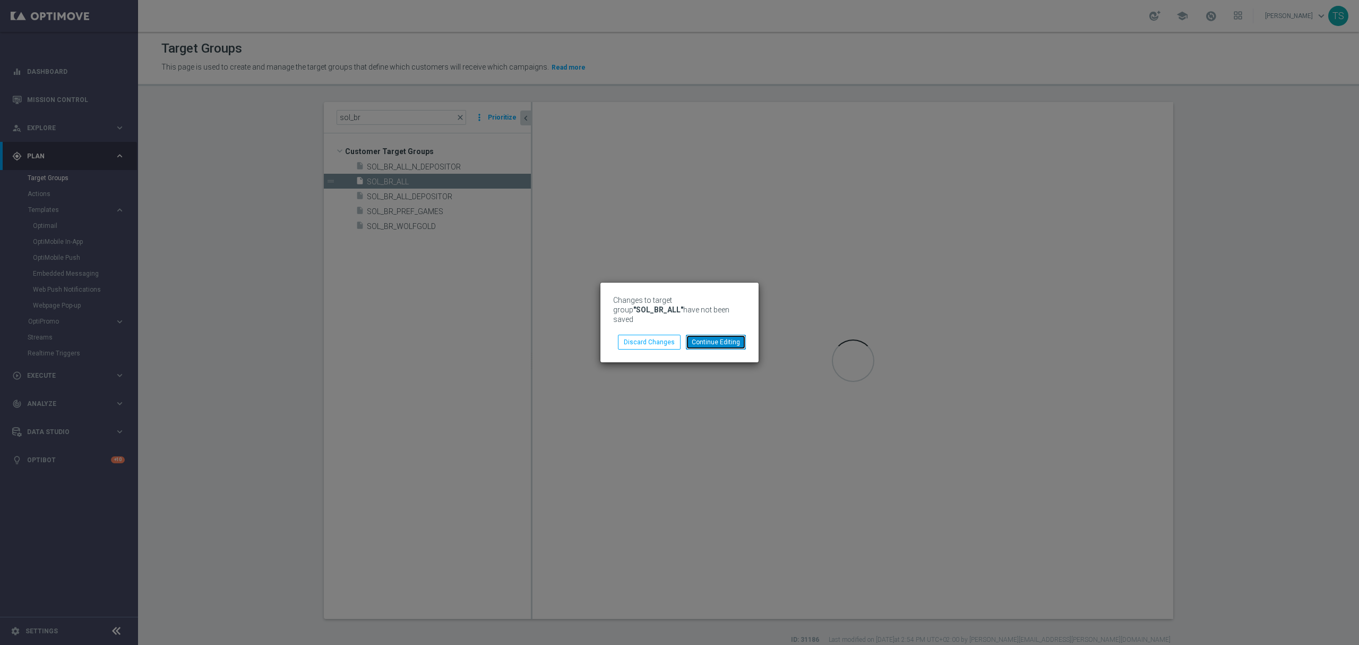
click at [710, 340] on button "Continue Editing" at bounding box center [716, 341] width 60 height 15
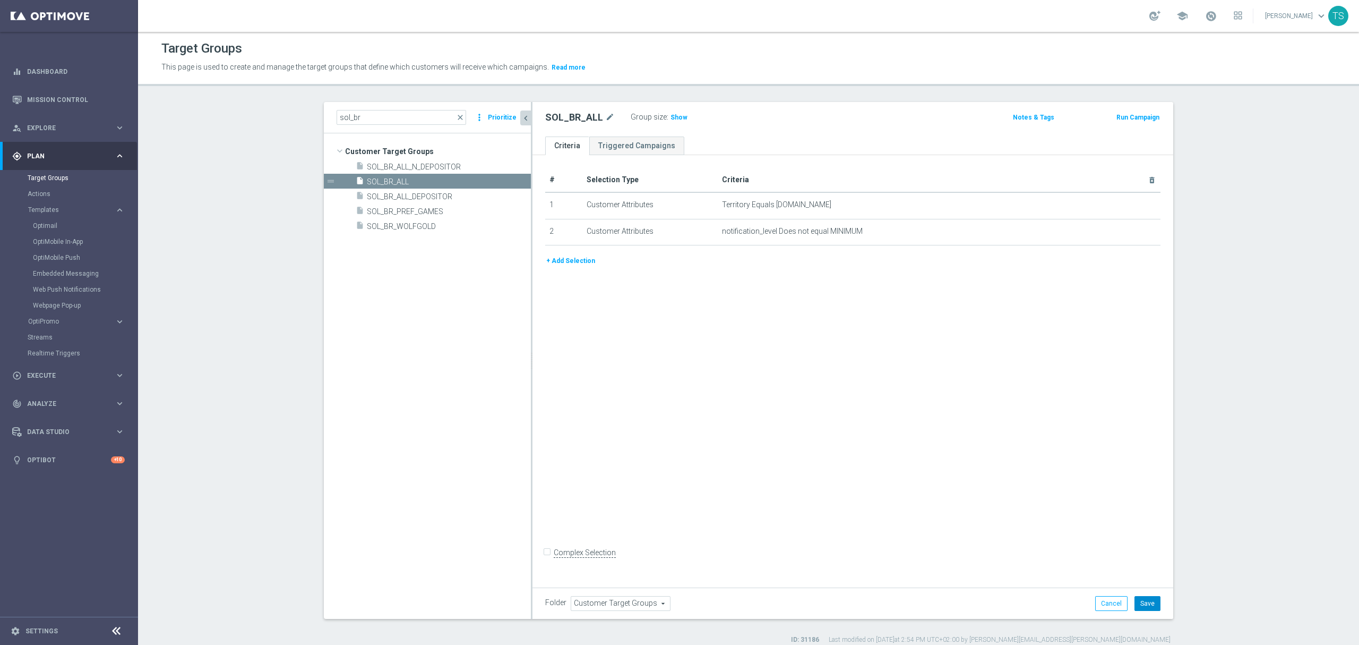
click at [966, 423] on button "Save" at bounding box center [1148, 603] width 26 height 15
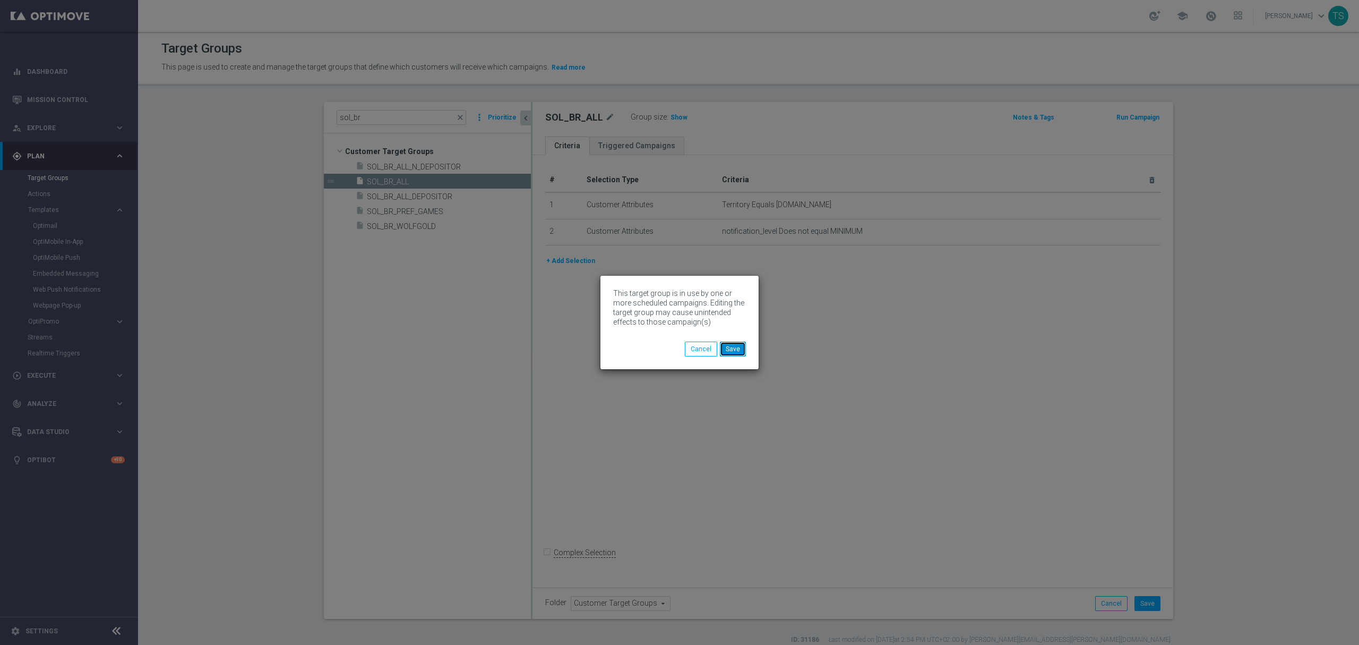
click at [733, 350] on button "Save" at bounding box center [733, 348] width 26 height 15
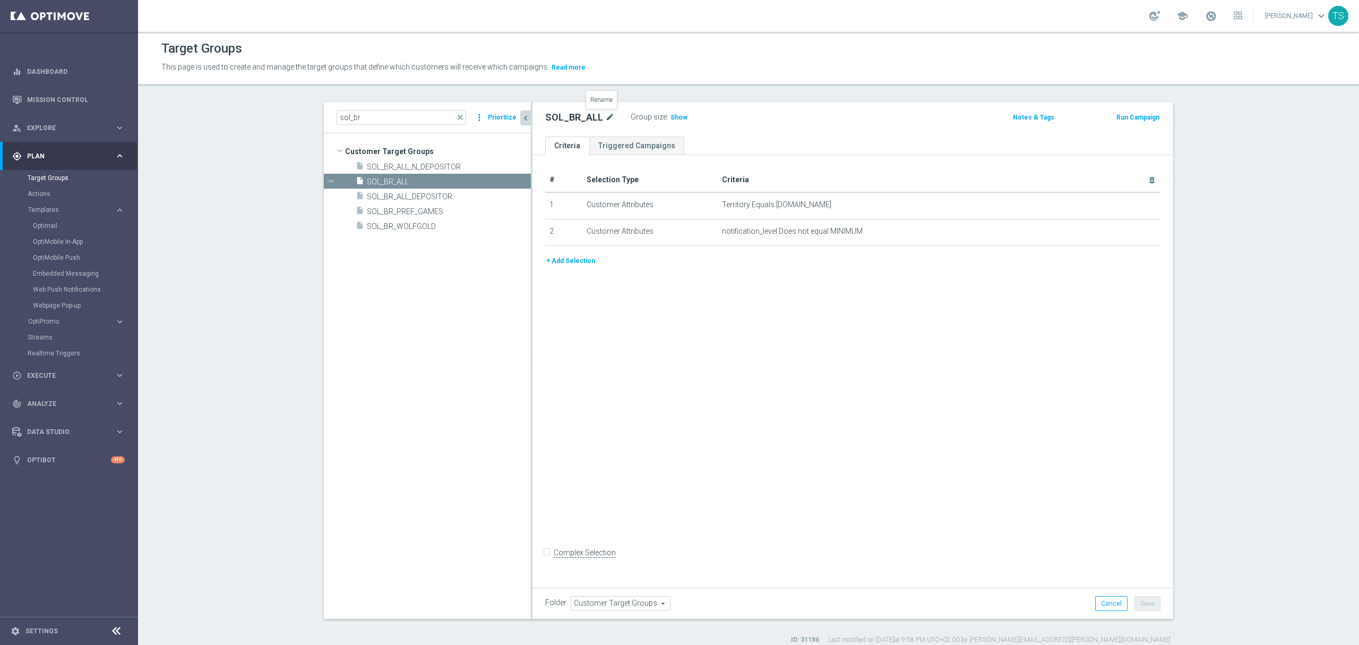
click at [605, 111] on icon "mode_edit" at bounding box center [610, 117] width 10 height 13
click at [602, 113] on input "SOL_BR_ALL" at bounding box center [616, 118] width 143 height 15
click at [590, 121] on input "SOL_BR_ALL [NOT_USE]" at bounding box center [616, 118] width 143 height 15
type input "SOL_BR_ALL [DO_NOT_USE]"
click at [733, 347] on div "# Selection Type Criteria delete_forever 1 Customer Attributes Territory Equals…" at bounding box center [852, 368] width 641 height 427
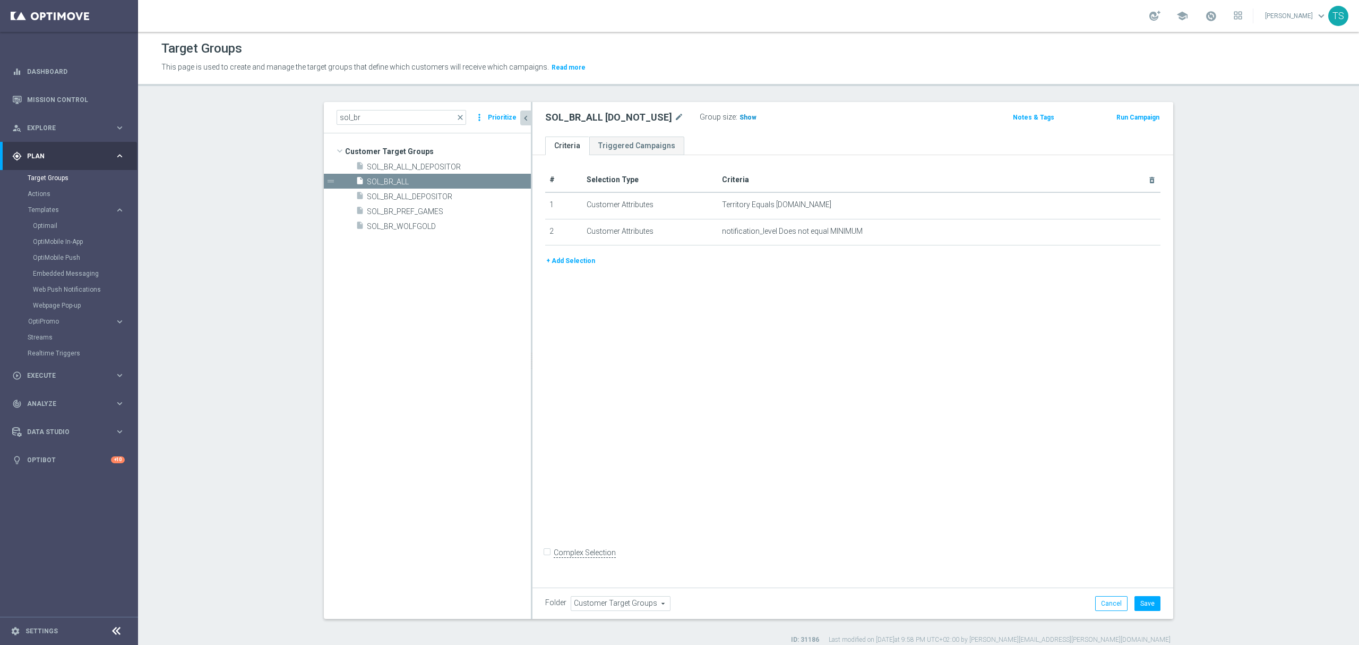
click at [740, 117] on span "Show" at bounding box center [748, 117] width 17 height 7
click at [450, 211] on span "SOL_BR_PREF_GAMES" at bounding box center [436, 211] width 139 height 9
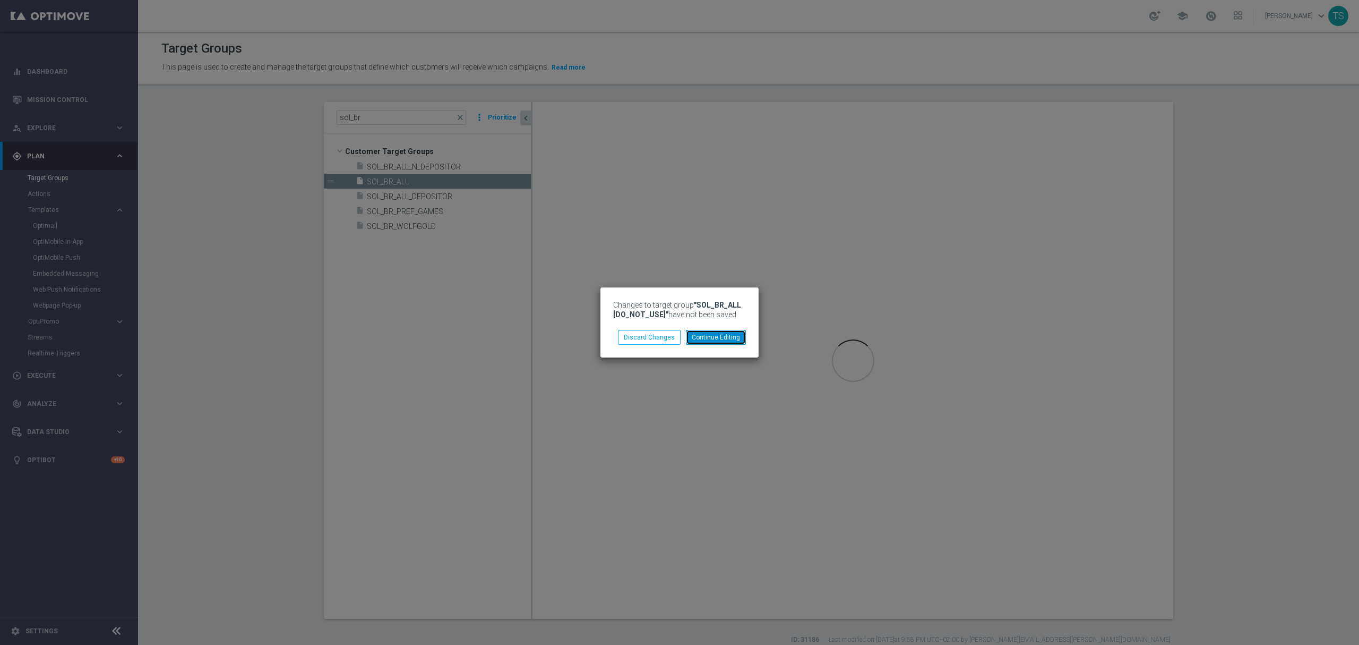
click at [729, 338] on button "Continue Editing" at bounding box center [716, 337] width 60 height 15
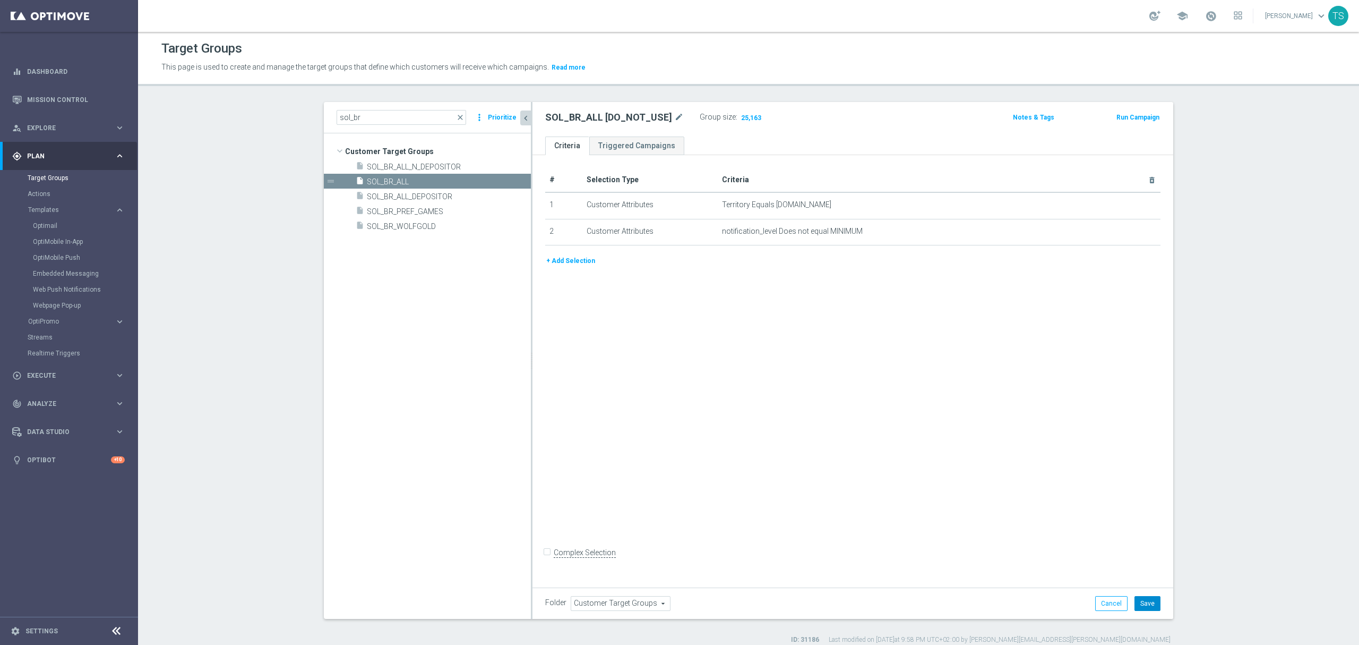
click at [966, 423] on button "Save" at bounding box center [1148, 603] width 26 height 15
click at [434, 166] on span "SOL_BR_ALL_N_DEPOSITOR" at bounding box center [436, 166] width 139 height 9
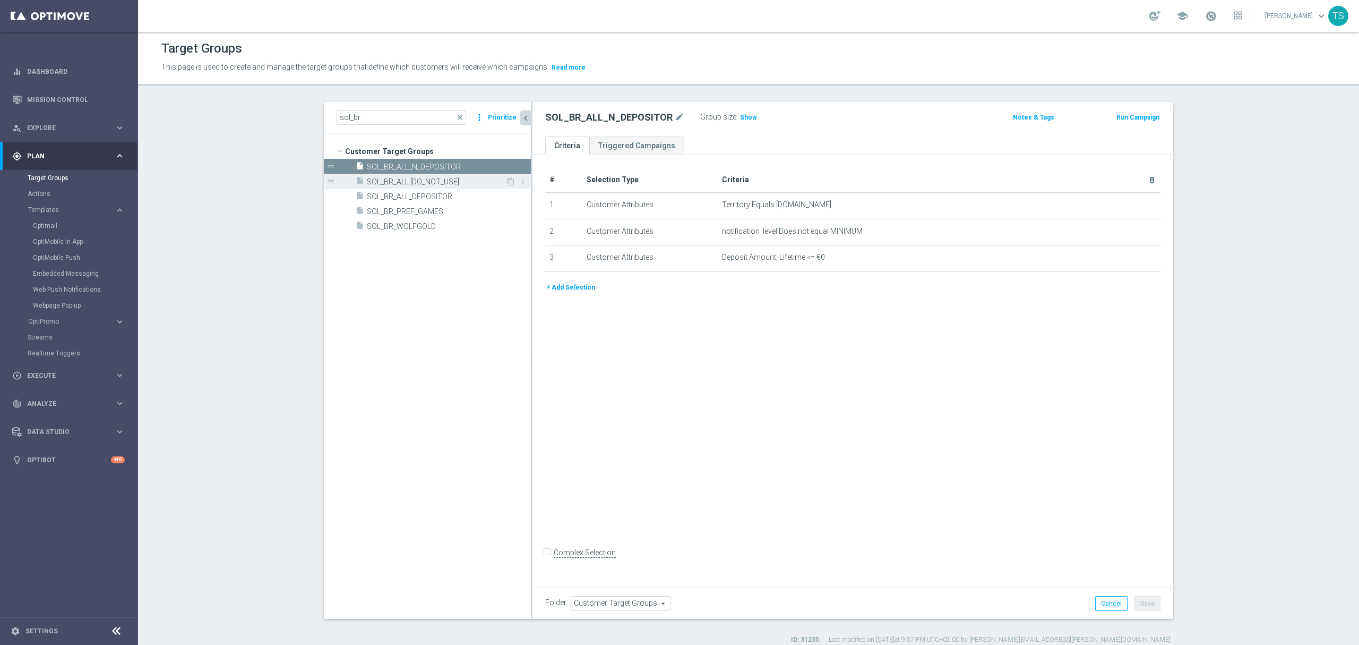
click at [457, 187] on div "insert_drive_file SOL_BR_ALL [DO_NOT_USE]" at bounding box center [431, 181] width 150 height 15
click at [466, 168] on span "SOL_BR_ALL_N_DEPOSITOR" at bounding box center [436, 166] width 139 height 9
click at [457, 199] on span "SOL_BR_ALL_DEPOSITOR" at bounding box center [436, 196] width 139 height 9
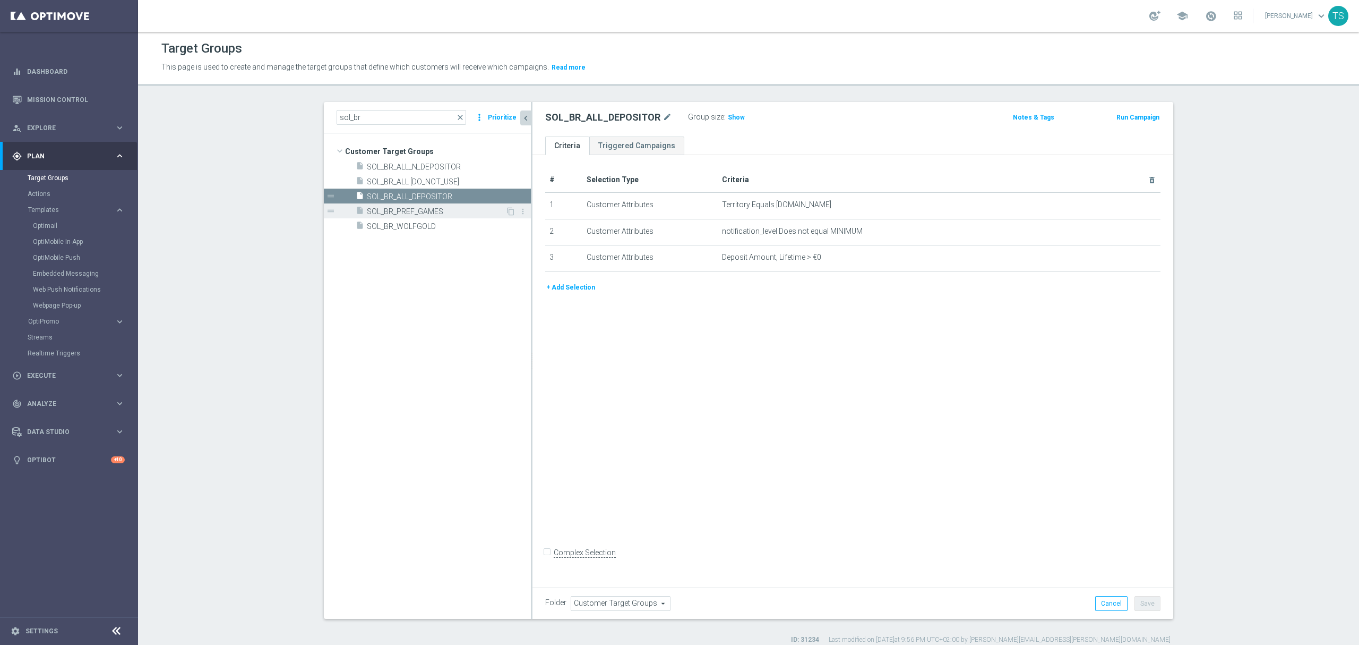
click at [453, 207] on span "SOL_BR_PREF_GAMES" at bounding box center [436, 211] width 139 height 9
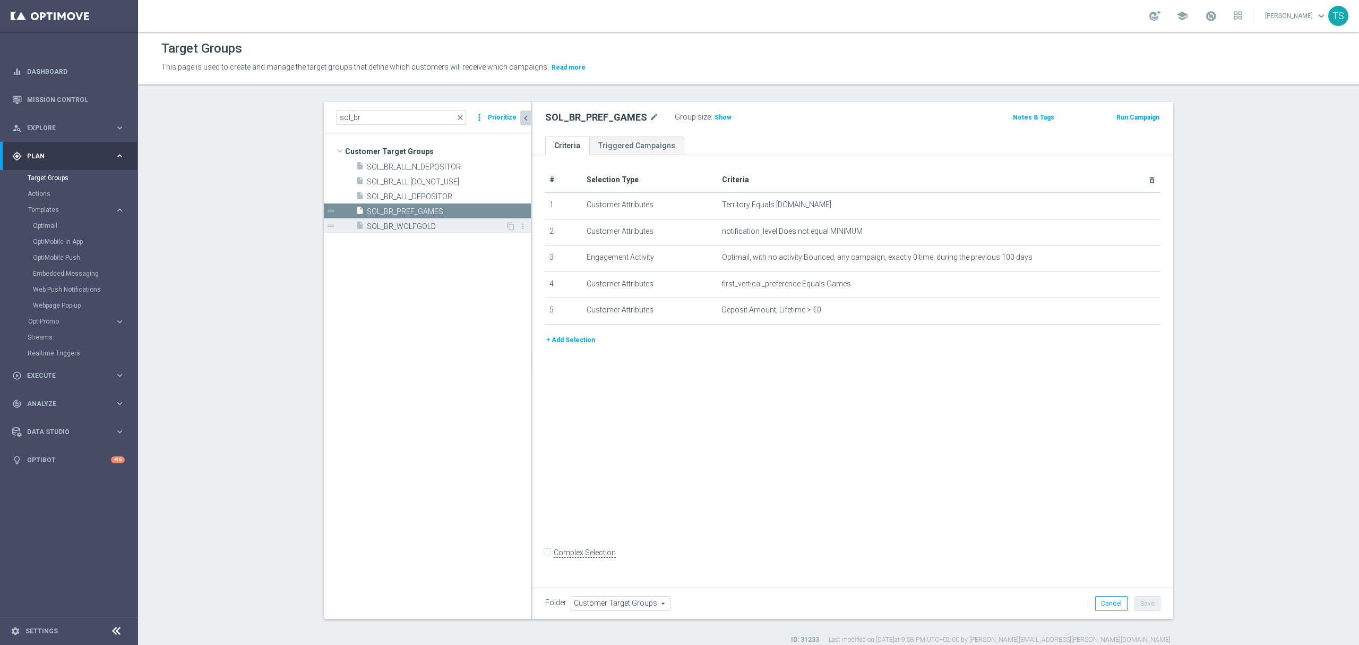
click at [478, 226] on span "SOL_BR_WOLFGOLD" at bounding box center [436, 226] width 139 height 9
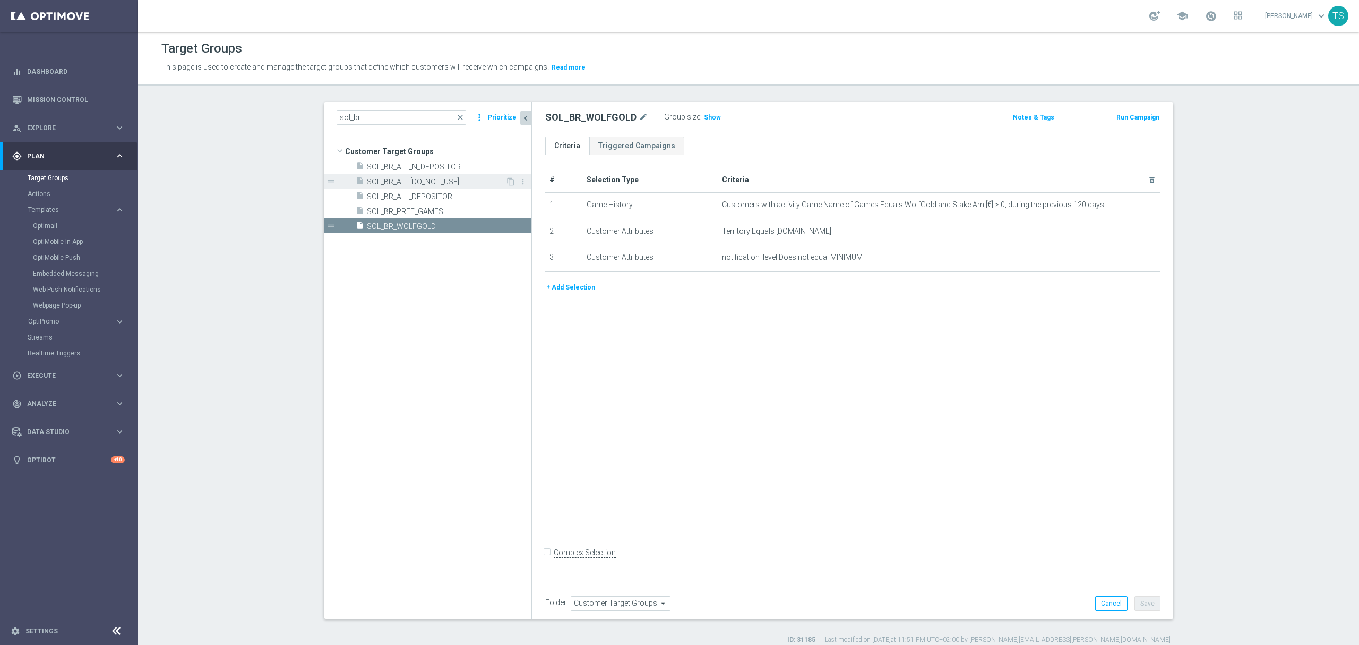
drag, startPoint x: 457, startPoint y: 169, endPoint x: 453, endPoint y: 185, distance: 16.9
click at [457, 169] on span "SOL_BR_ALL_N_DEPOSITOR" at bounding box center [449, 166] width 164 height 9
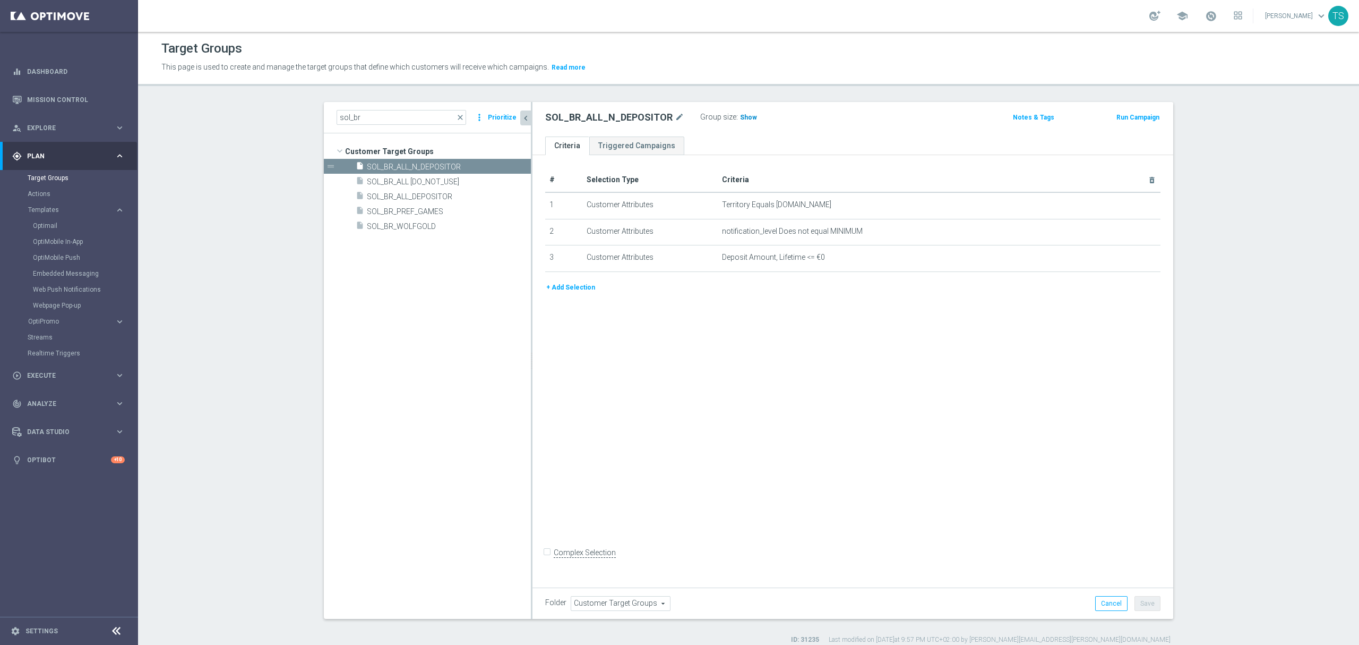
click at [740, 119] on span "Show" at bounding box center [748, 117] width 17 height 7
click at [433, 202] on div "insert_drive_file SOL_BR_ALL_DEPOSITOR" at bounding box center [431, 195] width 150 height 15
click at [727, 123] on h3 "Show" at bounding box center [736, 117] width 19 height 12
click at [457, 183] on span "SOL_BR_ALL [DO_NOT_USE]" at bounding box center [436, 181] width 139 height 9
click at [740, 117] on span "Show" at bounding box center [748, 117] width 17 height 7
